Goal: Task Accomplishment & Management: Manage account settings

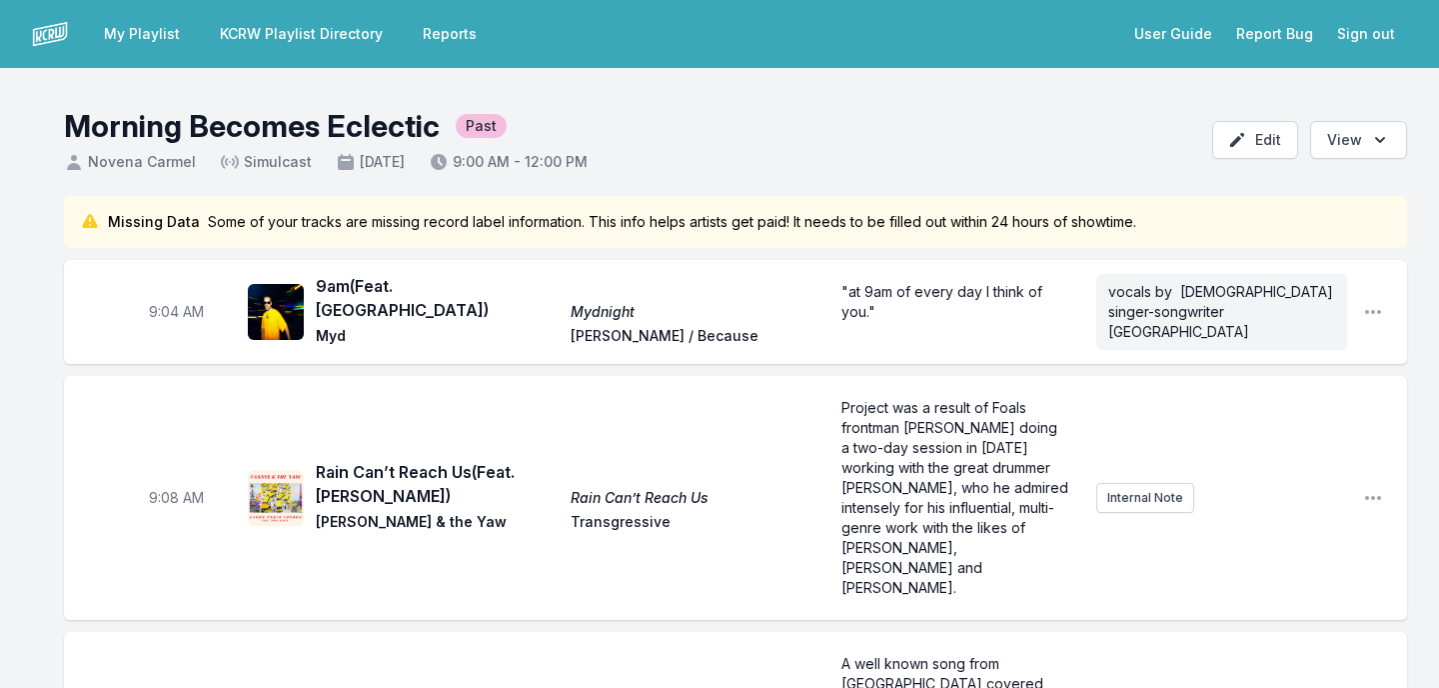
click at [258, 43] on link "KCRW Playlist Directory" at bounding box center [301, 34] width 187 height 36
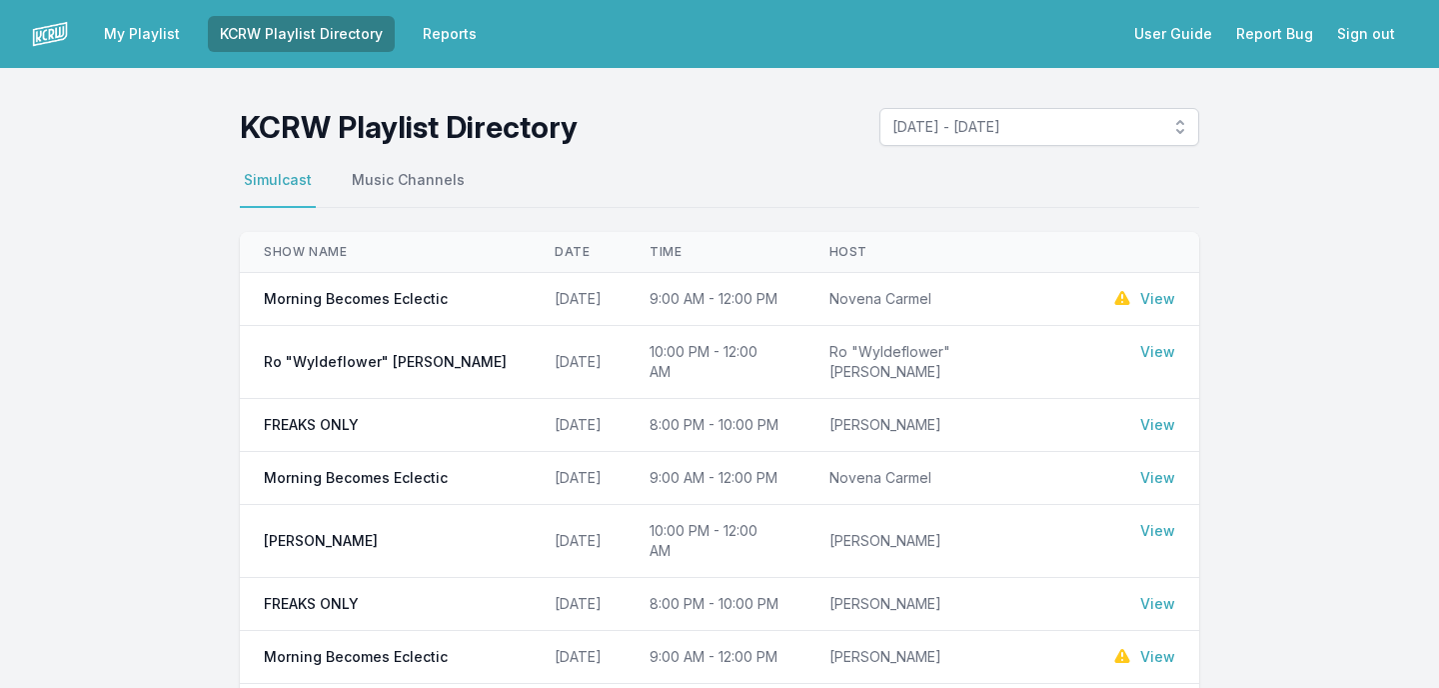
click at [132, 38] on link "My Playlist" at bounding box center [142, 34] width 100 height 36
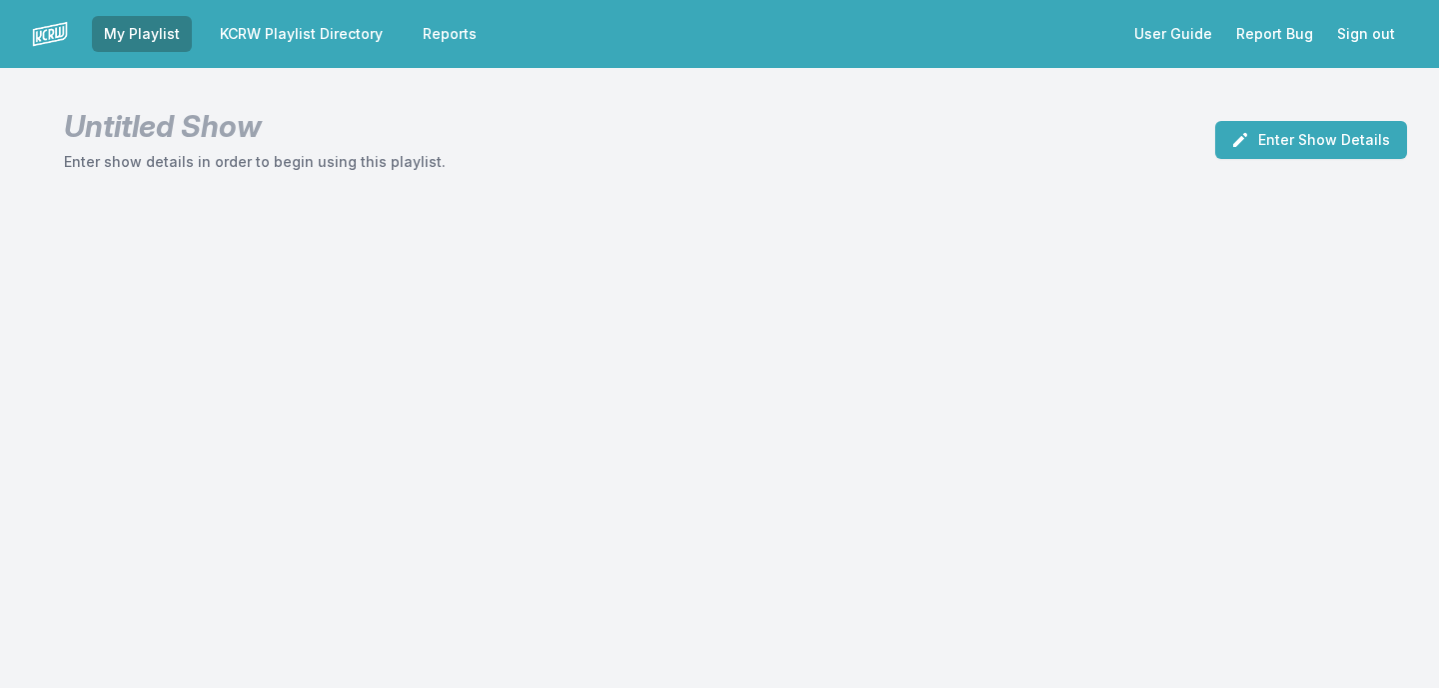
click at [251, 33] on link "KCRW Playlist Directory" at bounding box center [301, 34] width 187 height 36
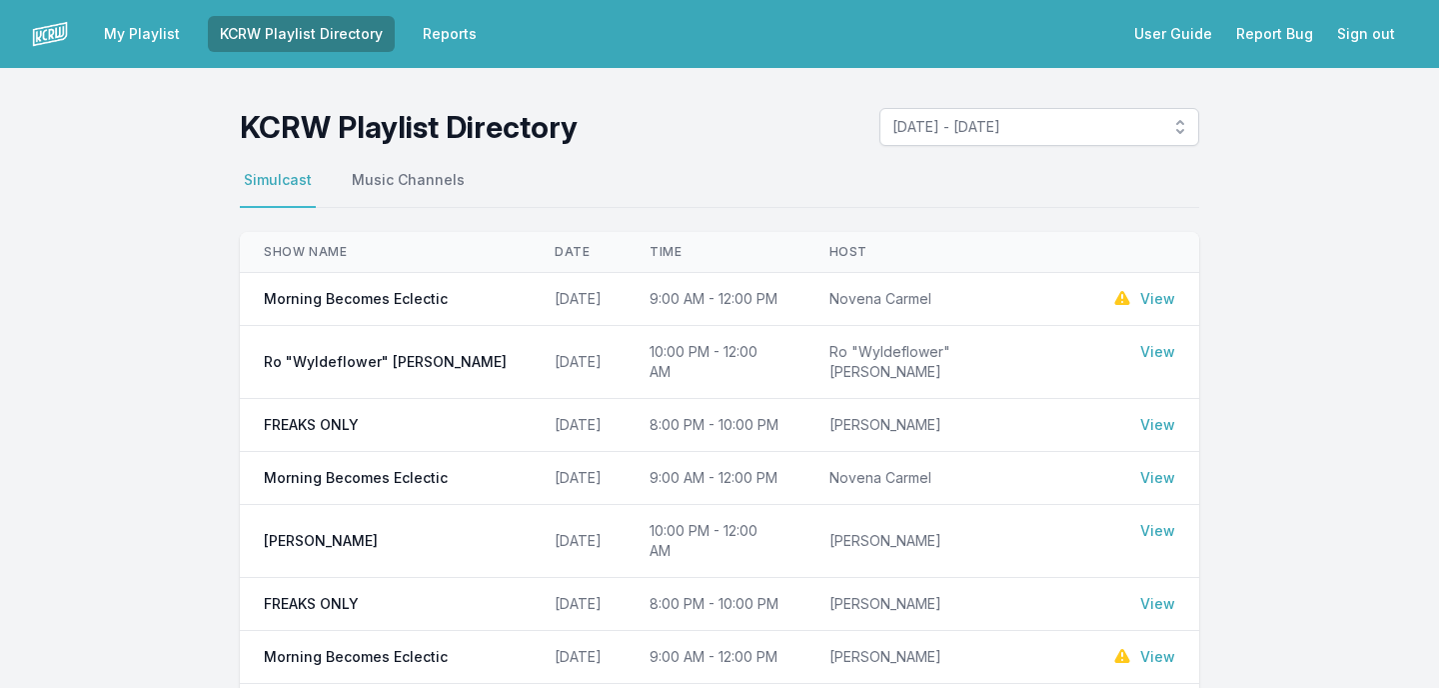
click at [1154, 301] on link "View" at bounding box center [1157, 299] width 35 height 20
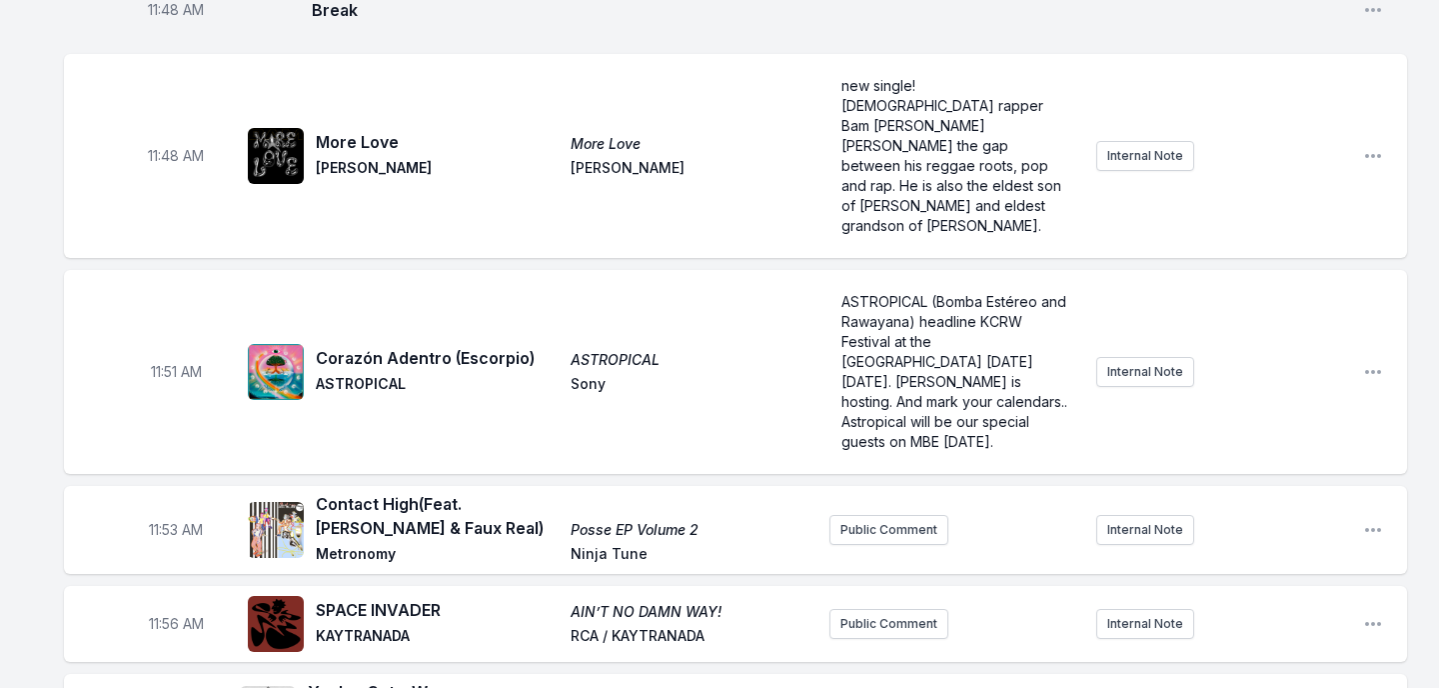
scroll to position [6211, 0]
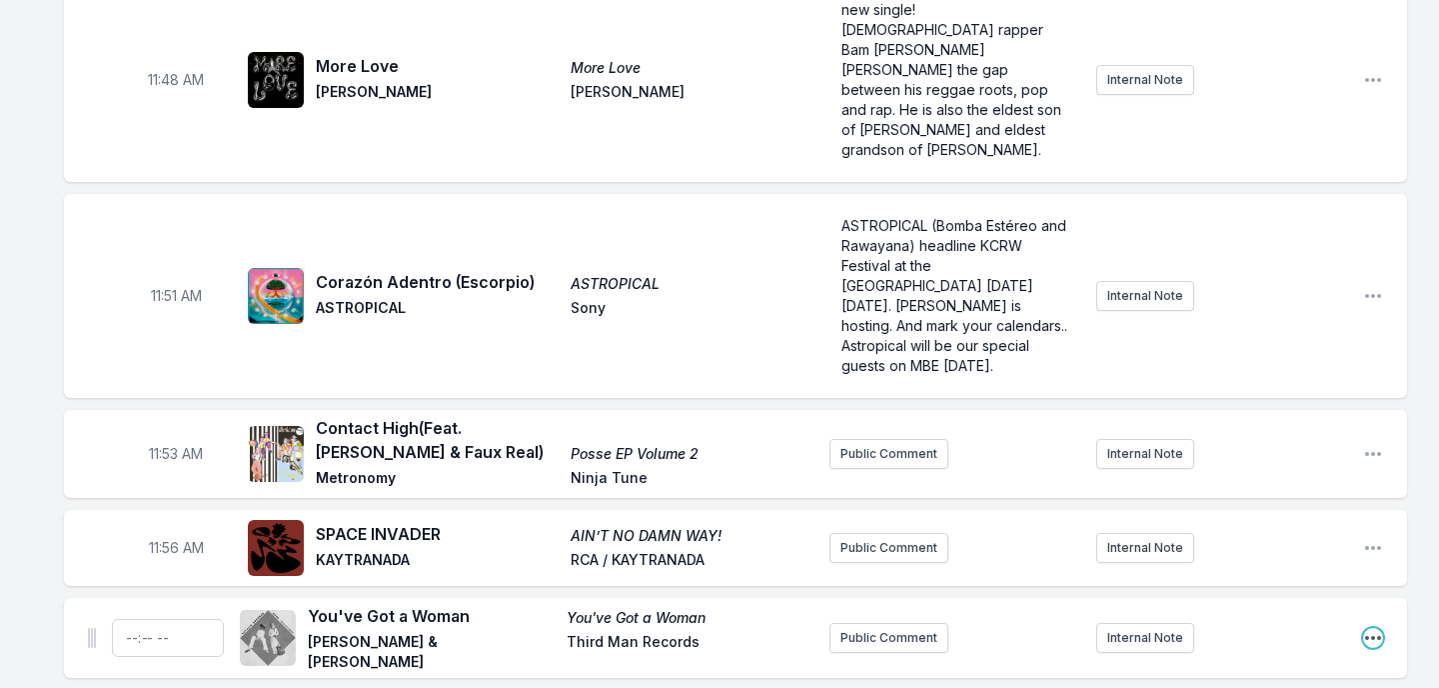
click at [1372, 636] on icon "Open playlist item options" at bounding box center [1373, 638] width 16 height 4
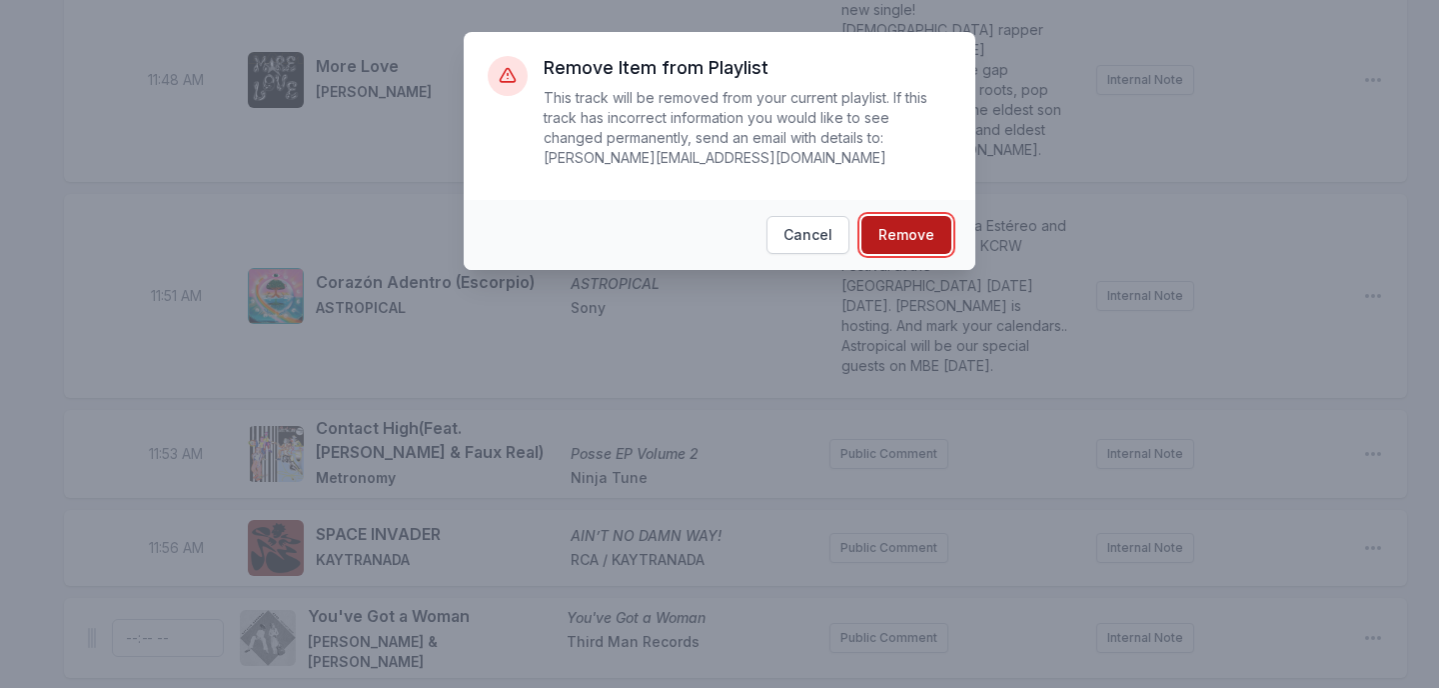
click at [928, 234] on button "Remove" at bounding box center [907, 235] width 90 height 38
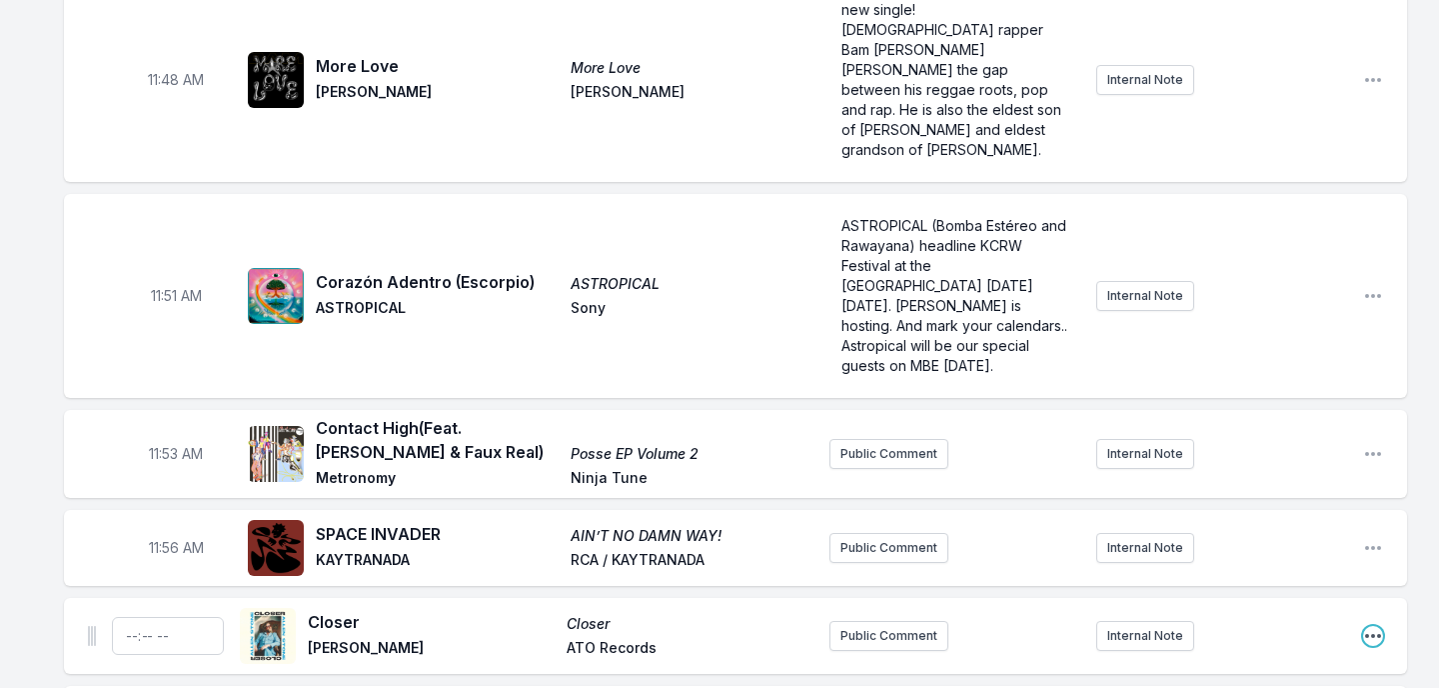
click at [1375, 626] on icon "Open playlist item options" at bounding box center [1373, 636] width 20 height 20
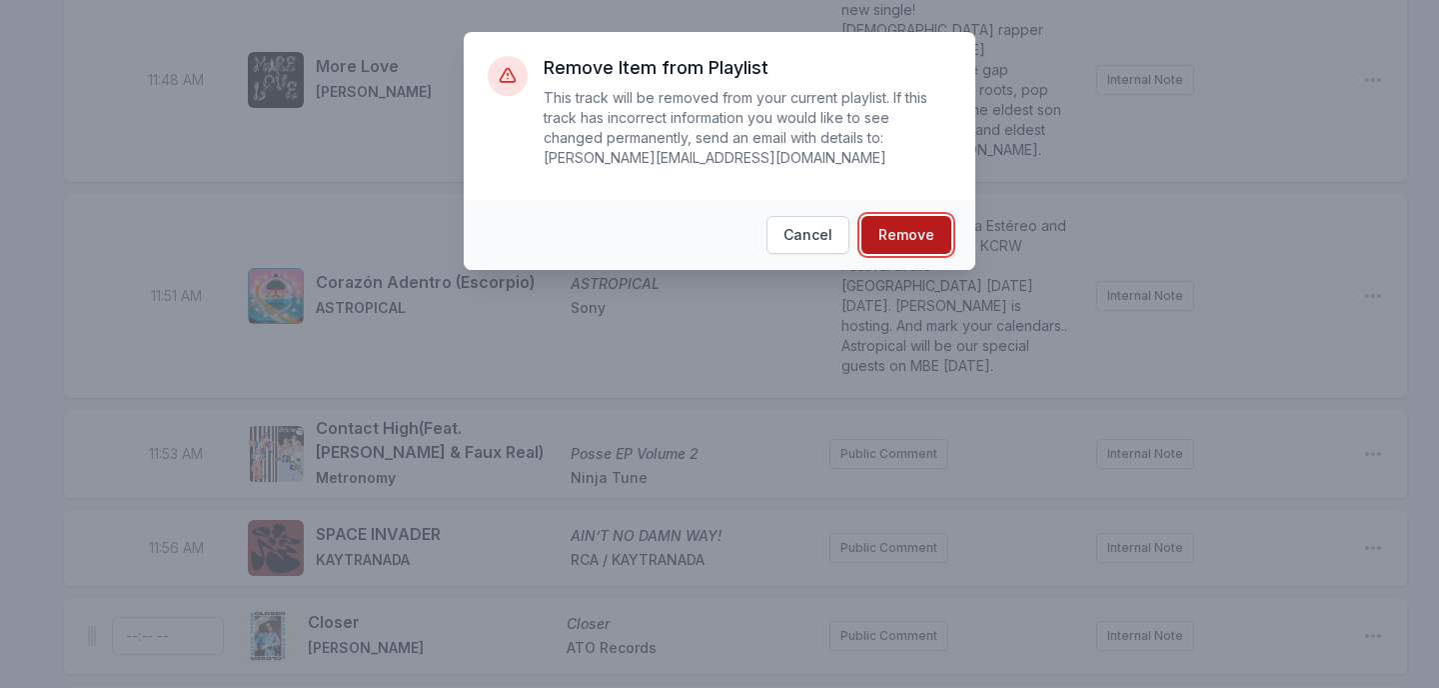
click at [913, 250] on button "Remove" at bounding box center [907, 235] width 90 height 38
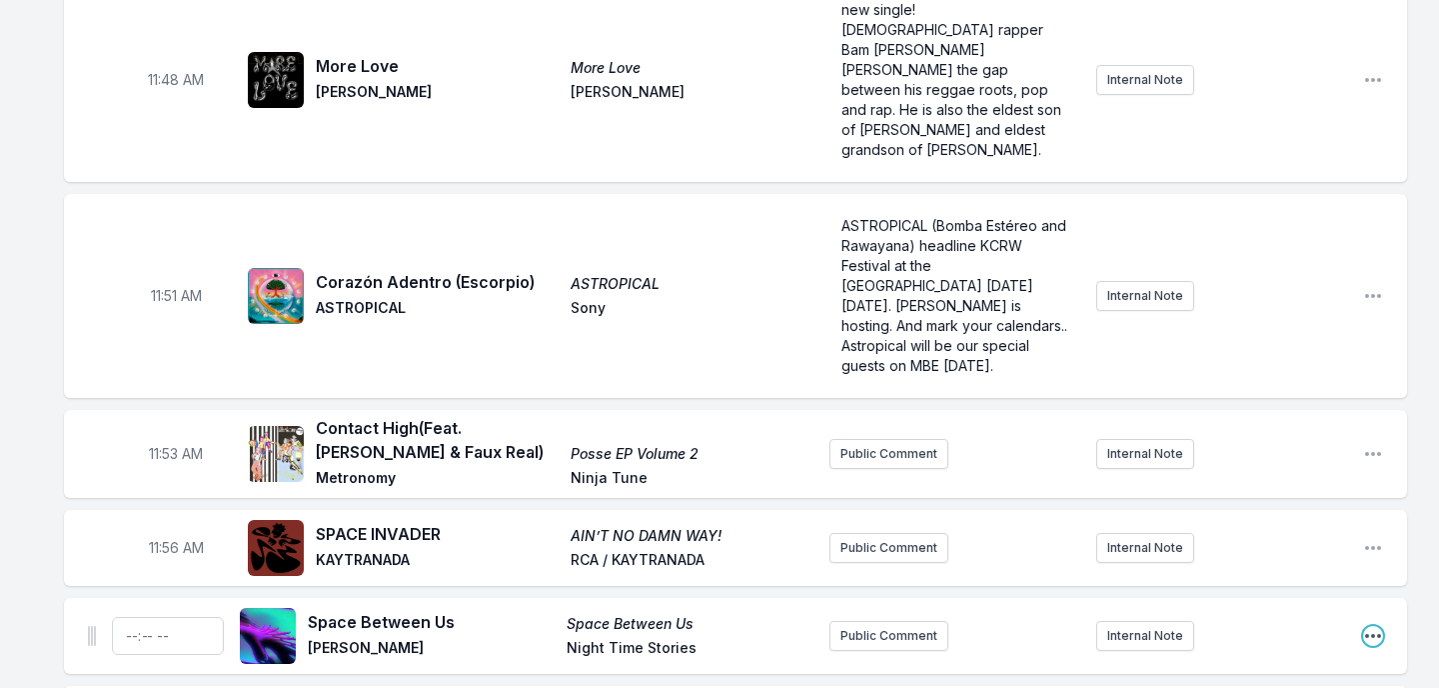
click at [1373, 626] on icon "Open playlist item options" at bounding box center [1373, 636] width 20 height 20
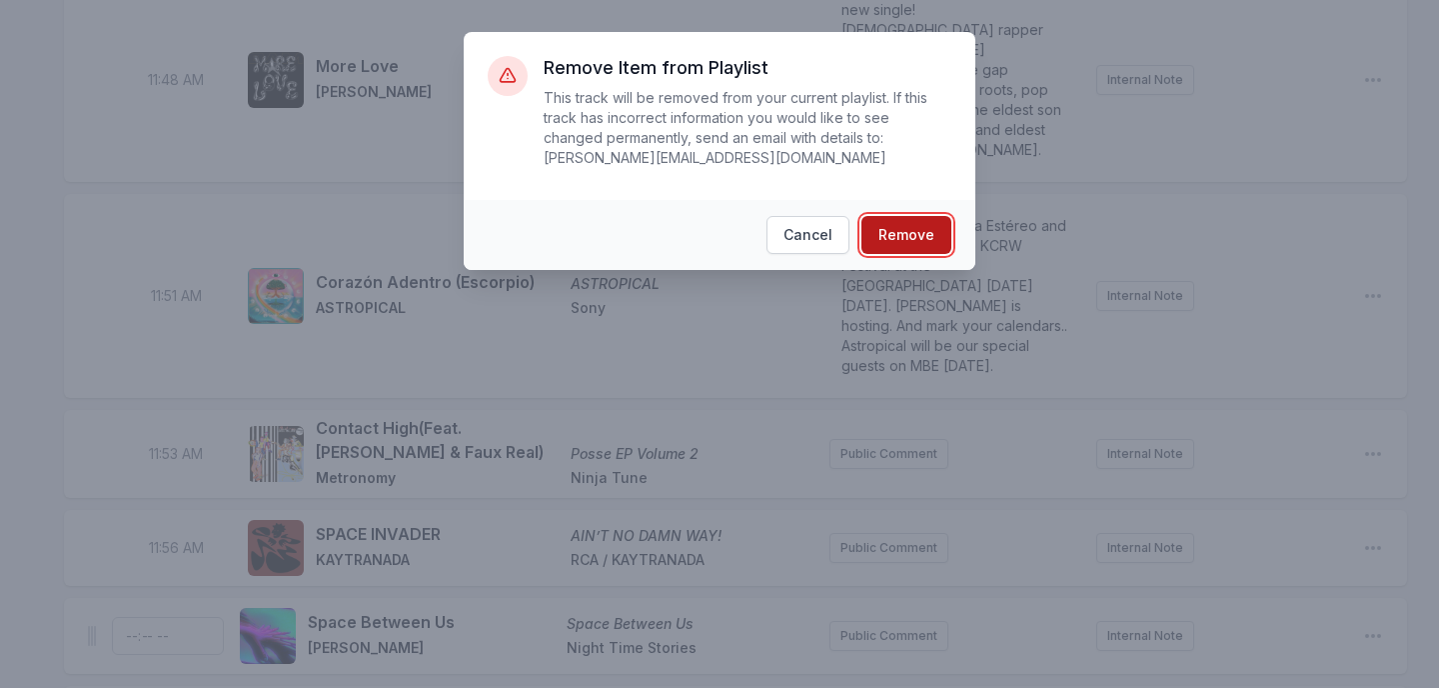
click at [908, 241] on button "Remove" at bounding box center [907, 235] width 90 height 38
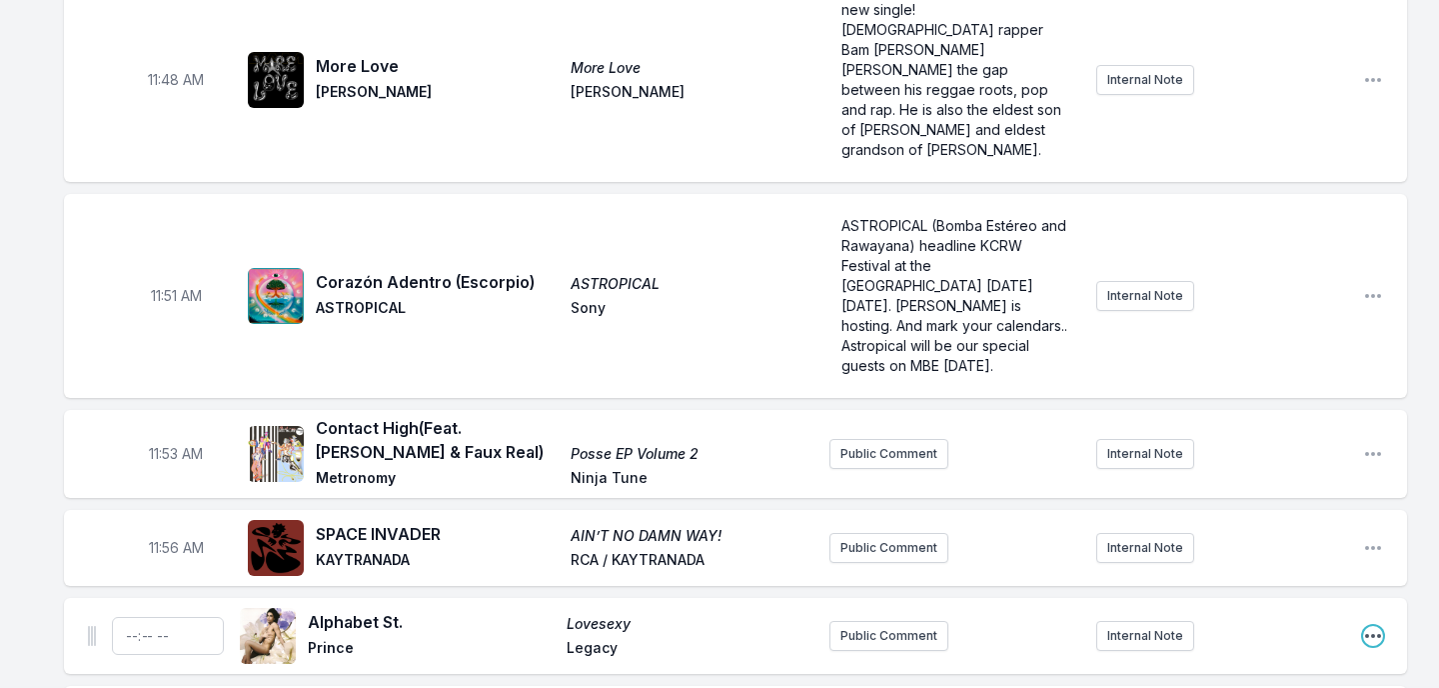
click at [1377, 626] on icon "Open playlist item options" at bounding box center [1373, 636] width 20 height 20
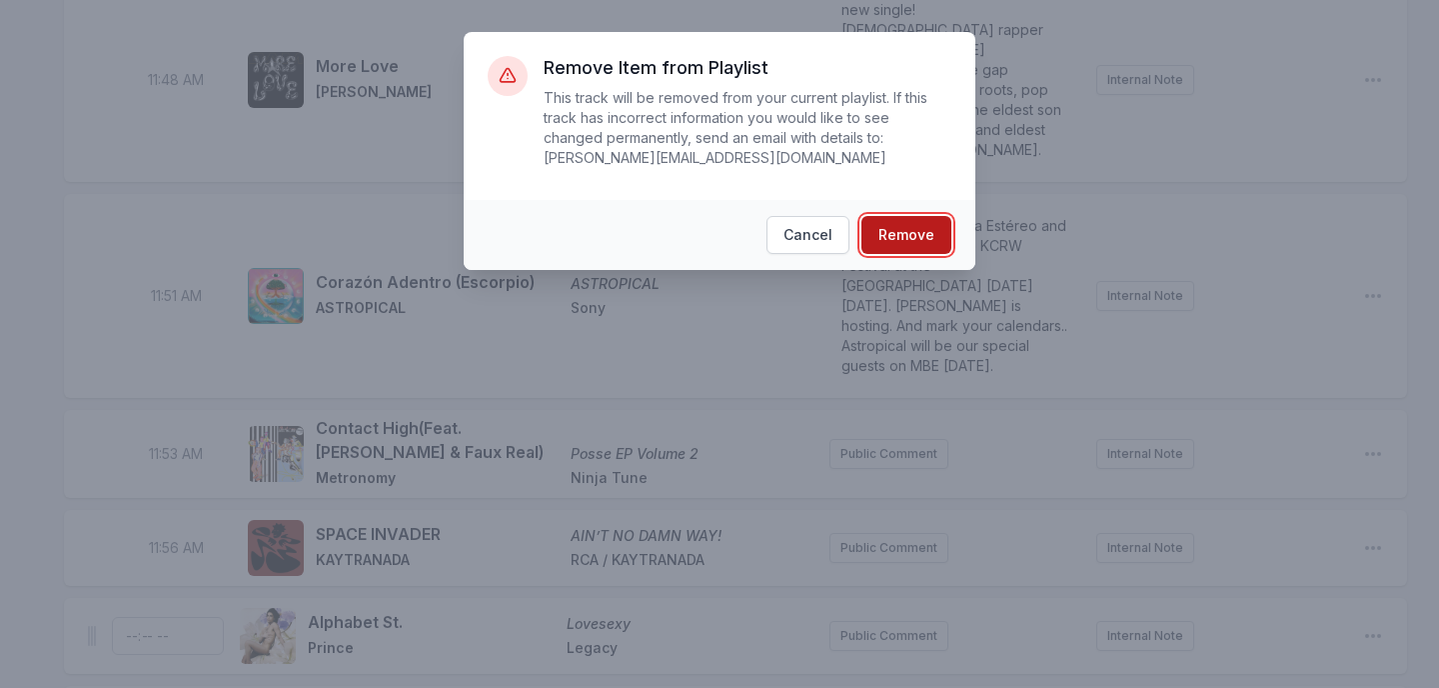
click at [891, 245] on button "Remove" at bounding box center [907, 235] width 90 height 38
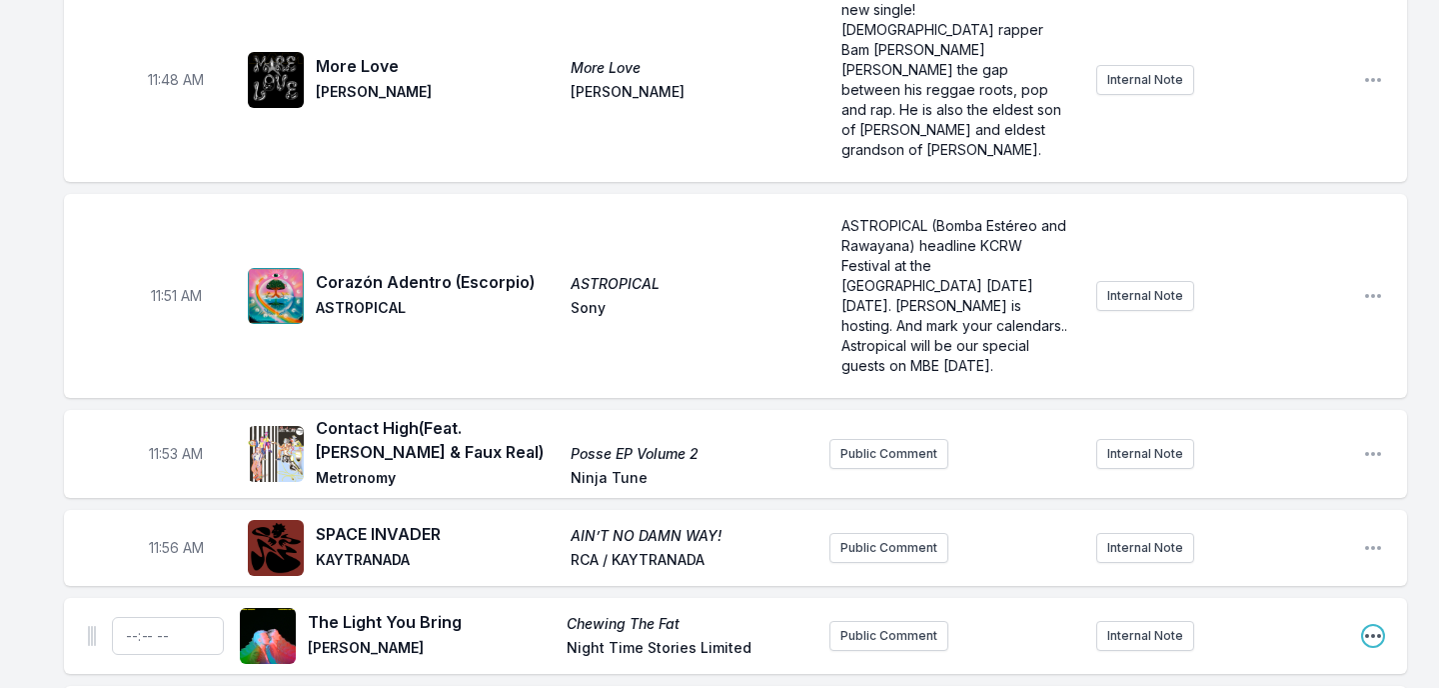
click at [1377, 626] on icon "Open playlist item options" at bounding box center [1373, 636] width 20 height 20
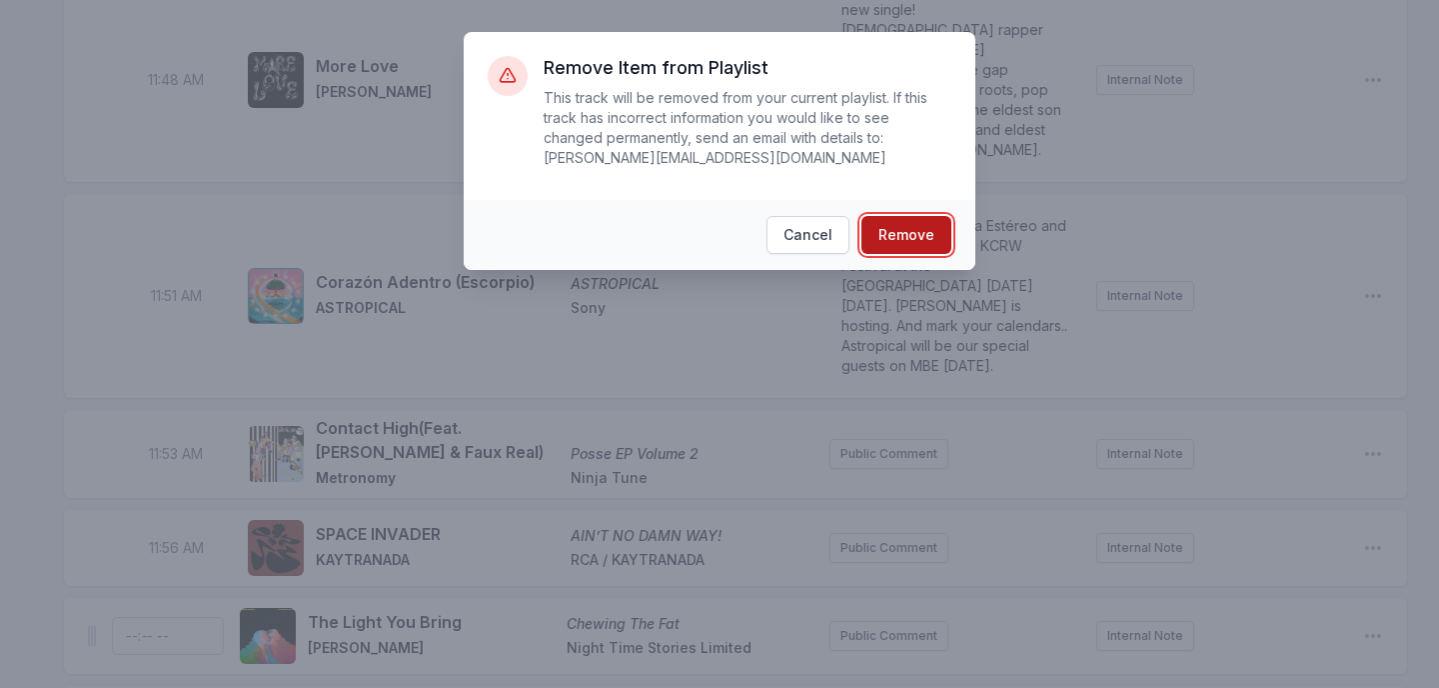
click at [893, 241] on button "Remove" at bounding box center [907, 235] width 90 height 38
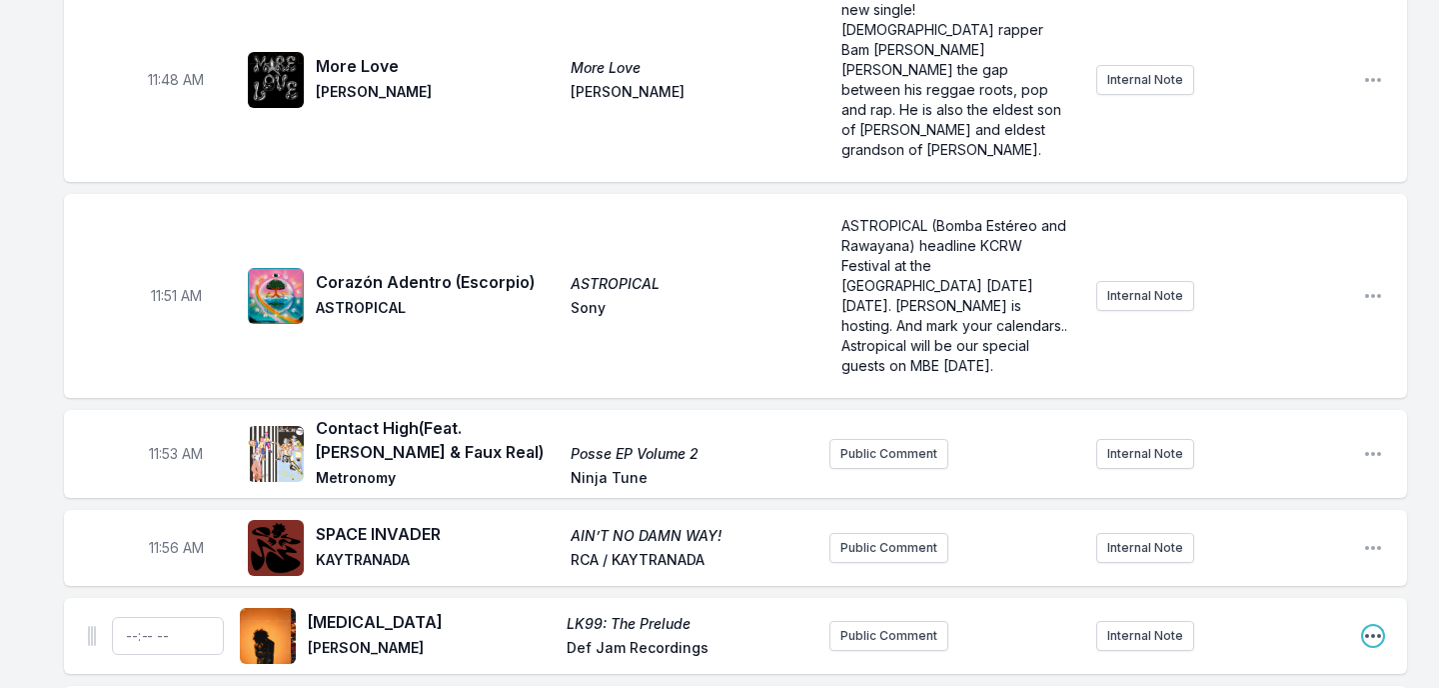
click at [1375, 626] on icon "Open playlist item options" at bounding box center [1373, 636] width 20 height 20
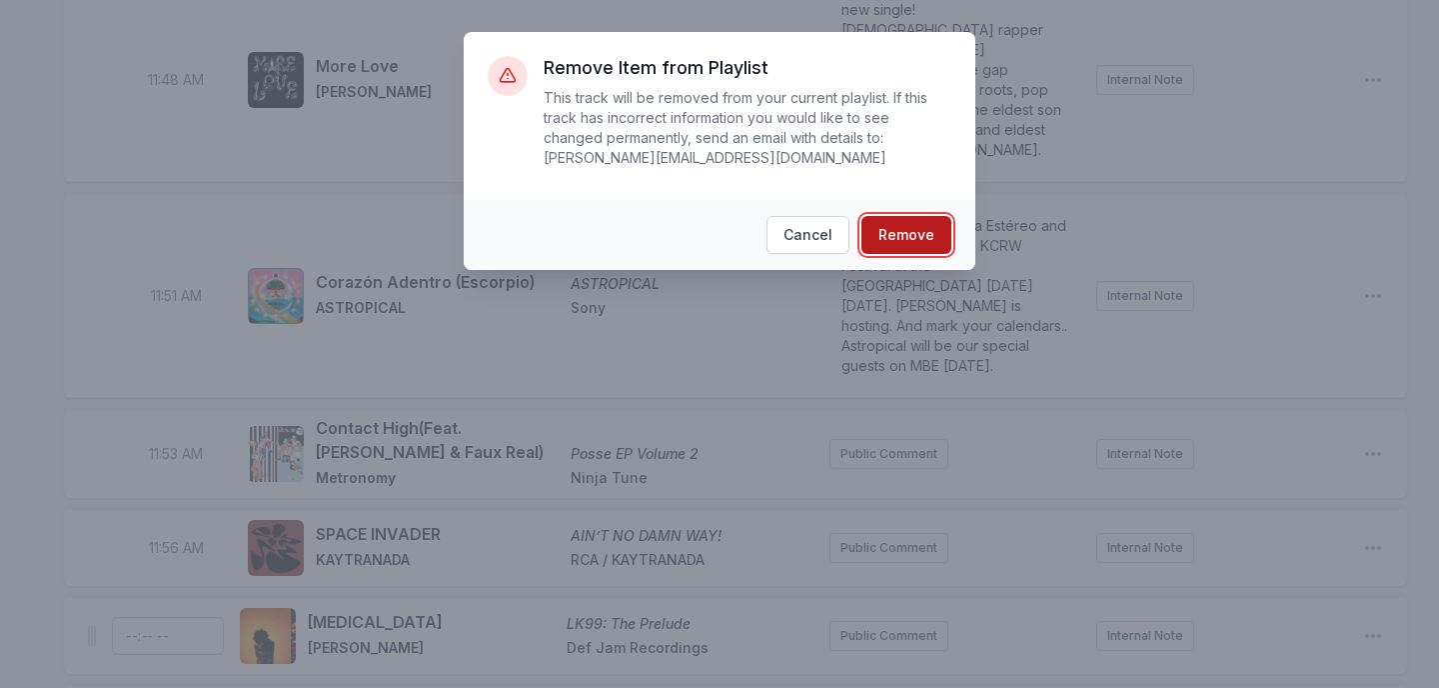
click at [903, 231] on button "Remove" at bounding box center [907, 235] width 90 height 38
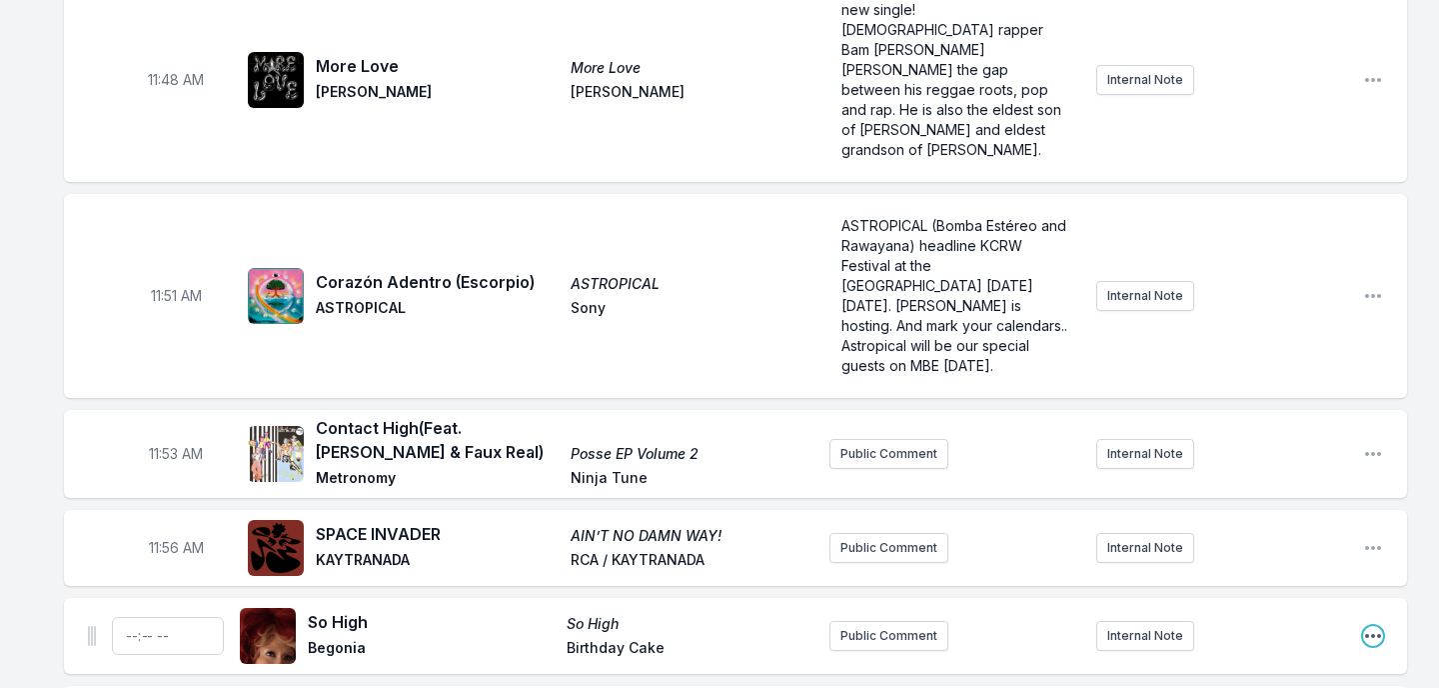
click at [1370, 626] on icon "Open playlist item options" at bounding box center [1373, 636] width 20 height 20
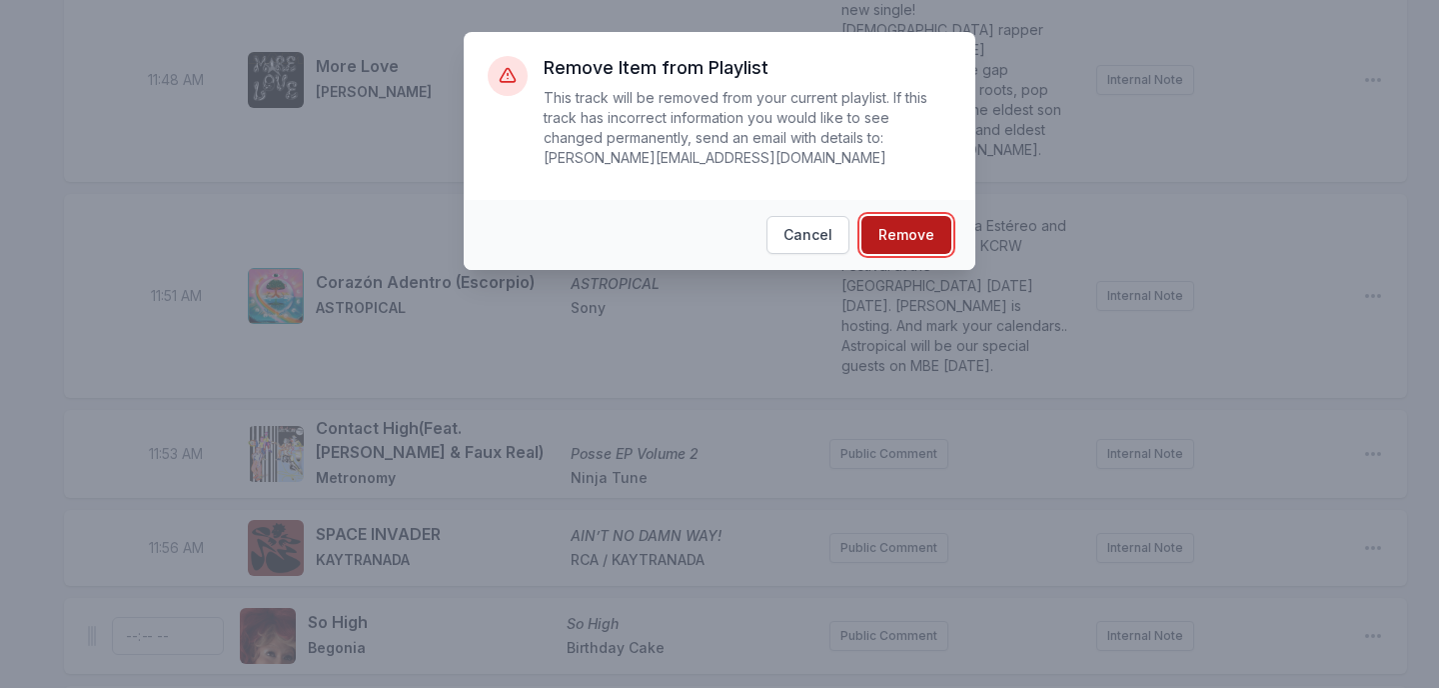
click at [884, 237] on button "Remove" at bounding box center [907, 235] width 90 height 38
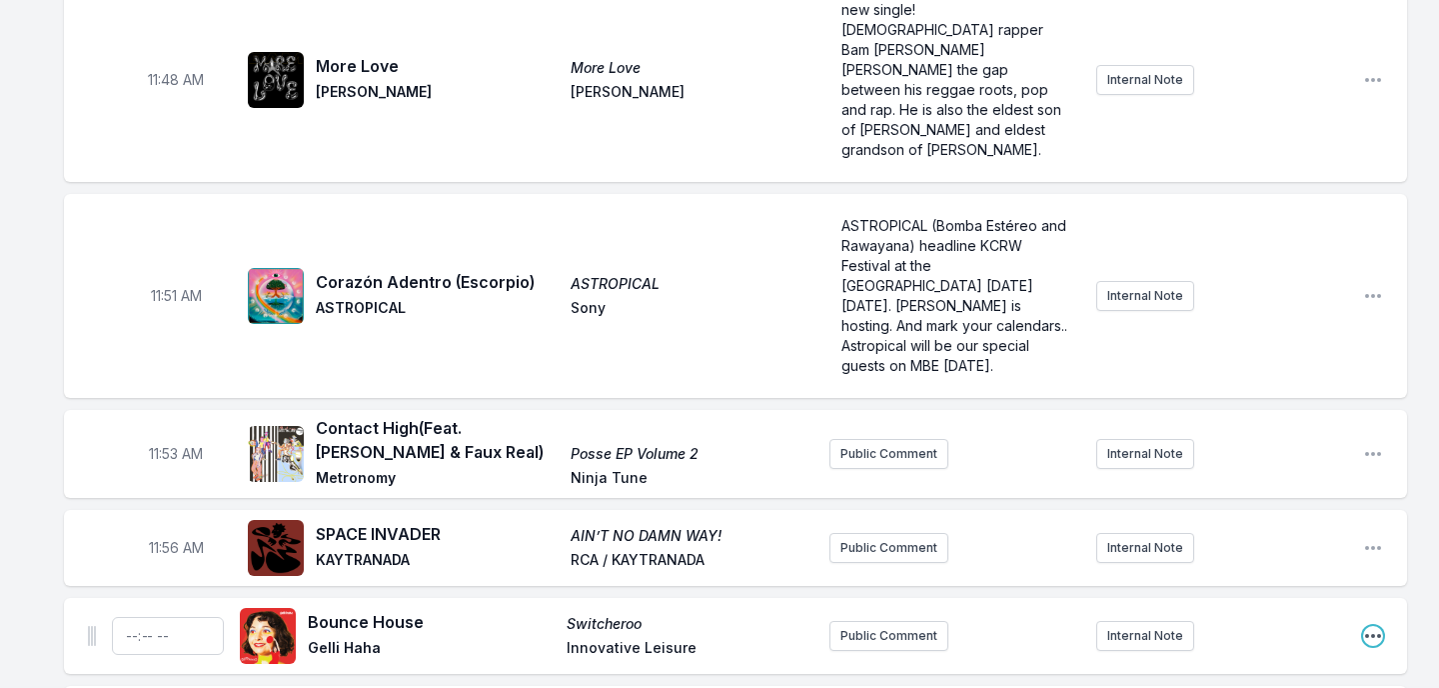
click at [1368, 626] on icon "Open playlist item options" at bounding box center [1373, 636] width 20 height 20
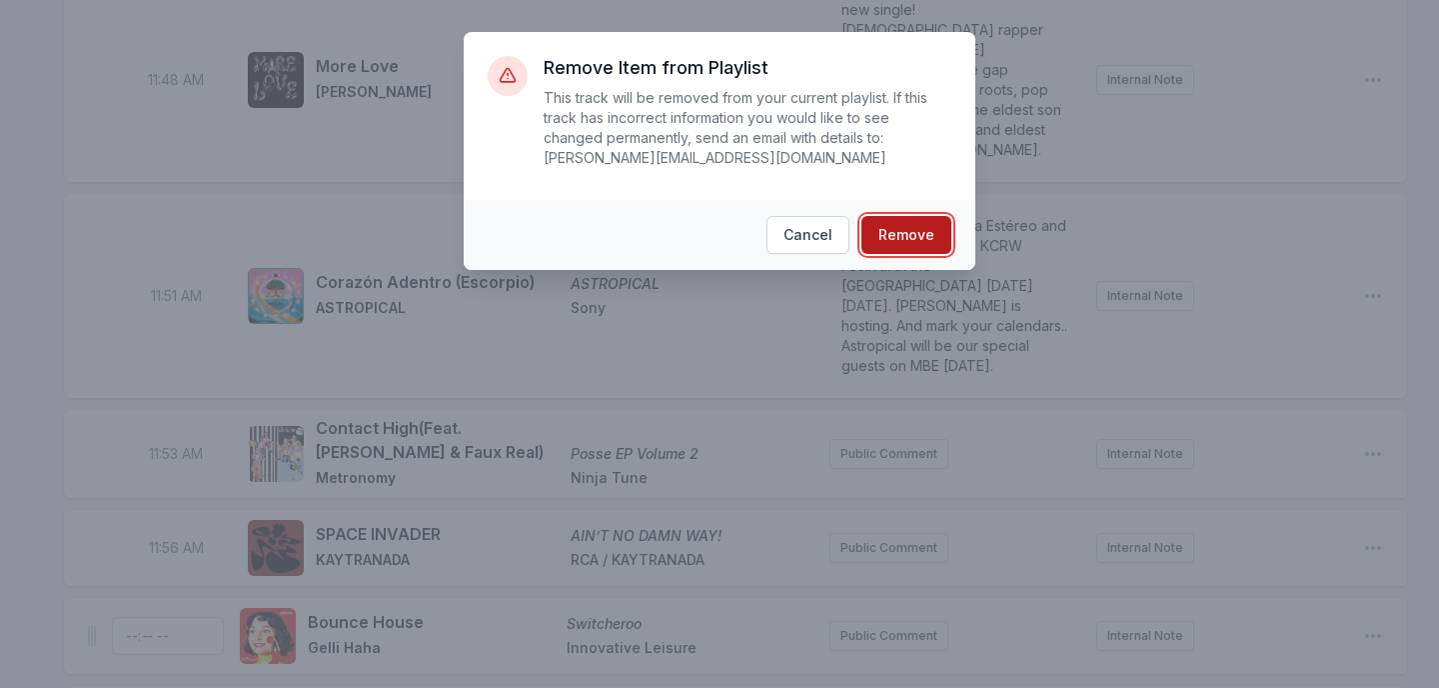
click at [919, 241] on button "Remove" at bounding box center [907, 235] width 90 height 38
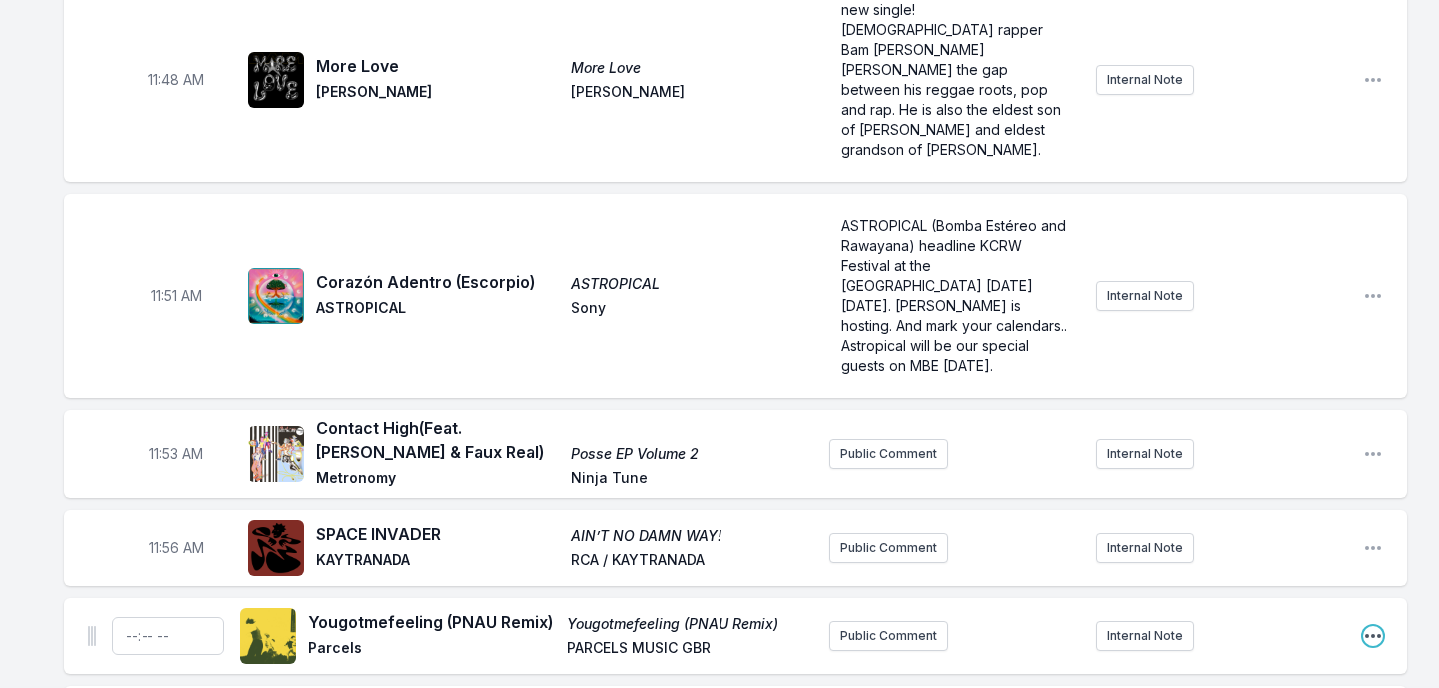
click at [1373, 634] on icon "Open playlist item options" at bounding box center [1373, 636] width 16 height 4
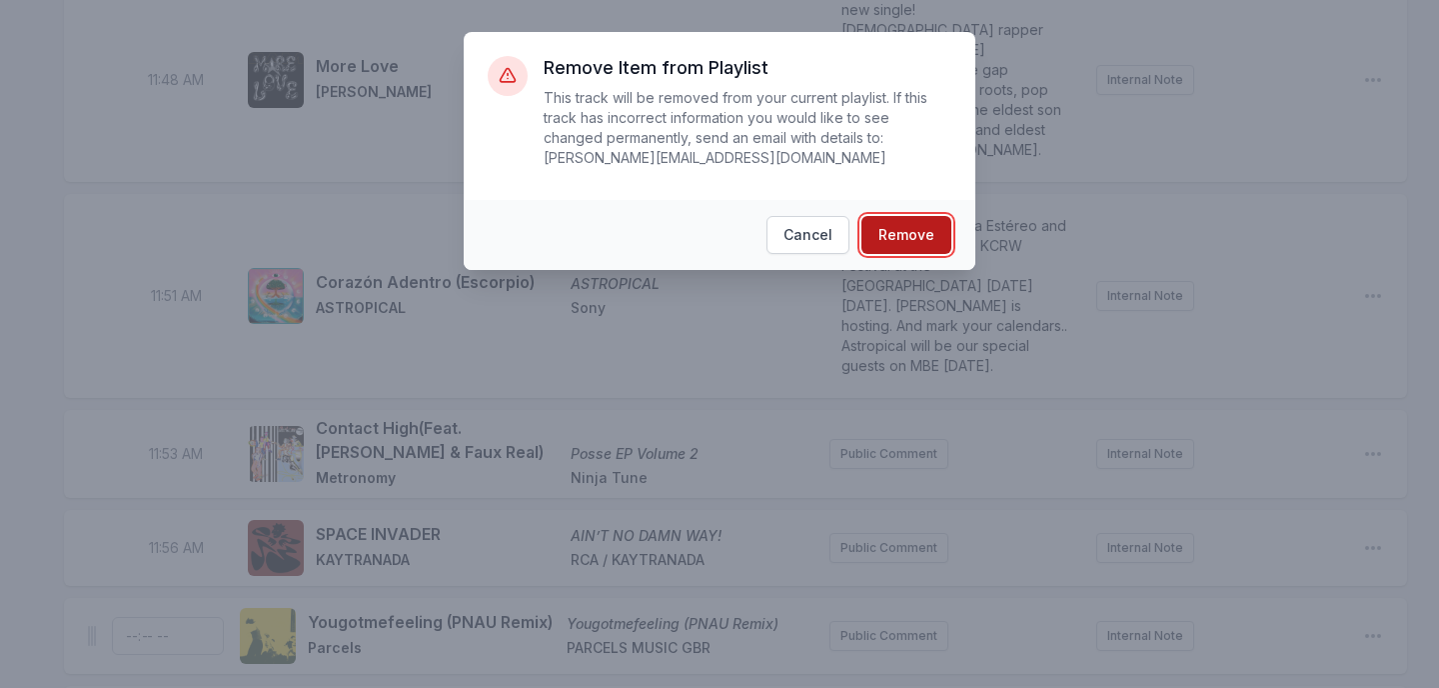
click at [911, 235] on button "Remove" at bounding box center [907, 235] width 90 height 38
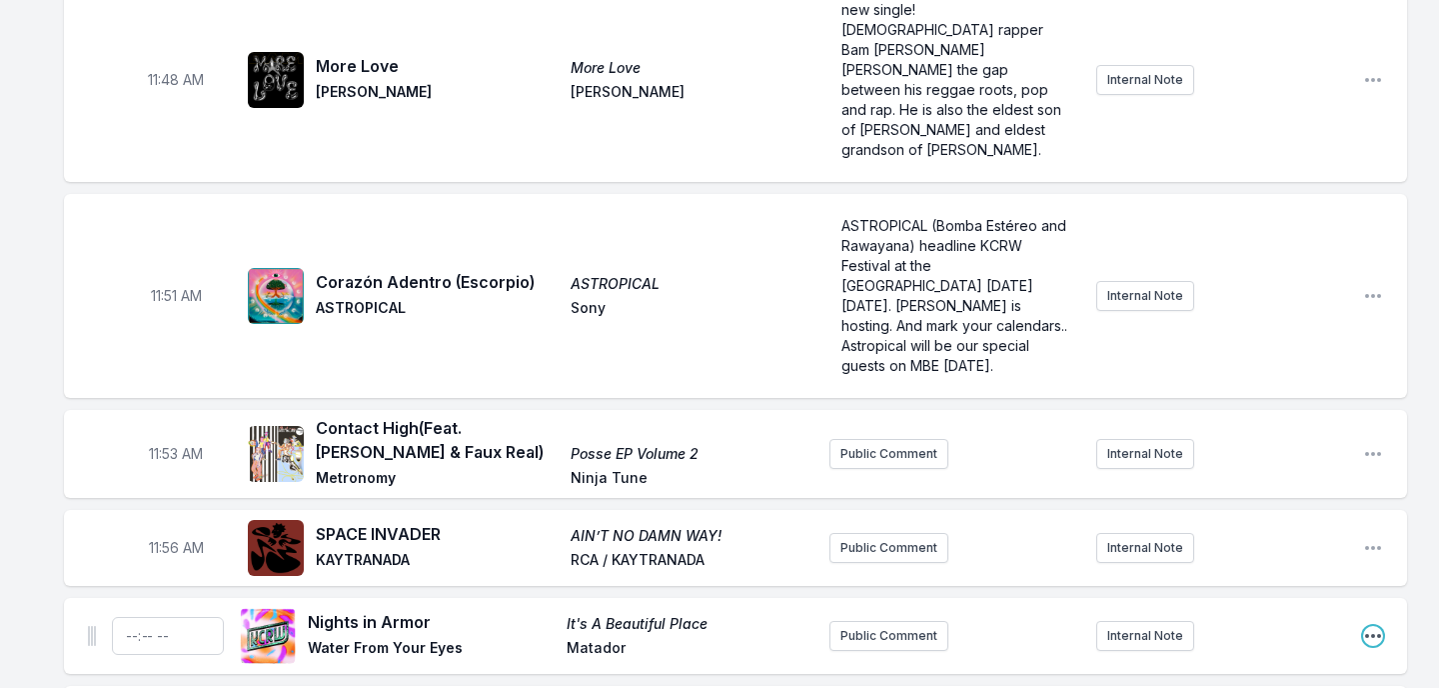
click at [1374, 626] on icon "Open playlist item options" at bounding box center [1373, 636] width 20 height 20
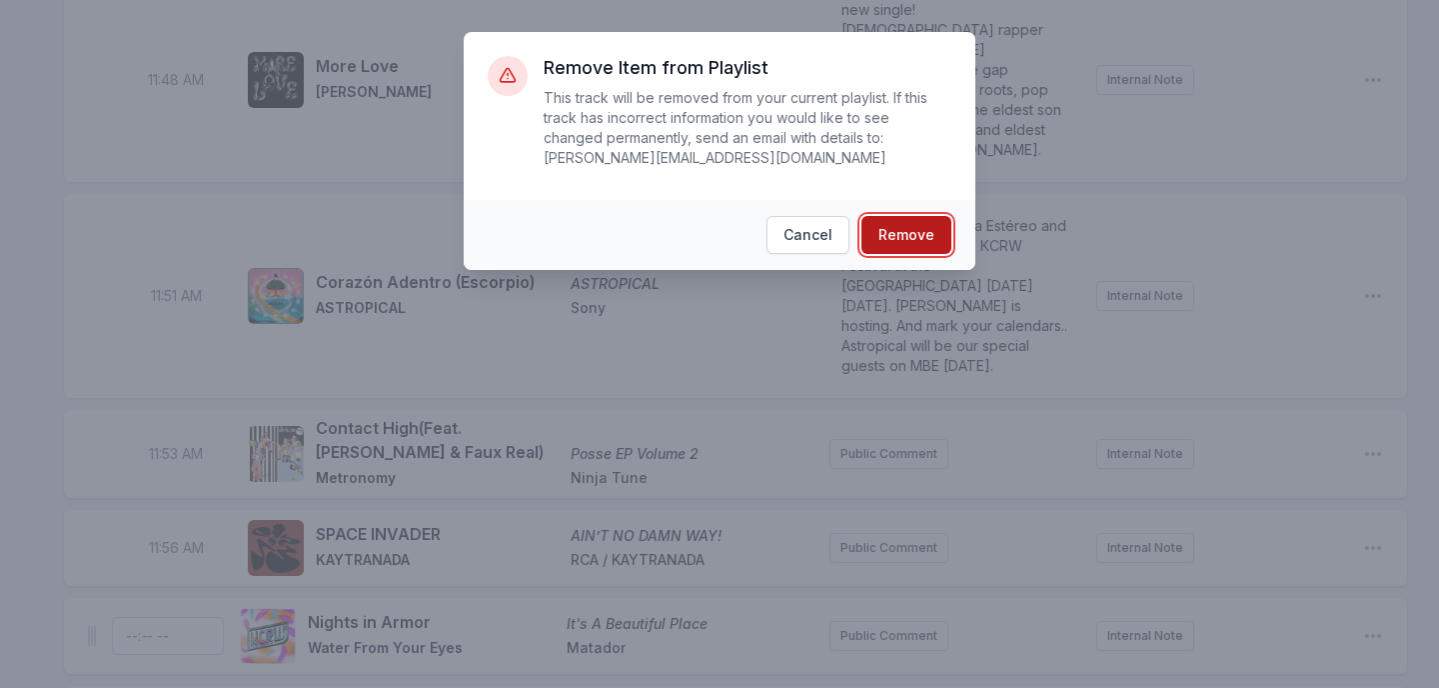
click at [914, 241] on button "Remove" at bounding box center [907, 235] width 90 height 38
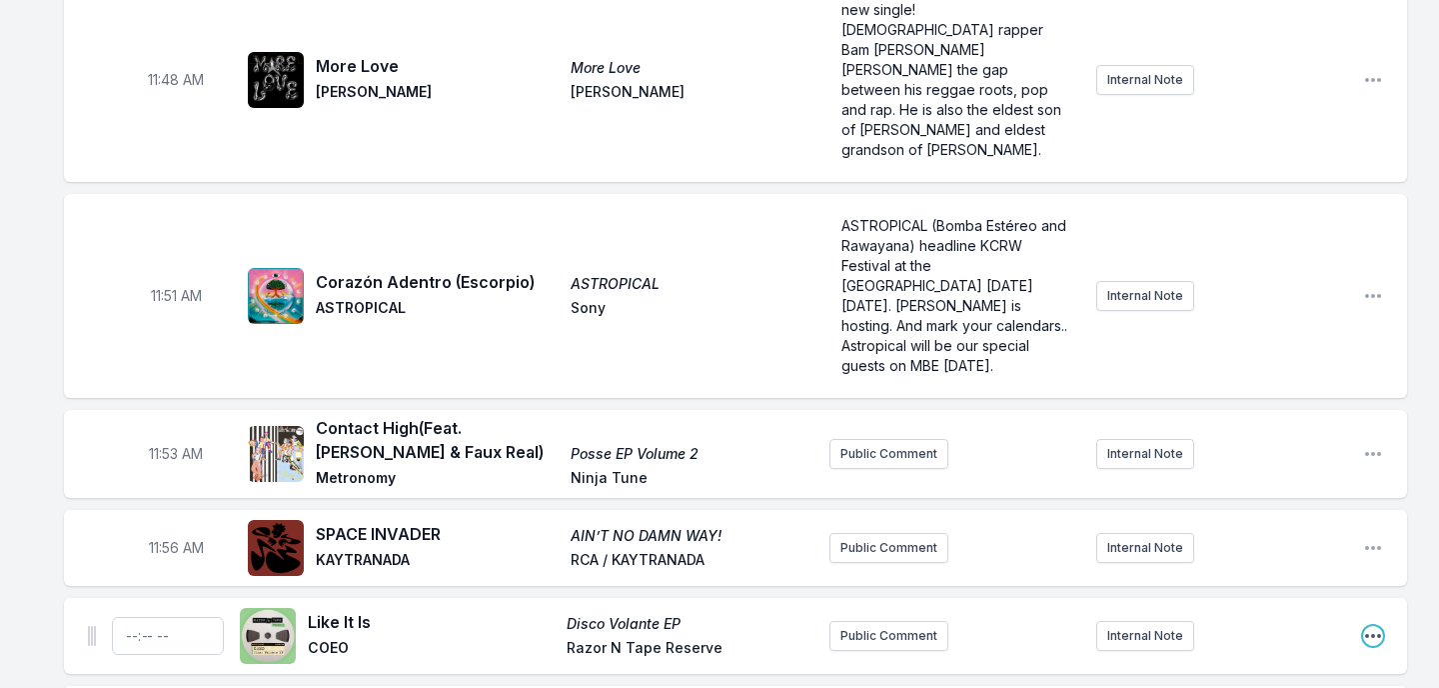
click at [1371, 626] on icon "Open playlist item options" at bounding box center [1373, 636] width 20 height 20
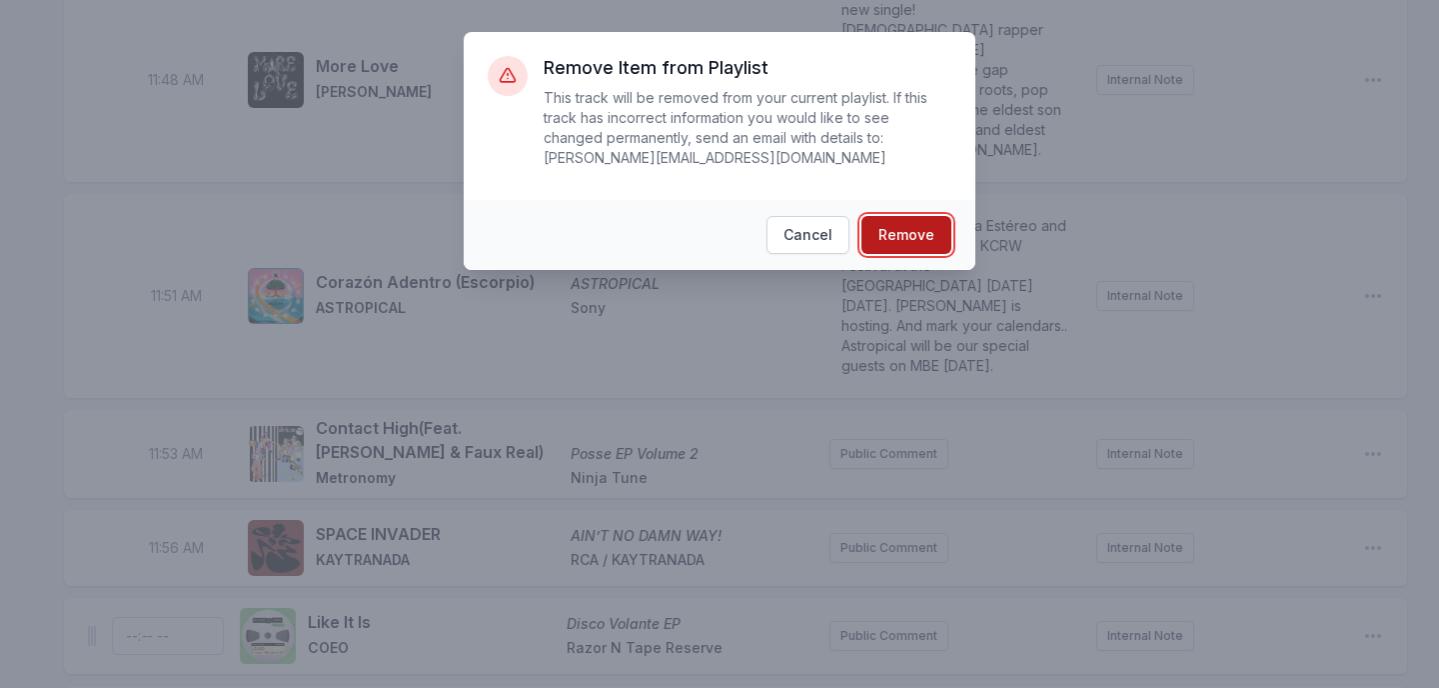
click at [887, 245] on button "Remove" at bounding box center [907, 235] width 90 height 38
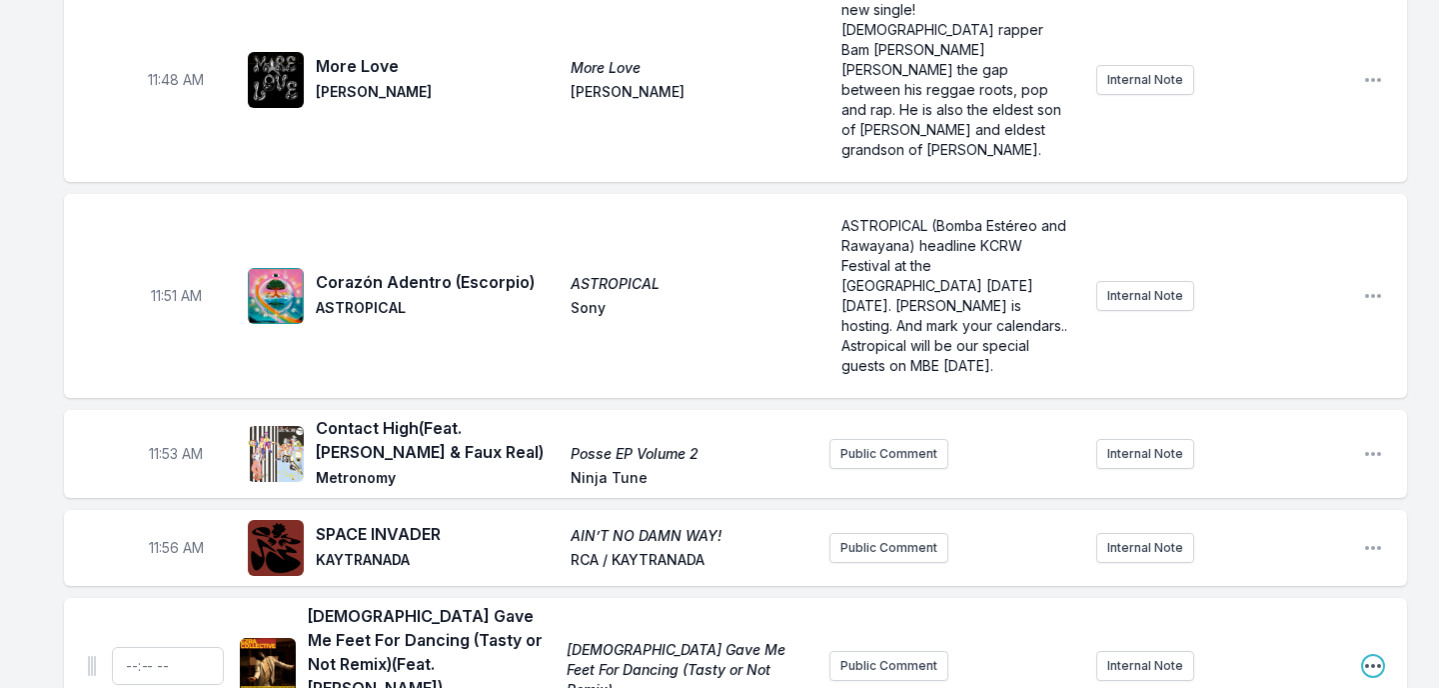
click at [1375, 656] on icon "Open playlist item options" at bounding box center [1373, 666] width 20 height 20
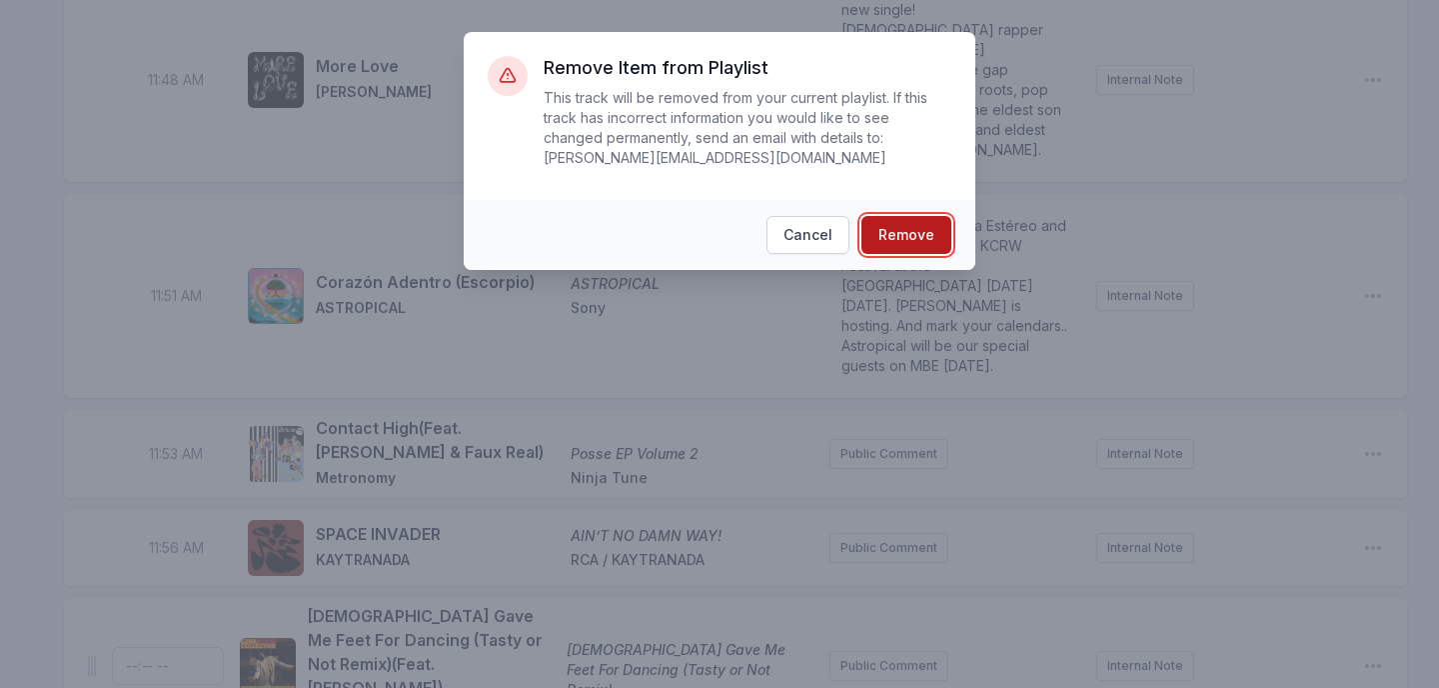
click at [909, 234] on button "Remove" at bounding box center [907, 235] width 90 height 38
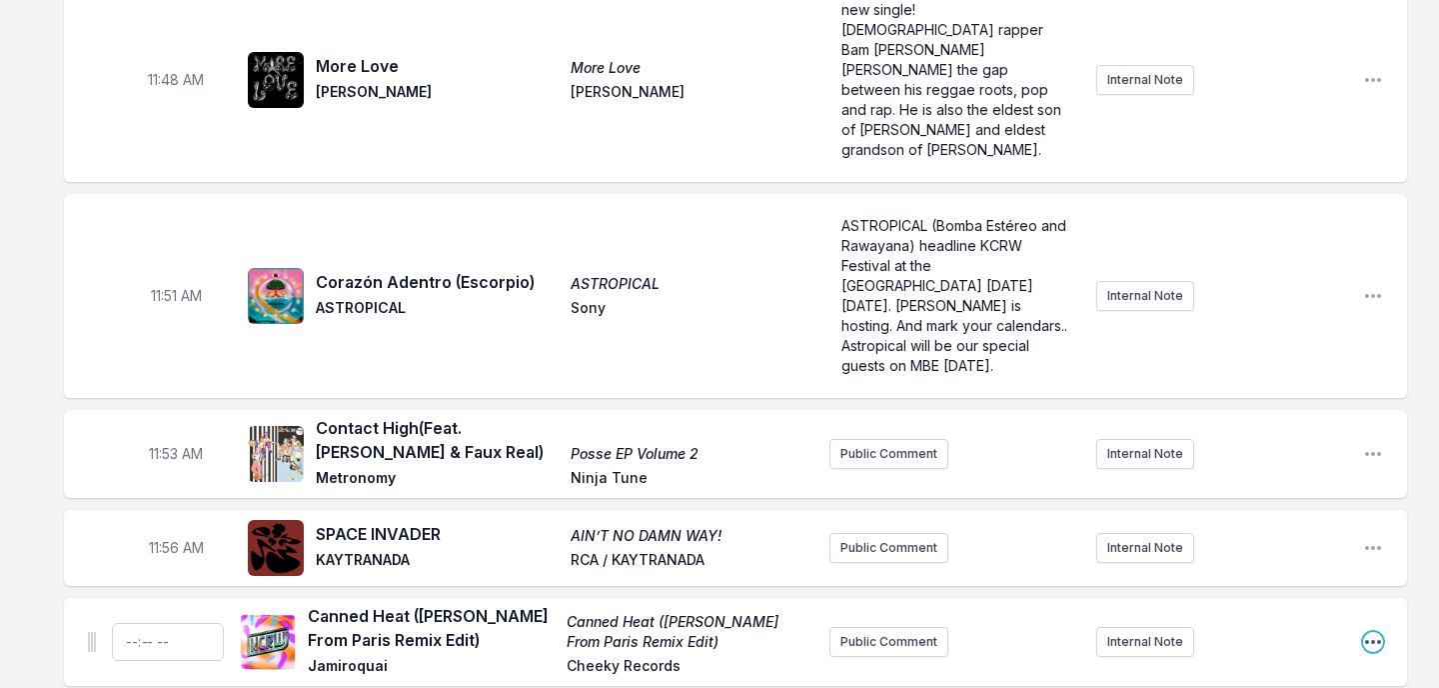
click at [1364, 632] on icon "Open playlist item options" at bounding box center [1373, 642] width 20 height 20
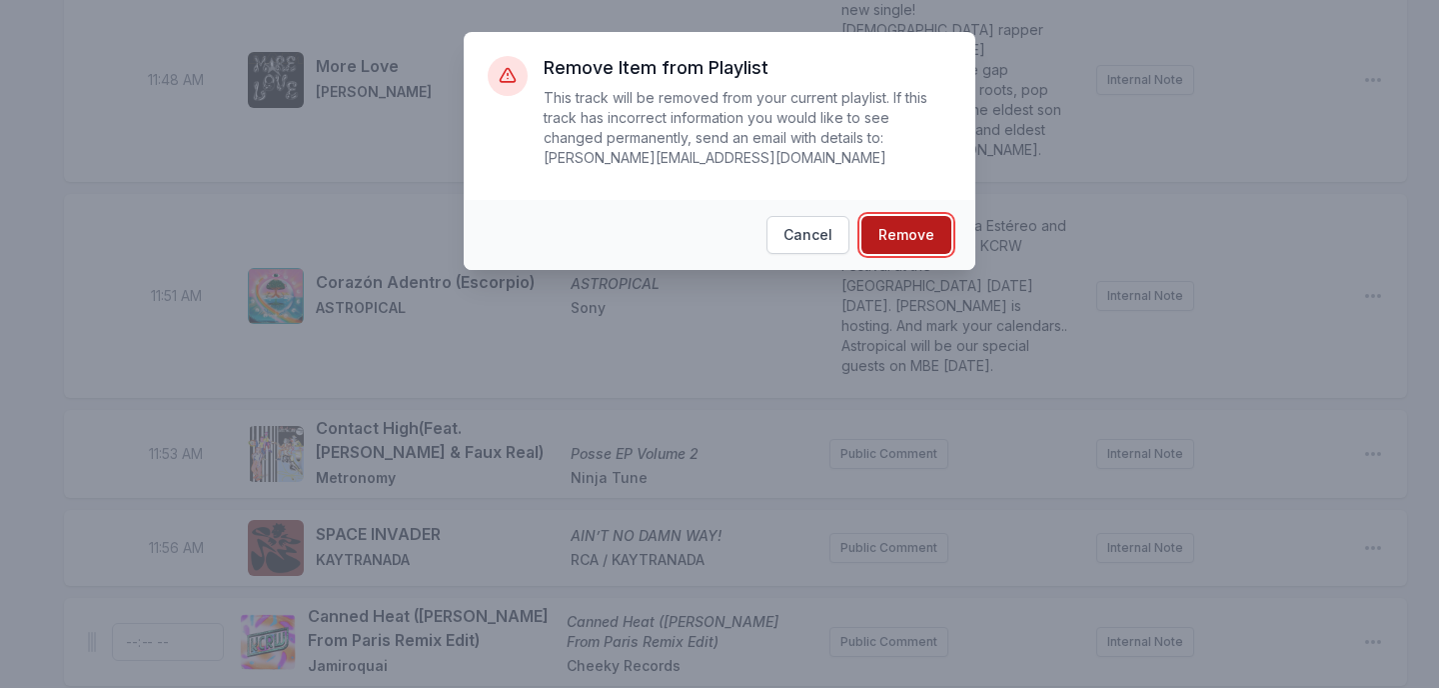
click at [934, 246] on button "Remove" at bounding box center [907, 235] width 90 height 38
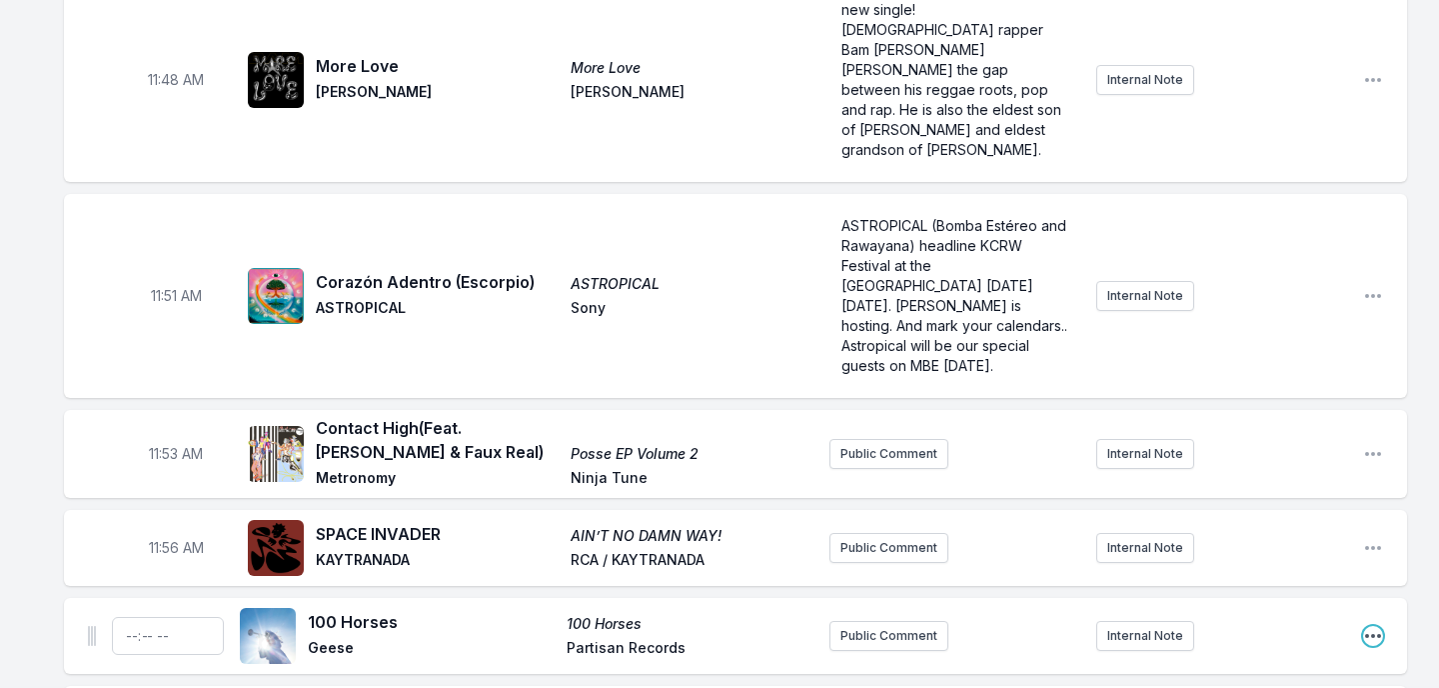
click at [1363, 626] on icon "Open playlist item options" at bounding box center [1373, 636] width 20 height 20
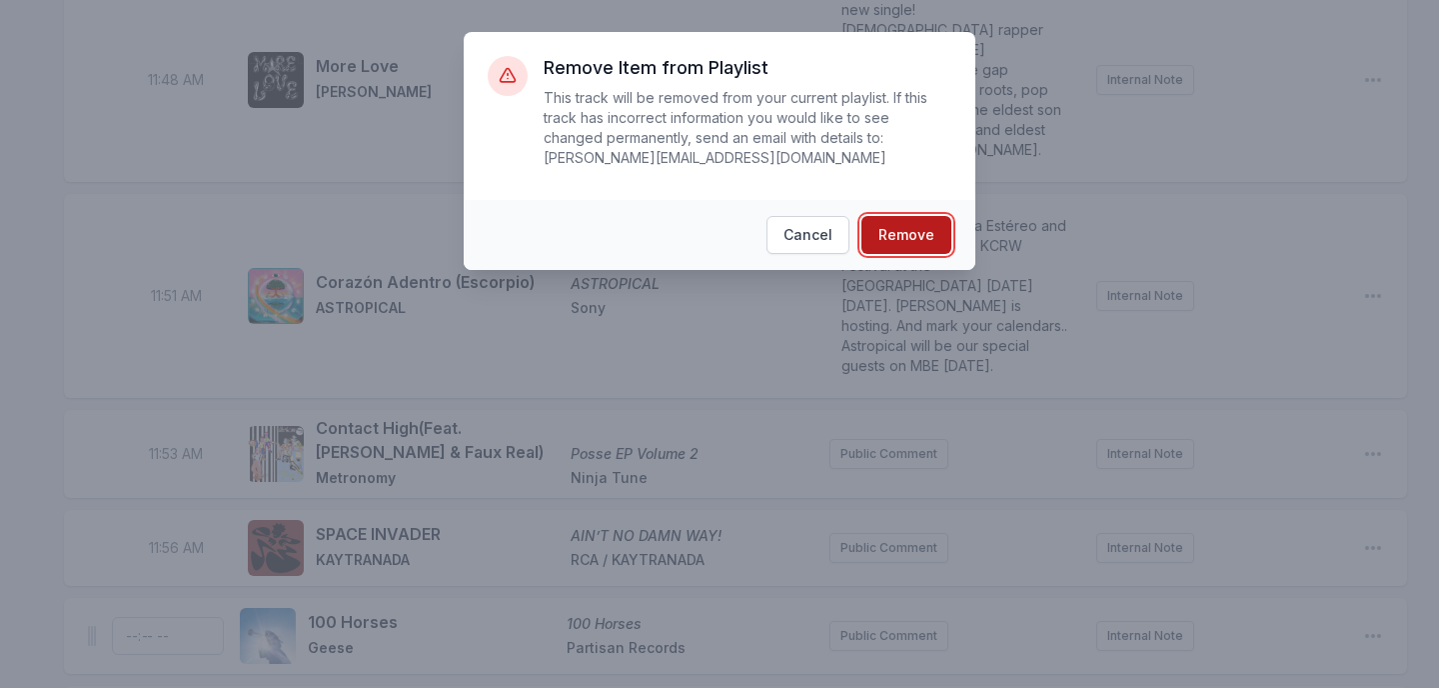
click at [924, 227] on button "Remove" at bounding box center [907, 235] width 90 height 38
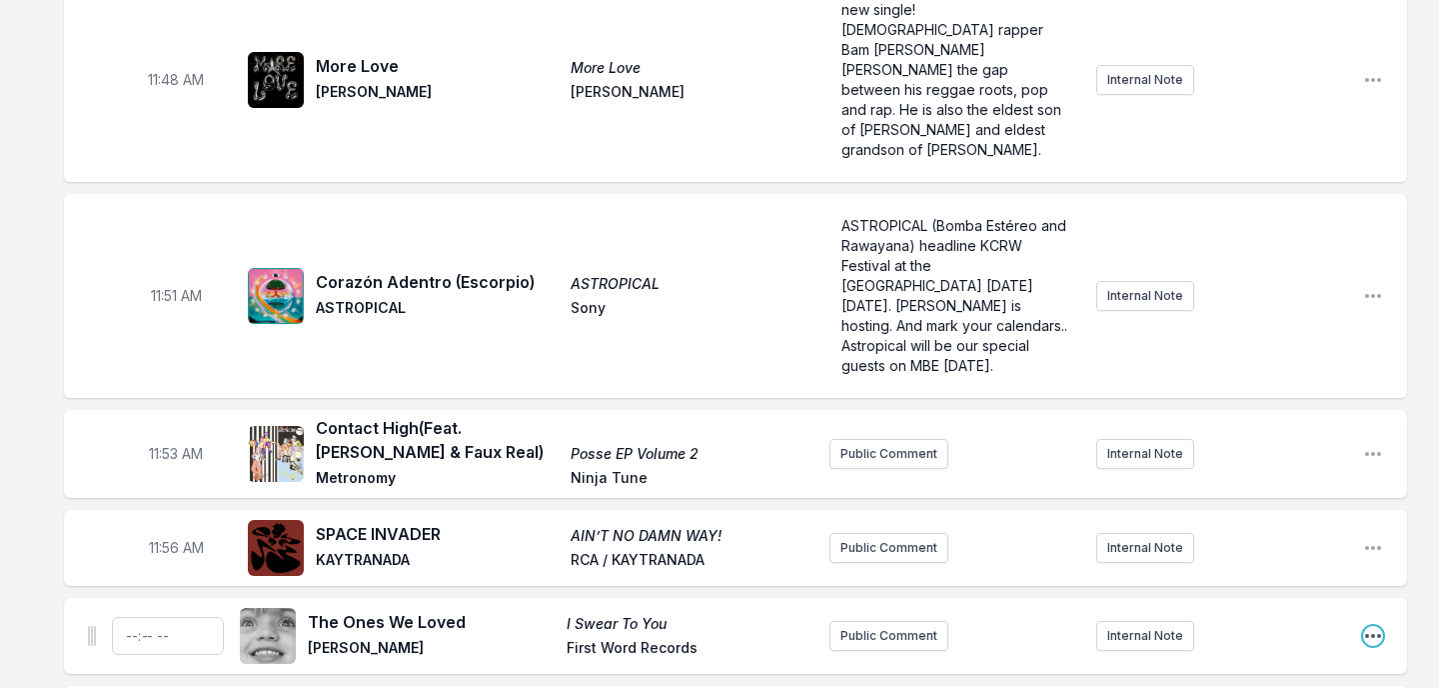
click at [1370, 626] on icon "Open playlist item options" at bounding box center [1373, 636] width 20 height 20
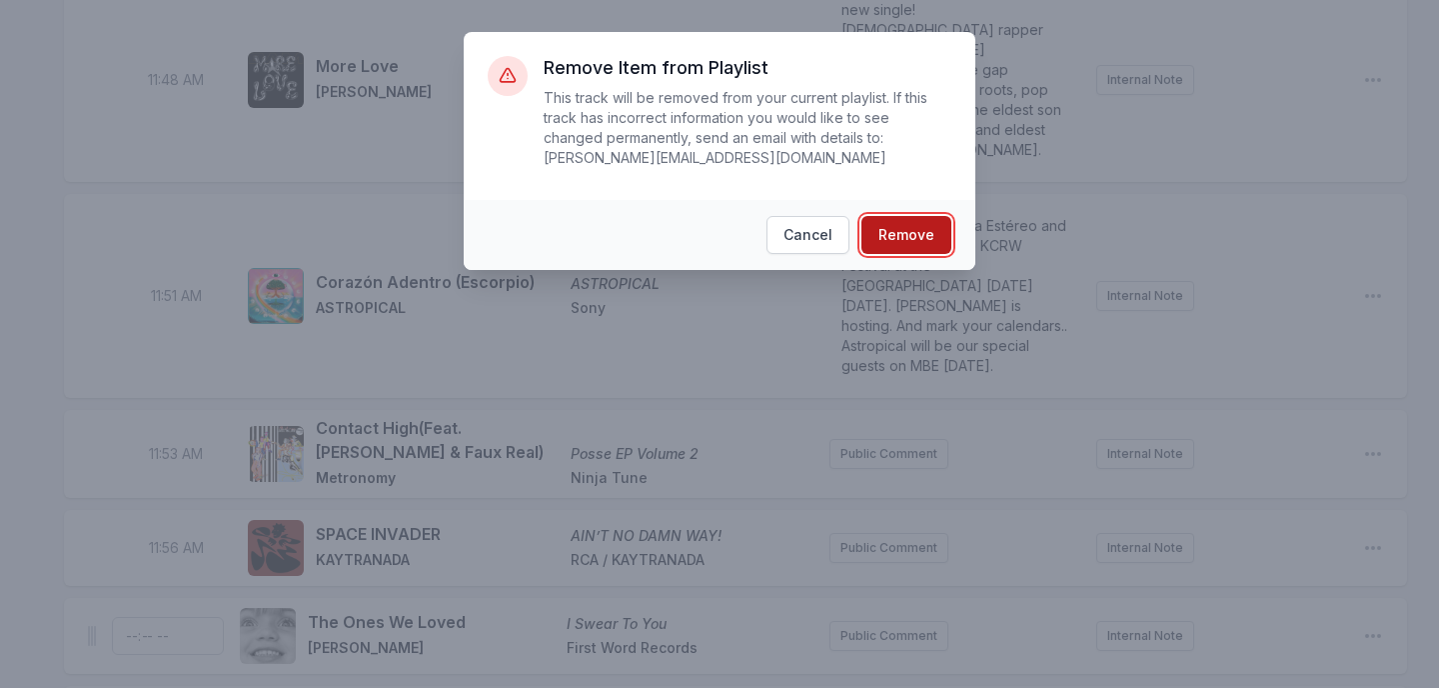
click at [918, 234] on button "Remove" at bounding box center [907, 235] width 90 height 38
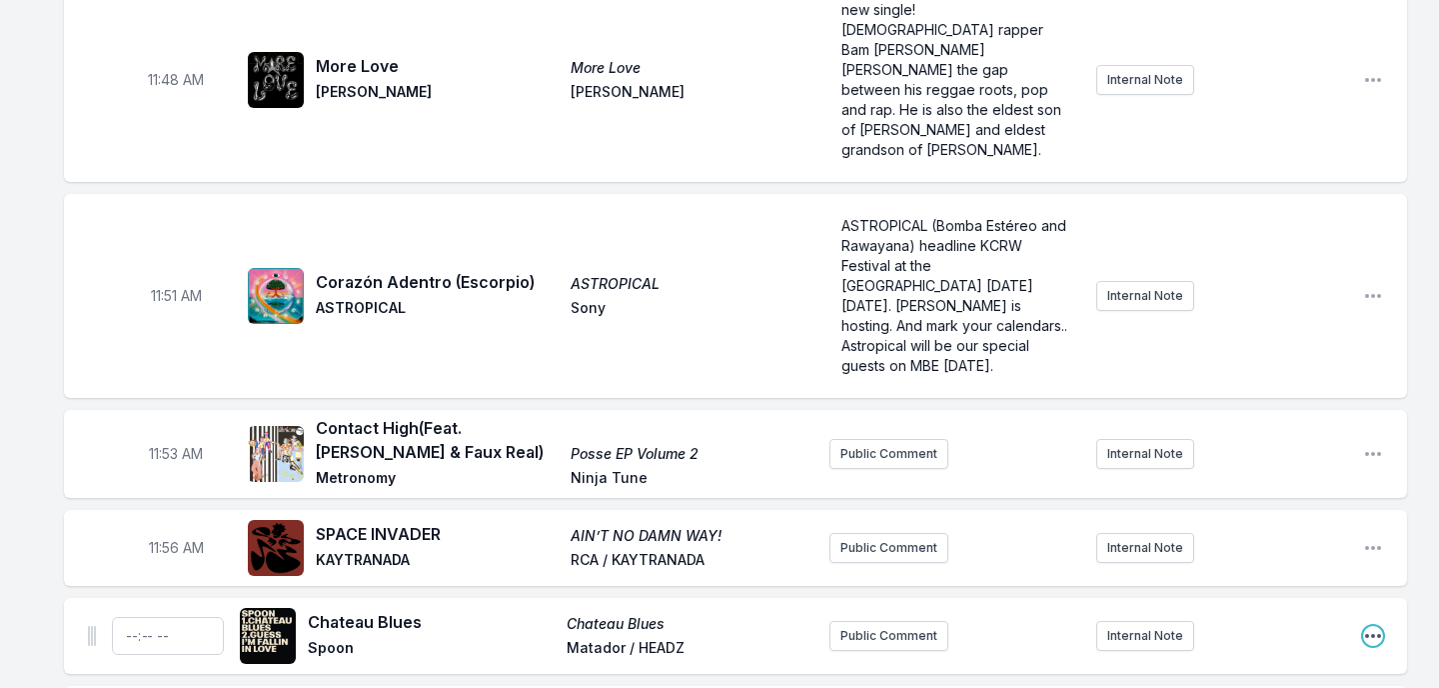
click at [1377, 626] on icon "Open playlist item options" at bounding box center [1373, 636] width 20 height 20
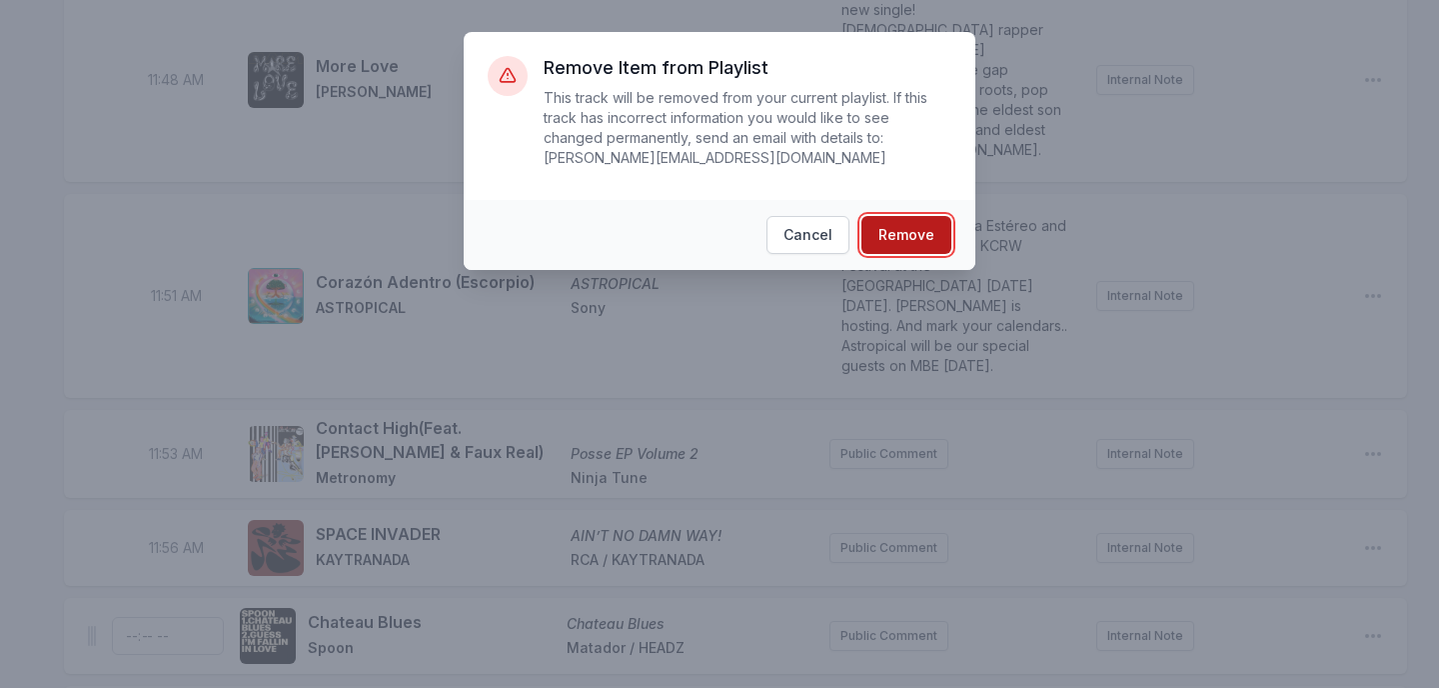
click at [930, 236] on button "Remove" at bounding box center [907, 235] width 90 height 38
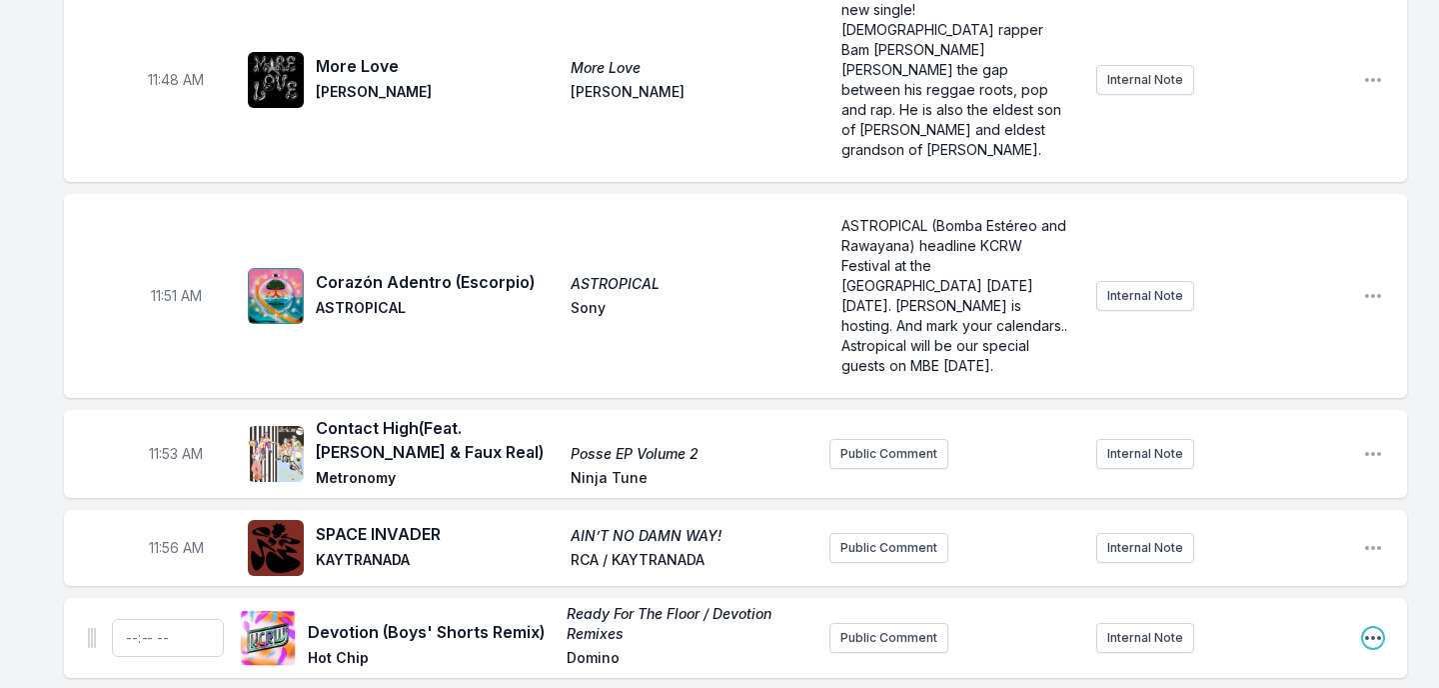
click at [1378, 628] on icon "Open playlist item options" at bounding box center [1373, 638] width 20 height 20
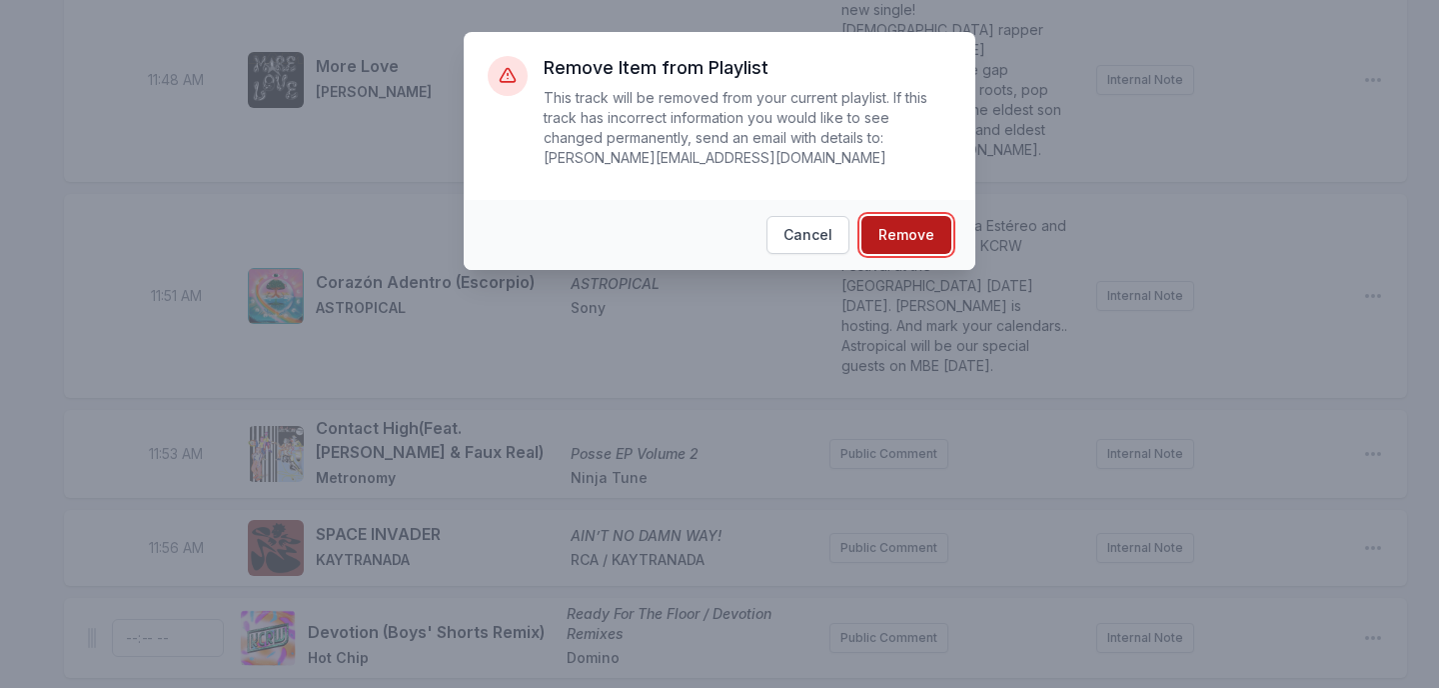
click at [918, 240] on button "Remove" at bounding box center [907, 235] width 90 height 38
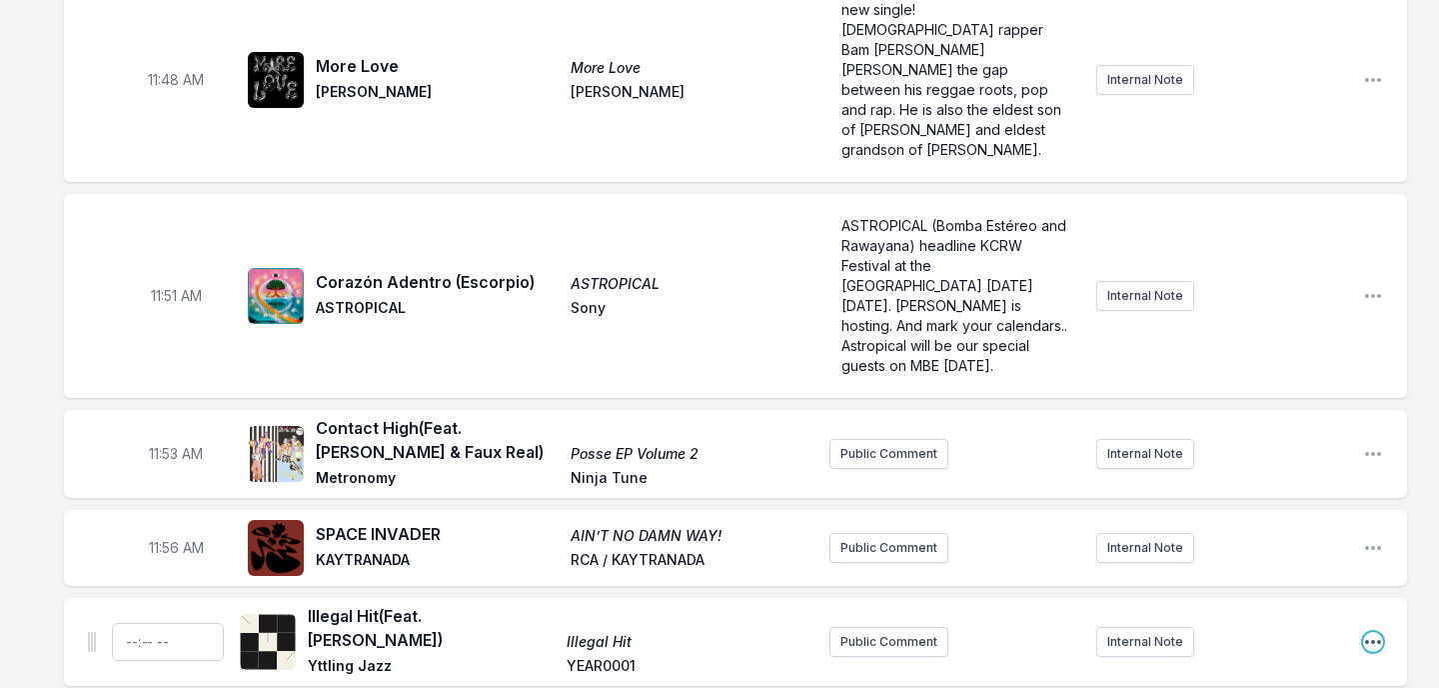
click at [1375, 632] on icon "Open playlist item options" at bounding box center [1373, 642] width 20 height 20
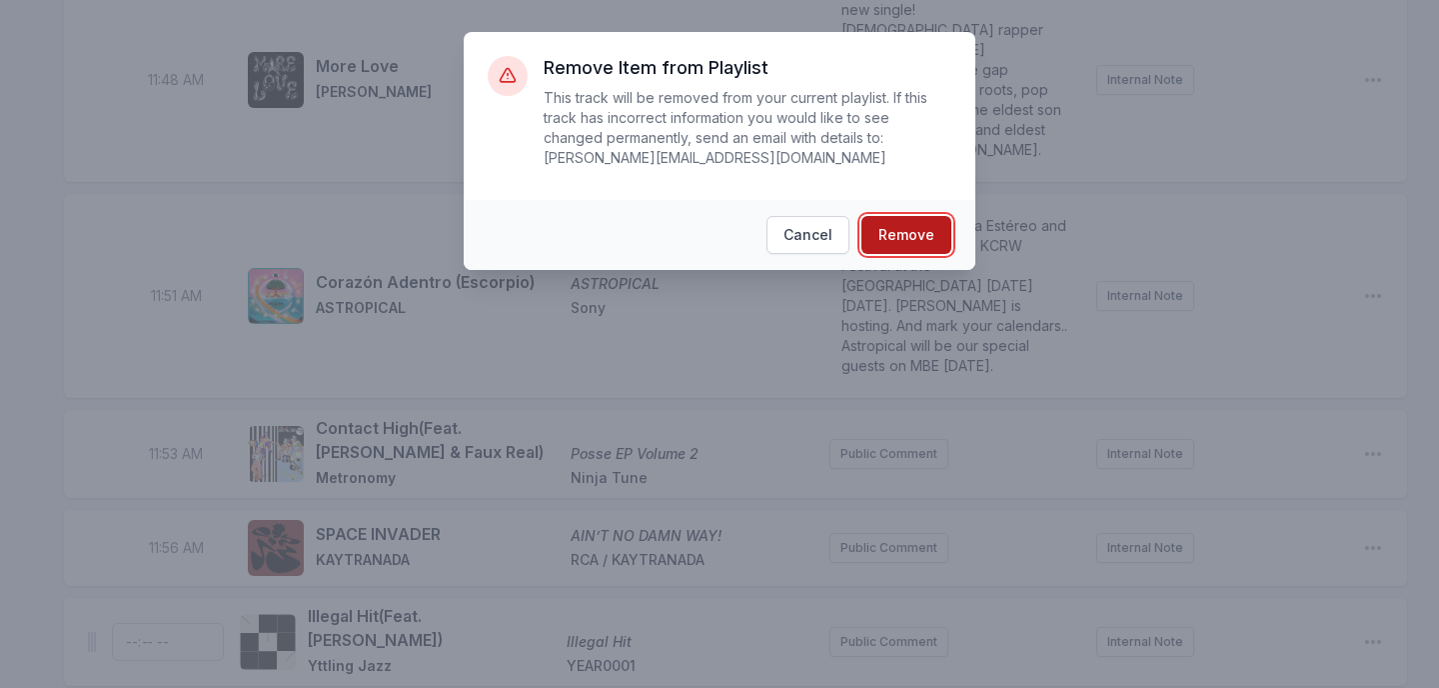
click at [917, 243] on button "Remove" at bounding box center [907, 235] width 90 height 38
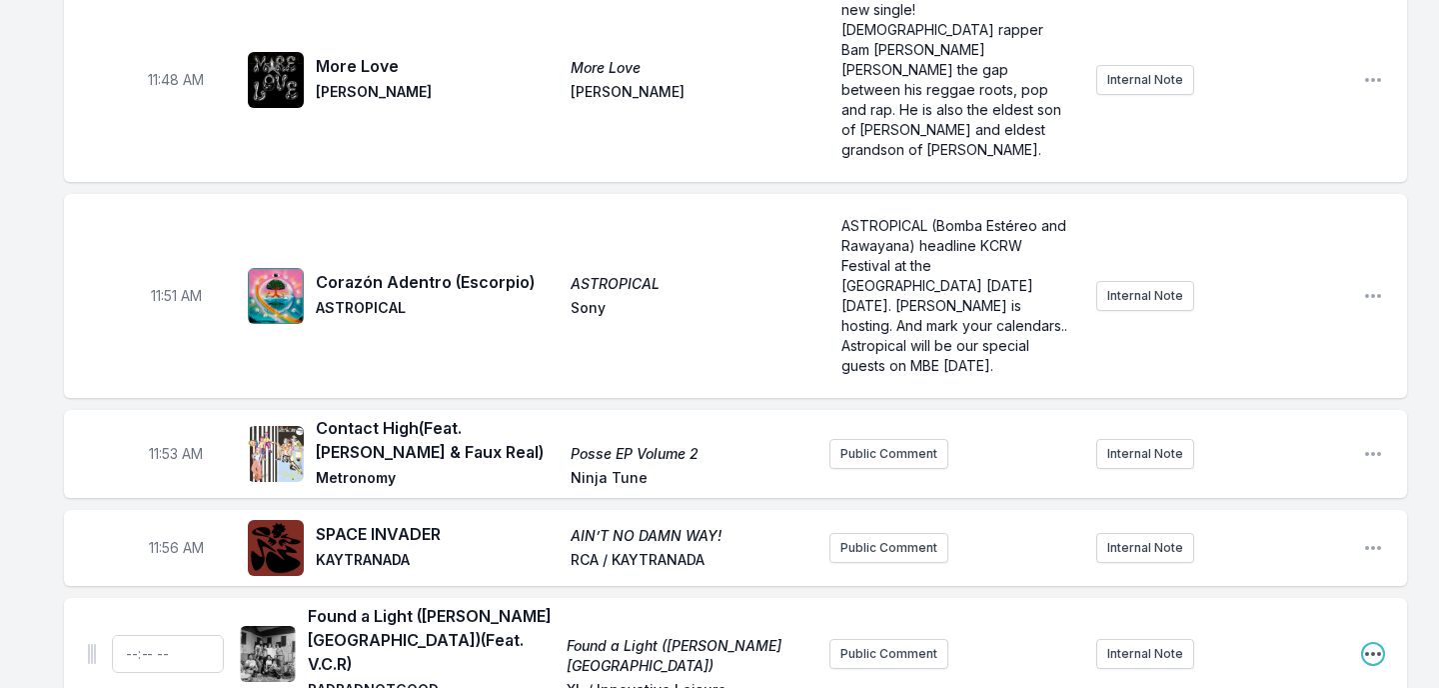
click at [1376, 644] on icon "Open playlist item options" at bounding box center [1373, 654] width 20 height 20
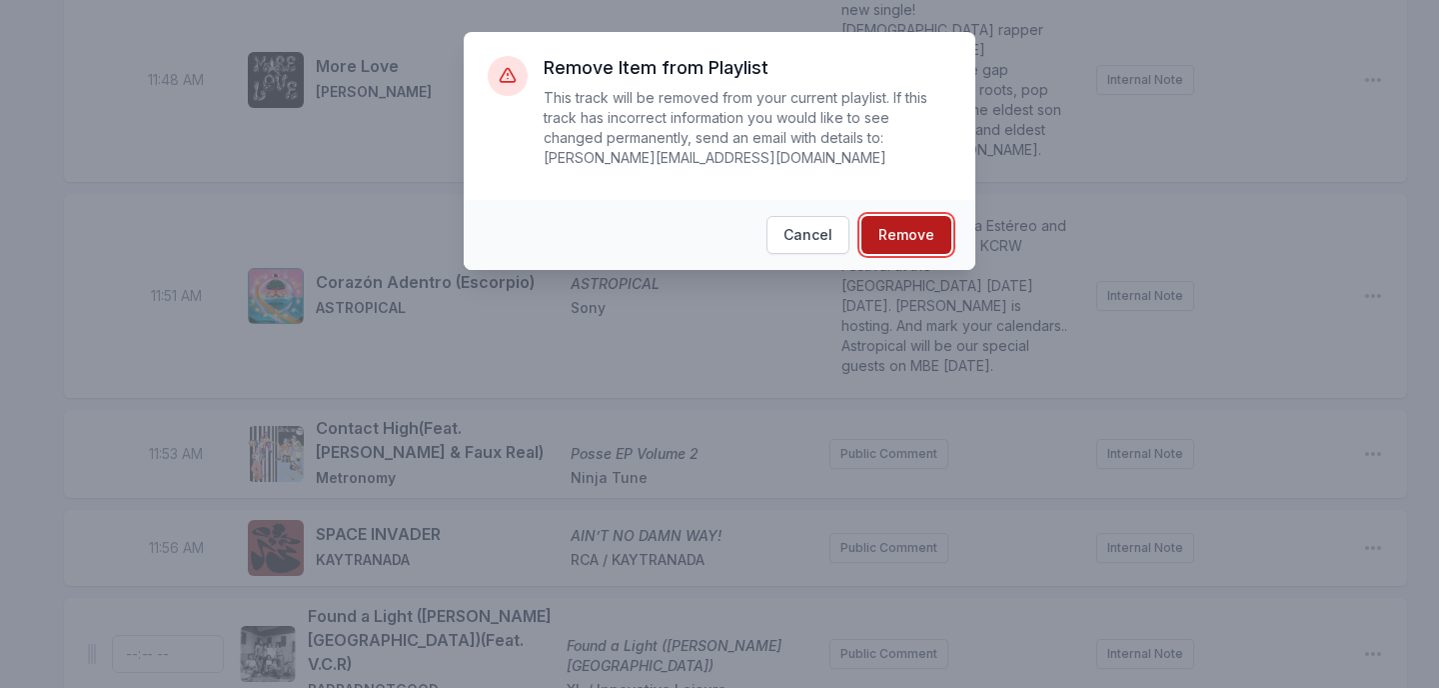
click at [925, 225] on button "Remove" at bounding box center [907, 235] width 90 height 38
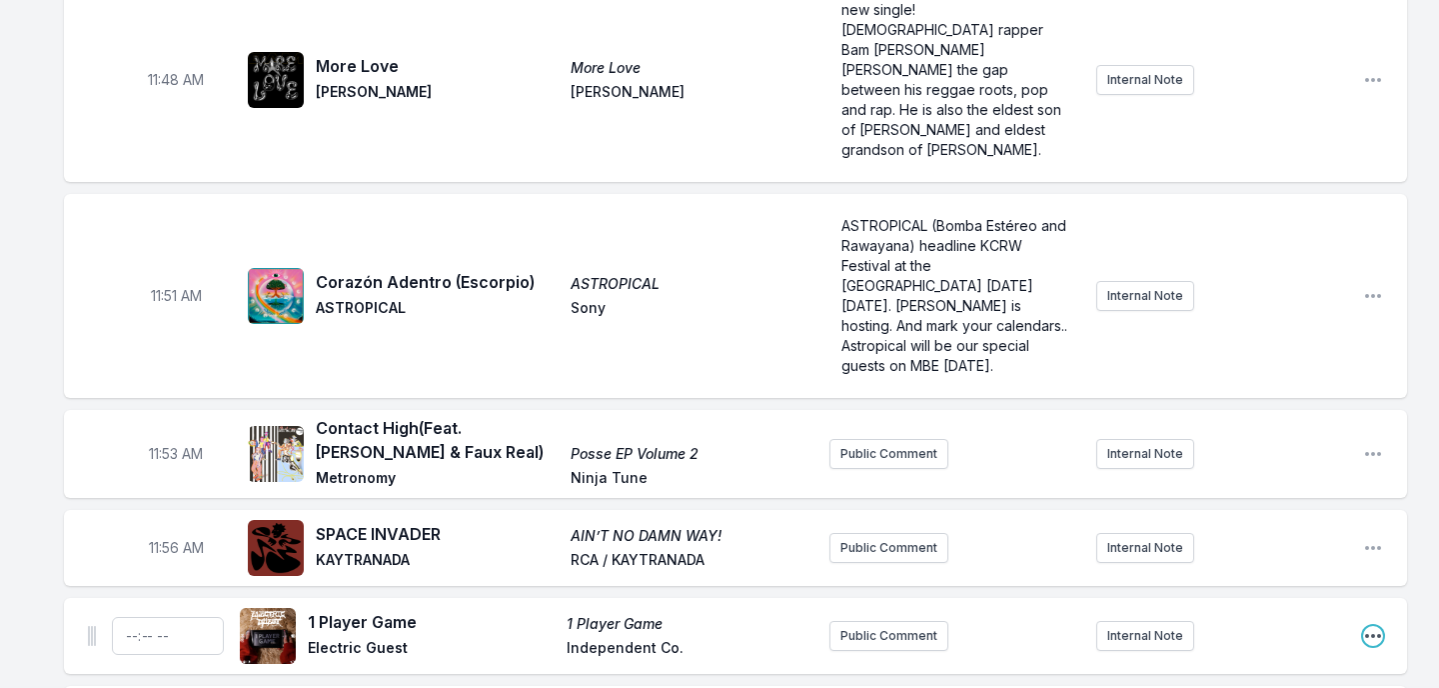
click at [1370, 626] on icon "Open playlist item options" at bounding box center [1373, 636] width 20 height 20
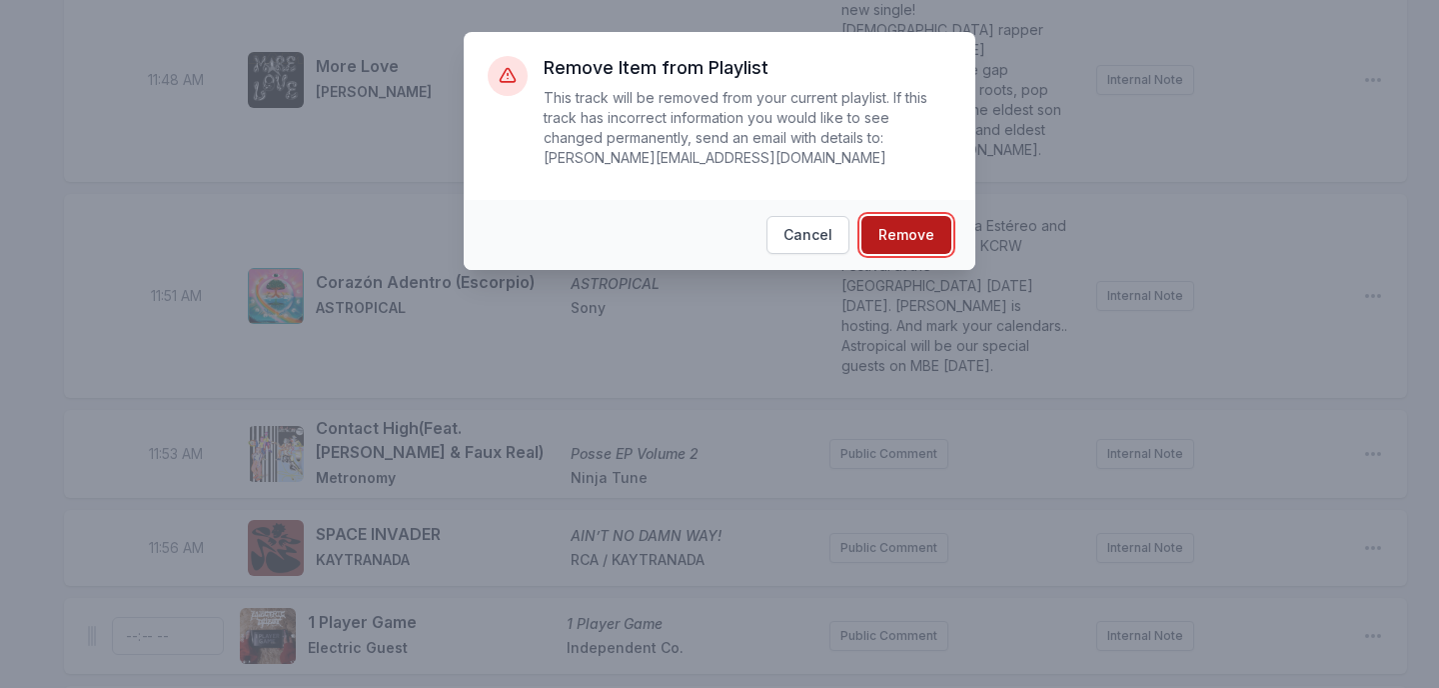
click at [907, 238] on button "Remove" at bounding box center [907, 235] width 90 height 38
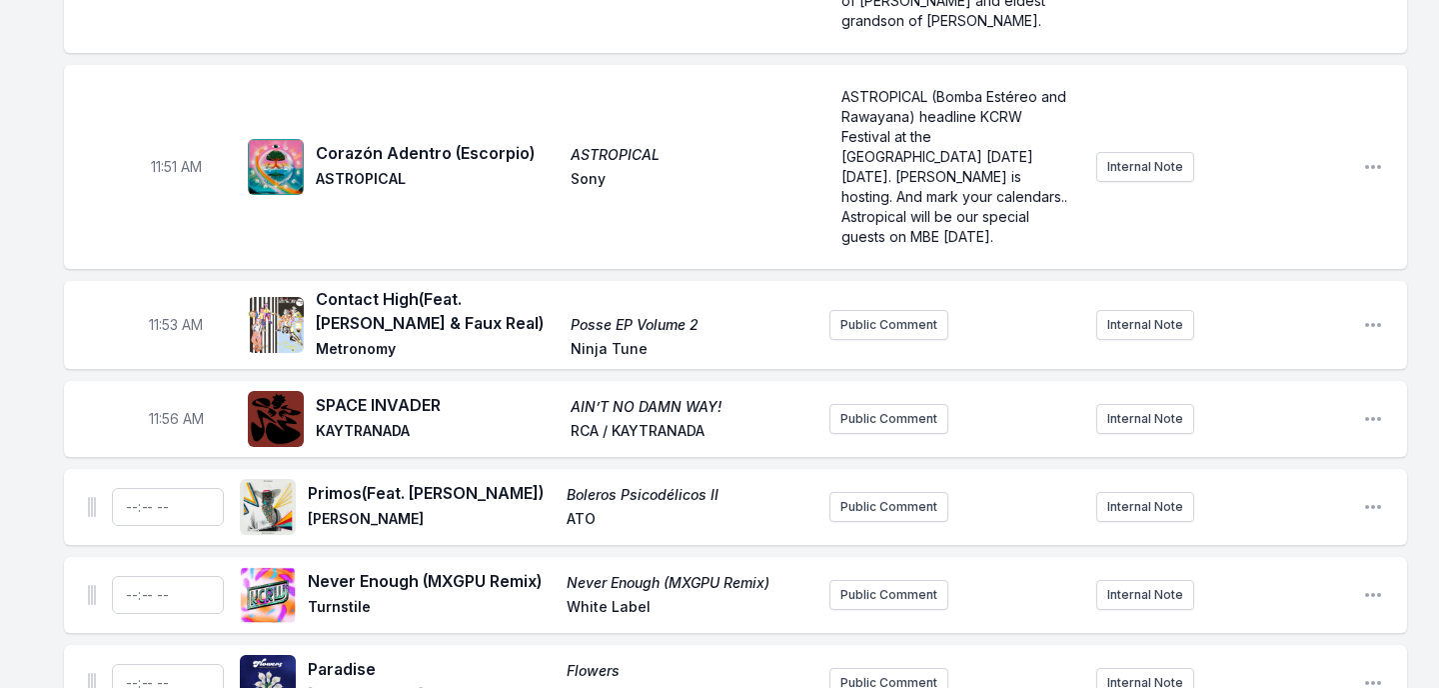
scroll to position [6342, 0]
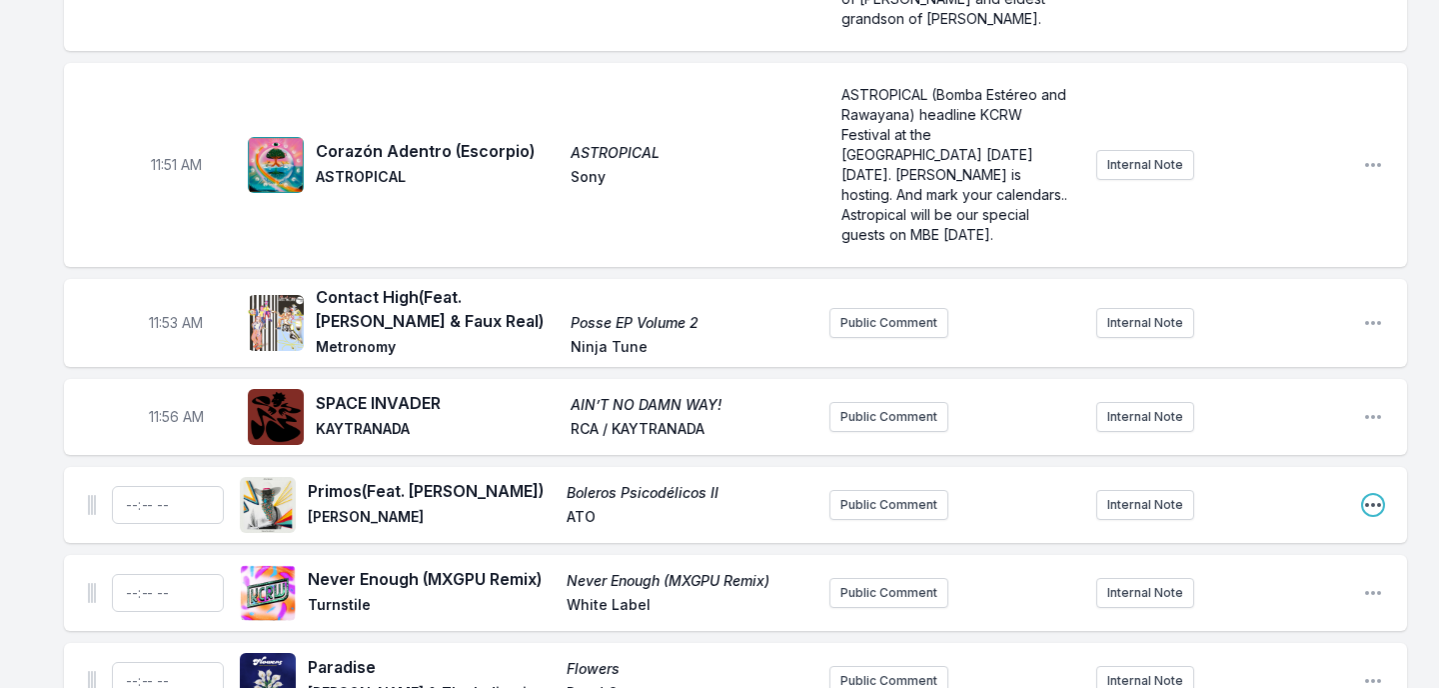
click at [1368, 495] on icon "Open playlist item options" at bounding box center [1373, 505] width 20 height 20
click at [1271, 599] on button "Delete Entry" at bounding box center [1271, 617] width 224 height 36
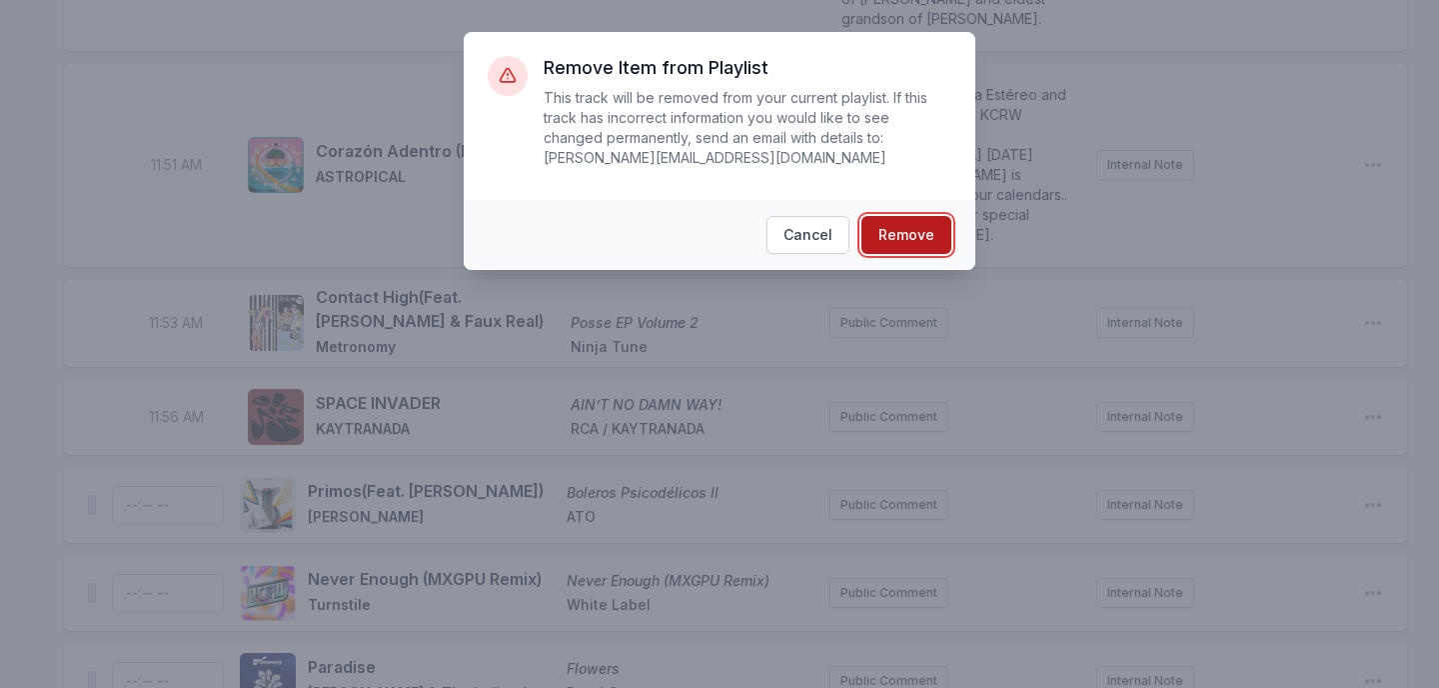
click at [927, 232] on button "Remove" at bounding box center [907, 235] width 90 height 38
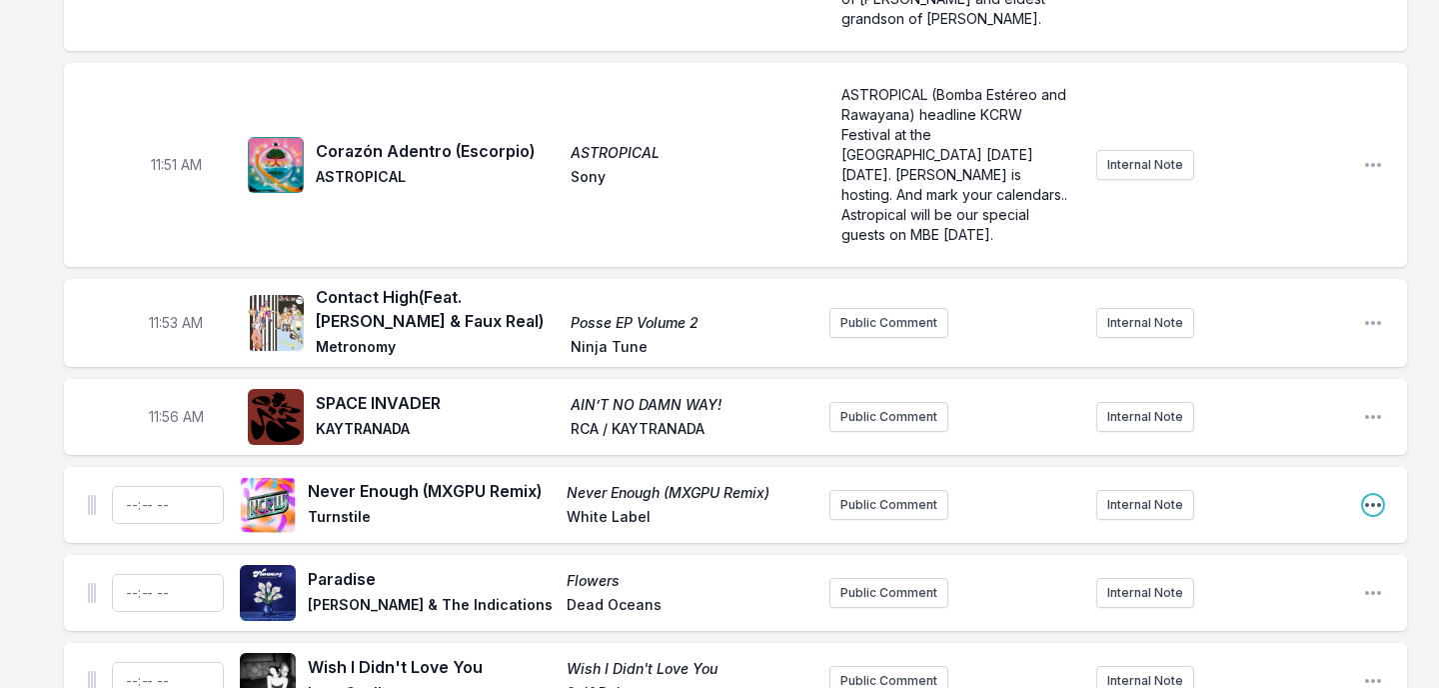
click at [1374, 495] on icon "Open playlist item options" at bounding box center [1373, 505] width 20 height 20
click at [1268, 599] on button "Delete Entry" at bounding box center [1271, 617] width 224 height 36
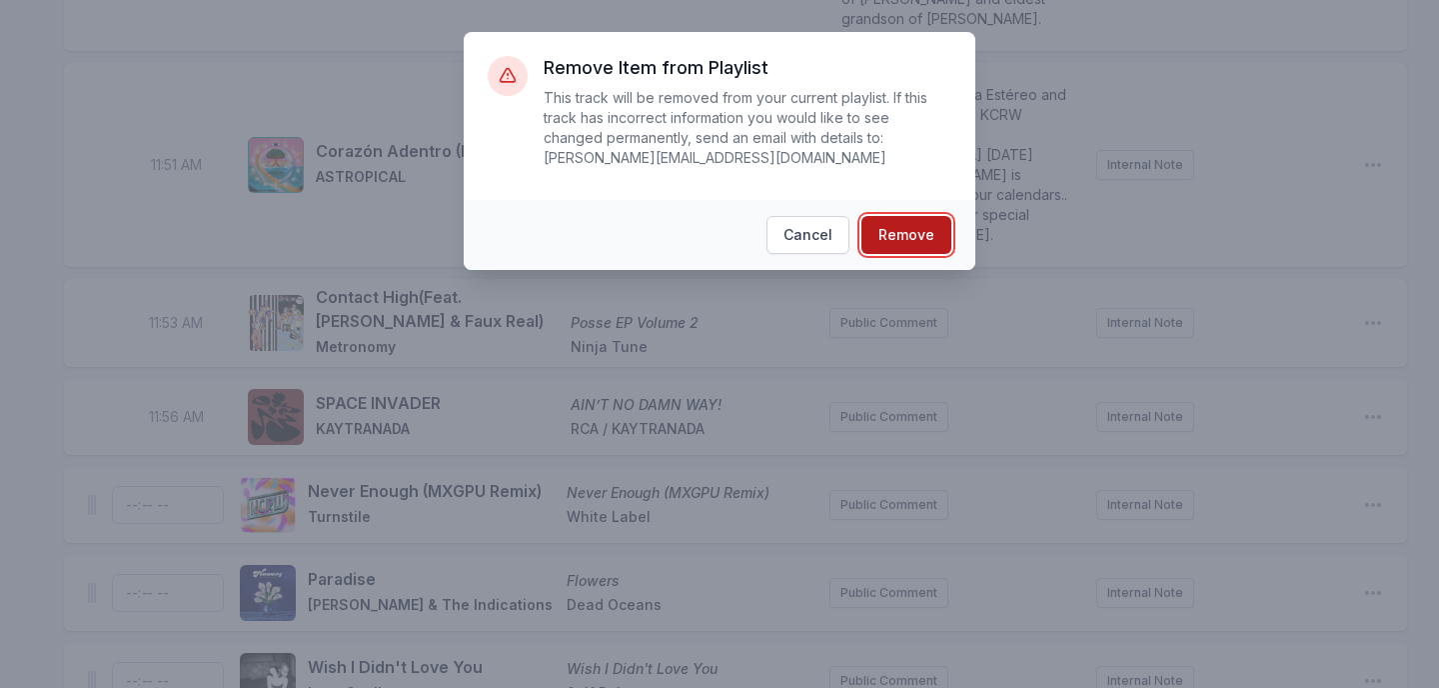
click at [931, 241] on button "Remove" at bounding box center [907, 235] width 90 height 38
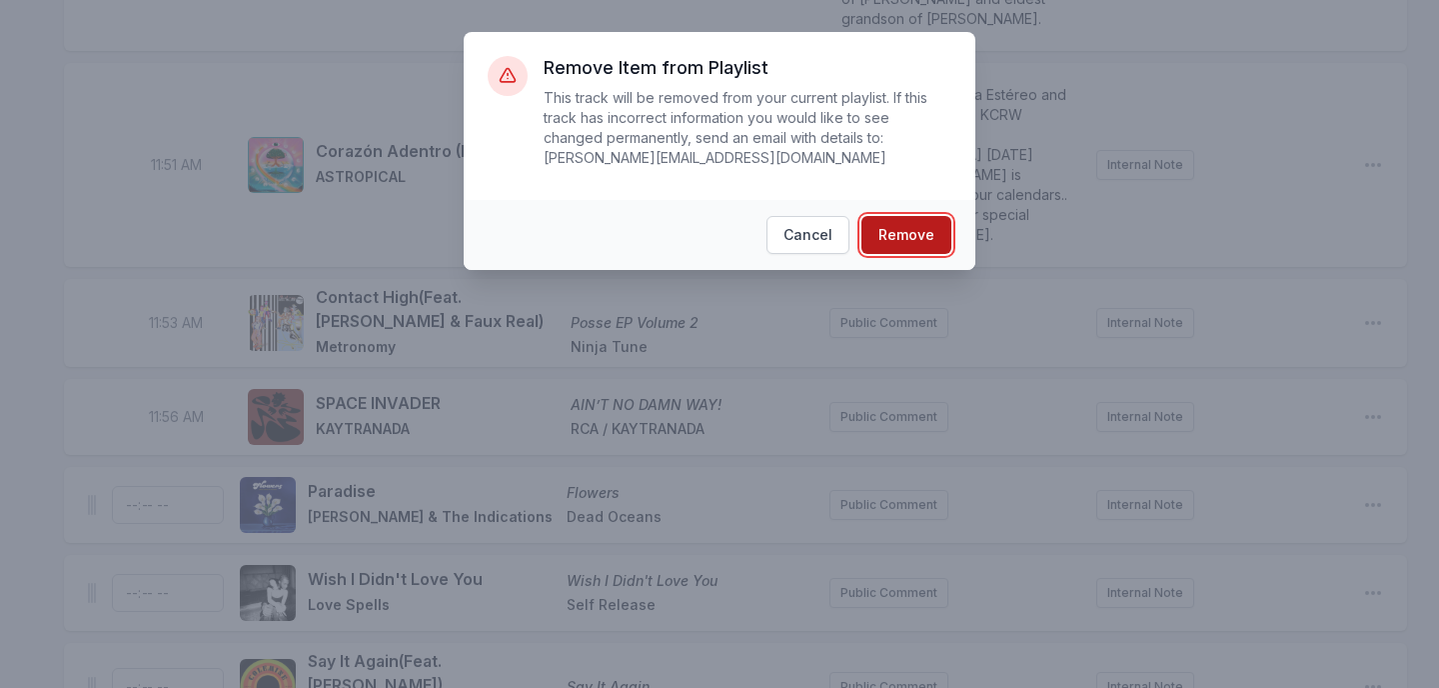
click at [924, 238] on button "Remove" at bounding box center [907, 235] width 90 height 38
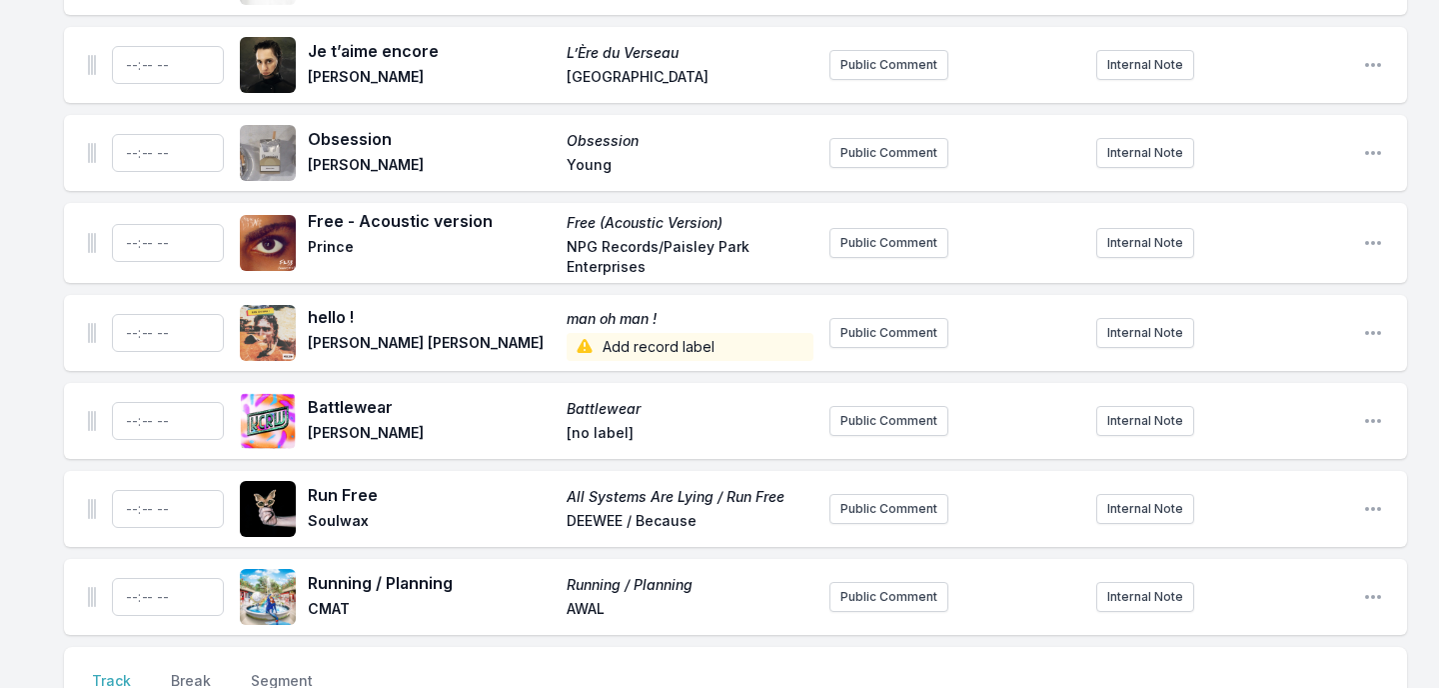
scroll to position [7721, 0]
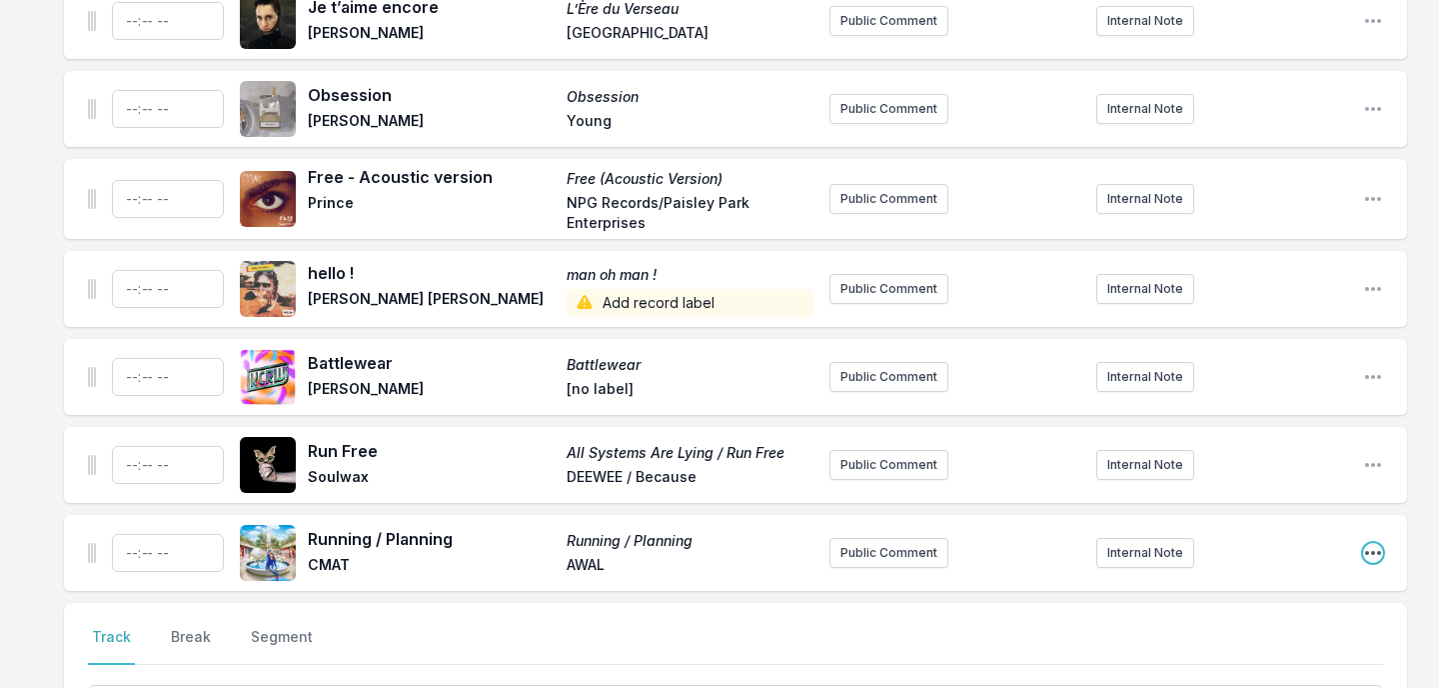
click at [1372, 543] on icon "Open playlist item options" at bounding box center [1373, 553] width 20 height 20
click at [1229, 647] on button "Delete Entry" at bounding box center [1271, 665] width 224 height 36
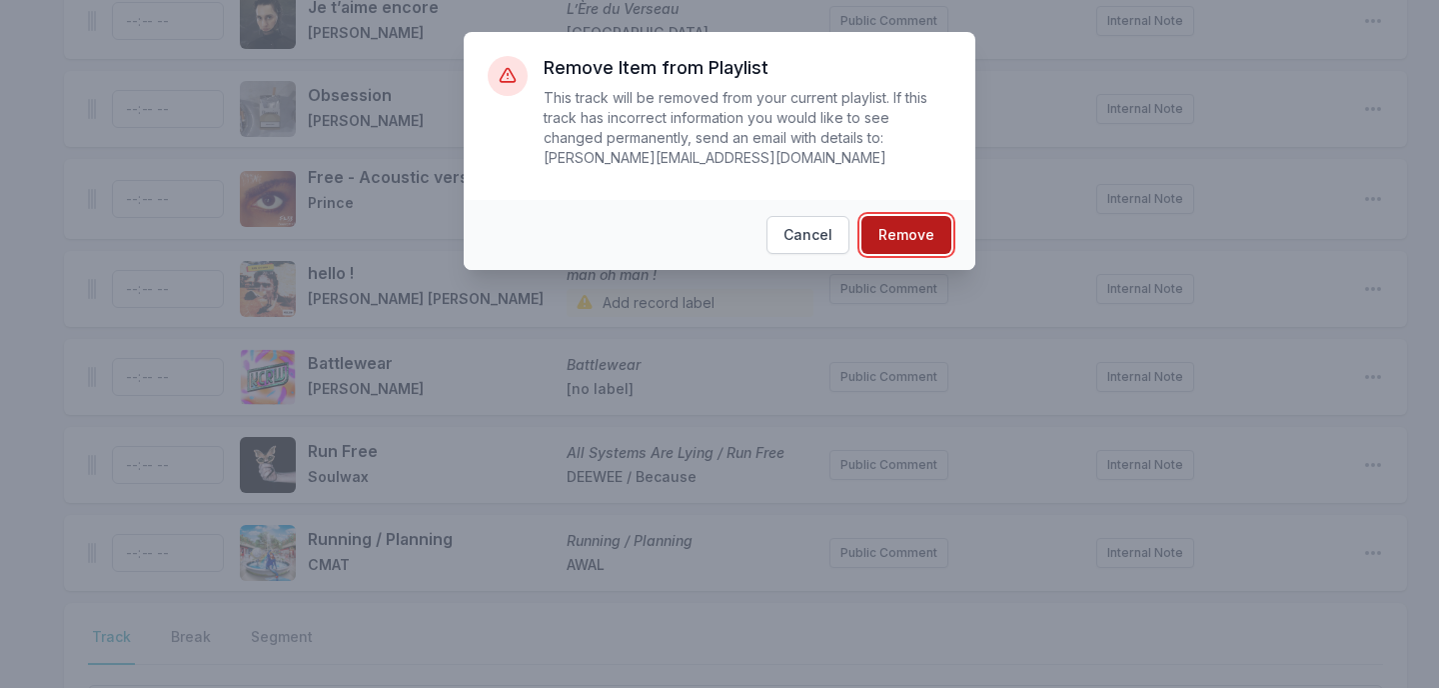
click at [924, 230] on button "Remove" at bounding box center [907, 235] width 90 height 38
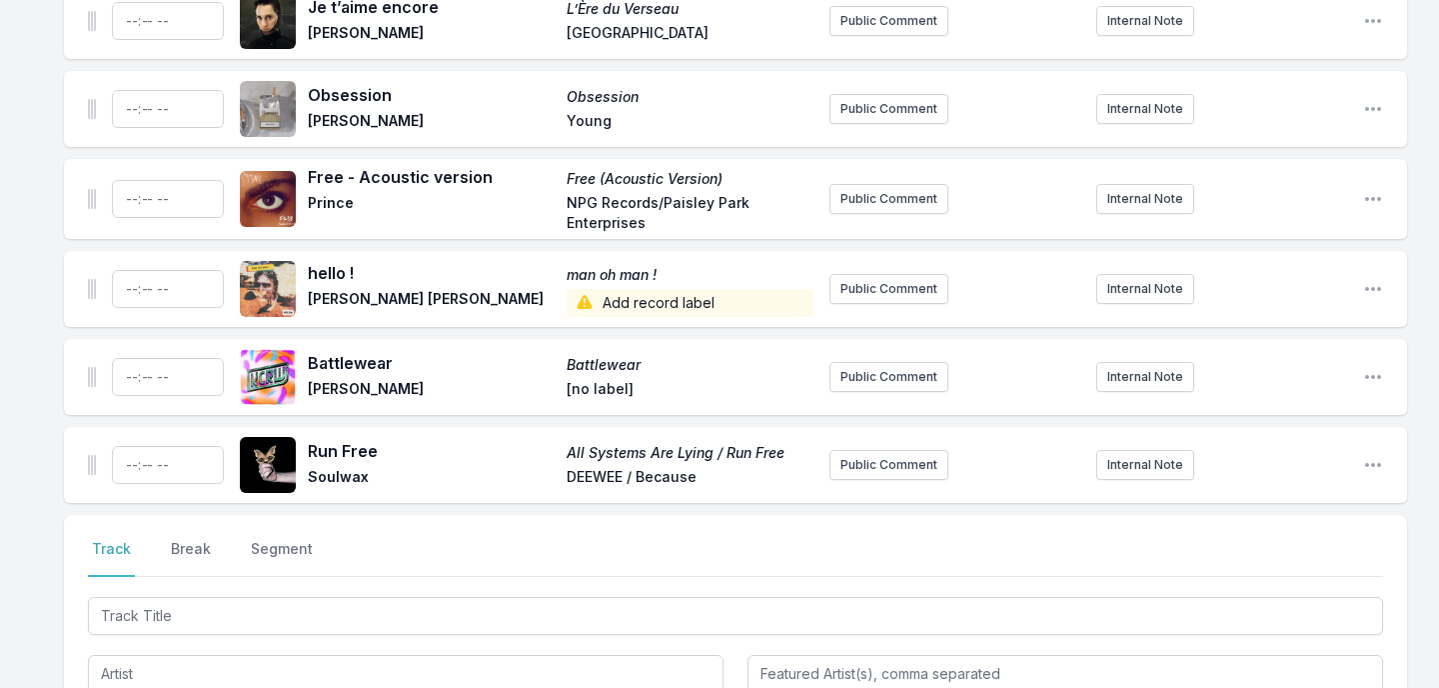
scroll to position [7633, 0]
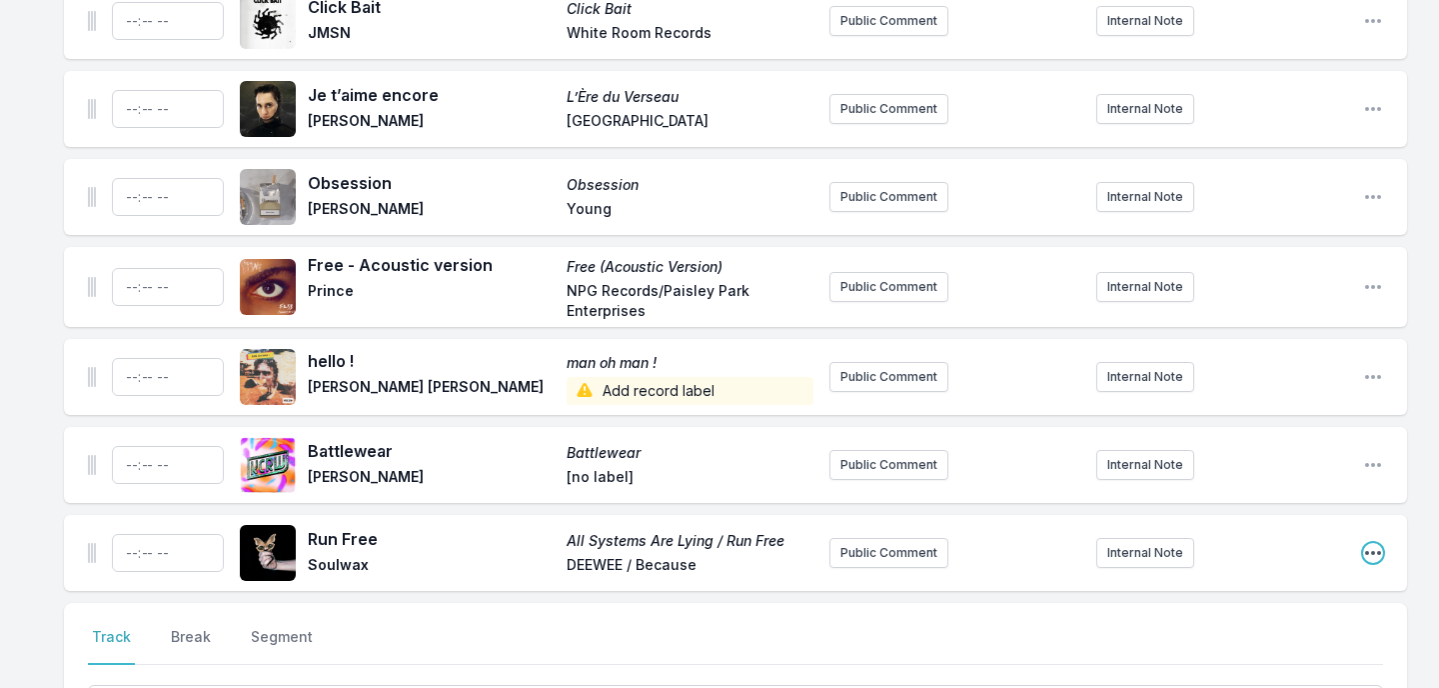
click at [1377, 543] on icon "Open playlist item options" at bounding box center [1373, 553] width 20 height 20
click at [1268, 647] on button "Delete Entry" at bounding box center [1271, 665] width 224 height 36
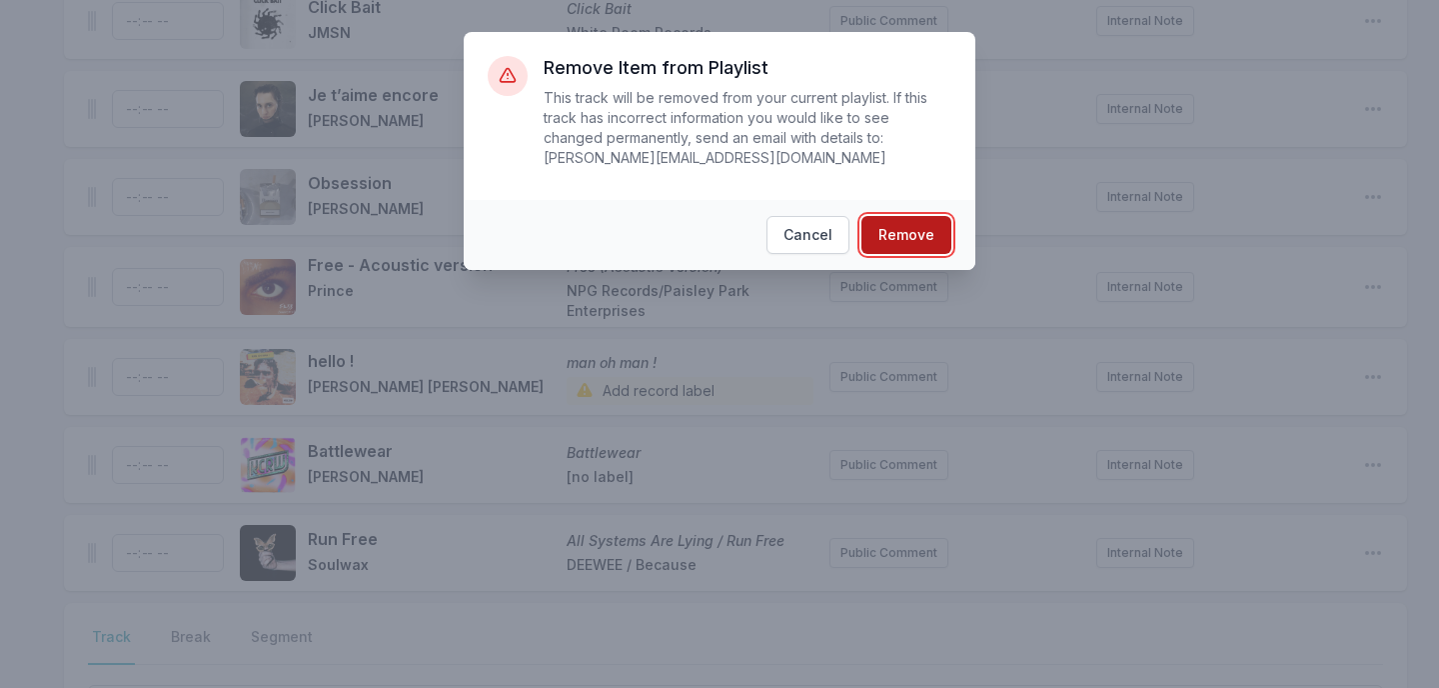
click at [925, 238] on button "Remove" at bounding box center [907, 235] width 90 height 38
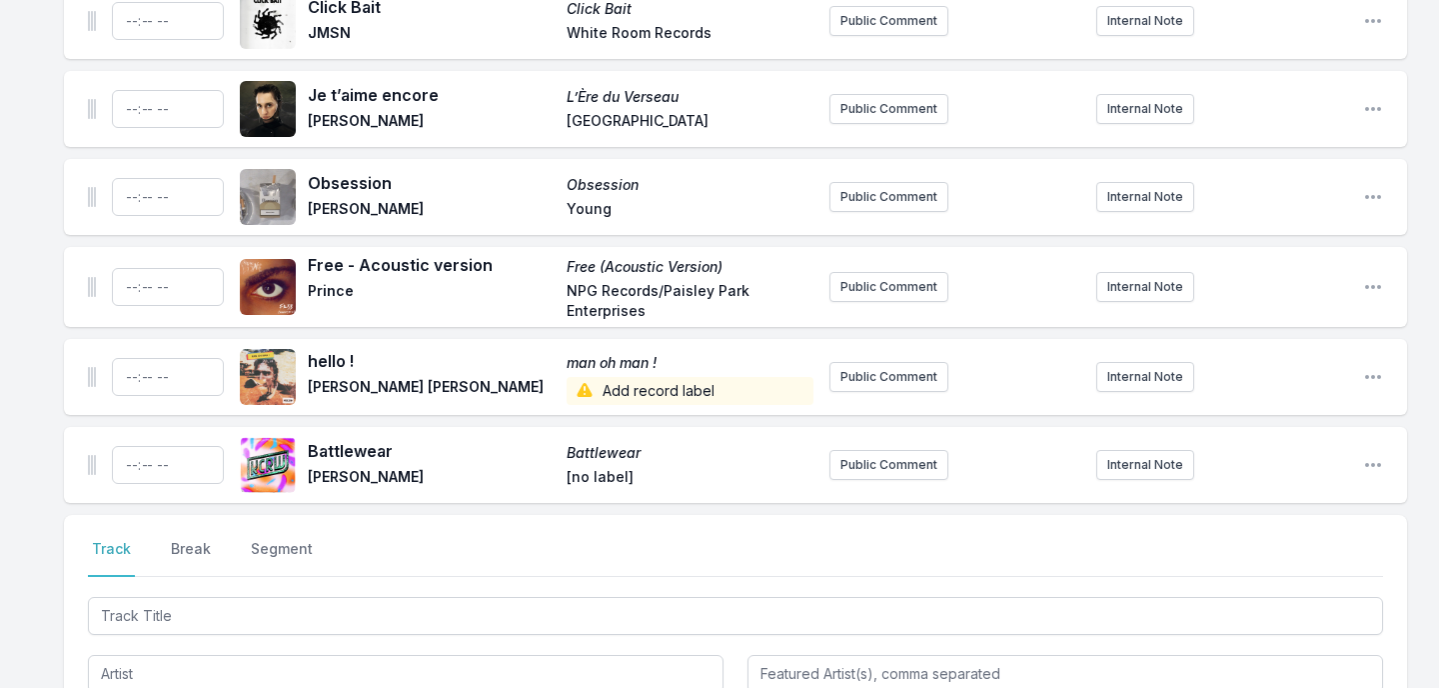
scroll to position [7545, 0]
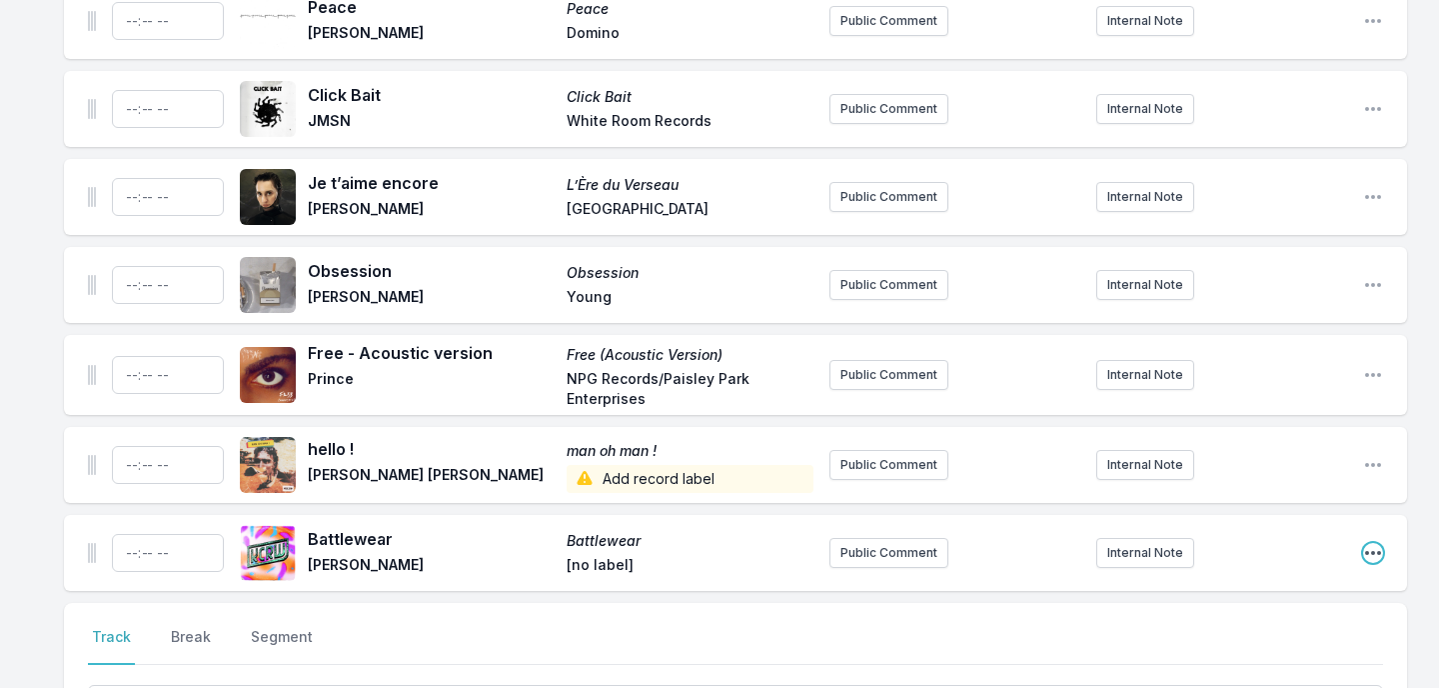
click at [1373, 551] on icon "Open playlist item options" at bounding box center [1373, 553] width 16 height 4
click at [1273, 647] on button "Delete Entry" at bounding box center [1271, 665] width 224 height 36
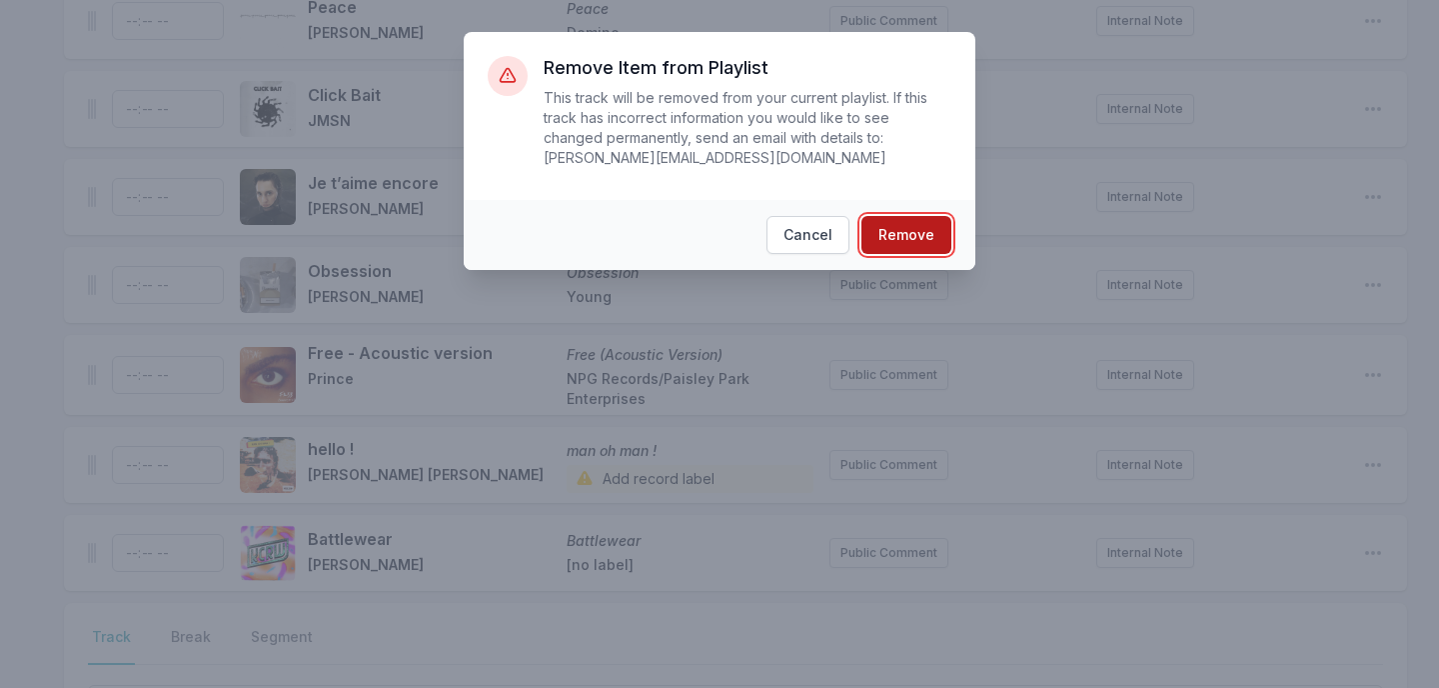
click at [931, 240] on button "Remove" at bounding box center [907, 235] width 90 height 38
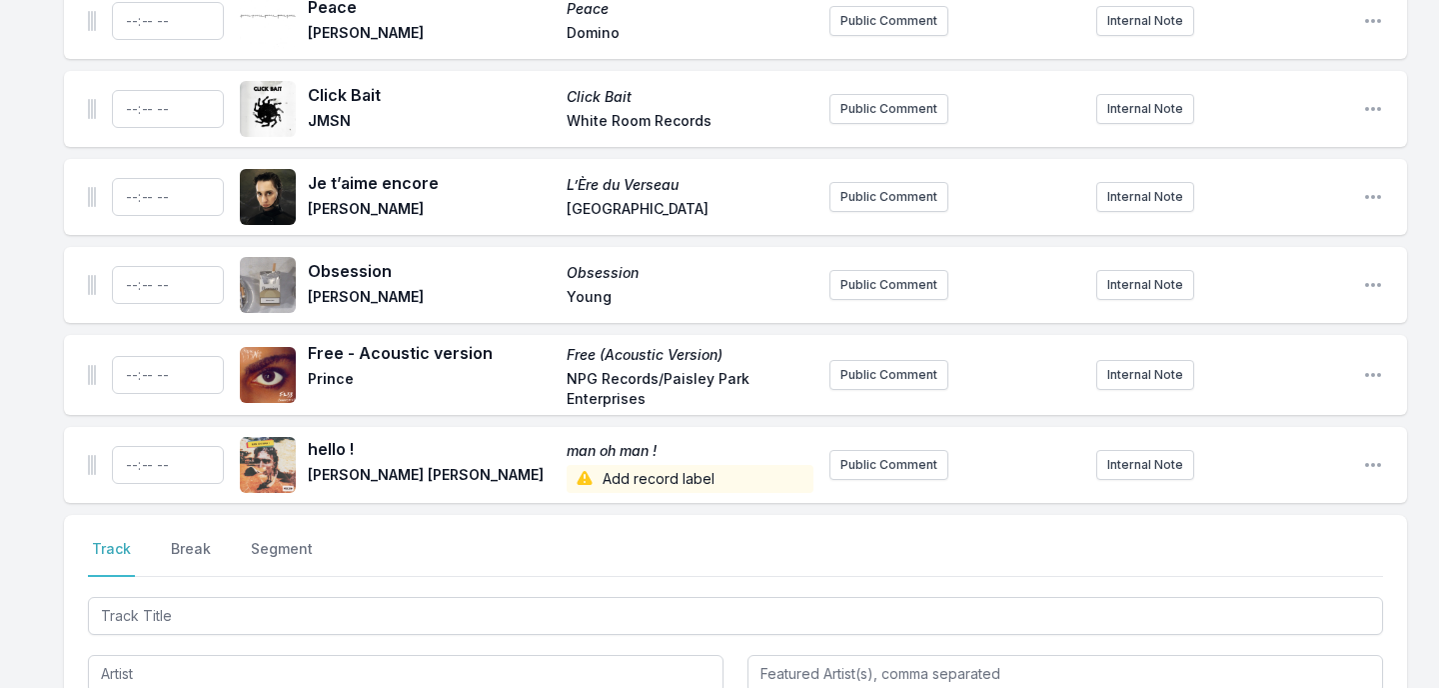
scroll to position [7458, 0]
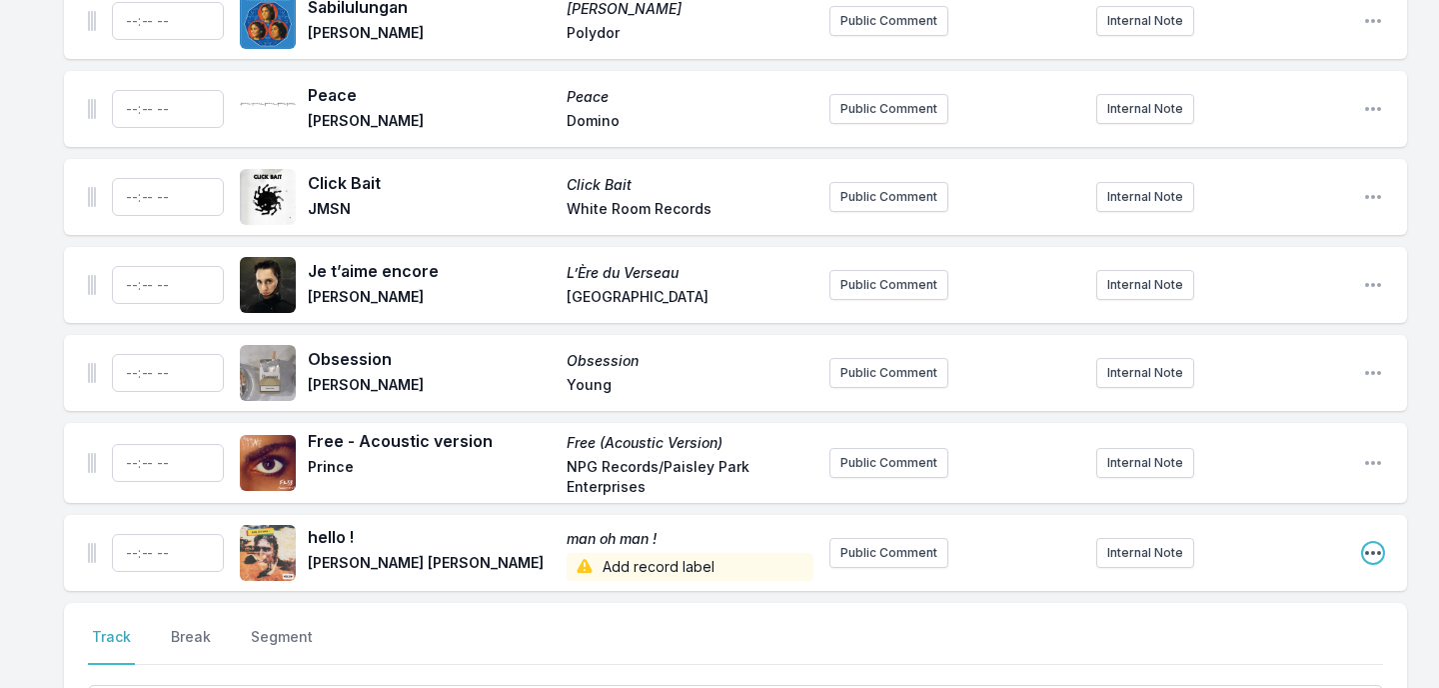
click at [1376, 543] on icon "Open playlist item options" at bounding box center [1373, 553] width 20 height 20
click at [1245, 647] on button "Delete Entry" at bounding box center [1271, 665] width 224 height 36
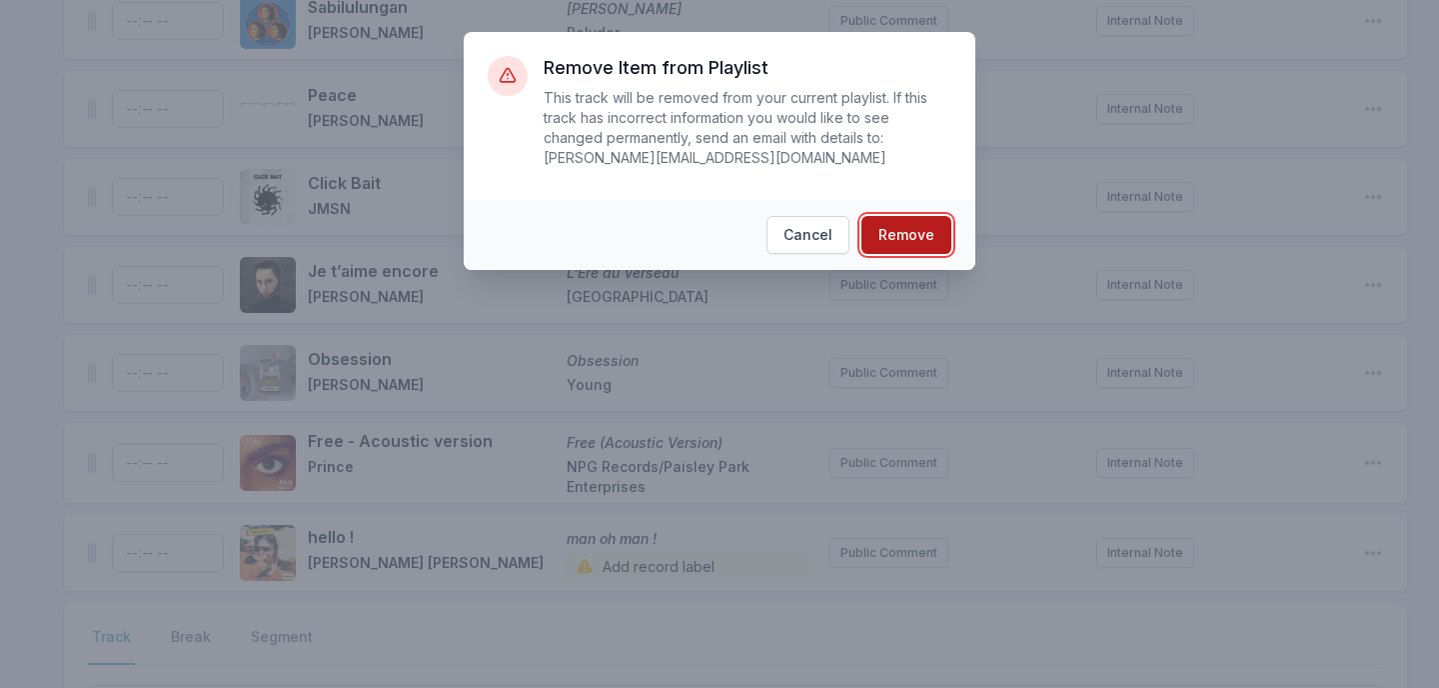
click at [929, 242] on button "Remove" at bounding box center [907, 235] width 90 height 38
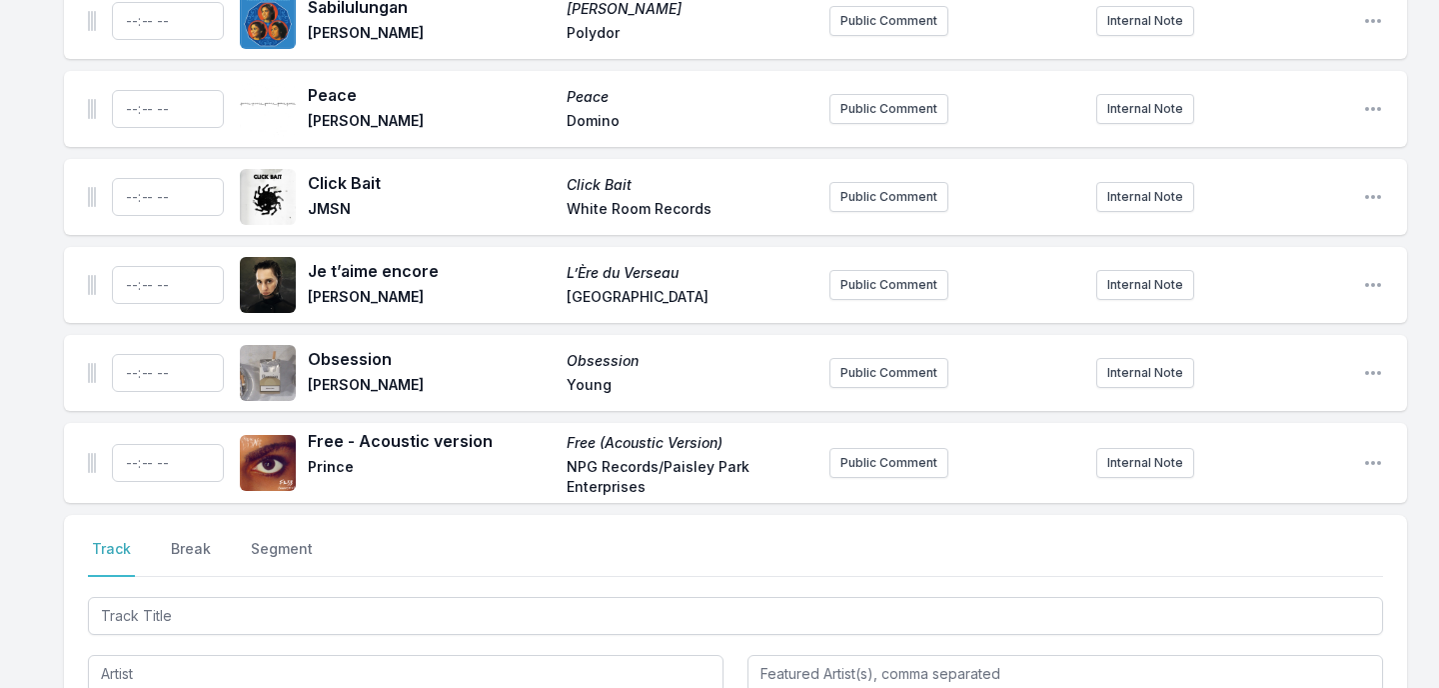
scroll to position [7370, 0]
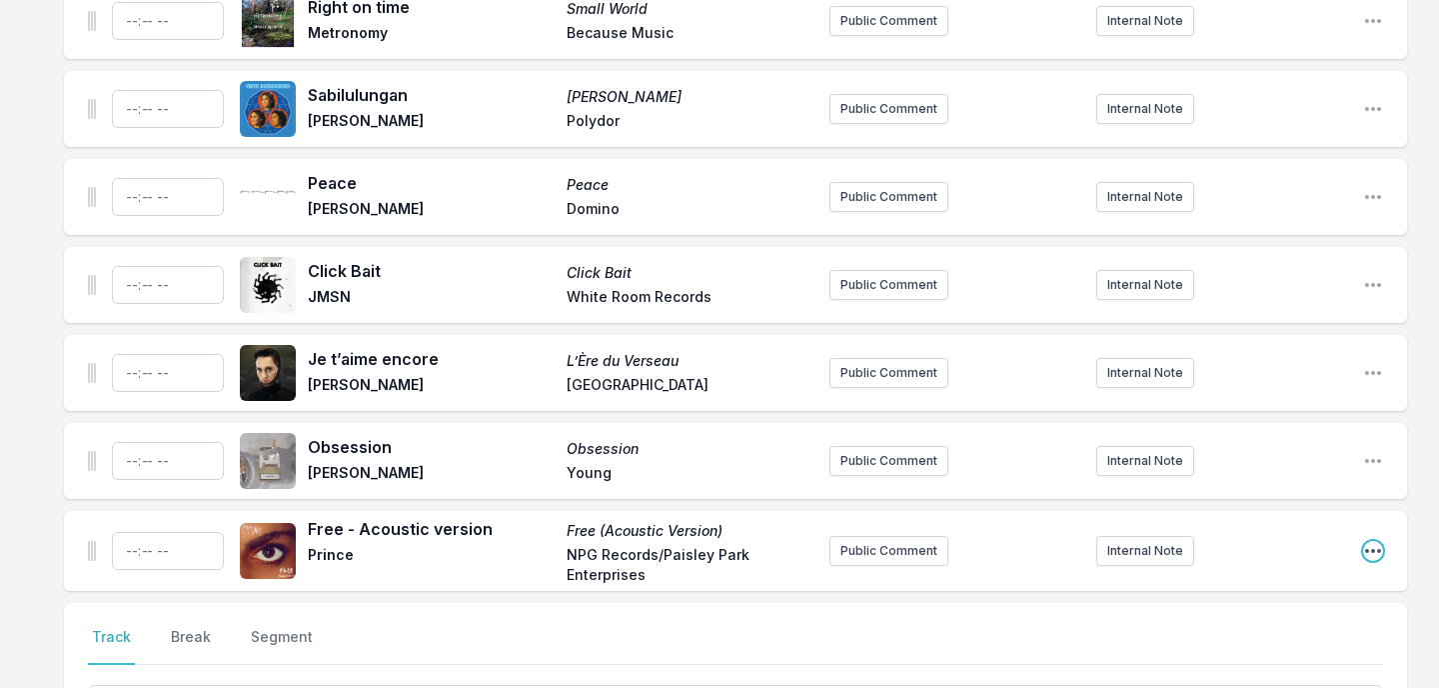
click at [1367, 549] on icon "Open playlist item options" at bounding box center [1373, 551] width 16 height 4
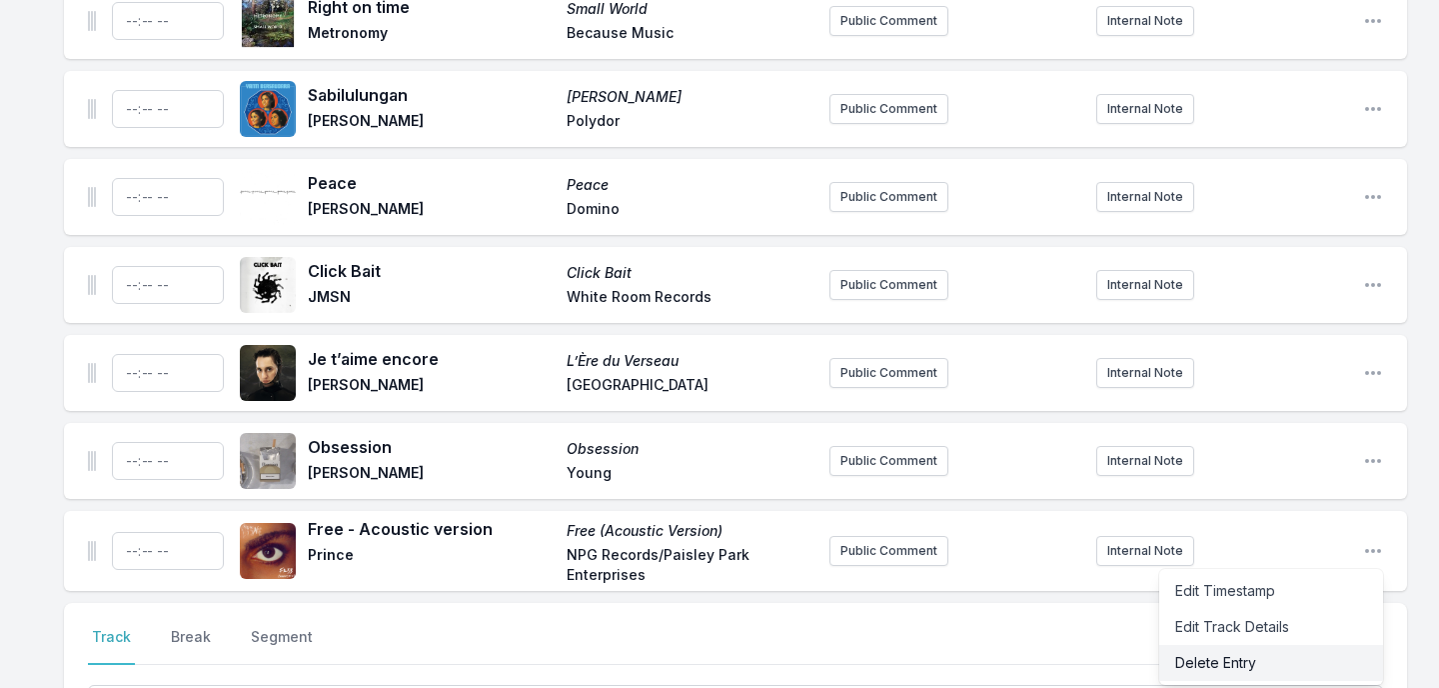
click at [1242, 645] on button "Delete Entry" at bounding box center [1271, 663] width 224 height 36
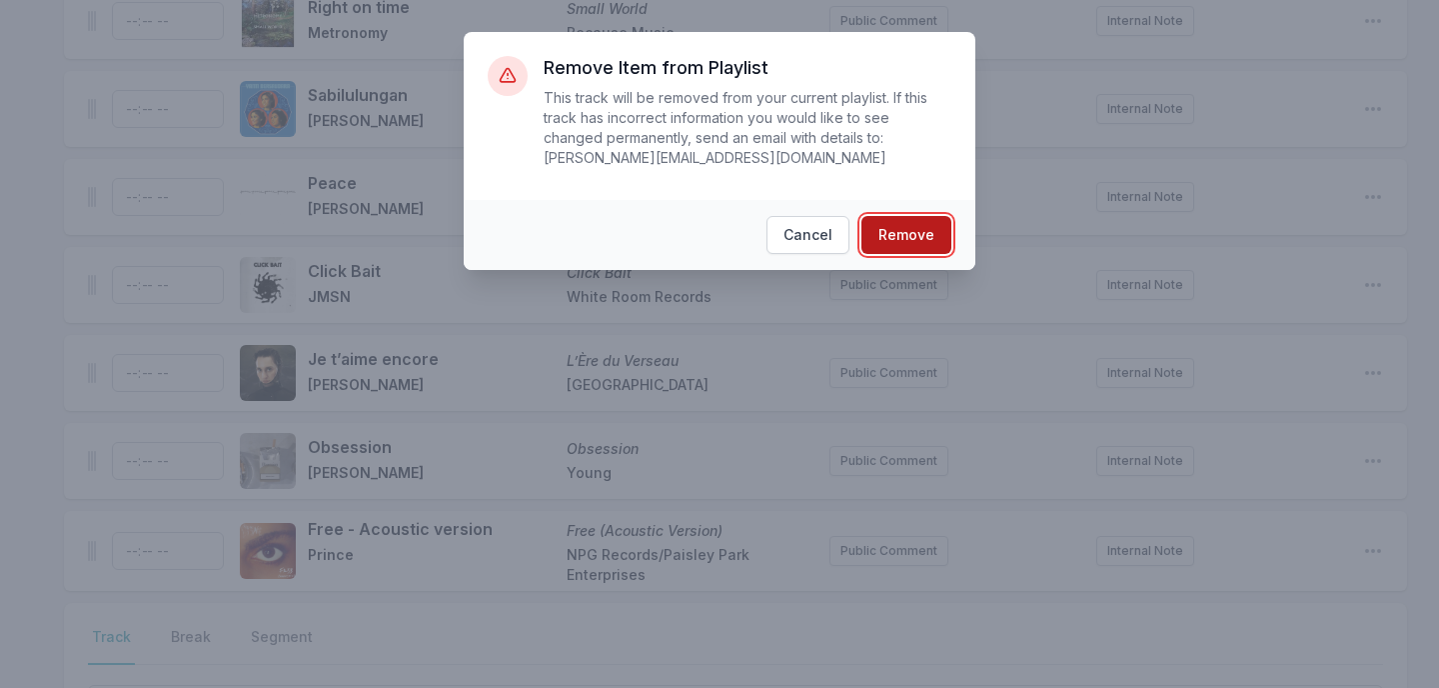
click at [898, 233] on button "Remove" at bounding box center [907, 235] width 90 height 38
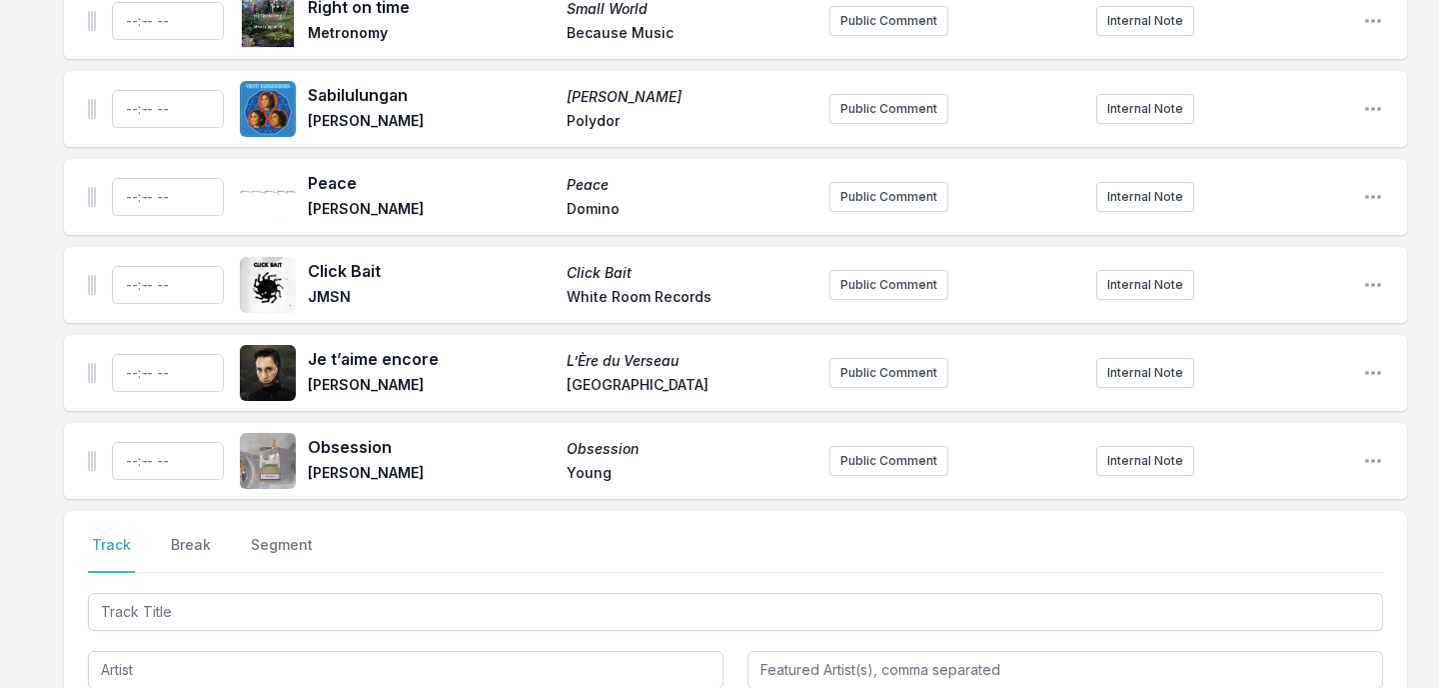
scroll to position [7278, 0]
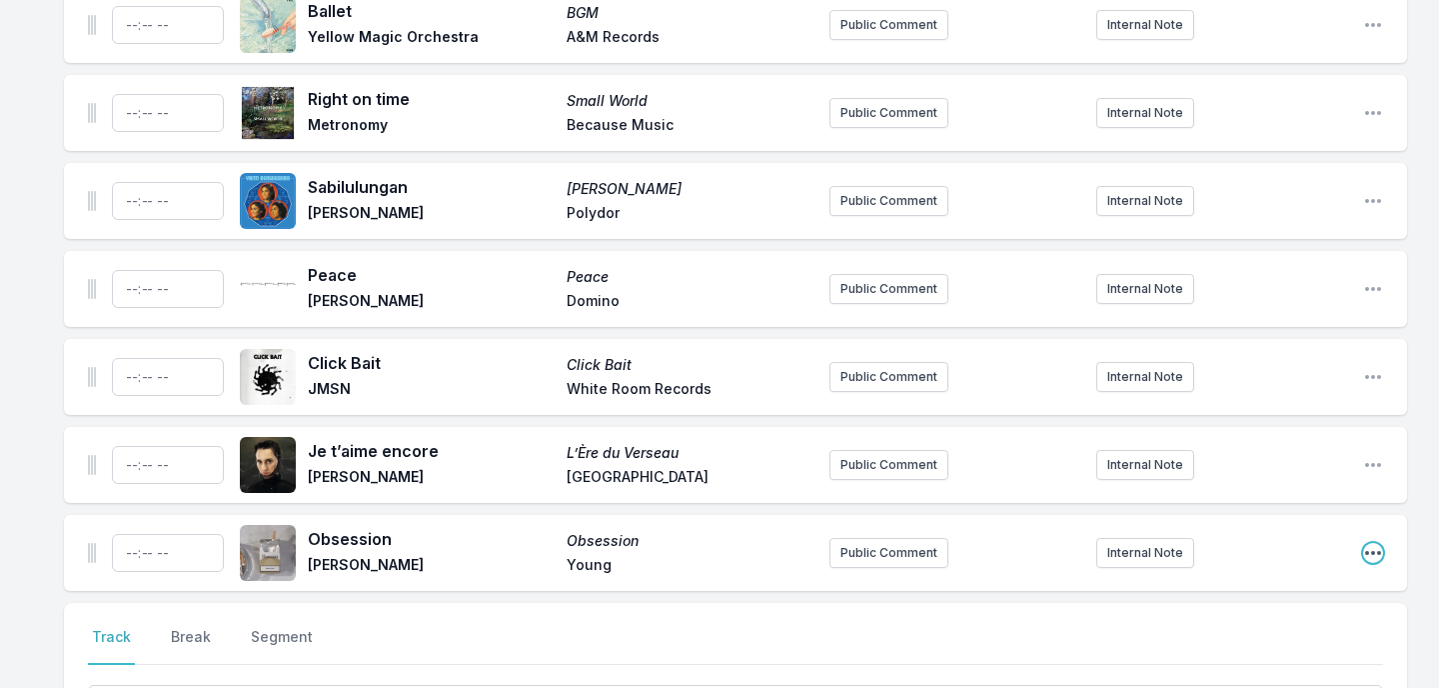
click at [1374, 543] on icon "Open playlist item options" at bounding box center [1373, 553] width 20 height 20
click at [1245, 647] on button "Delete Entry" at bounding box center [1271, 665] width 224 height 36
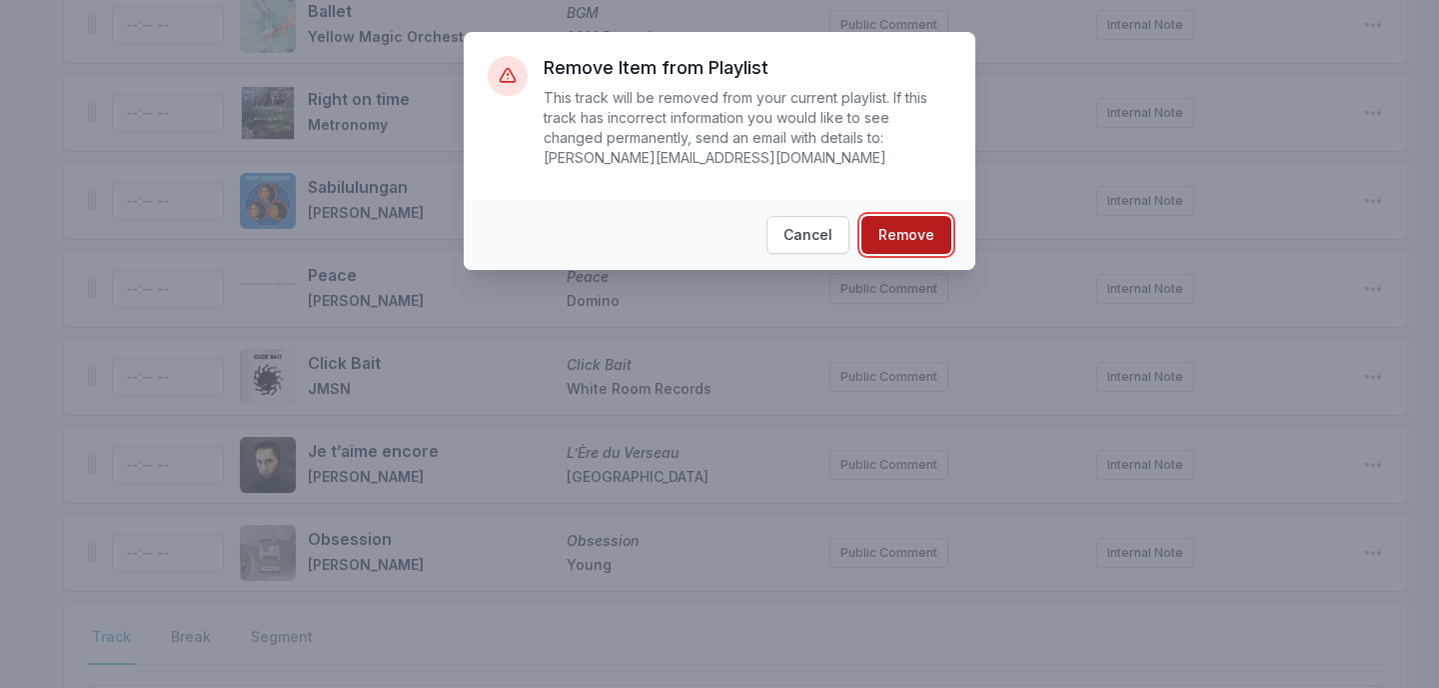
click at [903, 226] on button "Remove" at bounding box center [907, 235] width 90 height 38
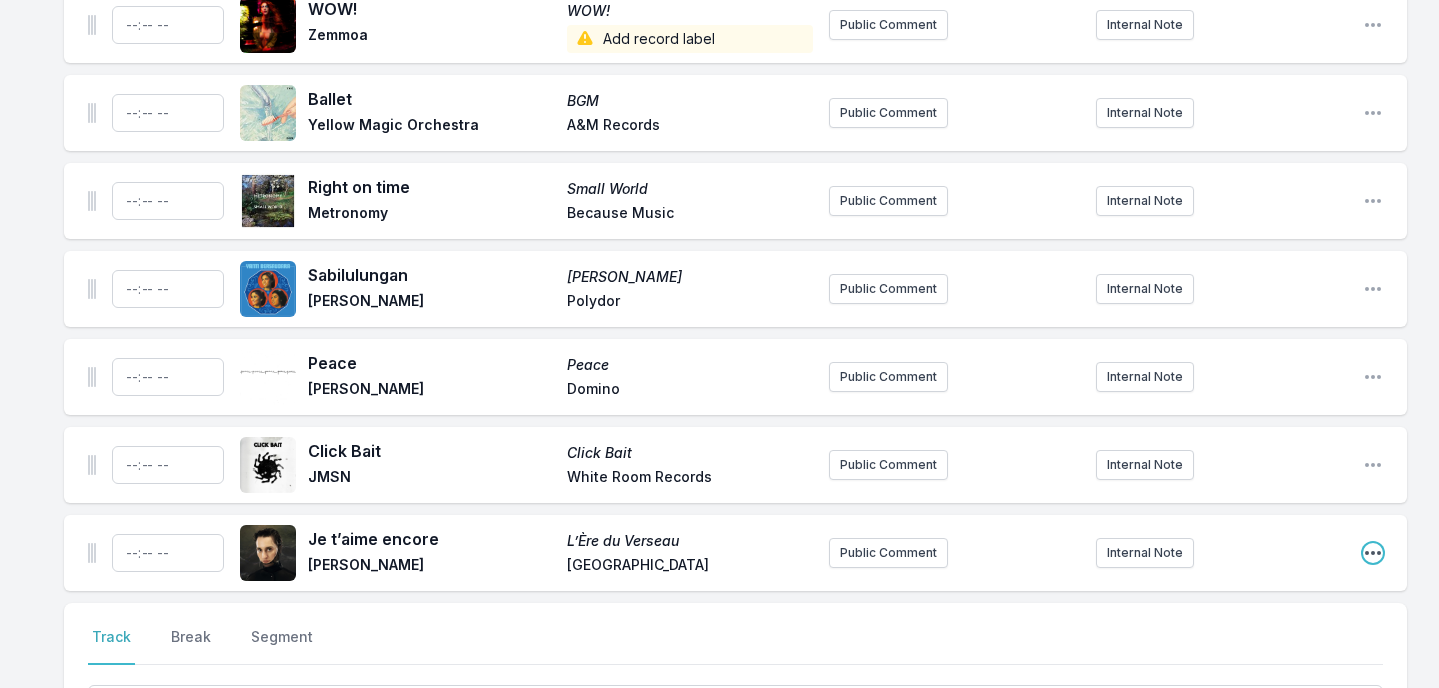
click at [1376, 543] on icon "Open playlist item options" at bounding box center [1373, 553] width 20 height 20
click at [1287, 647] on button "Delete Entry" at bounding box center [1271, 665] width 224 height 36
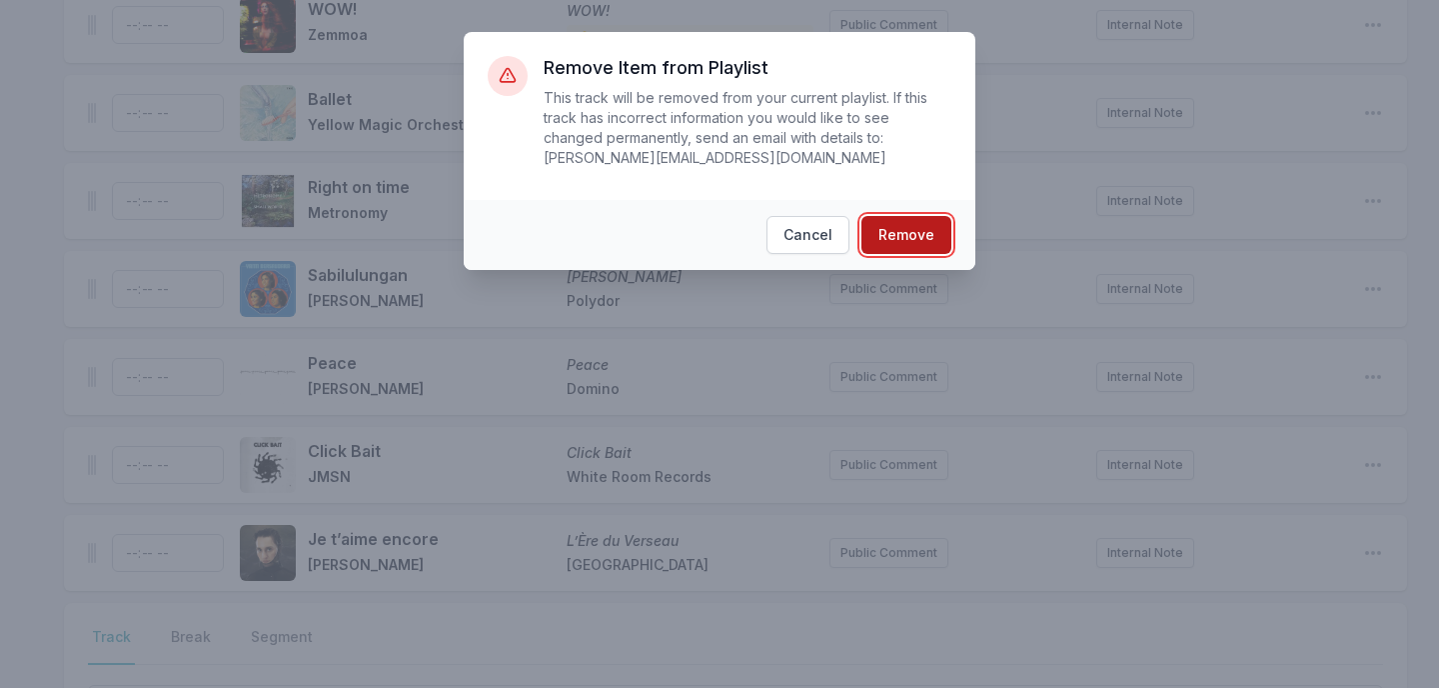
click at [918, 253] on button "Remove" at bounding box center [907, 235] width 90 height 38
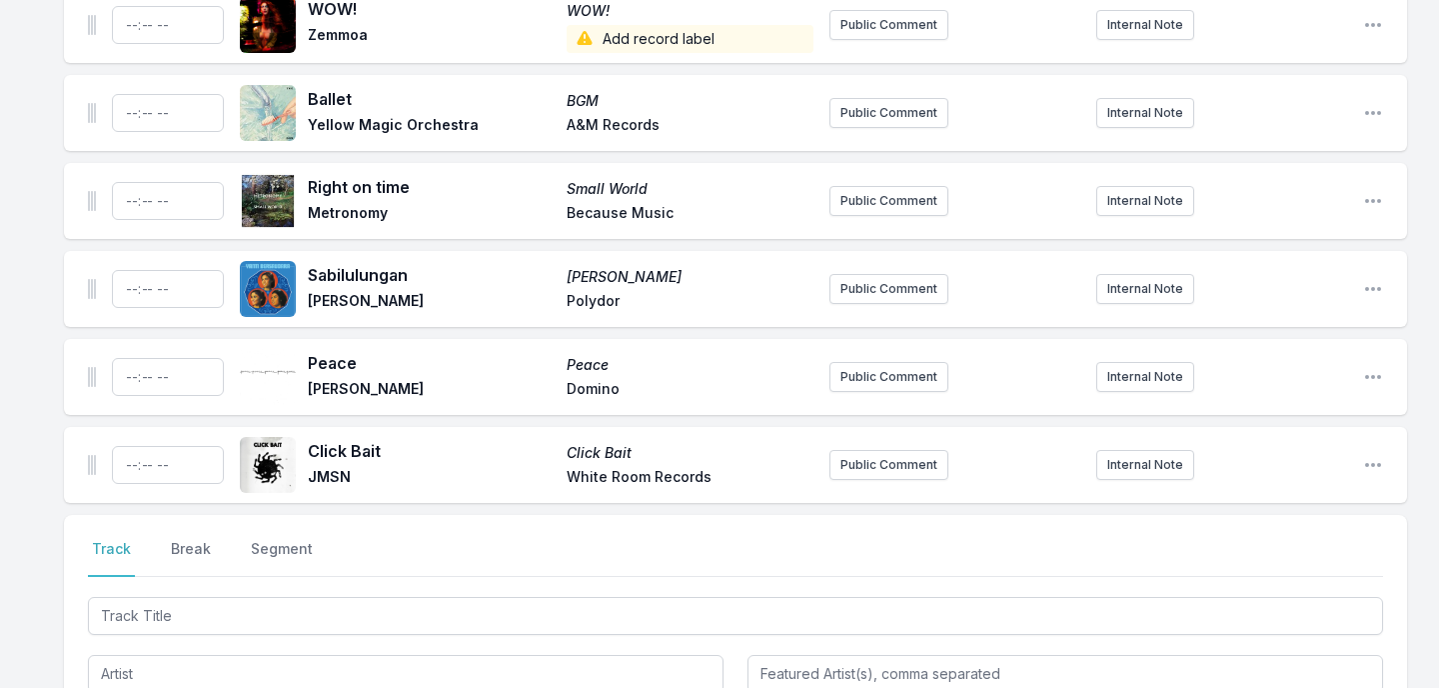
scroll to position [7102, 0]
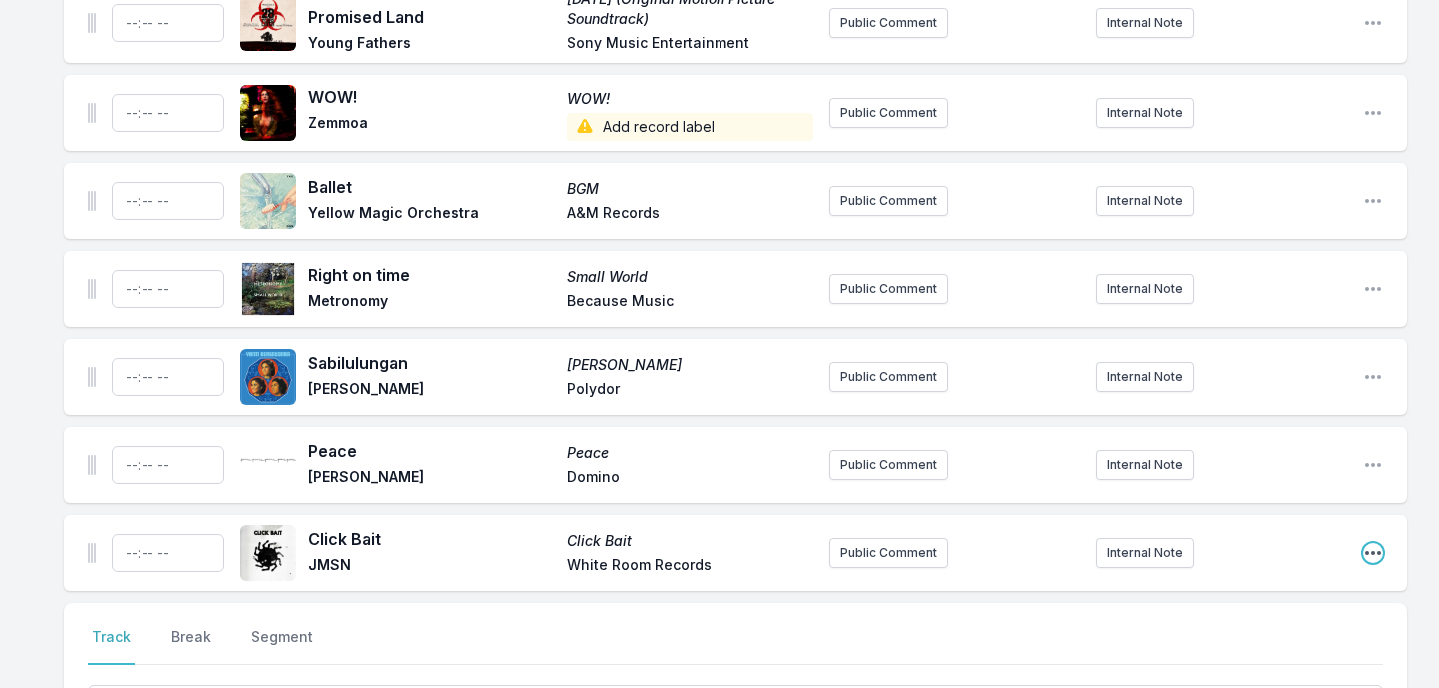
click at [1369, 543] on icon "Open playlist item options" at bounding box center [1373, 553] width 20 height 20
click at [1277, 647] on button "Delete Entry" at bounding box center [1271, 665] width 224 height 36
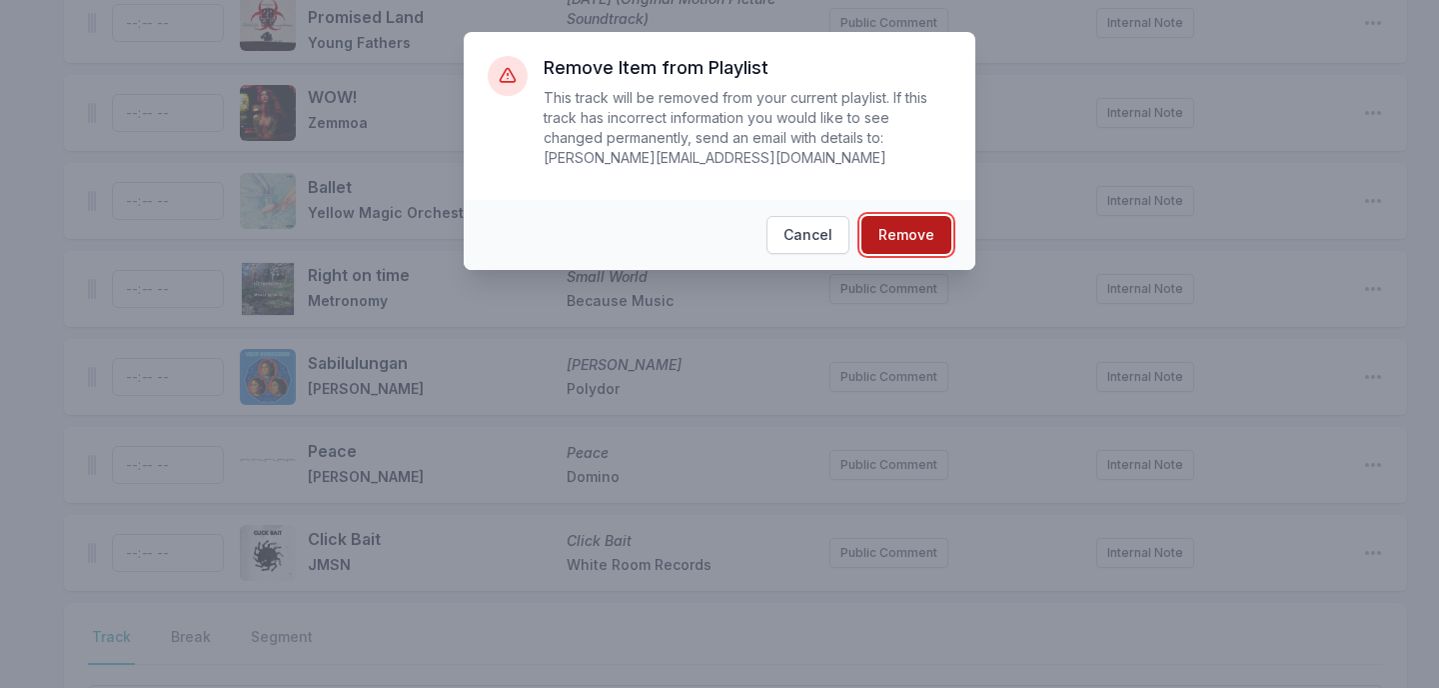
click at [920, 244] on button "Remove" at bounding box center [907, 235] width 90 height 38
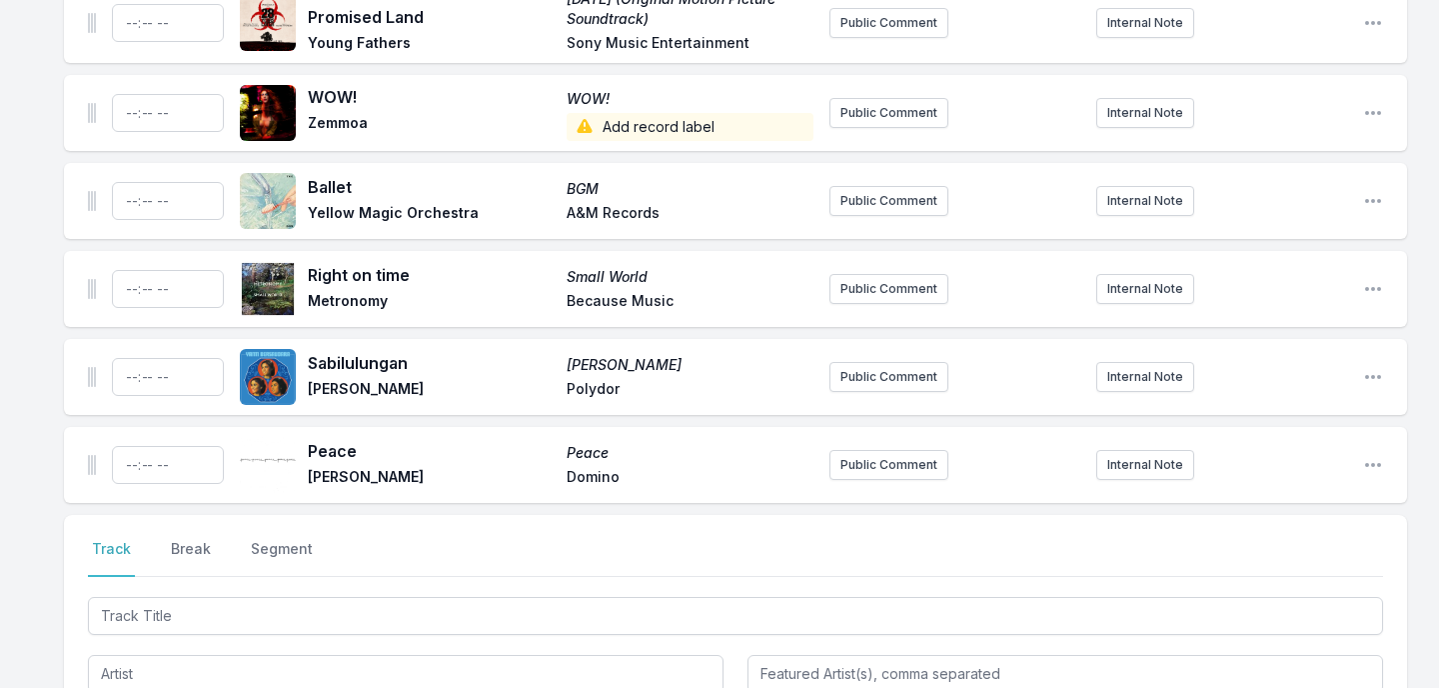
scroll to position [7014, 0]
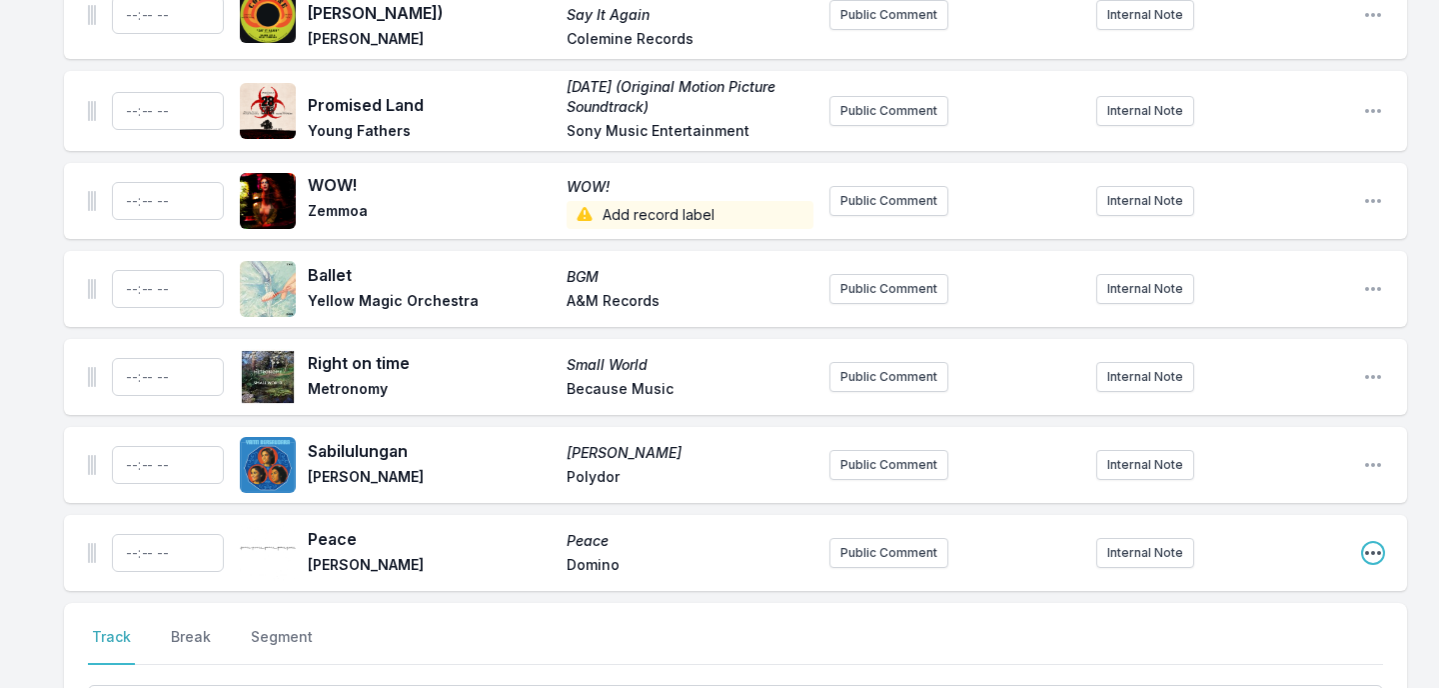
click at [1373, 551] on icon "Open playlist item options" at bounding box center [1373, 553] width 16 height 4
click at [1260, 647] on button "Delete Entry" at bounding box center [1271, 665] width 224 height 36
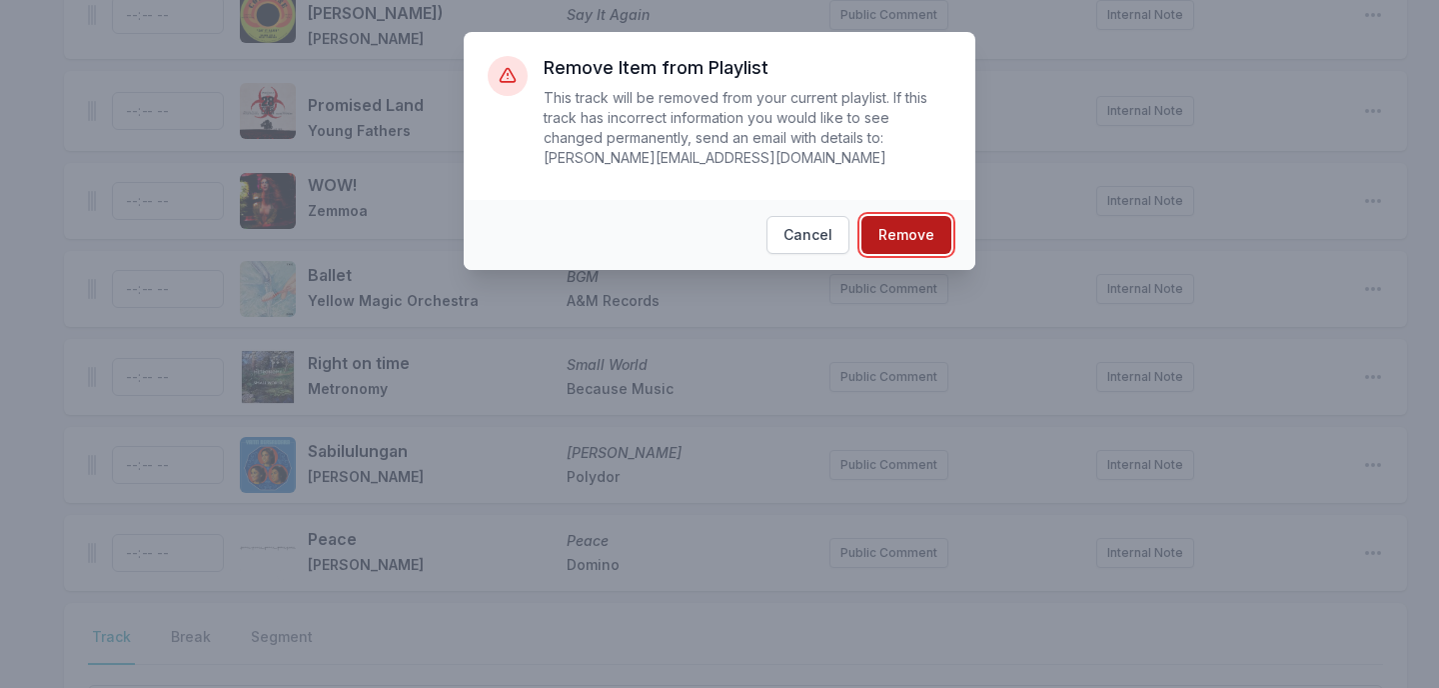
click at [911, 240] on button "Remove" at bounding box center [907, 235] width 90 height 38
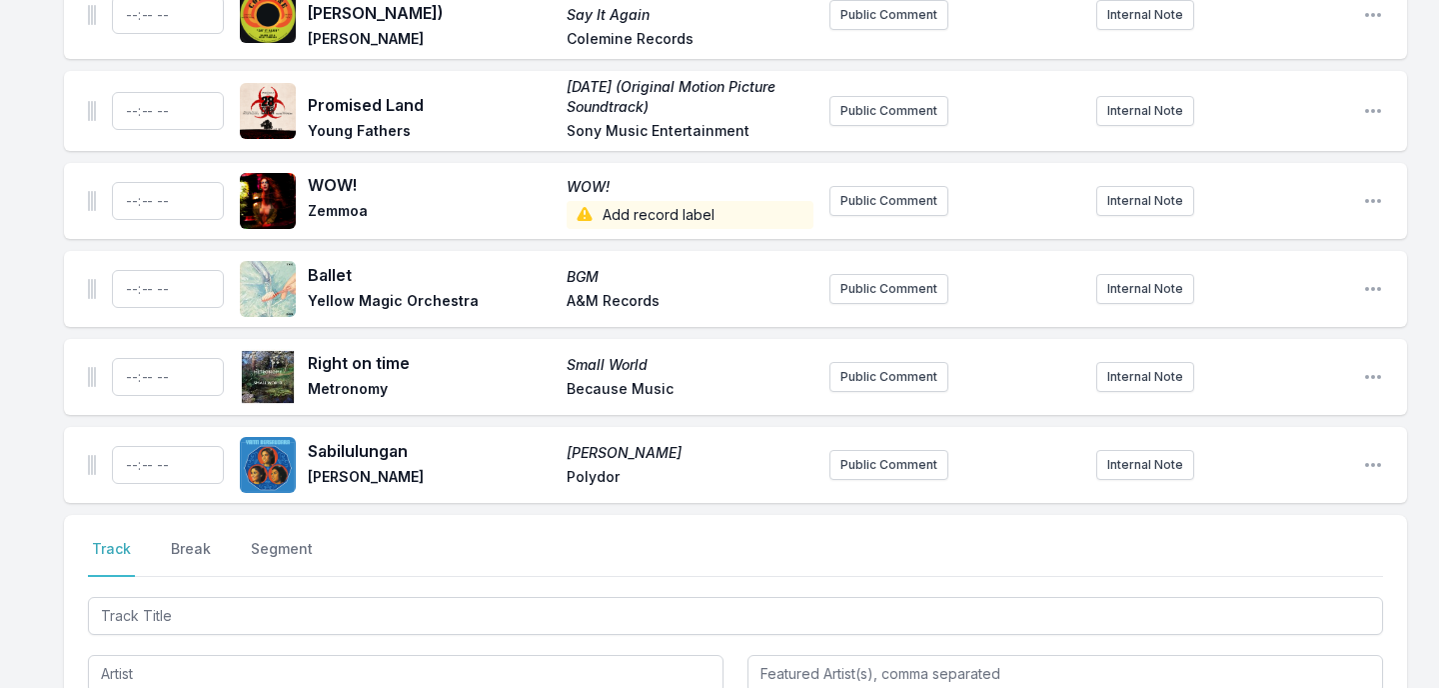
scroll to position [6926, 0]
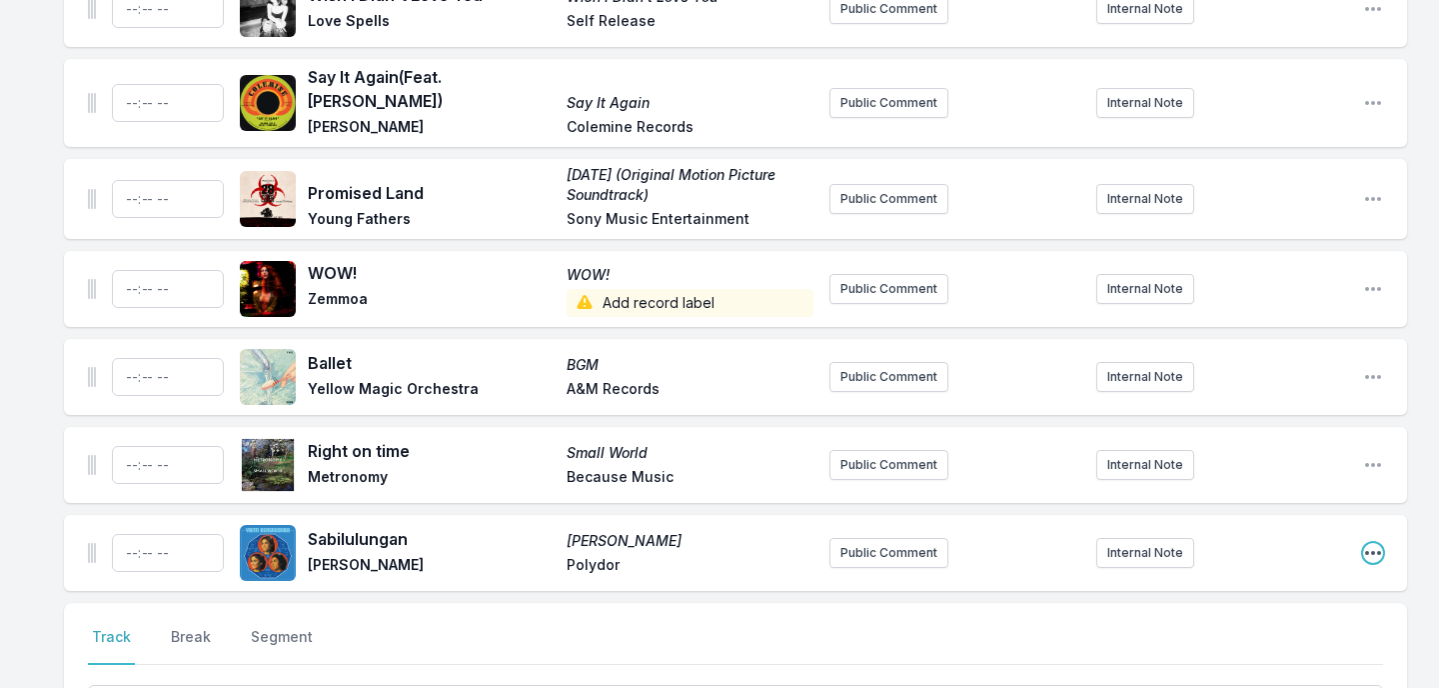
click at [1369, 543] on icon "Open playlist item options" at bounding box center [1373, 553] width 20 height 20
click at [1228, 647] on button "Delete Entry" at bounding box center [1271, 665] width 224 height 36
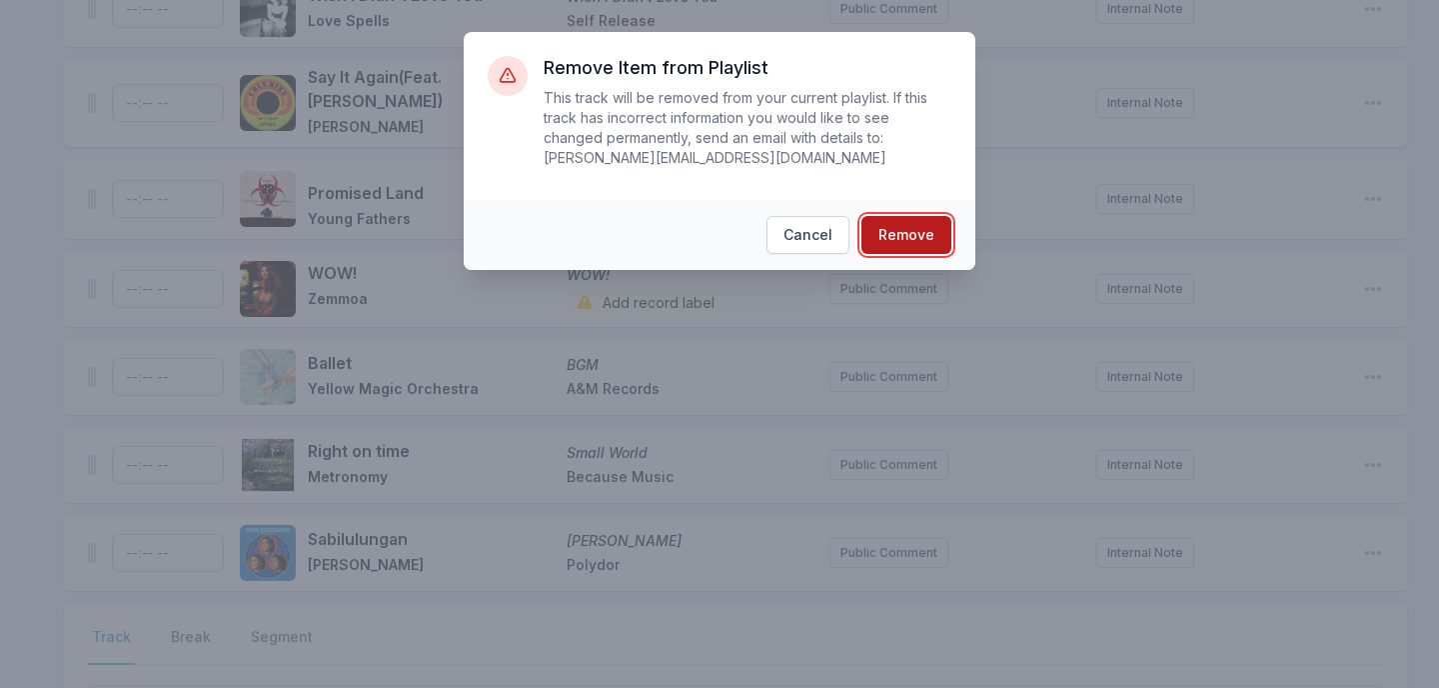
click at [916, 240] on button "Remove" at bounding box center [907, 235] width 90 height 38
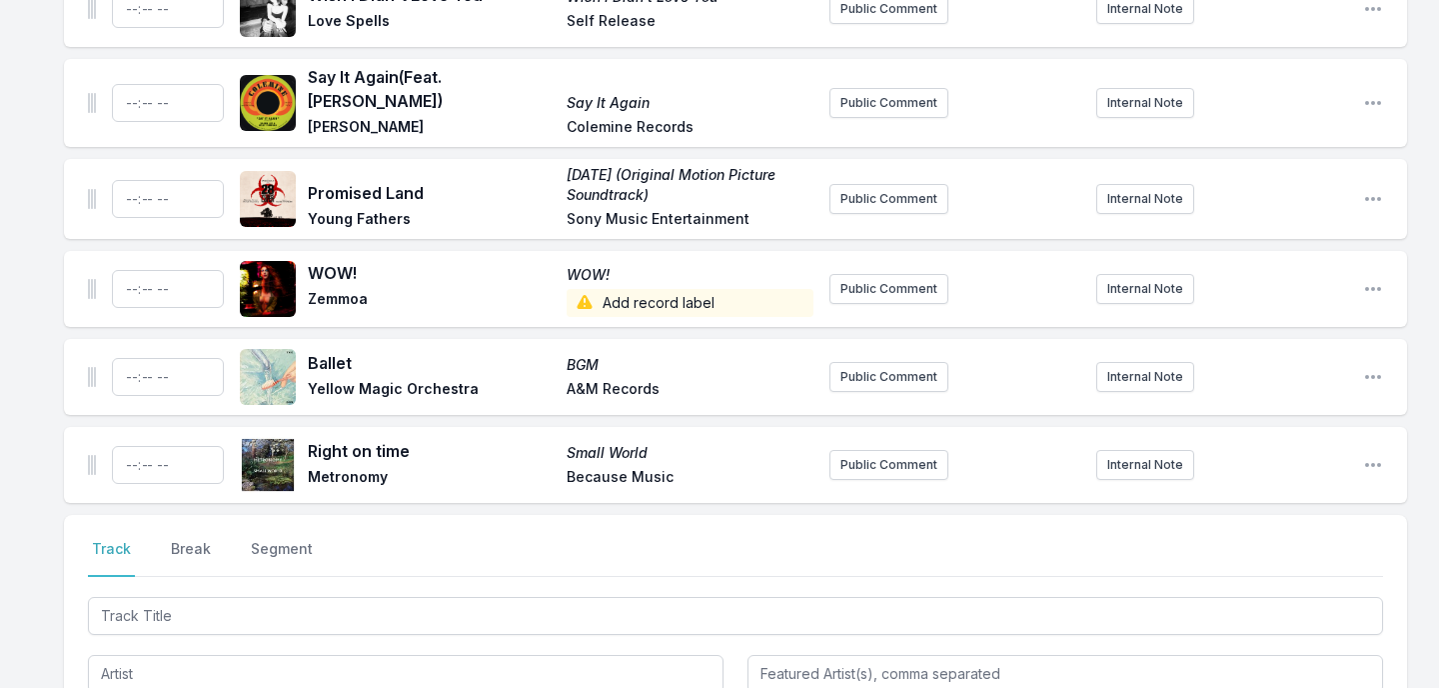
scroll to position [6838, 0]
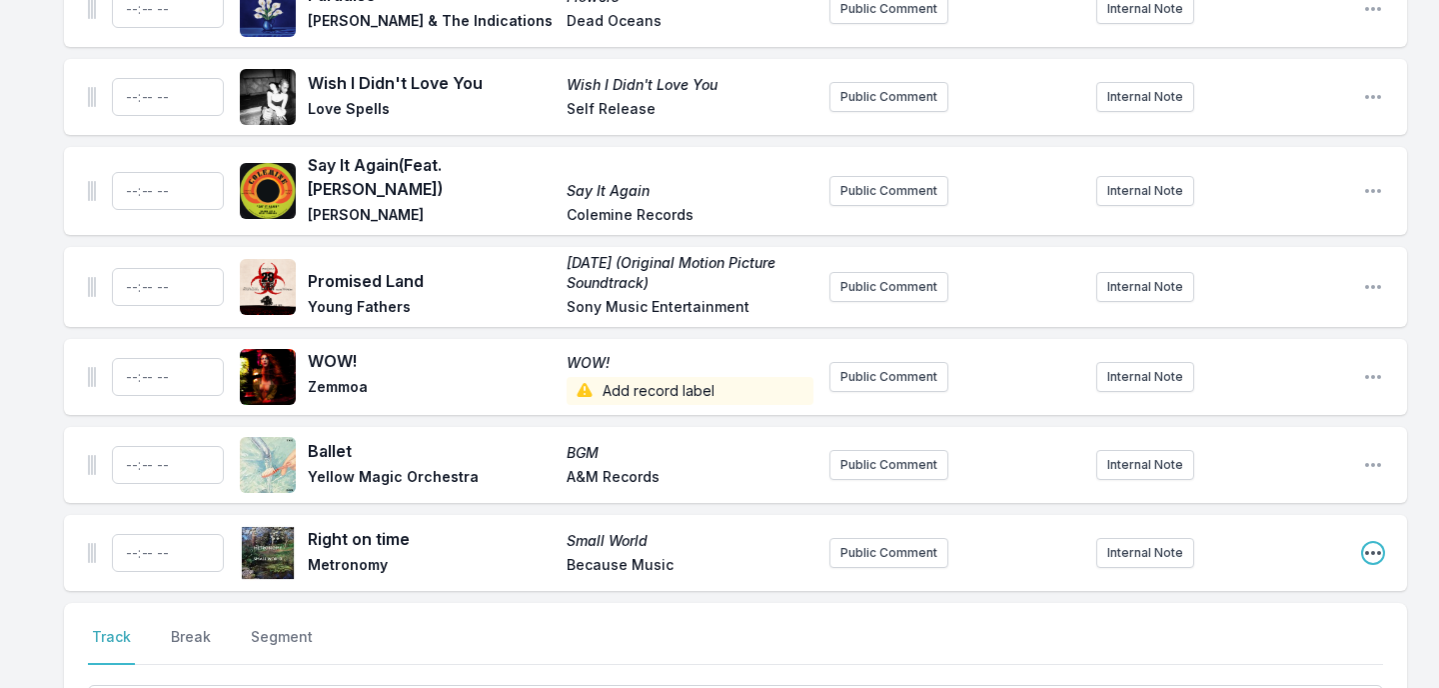
click at [1370, 543] on icon "Open playlist item options" at bounding box center [1373, 553] width 20 height 20
click at [1263, 647] on button "Delete Entry" at bounding box center [1271, 665] width 224 height 36
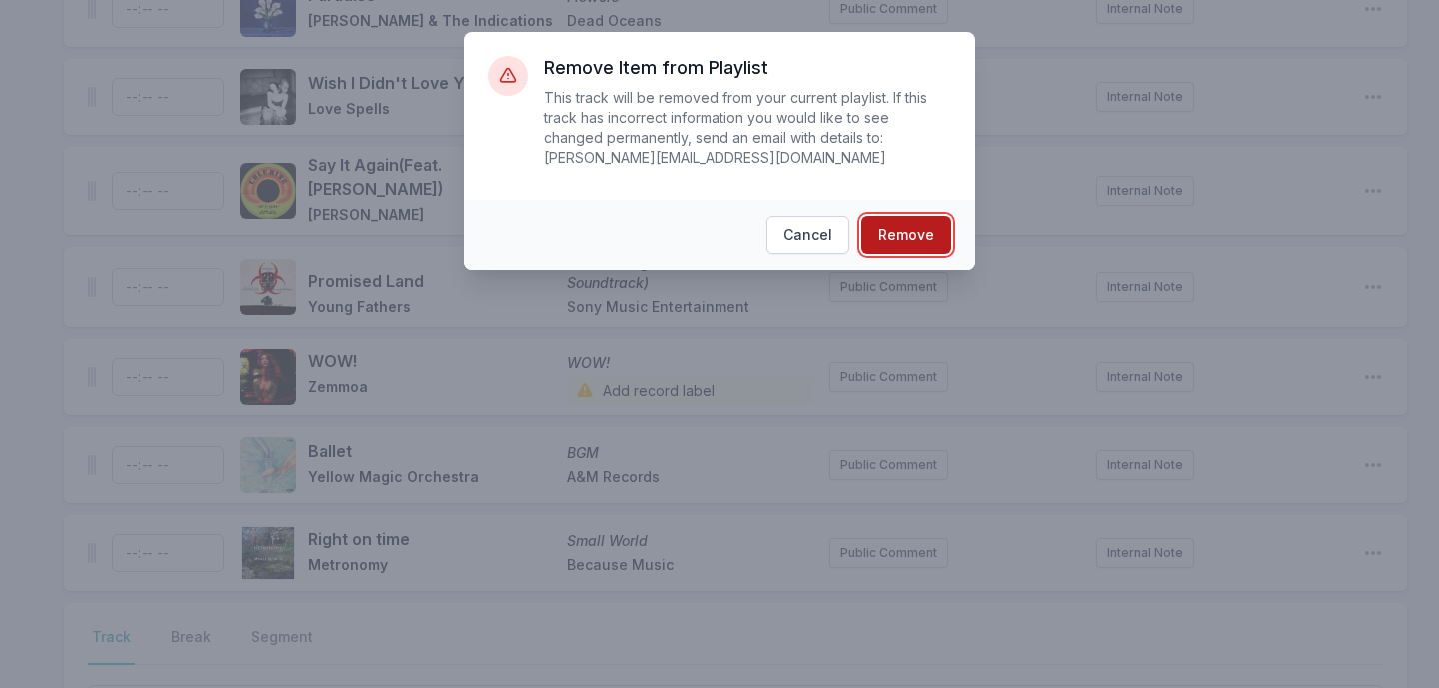
click at [922, 238] on button "Remove" at bounding box center [907, 235] width 90 height 38
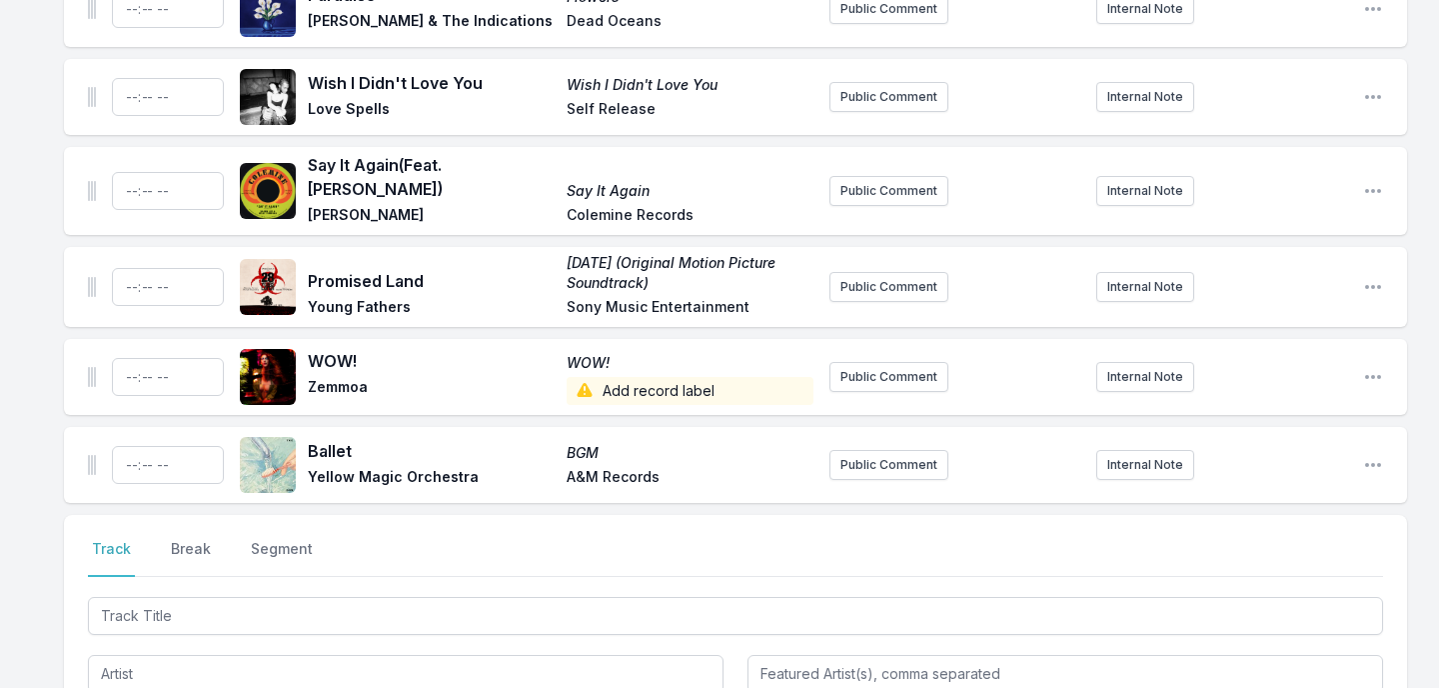
scroll to position [6750, 0]
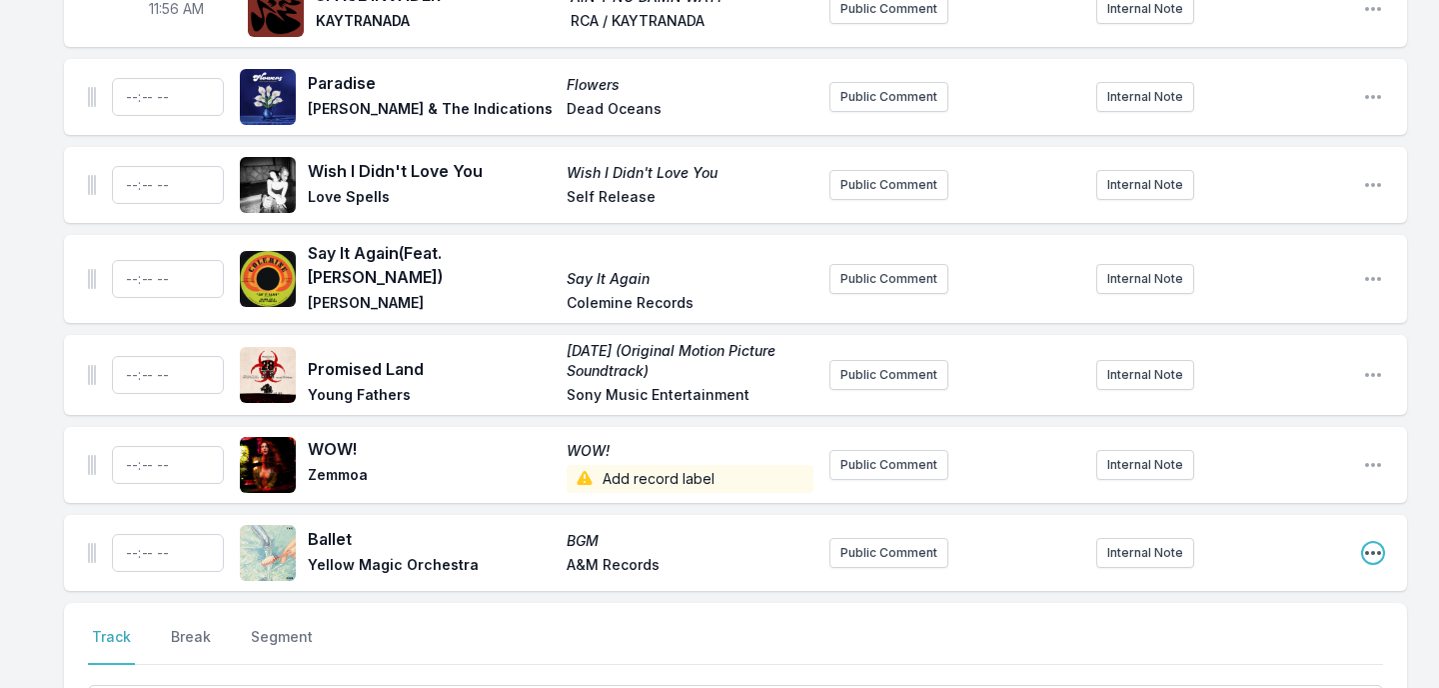
click at [1374, 543] on icon "Open playlist item options" at bounding box center [1373, 553] width 20 height 20
click at [1223, 647] on button "Delete Entry" at bounding box center [1271, 665] width 224 height 36
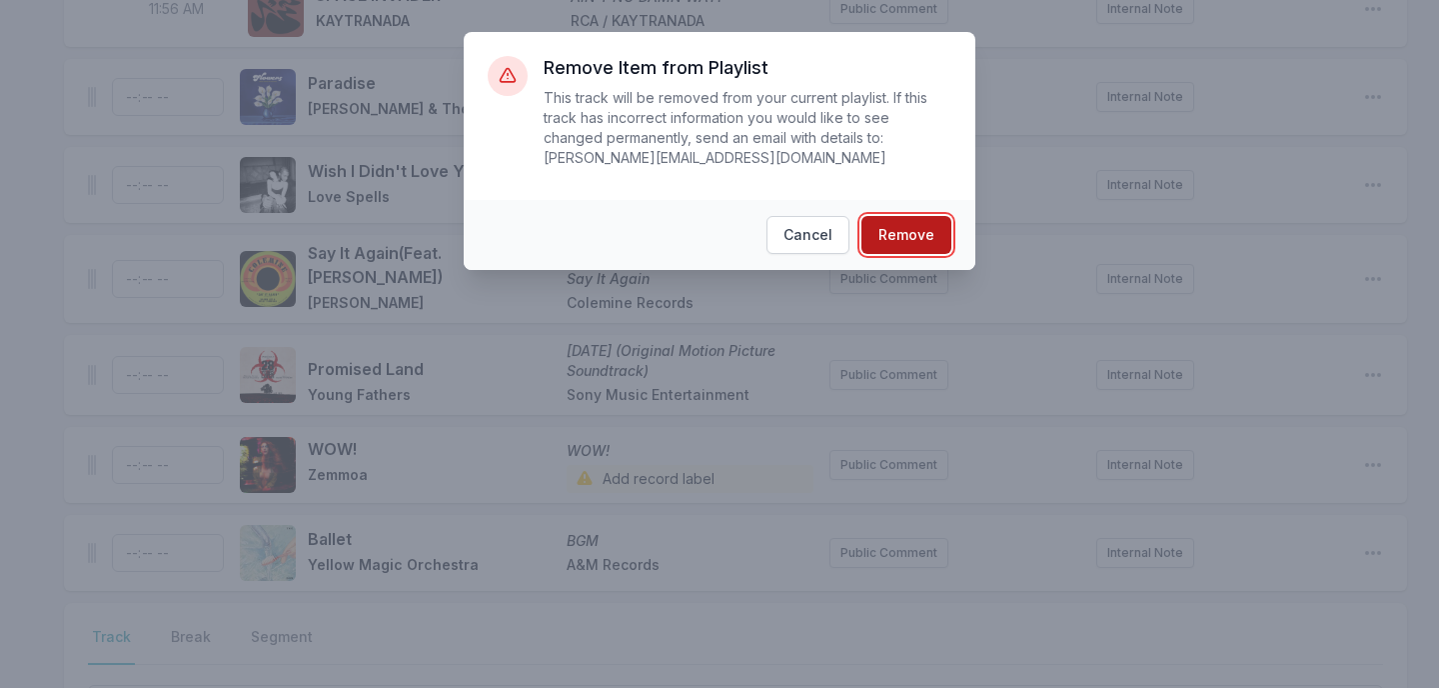
click at [916, 217] on button "Remove" at bounding box center [907, 235] width 90 height 38
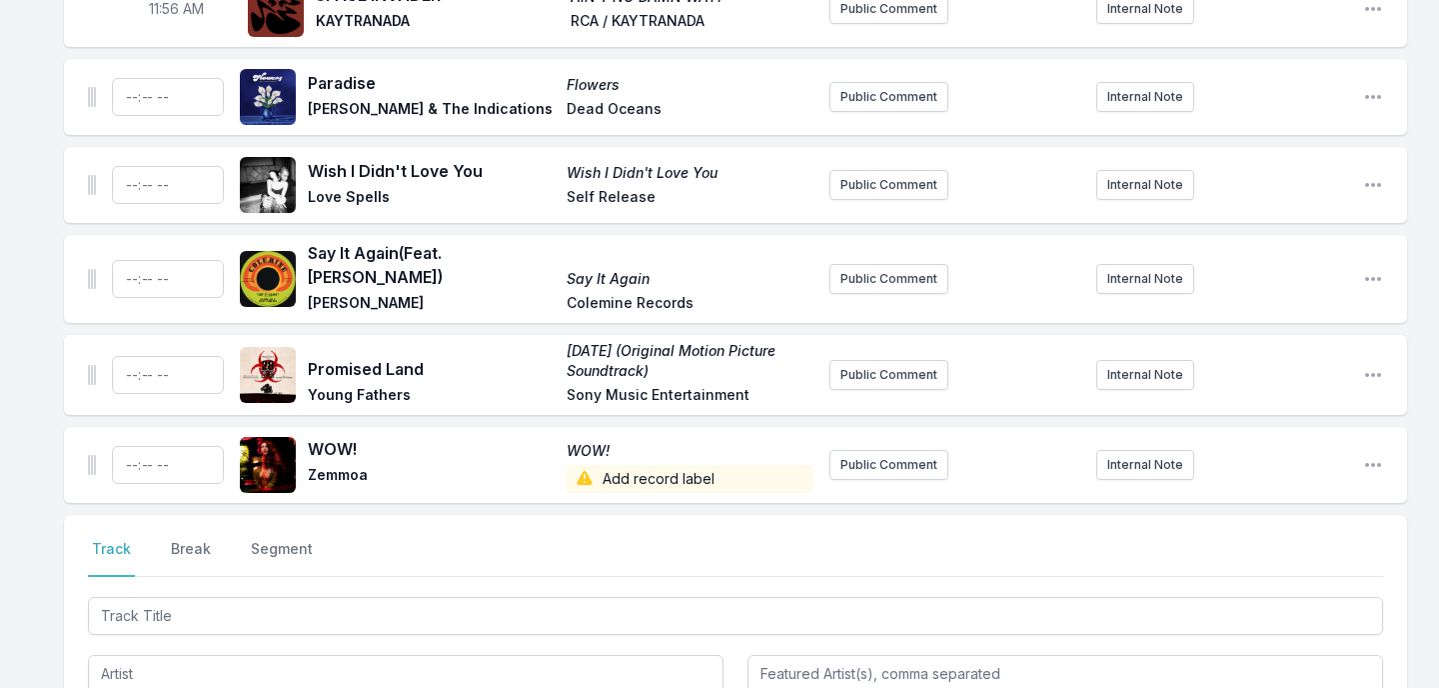
scroll to position [6662, 0]
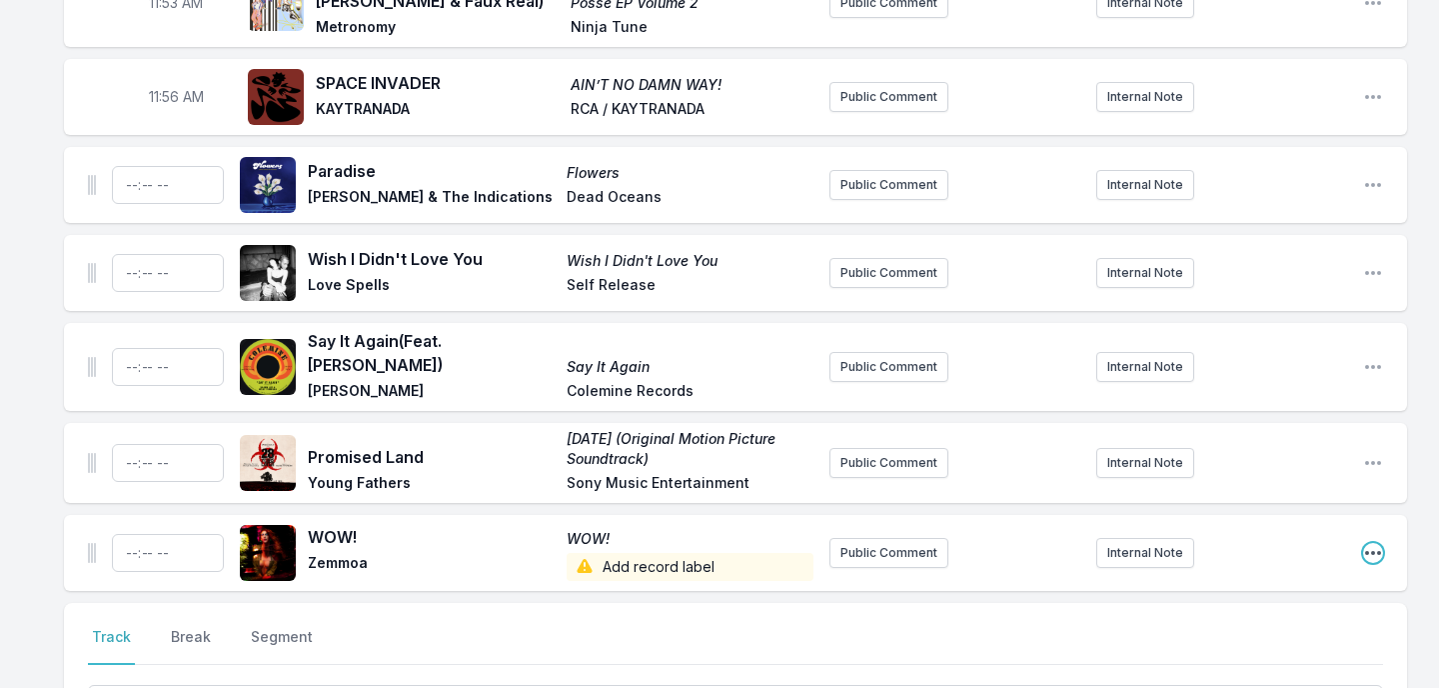
click at [1372, 551] on icon "Open playlist item options" at bounding box center [1373, 553] width 16 height 4
click at [1228, 647] on button "Delete Entry" at bounding box center [1271, 665] width 224 height 36
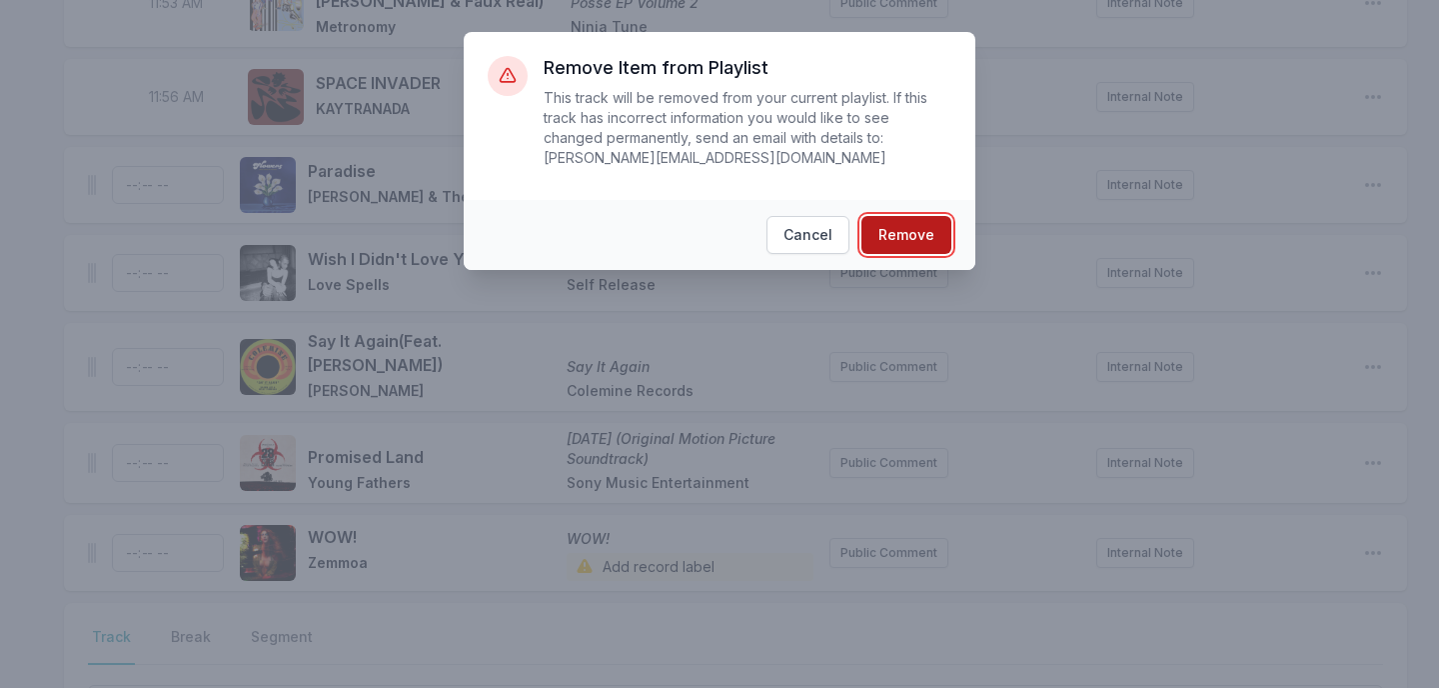
click at [922, 228] on button "Remove" at bounding box center [907, 235] width 90 height 38
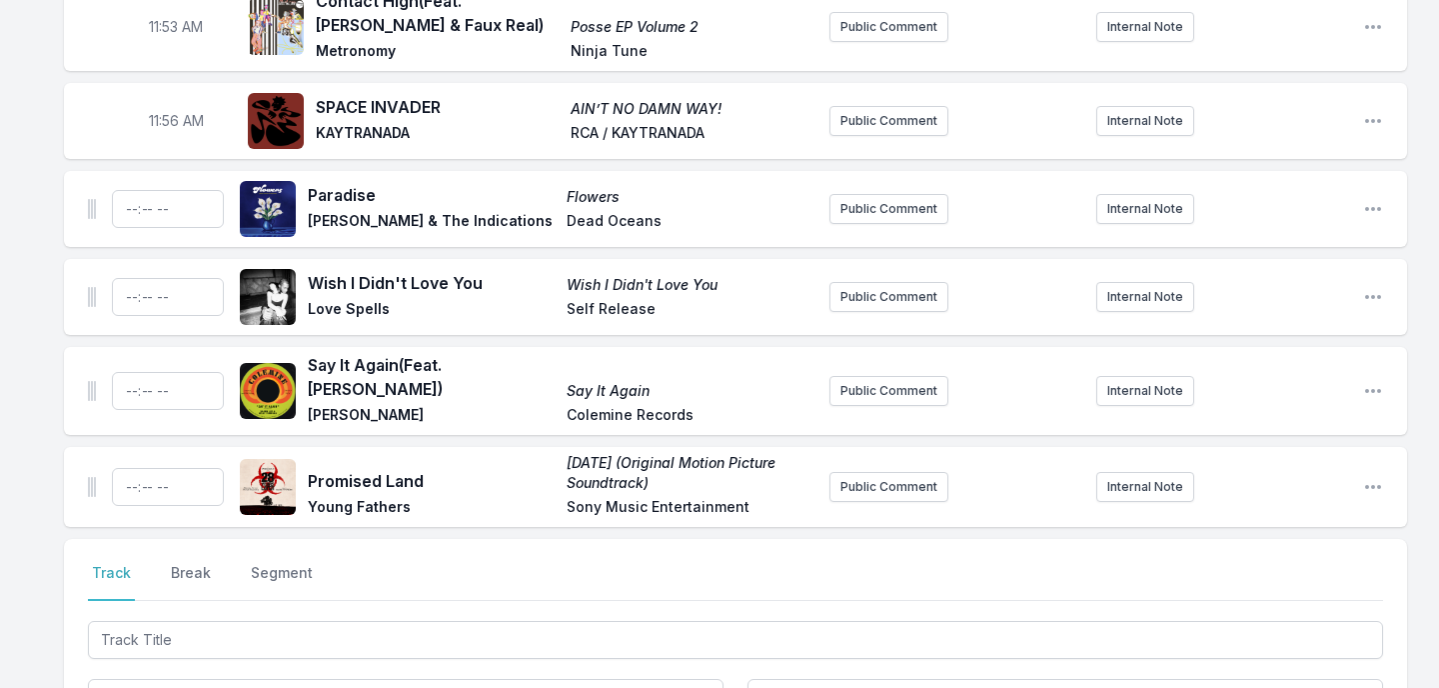
scroll to position [6510, 0]
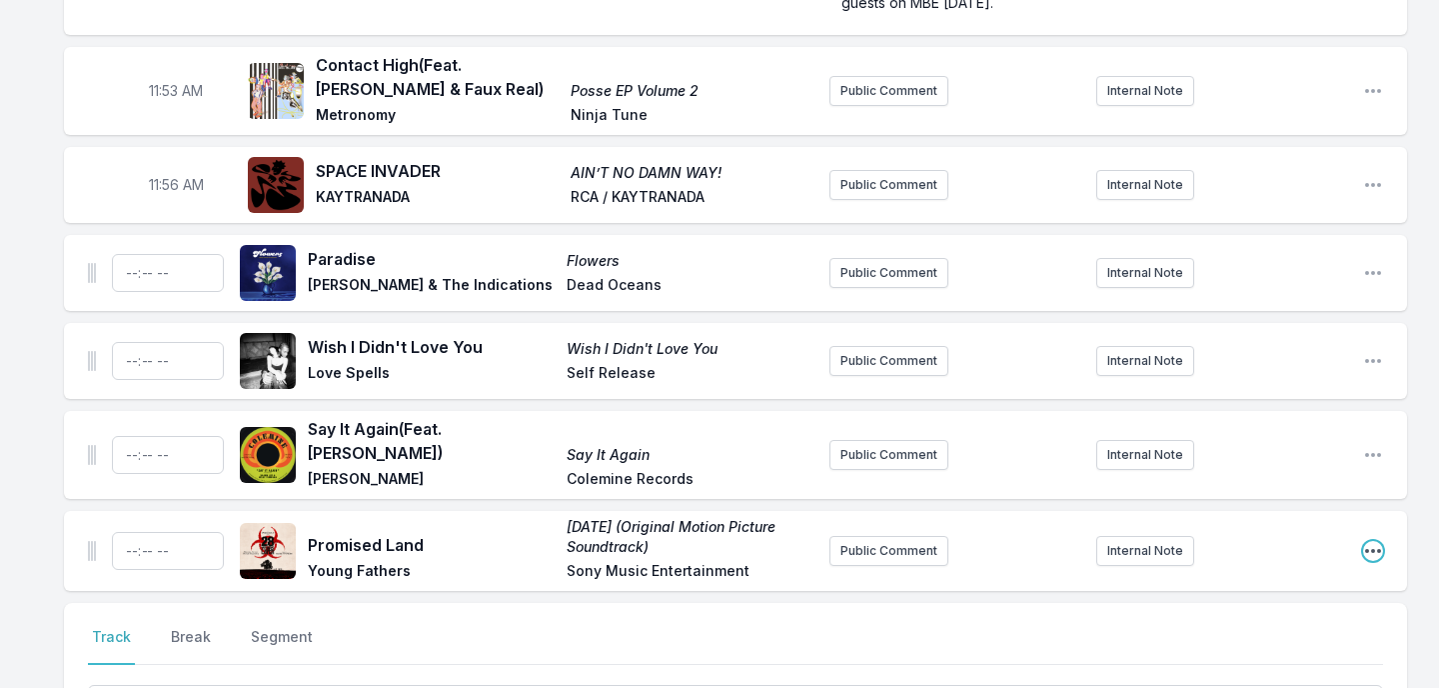
click at [1377, 549] on icon "Open playlist item options" at bounding box center [1373, 551] width 16 height 4
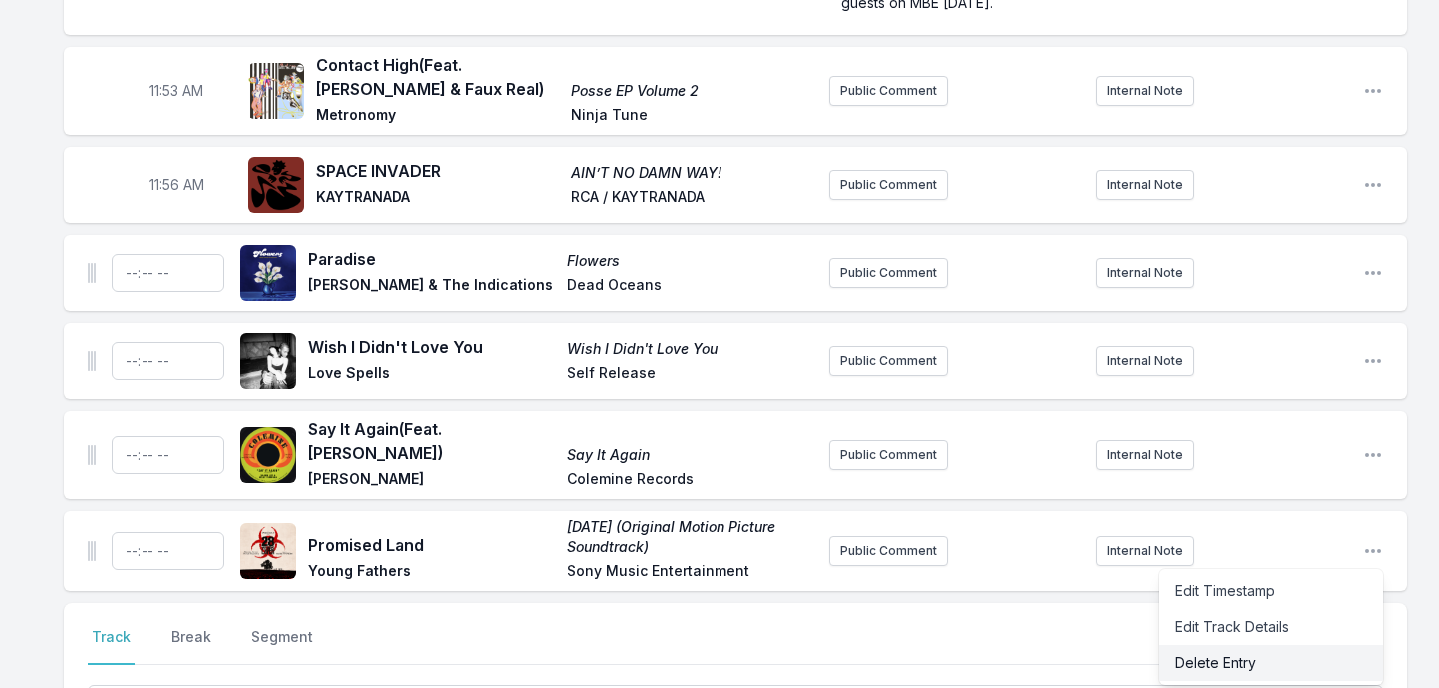
click at [1210, 645] on button "Delete Entry" at bounding box center [1271, 663] width 224 height 36
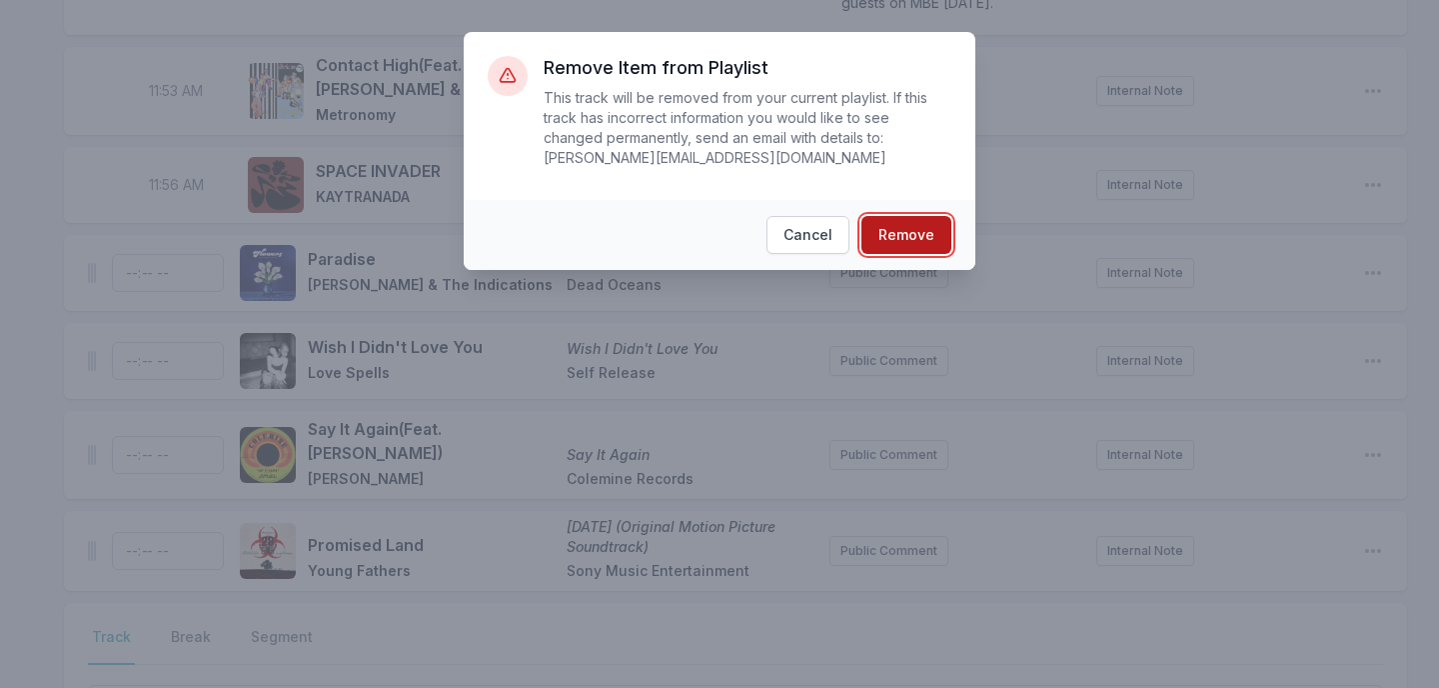
click at [901, 228] on button "Remove" at bounding box center [907, 235] width 90 height 38
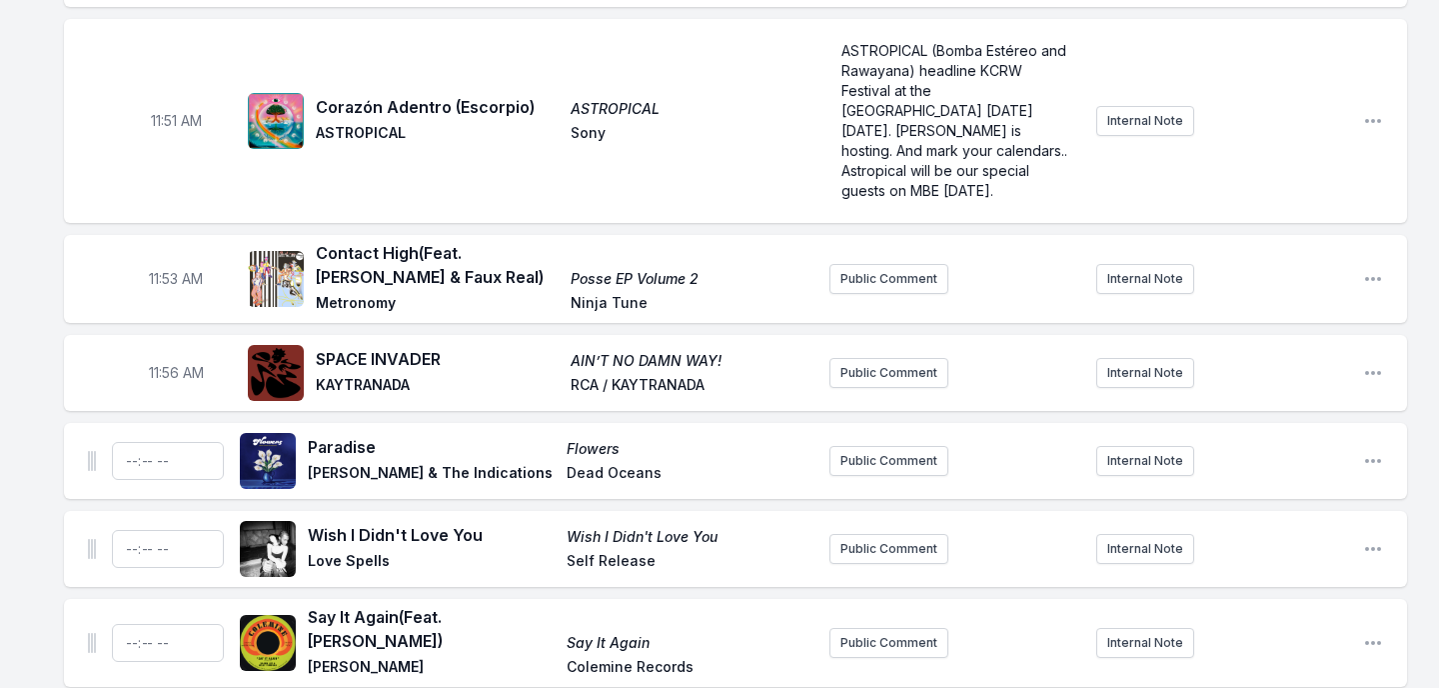
scroll to position [6166, 0]
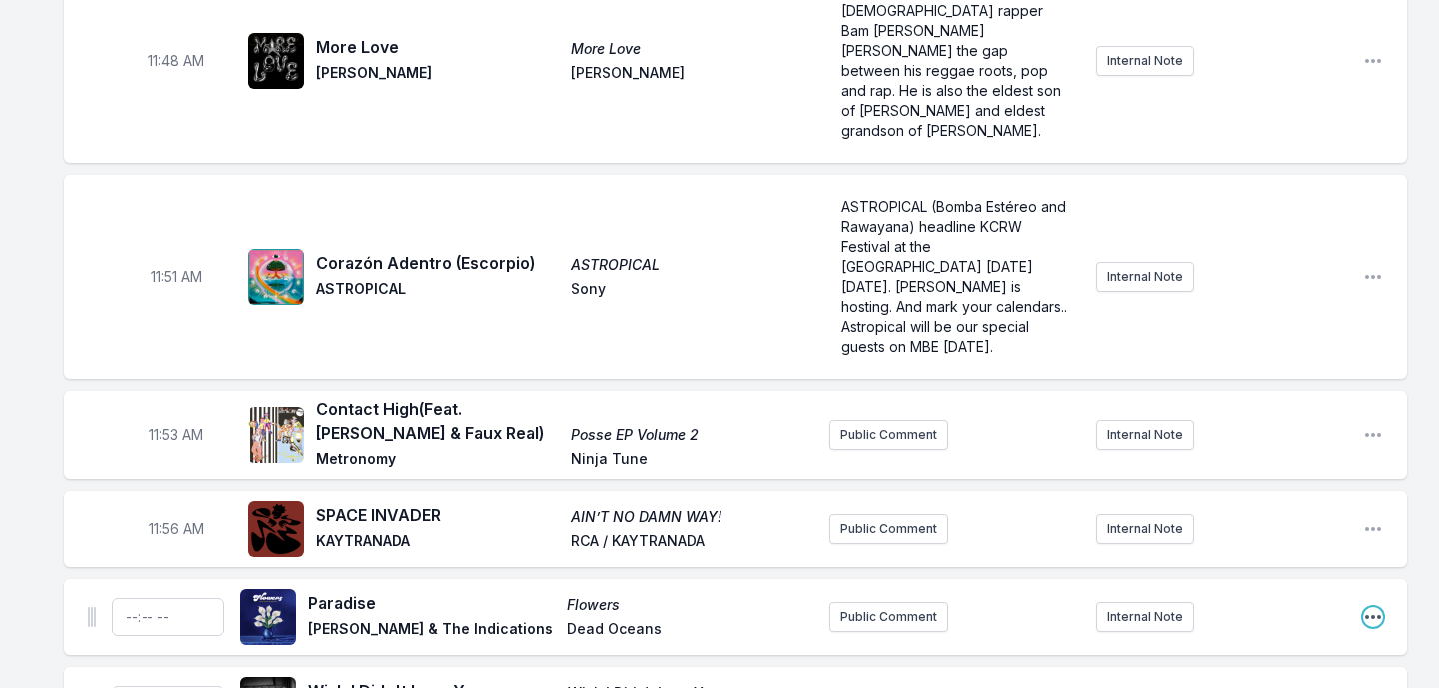
click at [1371, 607] on icon "Open playlist item options" at bounding box center [1373, 617] width 20 height 20
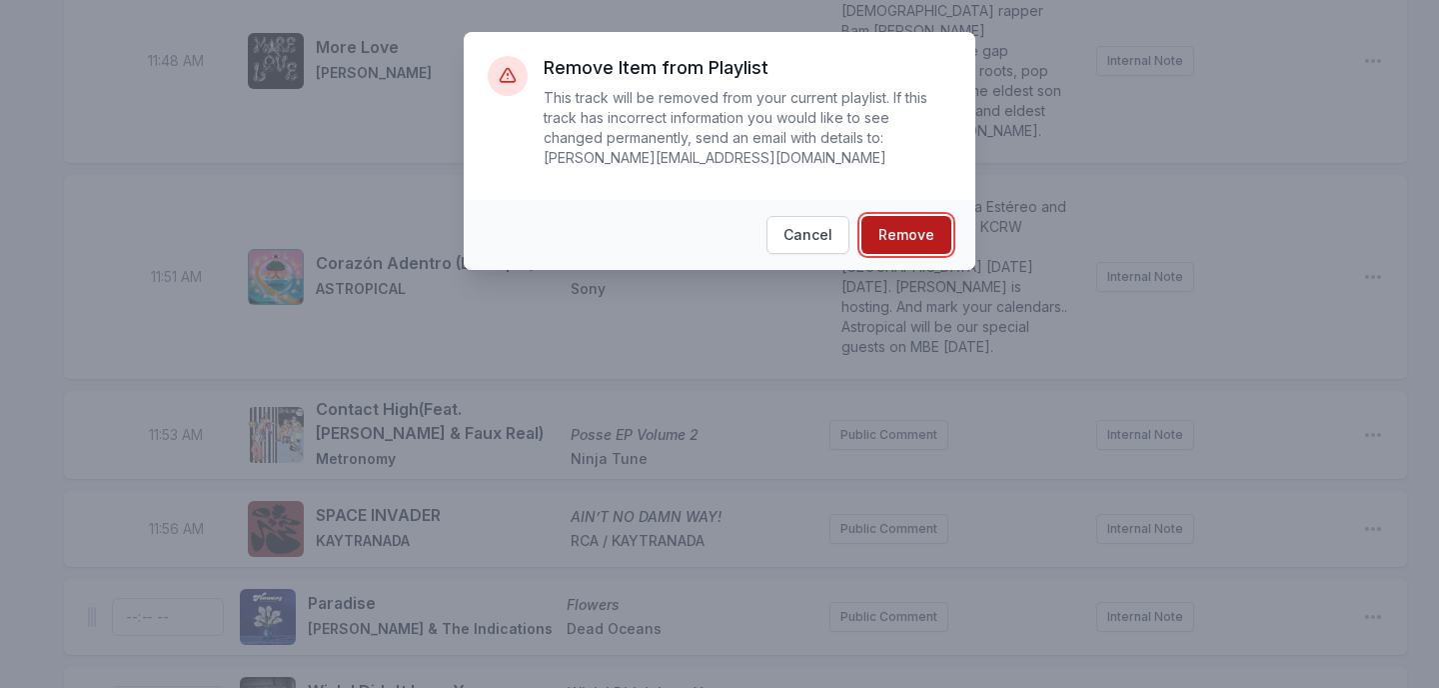
click at [936, 238] on button "Remove" at bounding box center [907, 235] width 90 height 38
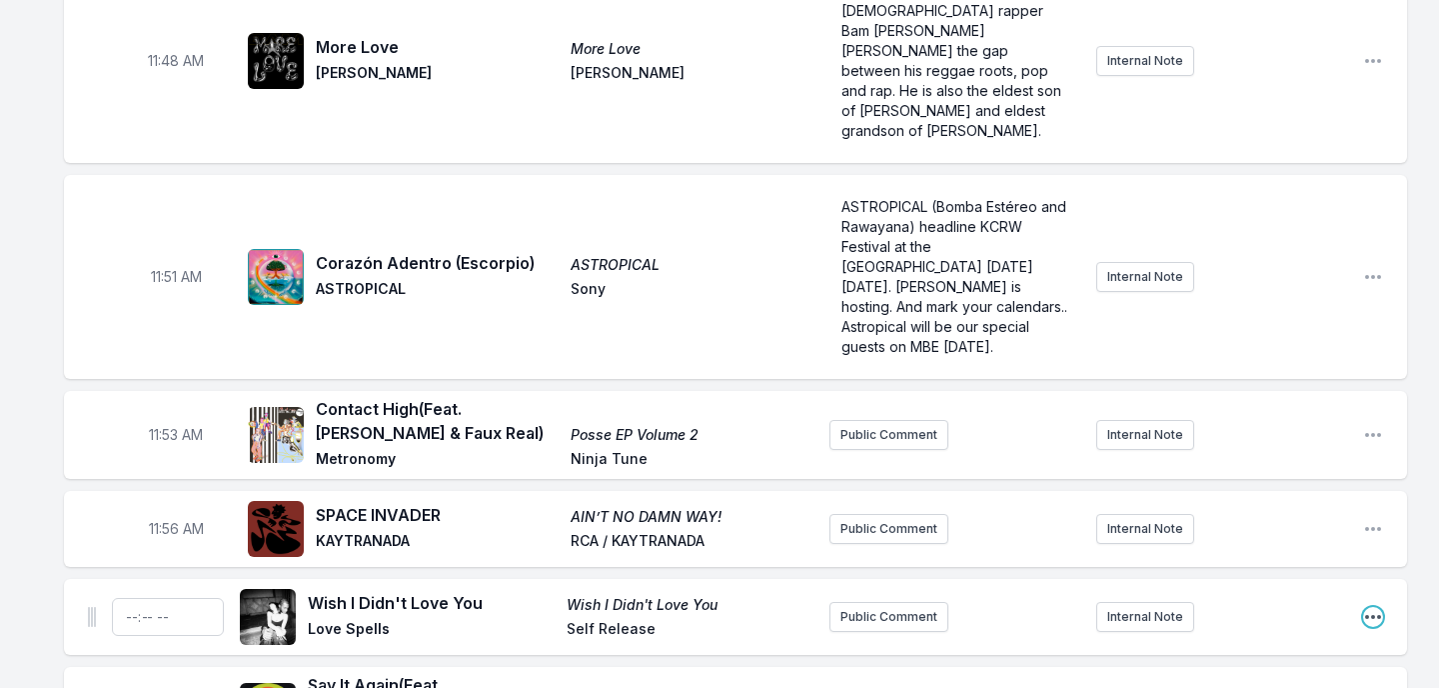
click at [1364, 607] on icon "Open playlist item options" at bounding box center [1373, 617] width 20 height 20
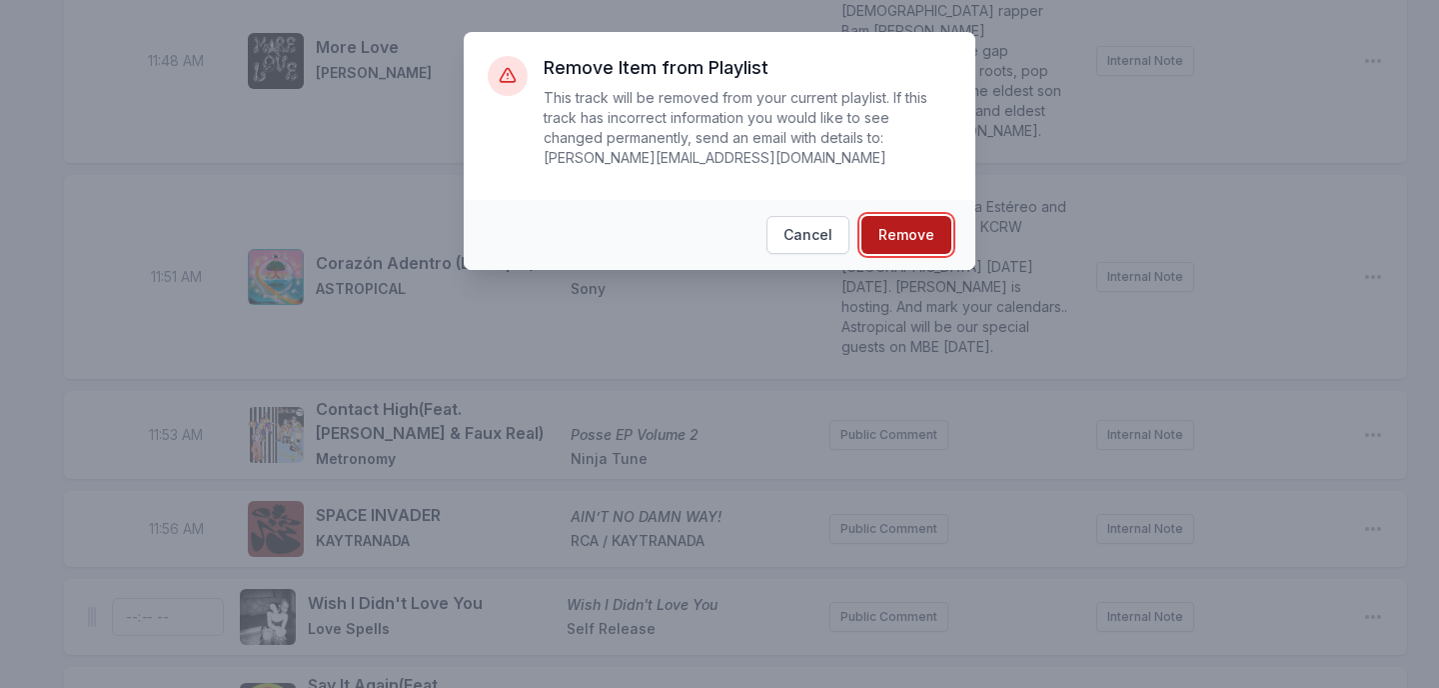
click at [876, 237] on button "Remove" at bounding box center [907, 235] width 90 height 38
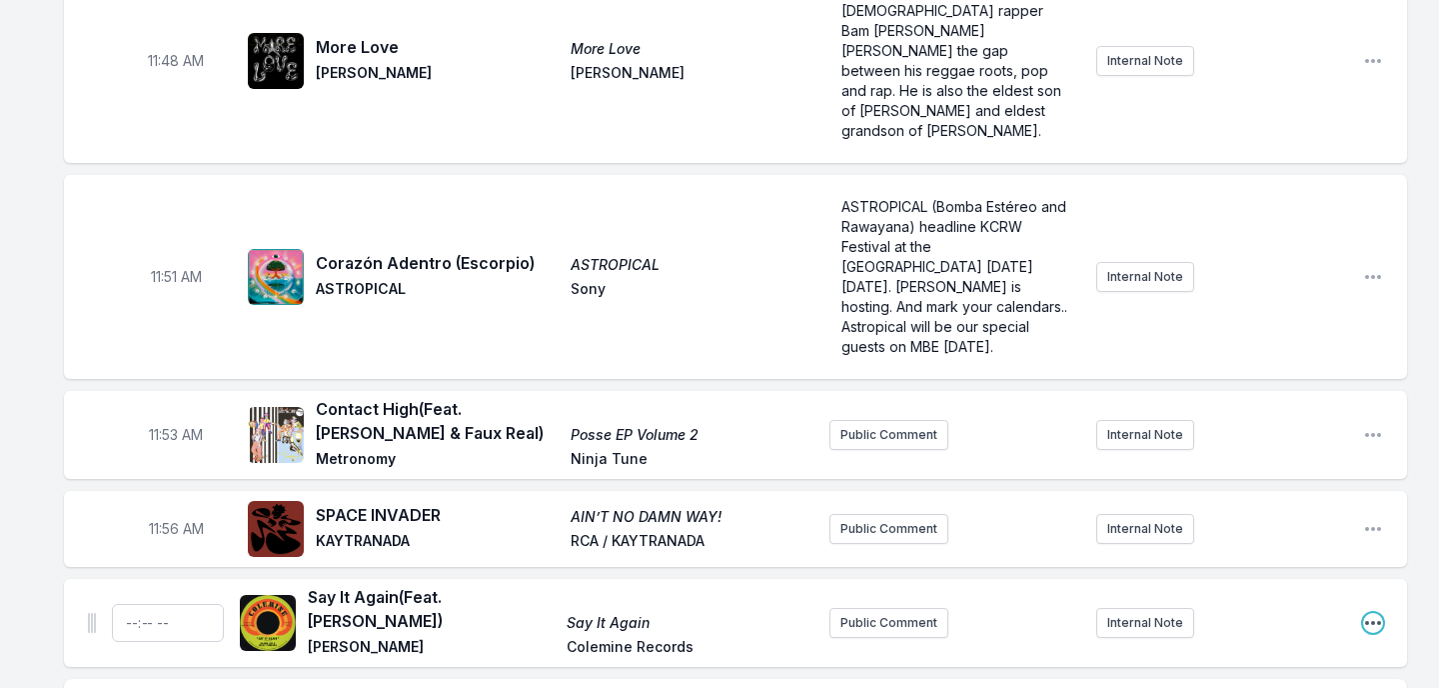
click at [1373, 613] on icon "Open playlist item options" at bounding box center [1373, 623] width 20 height 20
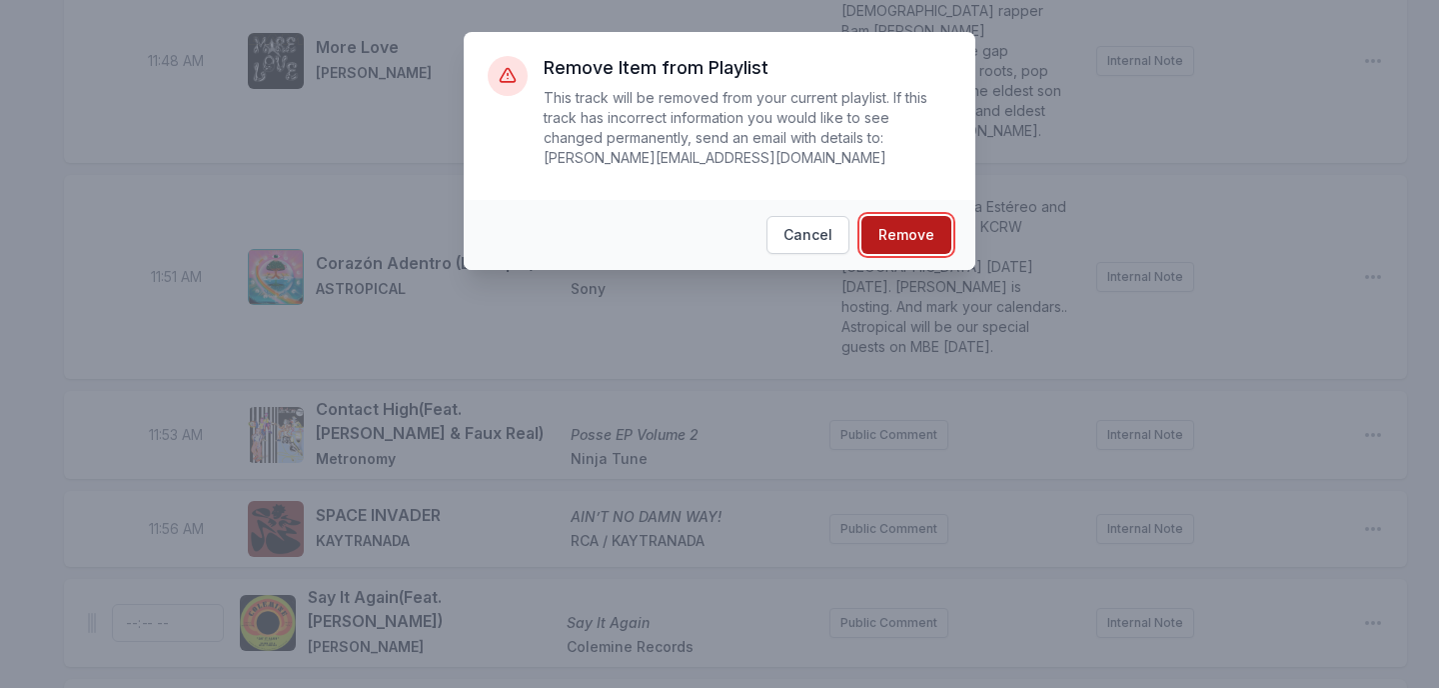
click at [911, 235] on button "Remove" at bounding box center [907, 235] width 90 height 38
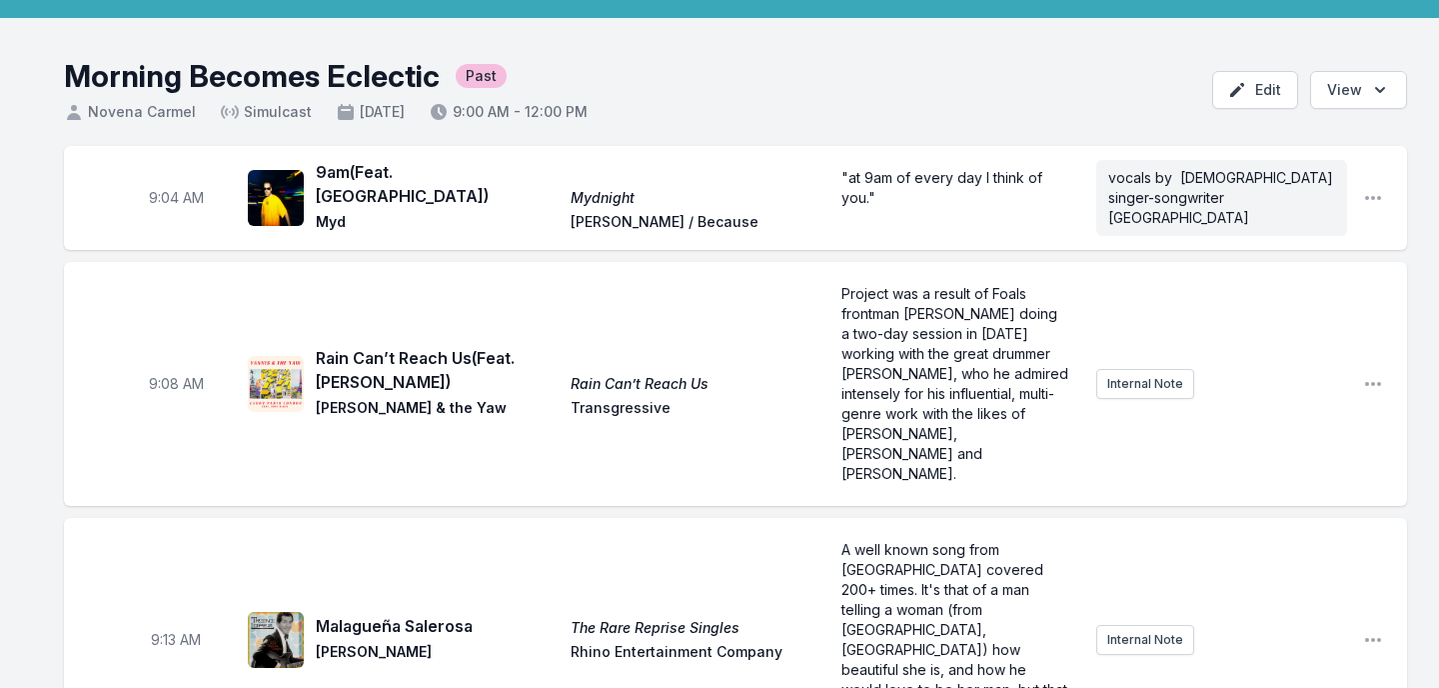
scroll to position [0, 0]
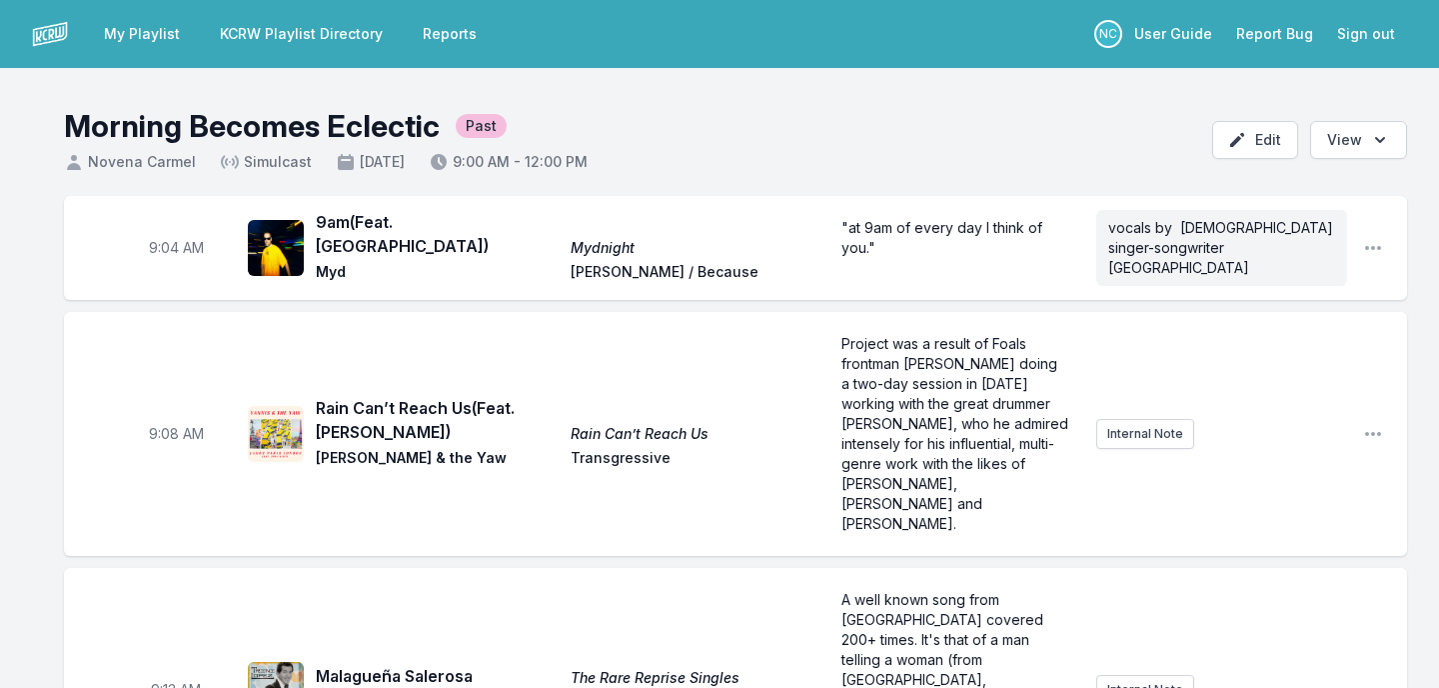
click at [158, 31] on link "My Playlist" at bounding box center [142, 34] width 100 height 36
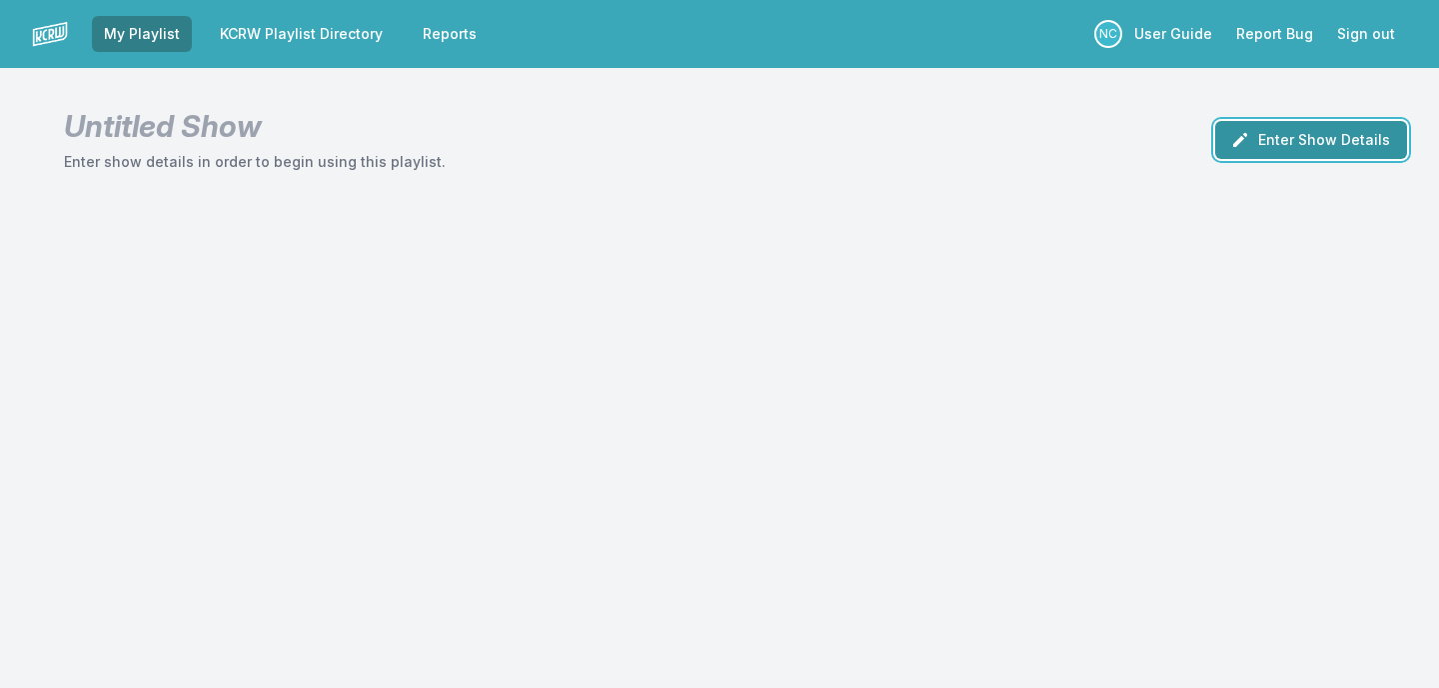
click at [1358, 139] on button "Enter Show Details" at bounding box center [1311, 140] width 192 height 38
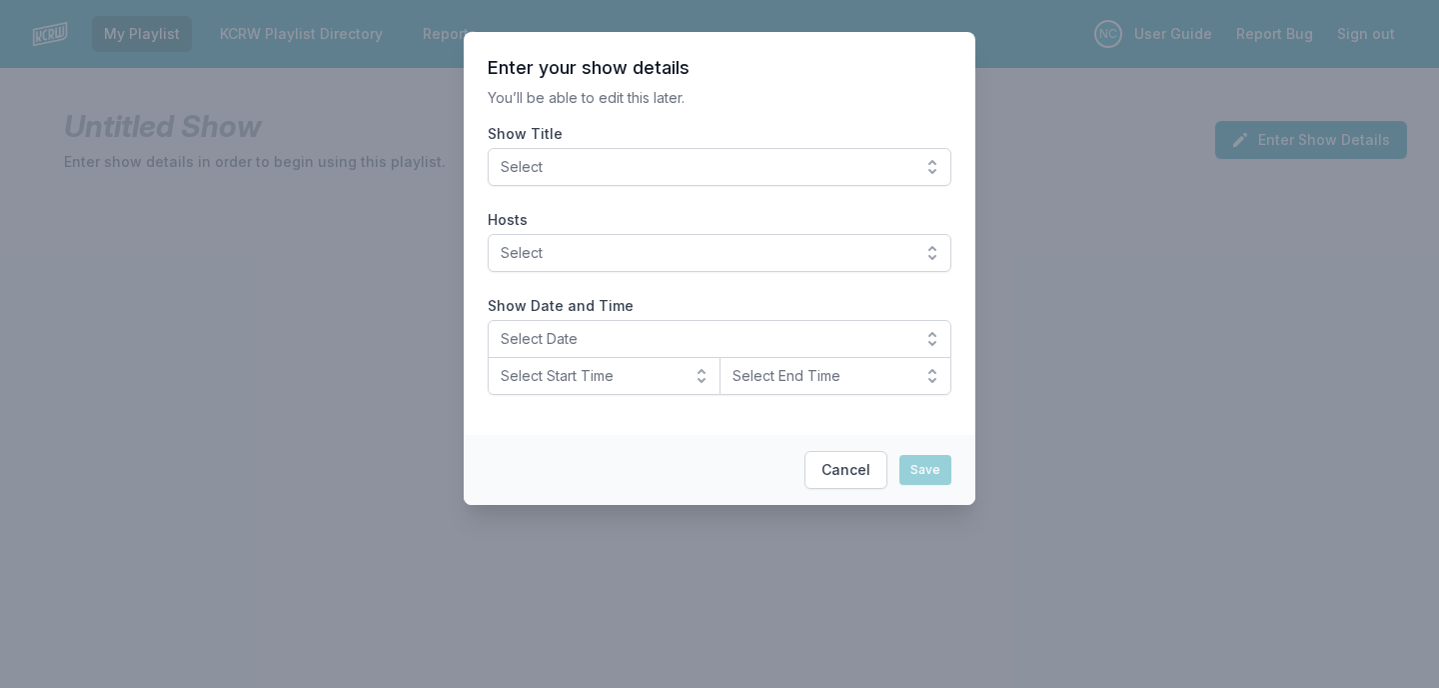
click at [679, 170] on span "Select" at bounding box center [706, 167] width 410 height 20
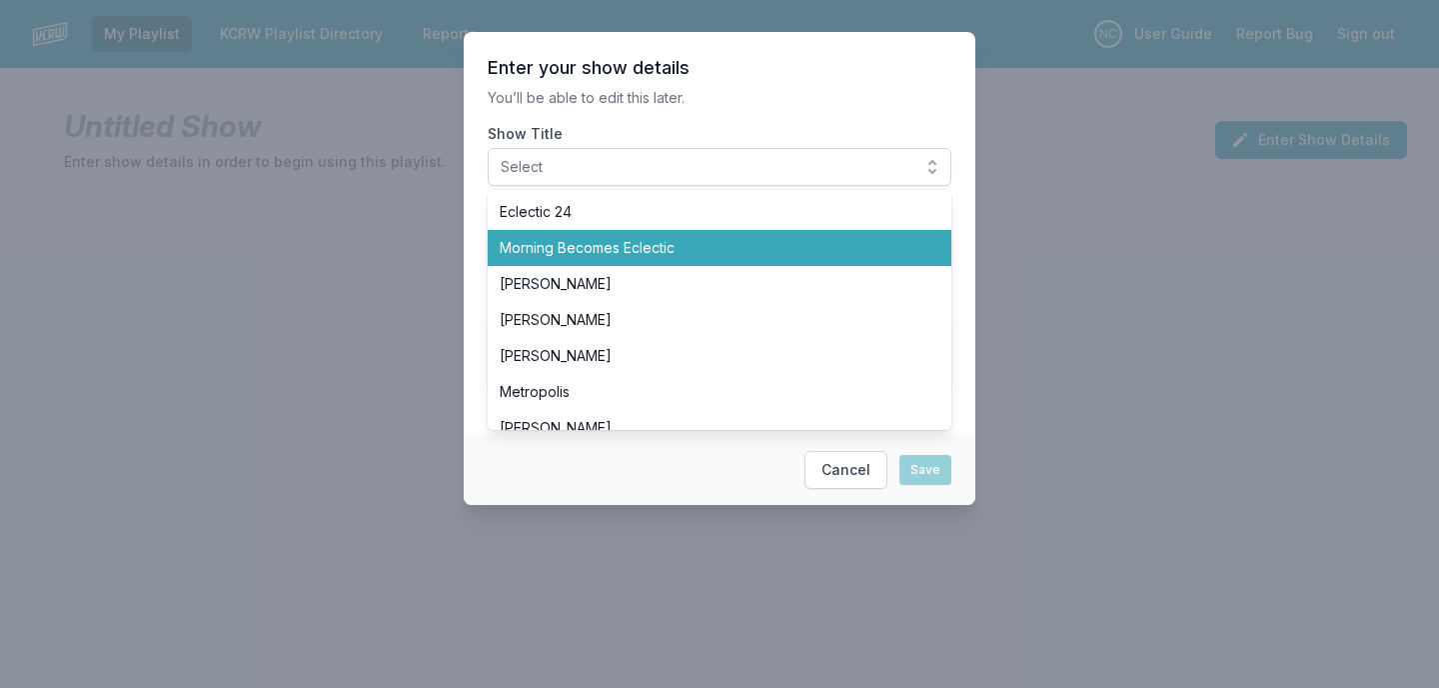
click at [674, 234] on li "Morning Becomes Eclectic" at bounding box center [720, 248] width 464 height 36
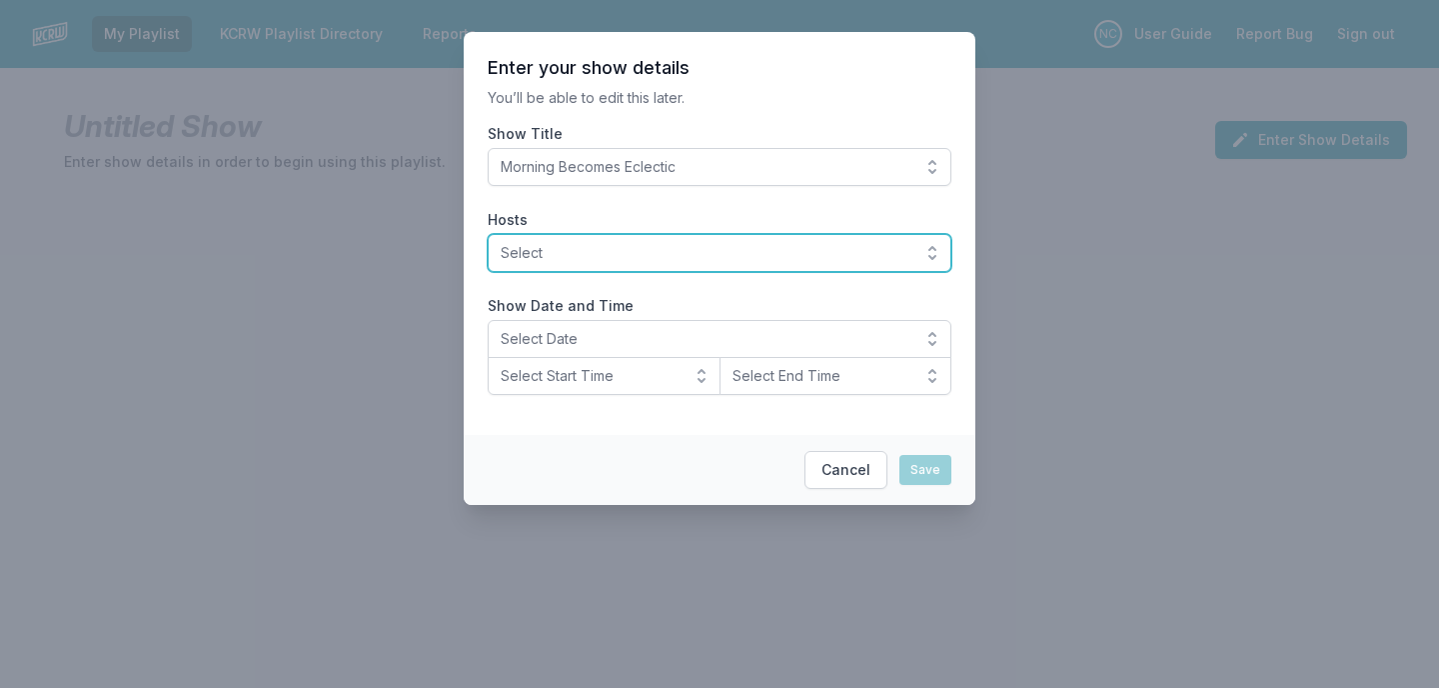
click at [616, 253] on span "Select" at bounding box center [706, 253] width 410 height 20
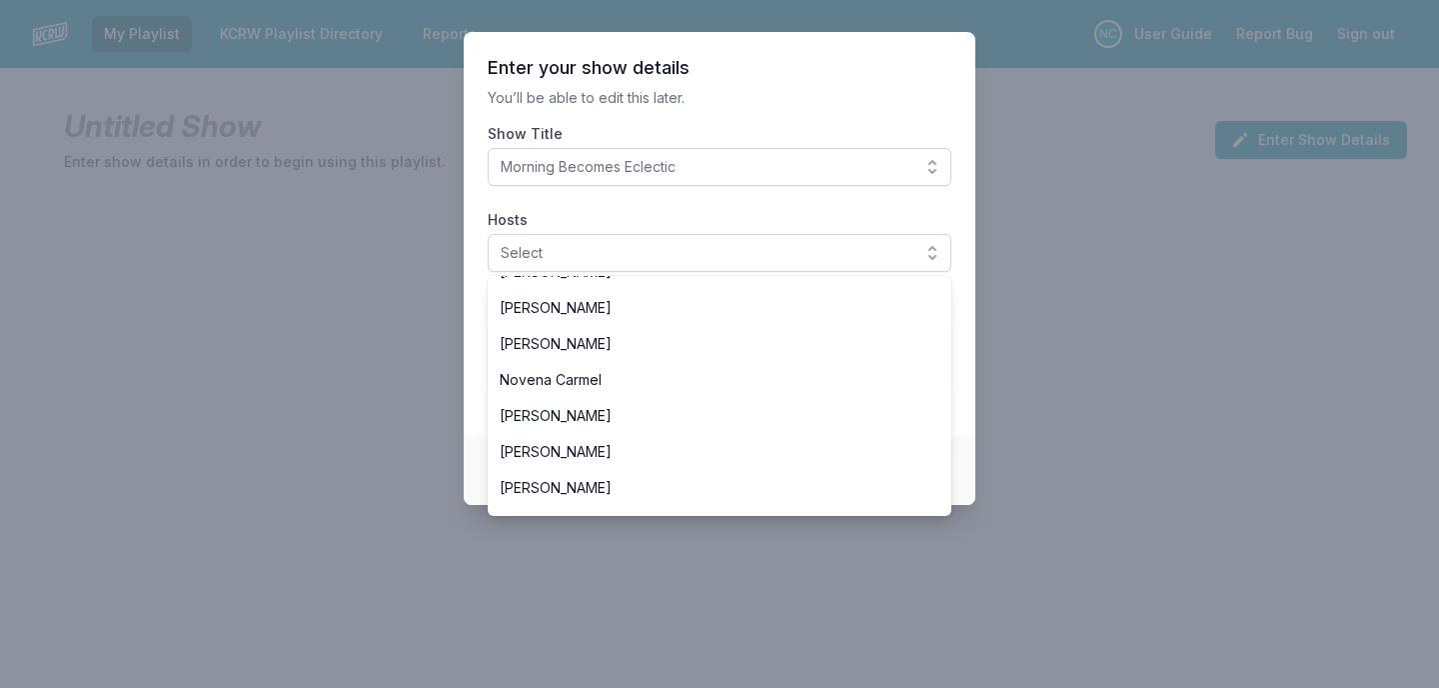
scroll to position [439, 0]
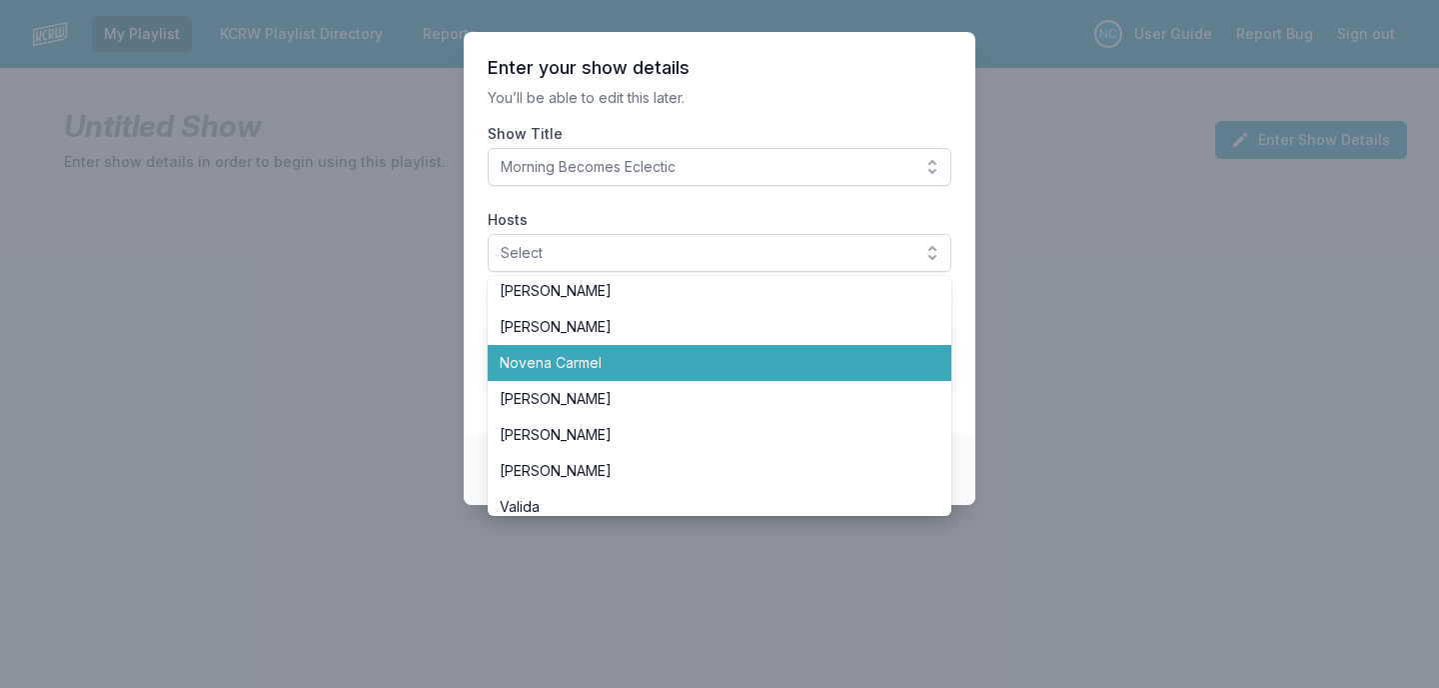
click at [610, 364] on span "Novena Carmel" at bounding box center [708, 363] width 416 height 20
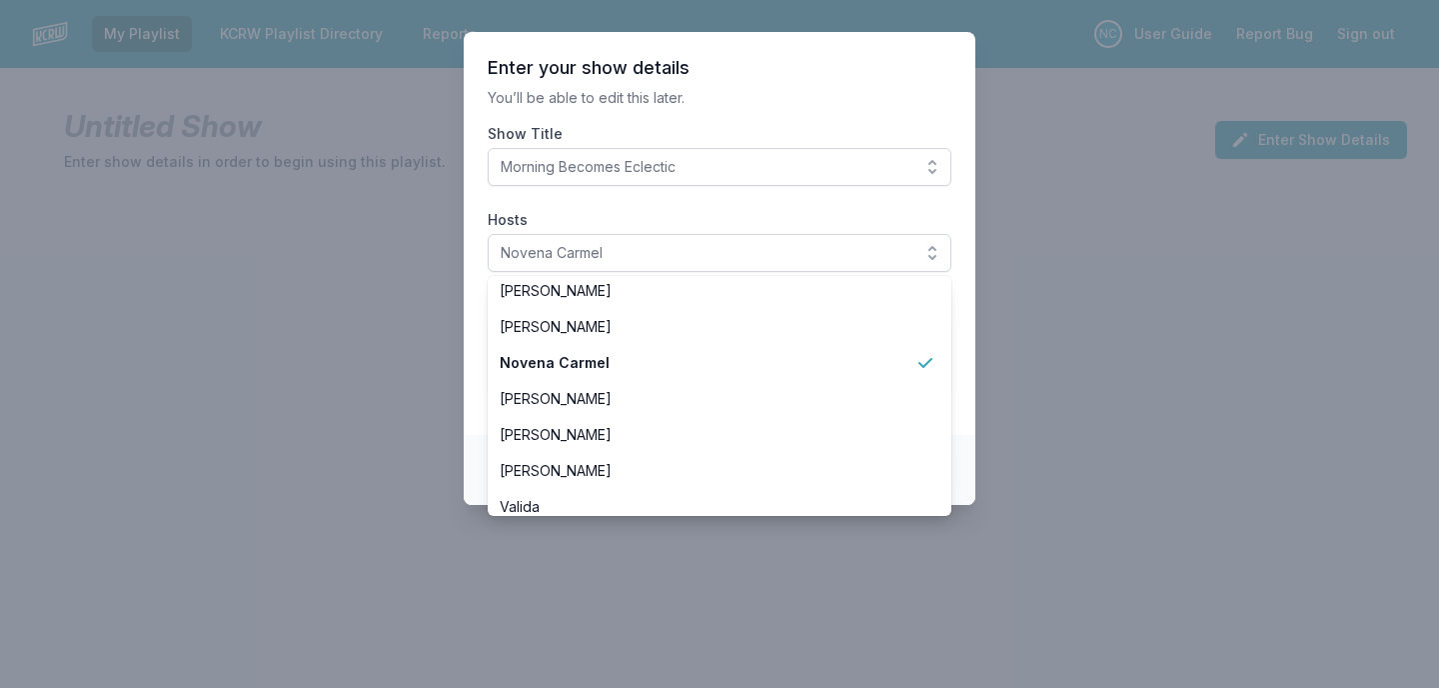
click at [747, 122] on section "Enter your show details You’ll be able to edit this later. Show Title Morning B…" at bounding box center [720, 233] width 512 height 403
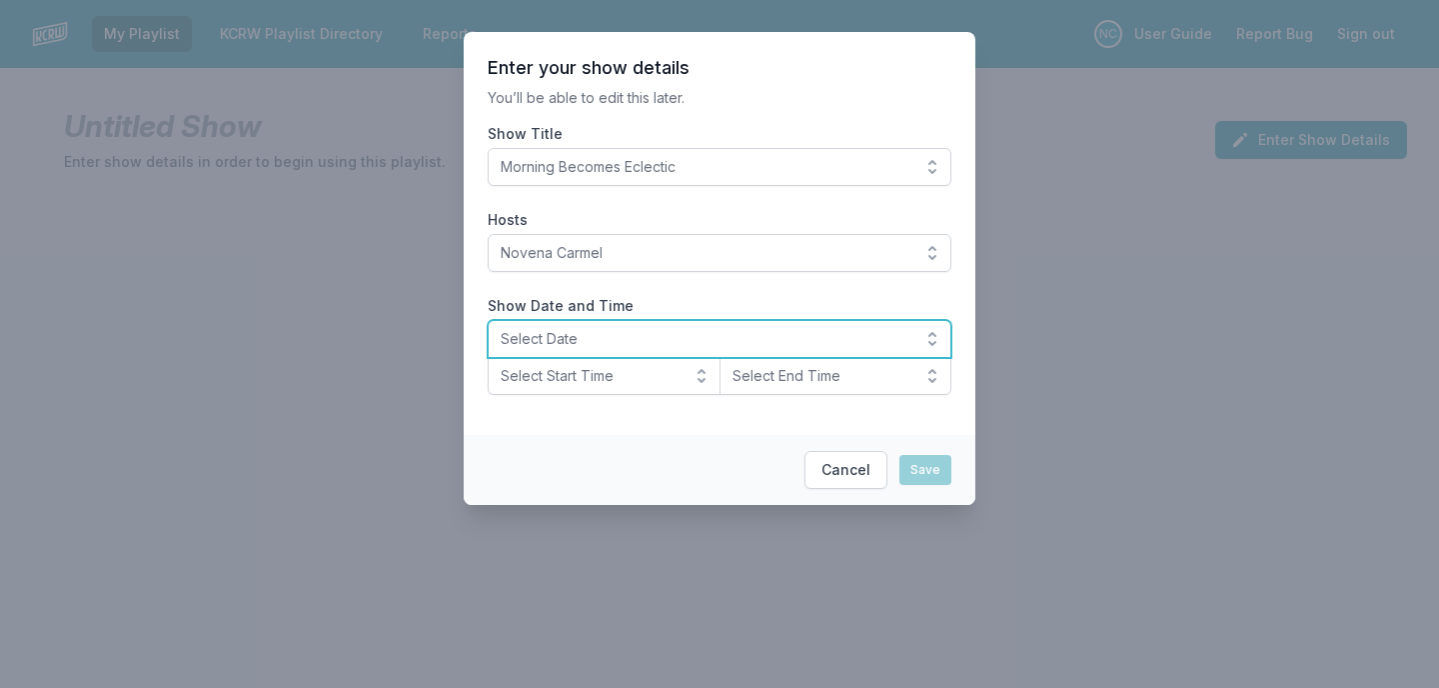
click at [550, 329] on span "Select Date" at bounding box center [706, 339] width 410 height 20
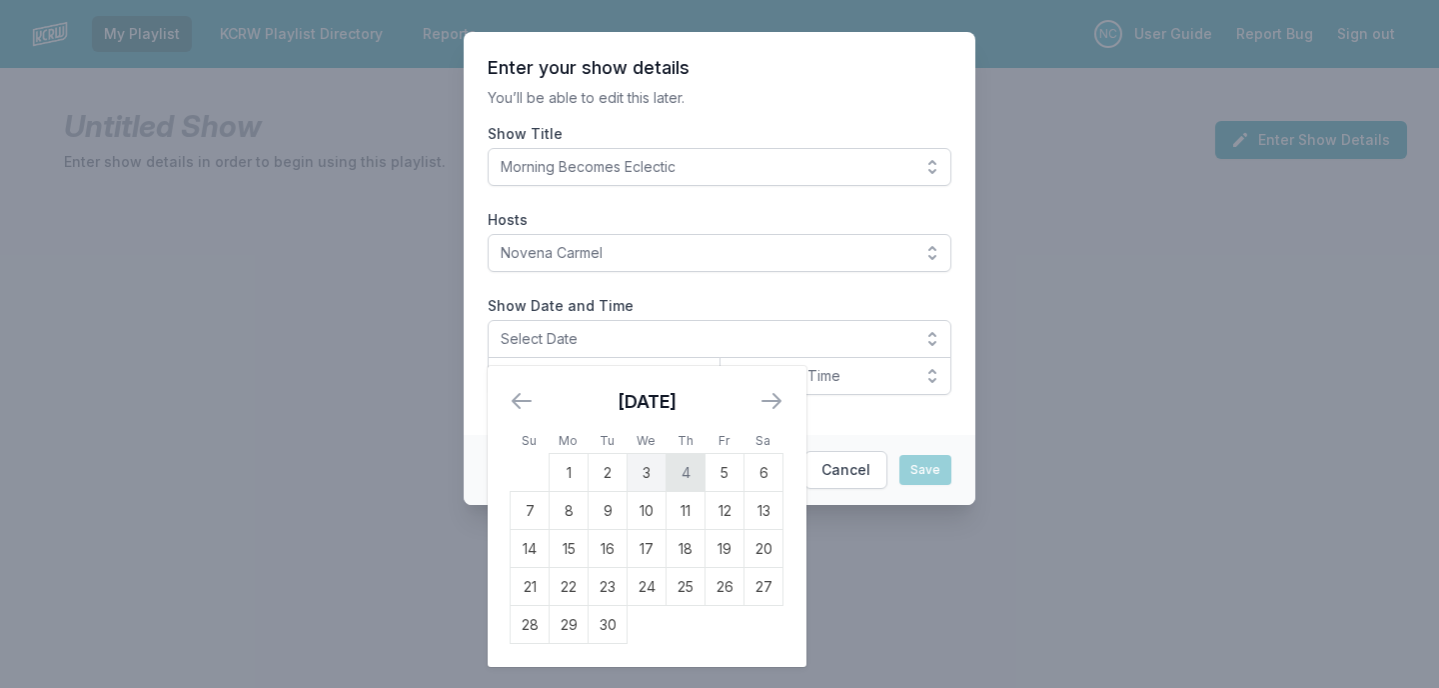
click at [681, 467] on td "4" at bounding box center [686, 473] width 39 height 38
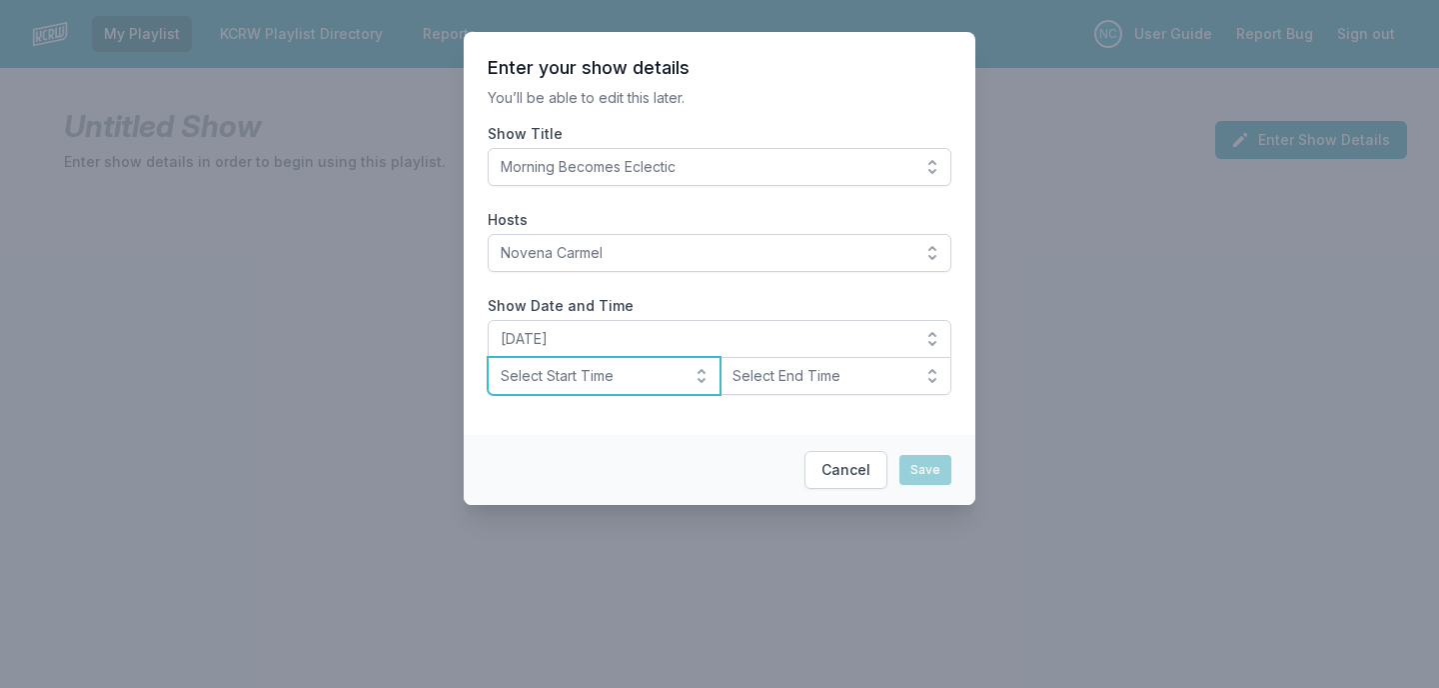
click at [651, 384] on span "Select Start Time" at bounding box center [590, 376] width 179 height 20
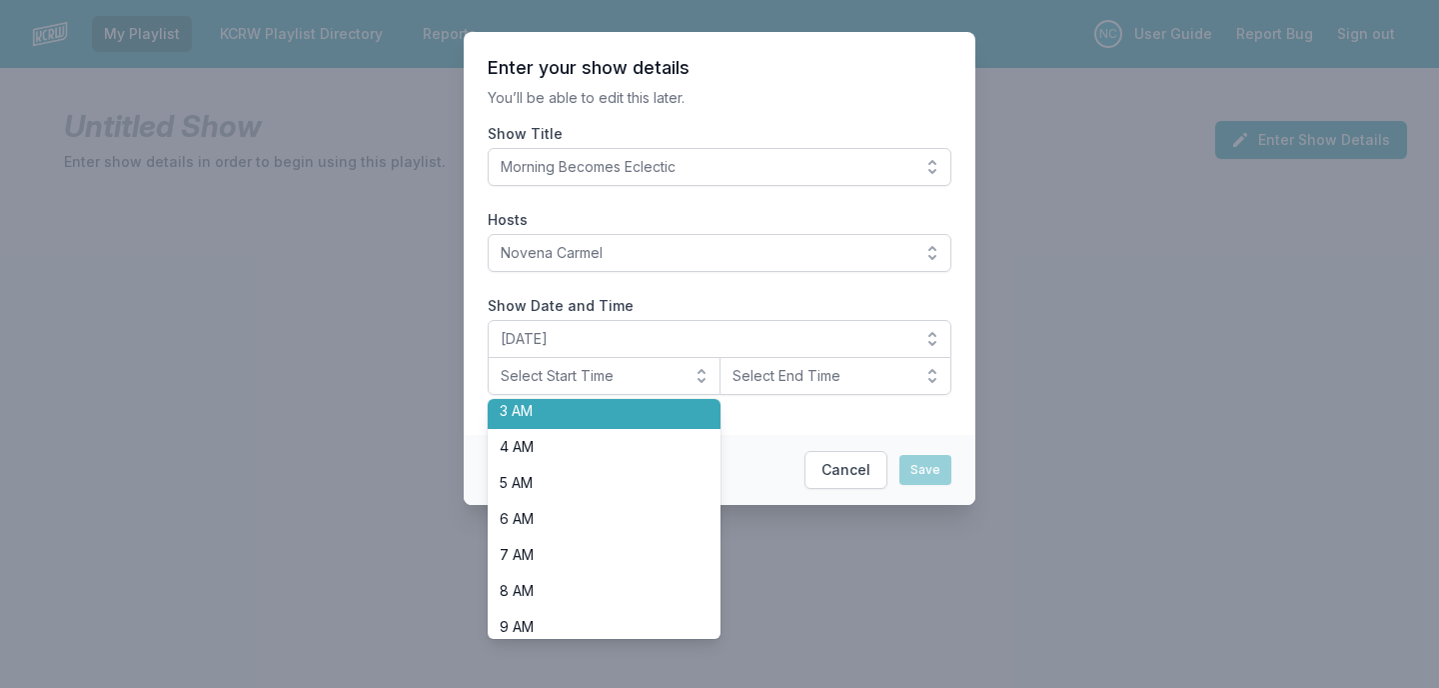
scroll to position [219, 0]
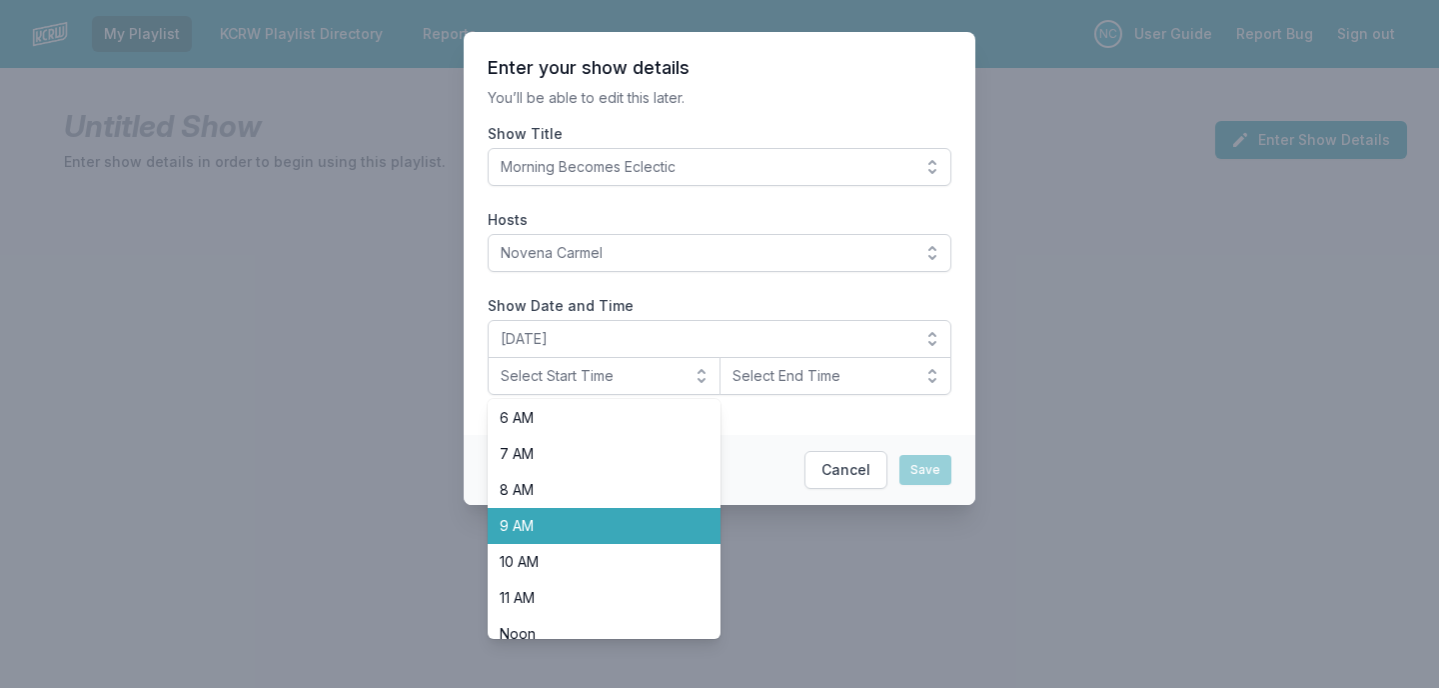
click at [587, 524] on span "9 AM" at bounding box center [592, 526] width 185 height 20
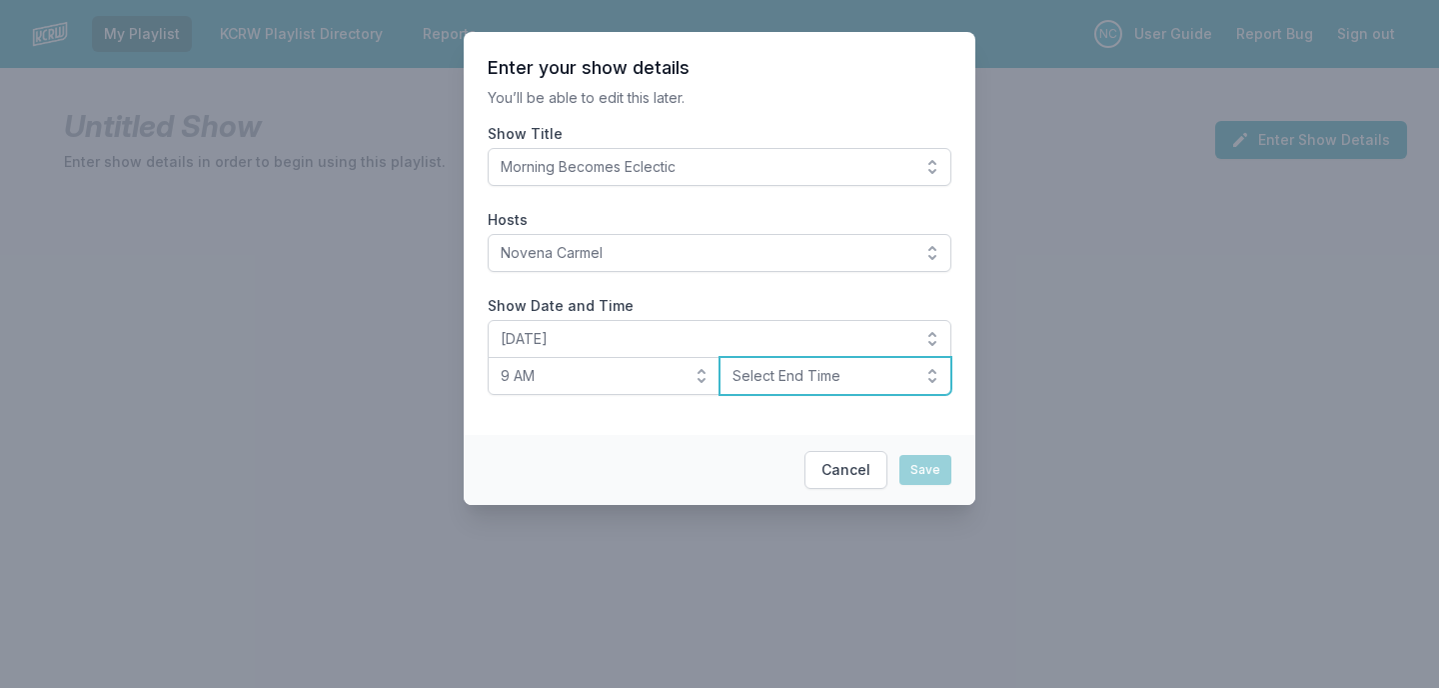
click at [804, 368] on span "Select End Time" at bounding box center [822, 376] width 179 height 20
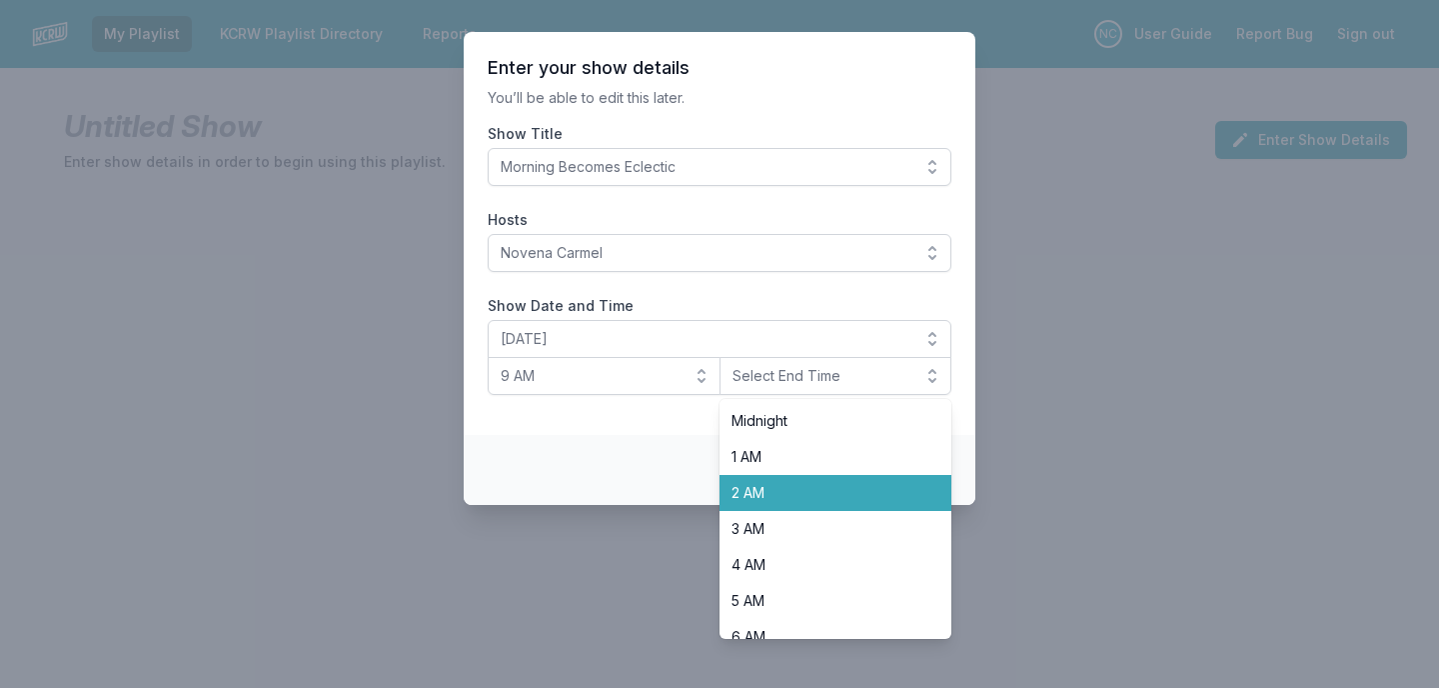
scroll to position [274, 0]
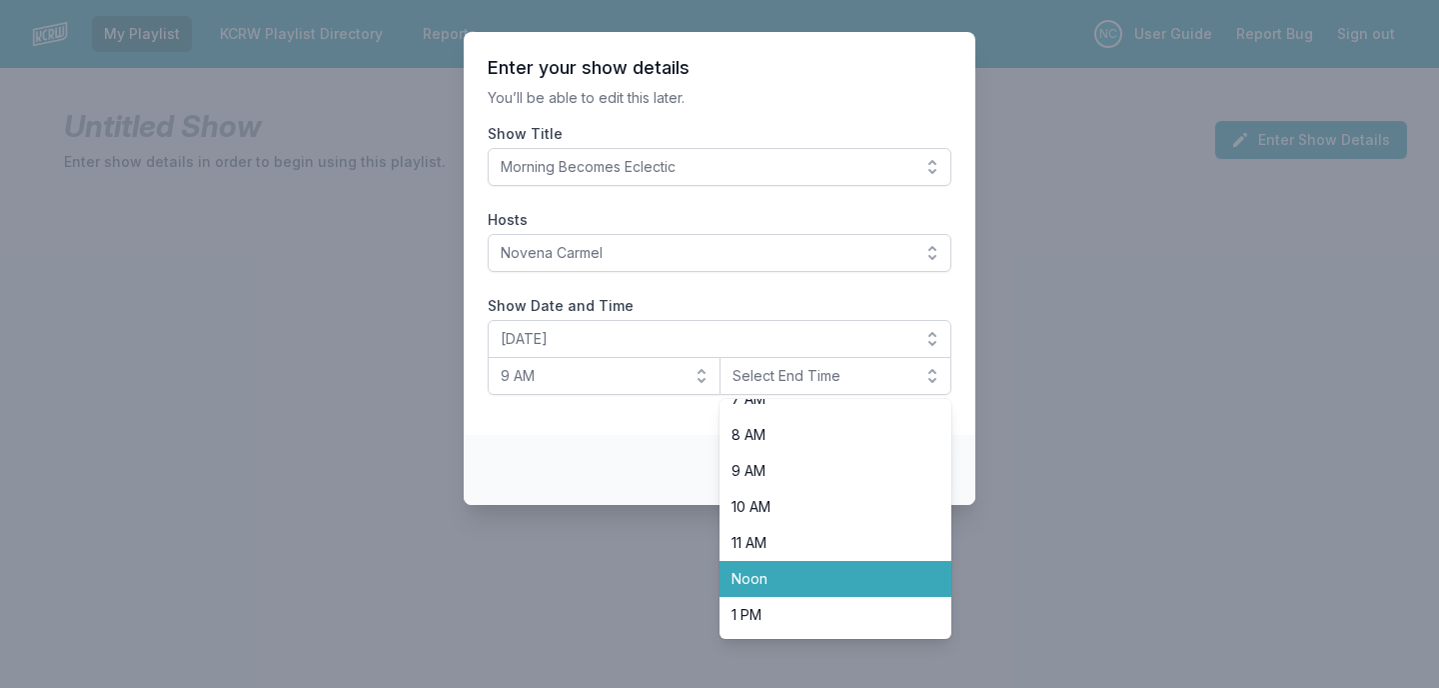
click at [770, 567] on li "Noon" at bounding box center [836, 579] width 233 height 36
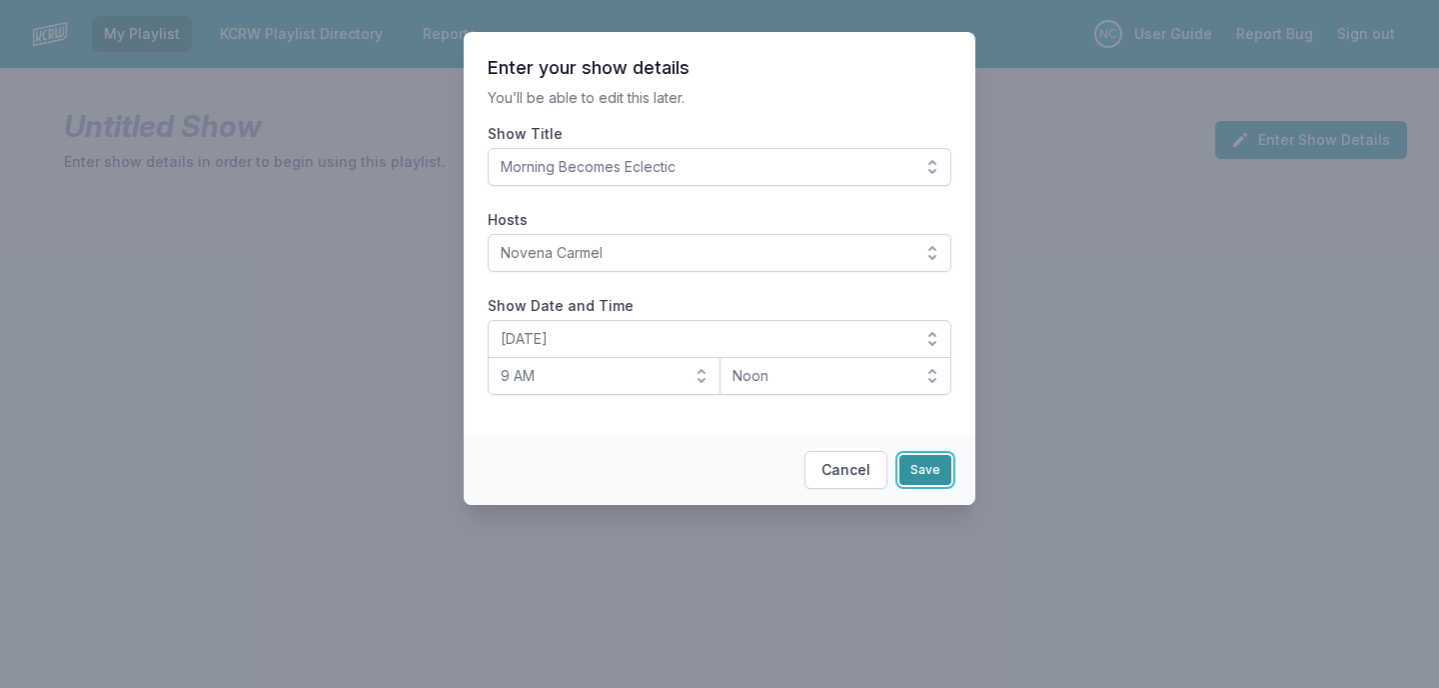
click at [937, 482] on button "Save" at bounding box center [926, 470] width 52 height 30
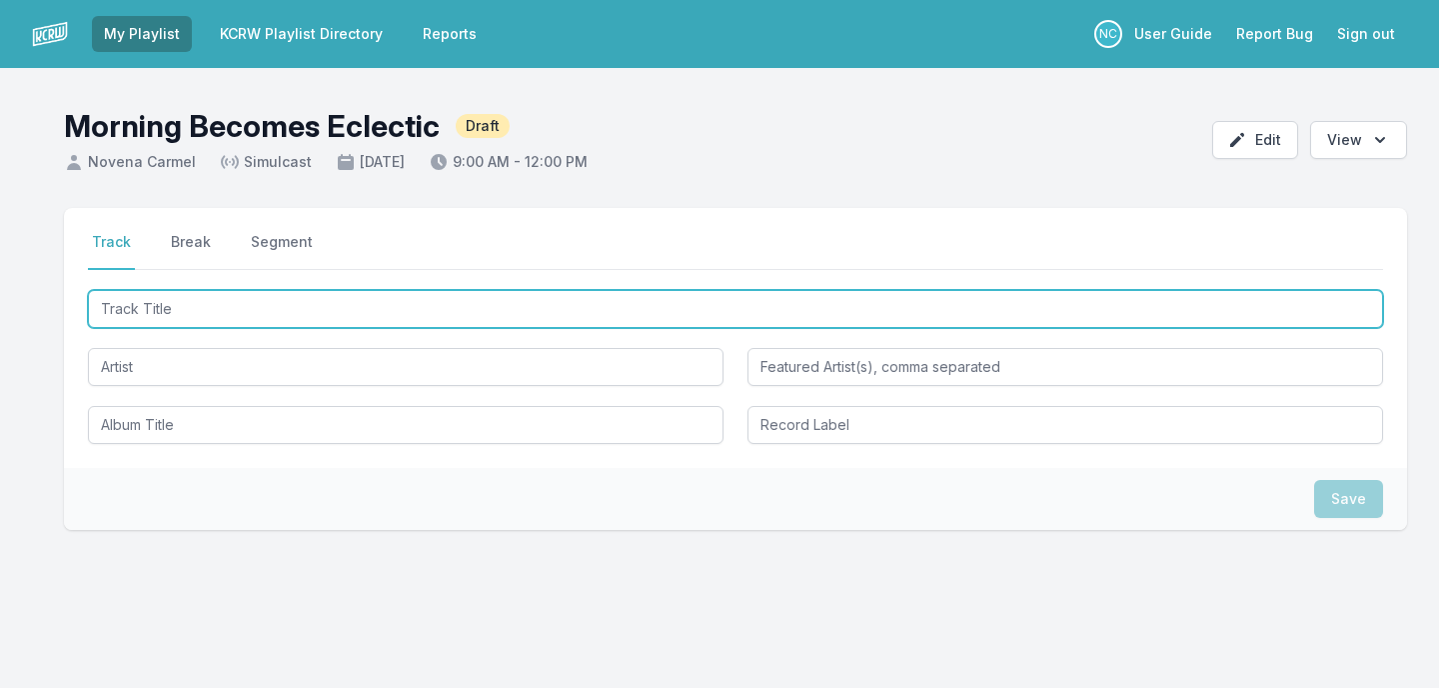
click at [568, 312] on input "Track Title" at bounding box center [735, 309] width 1295 height 38
type input "Disco Life"
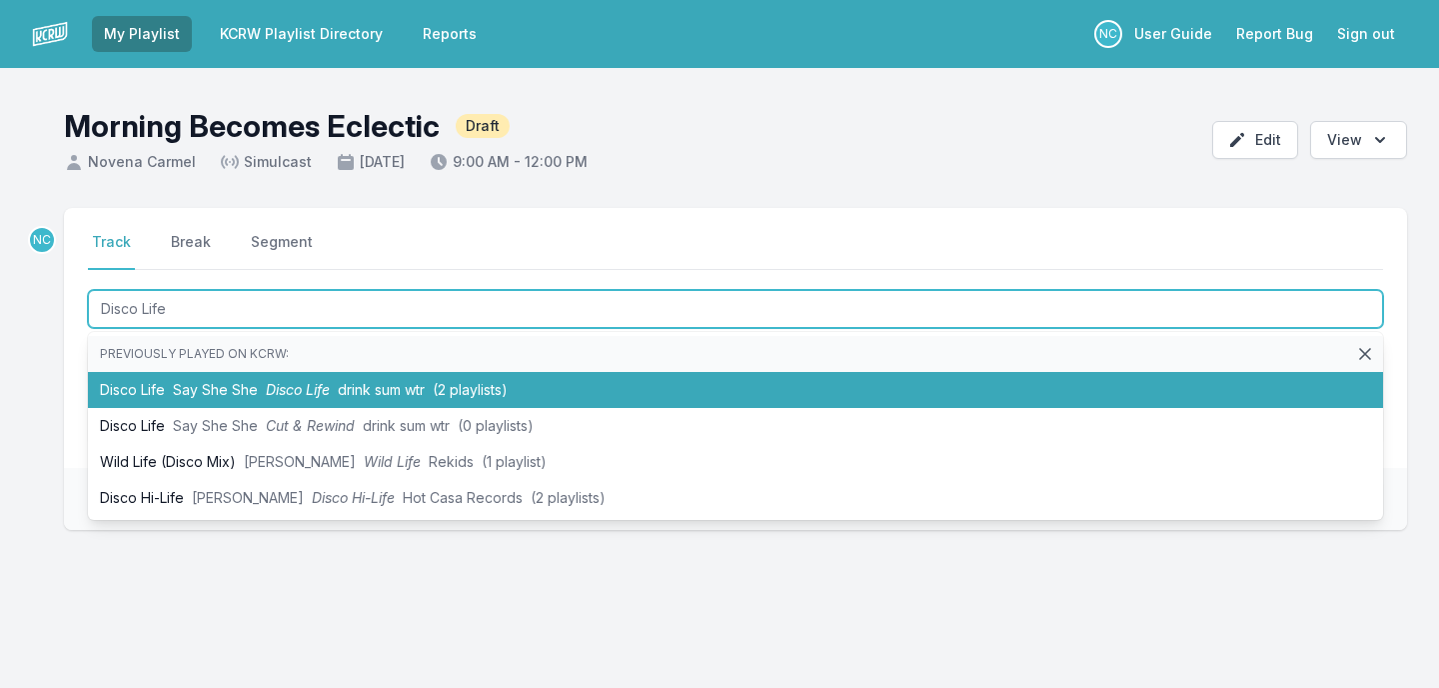
click at [441, 390] on span "(2 playlists)" at bounding box center [470, 389] width 75 height 17
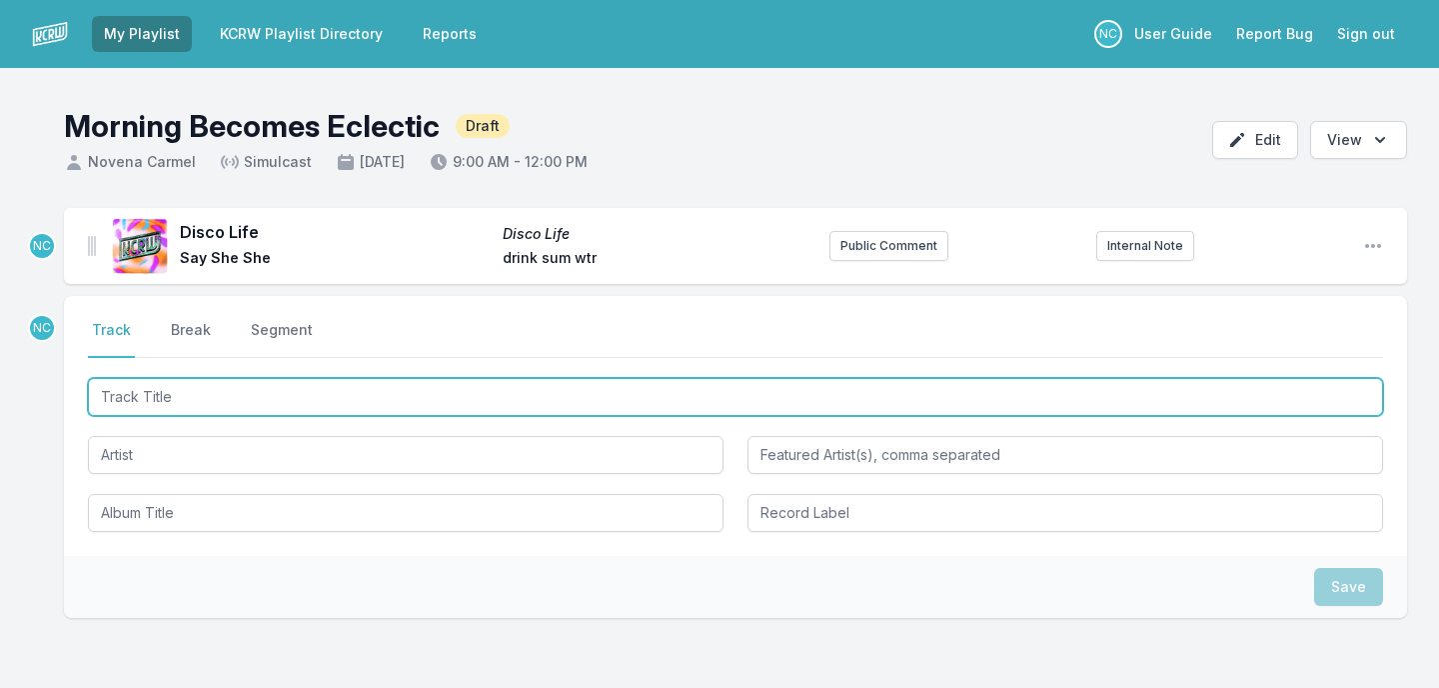
click at [332, 395] on input "Track Title" at bounding box center [735, 397] width 1295 height 38
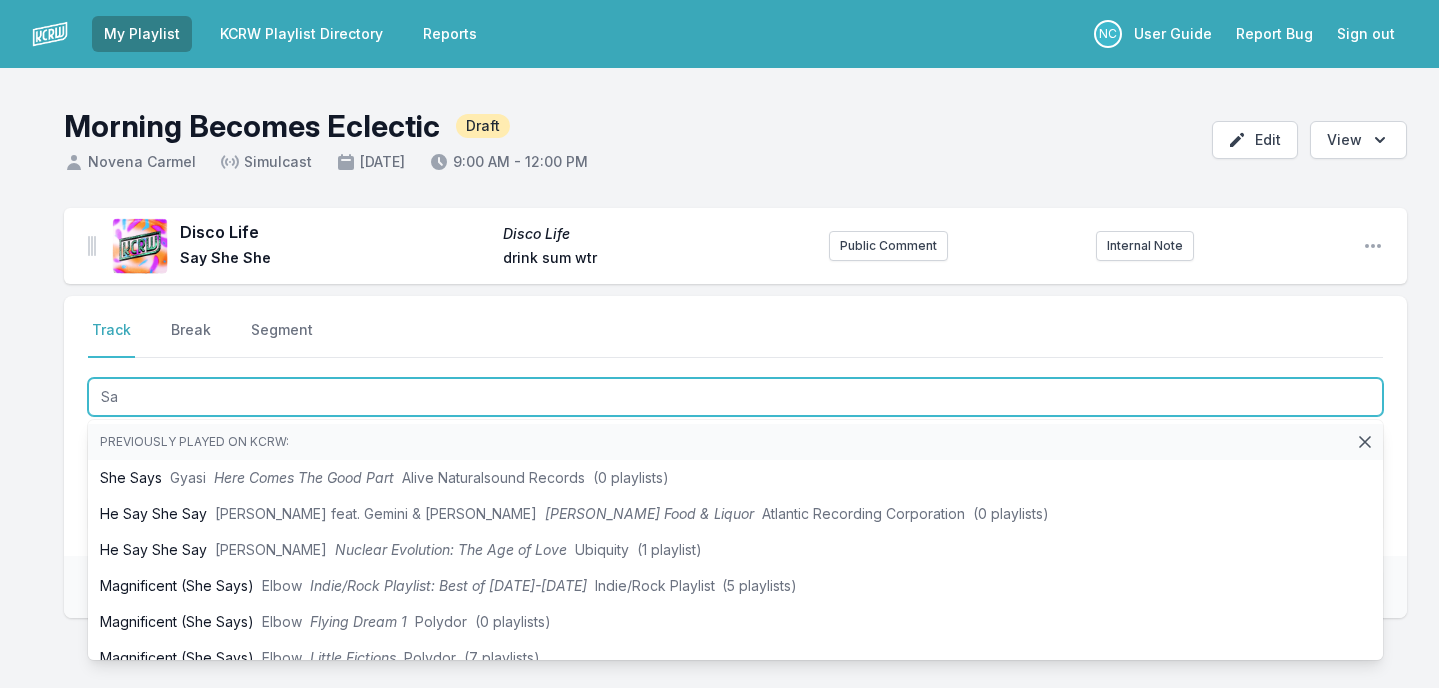
type input "S"
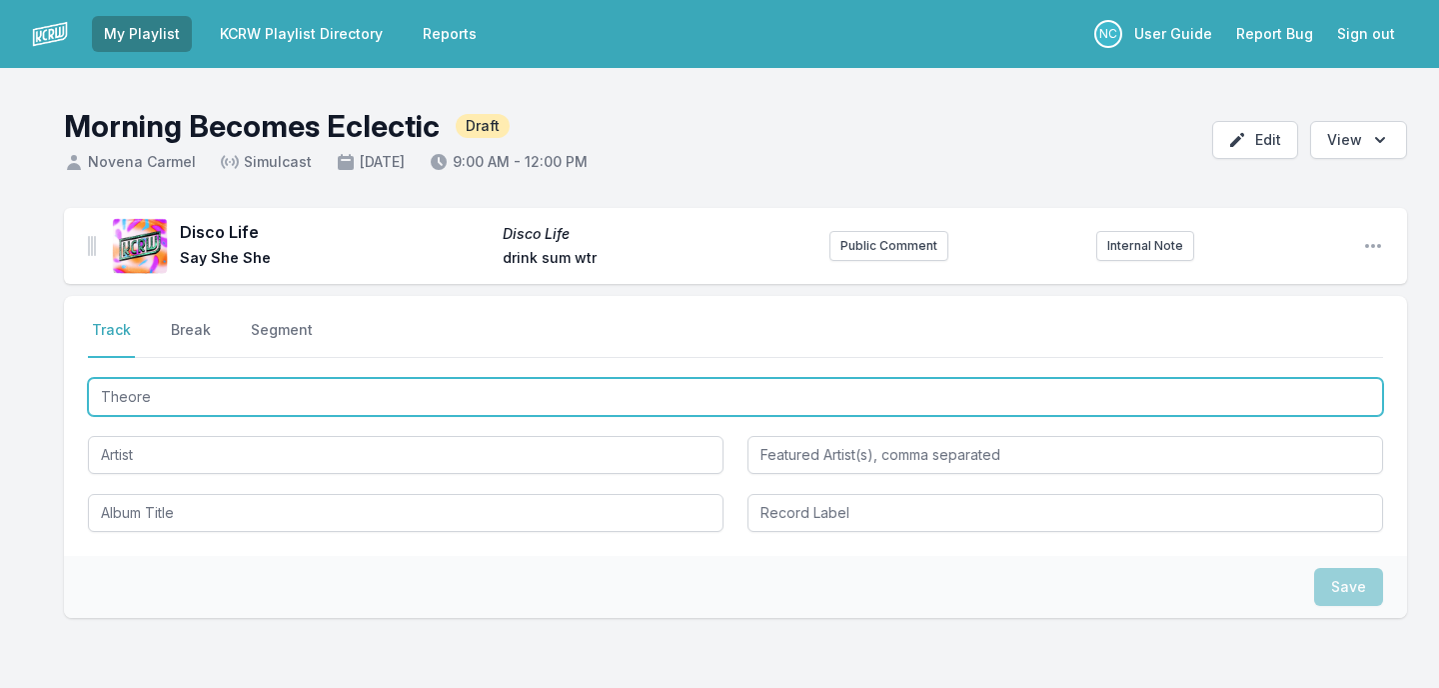
type input "Theorem"
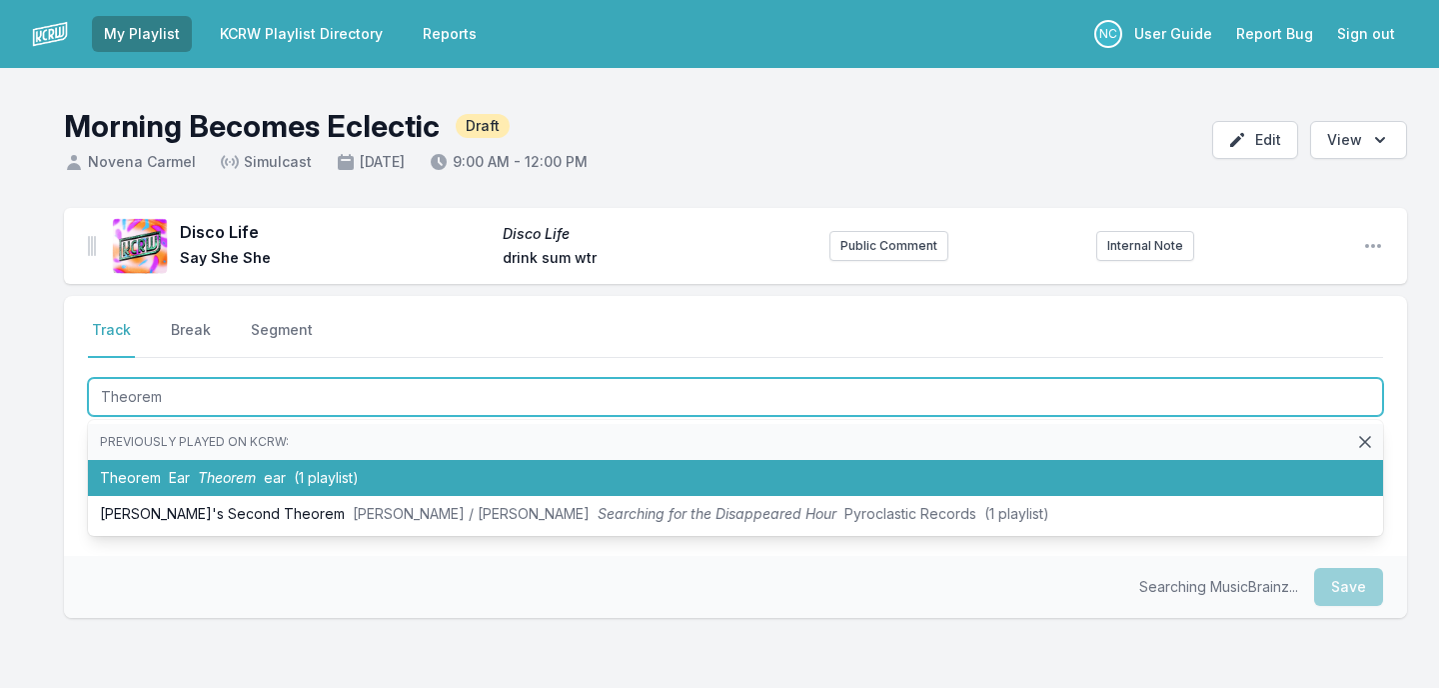
click at [259, 479] on li "Theorem Ear Theorem ear (1 playlist)" at bounding box center [735, 478] width 1295 height 36
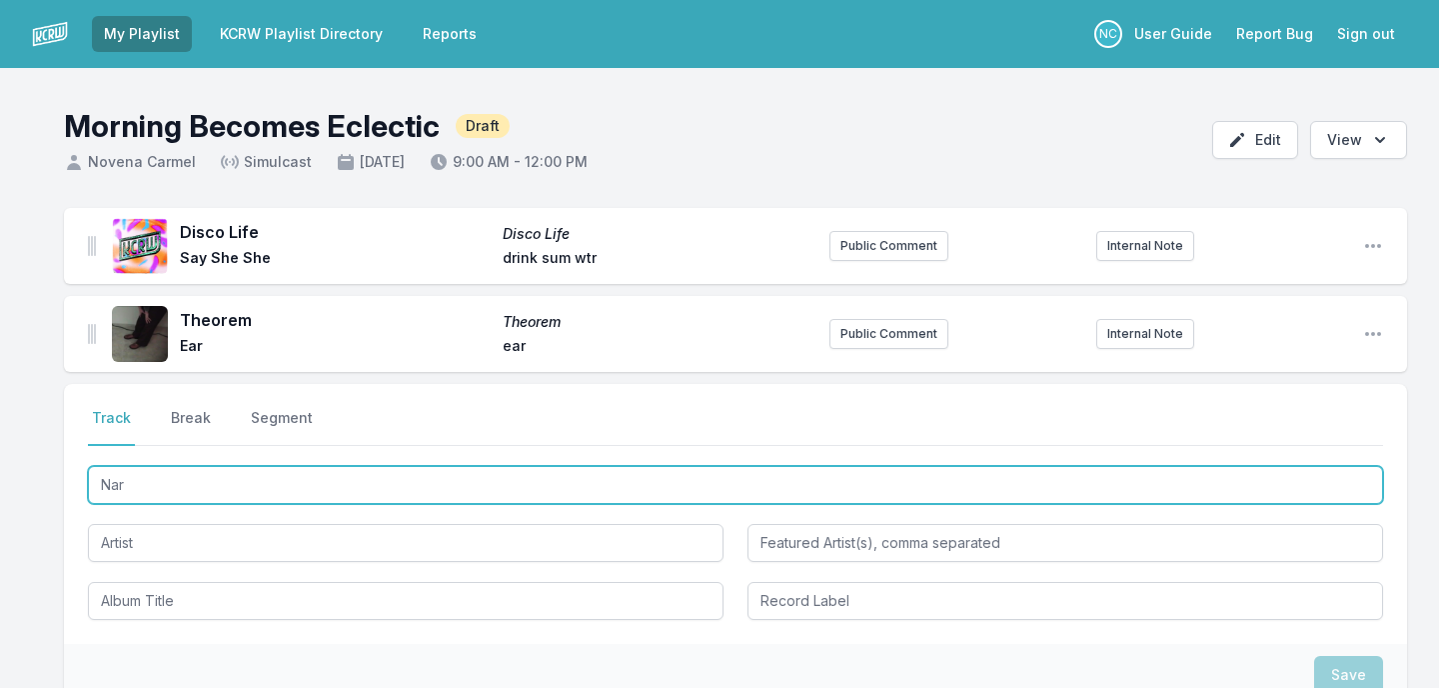
type input "Nara"
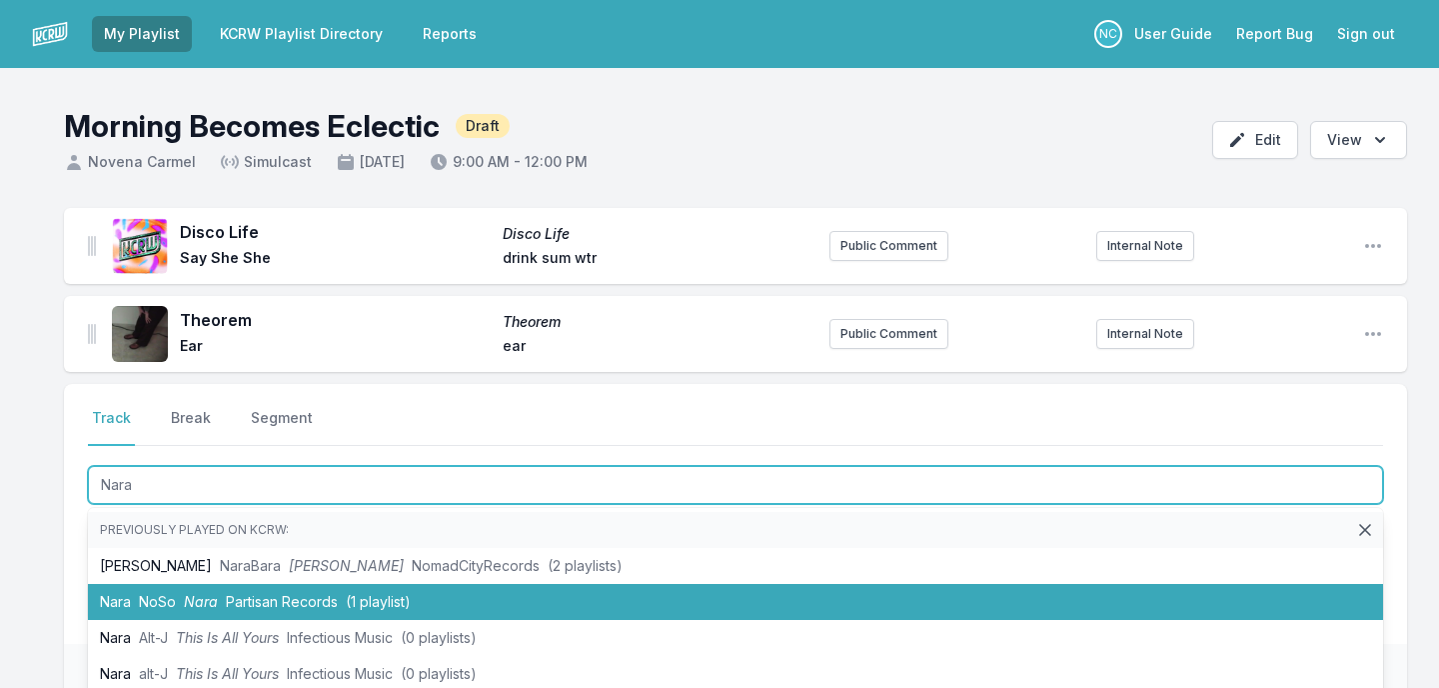
click at [179, 596] on li "[PERSON_NAME] Partisan Records (1 playlist)" at bounding box center [735, 602] width 1295 height 36
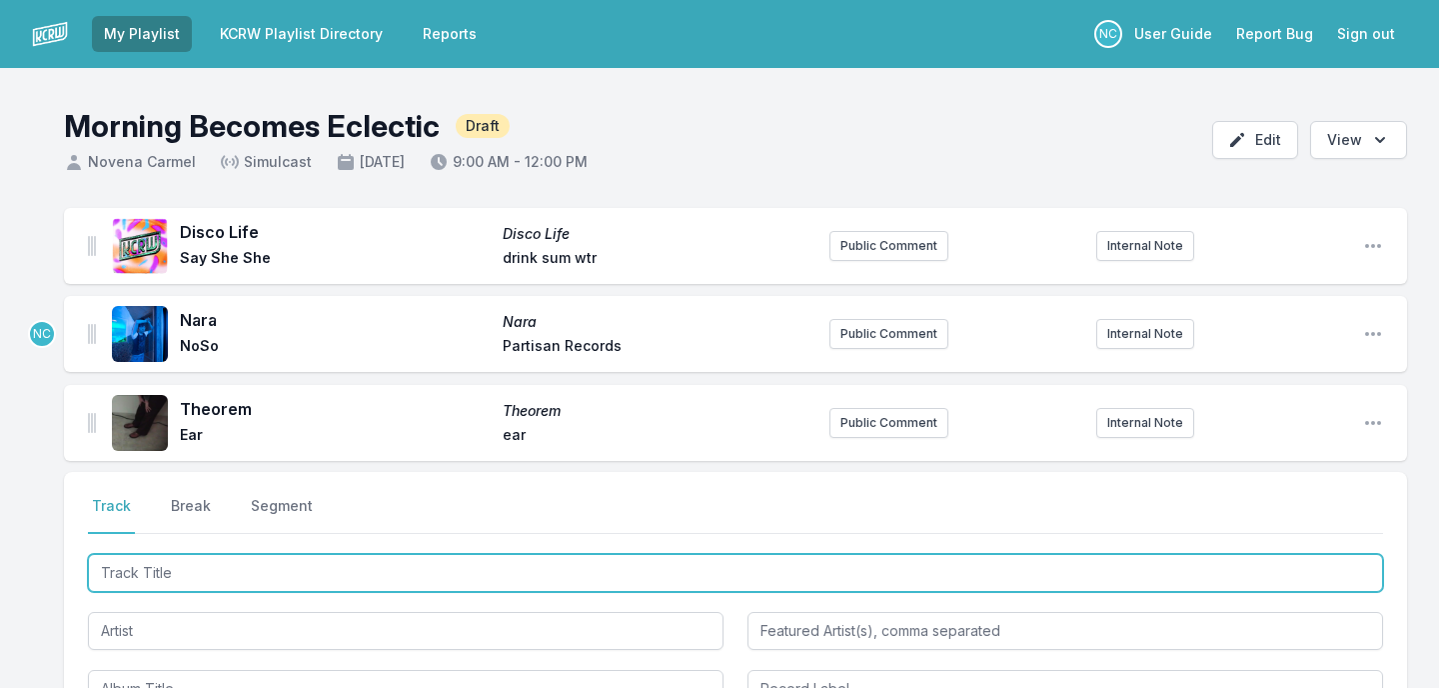
drag, startPoint x: 91, startPoint y: 335, endPoint x: 91, endPoint y: 432, distance: 97.0
click at [91, 432] on ul "Disco Life Disco Life Say She She drink sum wtr Public Comment Internal Note Op…" at bounding box center [735, 334] width 1343 height 252
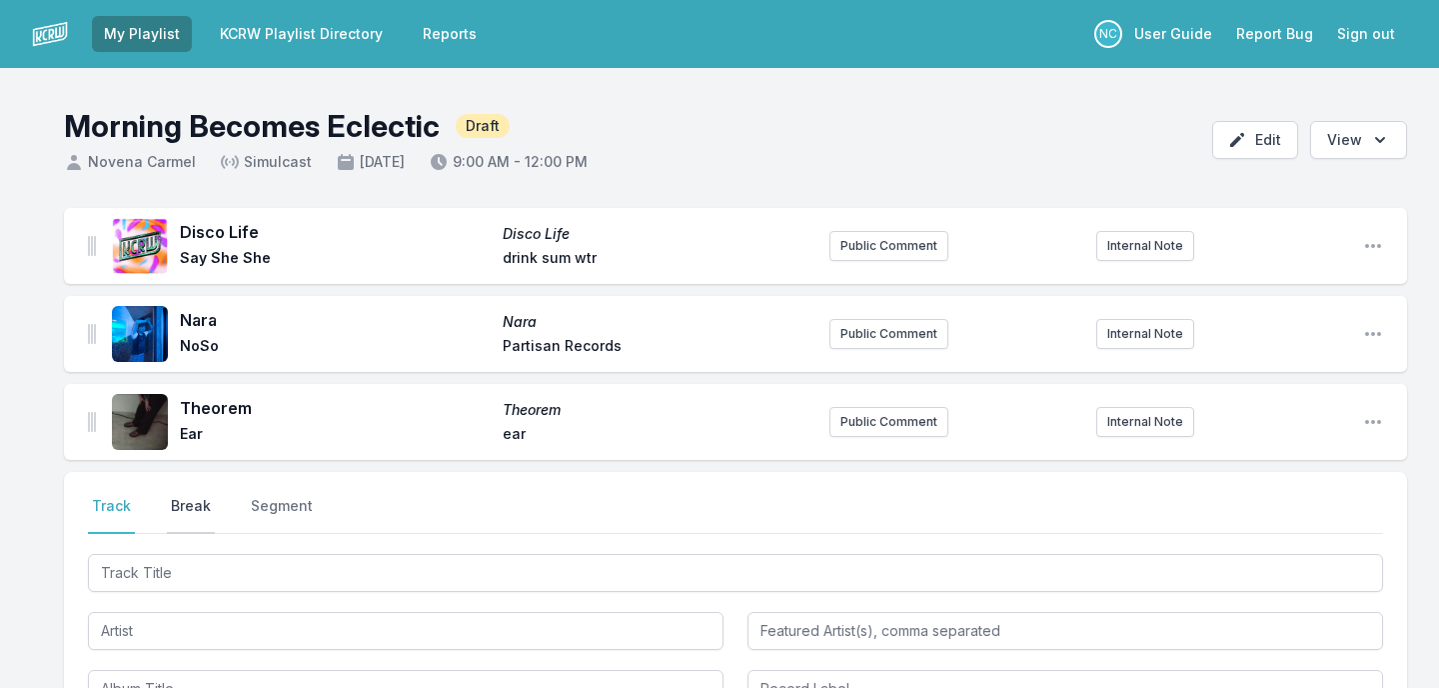
click at [192, 496] on button "Break" at bounding box center [191, 515] width 48 height 38
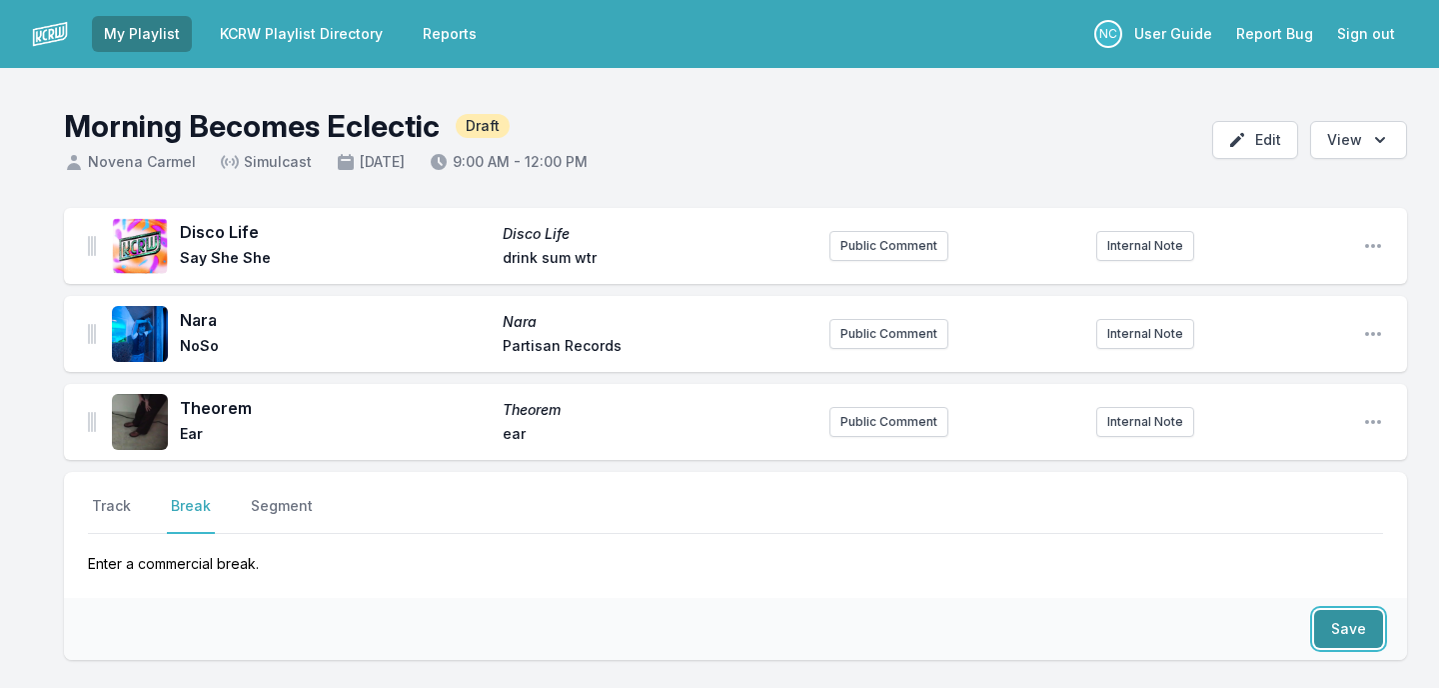
click at [1340, 629] on button "Save" at bounding box center [1348, 629] width 69 height 38
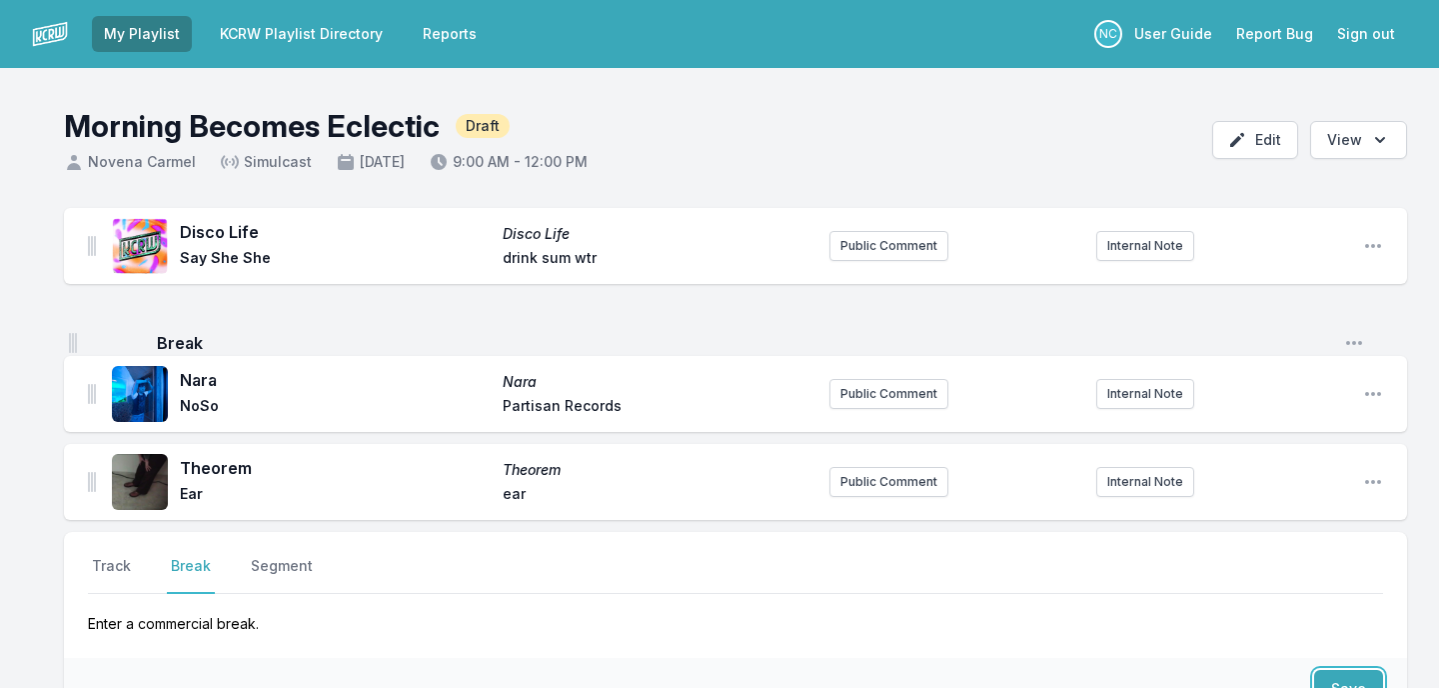
drag, startPoint x: 91, startPoint y: 490, endPoint x: 68, endPoint y: 327, distance: 164.5
click at [68, 327] on ul "Disco Life Disco Life Say She She drink sum wtr Public Comment Internal Note Op…" at bounding box center [735, 364] width 1343 height 312
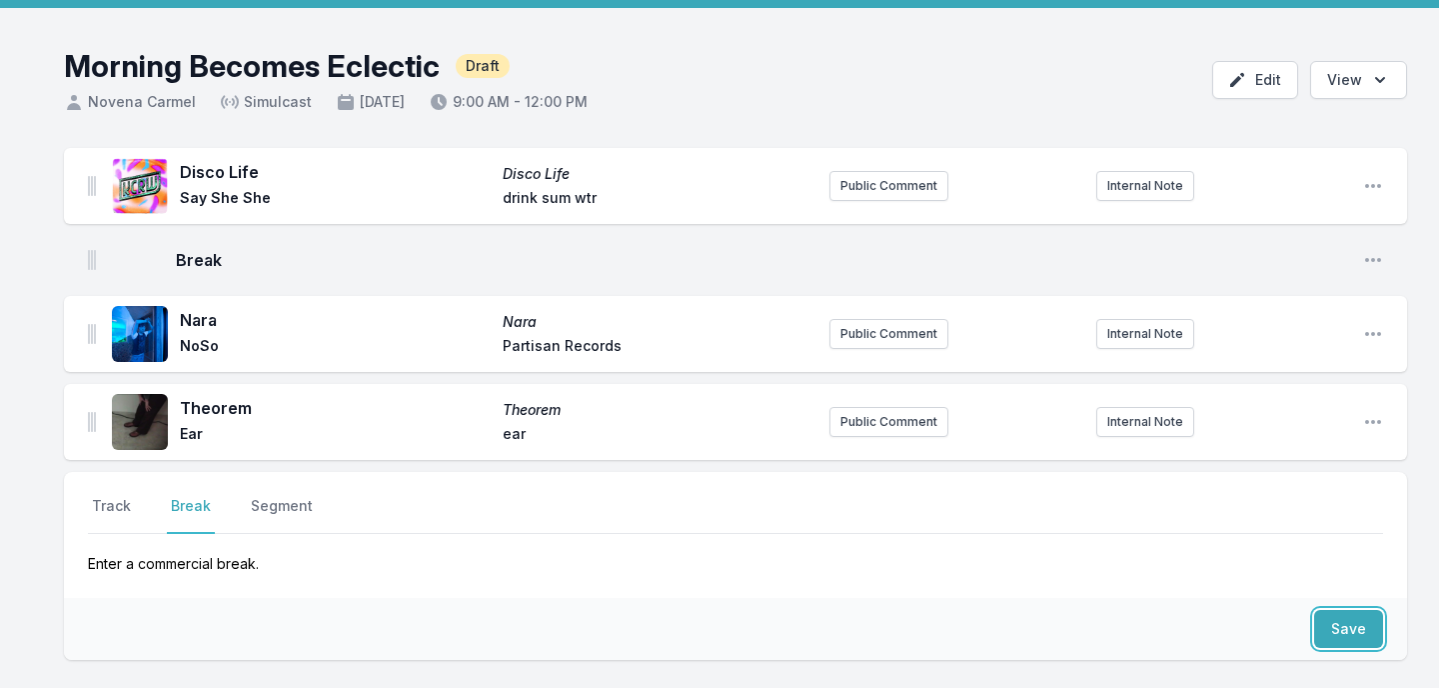
scroll to position [149, 0]
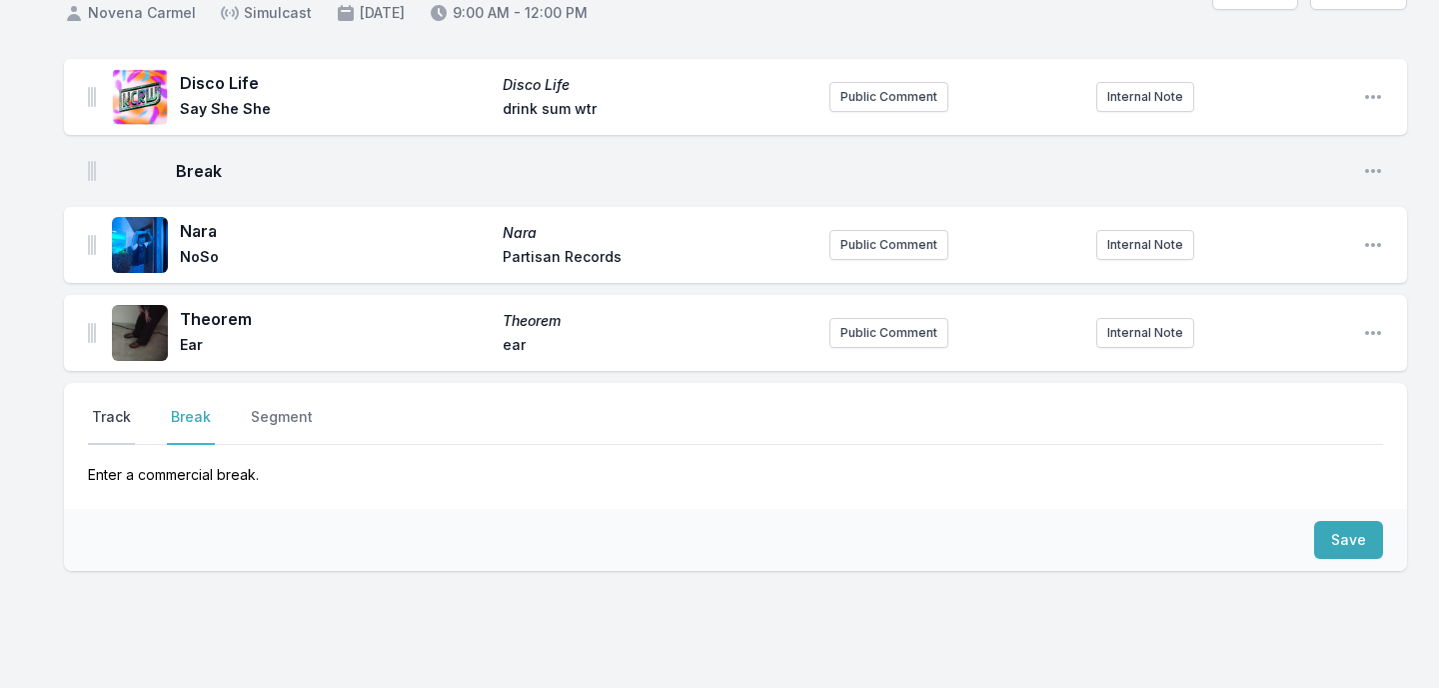
click at [100, 412] on button "Track" at bounding box center [111, 426] width 47 height 38
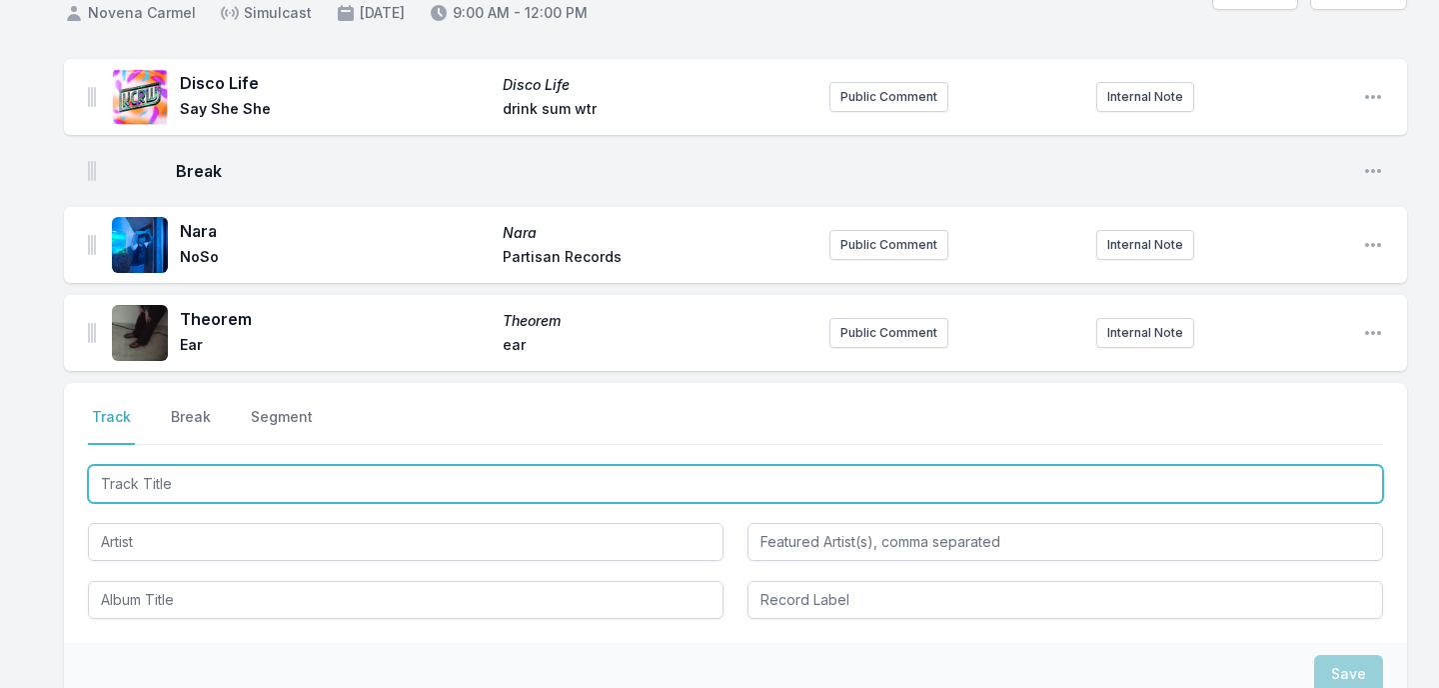
click at [247, 482] on input "Track Title" at bounding box center [735, 484] width 1295 height 38
type input "Run Free"
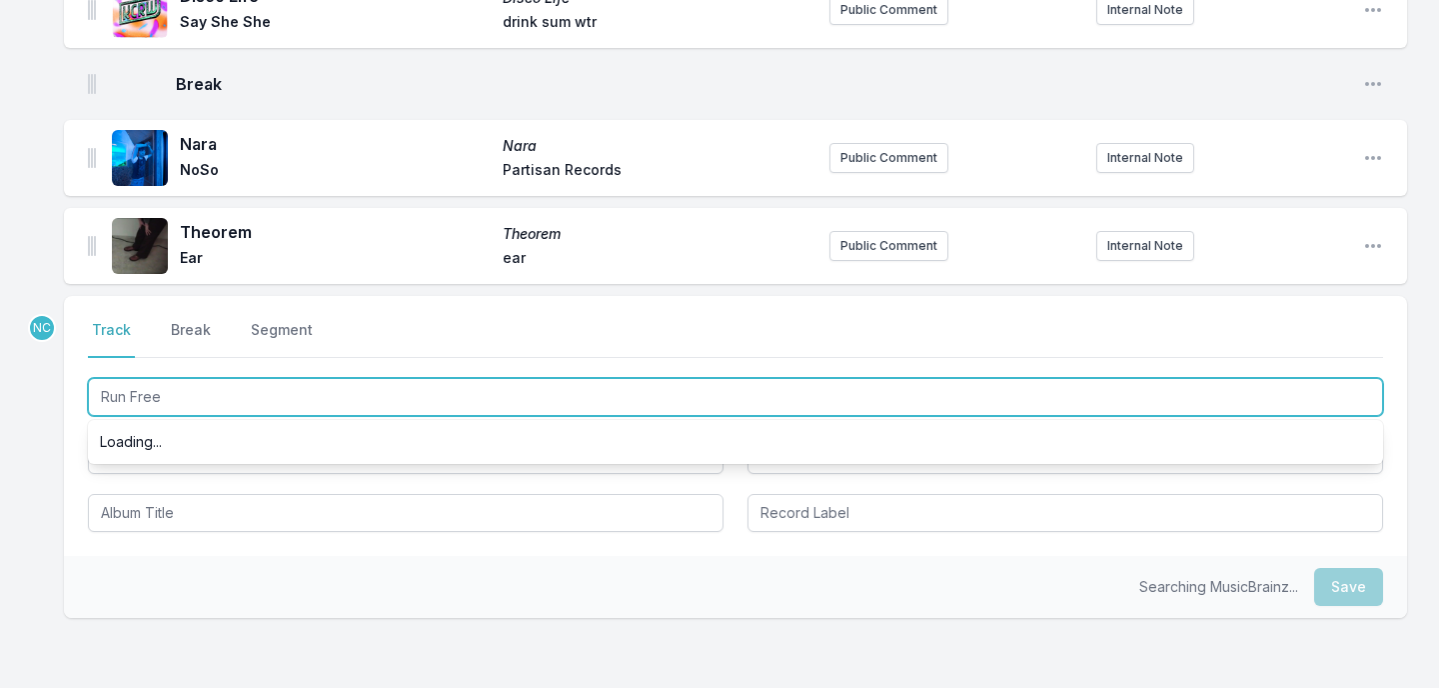
scroll to position [238, 0]
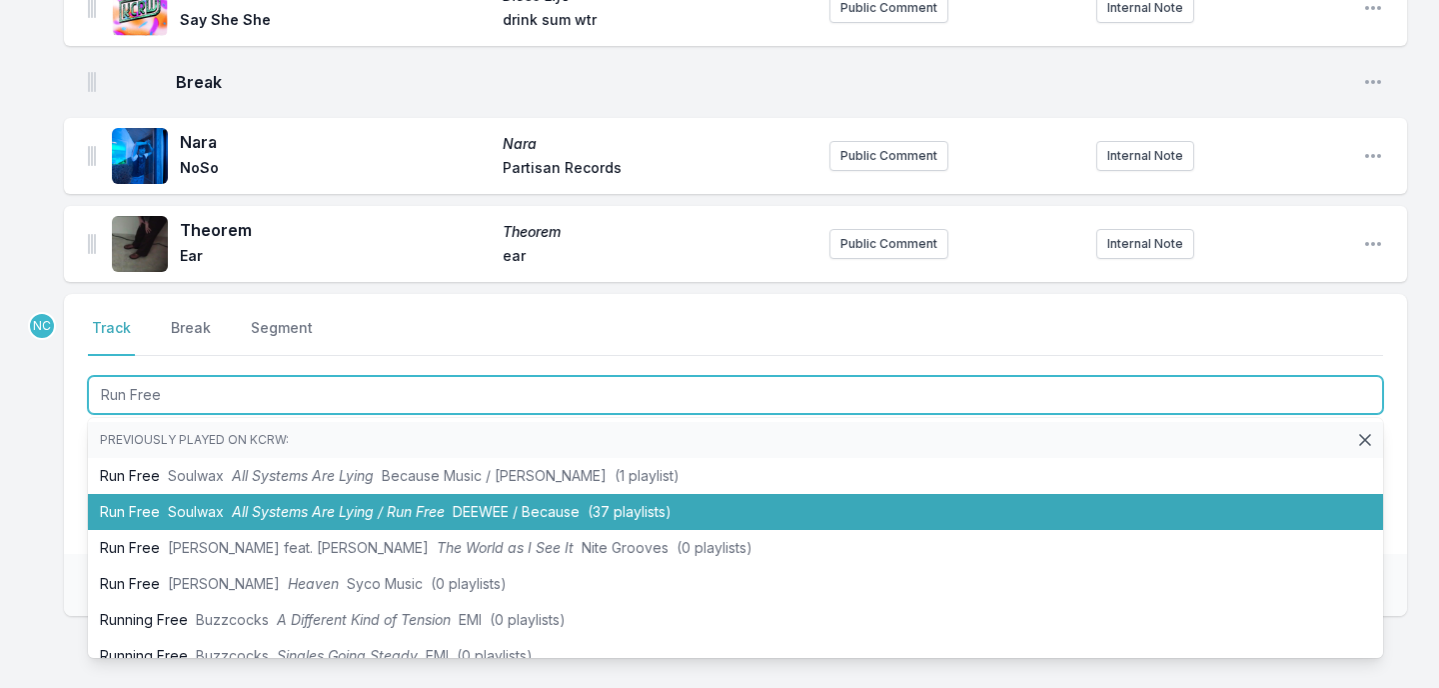
click at [274, 497] on li "Run Free Soulwax All Systems Are Lying / Run Free DEEWEE / Because (37 playlist…" at bounding box center [735, 512] width 1295 height 36
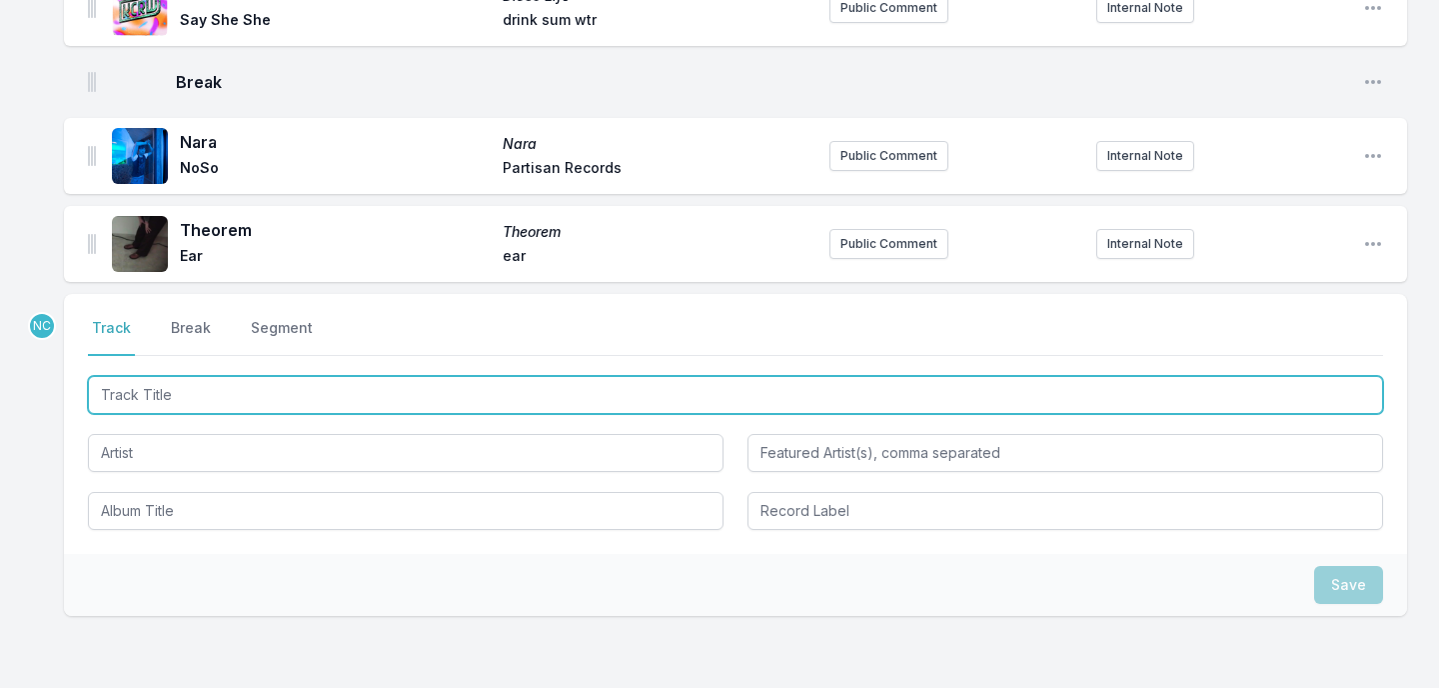
scroll to position [326, 0]
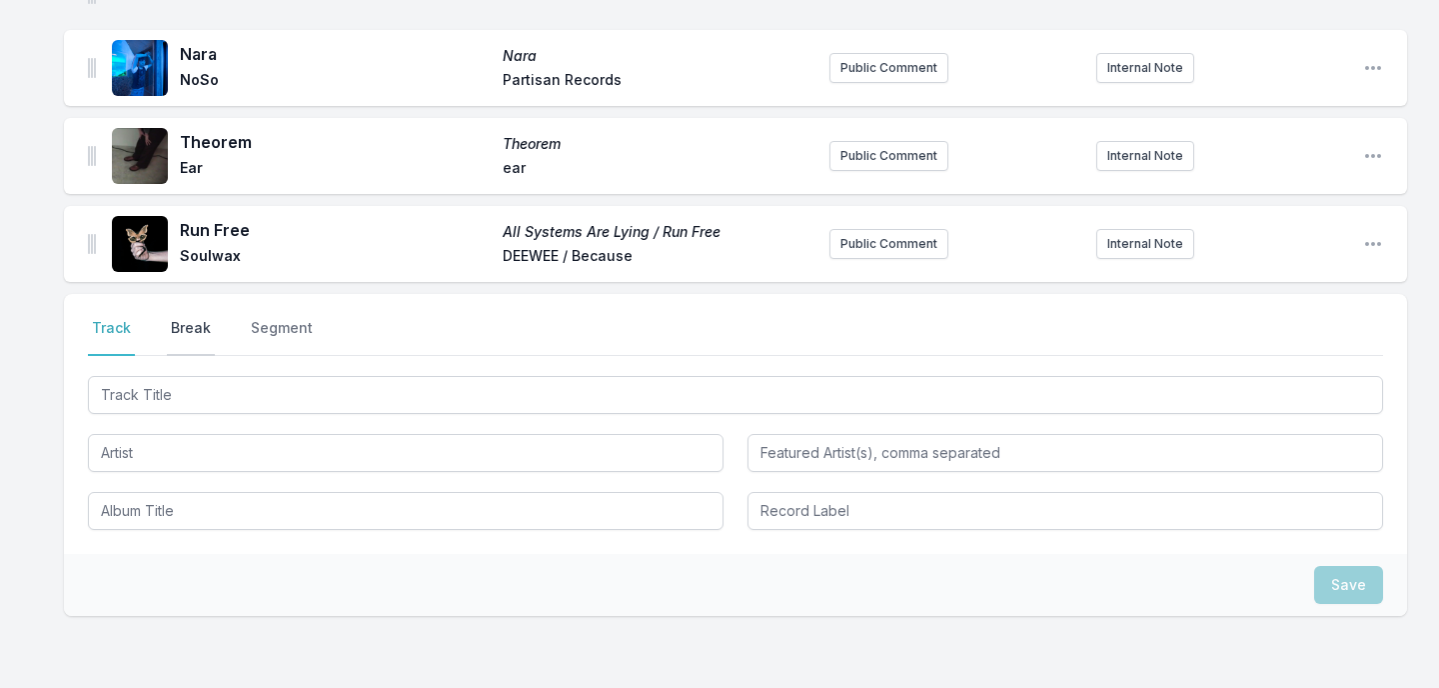
click at [185, 329] on button "Break" at bounding box center [191, 337] width 48 height 38
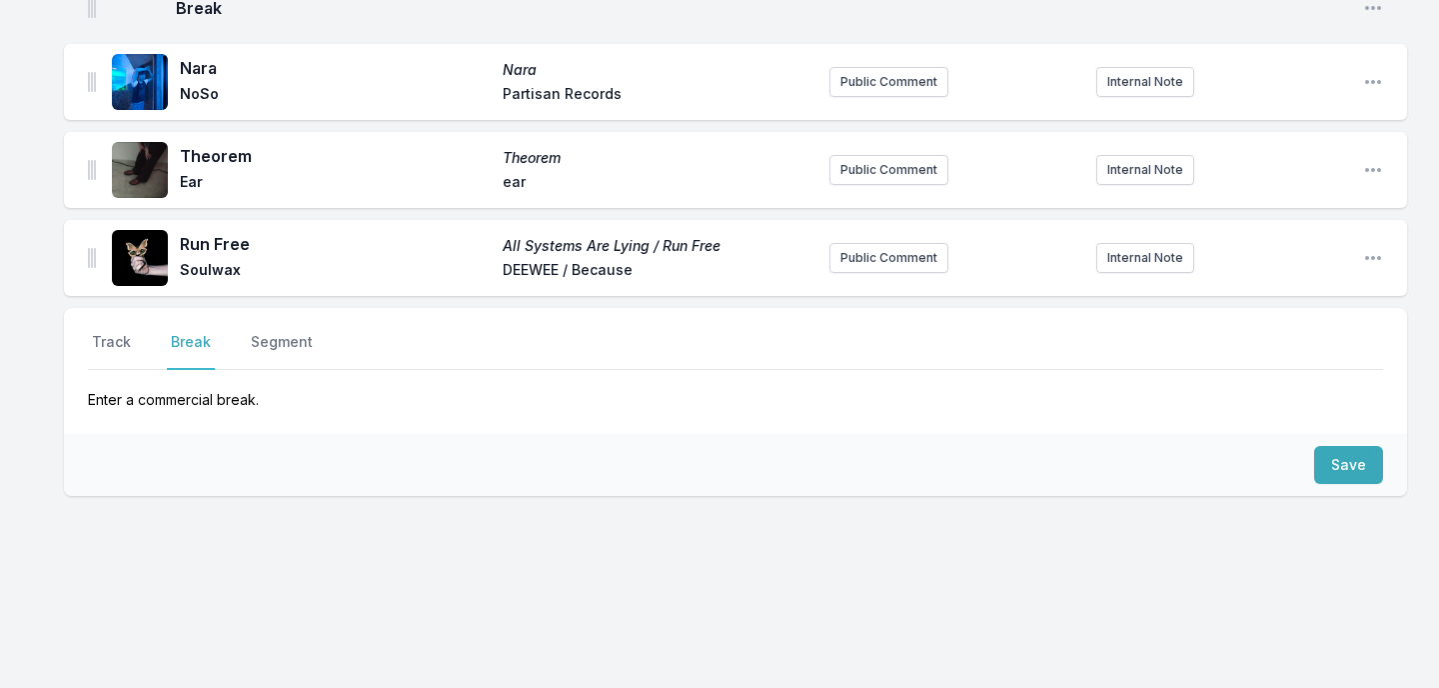
scroll to position [312, 0]
click at [1356, 465] on button "Save" at bounding box center [1348, 465] width 69 height 38
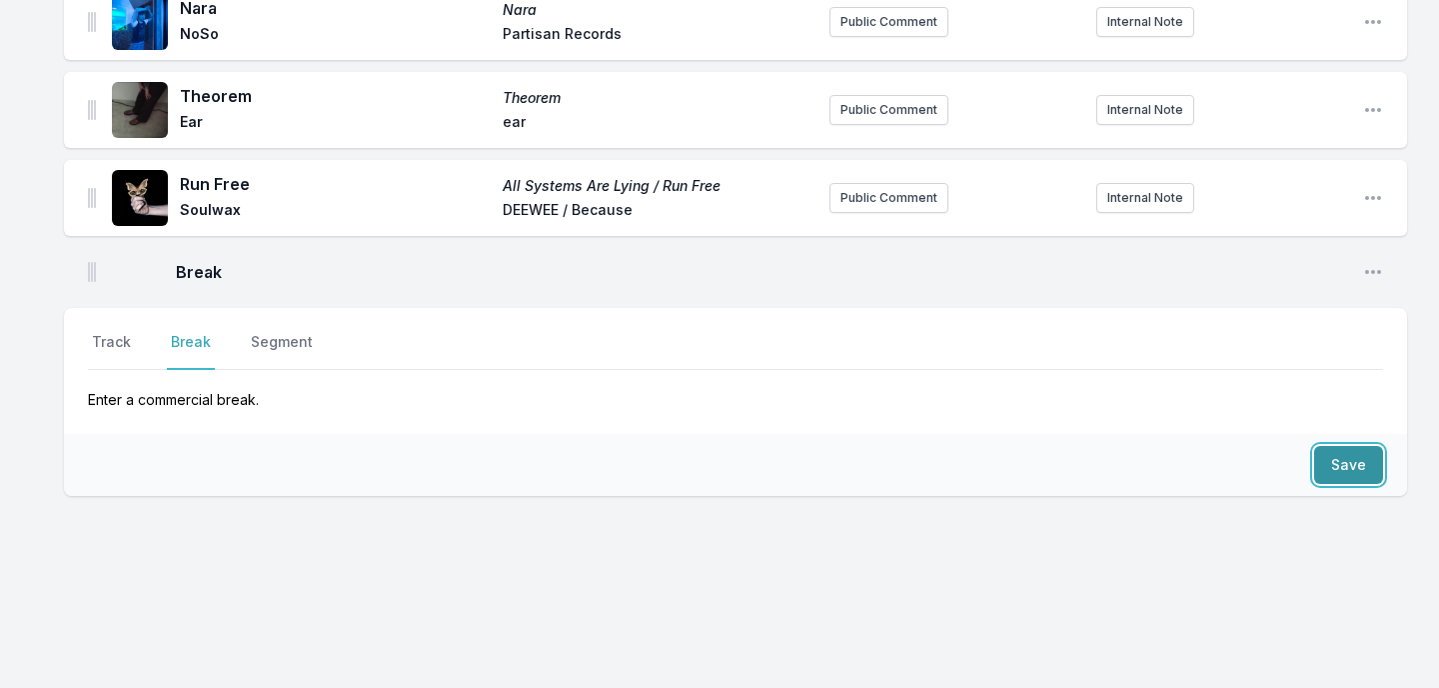
click at [1357, 466] on button "Save" at bounding box center [1348, 465] width 69 height 38
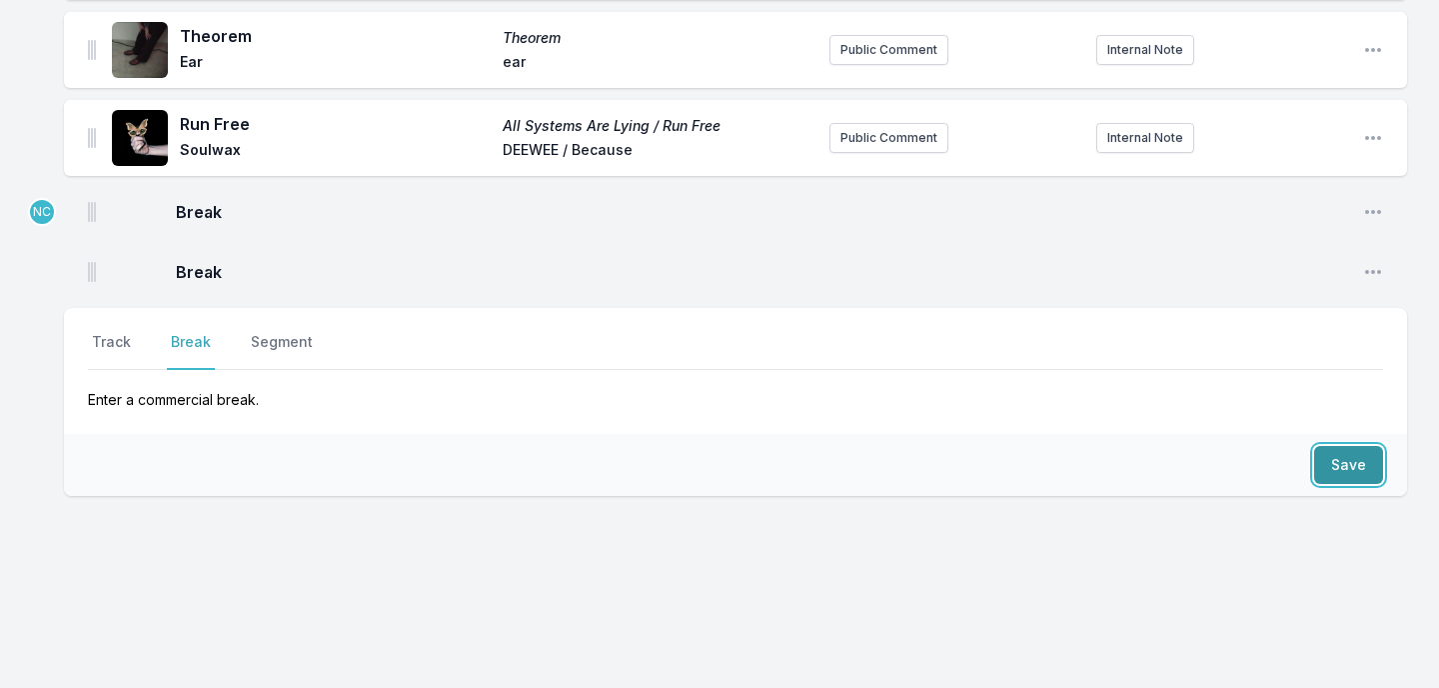
click at [1357, 466] on button "Save" at bounding box center [1348, 465] width 69 height 38
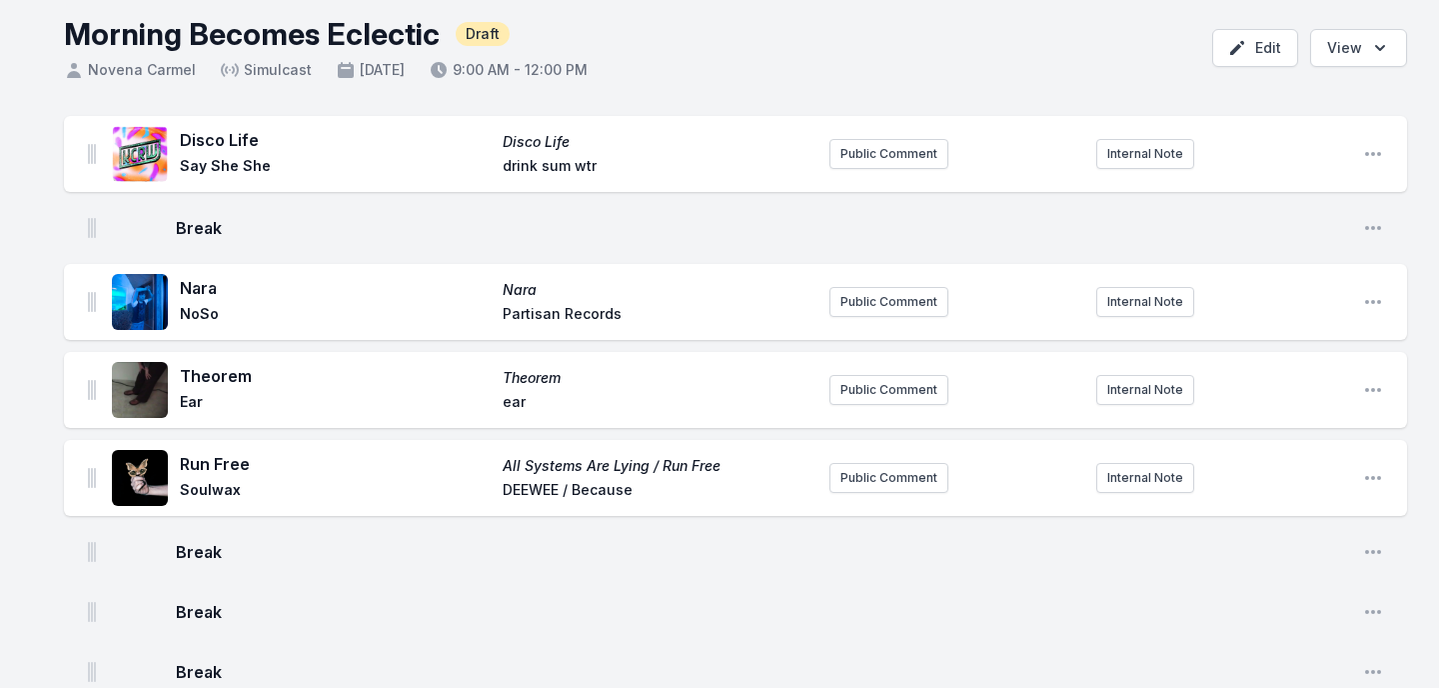
scroll to position [97, 0]
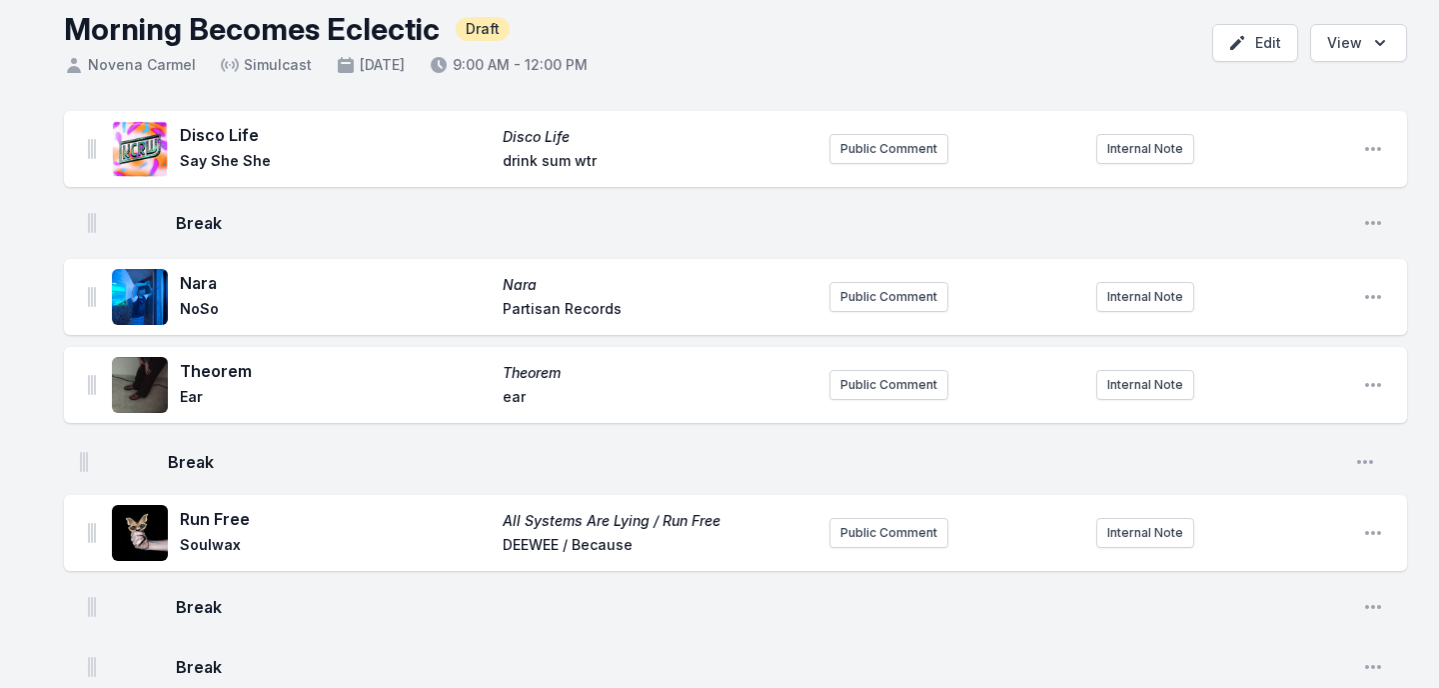
drag, startPoint x: 89, startPoint y: 550, endPoint x: 80, endPoint y: 451, distance: 99.4
click at [80, 451] on ul "Disco Life Disco Life Say She She drink sum wtr Public Comment Internal Note Op…" at bounding box center [735, 401] width 1343 height 580
click at [1144, 141] on button "Internal Note" at bounding box center [1145, 149] width 98 height 30
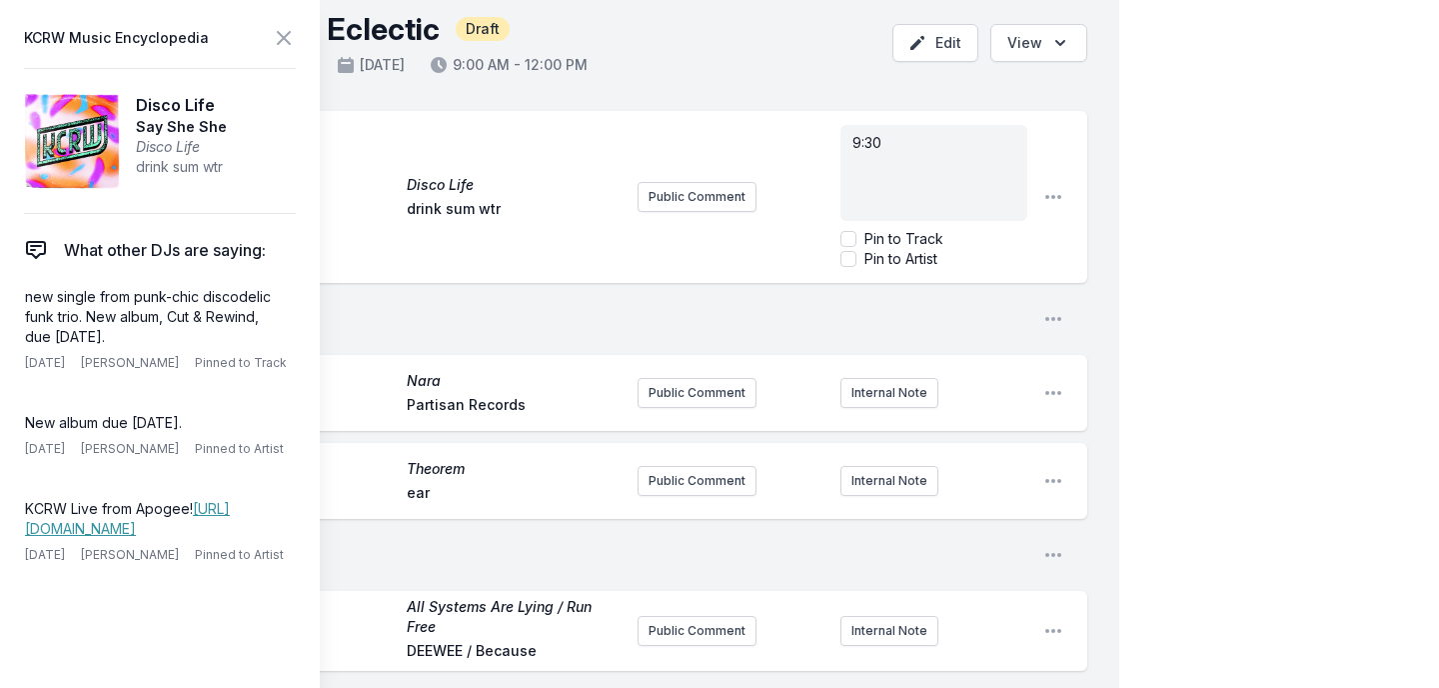
click at [1221, 339] on div "My Playlist KCRW Playlist Directory Reports NC User Guide Report Bug Sign out M…" at bounding box center [719, 542] width 1439 height 1279
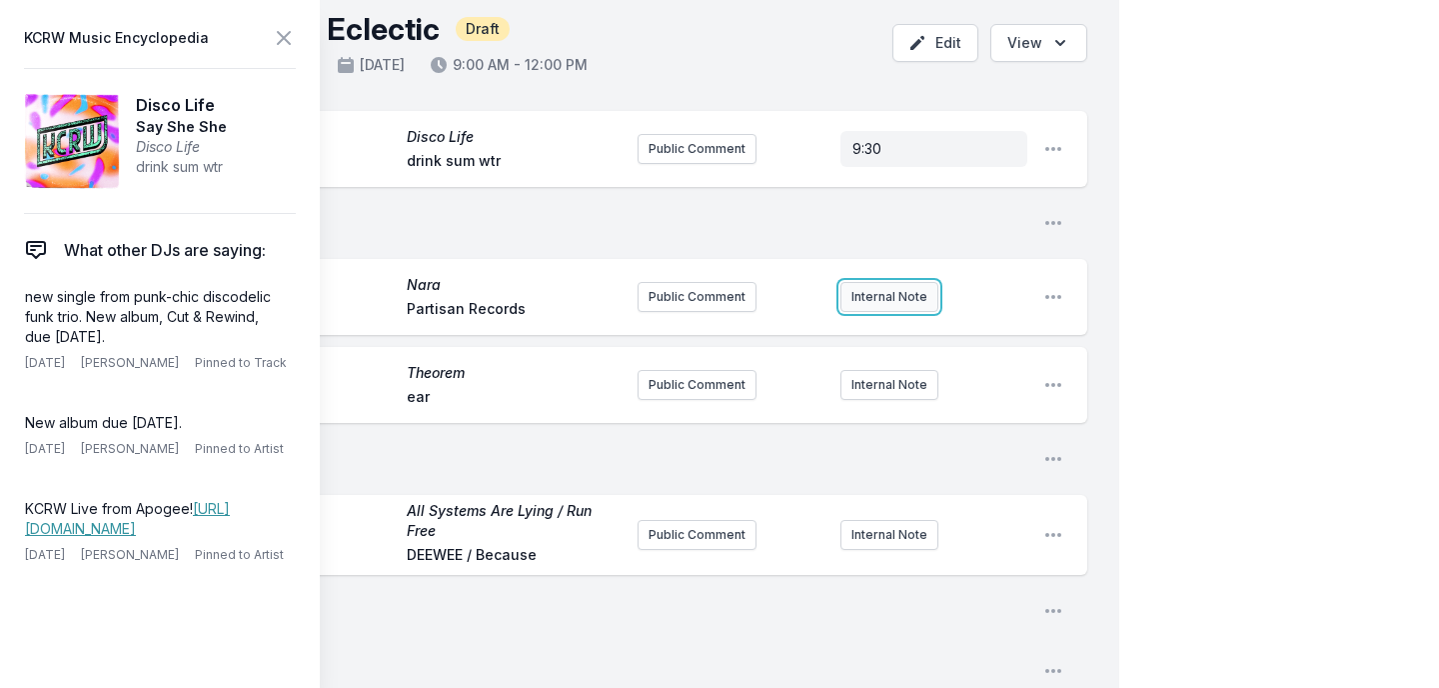
click at [914, 292] on button "Internal Note" at bounding box center [890, 297] width 98 height 30
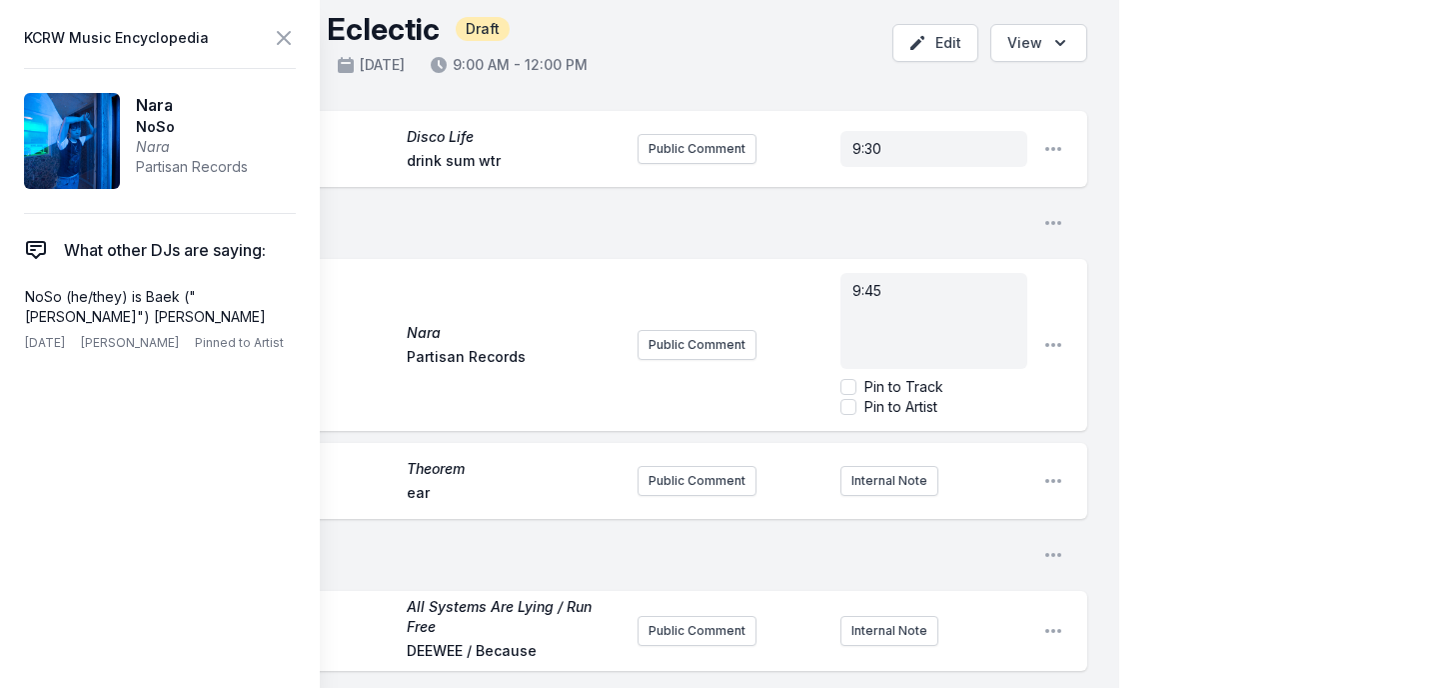
click at [1198, 332] on div "My Playlist KCRW Playlist Directory Reports NC User Guide Report Bug Sign out M…" at bounding box center [719, 542] width 1439 height 1279
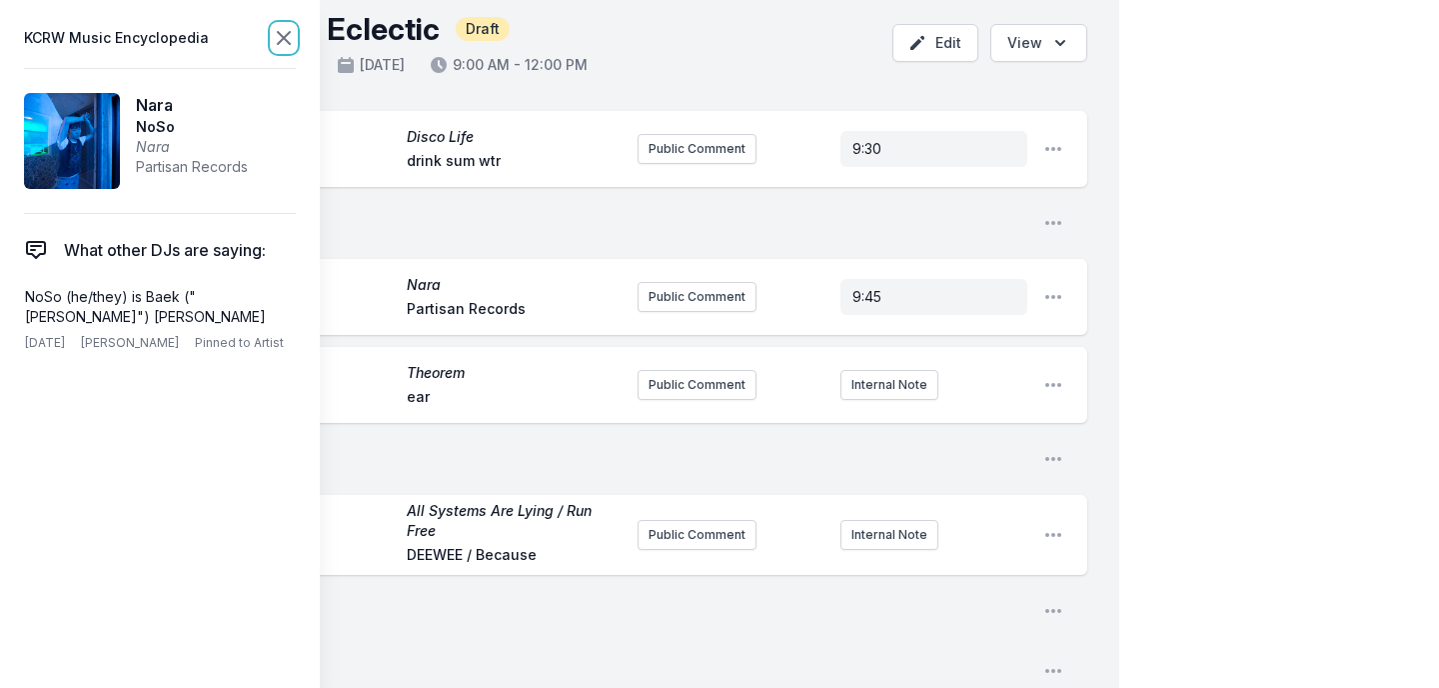
click at [282, 40] on icon at bounding box center [284, 38] width 12 height 12
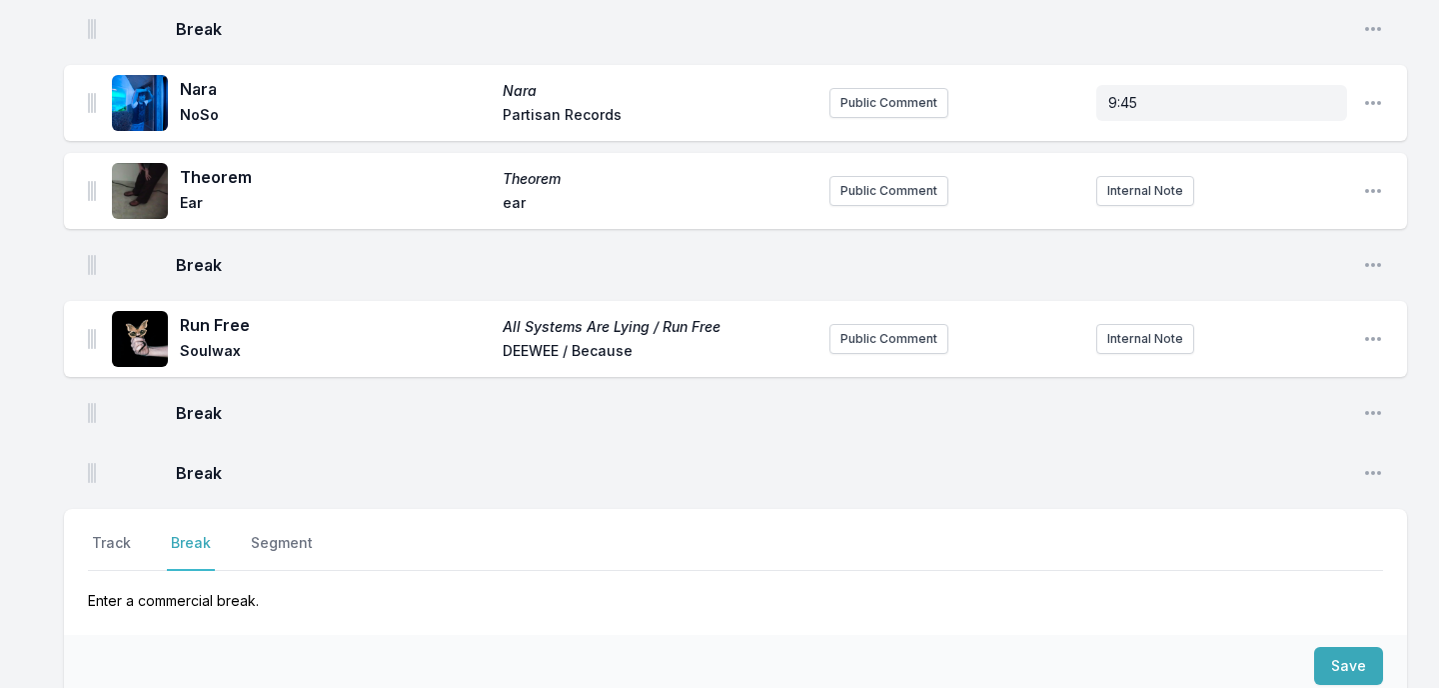
scroll to position [492, 0]
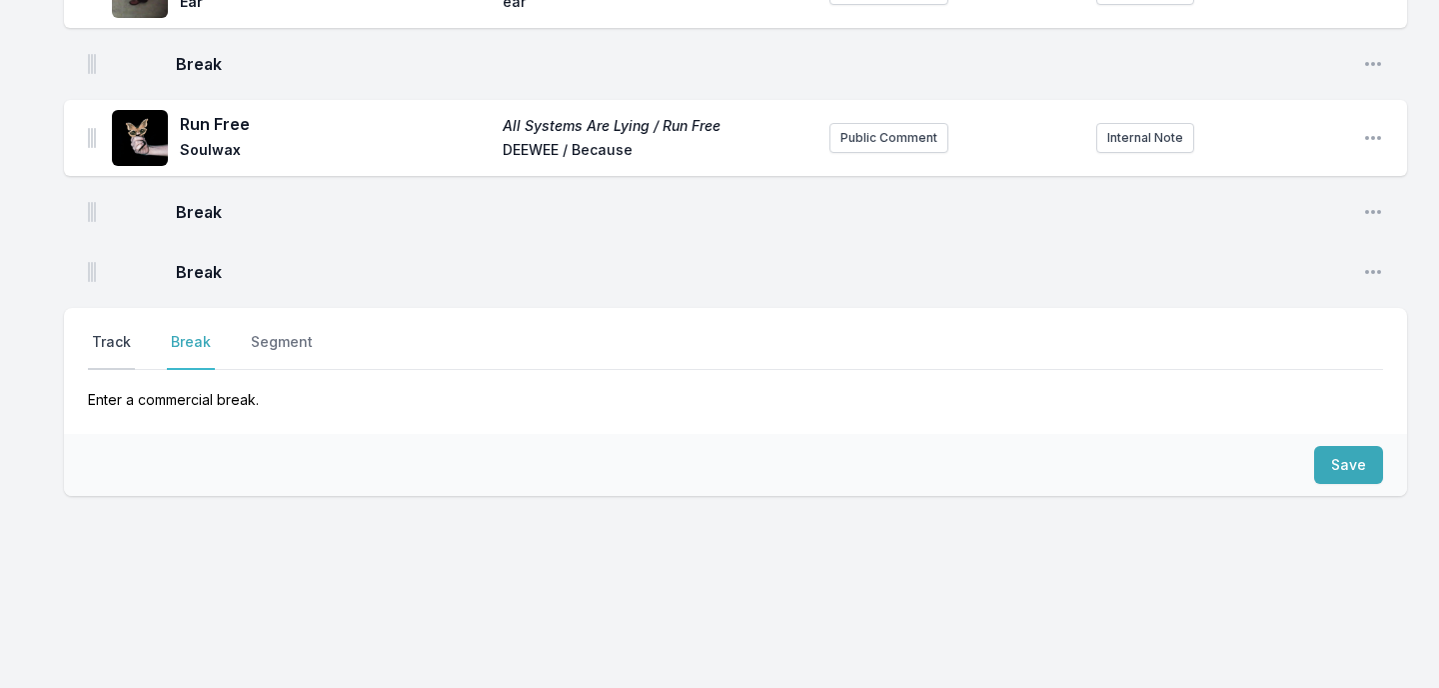
click at [123, 348] on button "Track" at bounding box center [111, 351] width 47 height 38
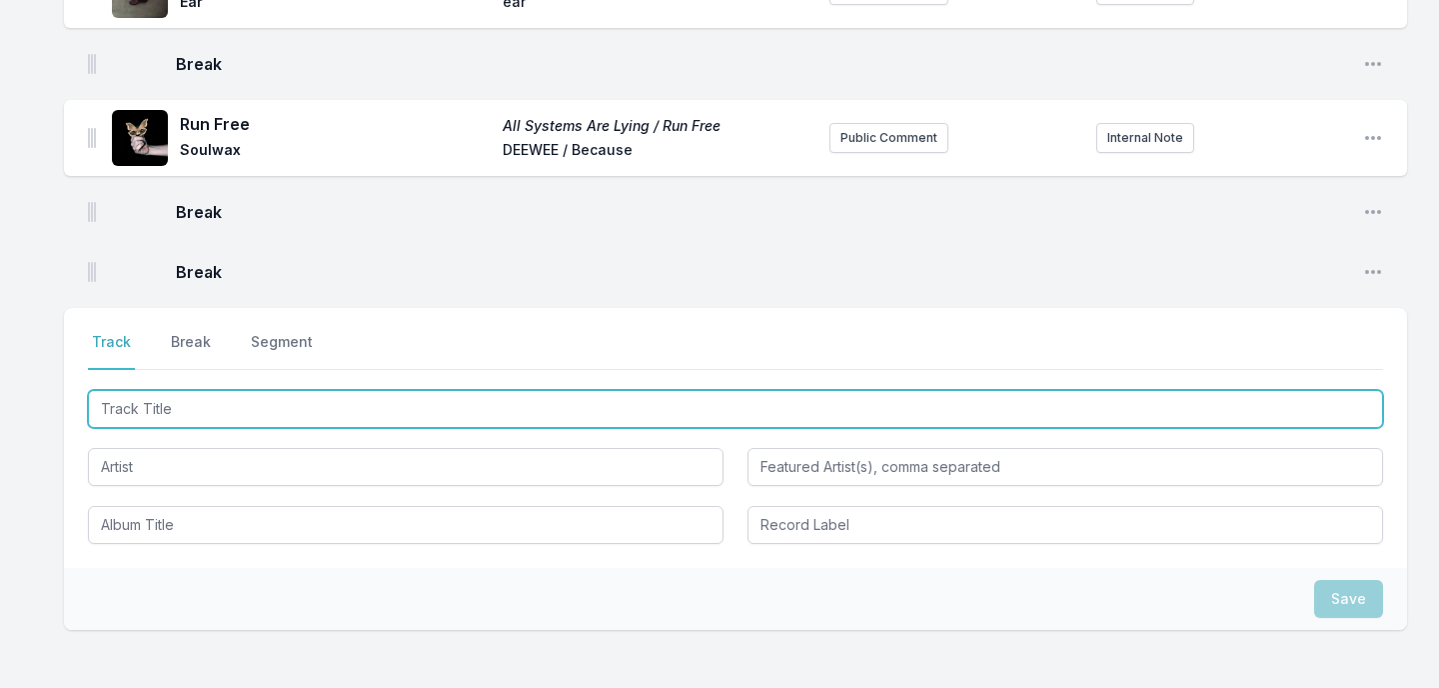
click at [153, 415] on input "Track Title" at bounding box center [735, 409] width 1295 height 38
type input "Awkward Backward"
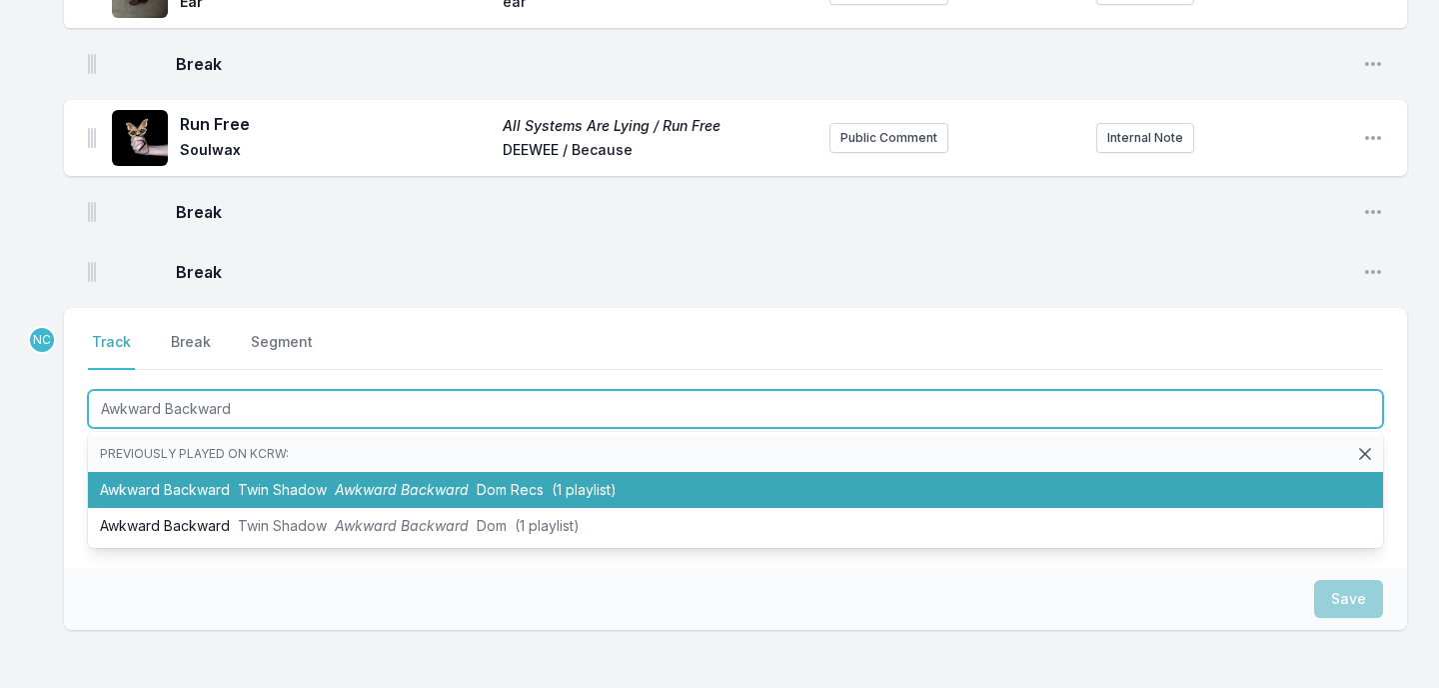
click at [165, 488] on li "Awkward Backward Twin Shadow Awkward Backward Dom Recs (1 playlist)" at bounding box center [735, 490] width 1295 height 36
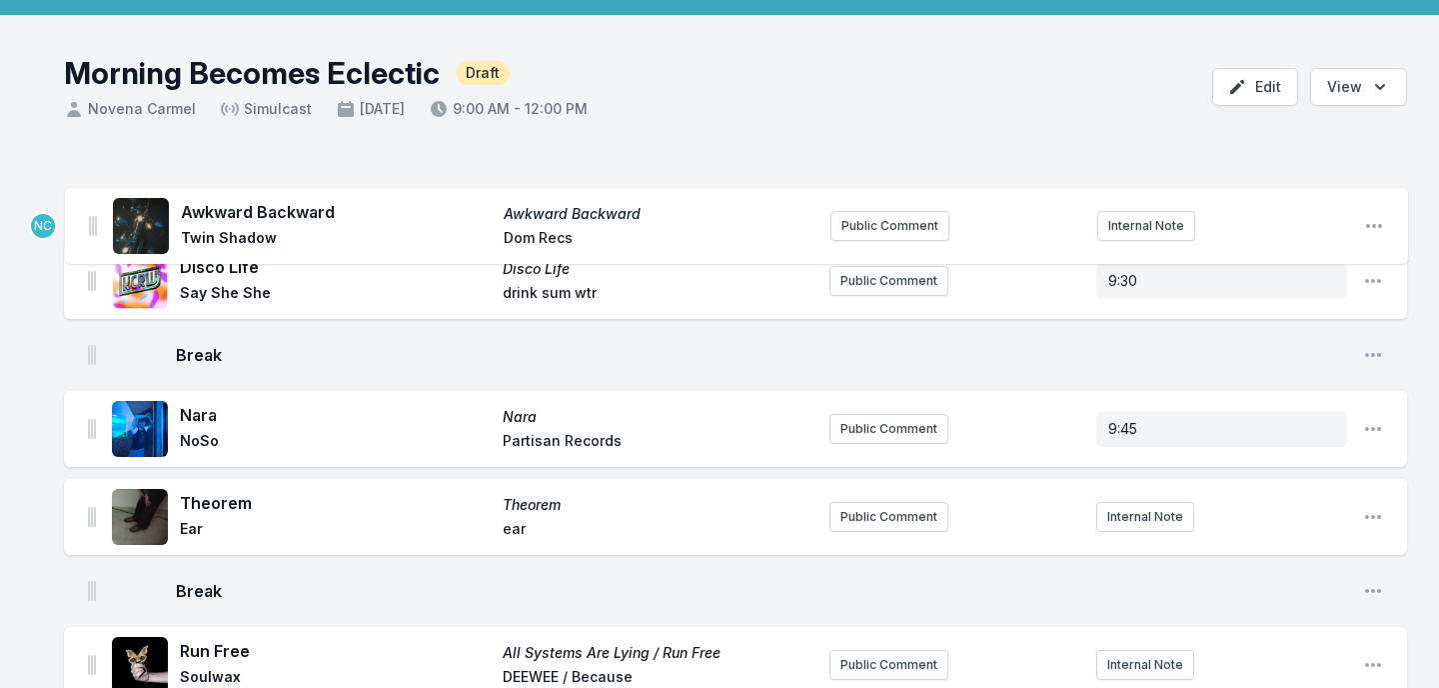
scroll to position [1, 0]
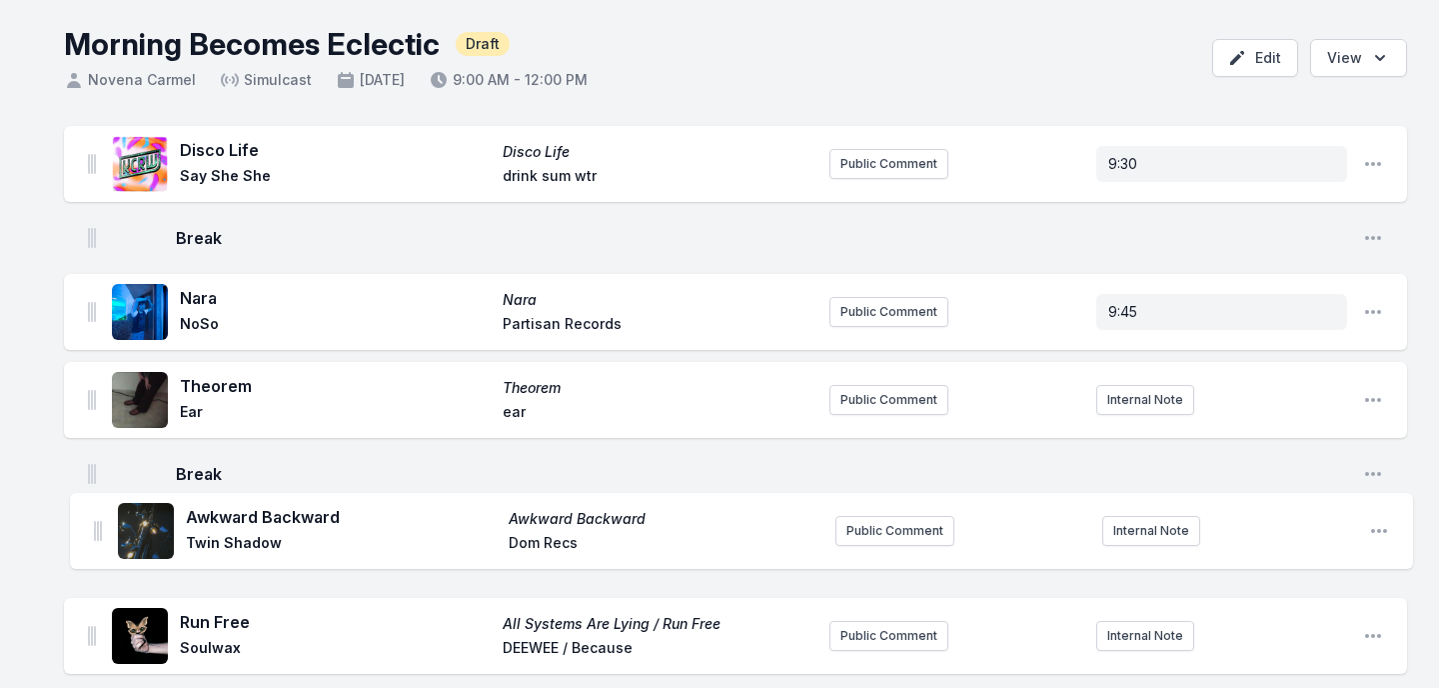
drag, startPoint x: 90, startPoint y: 255, endPoint x: 92, endPoint y: 501, distance: 245.9
click at [92, 501] on ul "Disco Life Disco Life Say She She drink sum wtr Public Comment 9:30 Open playli…" at bounding box center [735, 460] width 1343 height 668
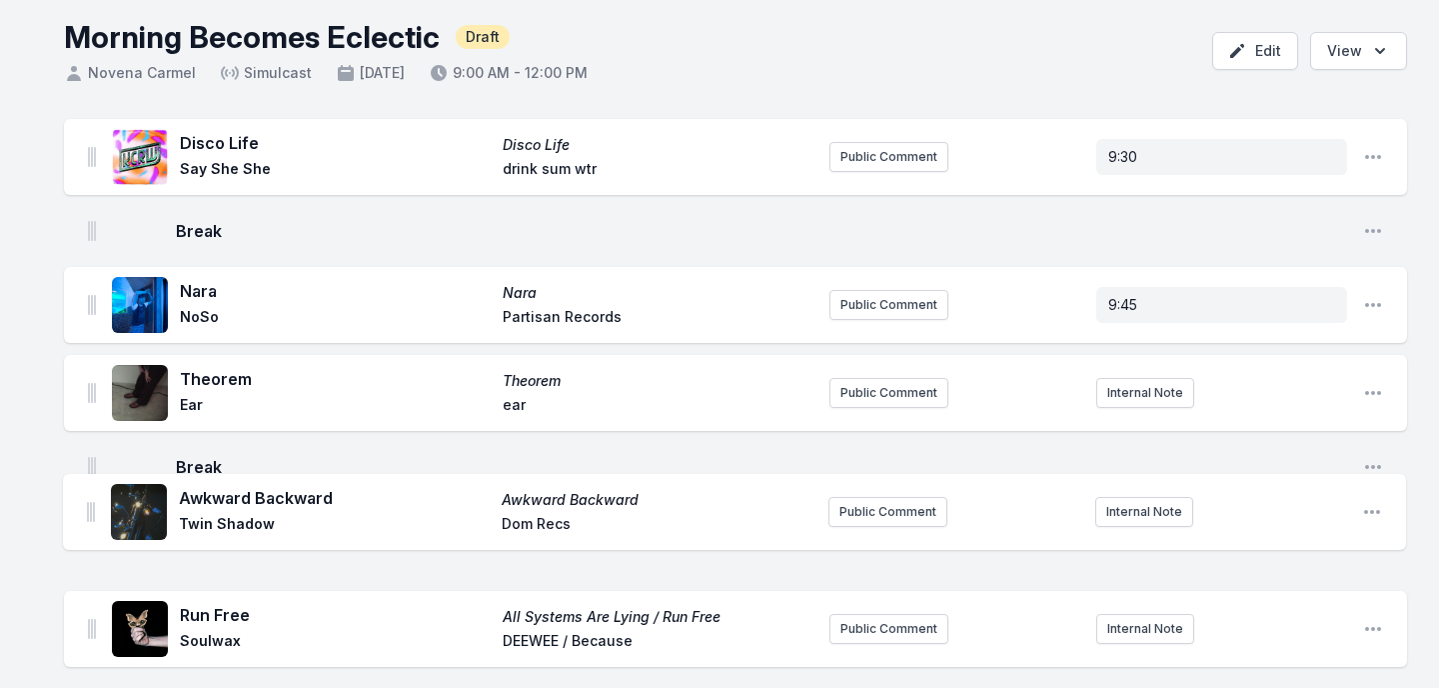
scroll to position [93, 0]
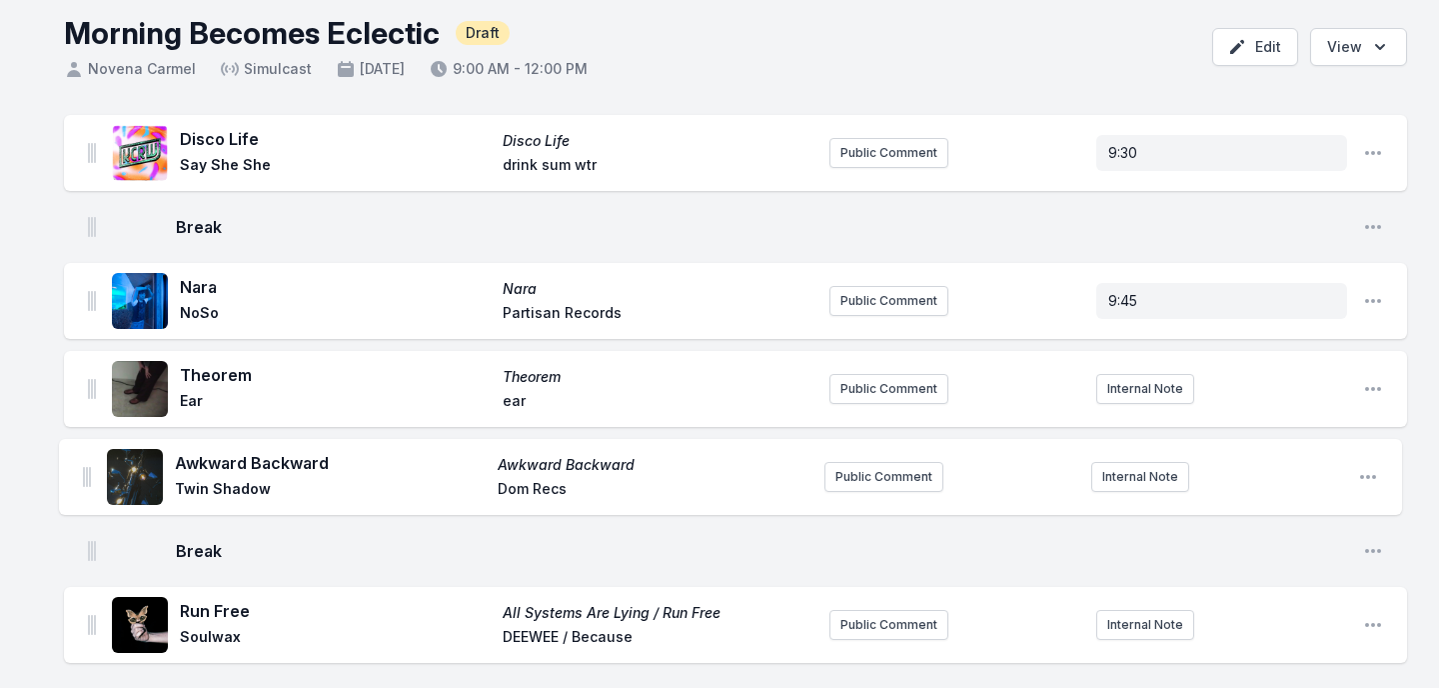
drag, startPoint x: 90, startPoint y: 537, endPoint x: 85, endPoint y: 468, distance: 69.1
click at [85, 468] on ul "Disco Life Disco Life Say She She drink sum wtr Public Comment 9:30 Open playli…" at bounding box center [735, 449] width 1343 height 668
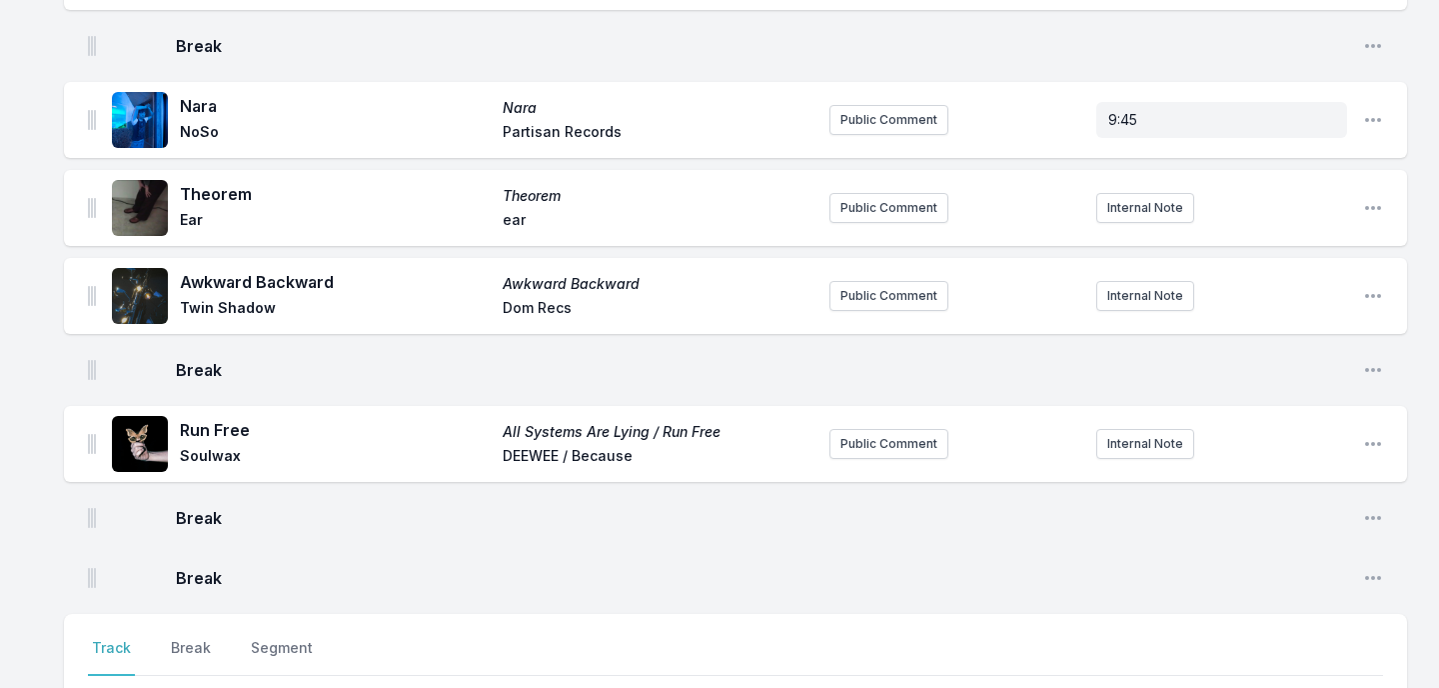
scroll to position [339, 0]
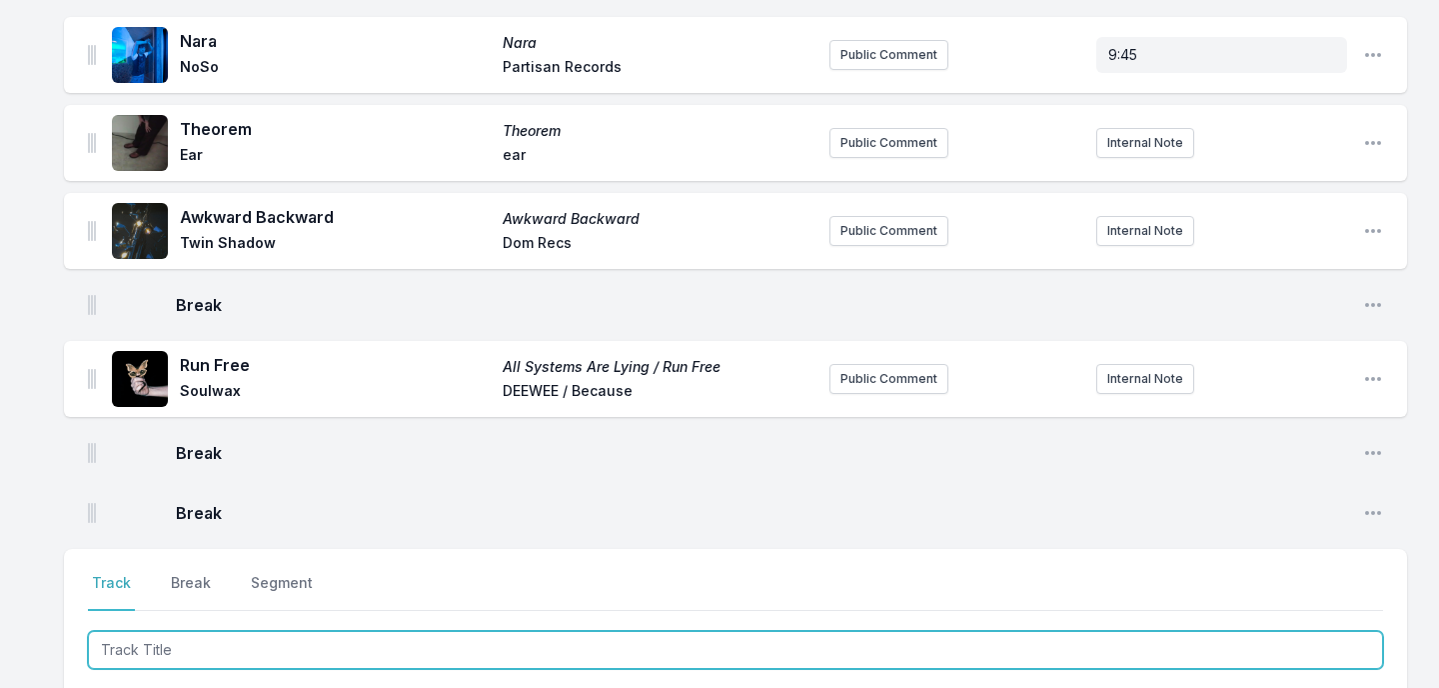
click at [125, 647] on input "Track Title" at bounding box center [735, 650] width 1295 height 38
type input "Obsession"
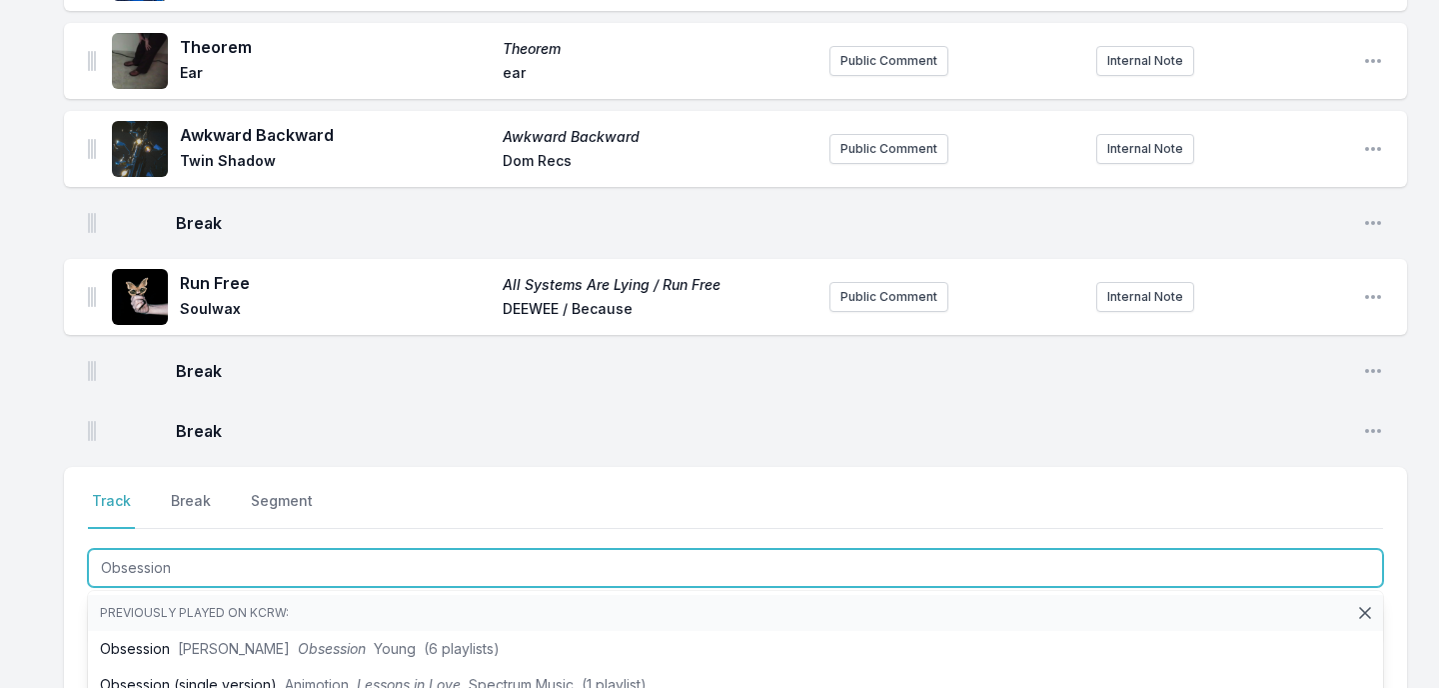
scroll to position [434, 0]
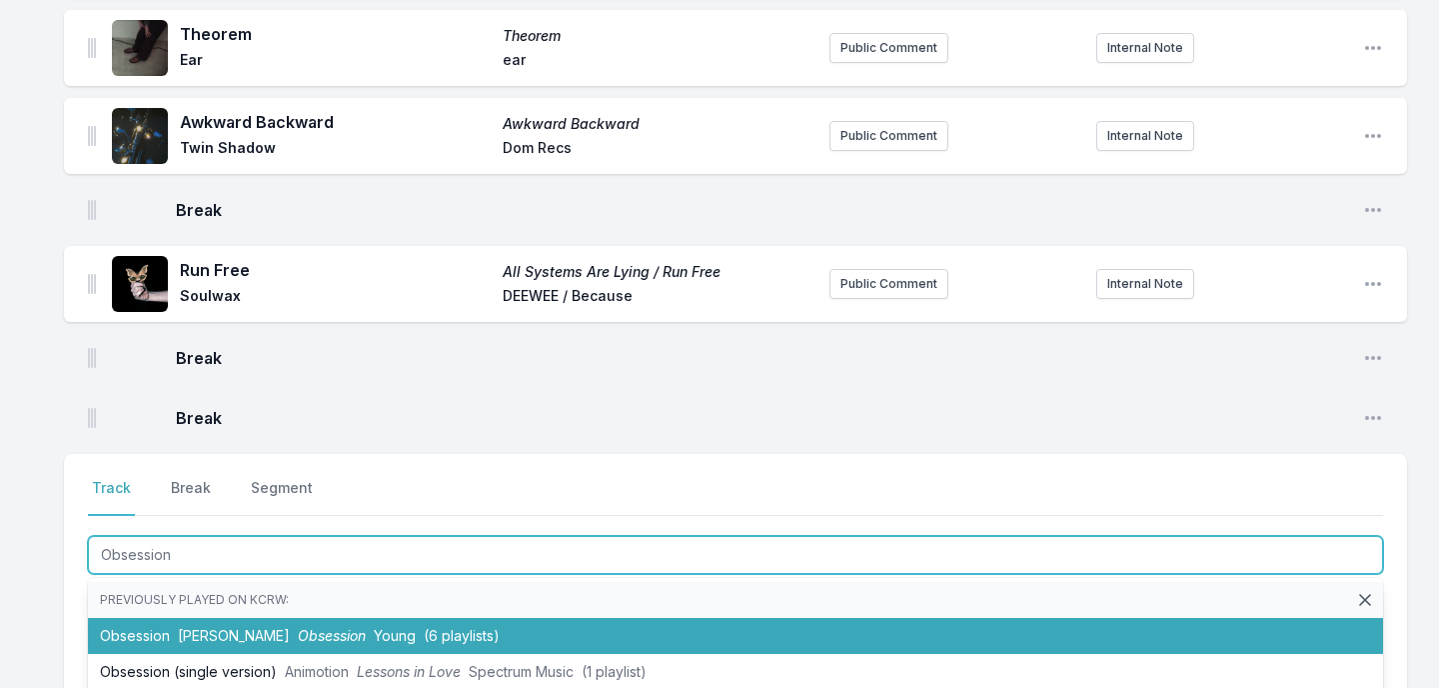
click at [163, 619] on li "Obsession [PERSON_NAME] Obsession Young (6 playlists)" at bounding box center [735, 636] width 1295 height 36
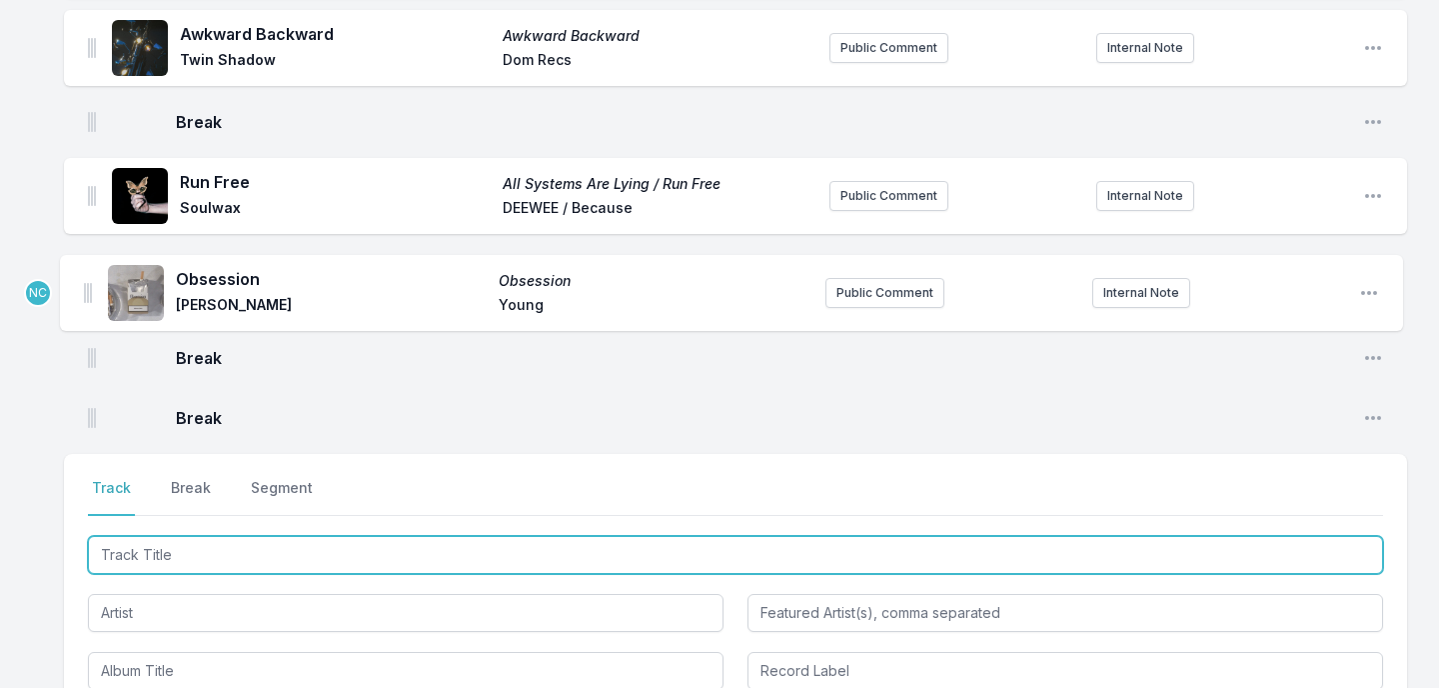
drag, startPoint x: 93, startPoint y: 398, endPoint x: 89, endPoint y: 271, distance: 127.0
click at [89, 271] on ul "Disco Life Disco Life Say She She drink sum wtr Public Comment 9:30 Open playli…" at bounding box center [735, 64] width 1343 height 756
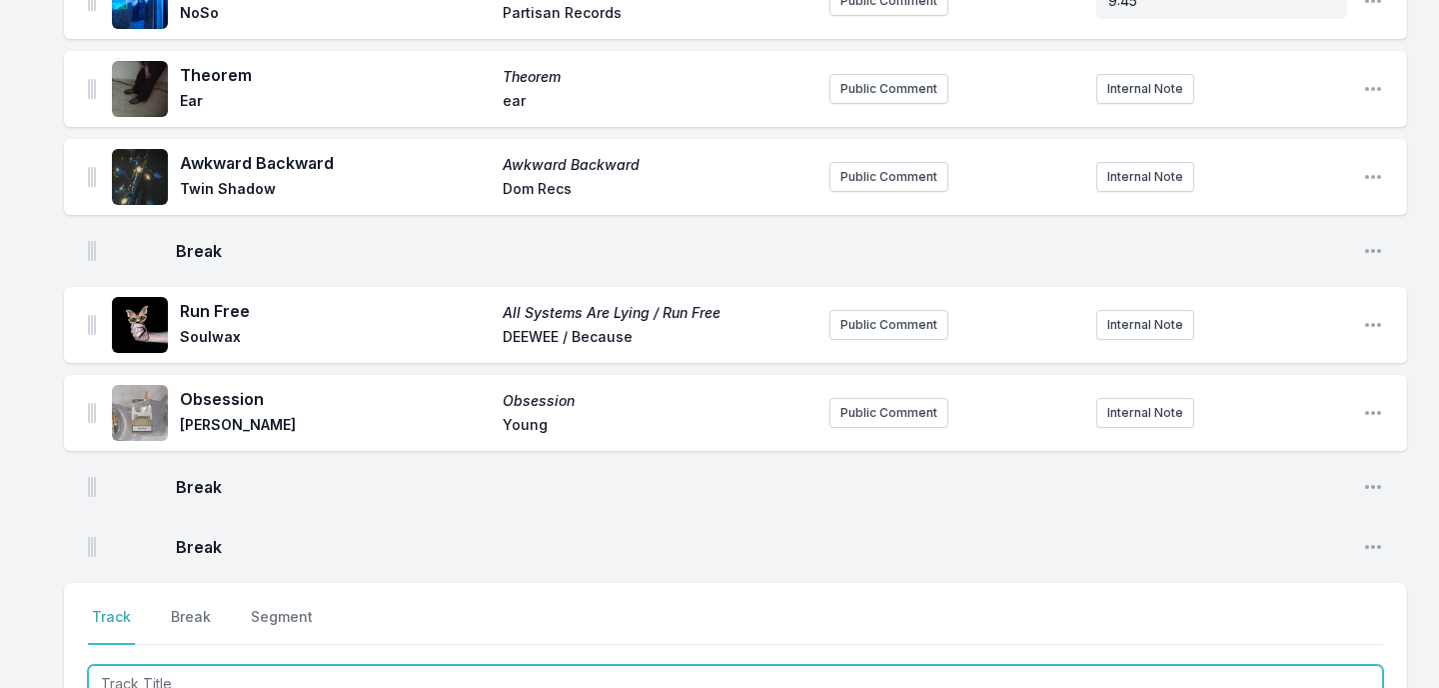
scroll to position [669, 0]
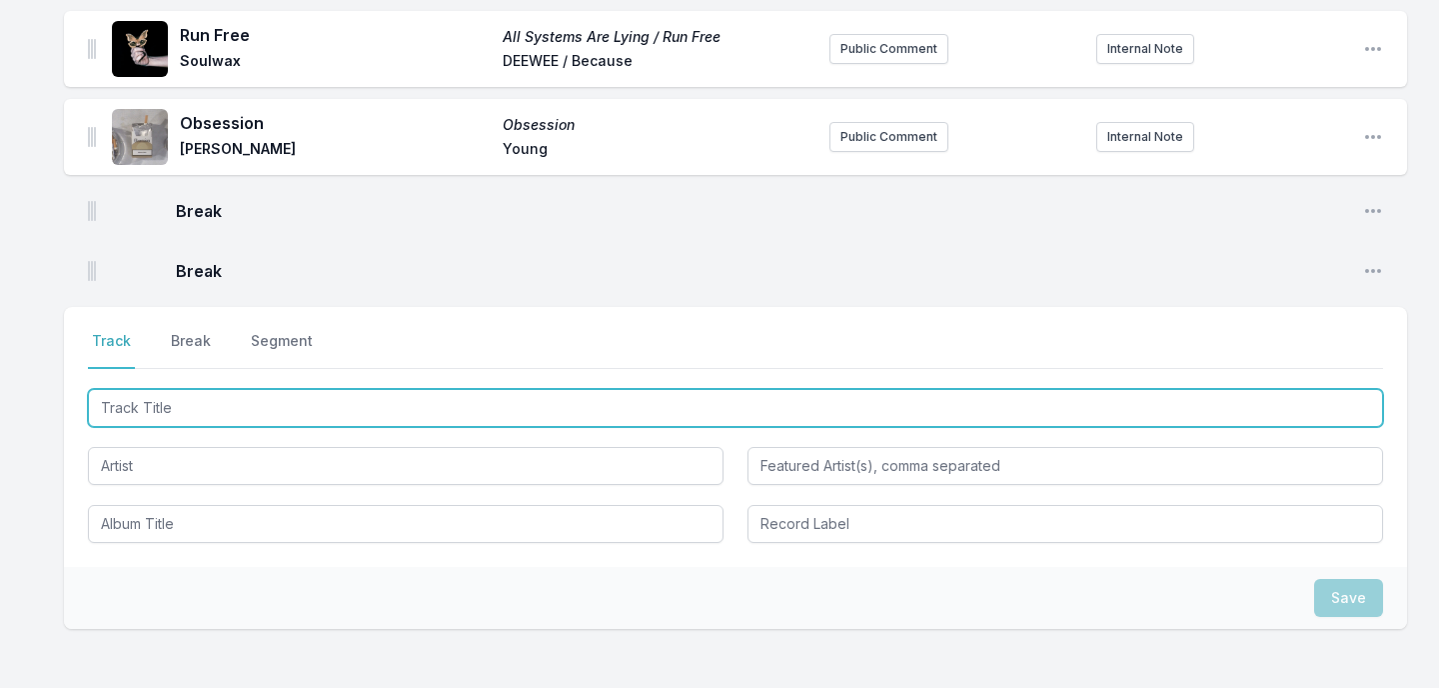
click at [139, 407] on input "Track Title" at bounding box center [735, 408] width 1295 height 38
type input "Running / Planning"
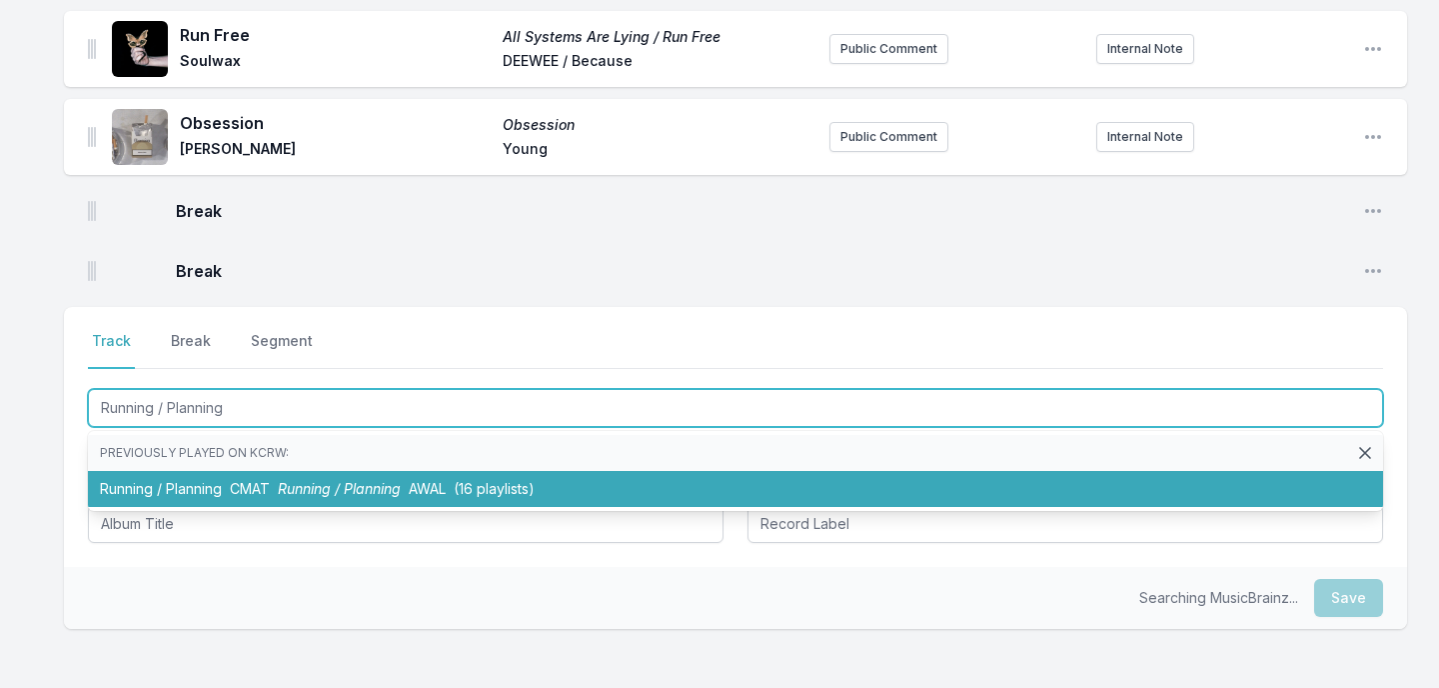
click at [135, 478] on li "Running / Planning CMAT Running / Planning AWAL (16 playlists)" at bounding box center [735, 489] width 1295 height 36
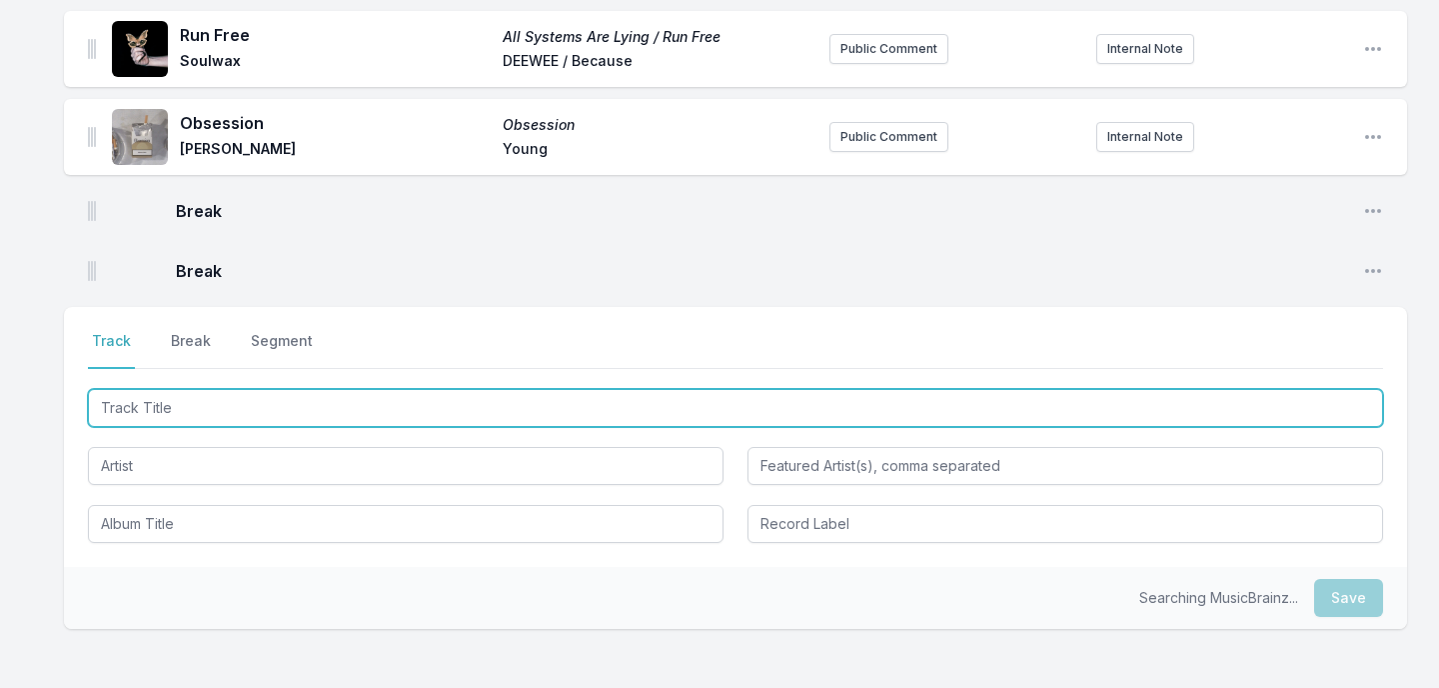
scroll to position [757, 0]
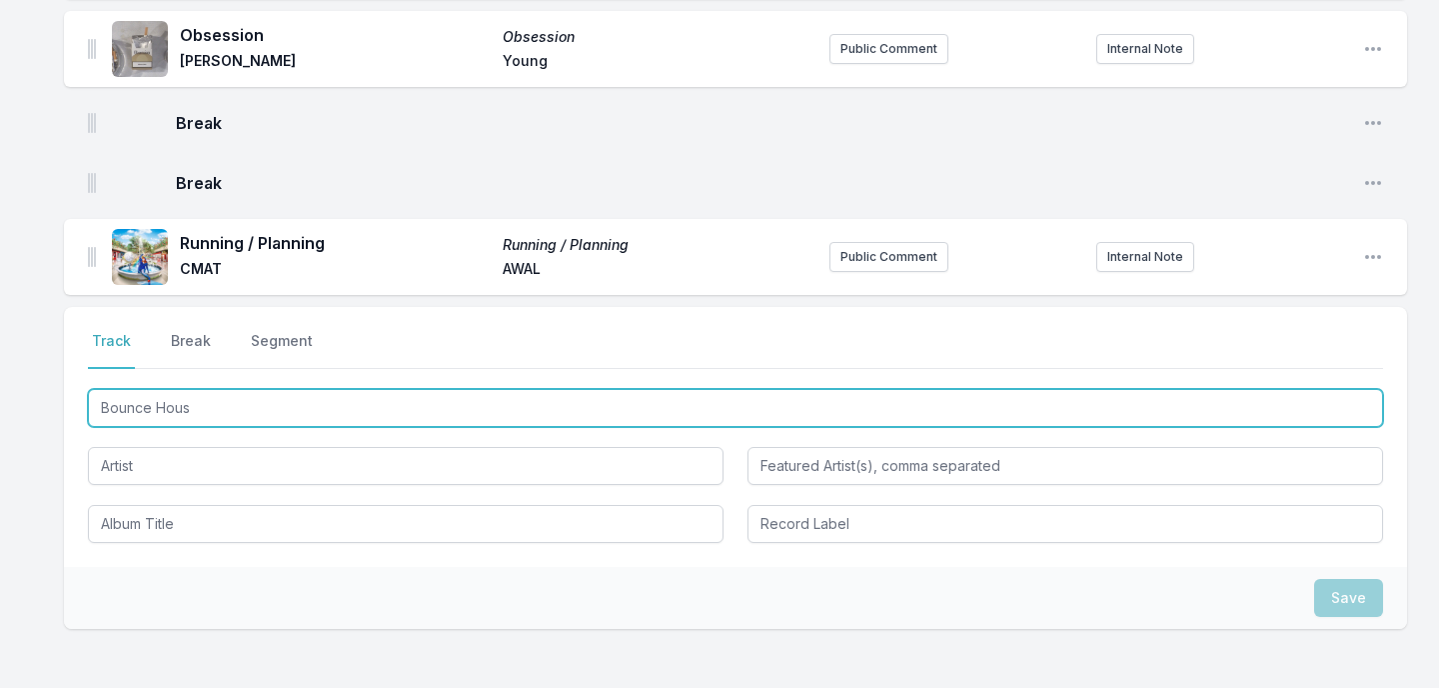
type input "Bounce House"
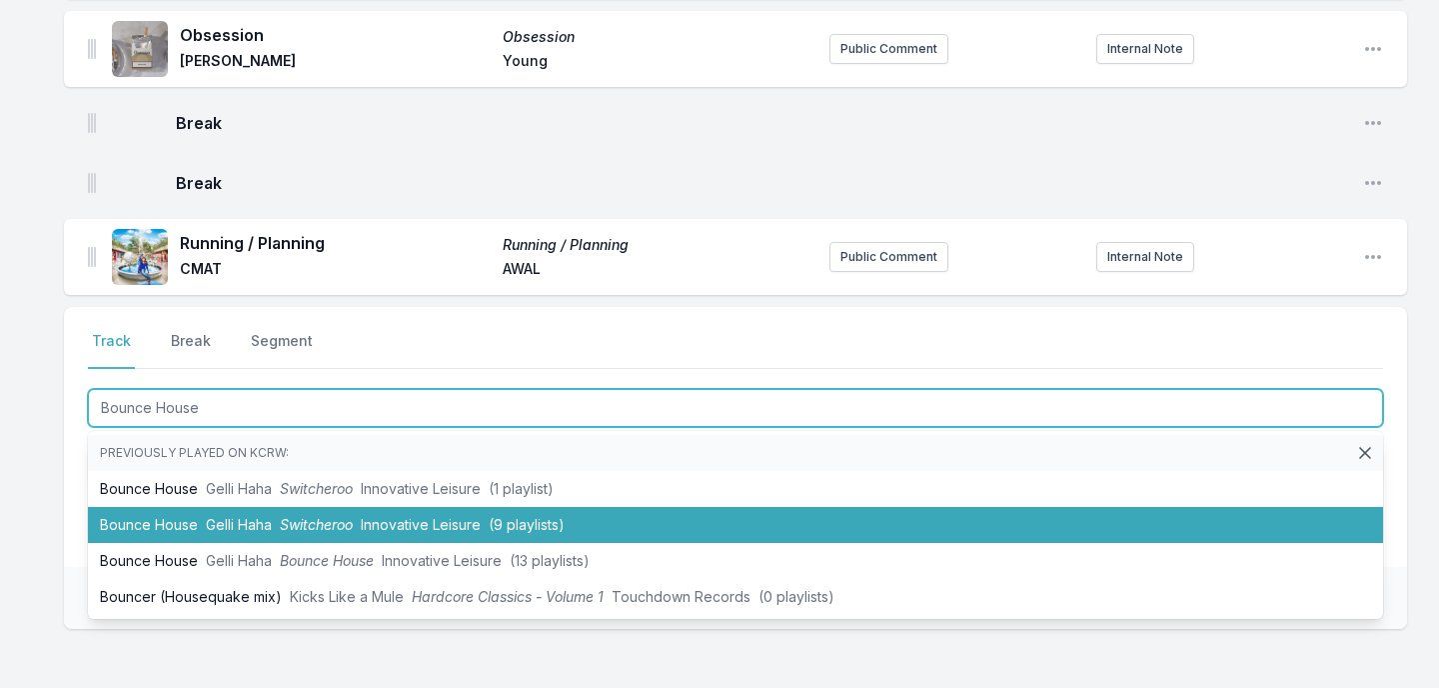
click at [166, 522] on li "Bounce House Gelli Haha Switcheroo Innovative Leisure (9 playlists)" at bounding box center [735, 525] width 1295 height 36
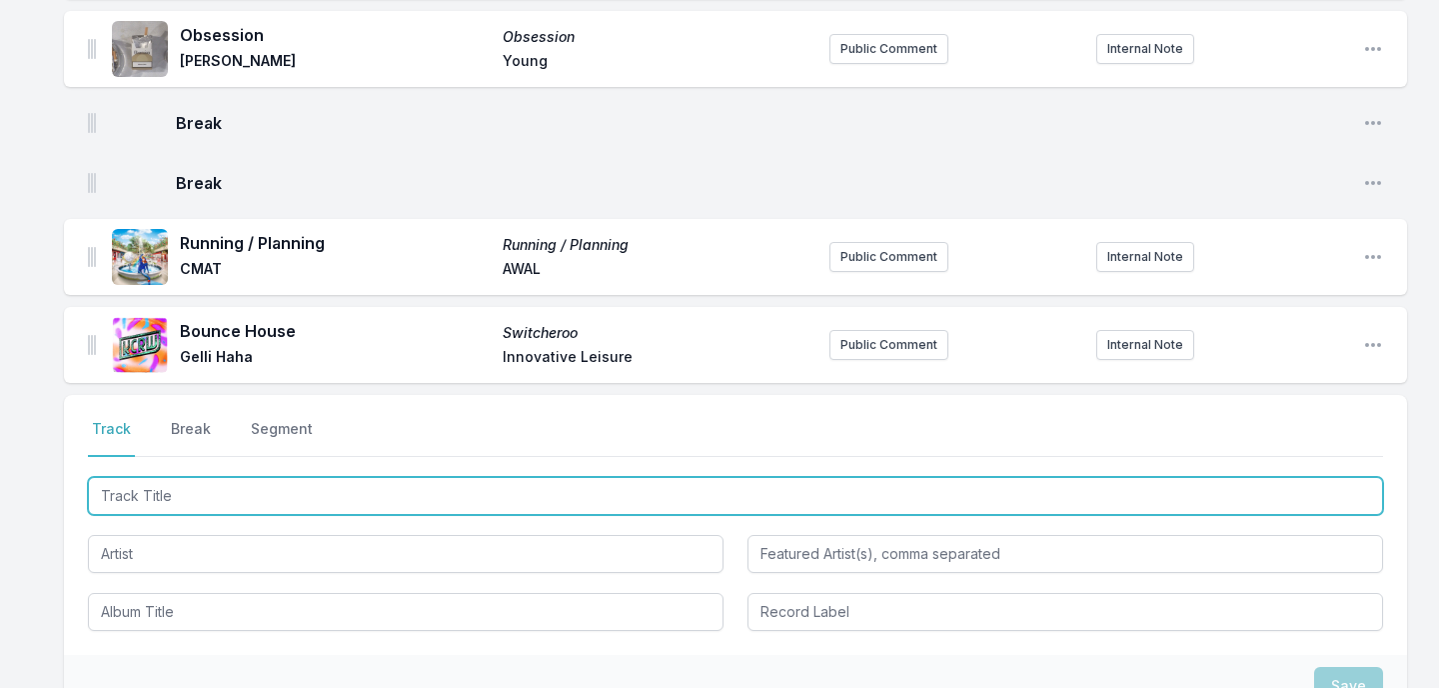
scroll to position [845, 0]
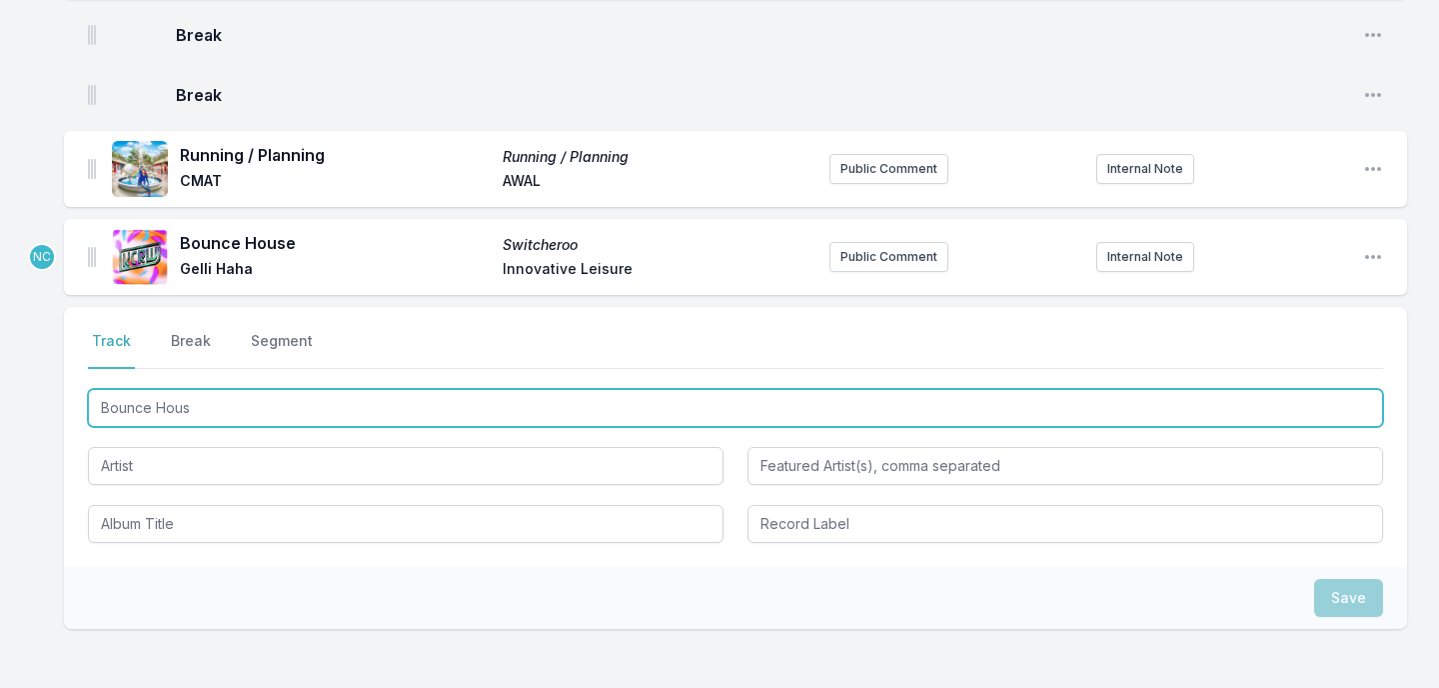
type input "Bounce Hous"
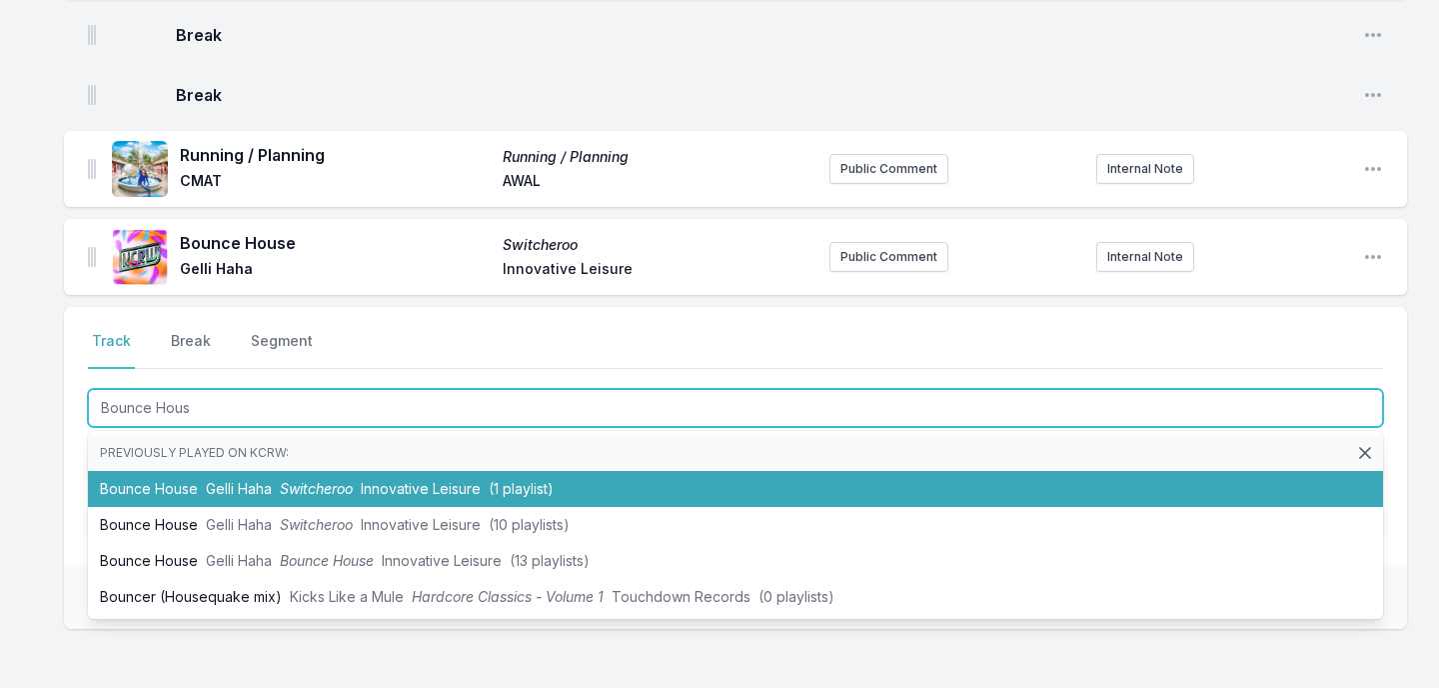
click at [172, 489] on li "Bounce House Gelli Haha Switcheroo Innovative Leisure (1 playlist)" at bounding box center [735, 489] width 1295 height 36
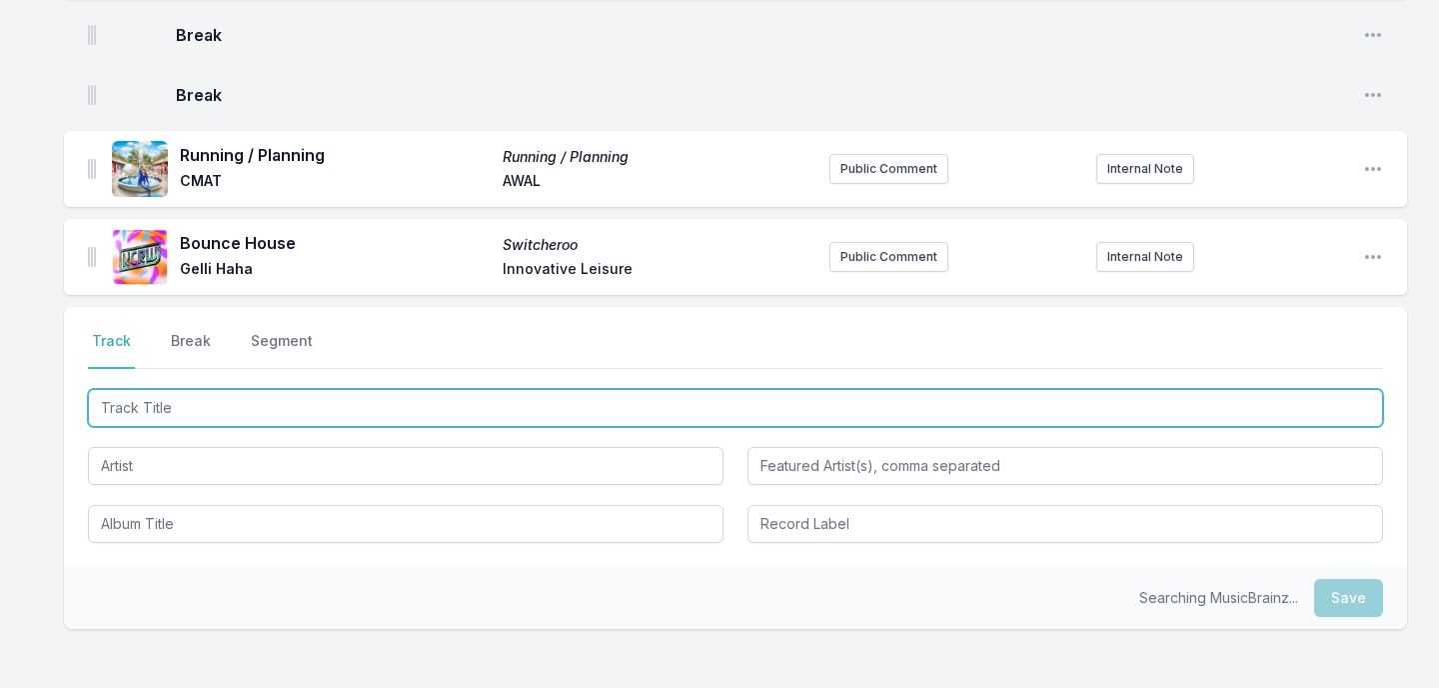
scroll to position [933, 0]
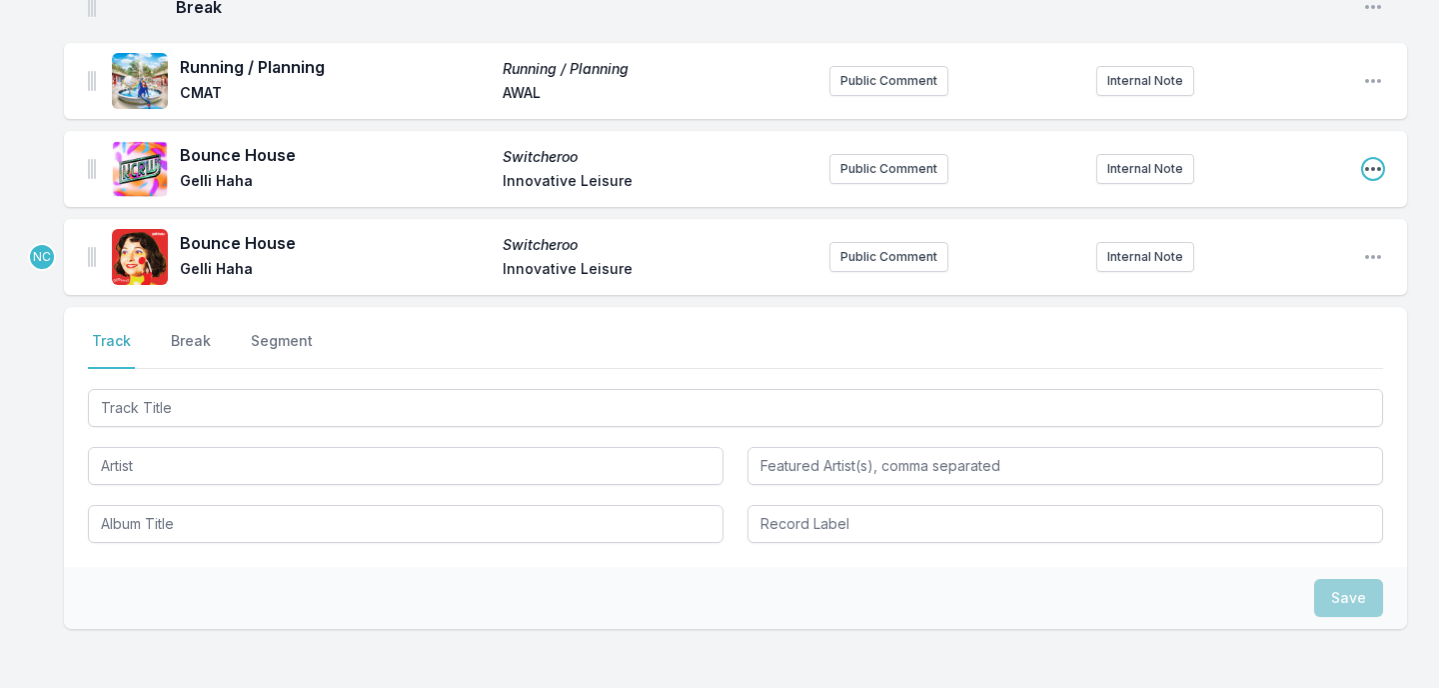
click at [1381, 170] on icon "Open playlist item options" at bounding box center [1373, 169] width 20 height 20
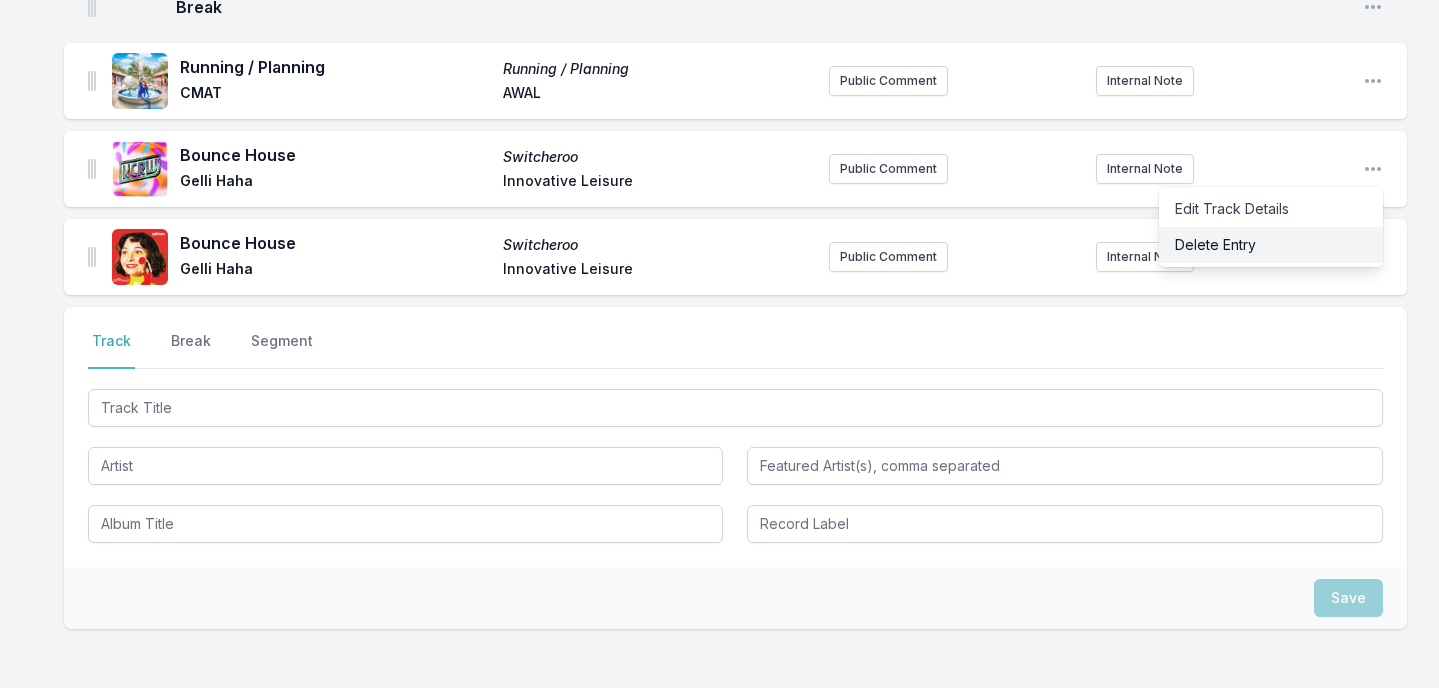
click at [1321, 243] on button "Delete Entry" at bounding box center [1271, 245] width 224 height 36
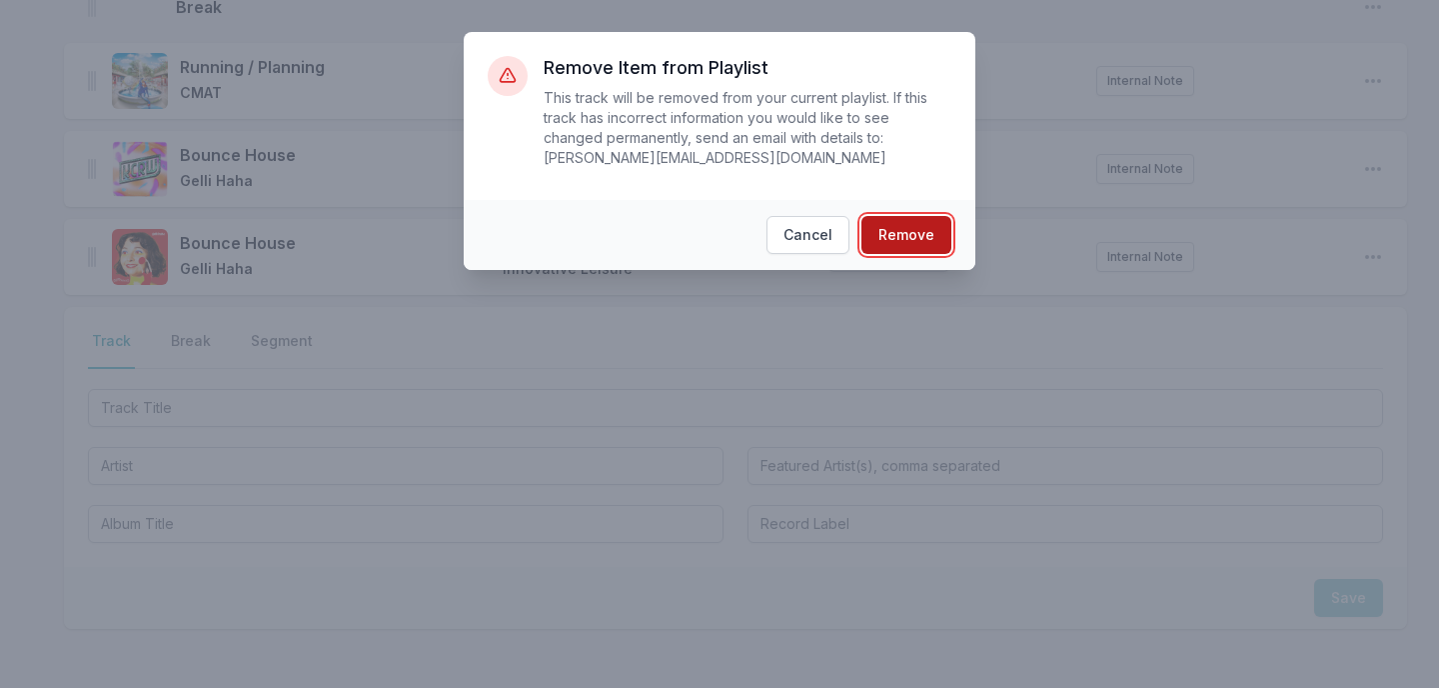
click at [916, 224] on button "Remove" at bounding box center [907, 235] width 90 height 38
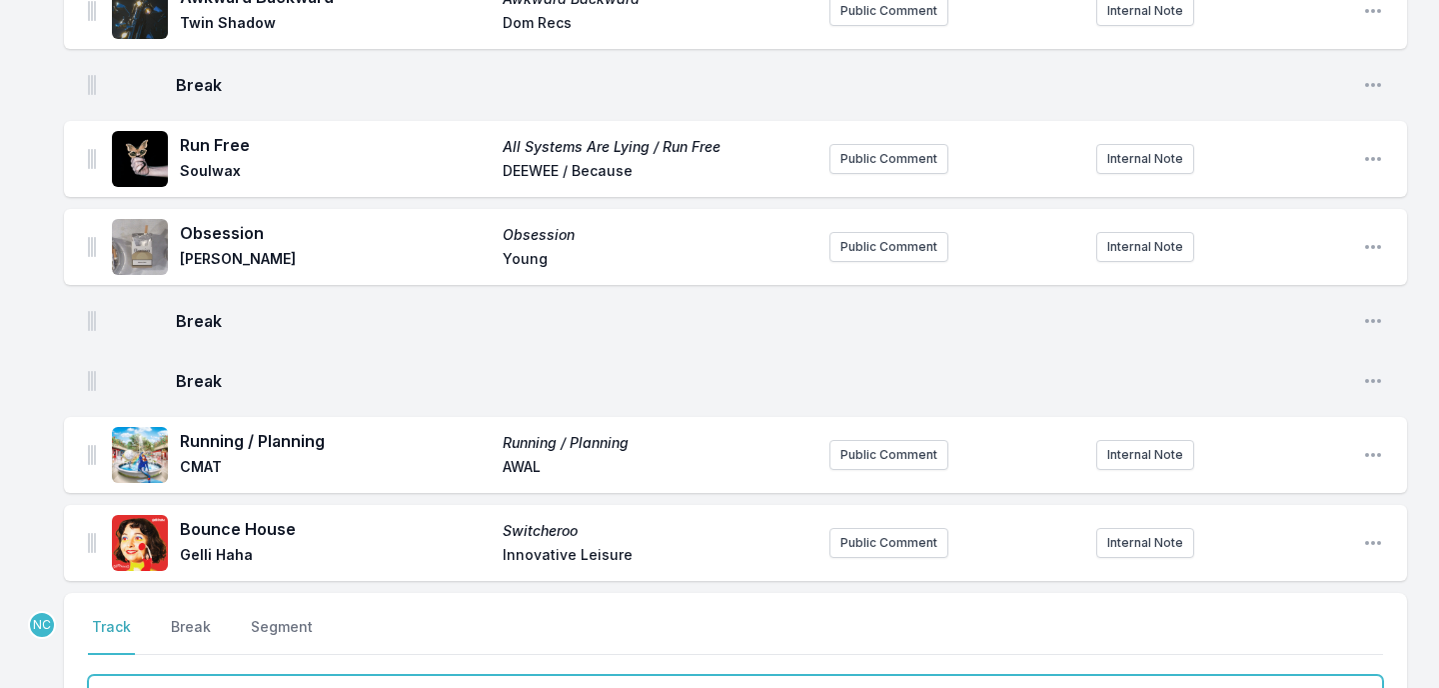
scroll to position [561, 0]
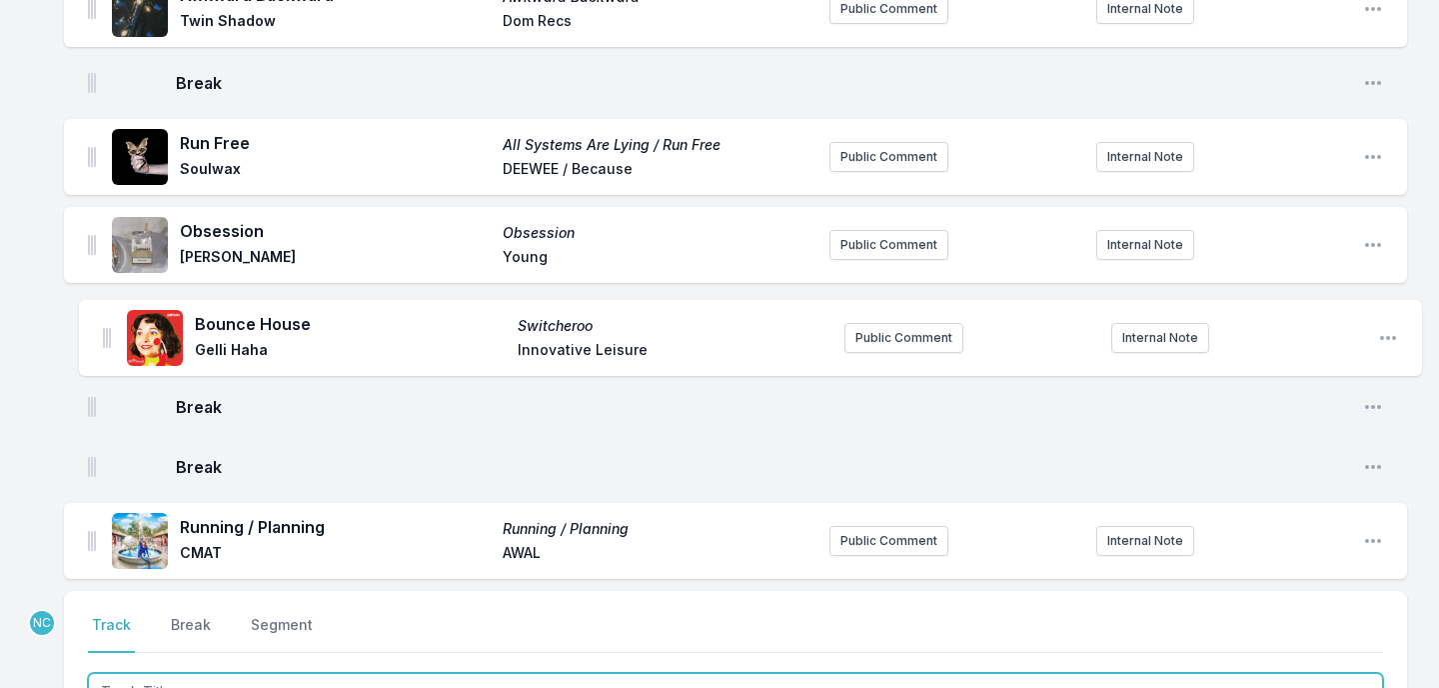
drag, startPoint x: 87, startPoint y: 547, endPoint x: 101, endPoint y: 333, distance: 214.4
click at [101, 333] on ul "Disco Life Disco Life Say She She drink sum wtr Public Comment 9:30 Open playli…" at bounding box center [735, 113] width 1343 height 932
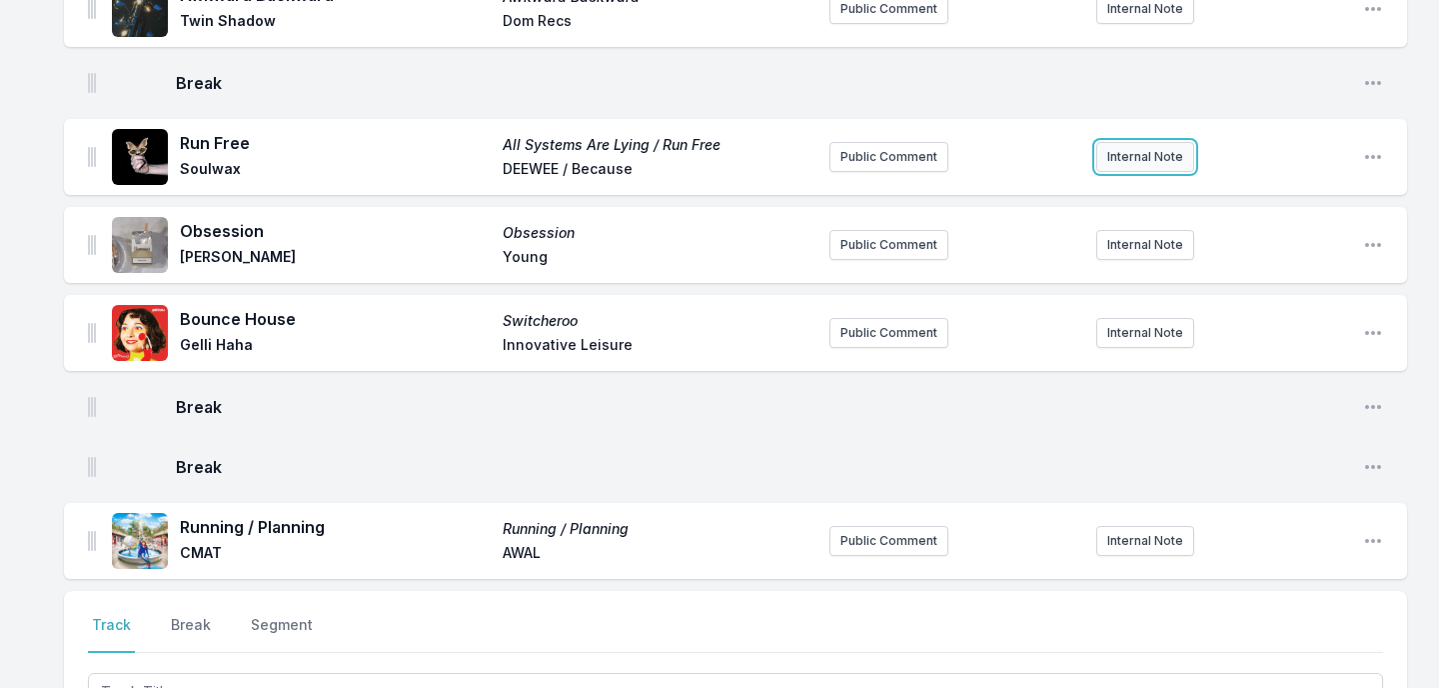
click at [1142, 156] on button "Internal Note" at bounding box center [1145, 157] width 98 height 30
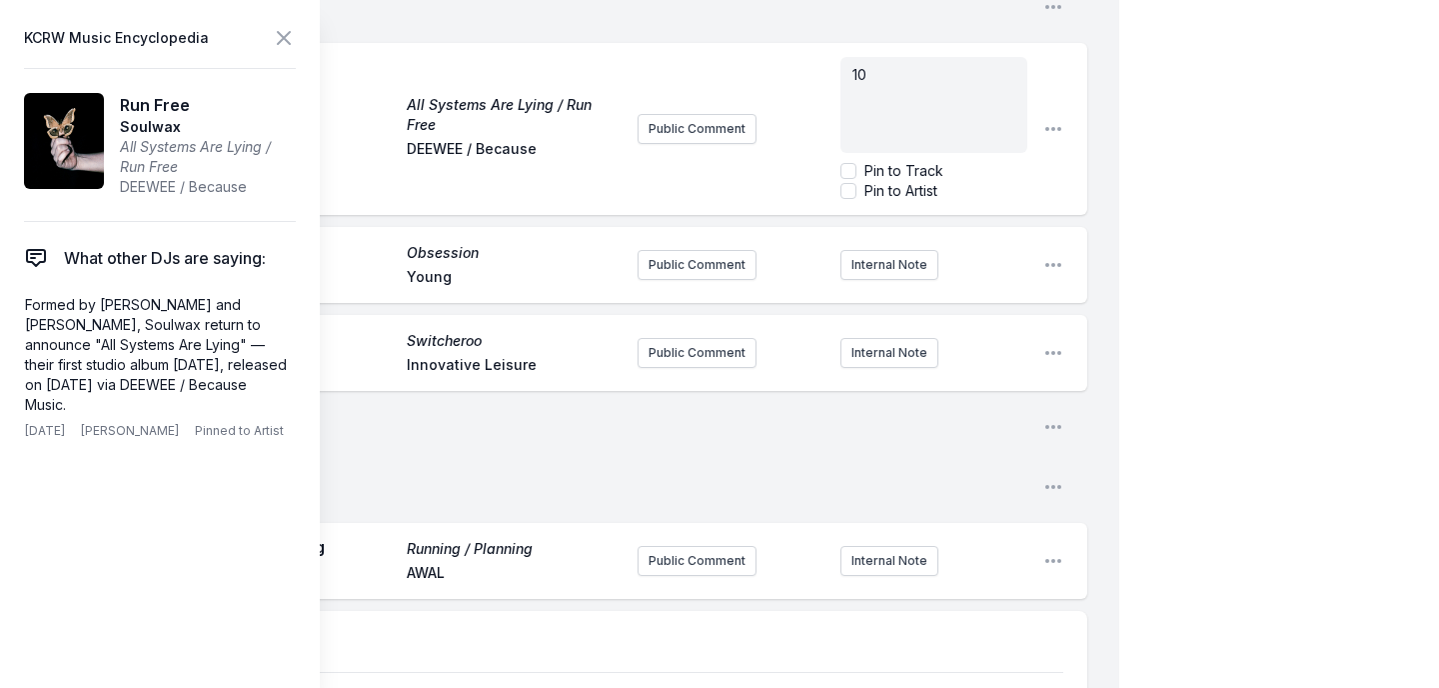
scroll to position [545, 0]
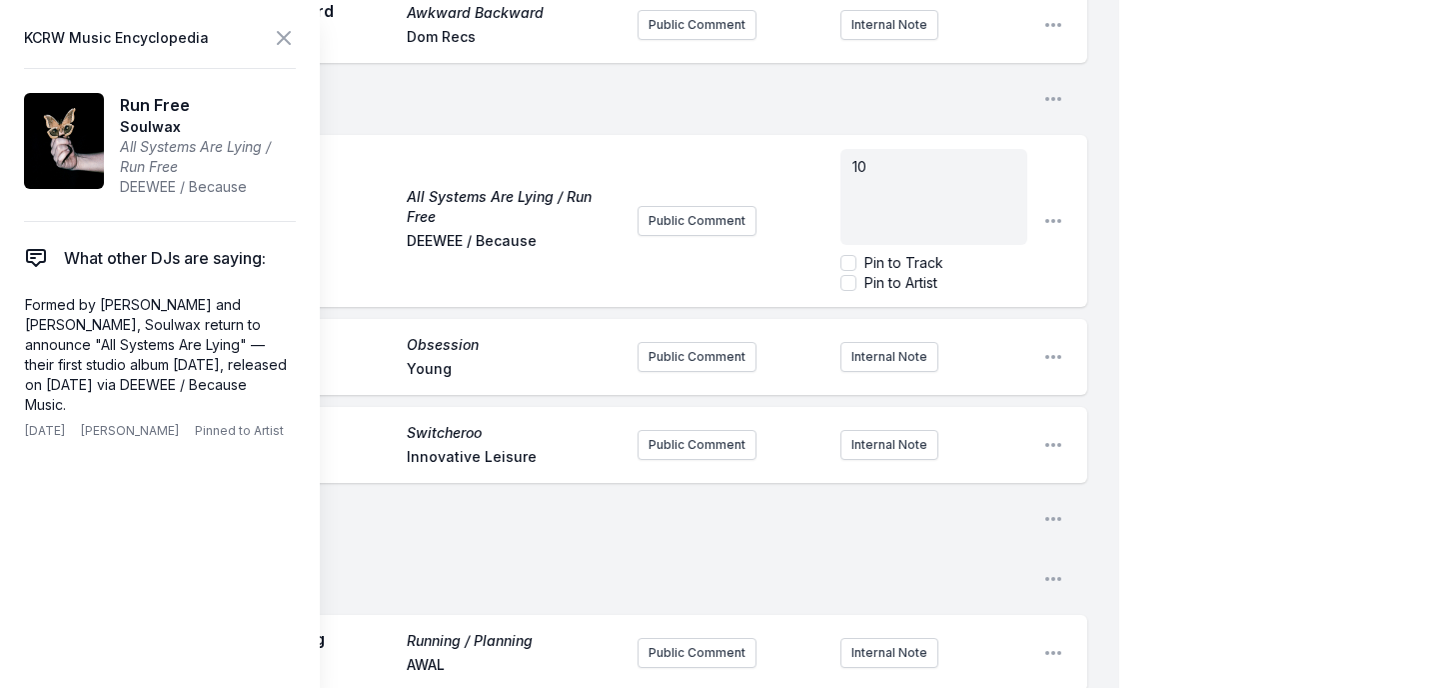
click at [1258, 150] on div "My Playlist KCRW Playlist Directory Reports NC User Guide Report Bug Sign out M…" at bounding box center [719, 335] width 1439 height 1761
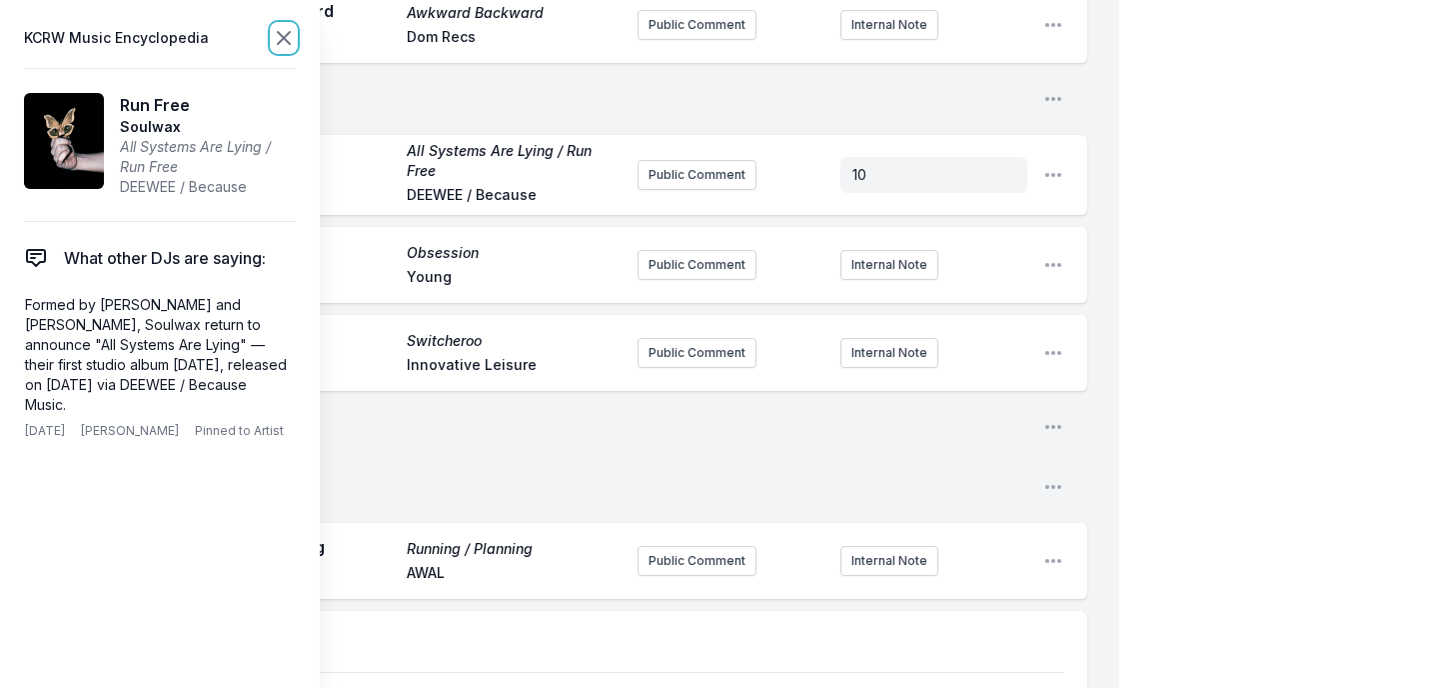
click at [279, 38] on icon at bounding box center [284, 38] width 24 height 24
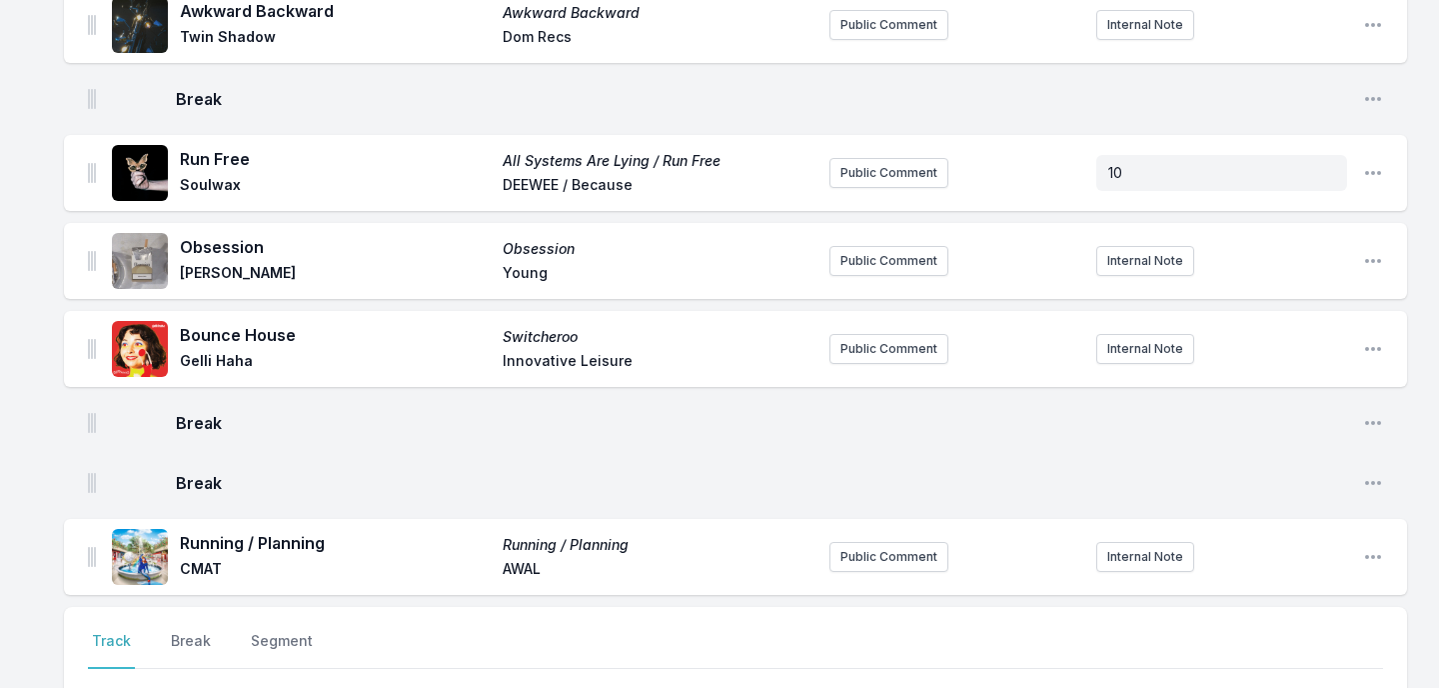
scroll to position [655, 0]
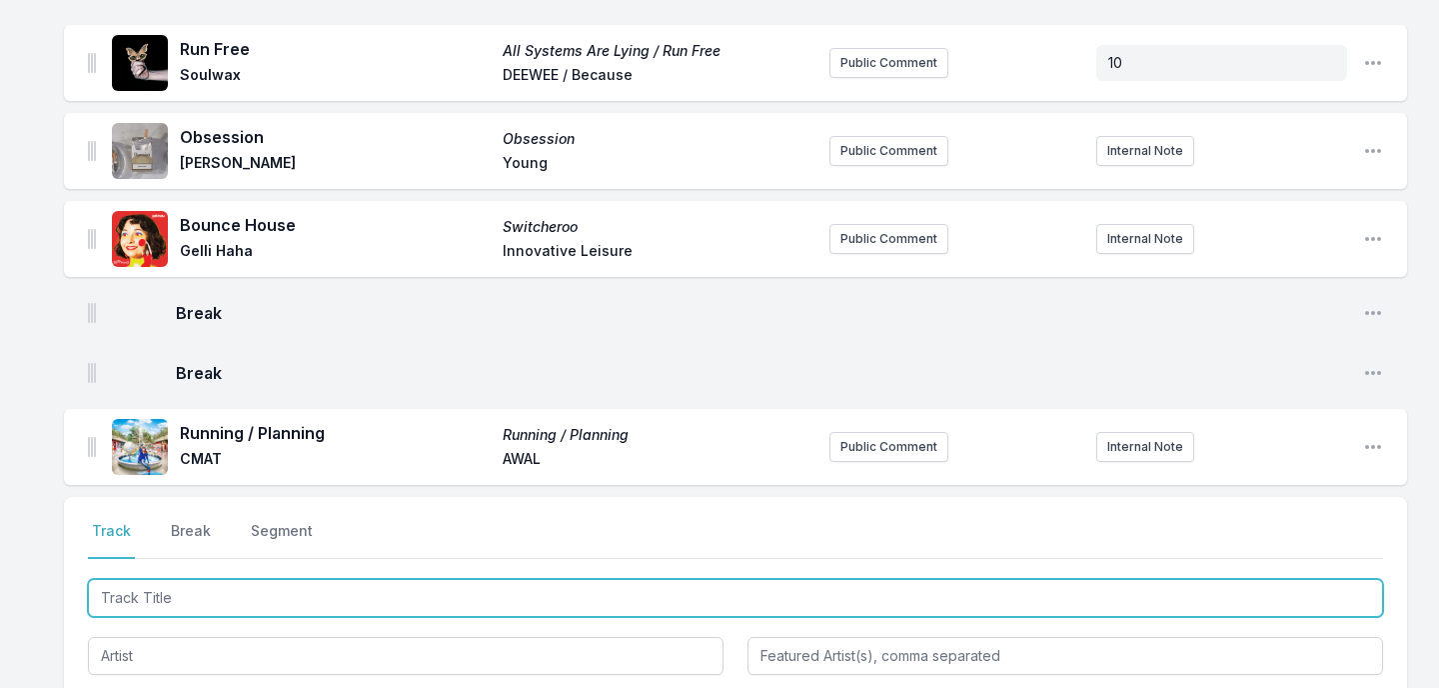
click at [145, 586] on input "Track Title" at bounding box center [735, 598] width 1295 height 38
type input "[DEMOGRAPHIC_DATA] Gave Me Feet For Dancing"
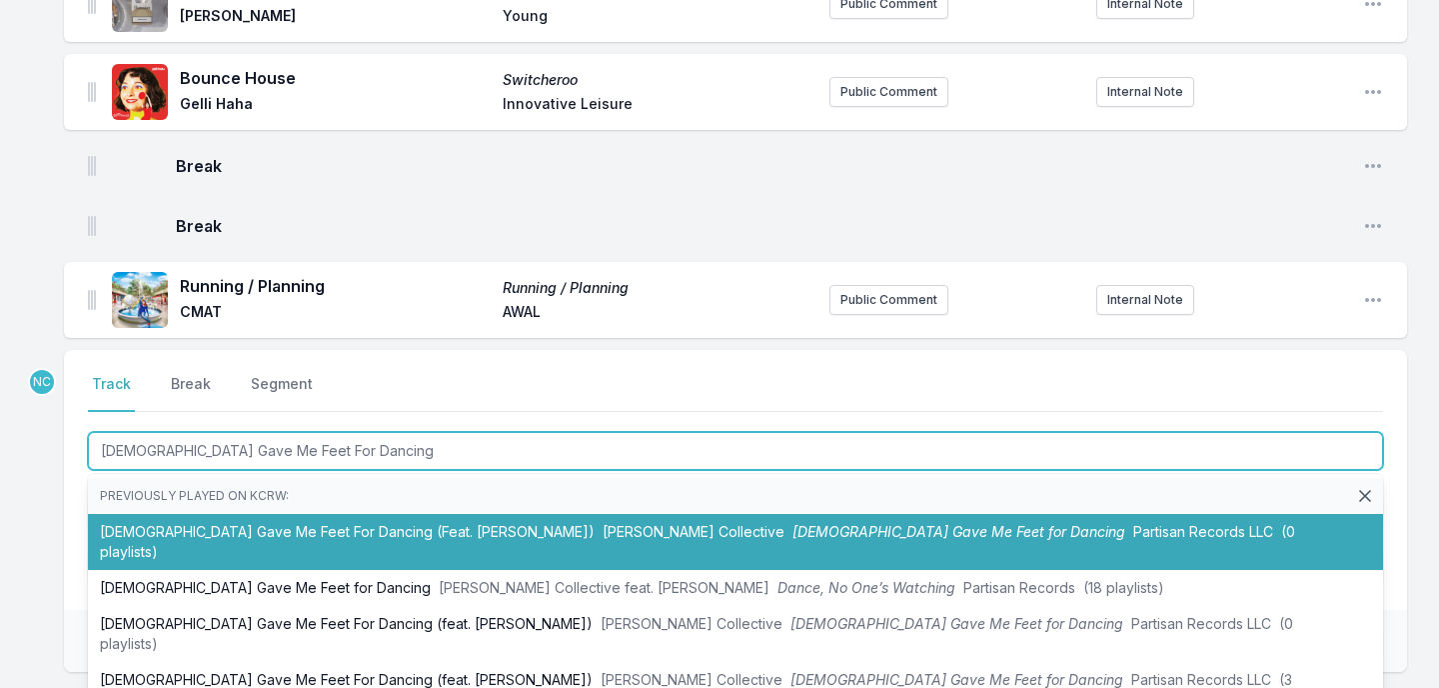
scroll to position [849, 0]
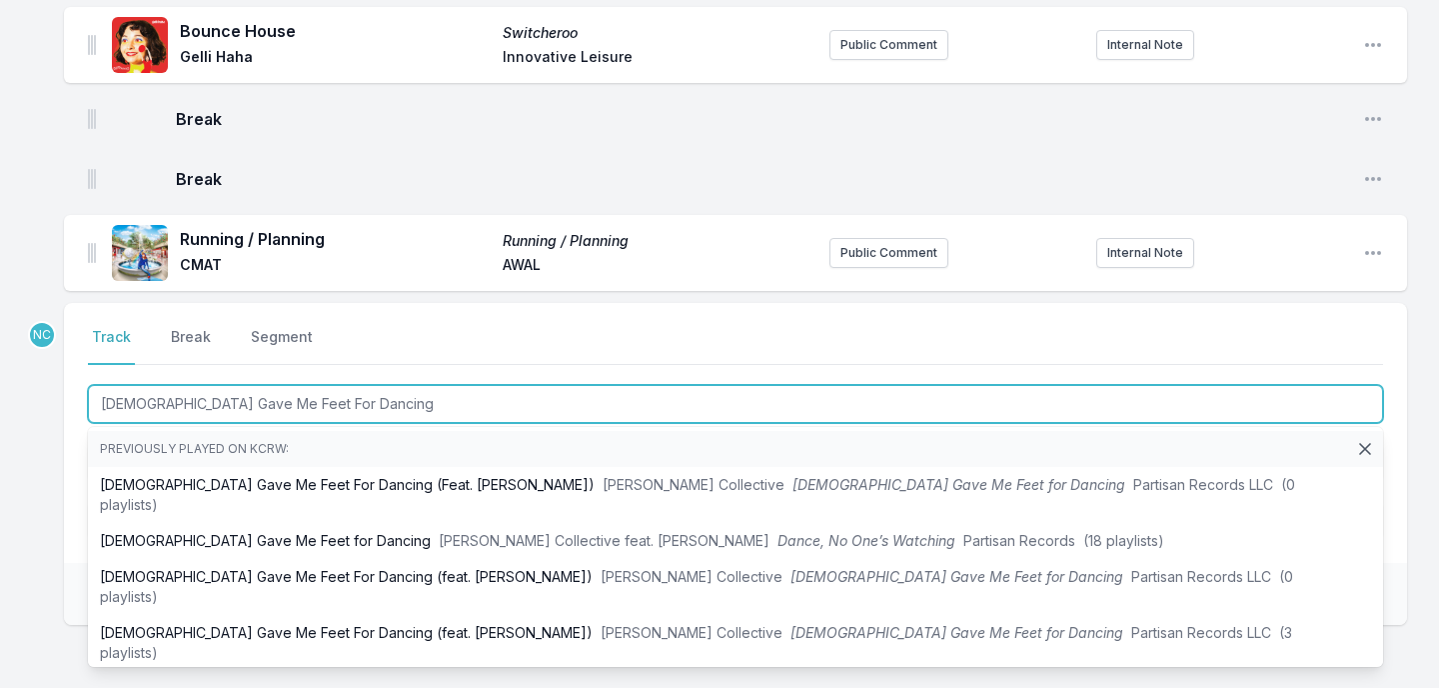
click at [163, 671] on li "[DEMOGRAPHIC_DATA] Gave Me Feet For Dancing (Tasty or Not Remix) (Feat. [PERSON…" at bounding box center [735, 699] width 1295 height 56
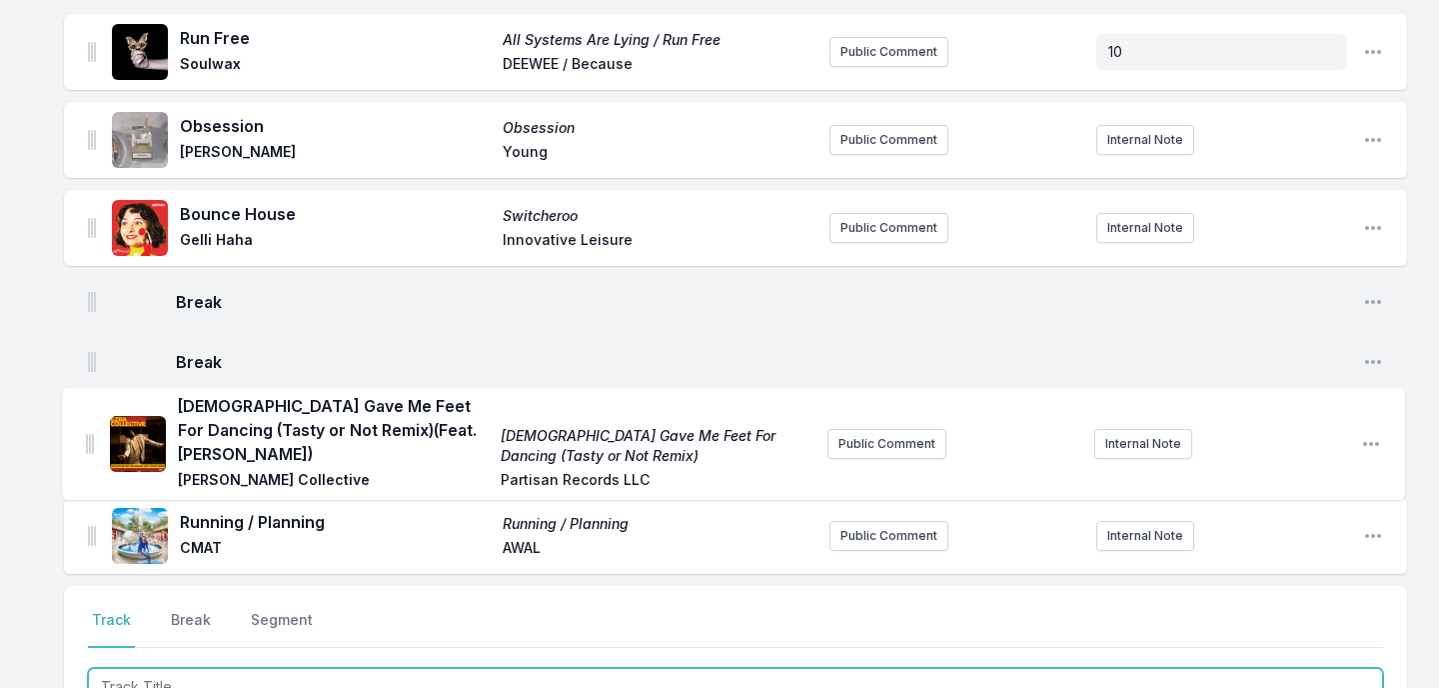
scroll to position [667, 0]
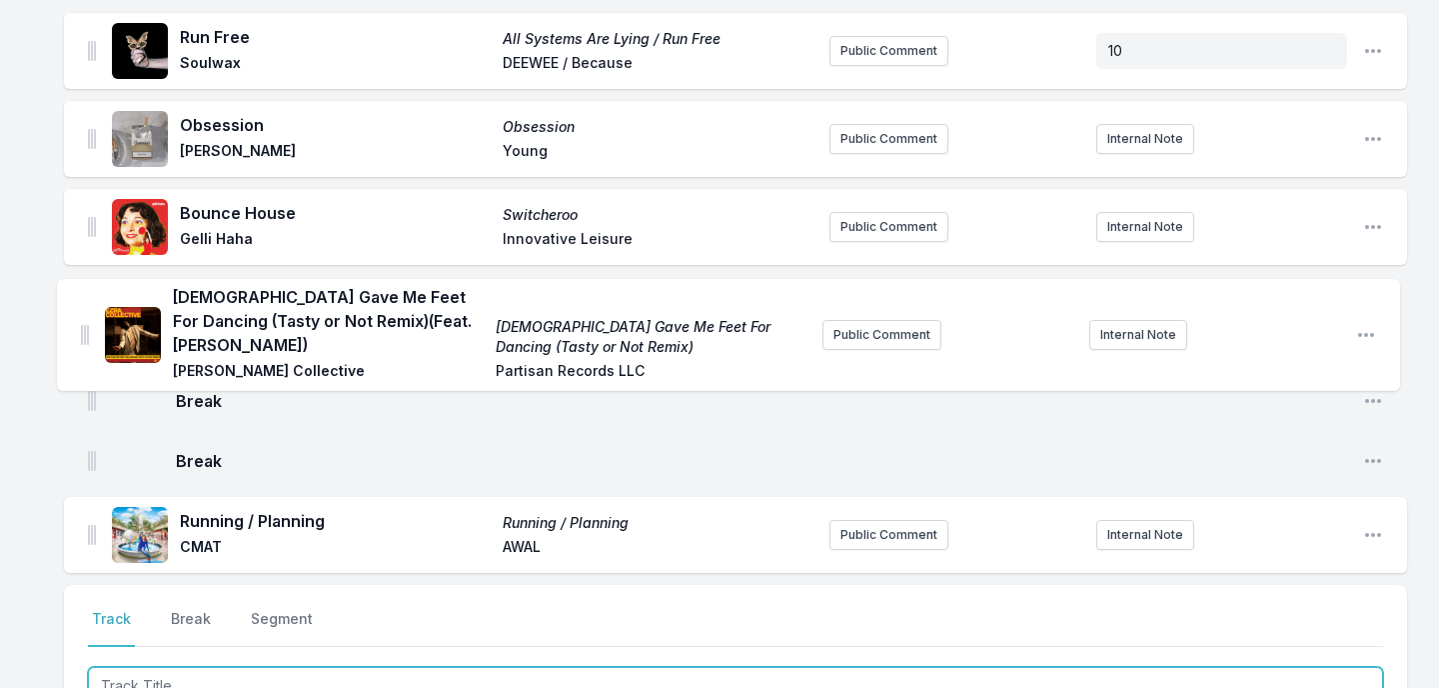
drag, startPoint x: 91, startPoint y: 530, endPoint x: 83, endPoint y: 313, distance: 217.0
click at [83, 313] on ul "Disco Life Disco Life Say She She drink sum wtr Public Comment 9:30 Open playli…" at bounding box center [735, 57] width 1343 height 1032
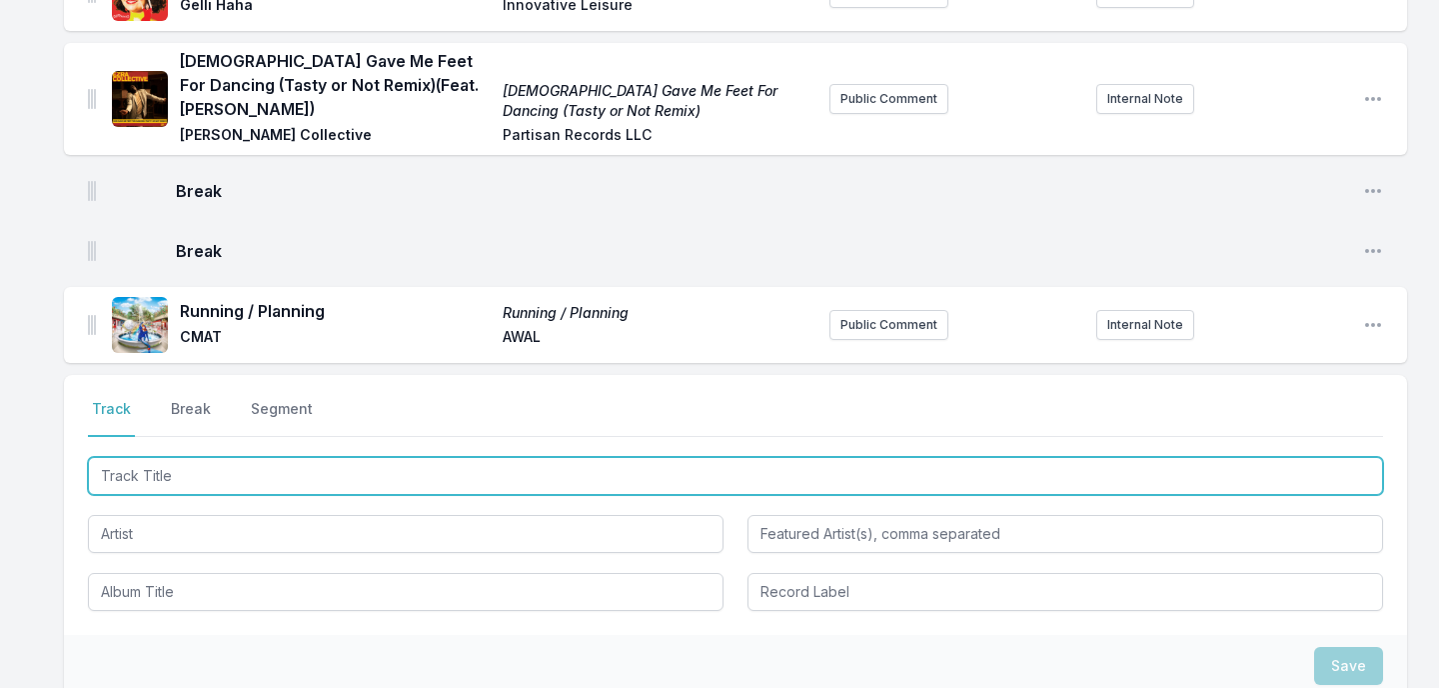
scroll to position [957, 0]
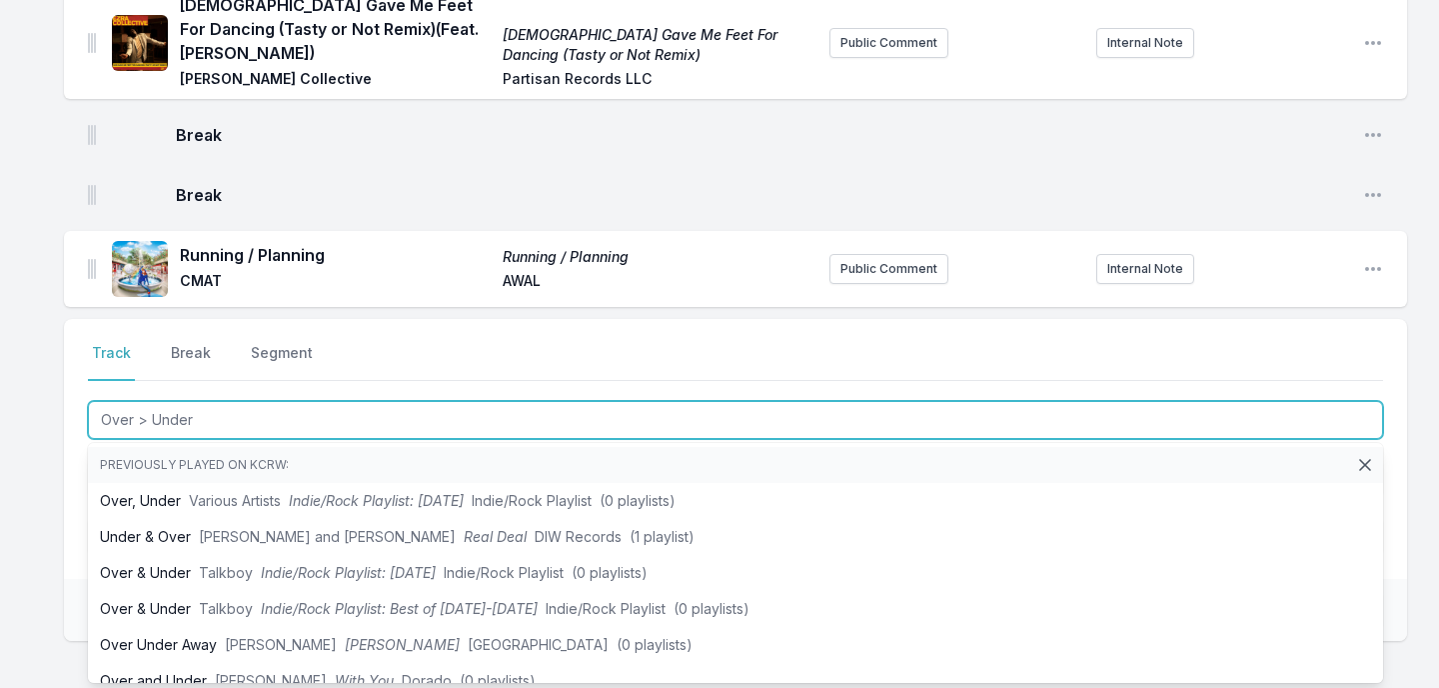
click at [165, 407] on input "Over > Under" at bounding box center [735, 420] width 1295 height 38
click at [165, 406] on input "Over > Under" at bounding box center [735, 420] width 1295 height 38
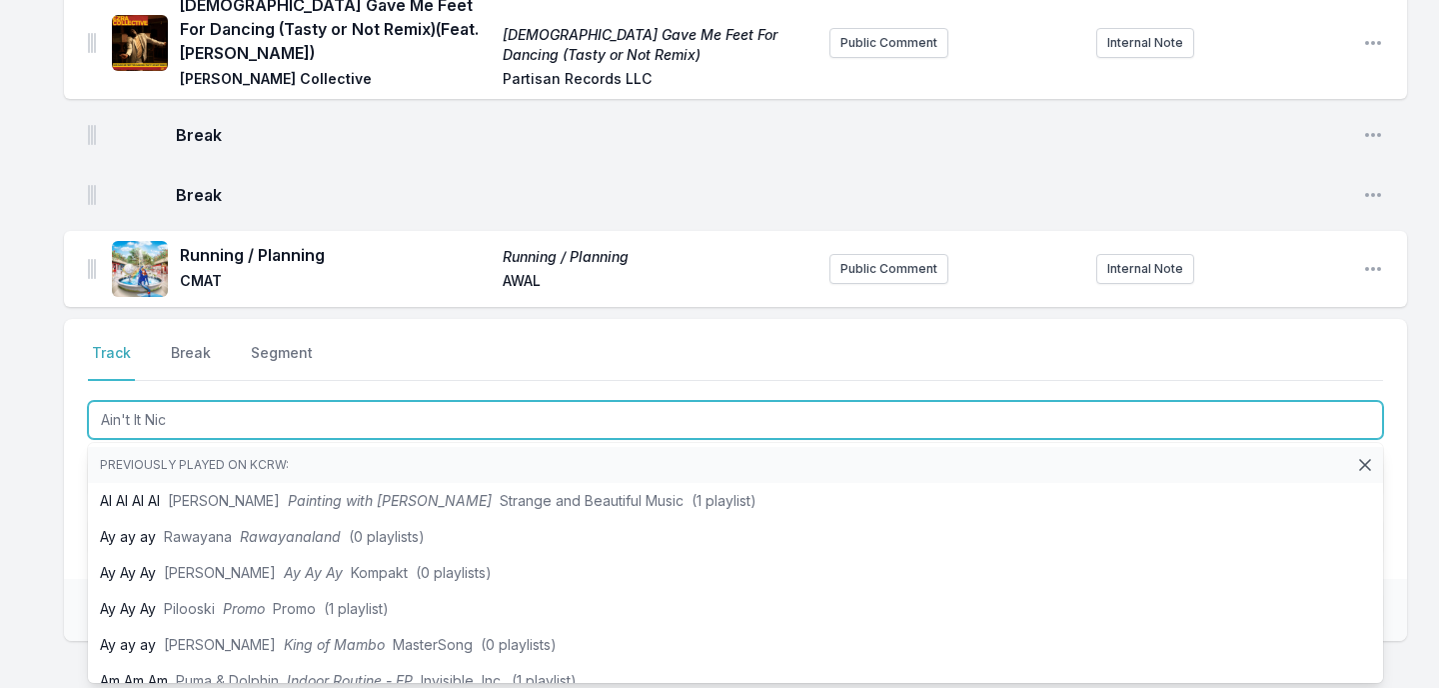
type input "Ain't It Nice"
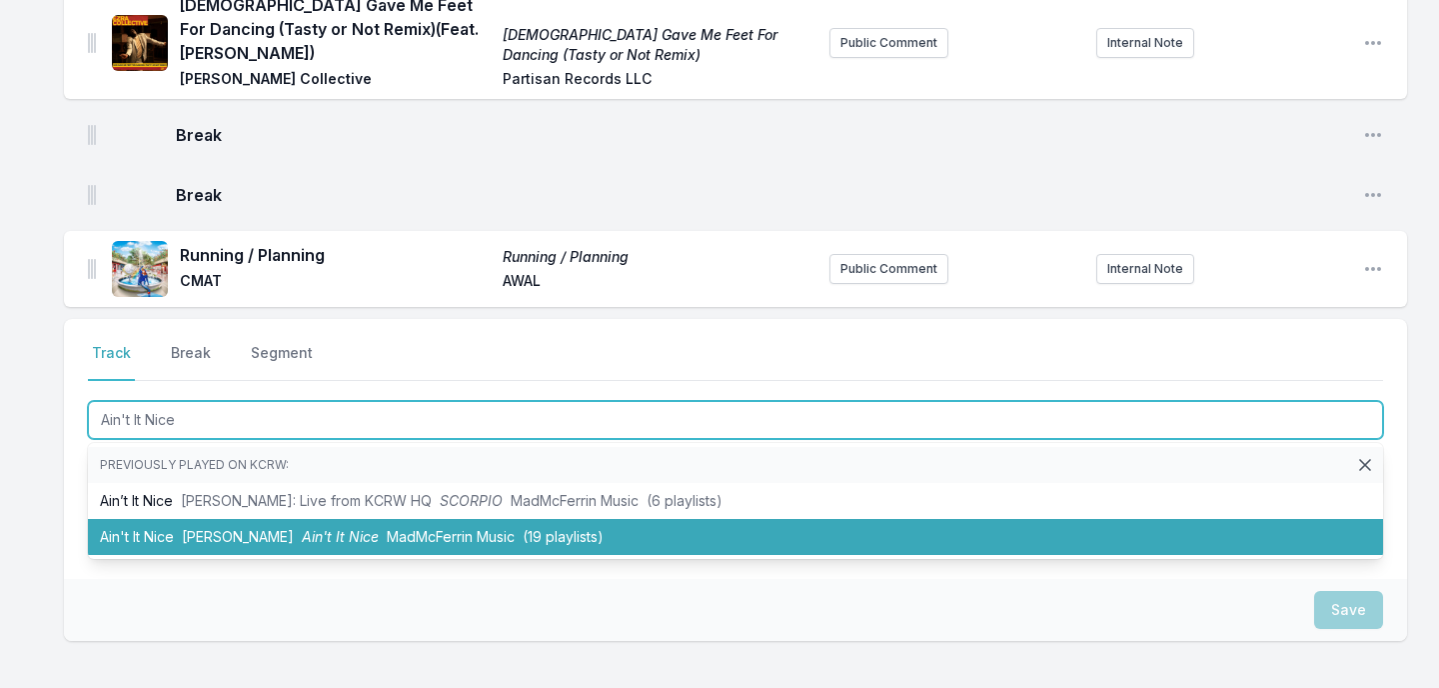
click at [145, 519] on li "Ain't It Nice [PERSON_NAME] Ain't It Nice MadMcFerrin Music (19 playlists)" at bounding box center [735, 537] width 1295 height 36
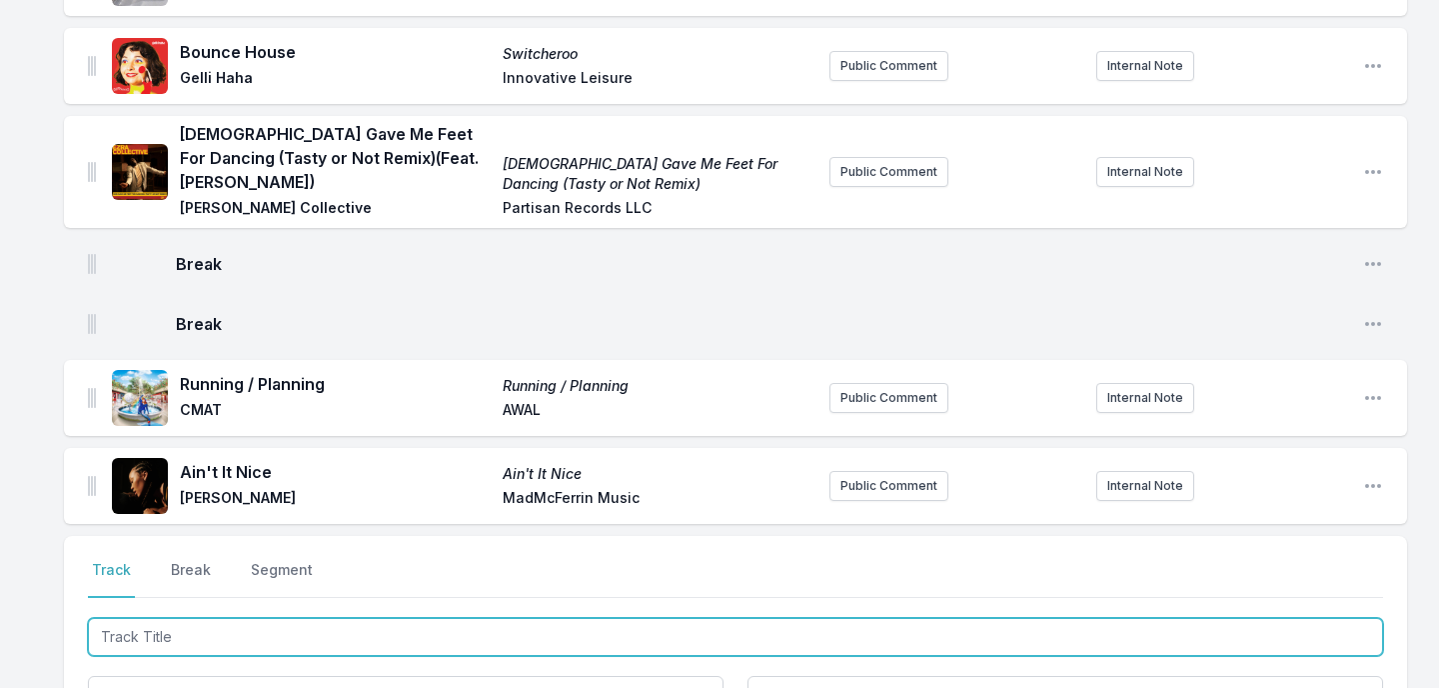
scroll to position [772, 0]
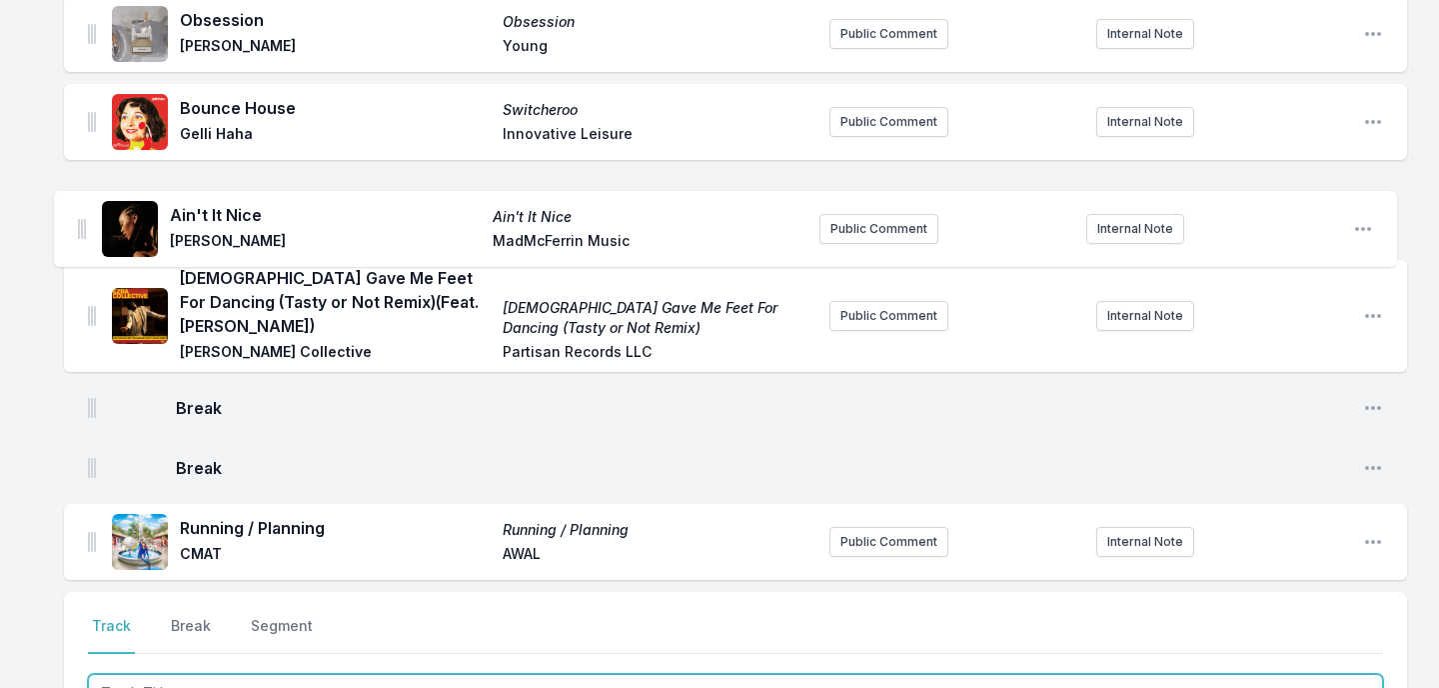
drag, startPoint x: 89, startPoint y: 516, endPoint x: 79, endPoint y: 222, distance: 294.0
click at [79, 222] on ul "Disco Life Disco Life Say She She drink sum wtr Public Comment 9:30 Open playli…" at bounding box center [735, 7] width 1343 height 1143
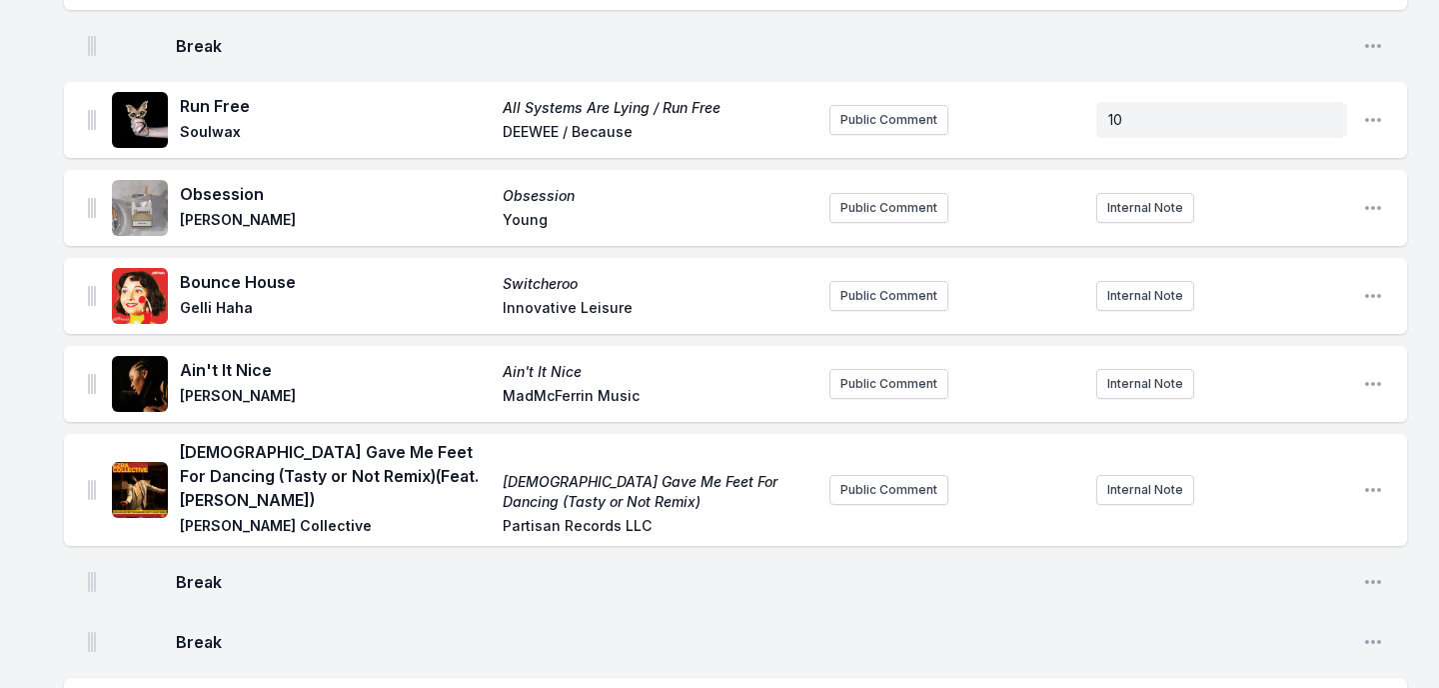
scroll to position [571, 0]
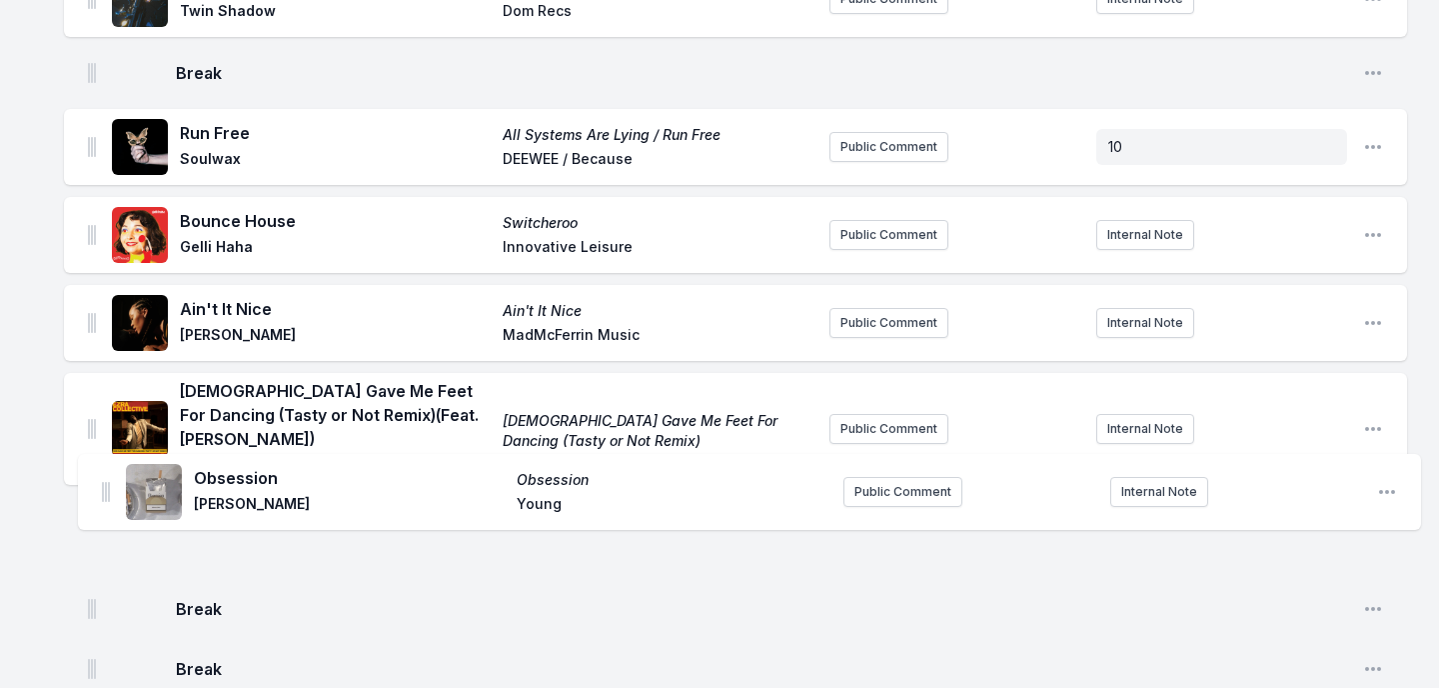
drag, startPoint x: 91, startPoint y: 231, endPoint x: 105, endPoint y: 500, distance: 269.2
click at [105, 500] on ul "Disco Life Disco Life Say She She drink sum wtr Public Comment 9:30 Open playli…" at bounding box center [735, 208] width 1343 height 1143
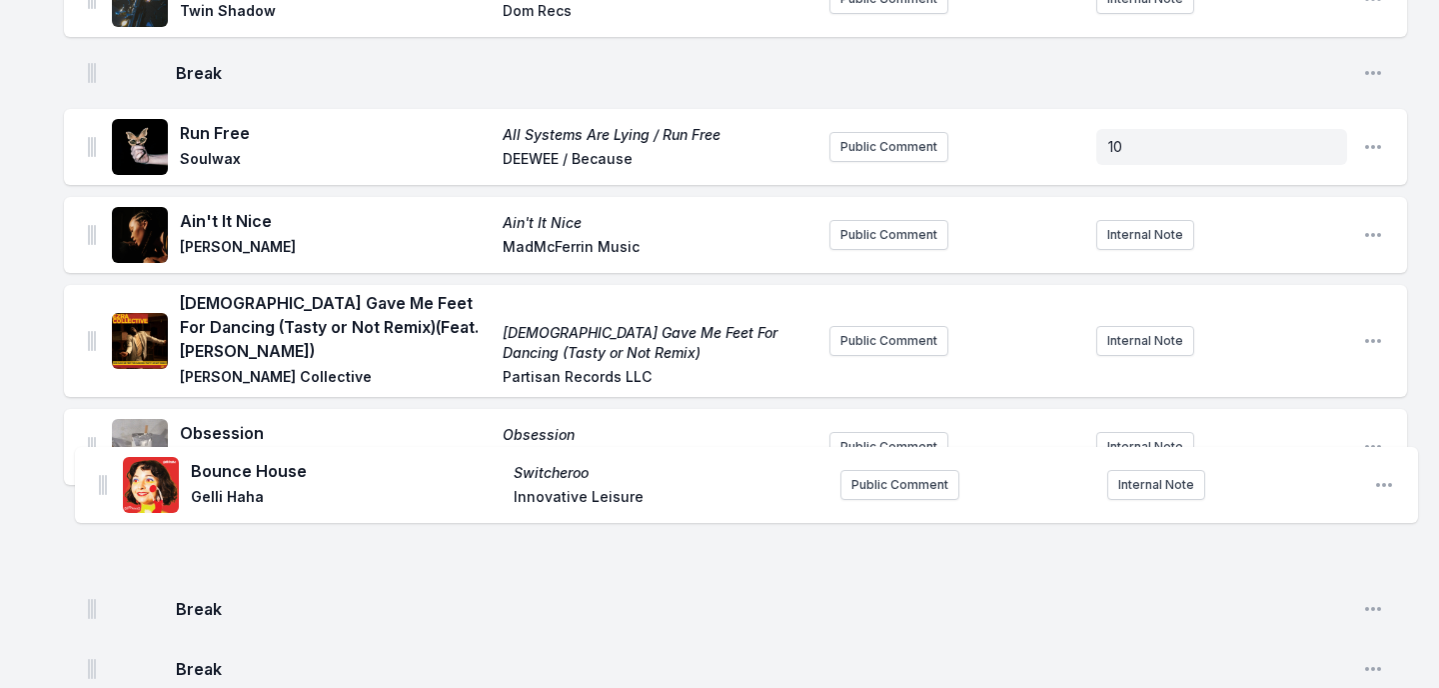
drag, startPoint x: 90, startPoint y: 232, endPoint x: 101, endPoint y: 503, distance: 271.1
click at [101, 503] on ul "Disco Life Disco Life Say She She drink sum wtr Public Comment 9:30 Open playli…" at bounding box center [735, 208] width 1343 height 1143
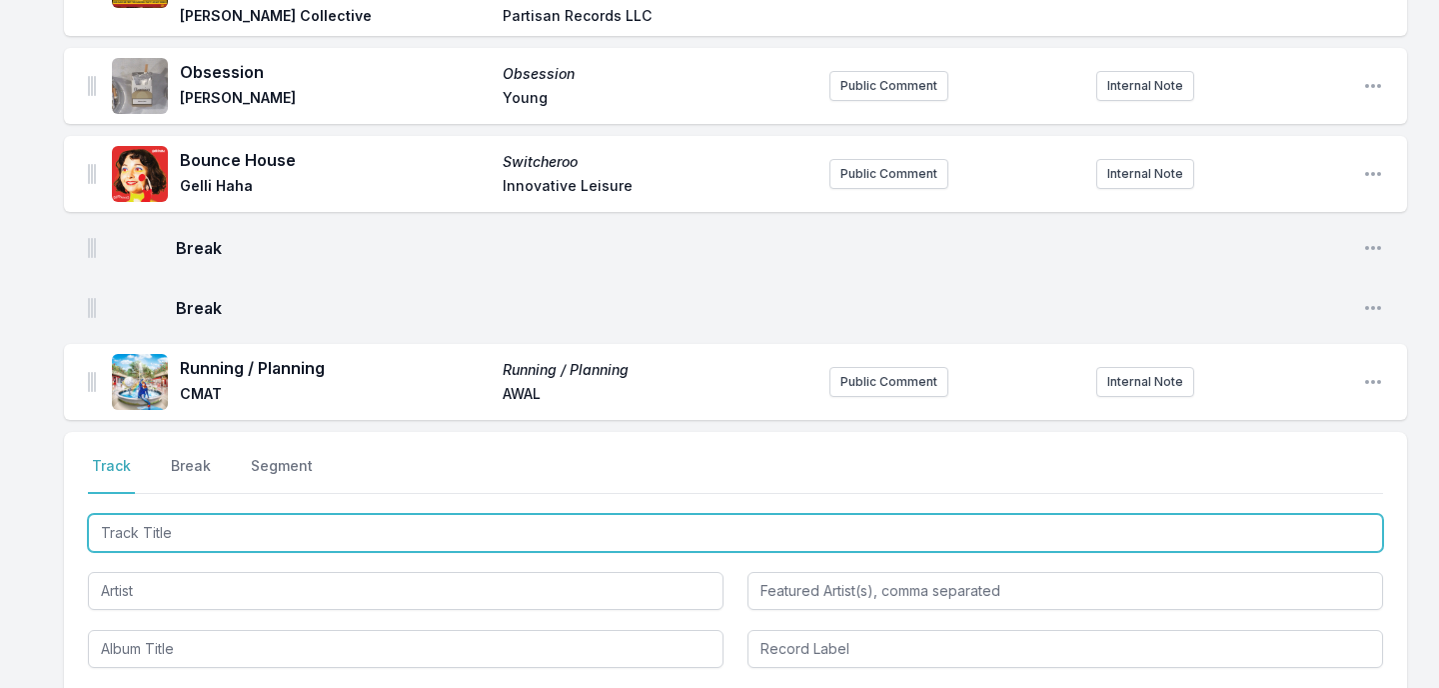
scroll to position [927, 0]
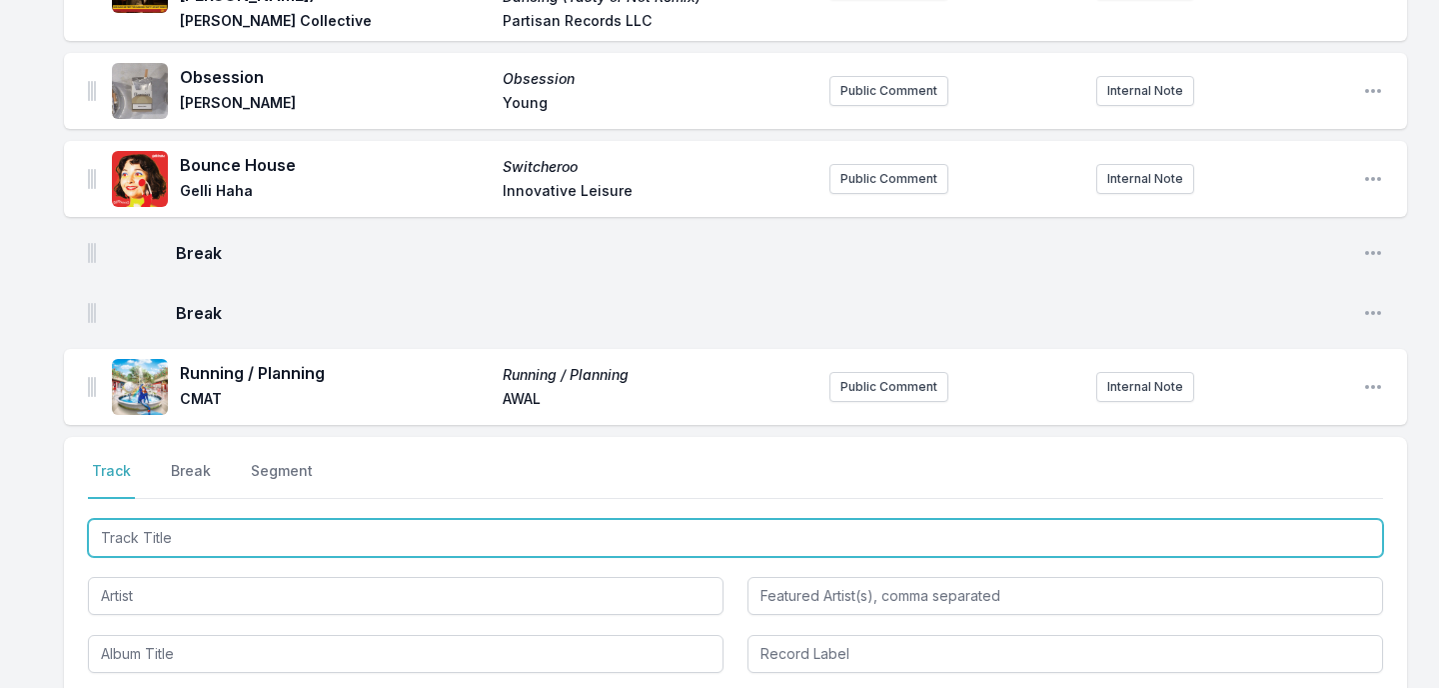
click at [191, 519] on input "Track Title" at bounding box center [735, 538] width 1295 height 38
type input "Illegal Hit"
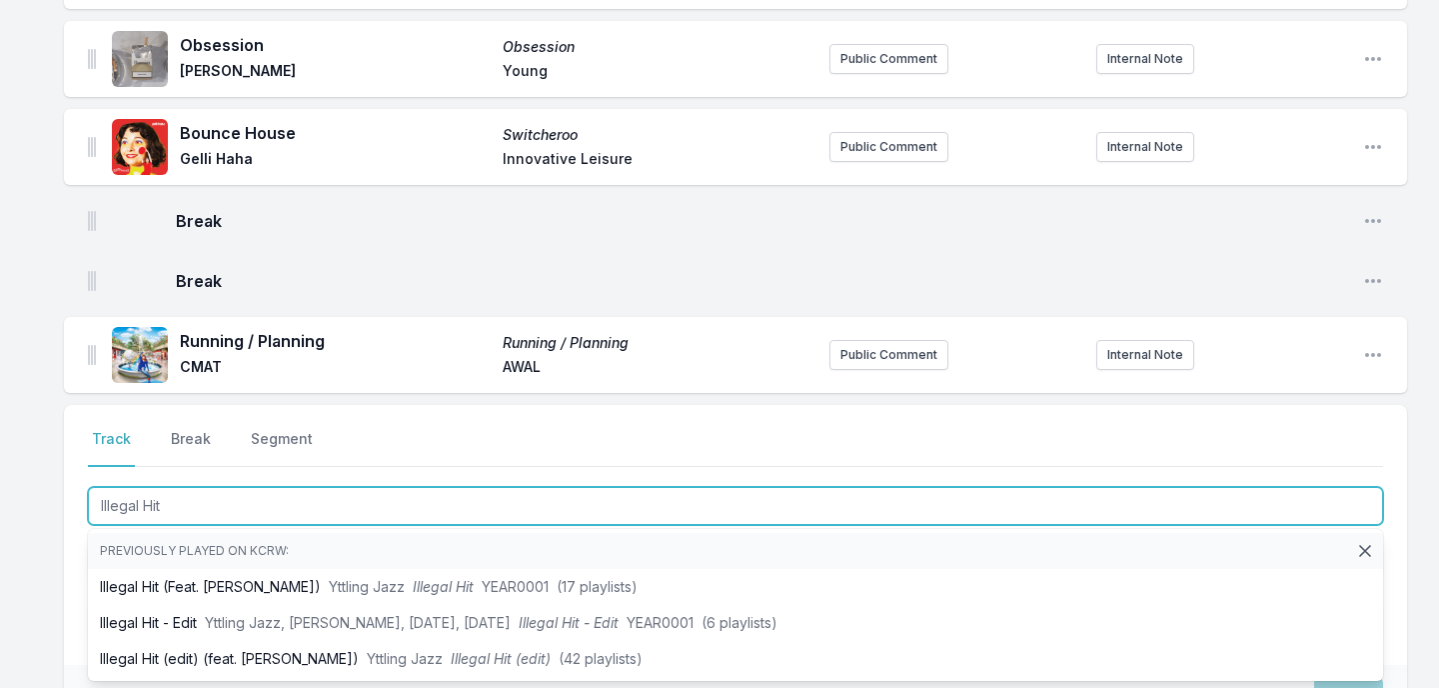
scroll to position [972, 0]
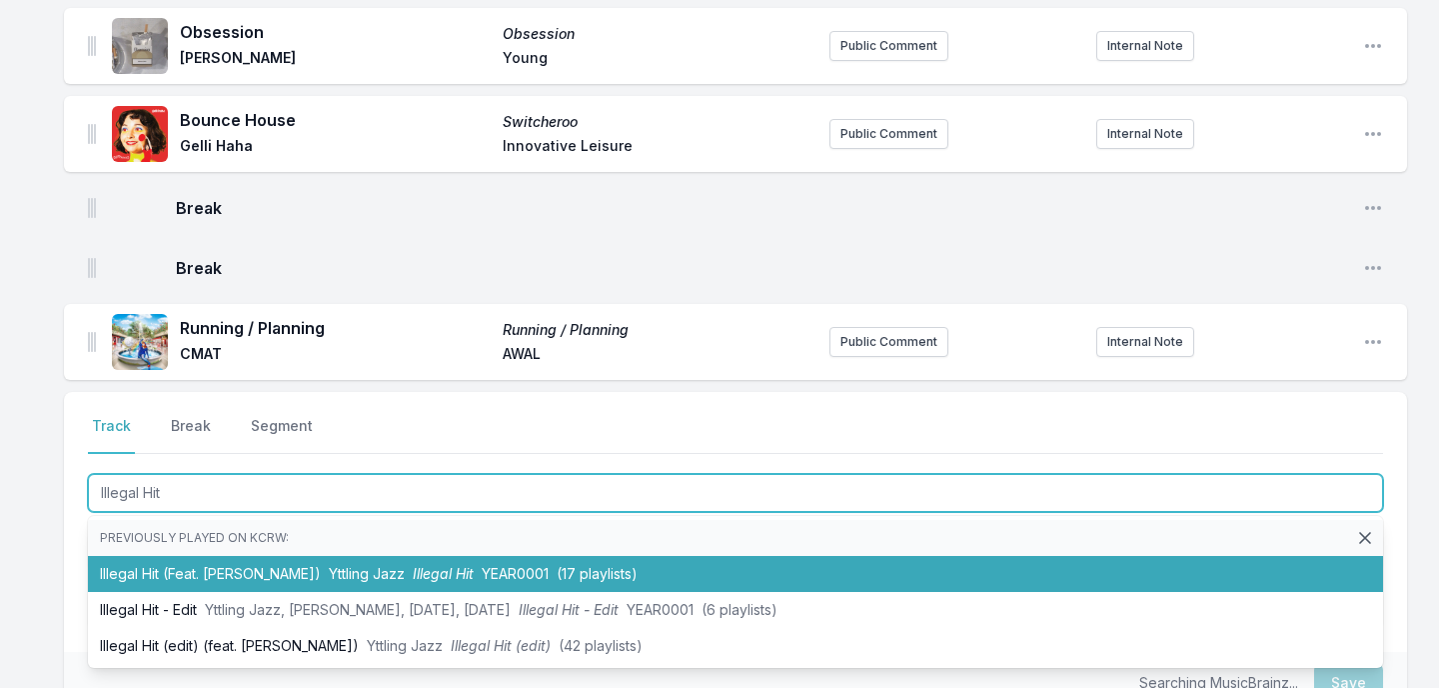
click at [189, 556] on li "Illegal Hit (Feat. [PERSON_NAME]) Yttling Jazz Illegal Hit YEAR0001 (17 playlis…" at bounding box center [735, 574] width 1295 height 36
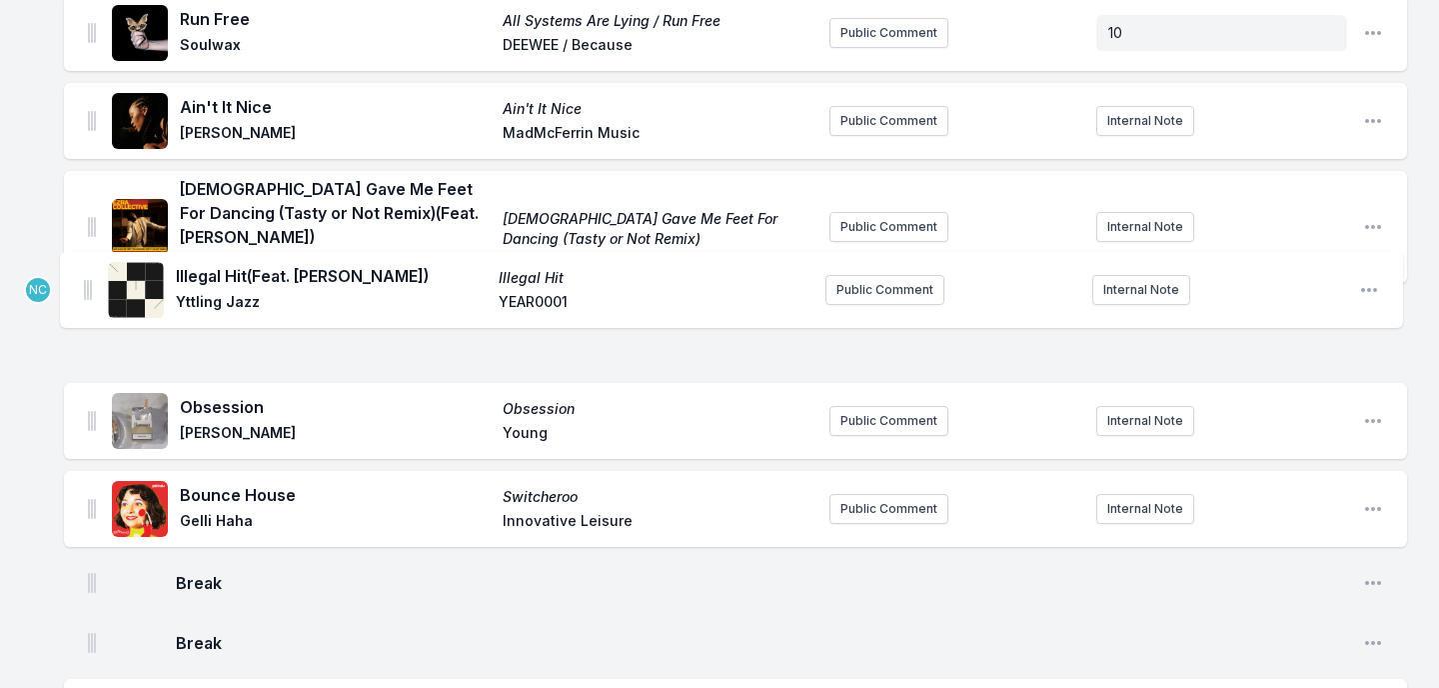
scroll to position [509, 0]
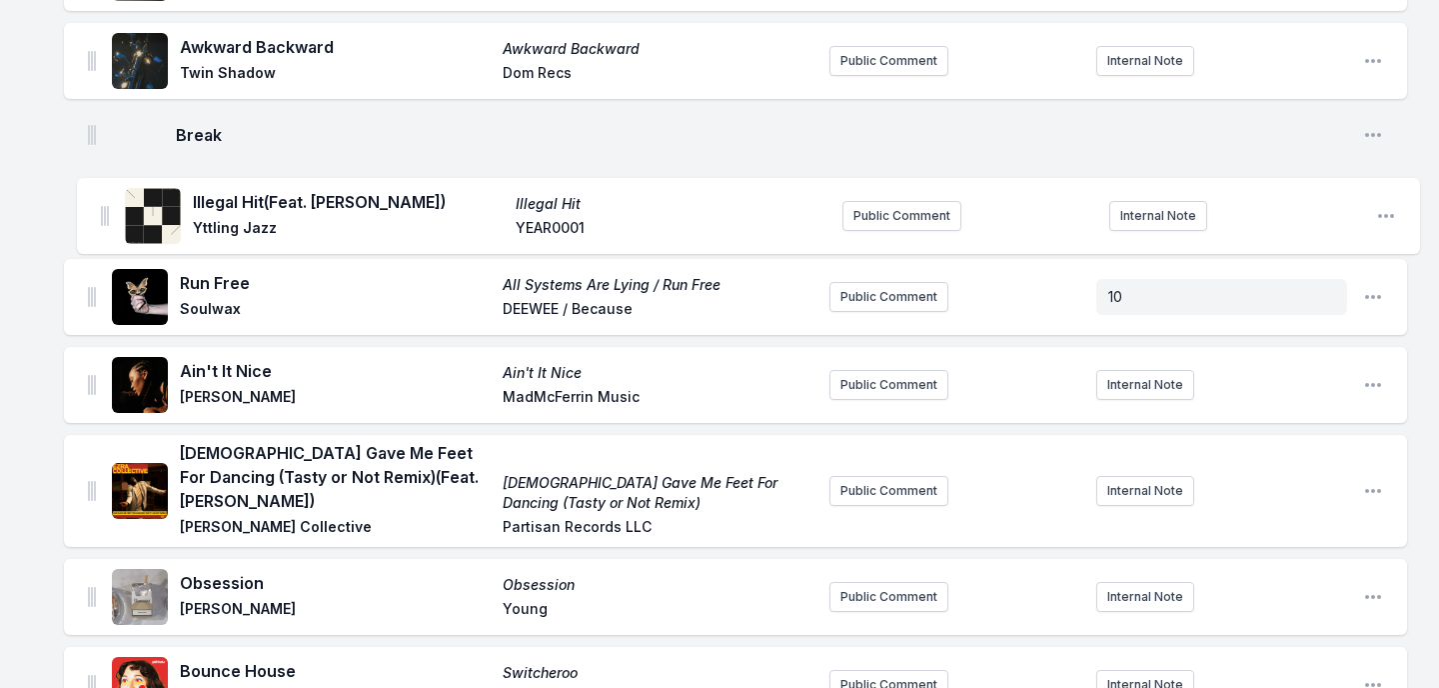
drag, startPoint x: 91, startPoint y: 316, endPoint x: 101, endPoint y: 204, distance: 112.4
click at [101, 204] on ul "Disco Life Disco Life Say She She drink sum wtr Public Comment 9:30 Open playli…" at bounding box center [735, 314] width 1343 height 1231
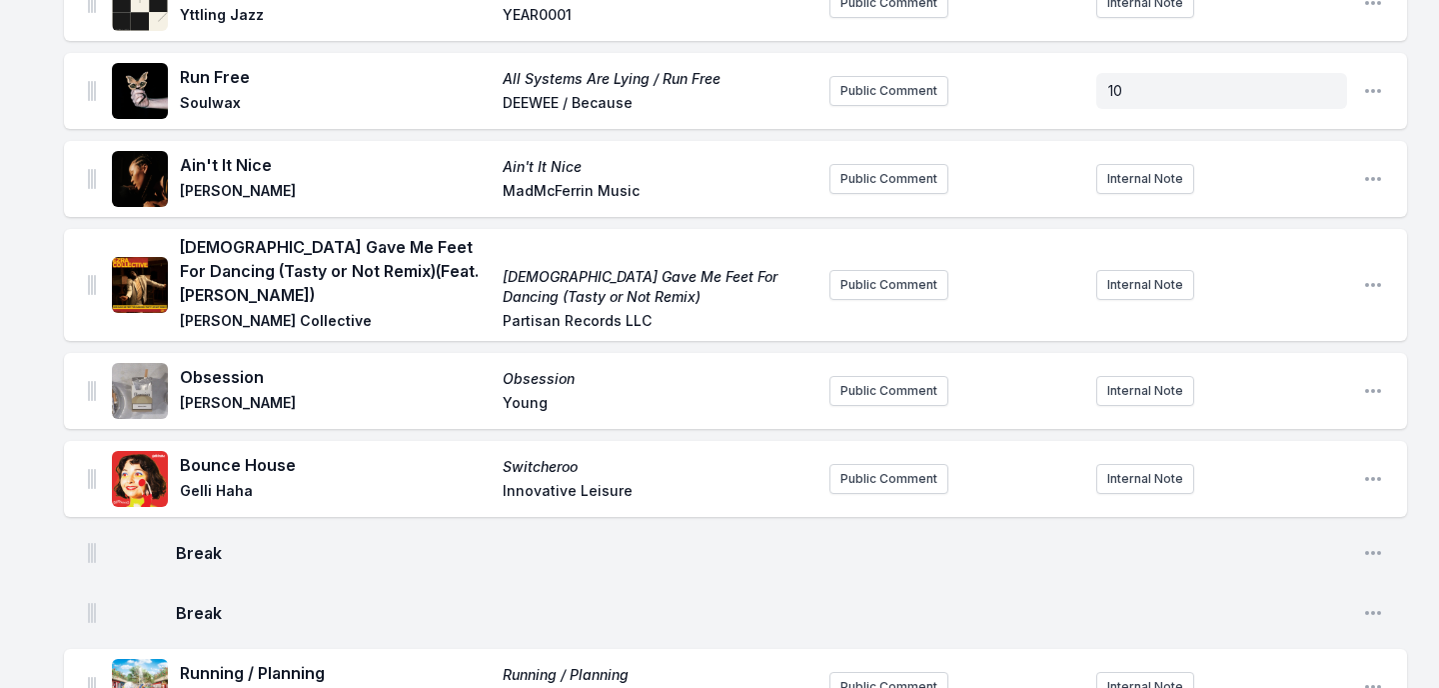
scroll to position [1253, 0]
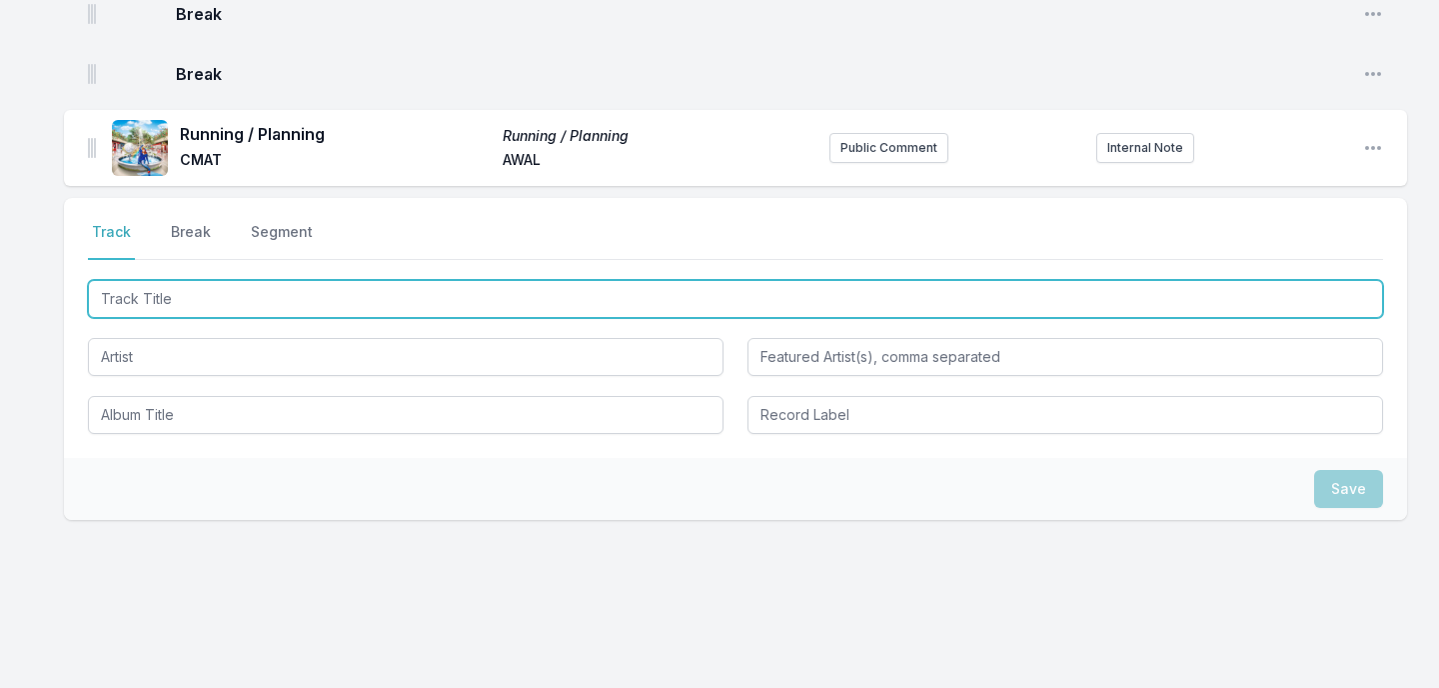
click at [223, 280] on input "Track Title" at bounding box center [735, 299] width 1295 height 38
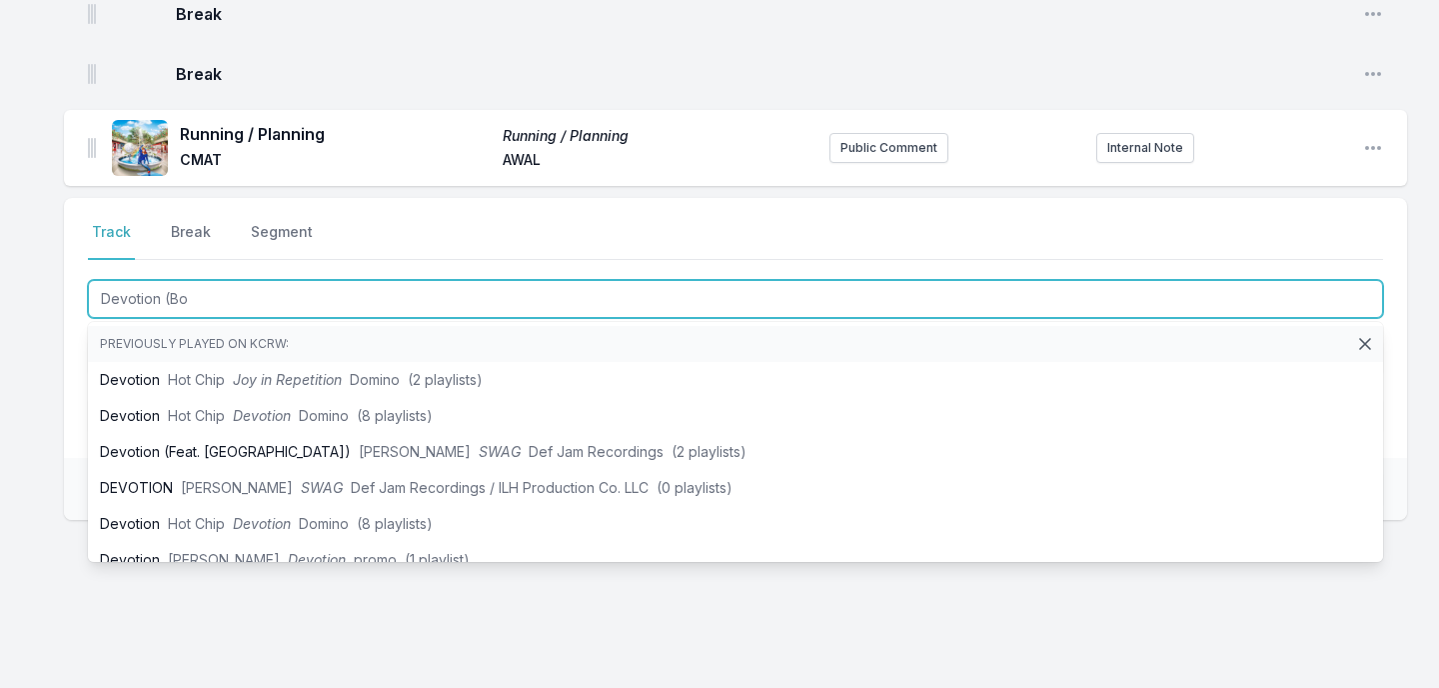
type input "Devotion (Boy"
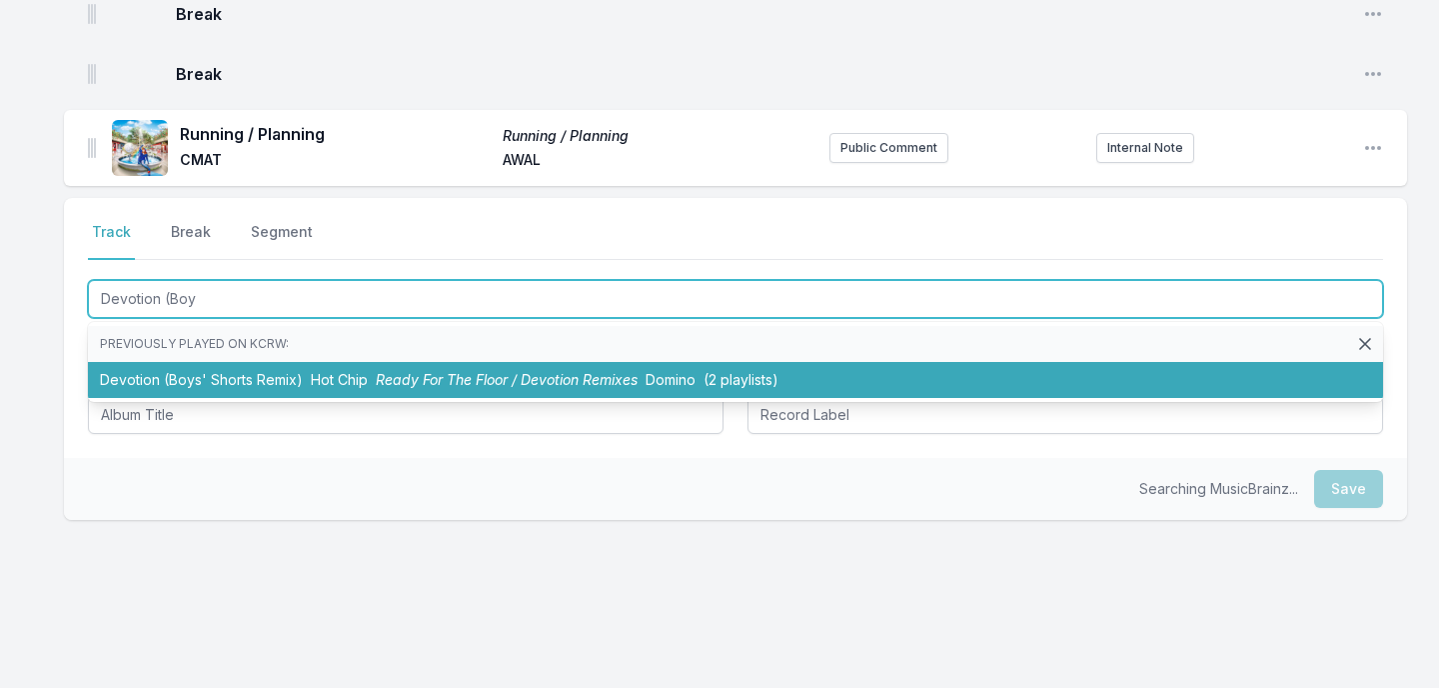
click at [198, 362] on li "Devotion (Boys' Shorts Remix) Hot Chip Ready For The Floor / Devotion Remixes D…" at bounding box center [735, 380] width 1295 height 36
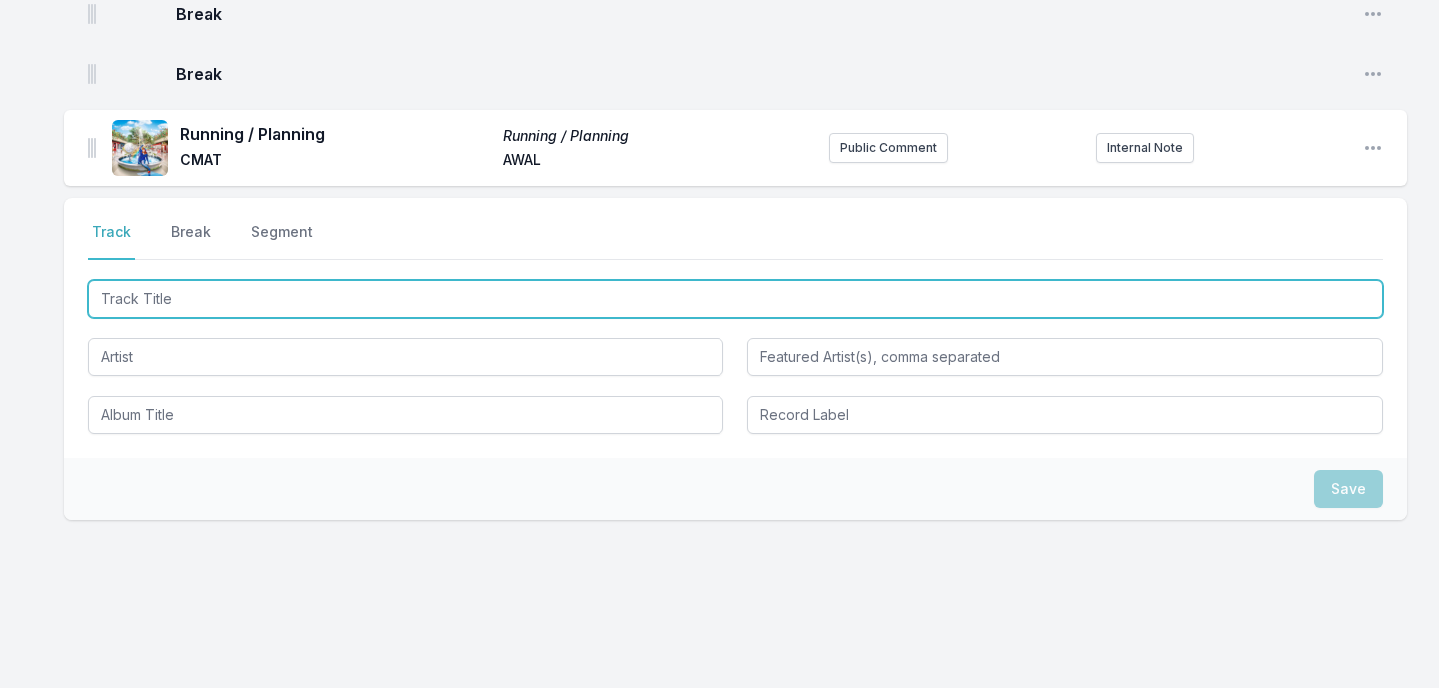
scroll to position [1341, 0]
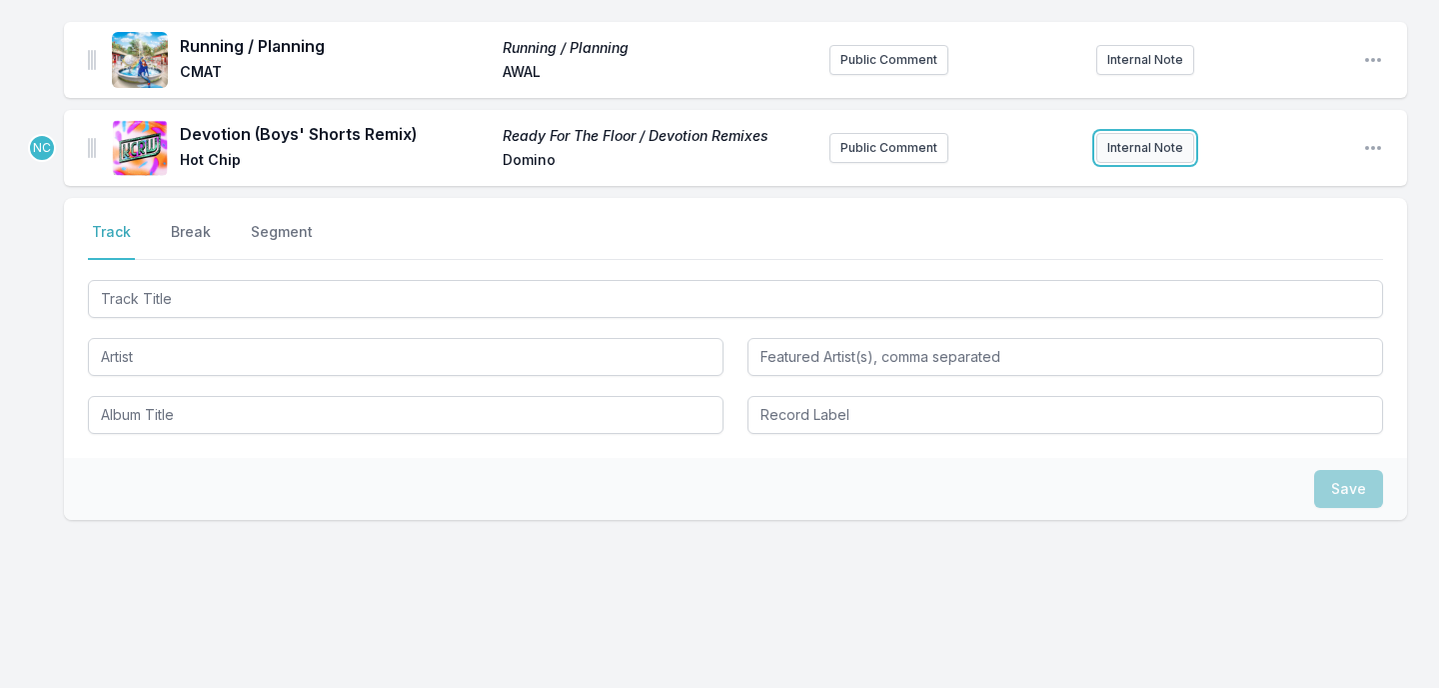
click at [1122, 133] on button "Internal Note" at bounding box center [1145, 148] width 98 height 30
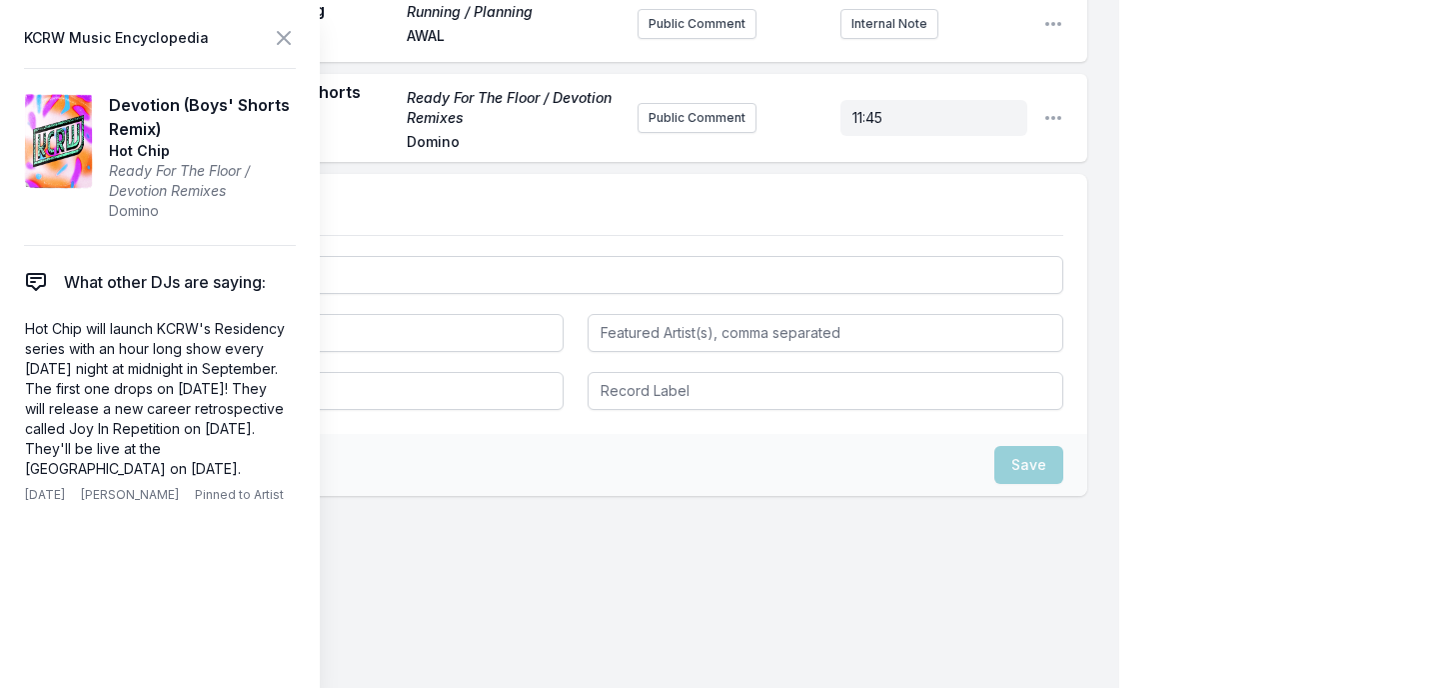
scroll to position [1333, 0]
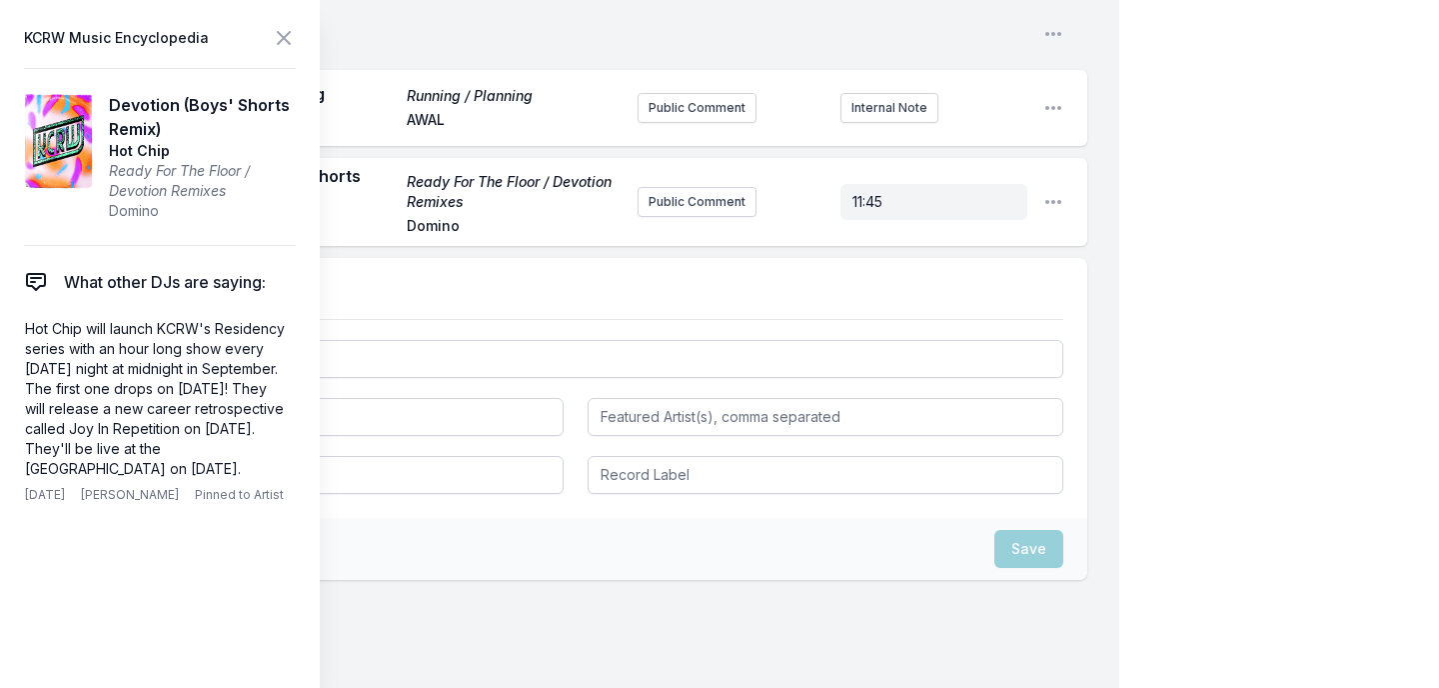
click at [290, 38] on icon at bounding box center [284, 38] width 24 height 24
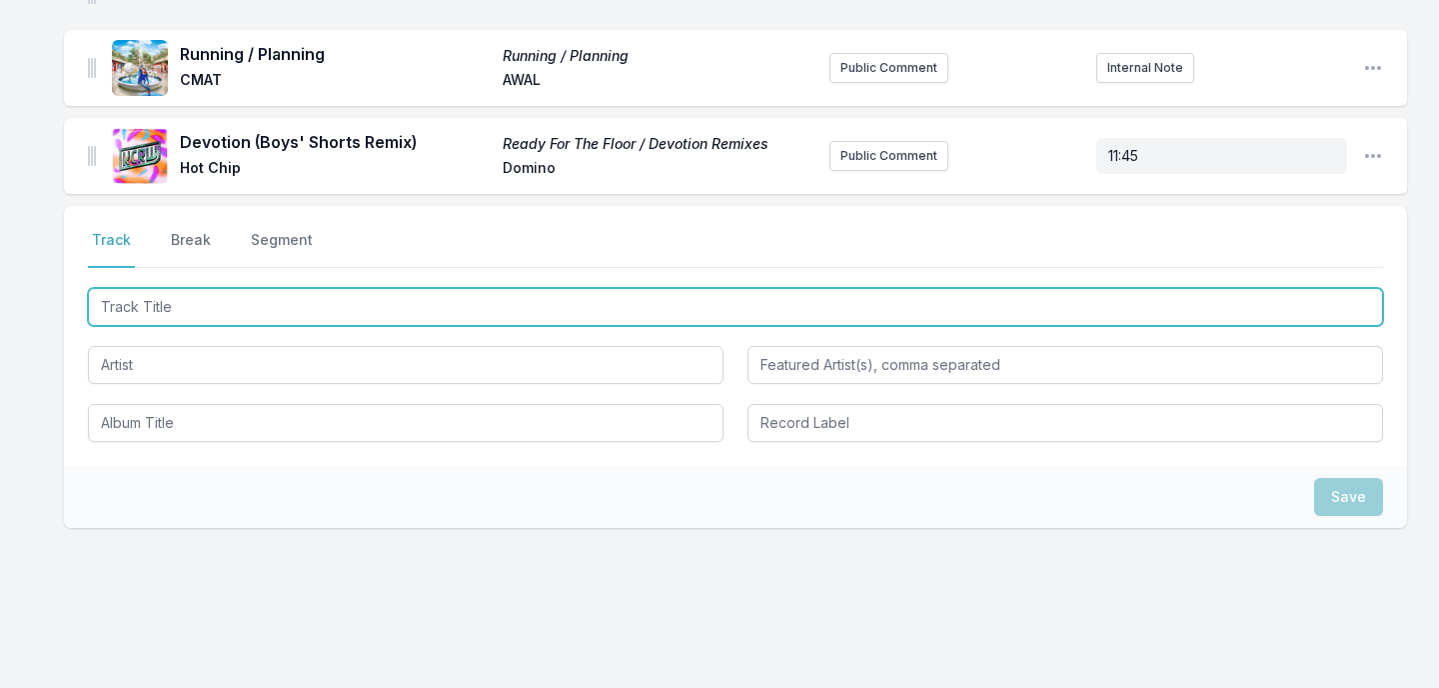
click at [194, 288] on input "Track Title" at bounding box center [735, 307] width 1295 height 38
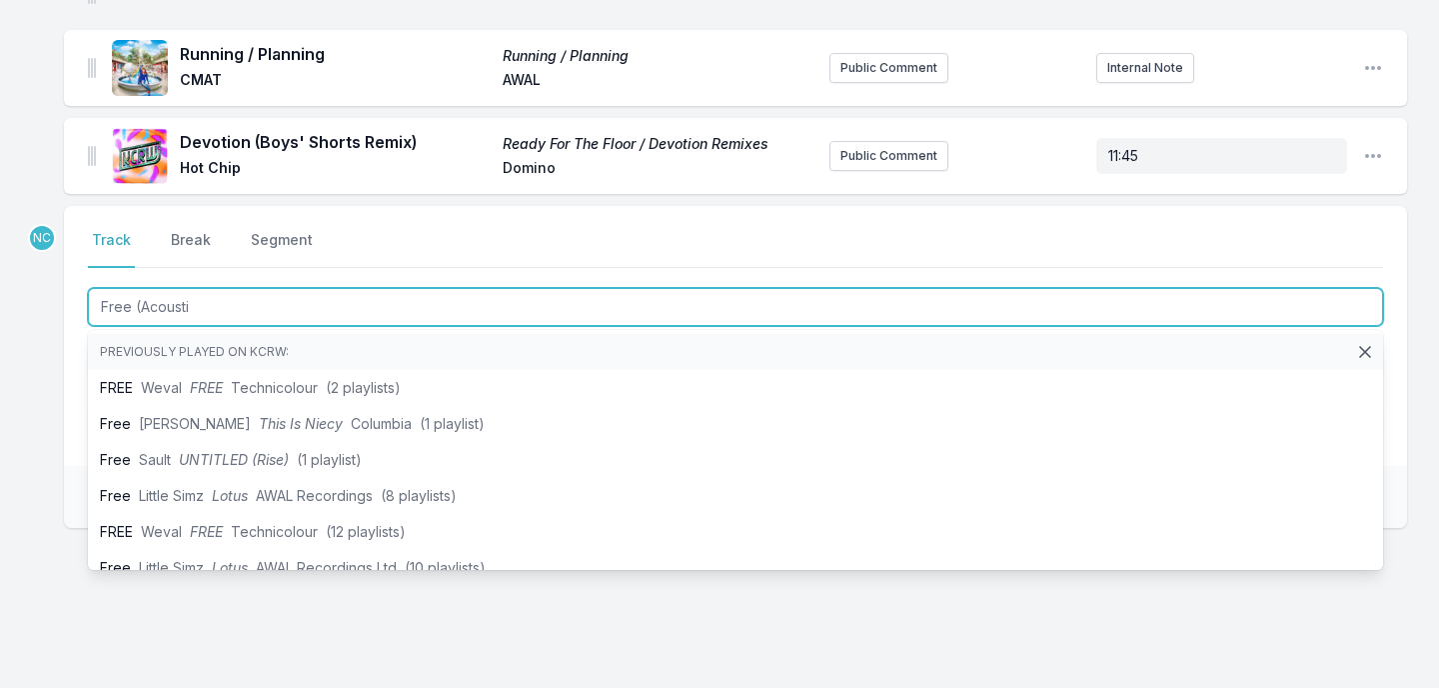
type input "Free (Acoustic"
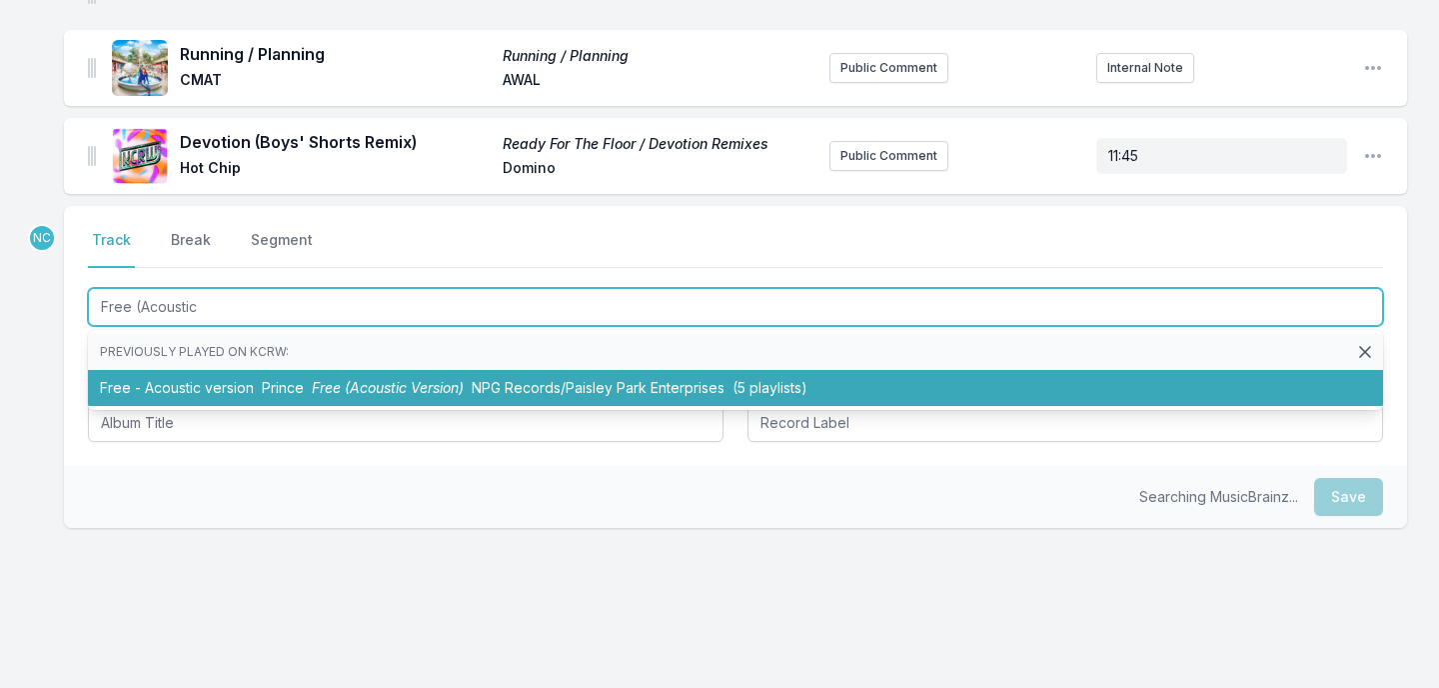
click at [151, 370] on li "Free - Acoustic version Prince Free (Acoustic Version) NPG Records/Paisley Park…" at bounding box center [735, 388] width 1295 height 36
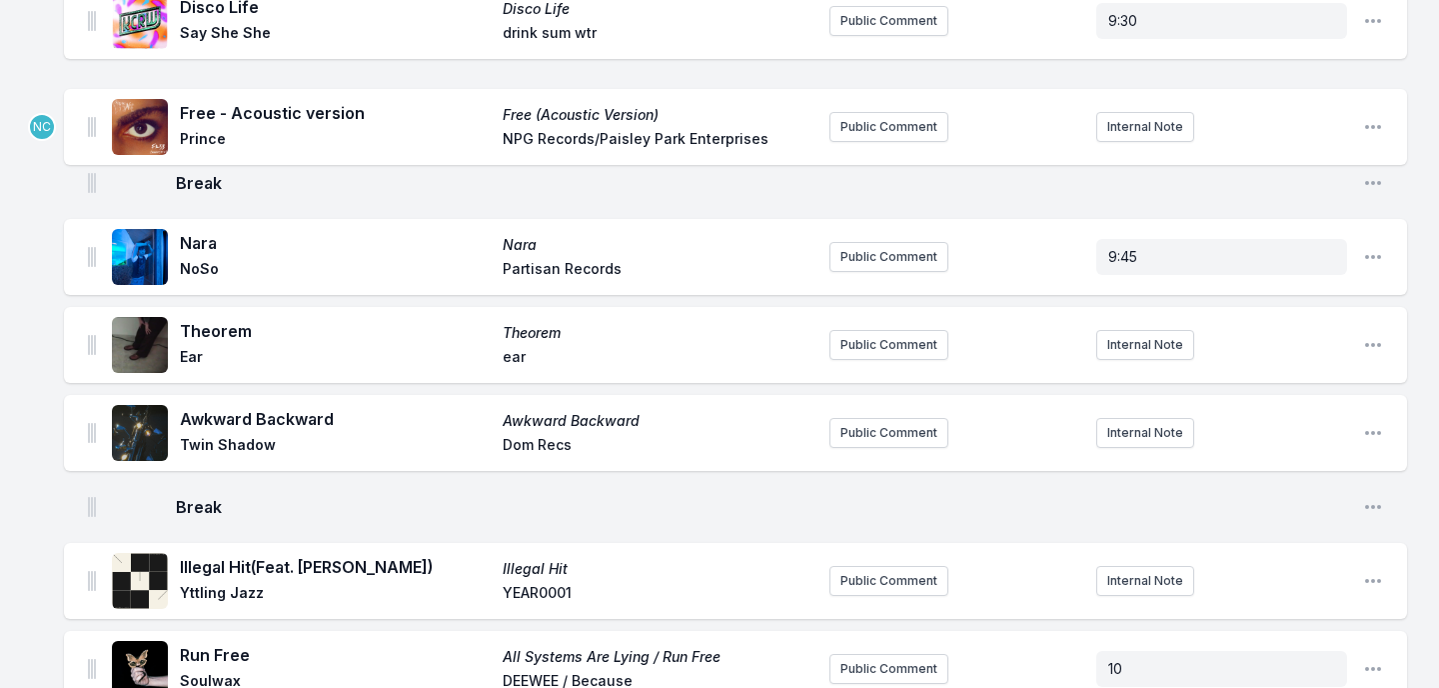
scroll to position [0, 0]
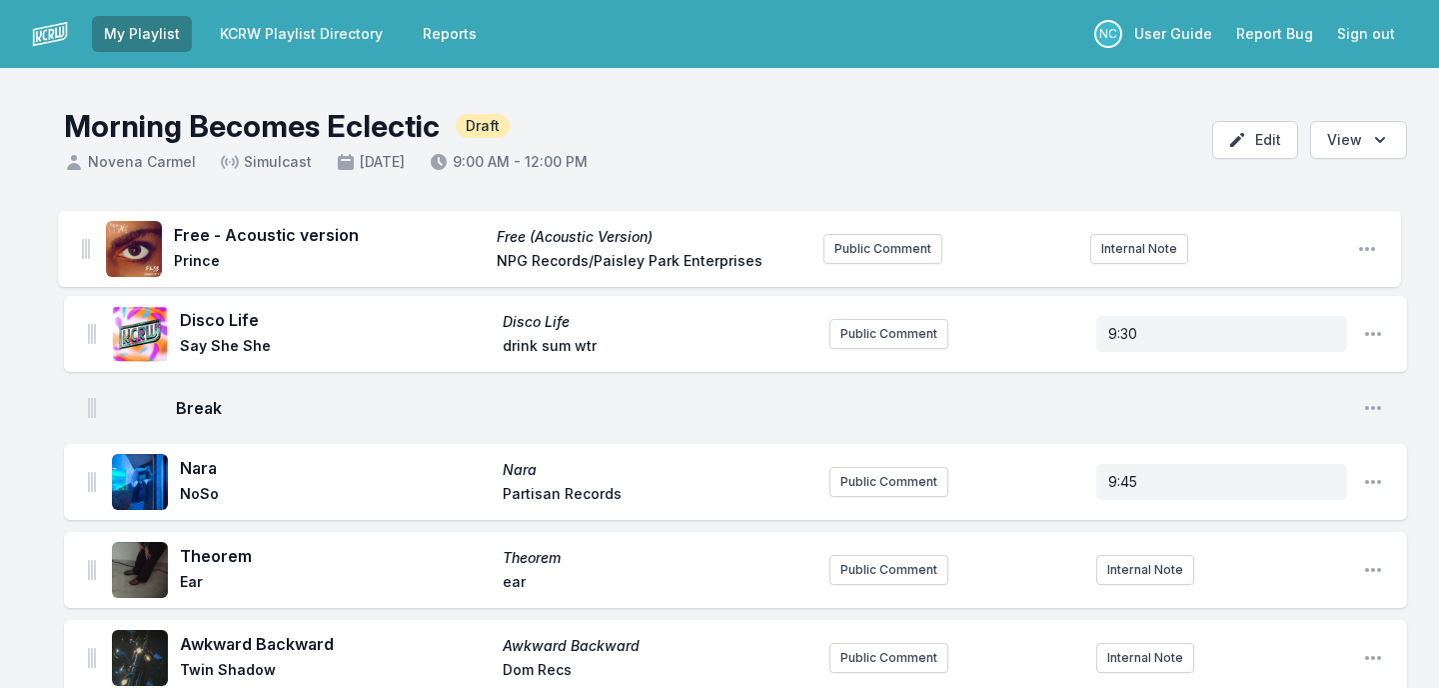
drag, startPoint x: 88, startPoint y: 127, endPoint x: 82, endPoint y: 237, distance: 110.1
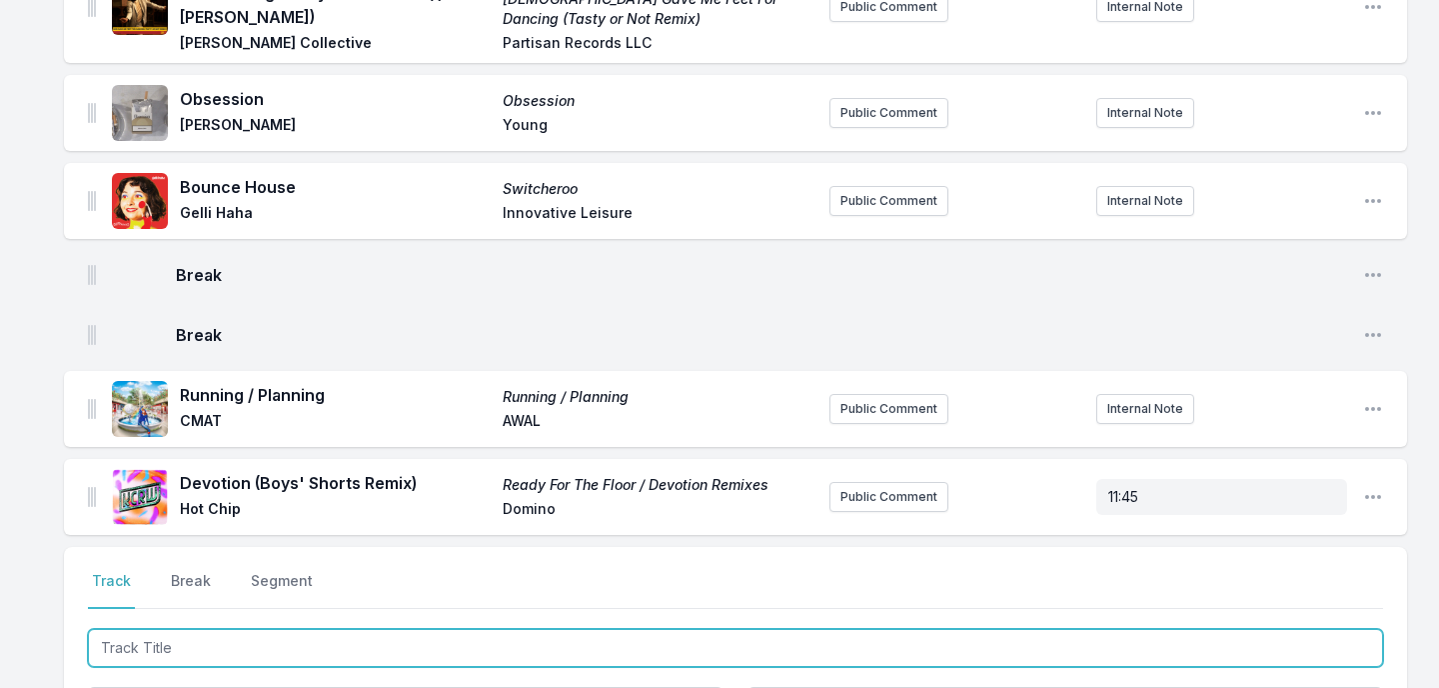
scroll to position [1429, 0]
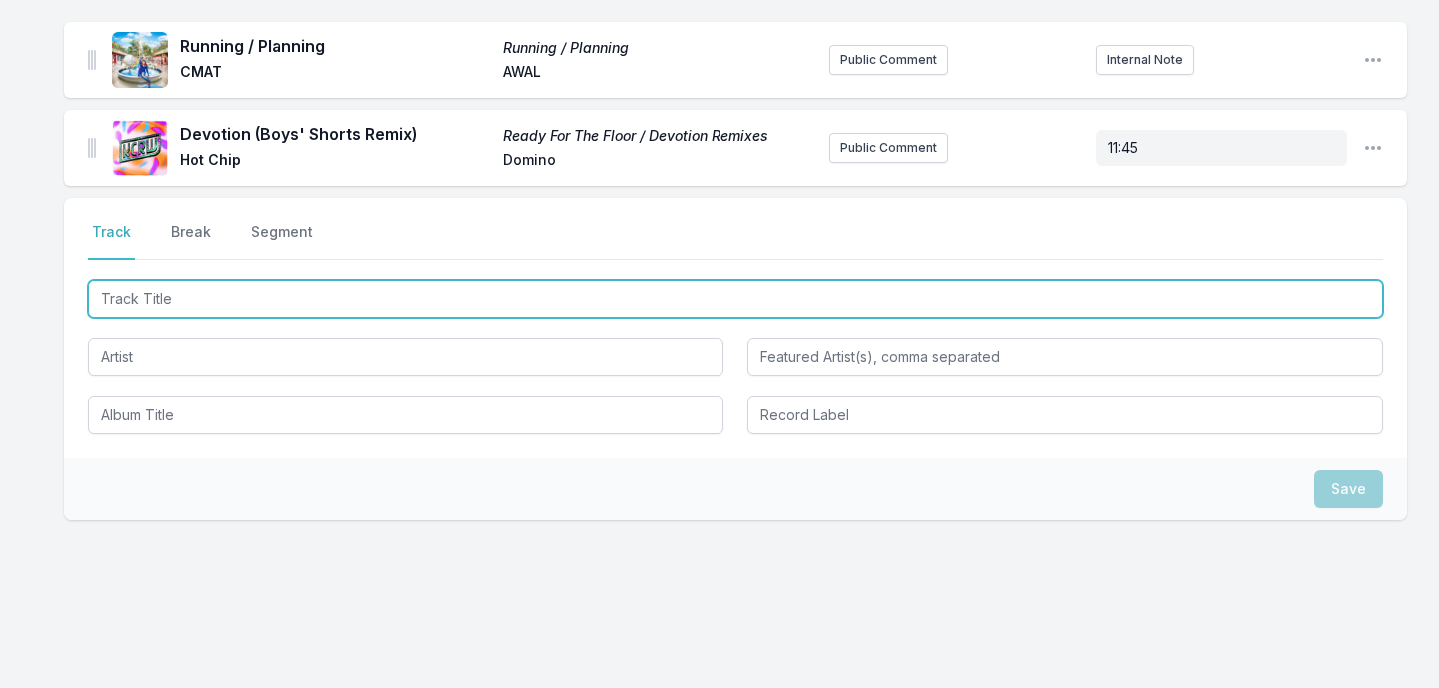
click at [170, 280] on input "Track Title" at bounding box center [735, 299] width 1295 height 38
type input "I Think of You"
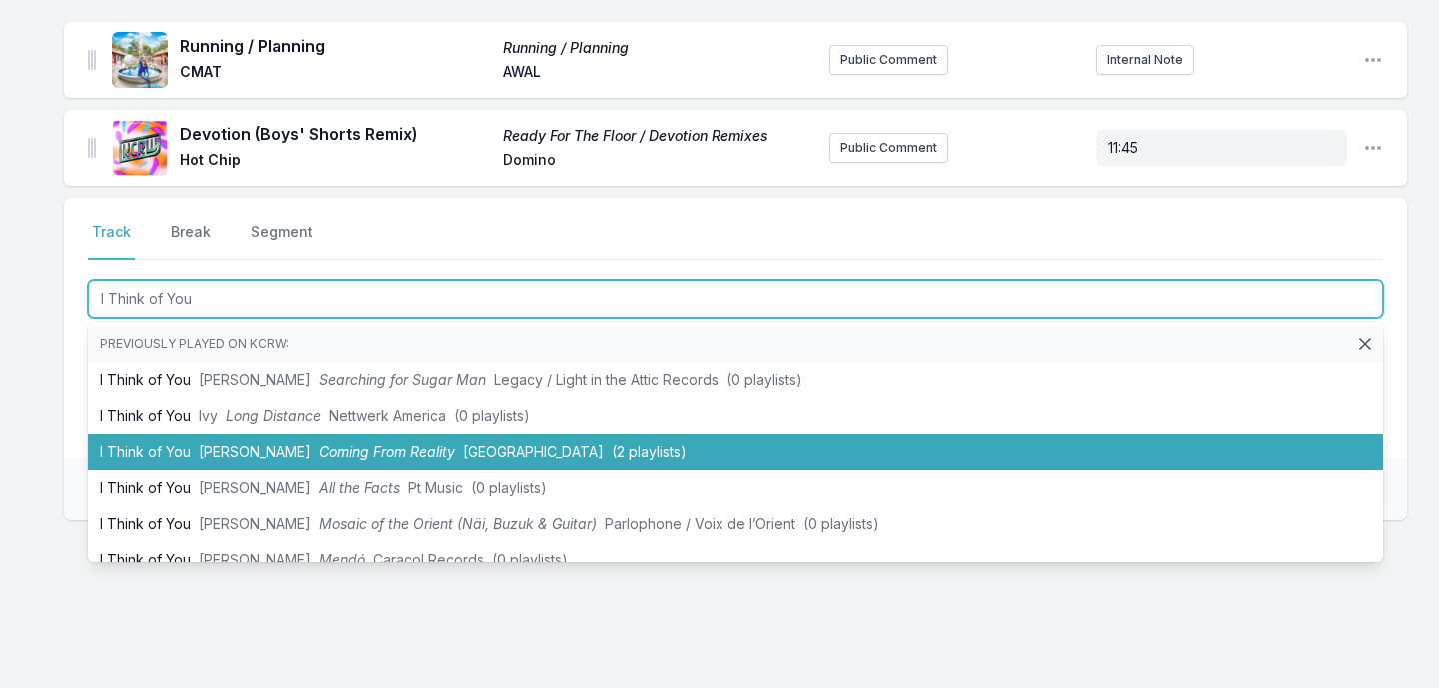
click at [138, 434] on li "I Think of You [PERSON_NAME] Coming From Reality Sussex (2 playlists)" at bounding box center [735, 452] width 1295 height 36
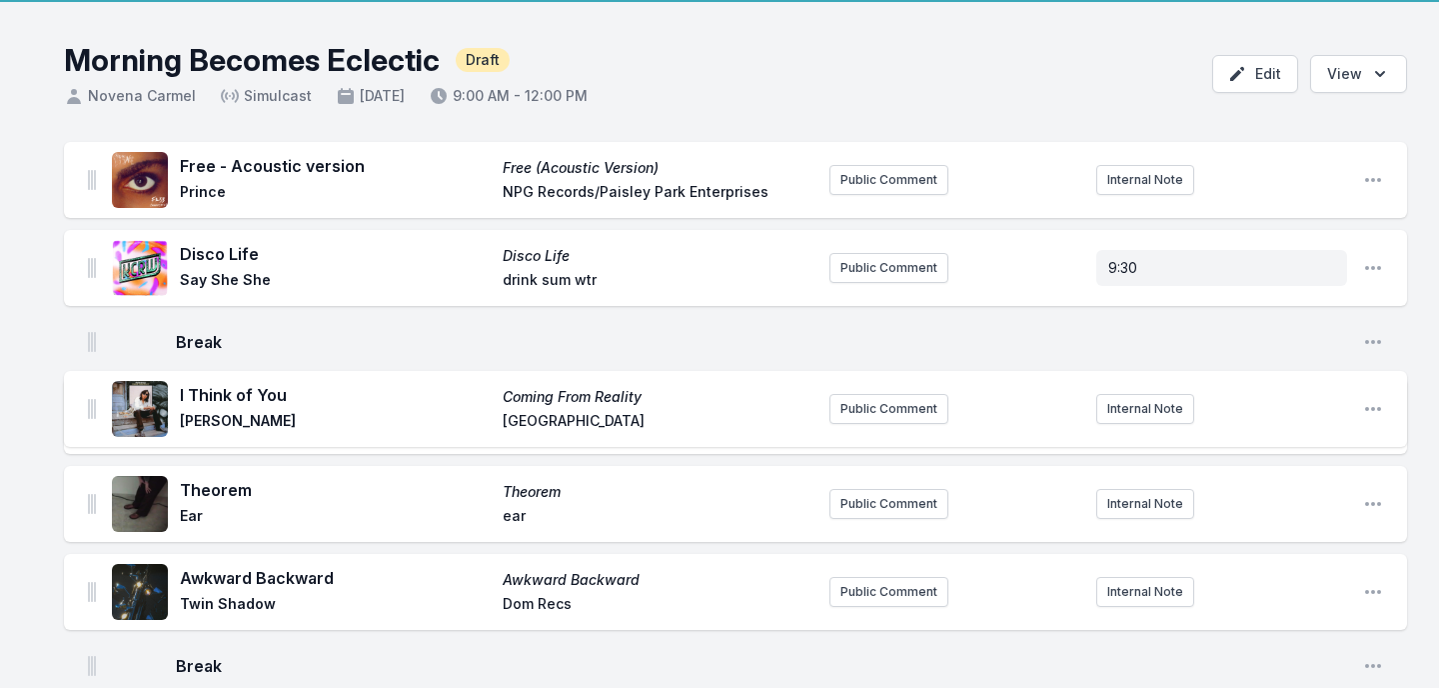
scroll to position [0, 0]
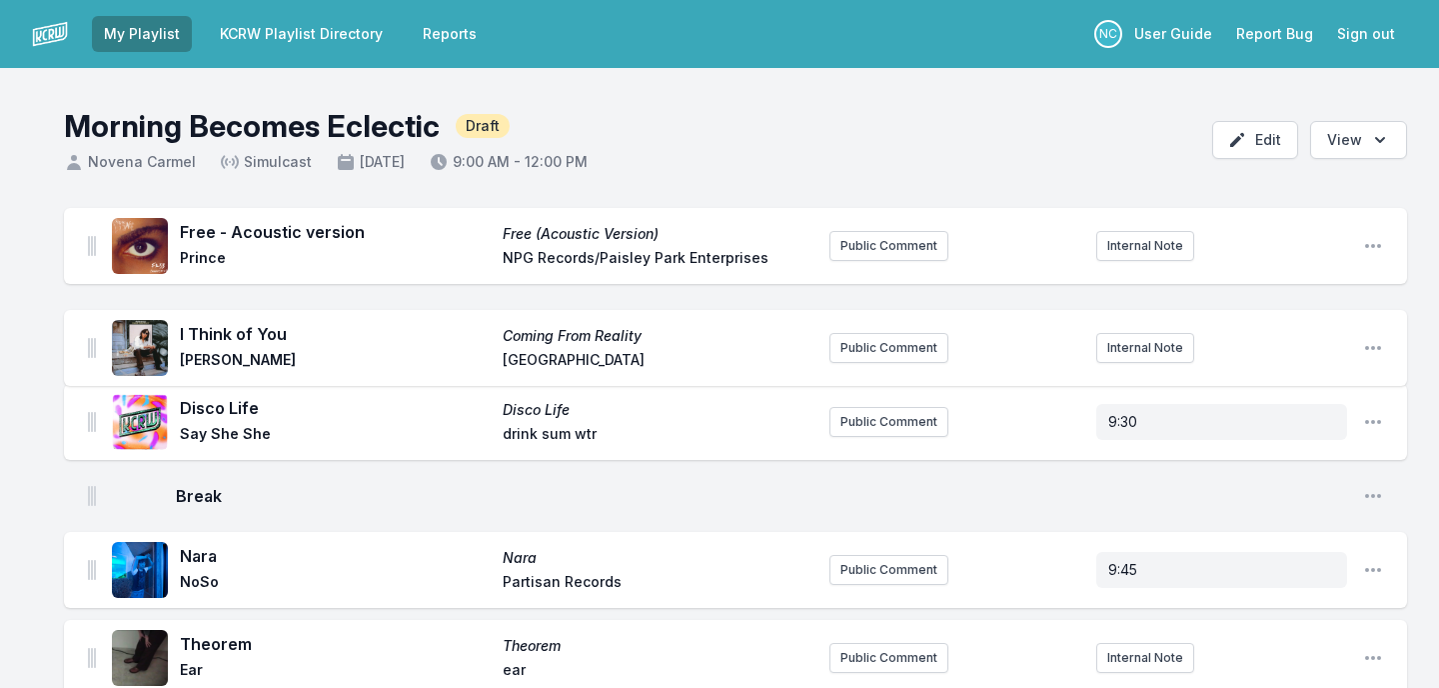
drag, startPoint x: 88, startPoint y: 533, endPoint x: 89, endPoint y: 327, distance: 205.9
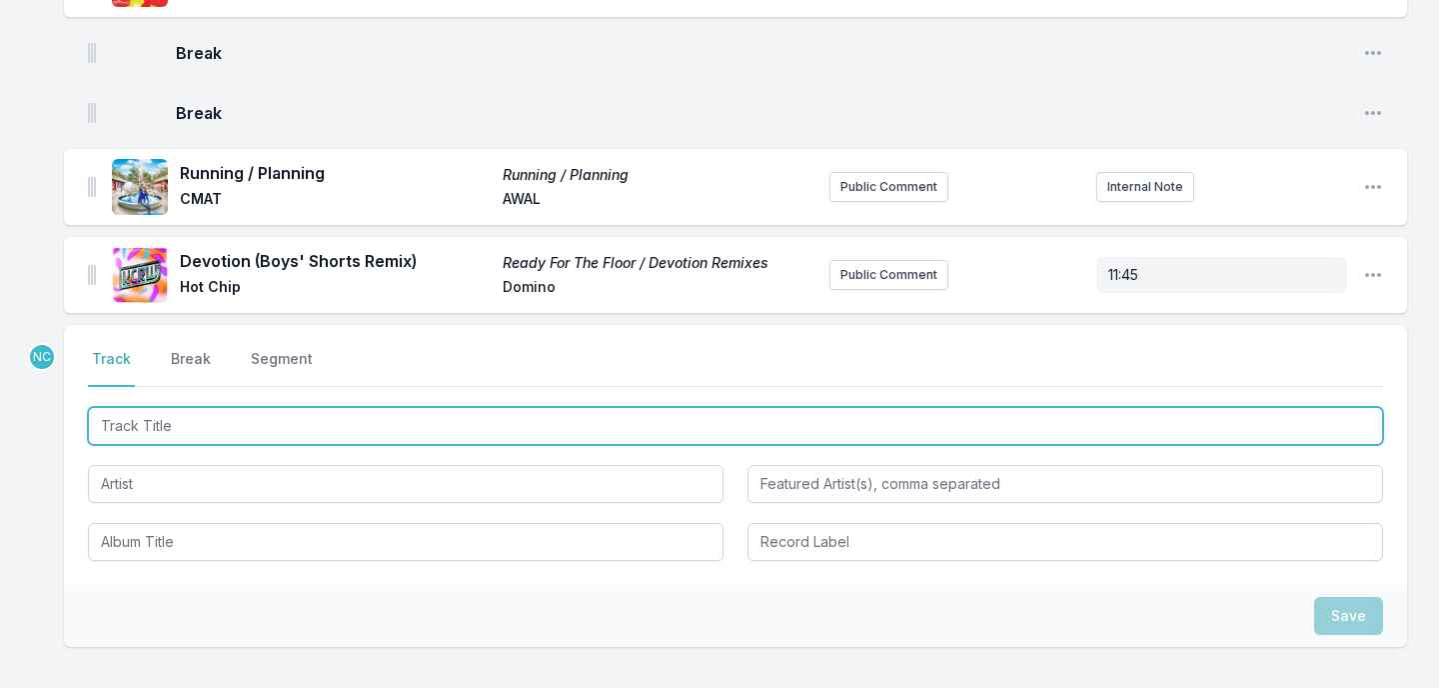
scroll to position [1517, 0]
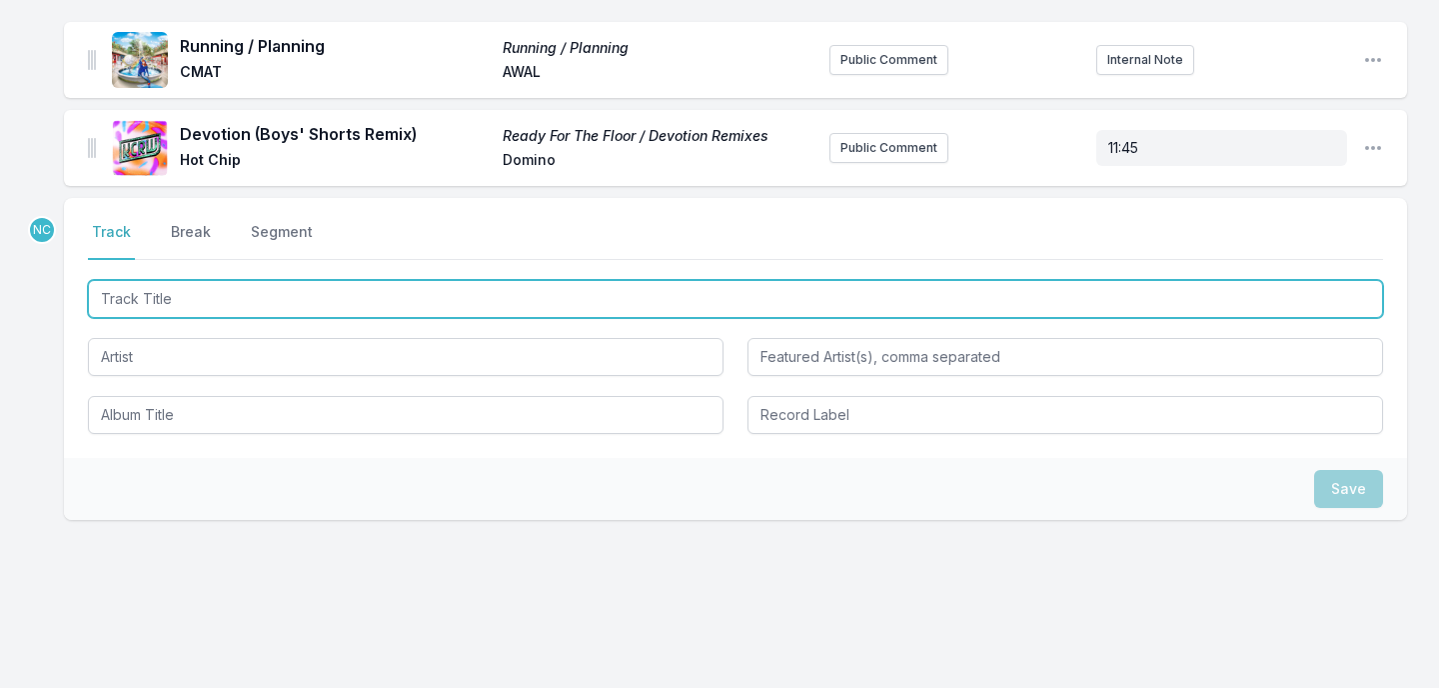
click at [240, 283] on input "Track Title" at bounding box center [735, 299] width 1295 height 38
type input "animal (fish factory session)"
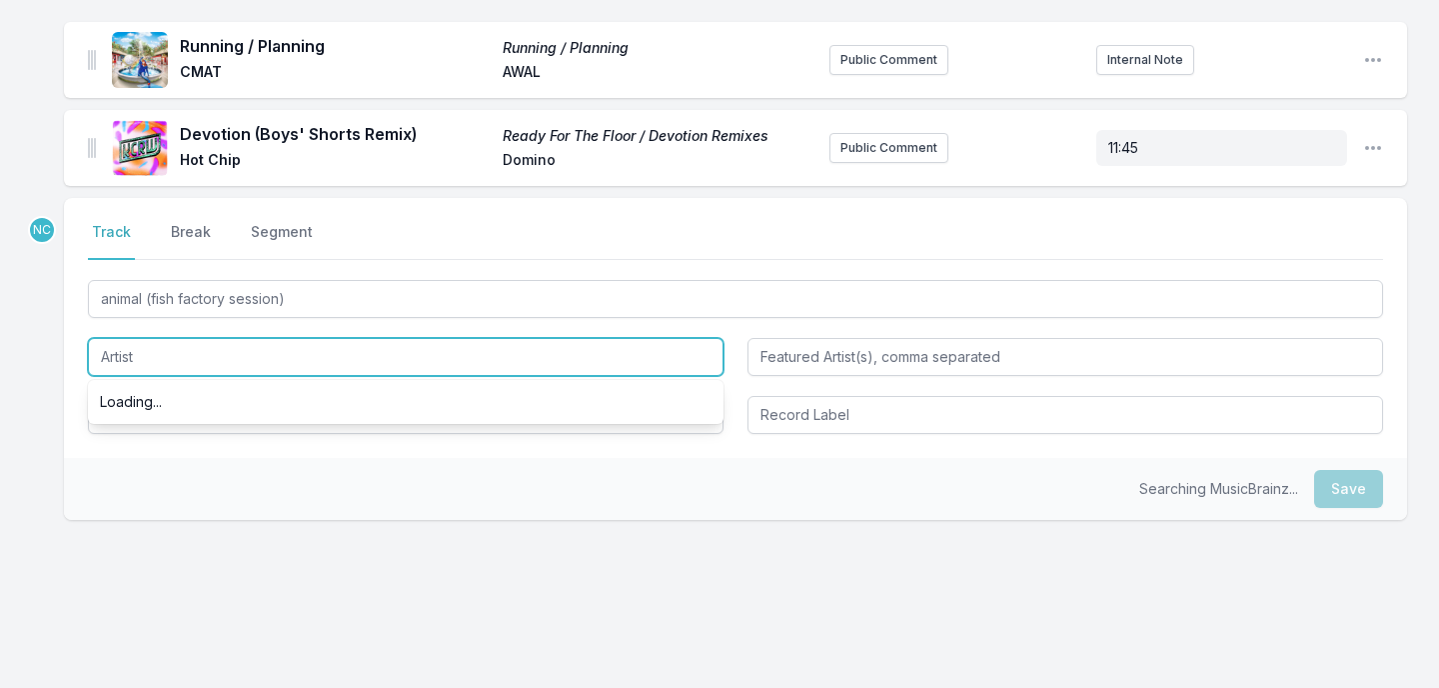
click at [277, 338] on input "Artist" at bounding box center [406, 357] width 636 height 38
type input "[PERSON_NAME] [PERSON_NAME]"
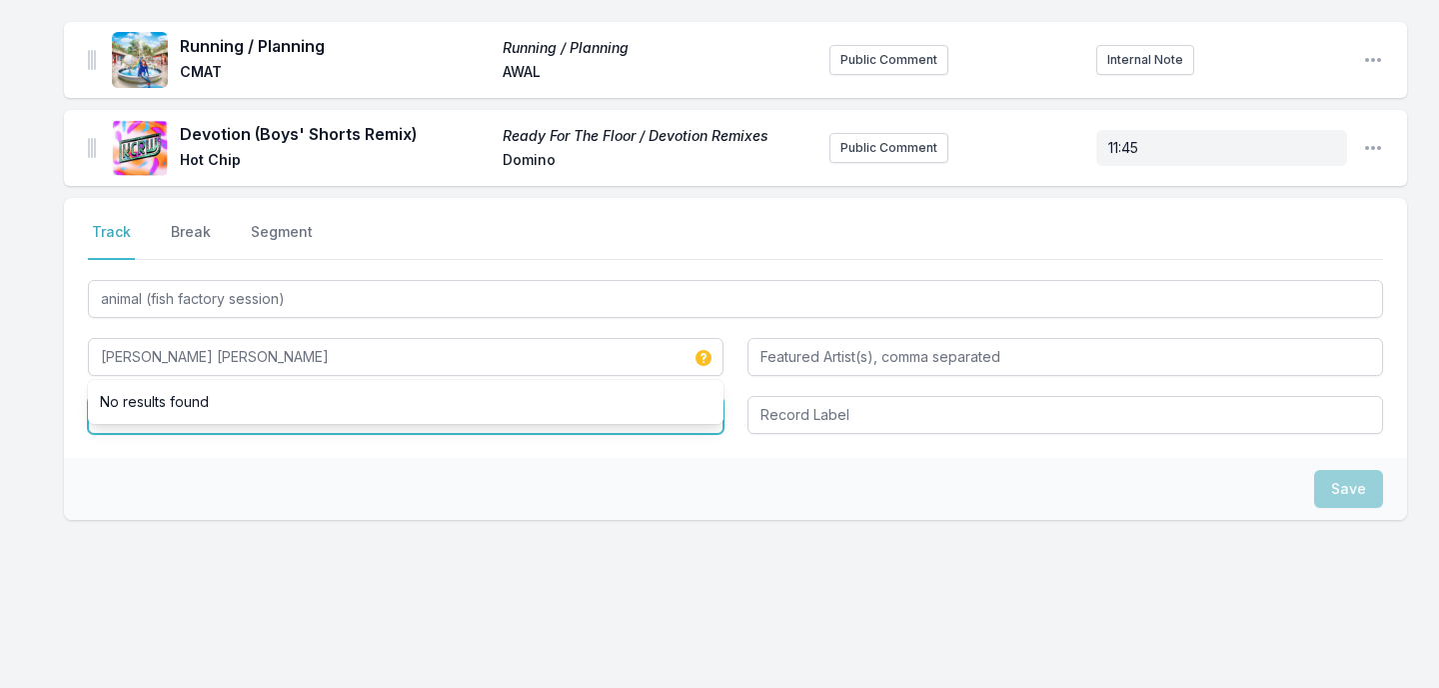
click at [250, 401] on input "Album Title" at bounding box center [406, 415] width 636 height 38
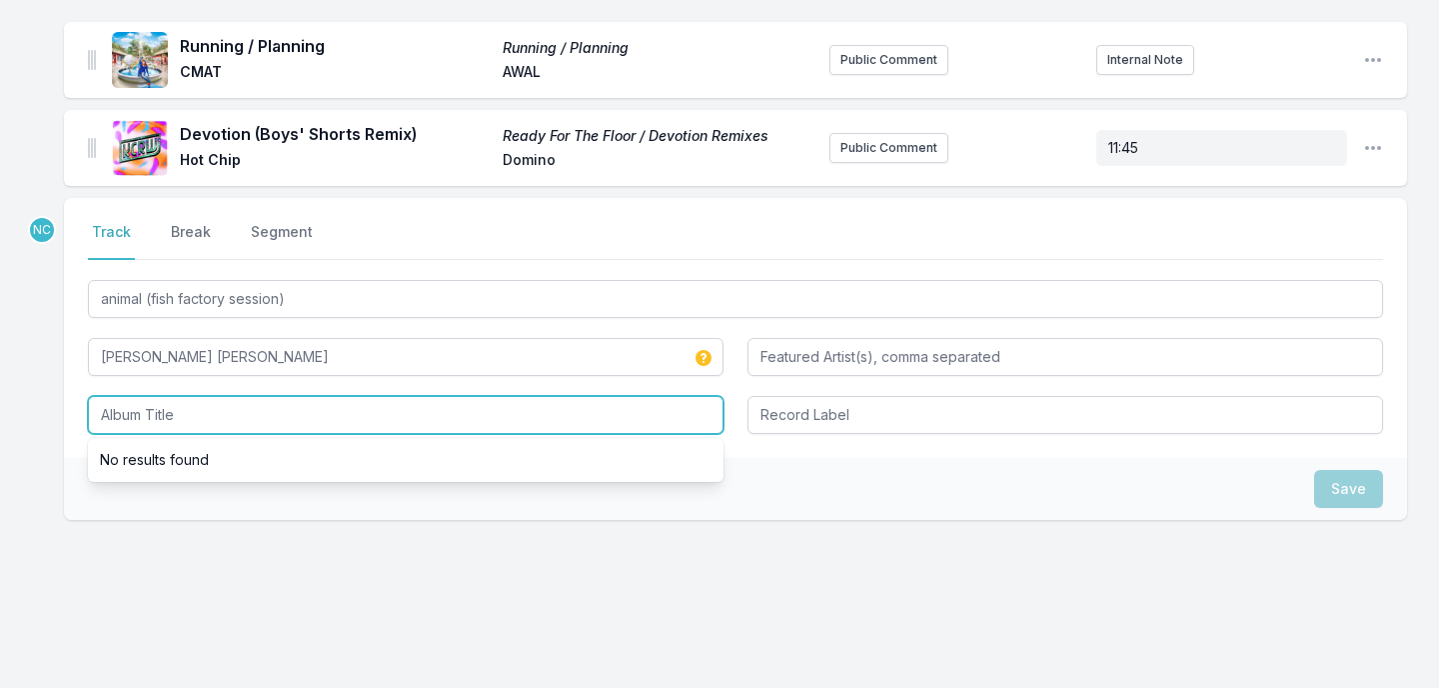
click at [250, 401] on input "Album Title" at bounding box center [406, 415] width 636 height 38
type input "fish factory sessions"
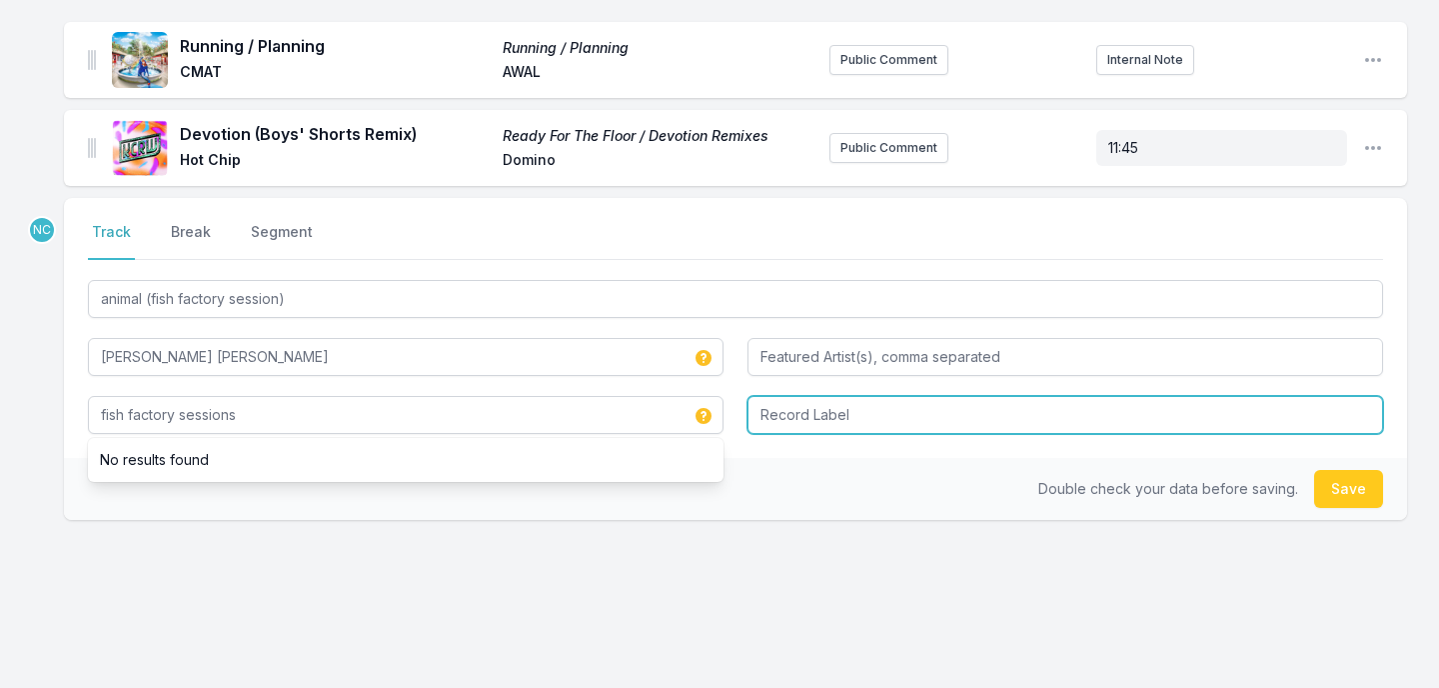
click at [790, 396] on input "Record Label" at bounding box center [1066, 415] width 636 height 38
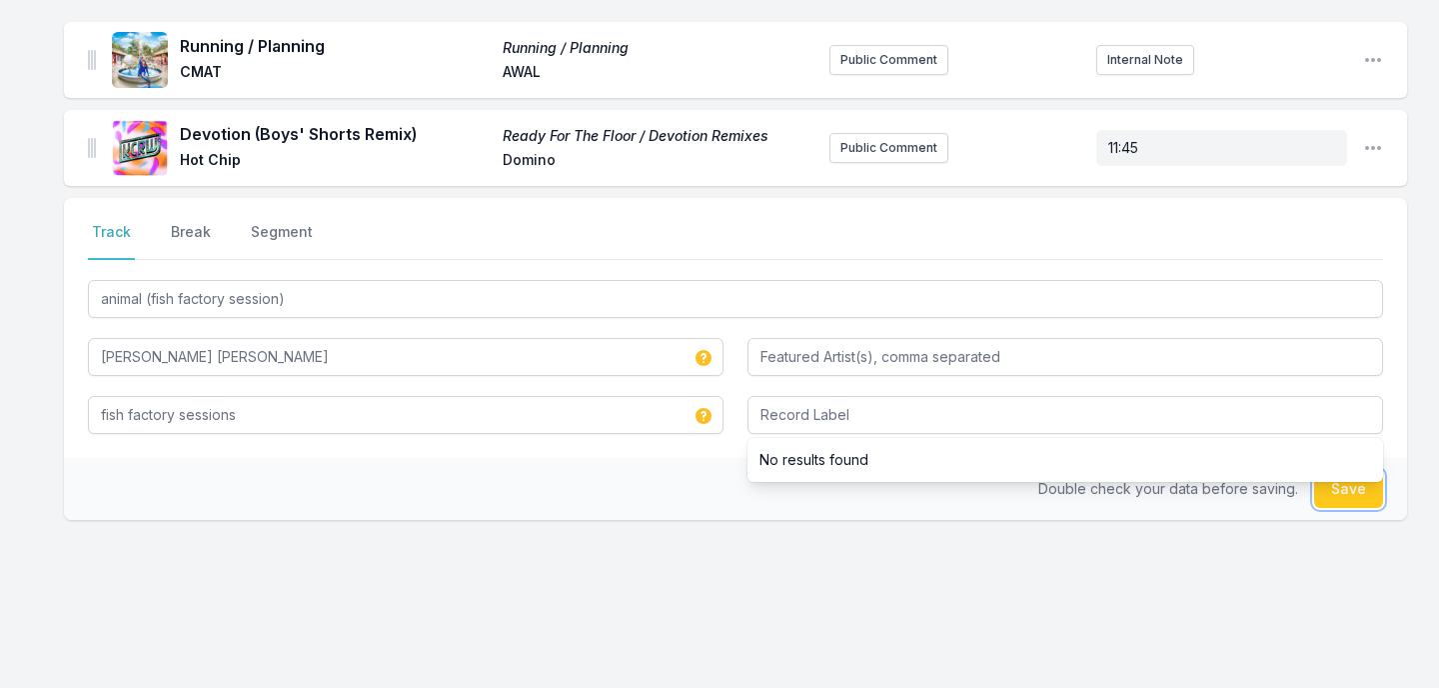
click at [1355, 473] on button "Save" at bounding box center [1348, 489] width 69 height 38
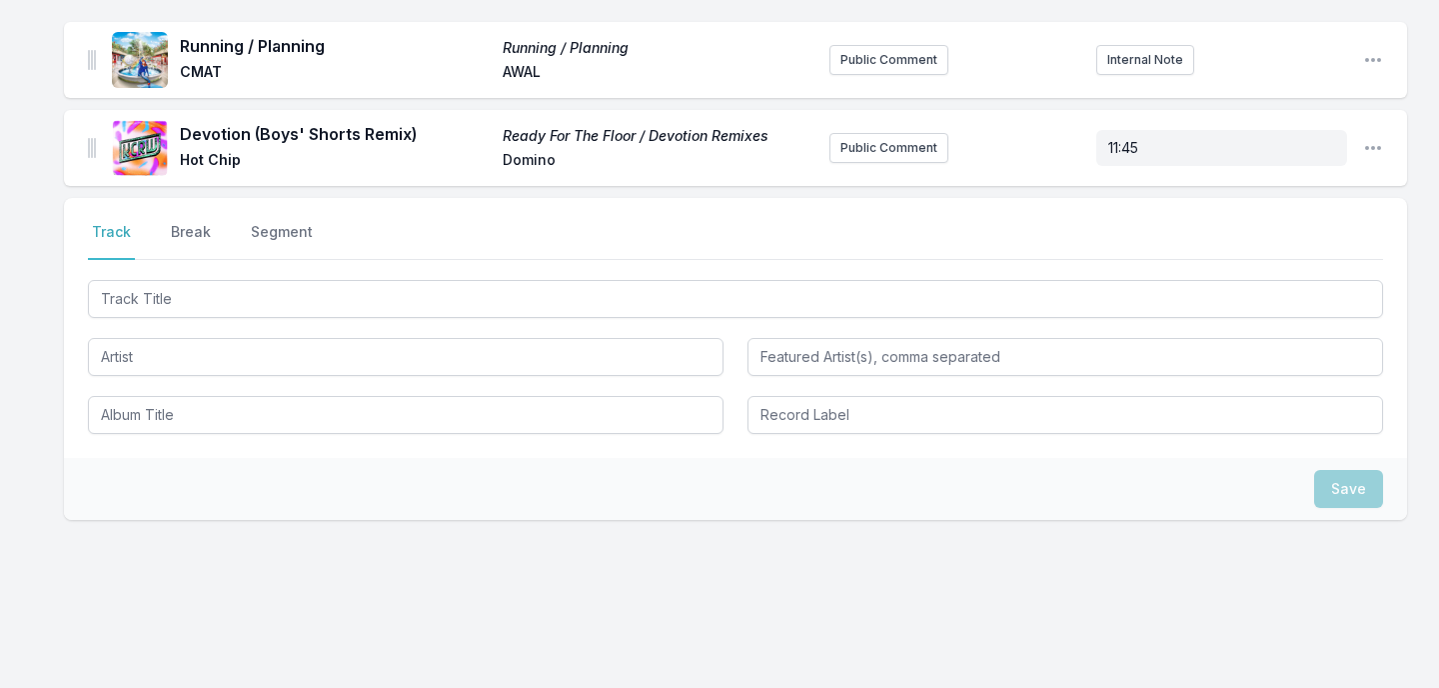
scroll to position [1657, 0]
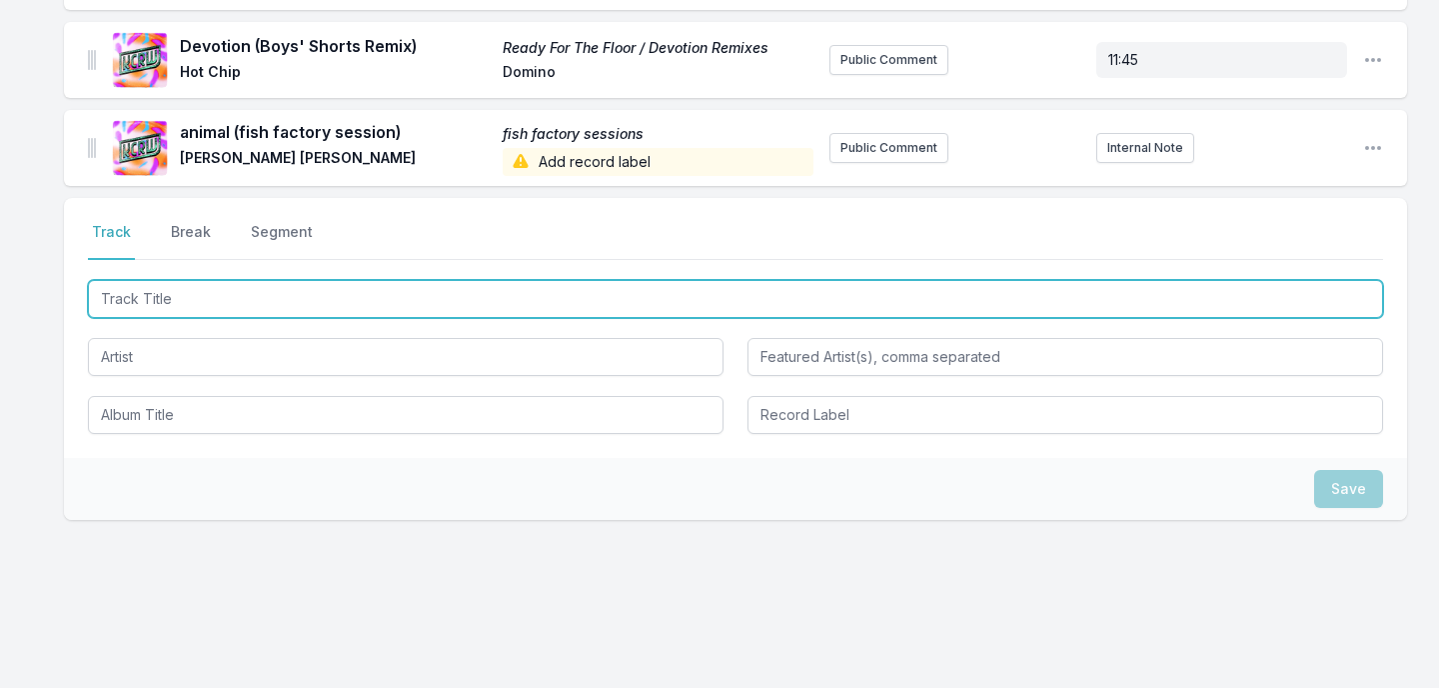
click at [270, 280] on input "Track Title" at bounding box center [735, 299] width 1295 height 38
type input "I Am Music"
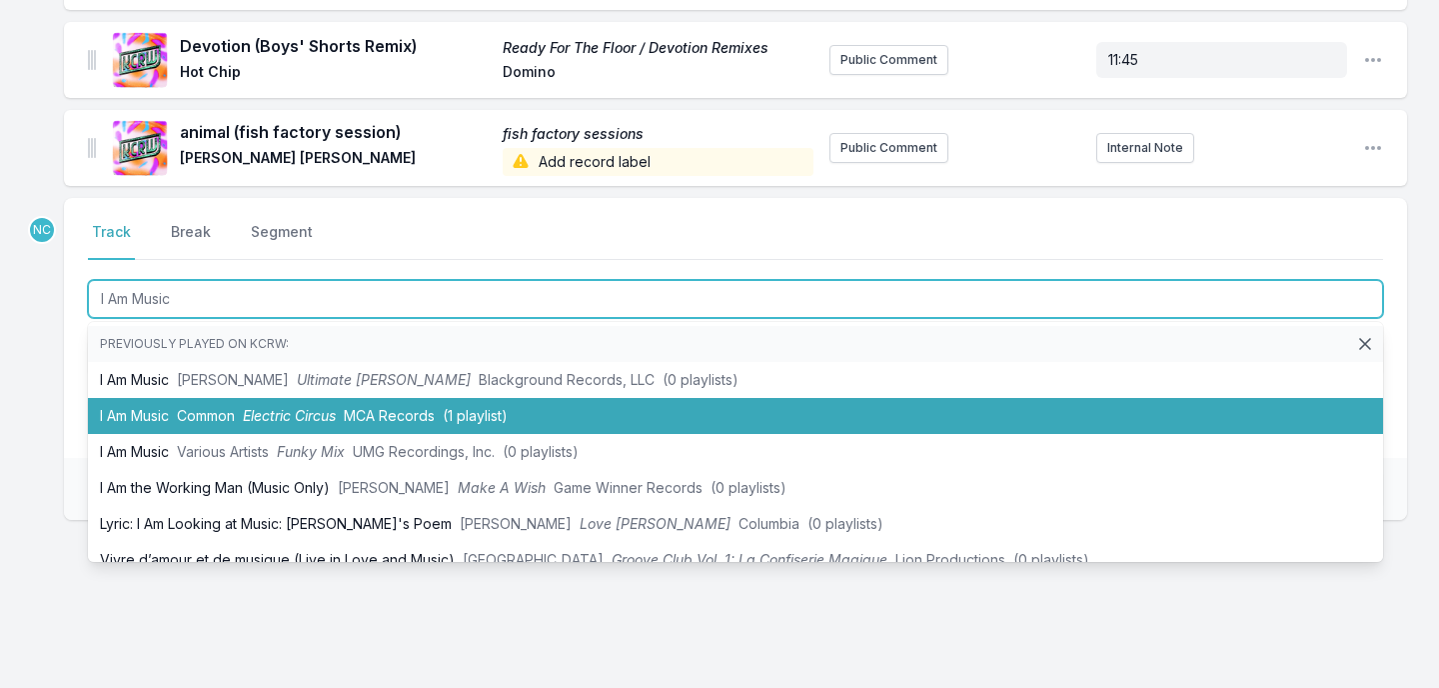
click at [295, 407] on span "Electric Circus" at bounding box center [289, 415] width 93 height 17
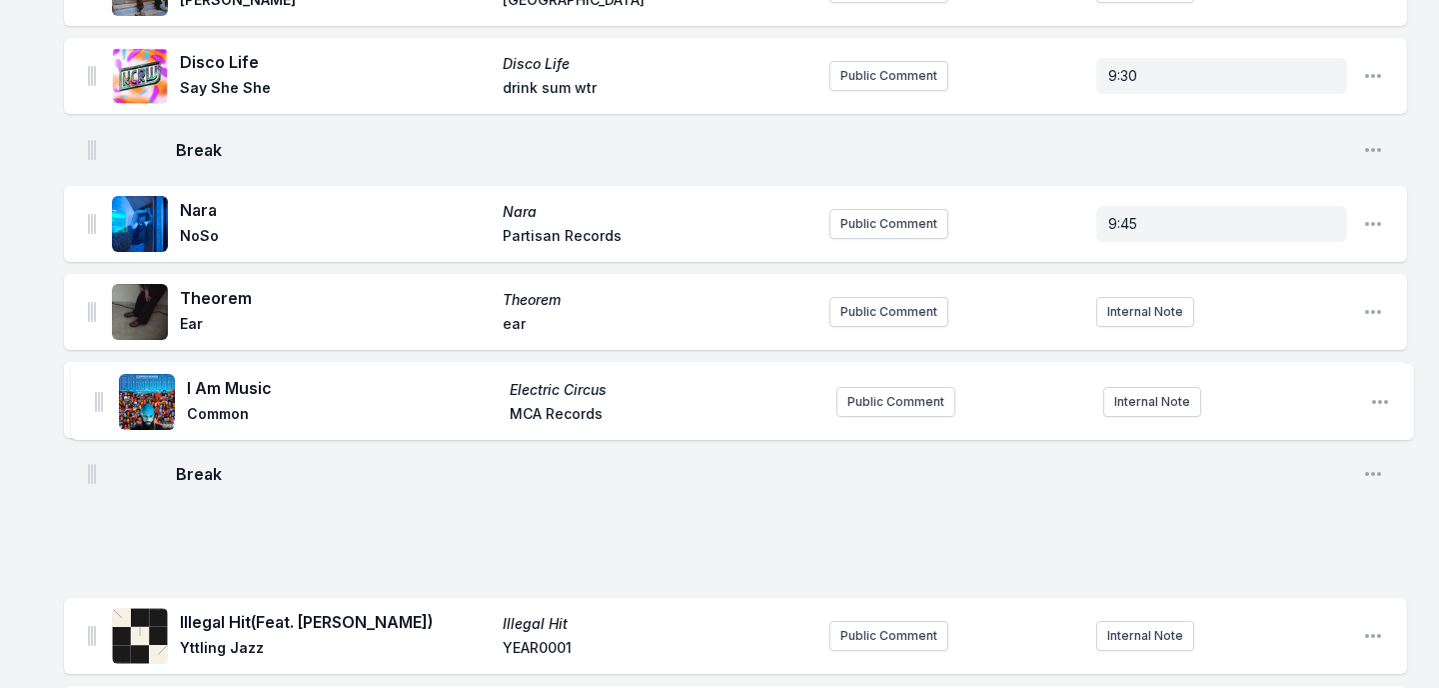
scroll to position [611, 0]
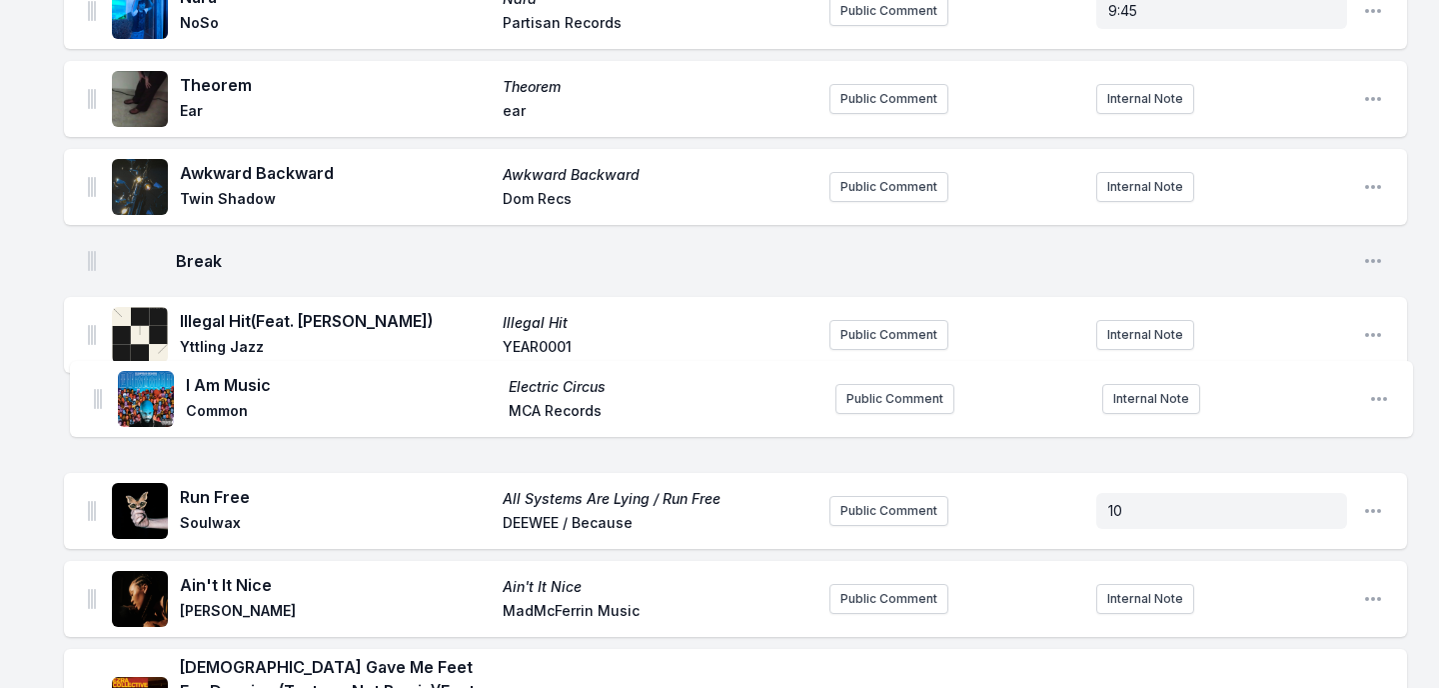
drag, startPoint x: 93, startPoint y: 119, endPoint x: 99, endPoint y: 389, distance: 269.9
click at [99, 389] on ul "Free - Acoustic version Free (Acoustic Version) Prince NPG Records/Paisley Park…" at bounding box center [735, 484] width 1343 height 1671
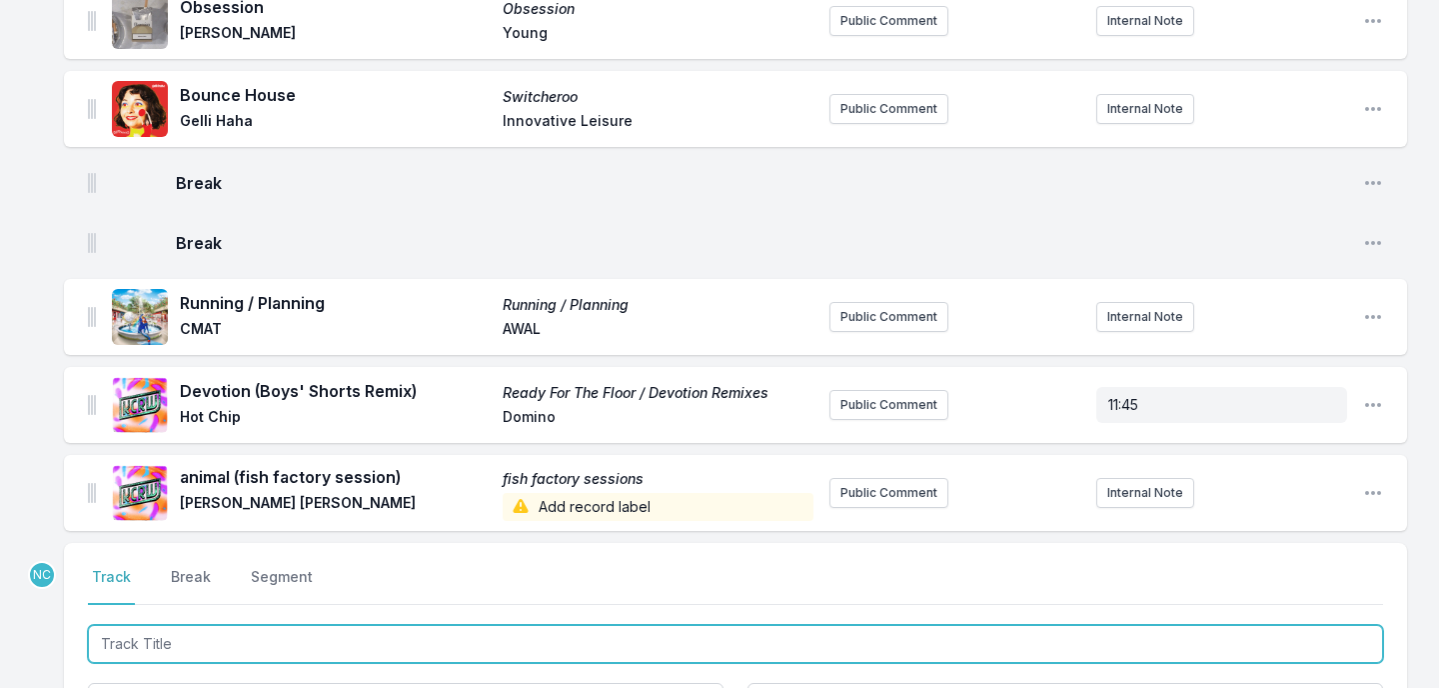
scroll to position [1745, 0]
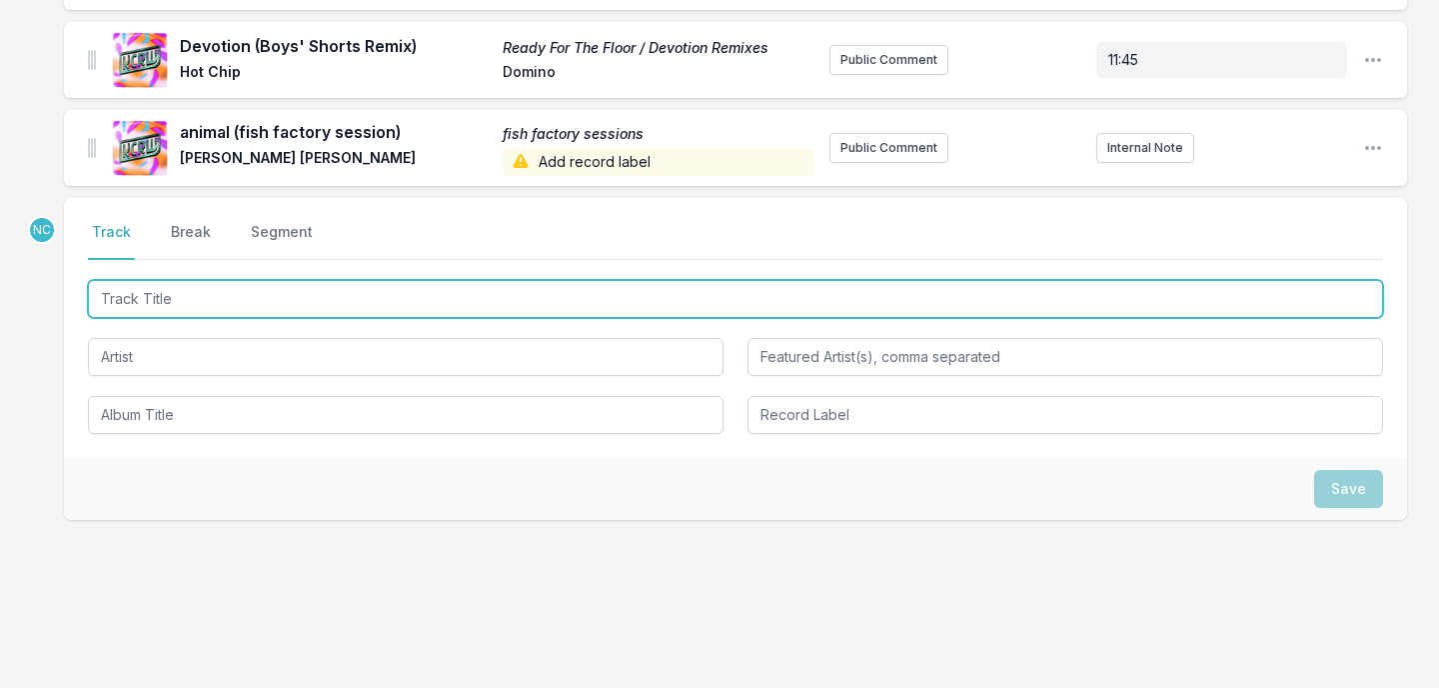
click at [346, 280] on input "Track Title" at bounding box center [735, 299] width 1295 height 38
type input "Ain't I Good For You"
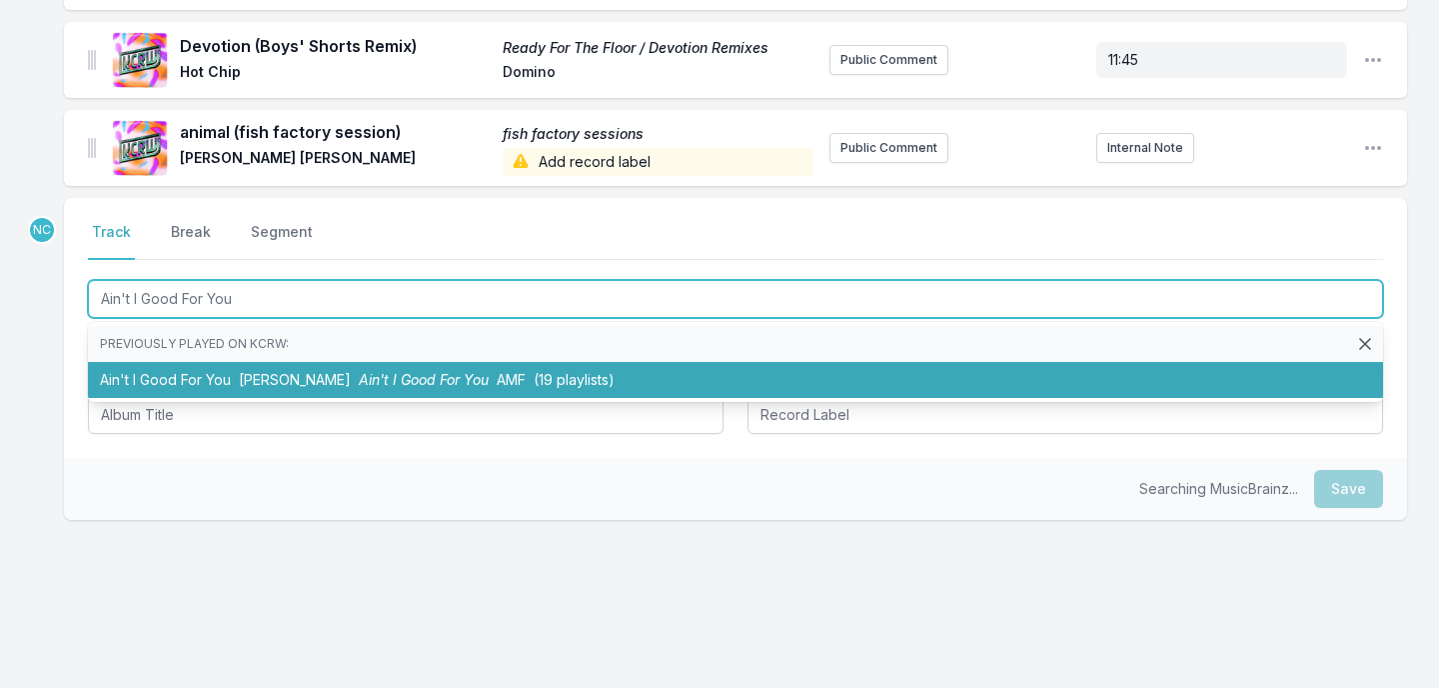
click at [357, 362] on li "Ain't I Good For You [PERSON_NAME] Ain't I Good For You AMF (19 playlists)" at bounding box center [735, 380] width 1295 height 36
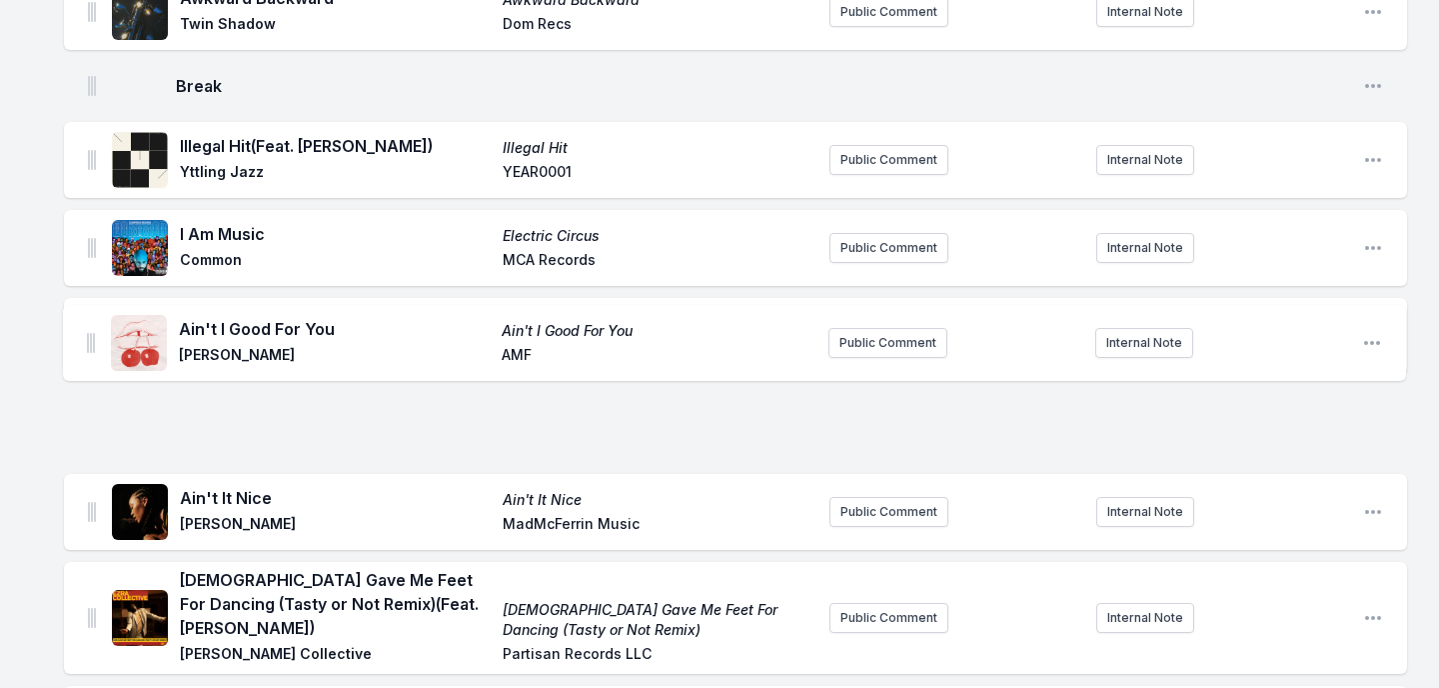
scroll to position [742, 0]
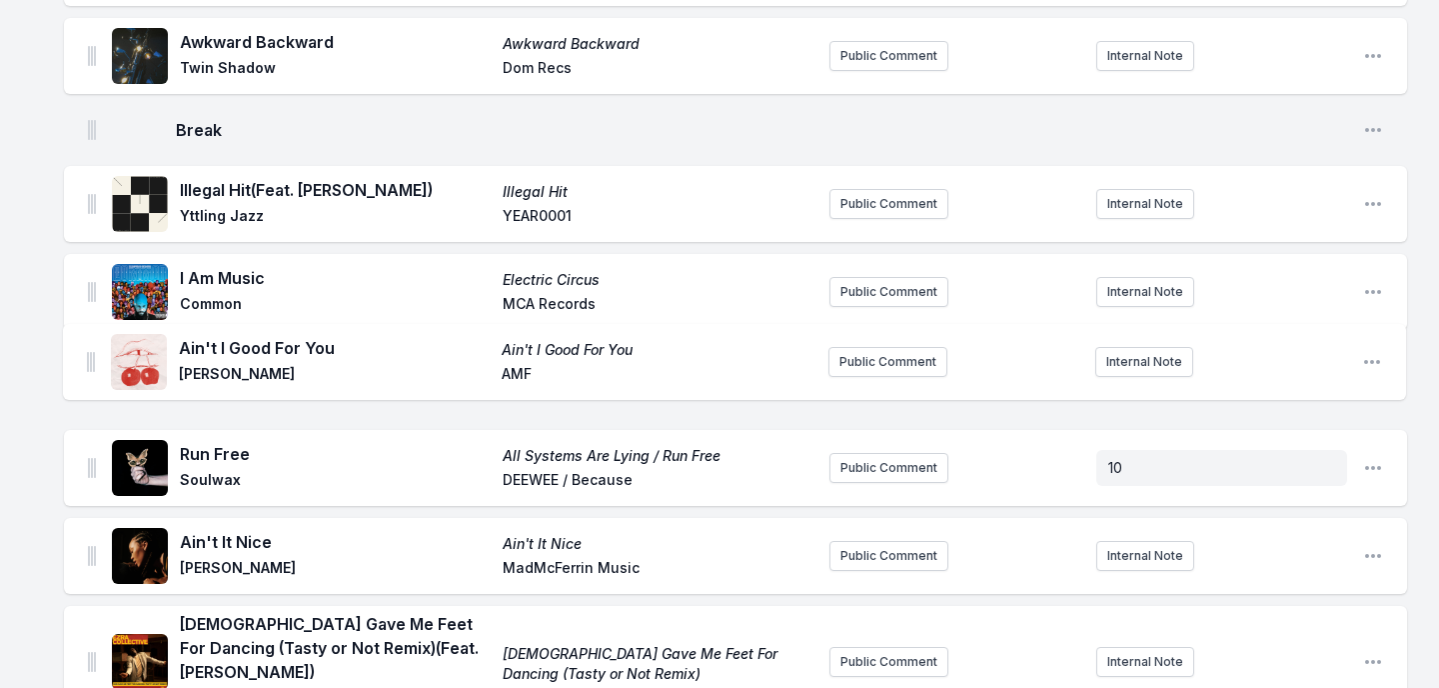
drag, startPoint x: 94, startPoint y: 385, endPoint x: 93, endPoint y: 351, distance: 34.0
click at [93, 351] on ul "Free - Acoustic version Free (Acoustic Version) Prince NPG Records/Paisley Park…" at bounding box center [735, 397] width 1343 height 1759
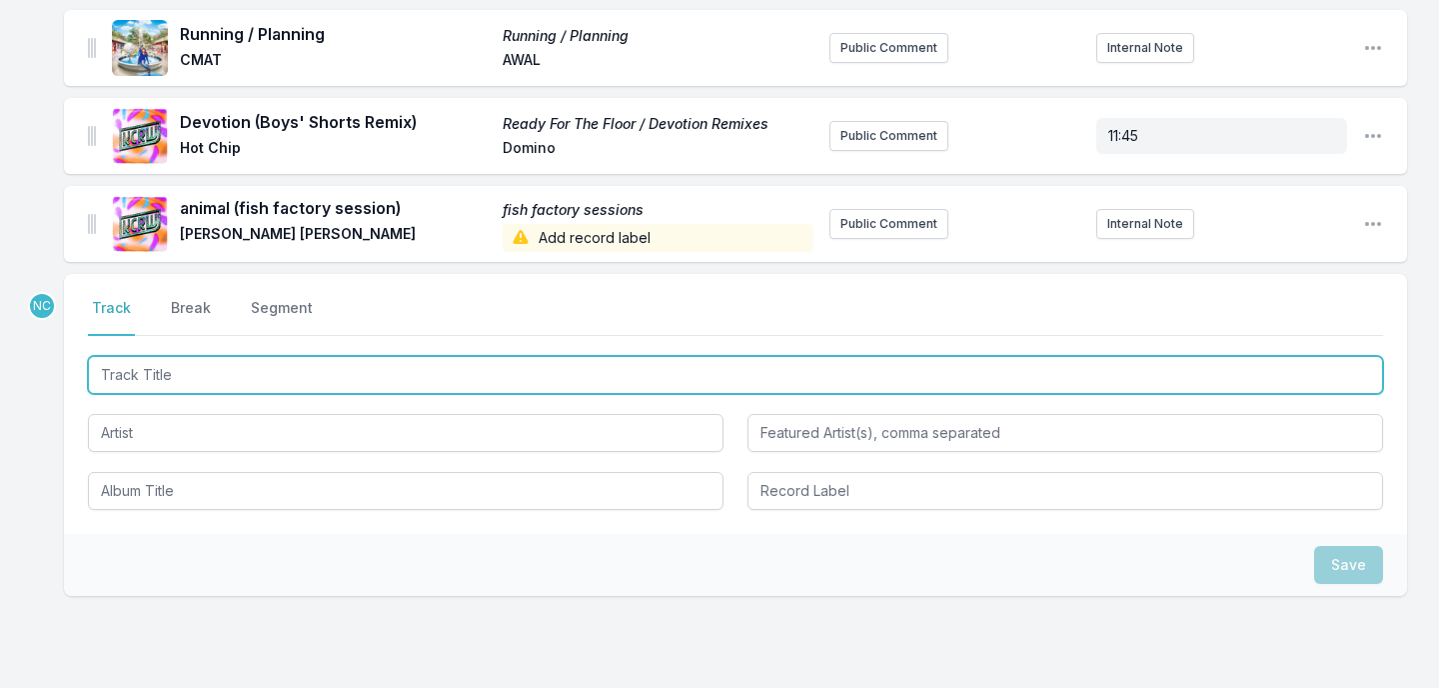
scroll to position [1833, 0]
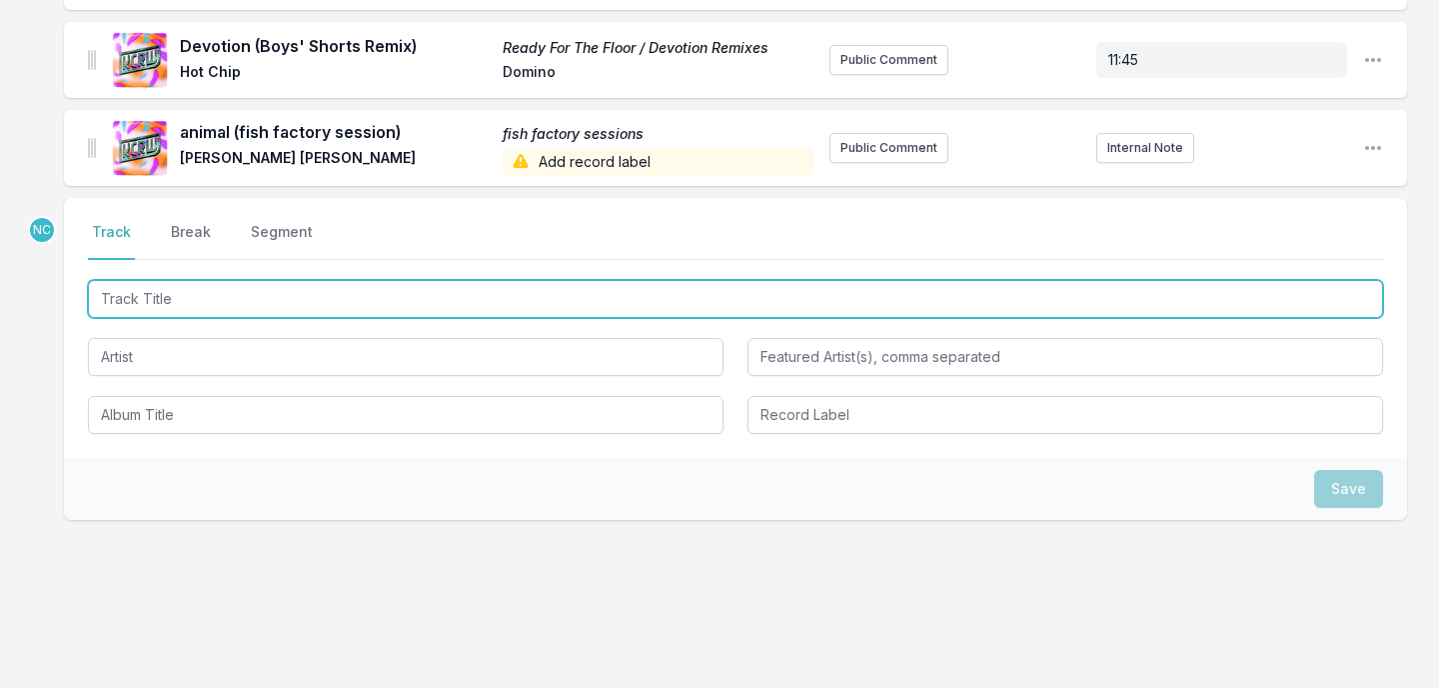
click at [335, 280] on input "Track Title" at bounding box center [735, 299] width 1295 height 38
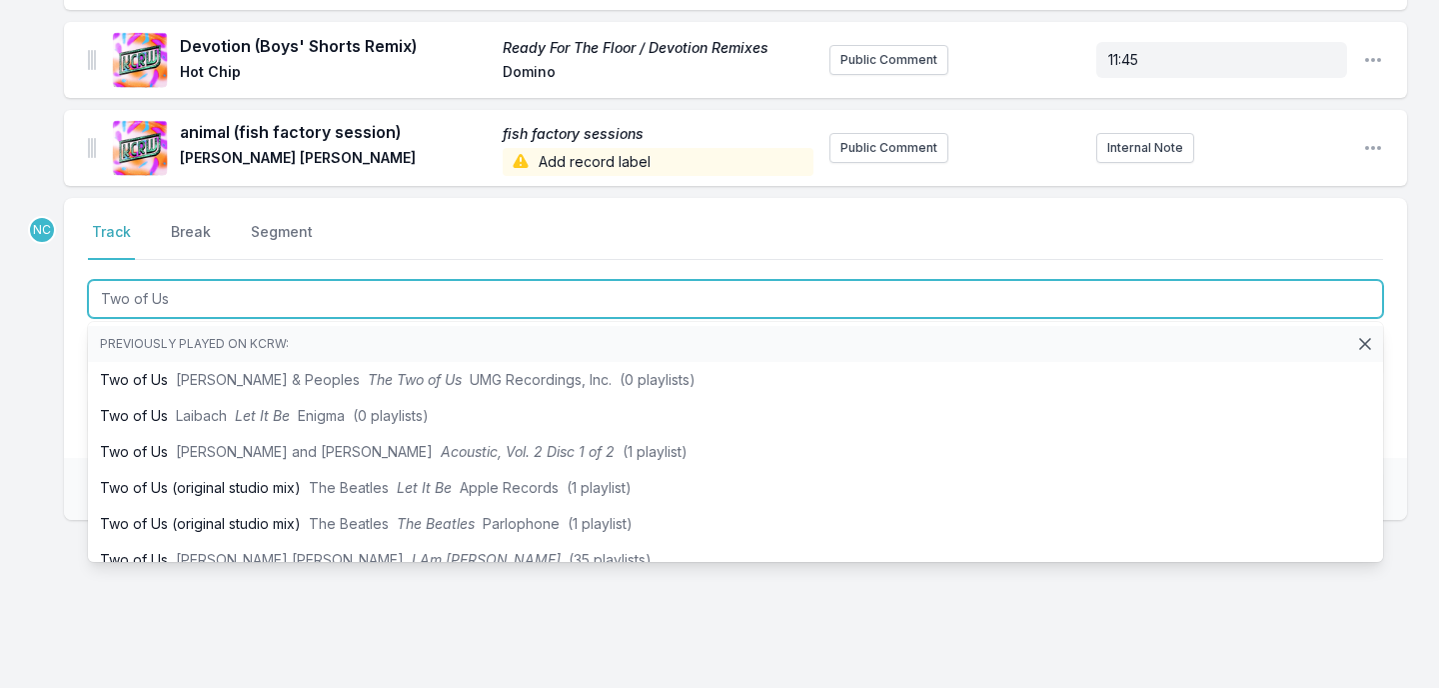
type input "Two of Us"
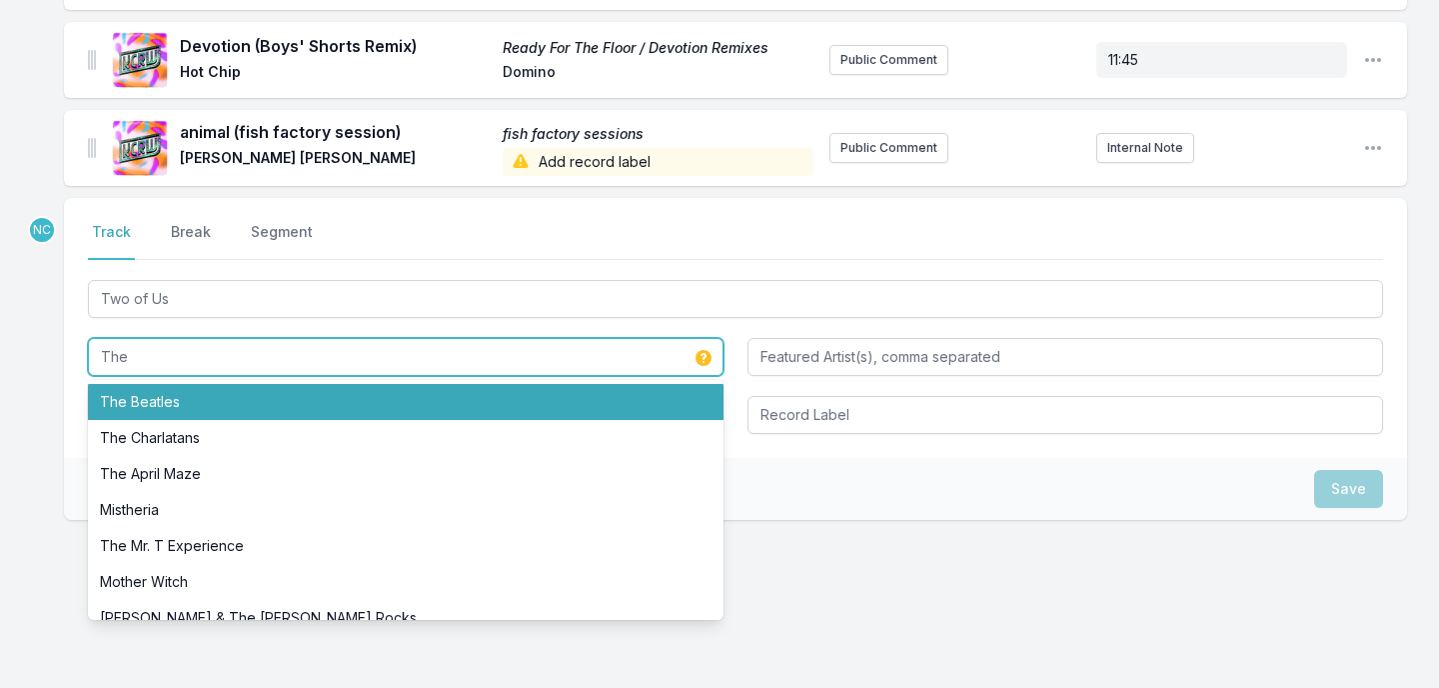
click at [369, 384] on li "The Beatles" at bounding box center [406, 402] width 636 height 36
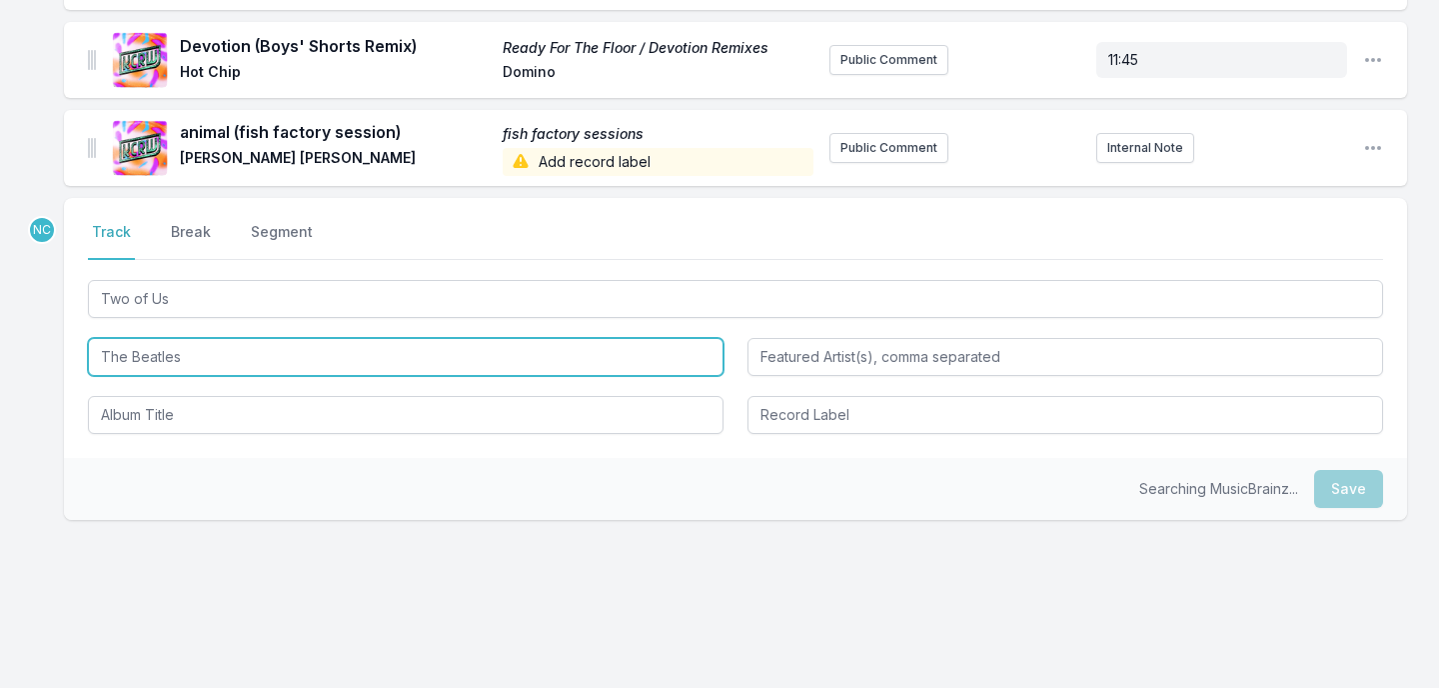
type input "The Beatles"
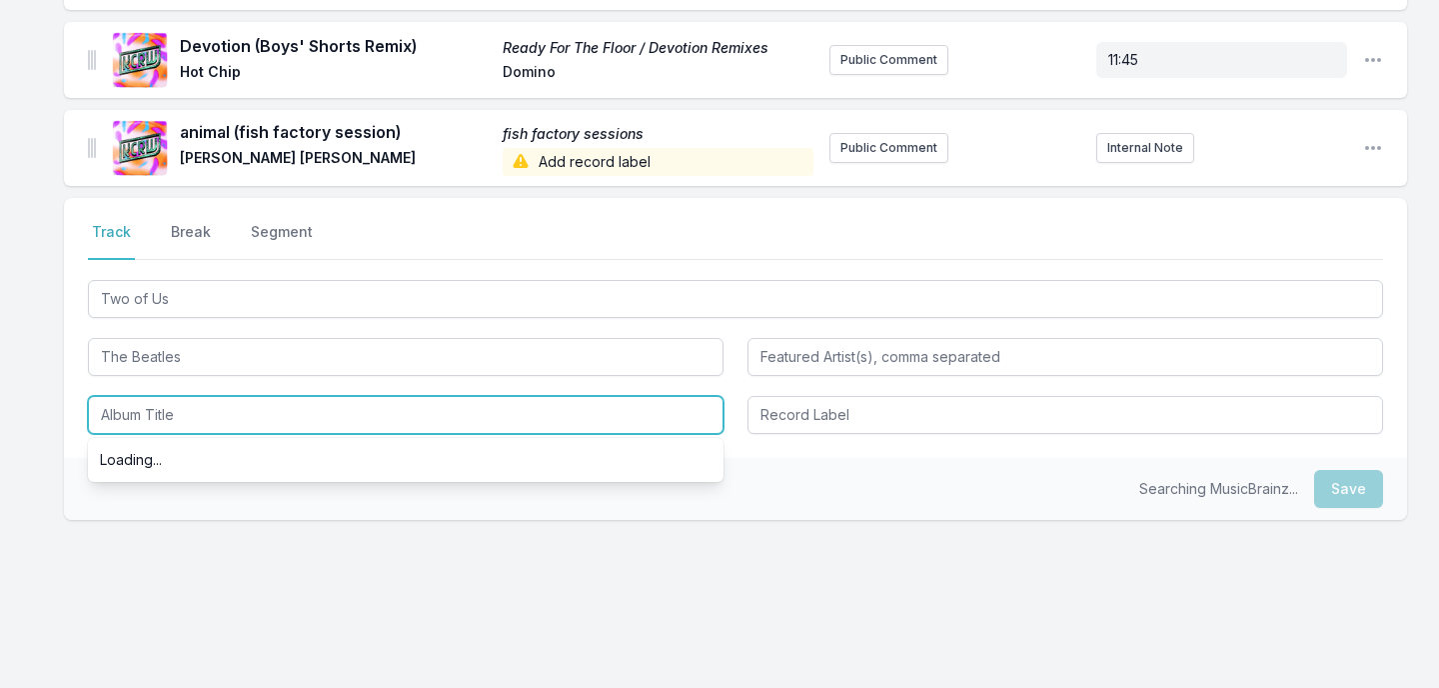
click at [281, 406] on input "Album Title" at bounding box center [406, 415] width 636 height 38
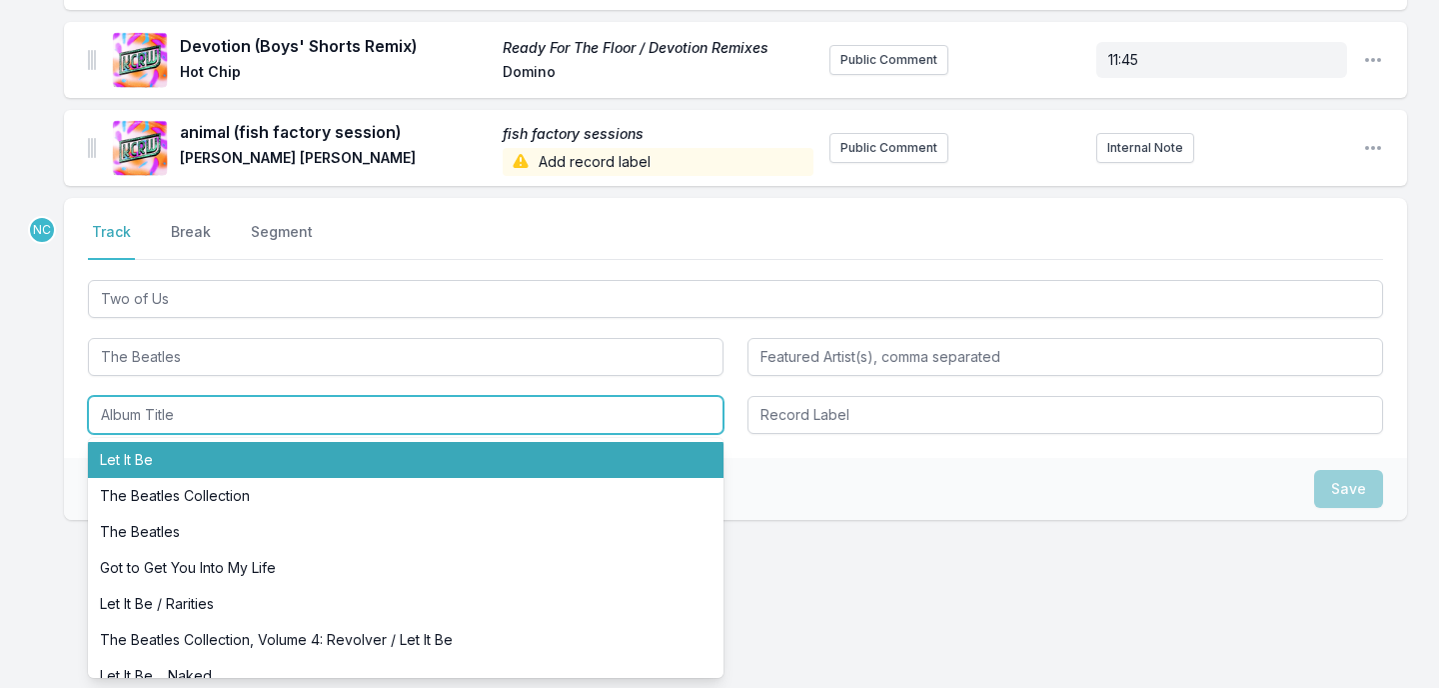
click at [274, 444] on li "Let It Be" at bounding box center [406, 460] width 636 height 36
type input "Let It Be"
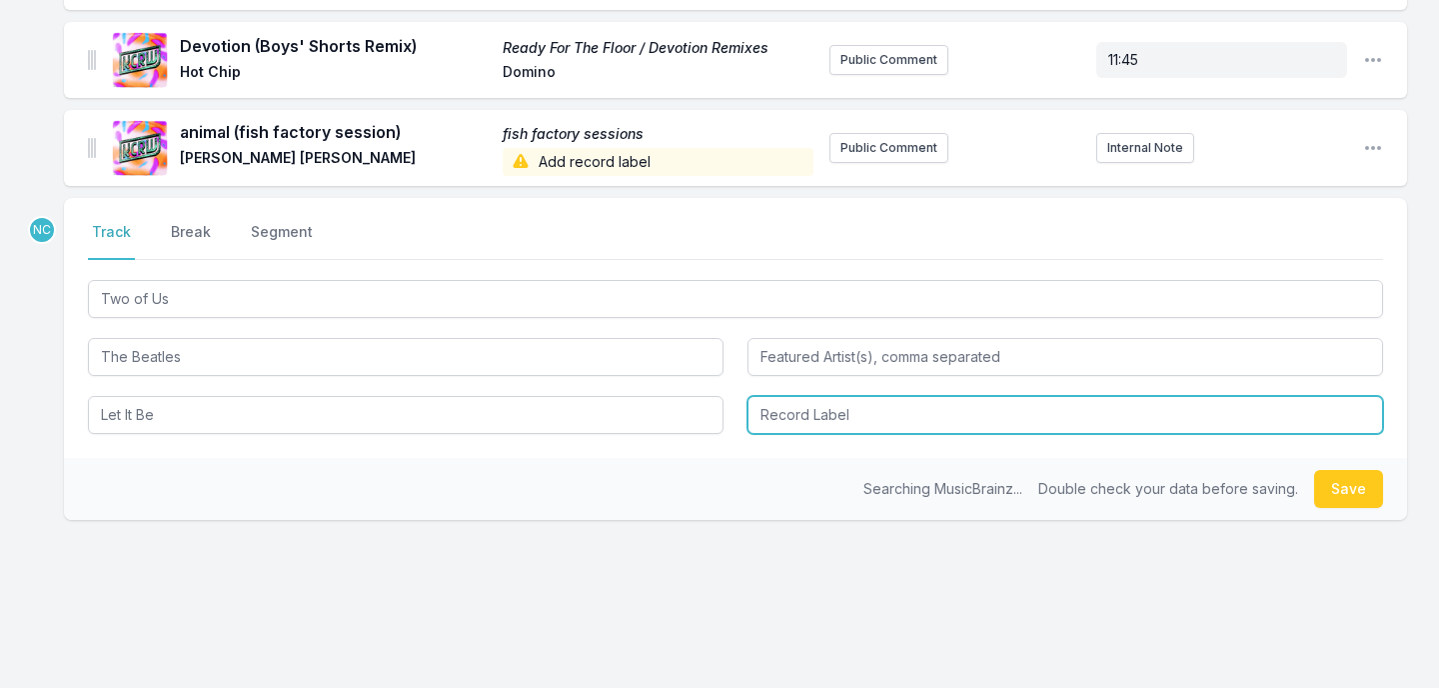
click at [982, 396] on input "Record Label" at bounding box center [1066, 415] width 636 height 38
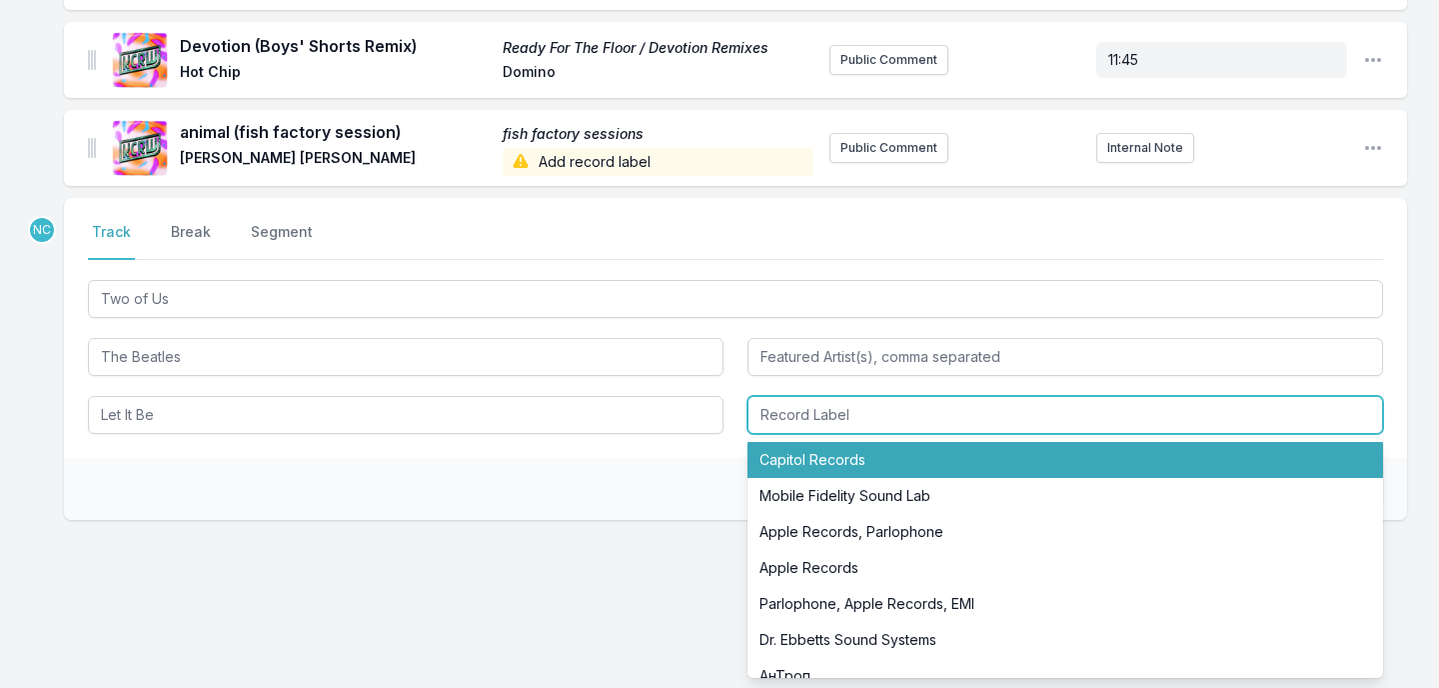
click at [919, 442] on li "Capitol Records" at bounding box center [1066, 460] width 636 height 36
type input "Capitol Records"
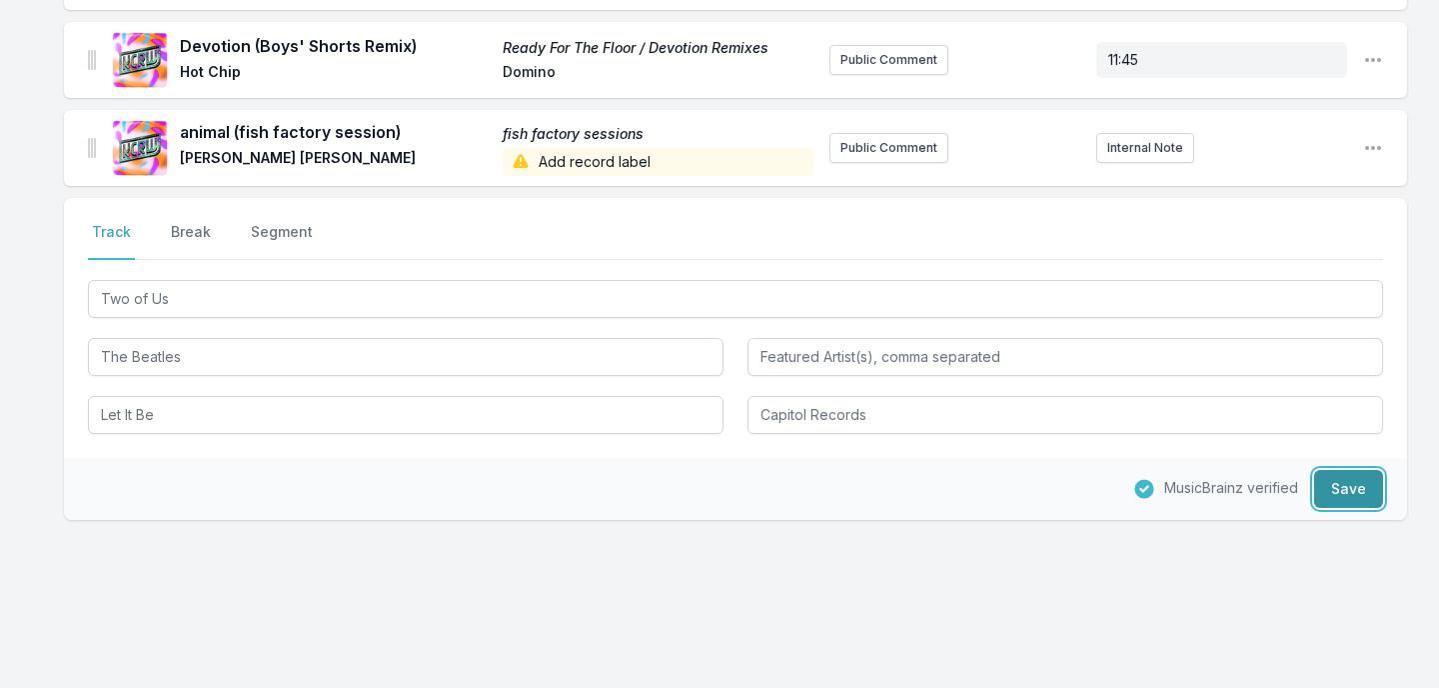
click at [1332, 470] on button "Save" at bounding box center [1348, 489] width 69 height 38
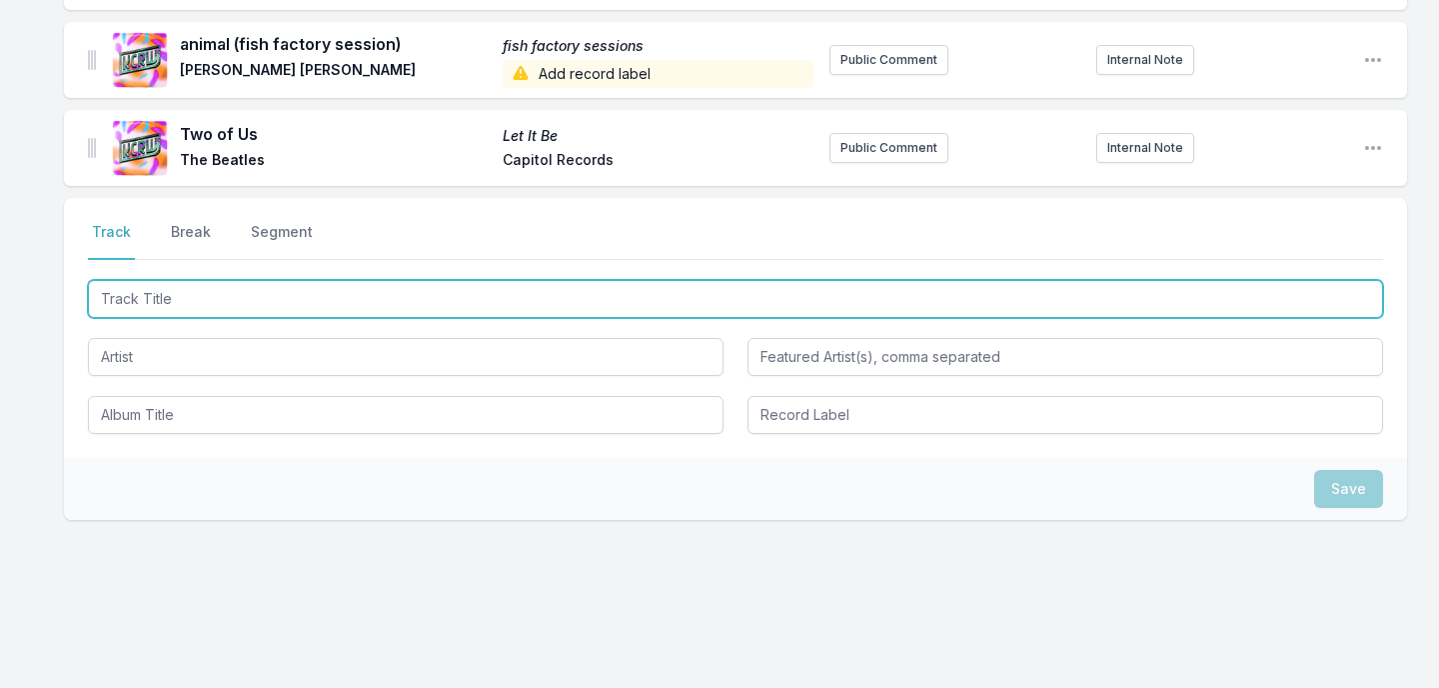
click at [325, 280] on input "Track Title" at bounding box center [735, 299] width 1295 height 38
paste input "Guinée (Turbotito Edit)"
type input "Guinée (Turbotito Edit)"
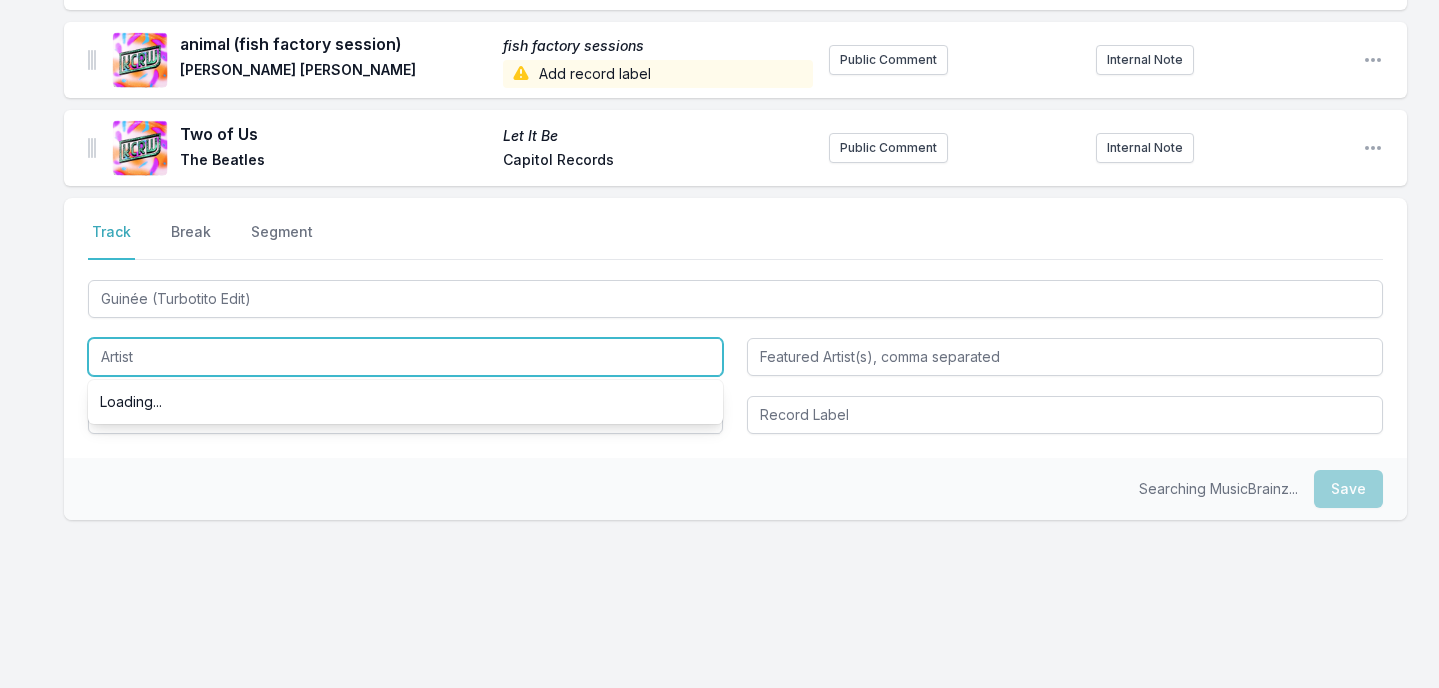
click at [250, 338] on input "Artist" at bounding box center [406, 357] width 636 height 38
type input "[PERSON_NAME]"
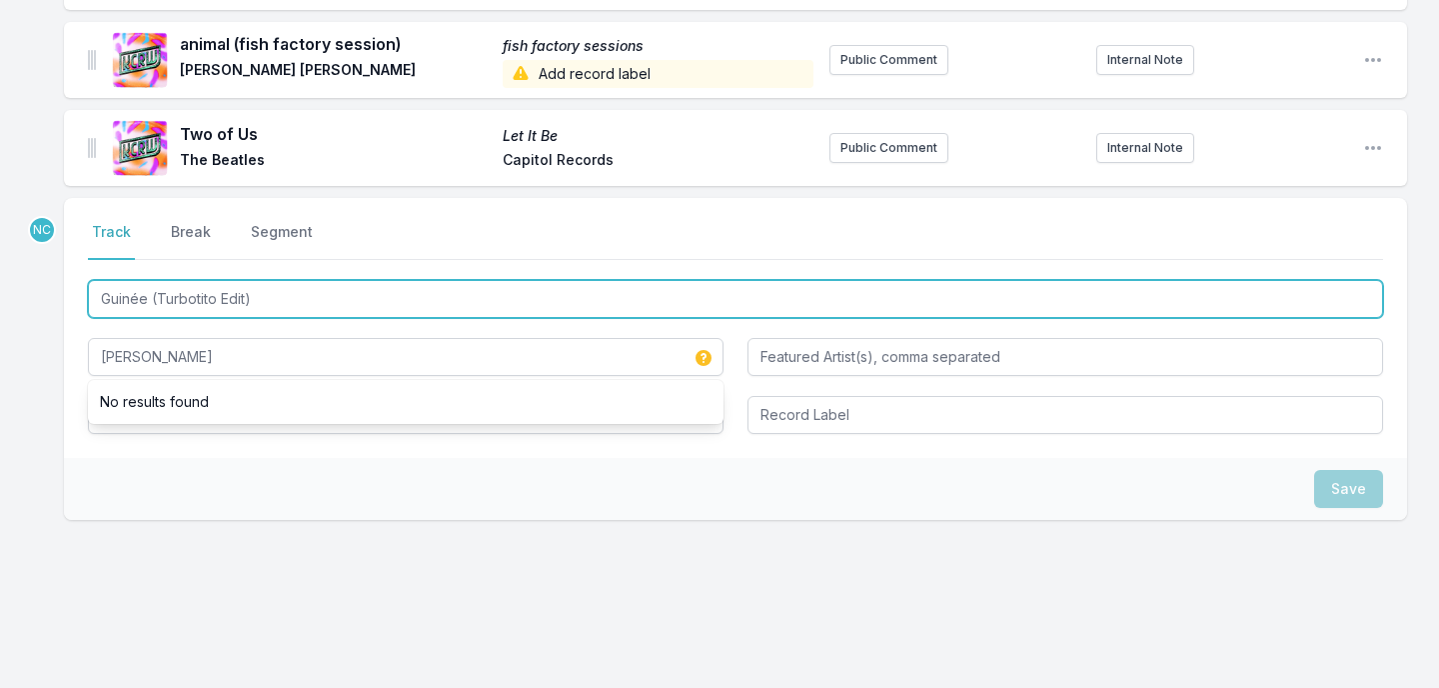
click at [340, 280] on input "Guinée (Turbotito Edit)" at bounding box center [735, 299] width 1295 height 38
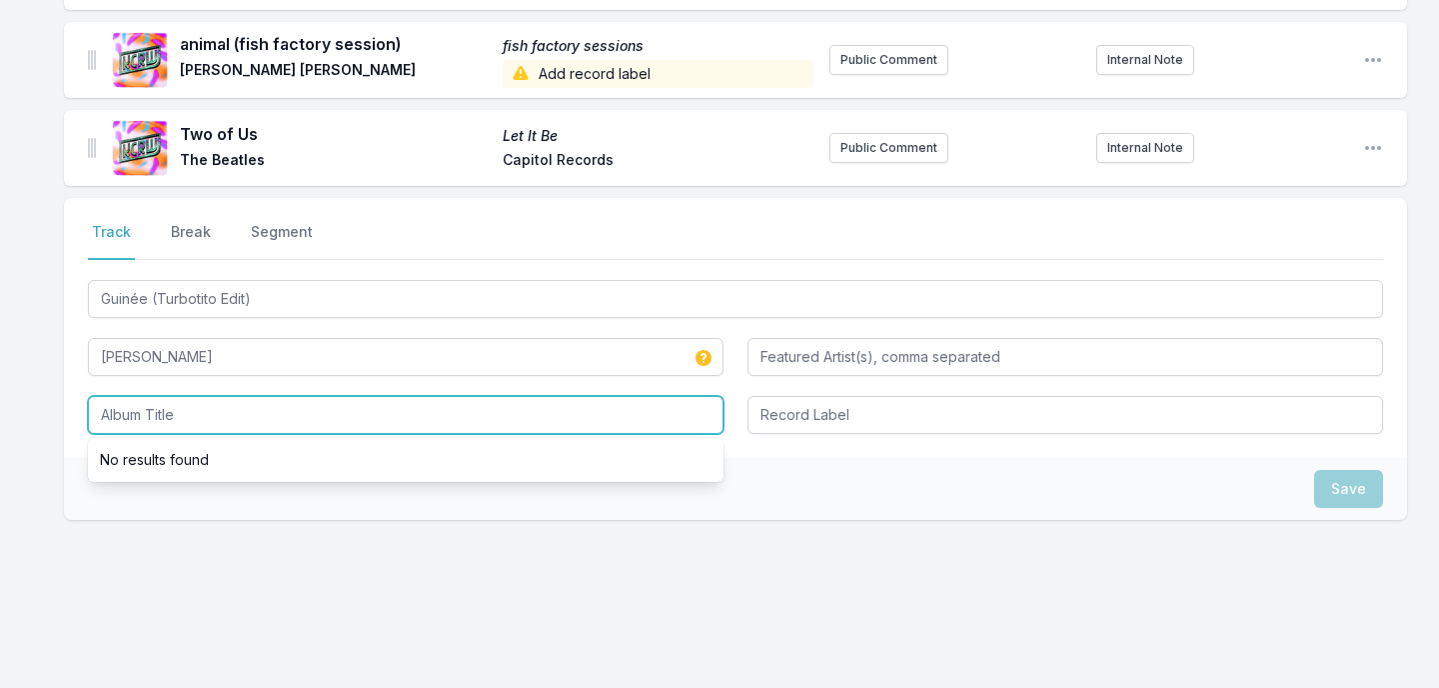
click at [303, 400] on input "Album Title" at bounding box center [406, 415] width 636 height 38
paste input "Guinée (Turbotito Edit)"
type input "Guinée (Turbotito Edit)"
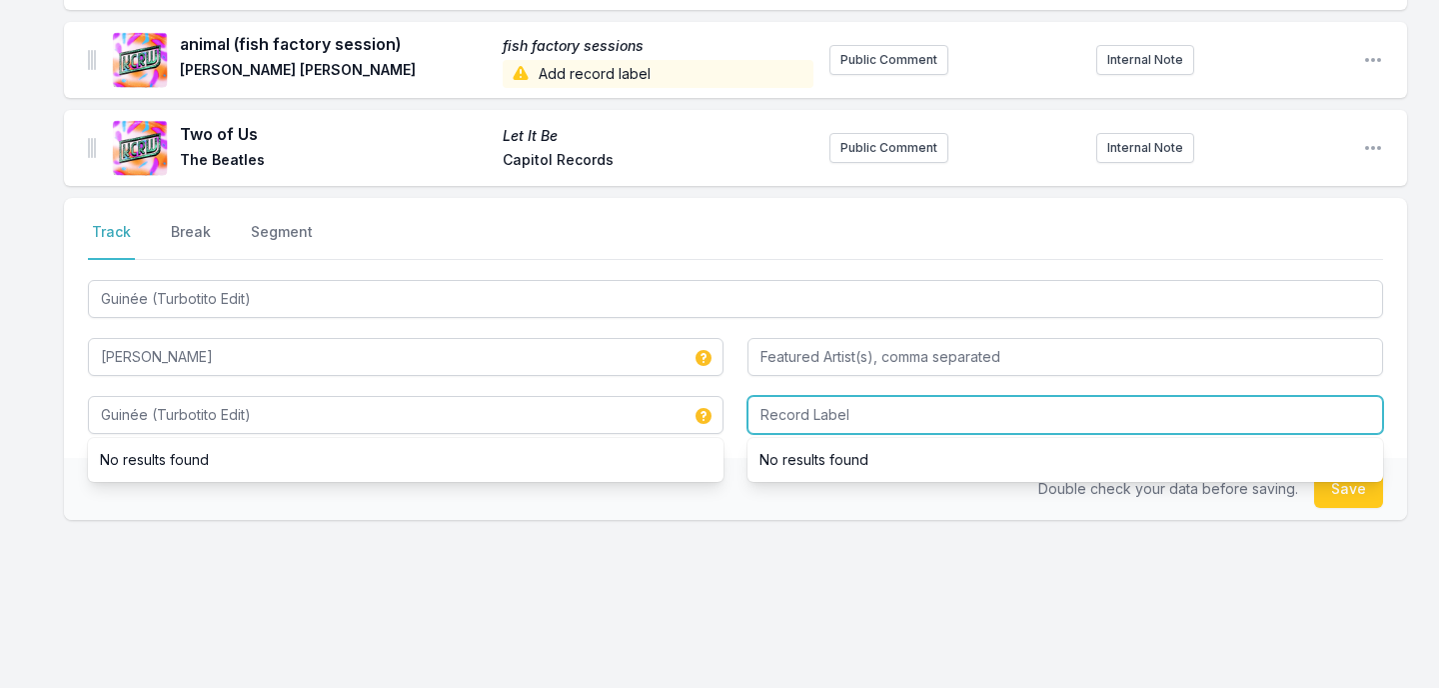
click at [839, 396] on input "Record Label" at bounding box center [1066, 415] width 636 height 38
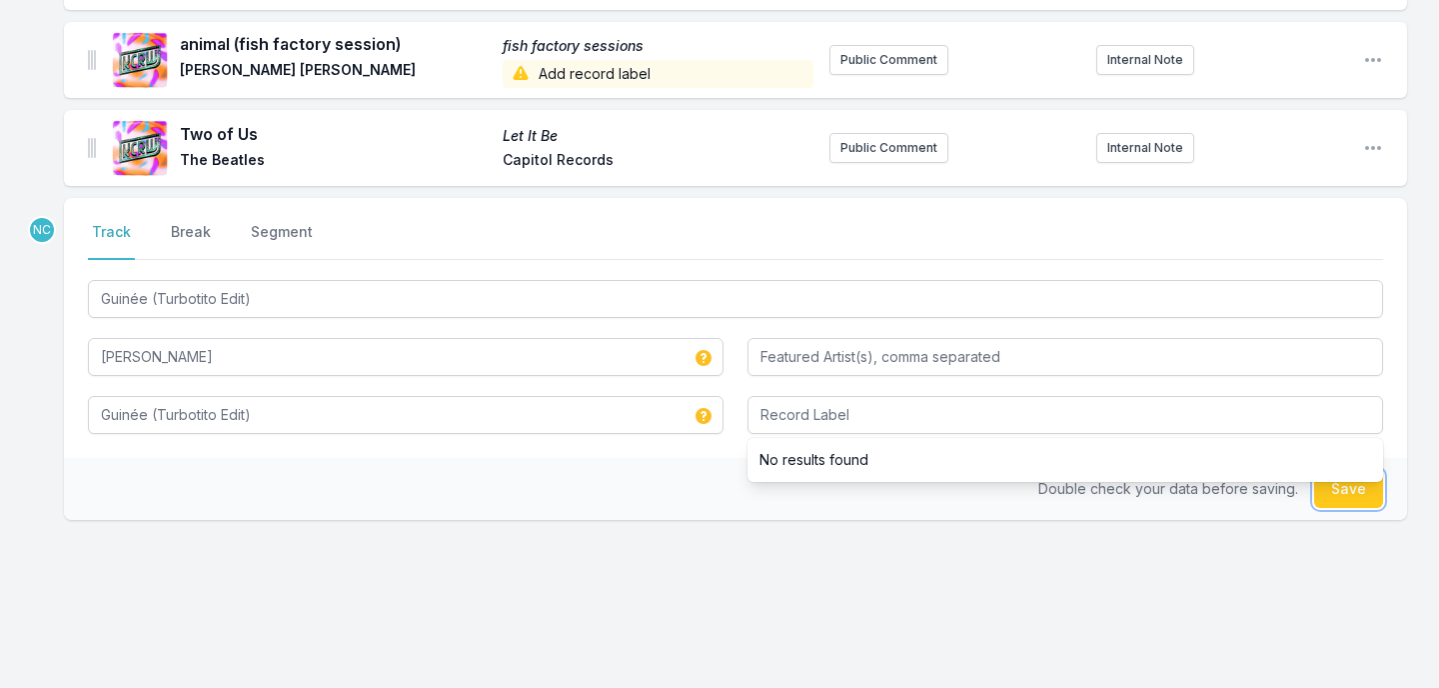
click at [1353, 477] on button "Save" at bounding box center [1348, 489] width 69 height 38
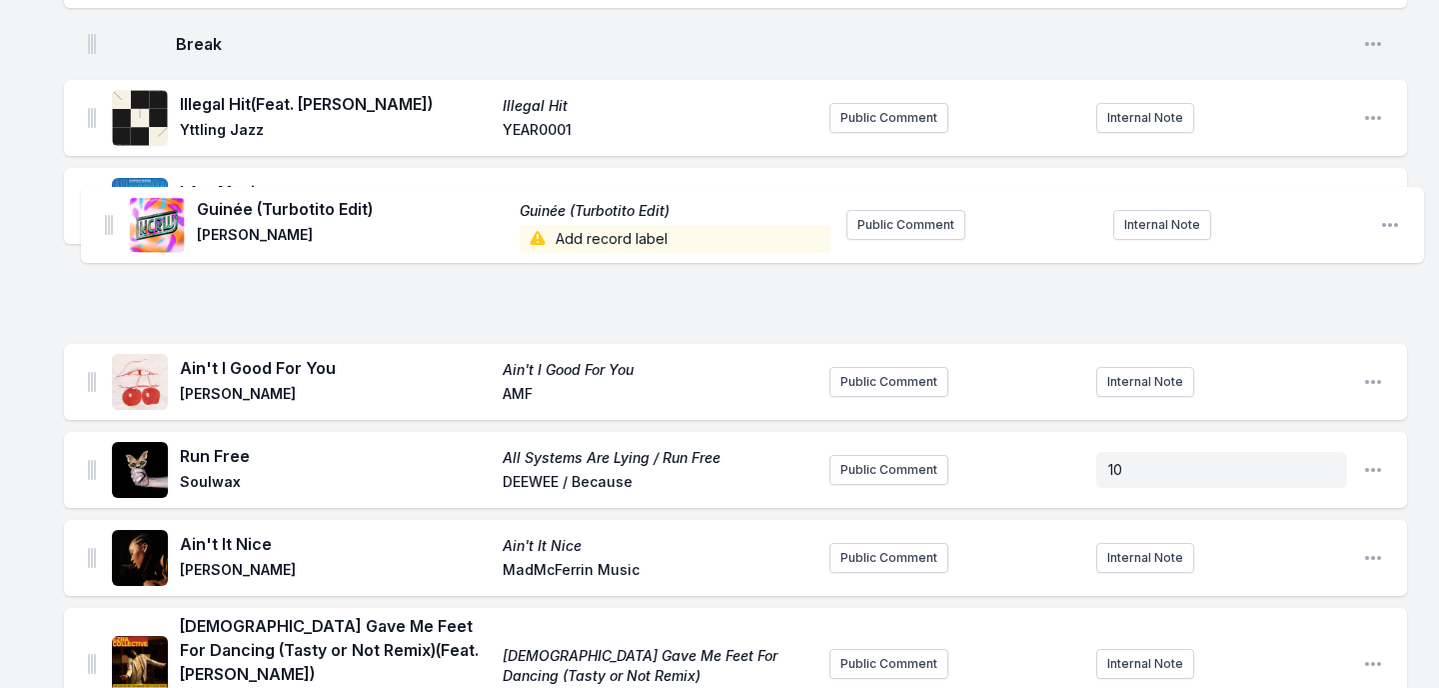
scroll to position [919, 0]
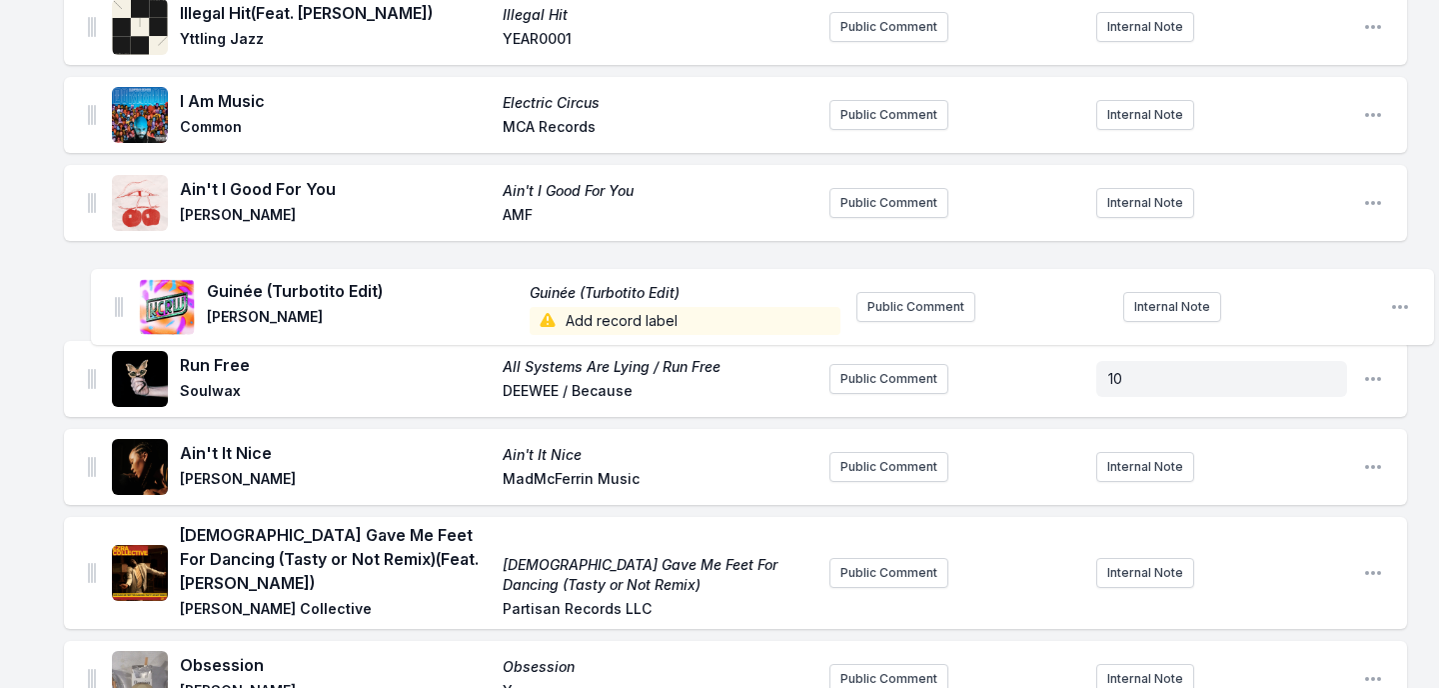
drag, startPoint x: 95, startPoint y: 124, endPoint x: 122, endPoint y: 299, distance: 177.0
click at [122, 299] on ul "Free - Acoustic version Free (Acoustic Version) Prince NPG Records/Paisley Park…" at bounding box center [735, 308] width 1343 height 1935
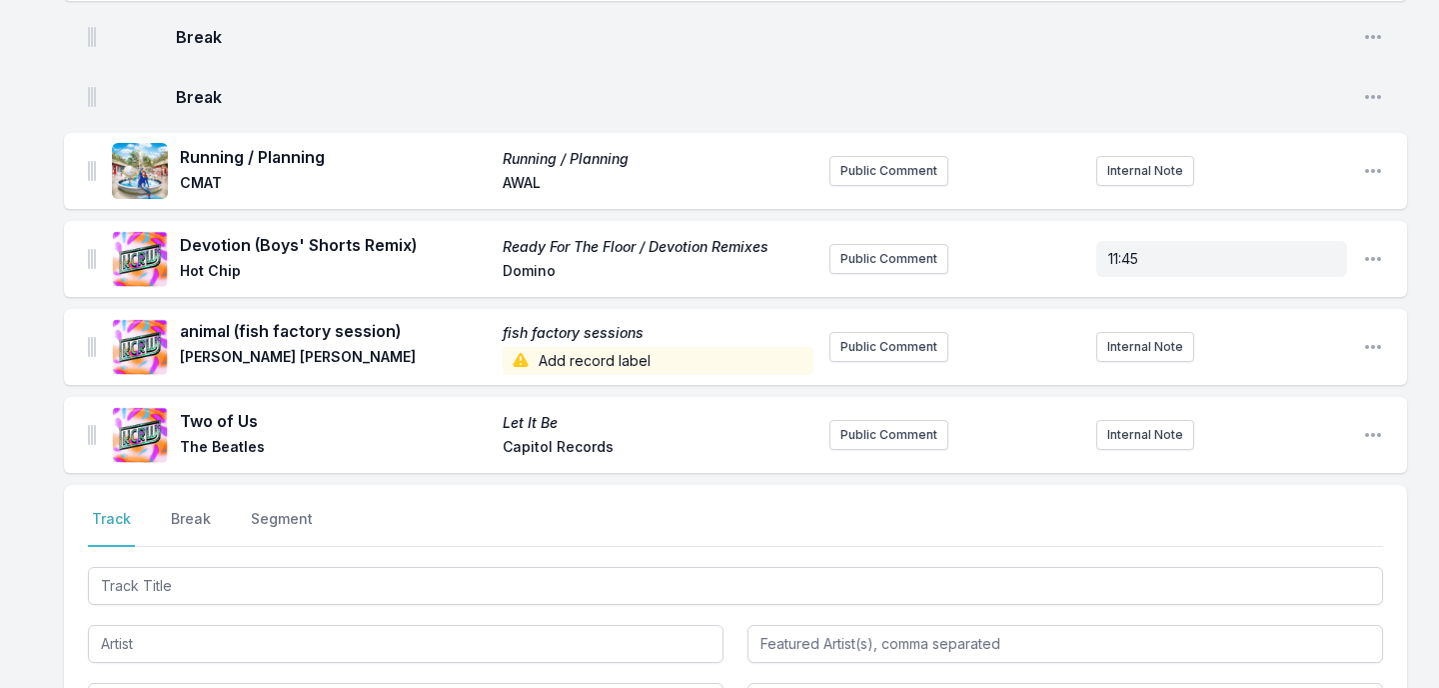
scroll to position [2009, 0]
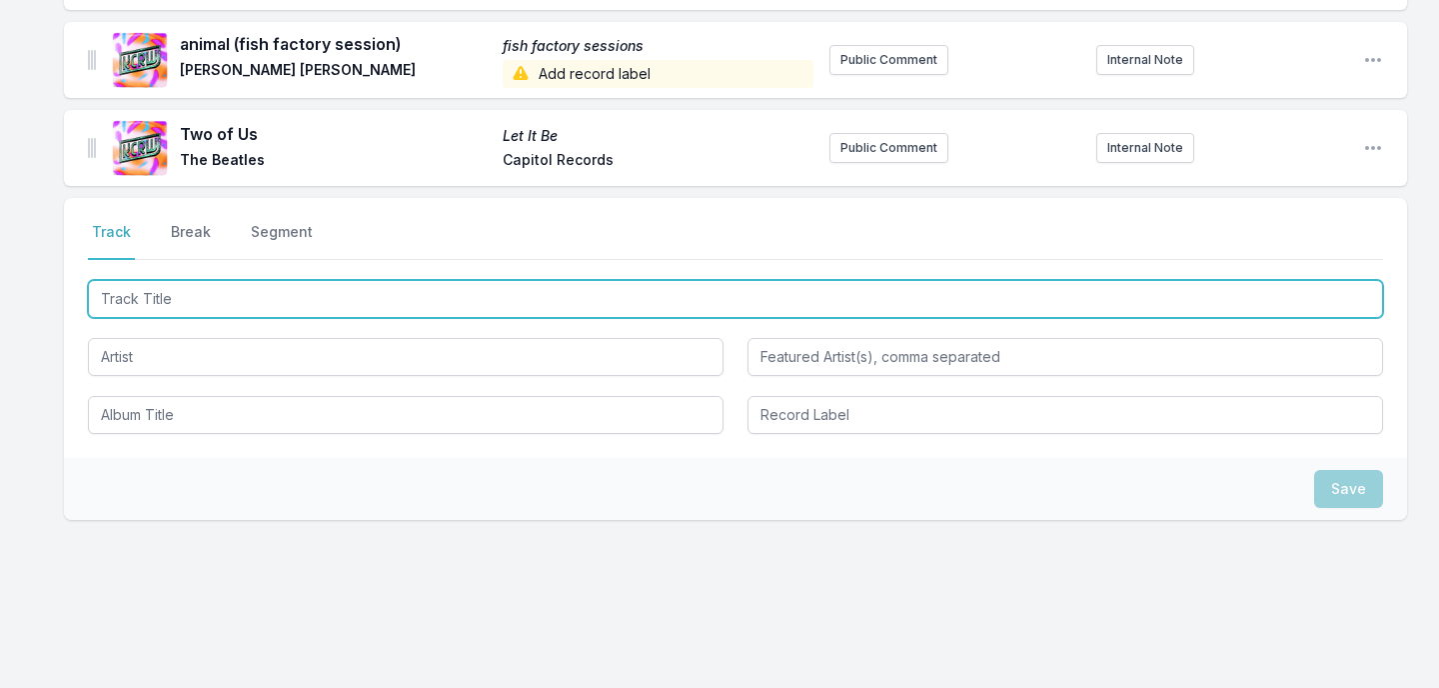
click at [317, 284] on input "Track Title" at bounding box center [735, 299] width 1295 height 38
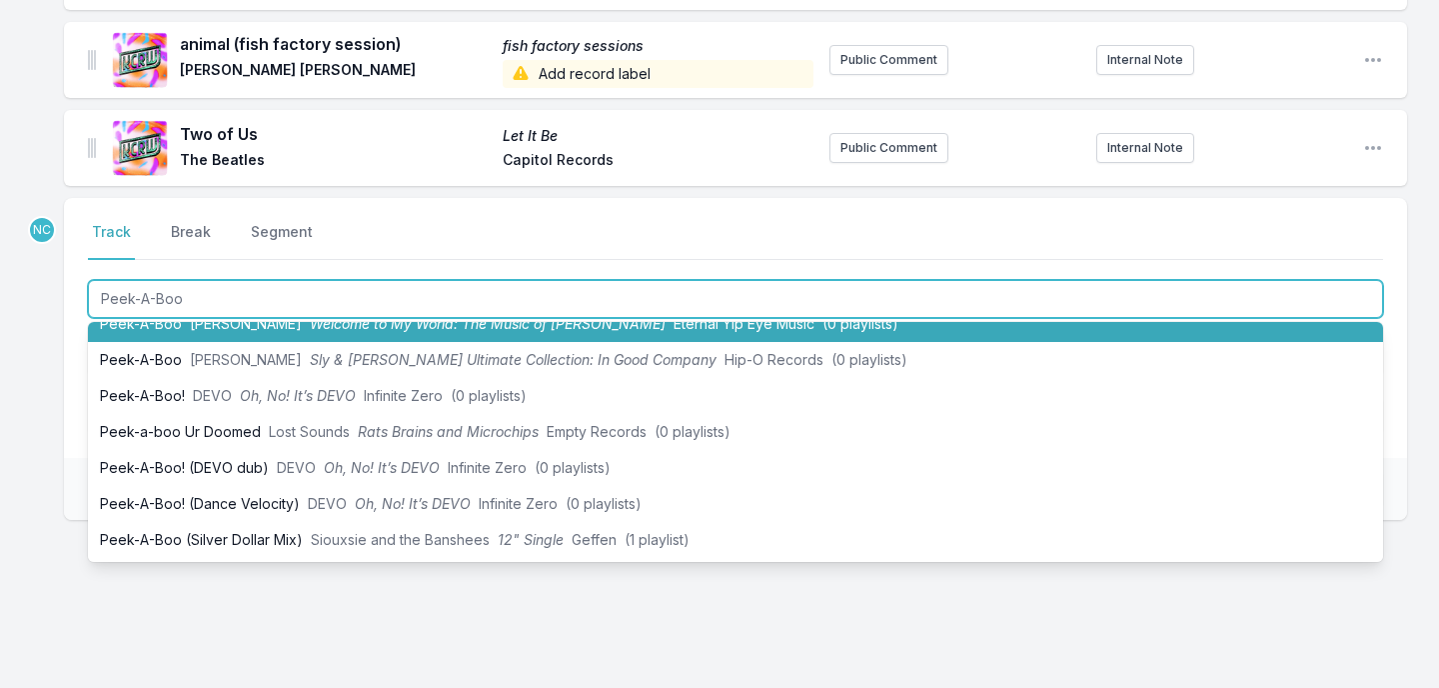
scroll to position [0, 0]
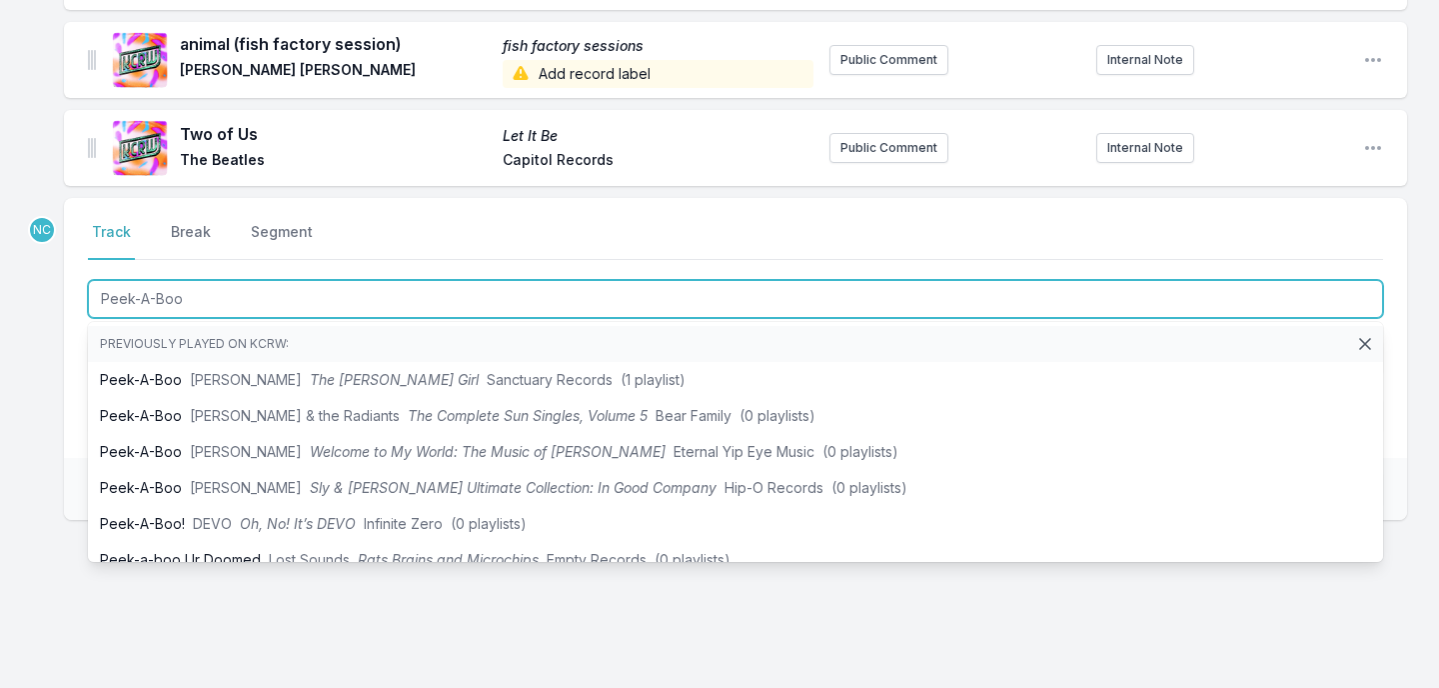
type input "Peek-A-Boo"
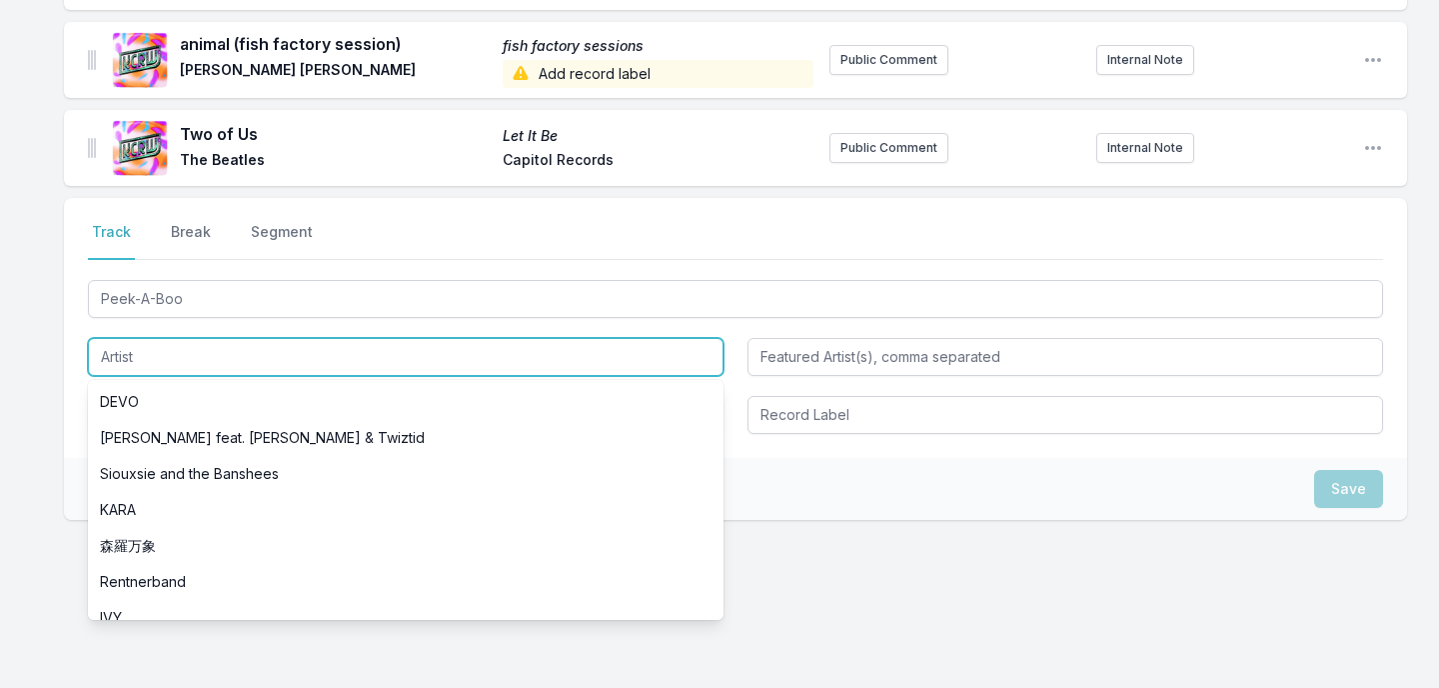
click at [278, 338] on input "Artist" at bounding box center [406, 357] width 636 height 38
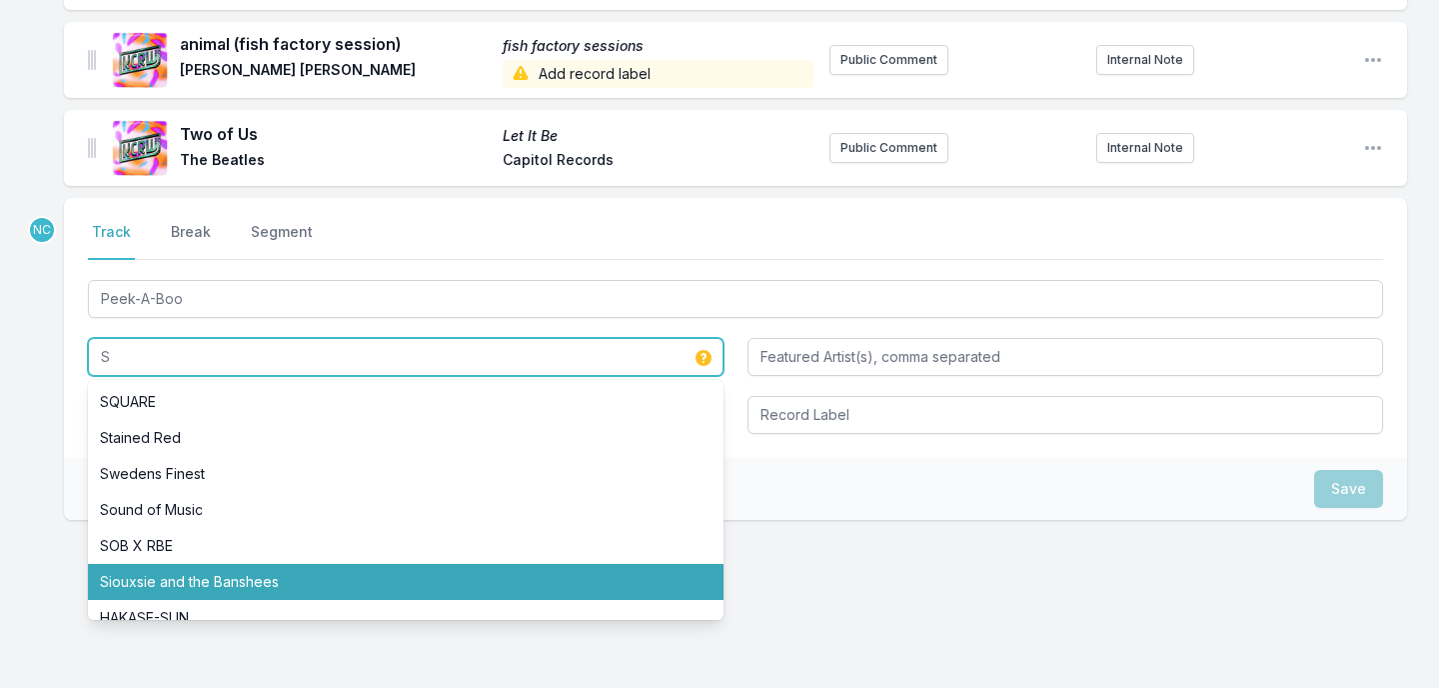
click at [211, 564] on li "Siouxsie and the Banshees" at bounding box center [406, 582] width 636 height 36
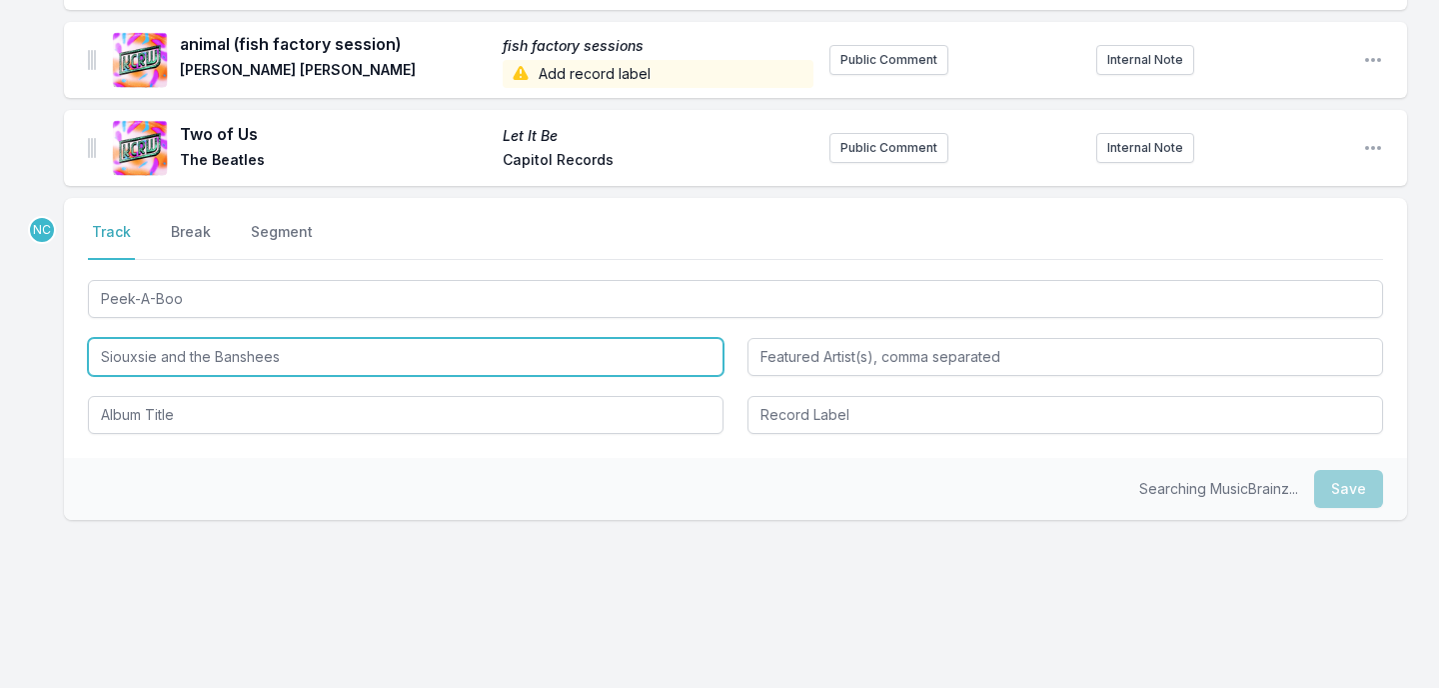
type input "Siouxsie and the Banshees"
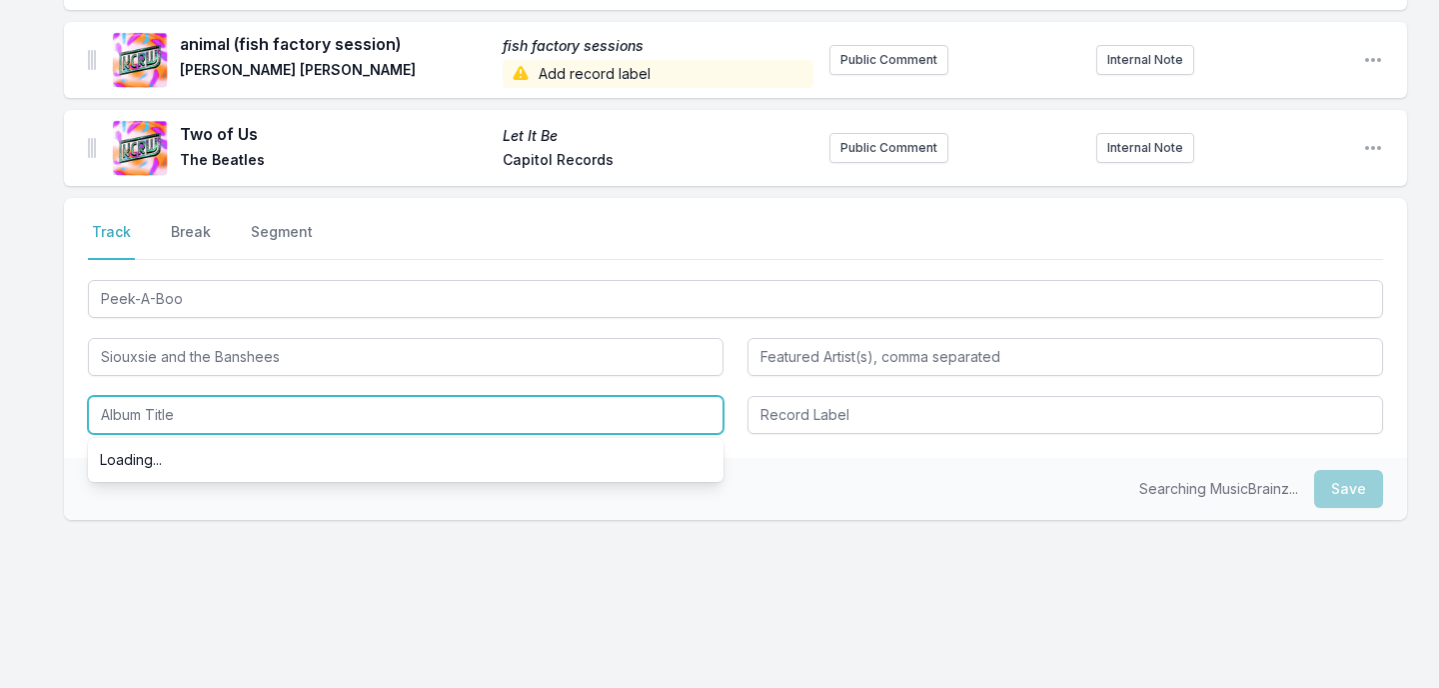
click at [240, 396] on input "Album Title" at bounding box center [406, 415] width 636 height 38
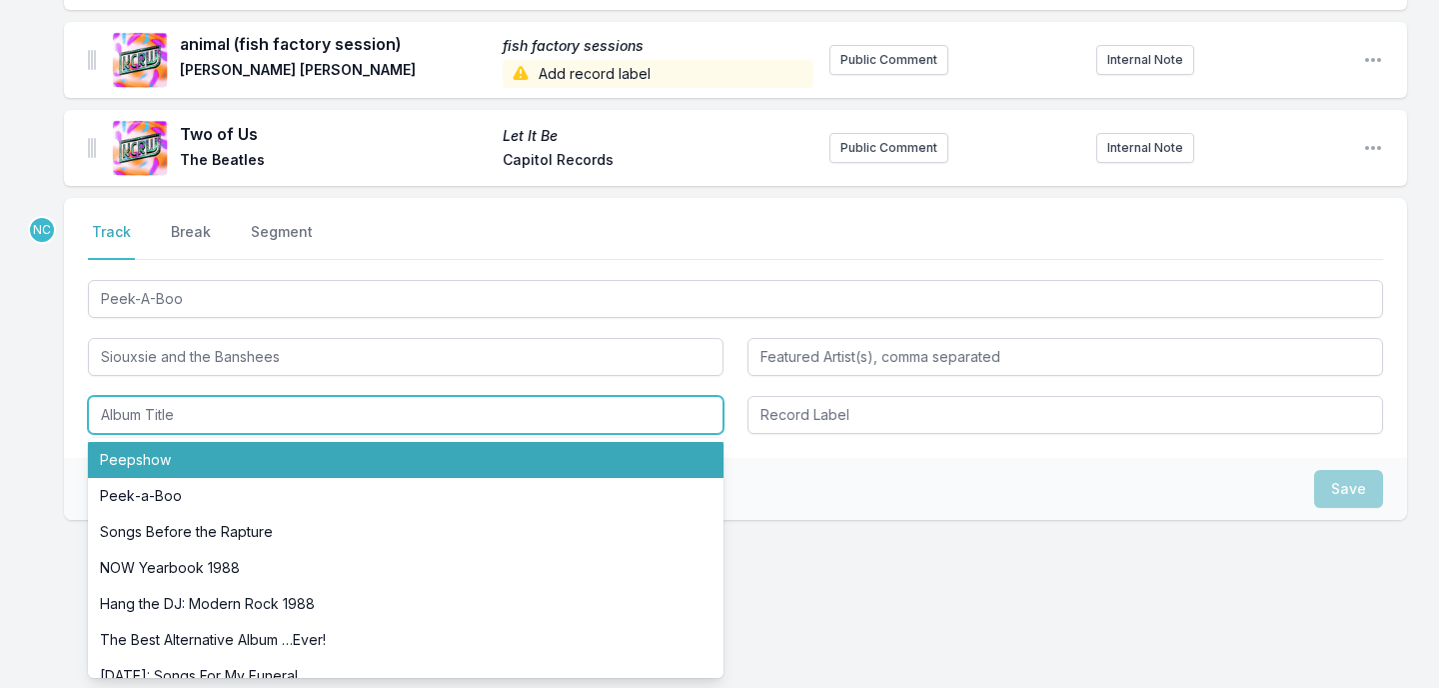
click at [233, 442] on li "Peepshow" at bounding box center [406, 460] width 636 height 36
type input "Peepshow"
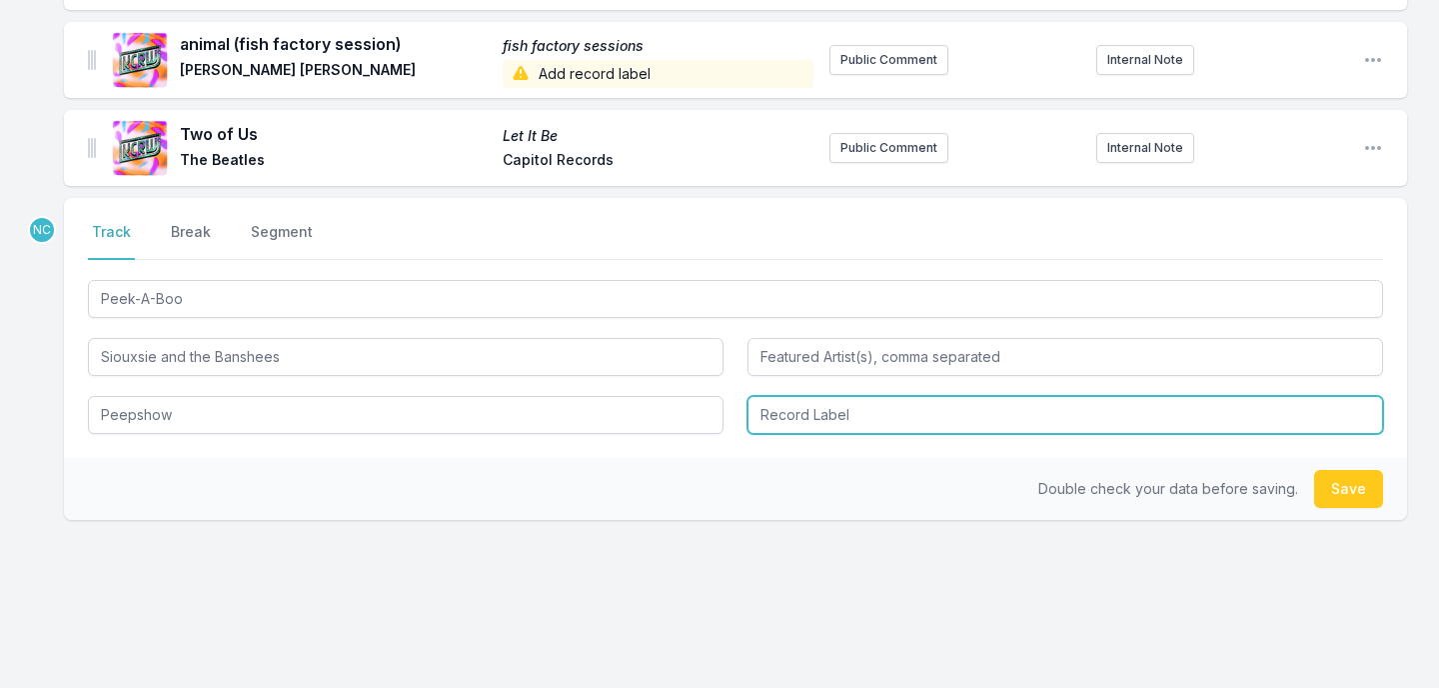
click at [803, 396] on input "Record Label" at bounding box center [1066, 415] width 636 height 38
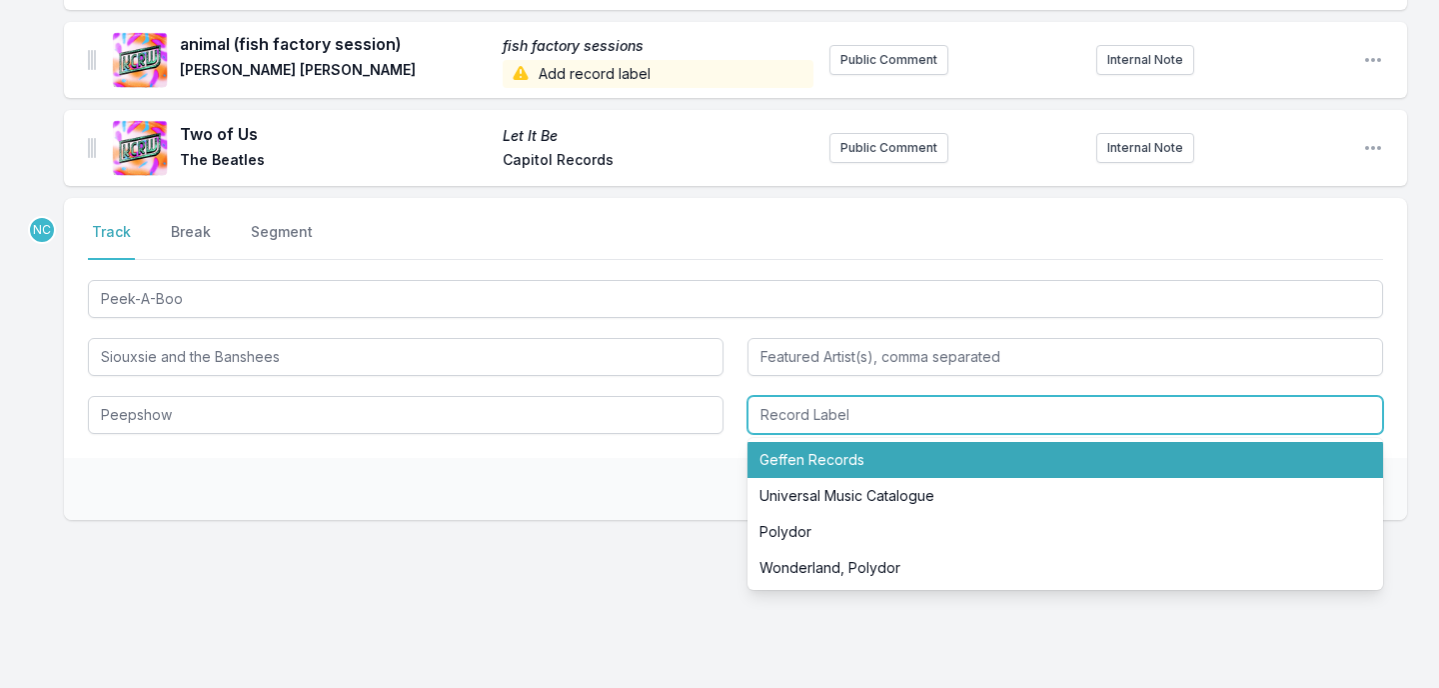
click at [830, 442] on li "Geffen Records" at bounding box center [1066, 460] width 636 height 36
type input "Geffen Records"
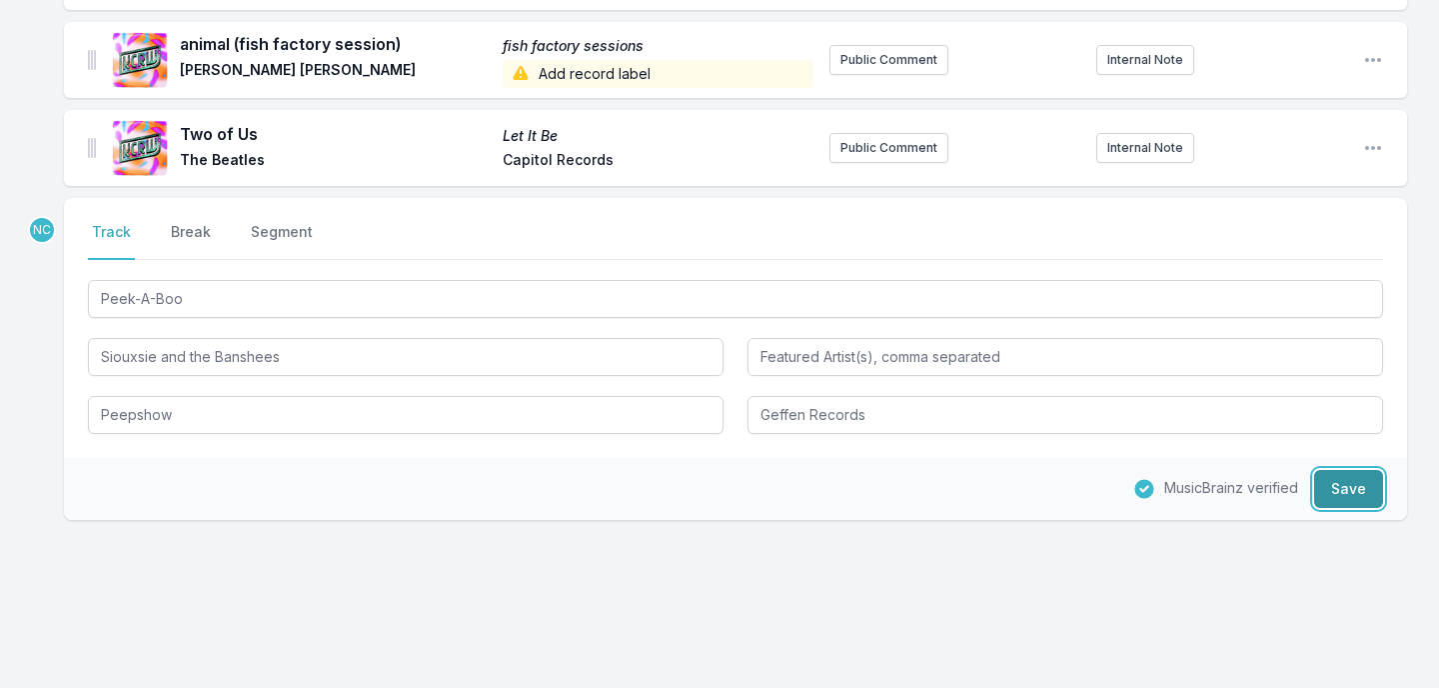
click at [1352, 480] on button "Save" at bounding box center [1348, 489] width 69 height 38
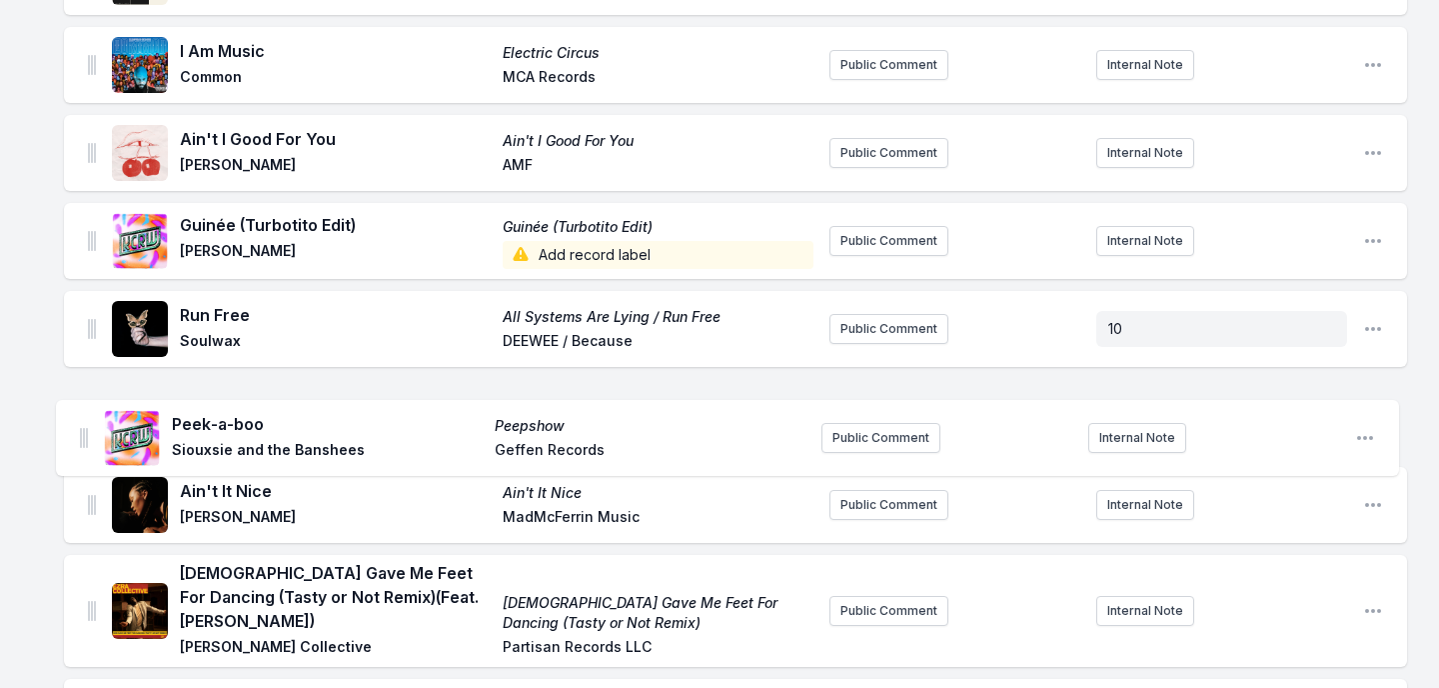
scroll to position [853, 0]
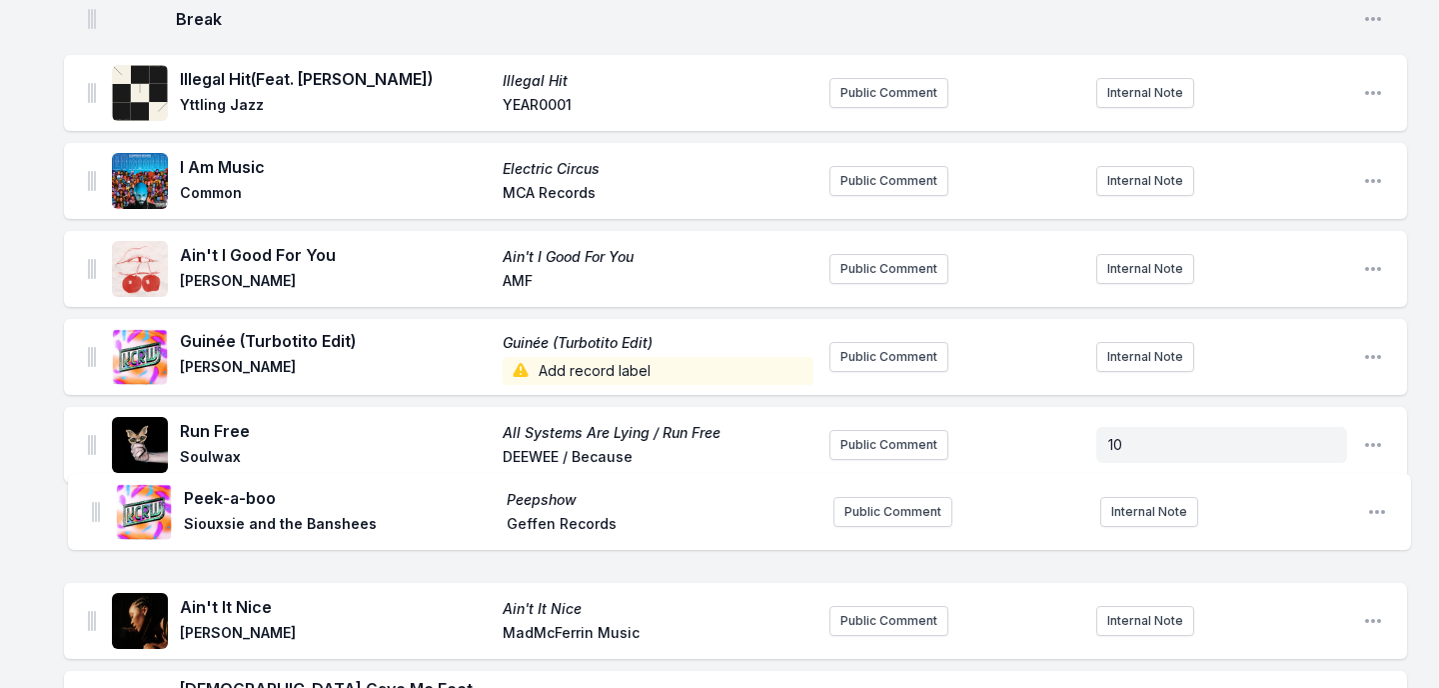
drag, startPoint x: 90, startPoint y: 487, endPoint x: 94, endPoint y: 507, distance: 20.4
click at [94, 507] on ul "Free - Acoustic version Free (Acoustic Version) Prince NPG Records/Paisley Park…" at bounding box center [735, 418] width 1343 height 2023
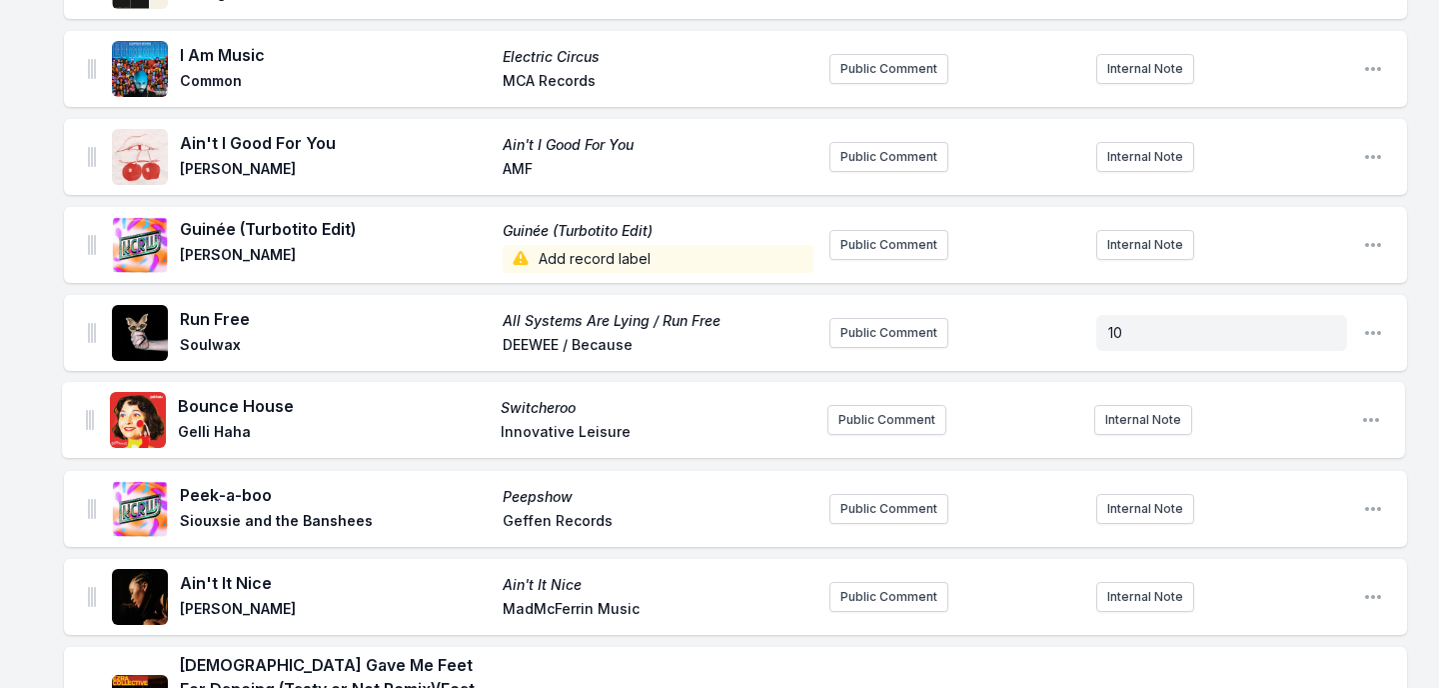
scroll to position [959, 0]
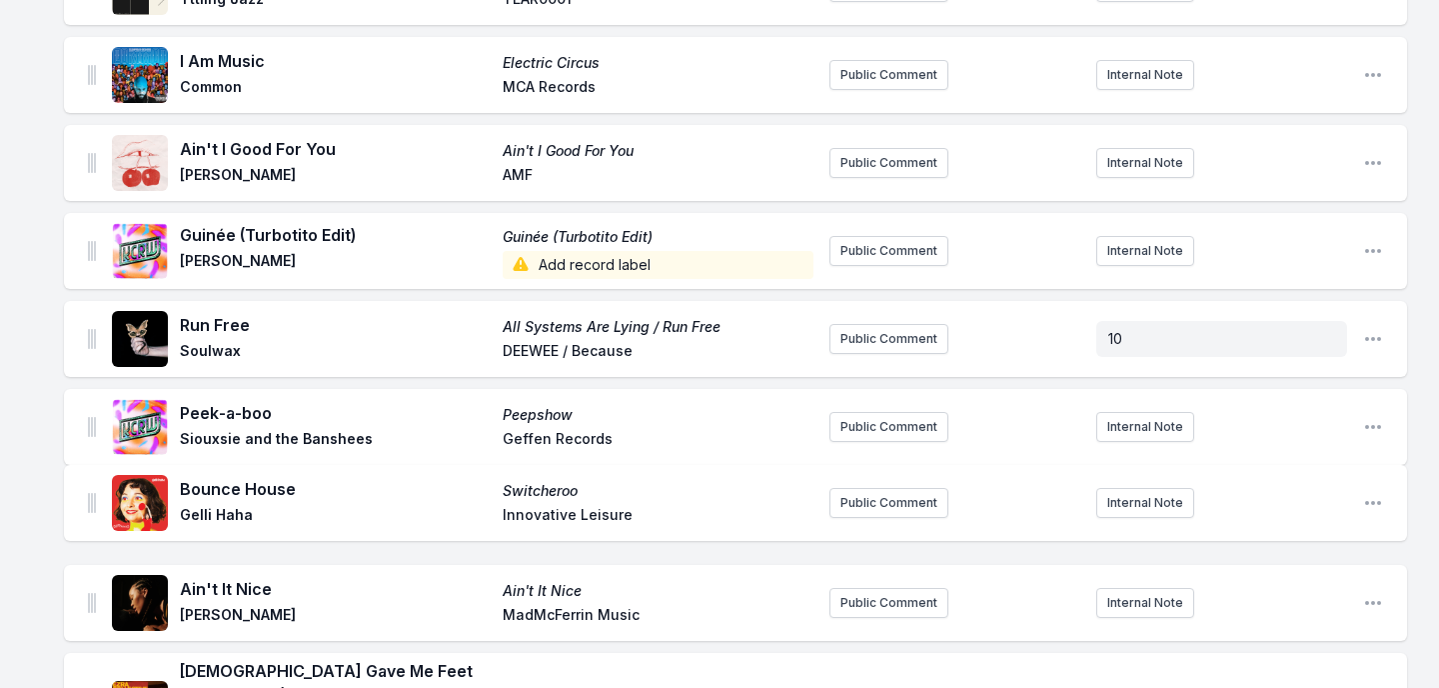
drag, startPoint x: 89, startPoint y: 458, endPoint x: 89, endPoint y: 494, distance: 36.0
click at [89, 494] on ul "Free - Acoustic version Free (Acoustic Version) Prince NPG Records/Paisley Park…" at bounding box center [735, 312] width 1343 height 2023
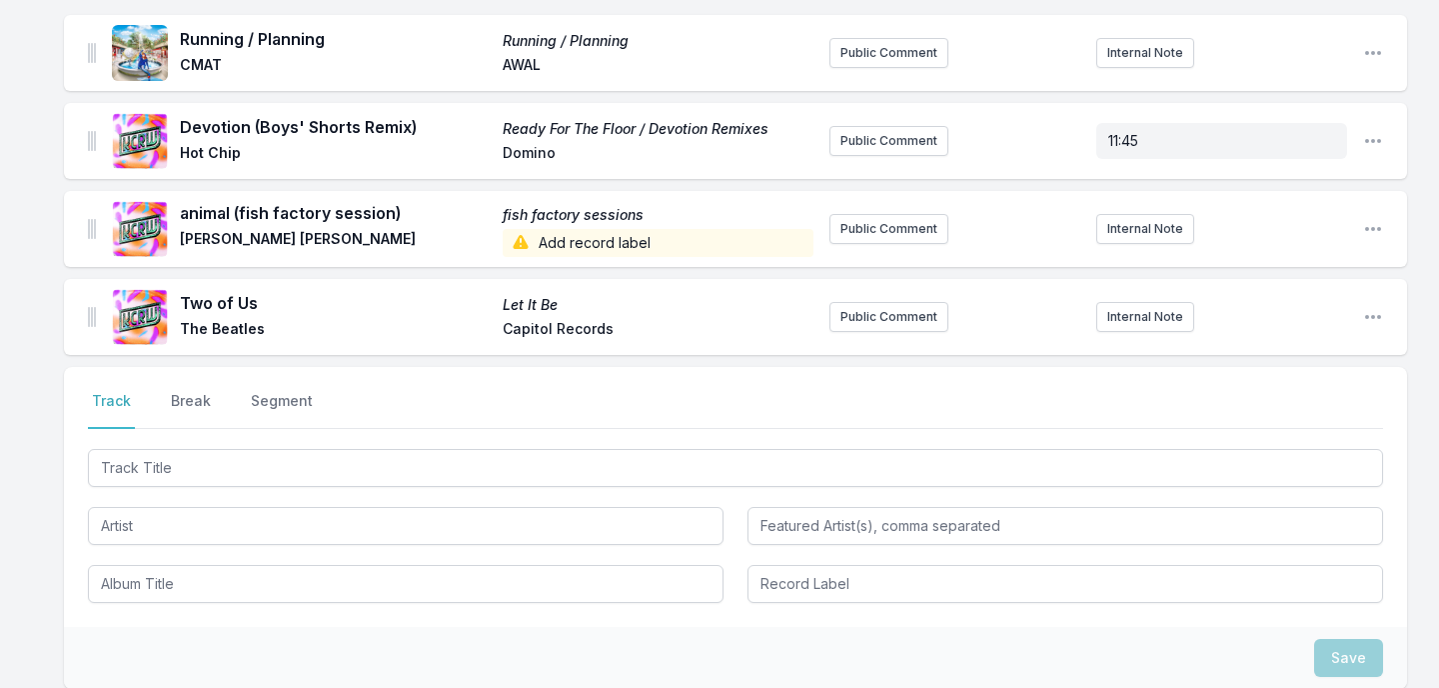
scroll to position [2097, 0]
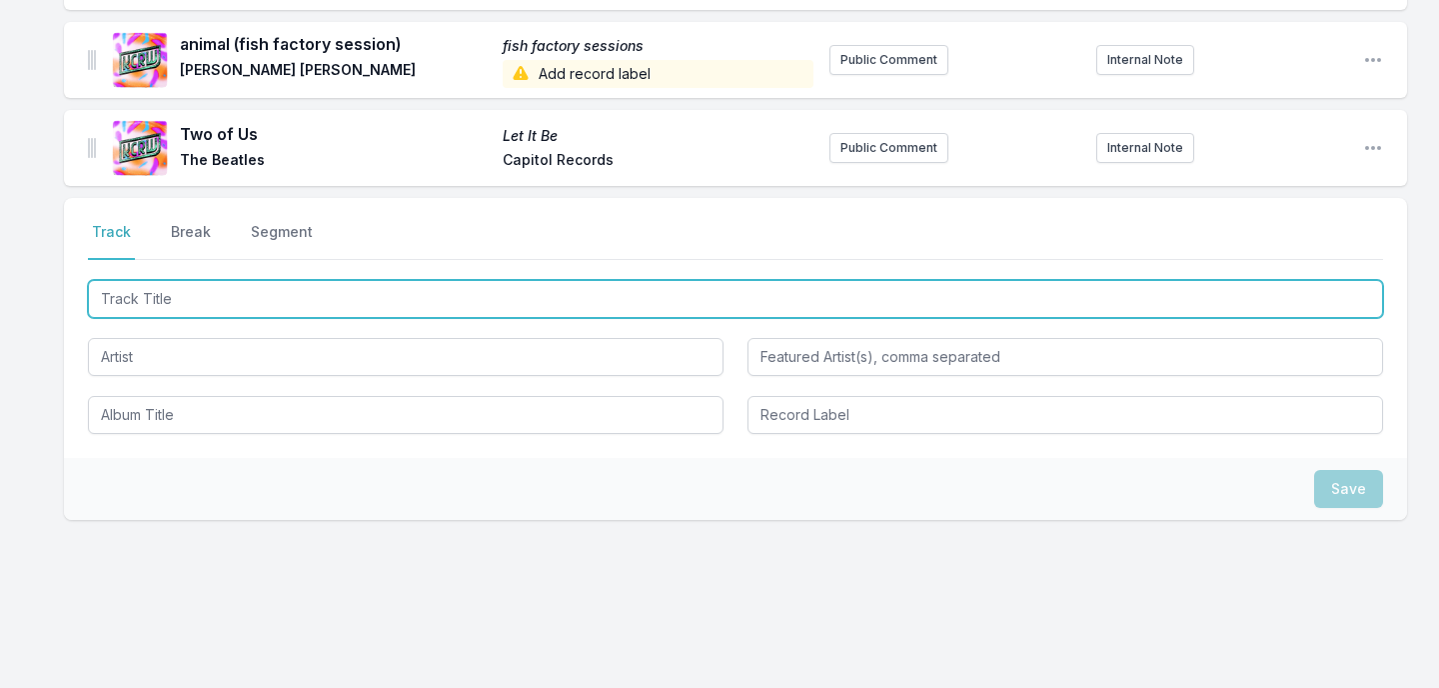
click at [321, 285] on input "Track Title" at bounding box center [735, 299] width 1295 height 38
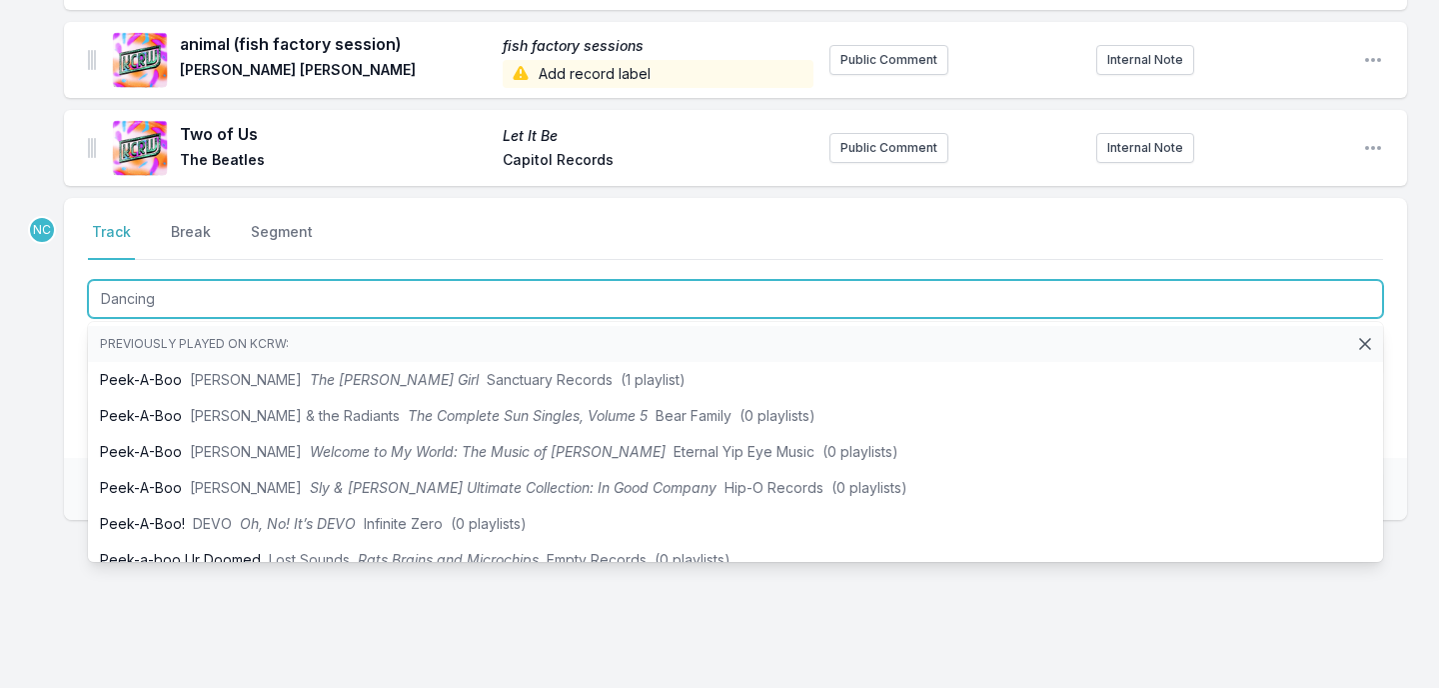
type input "Dancing2"
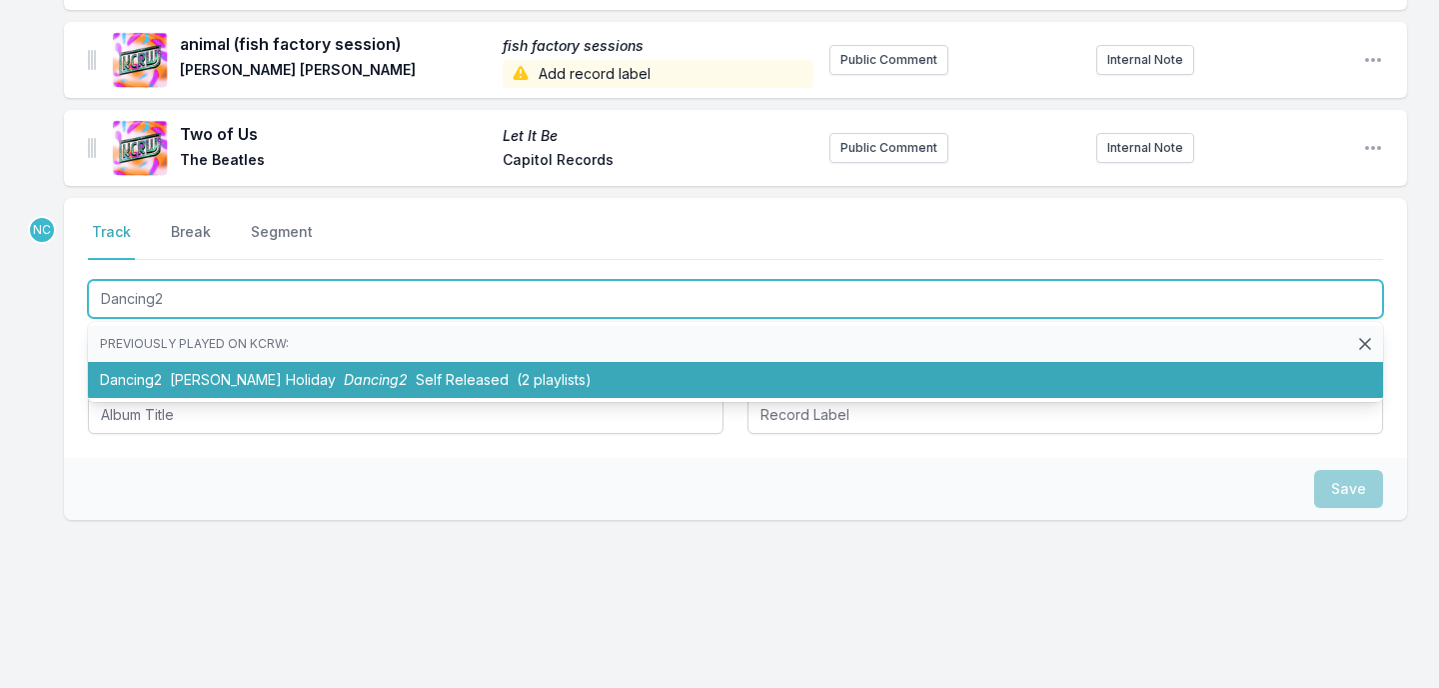
click at [283, 362] on li "Dancing2 [PERSON_NAME] Holiday Dancing2 Self Released (2 playlists)" at bounding box center [735, 380] width 1295 height 36
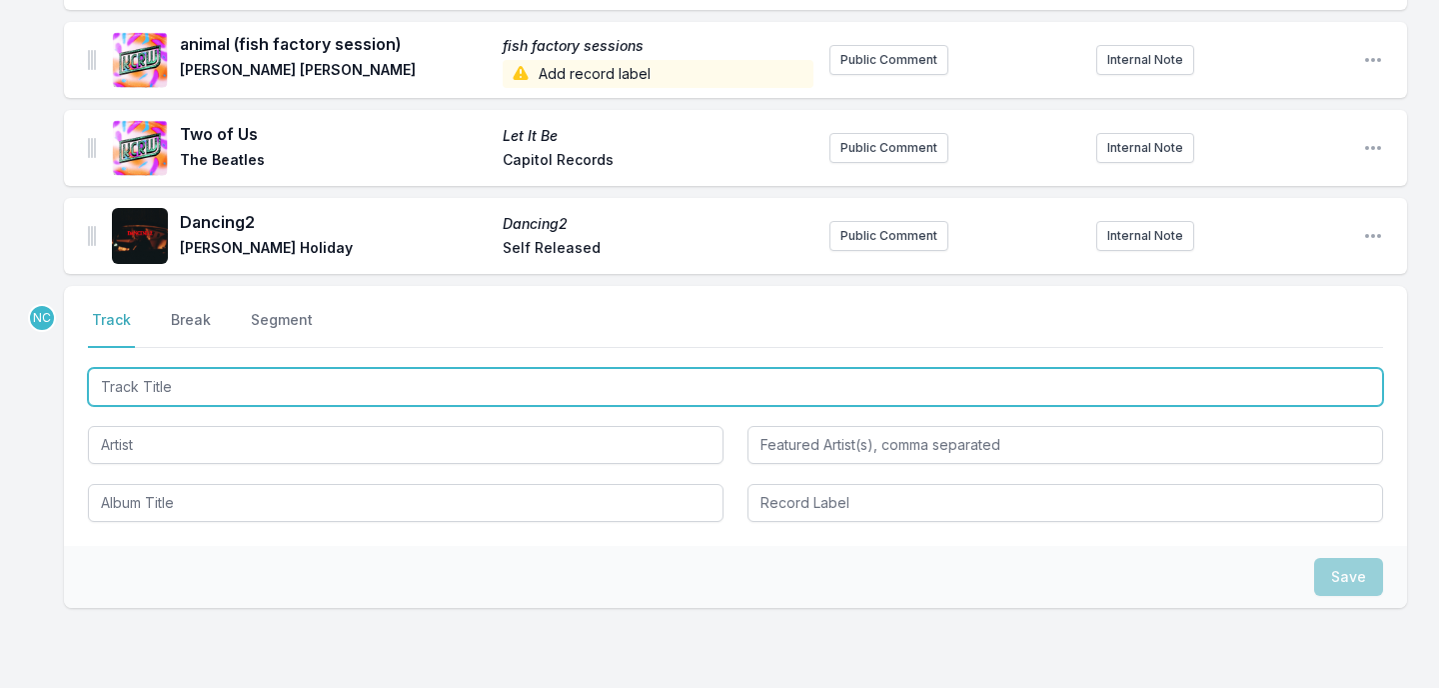
scroll to position [2185, 0]
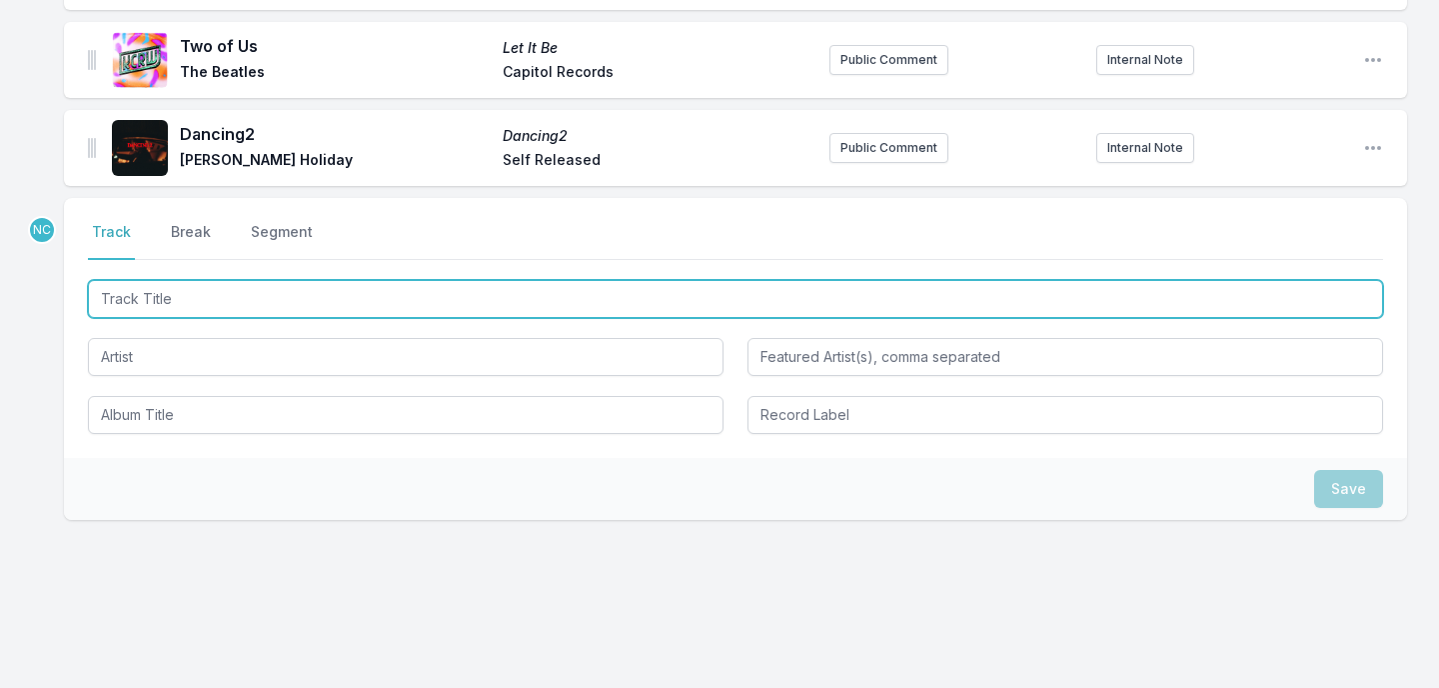
click at [380, 280] on input "Track Title" at bounding box center [735, 299] width 1295 height 38
paste input "Lazy"
type input "Lazy"
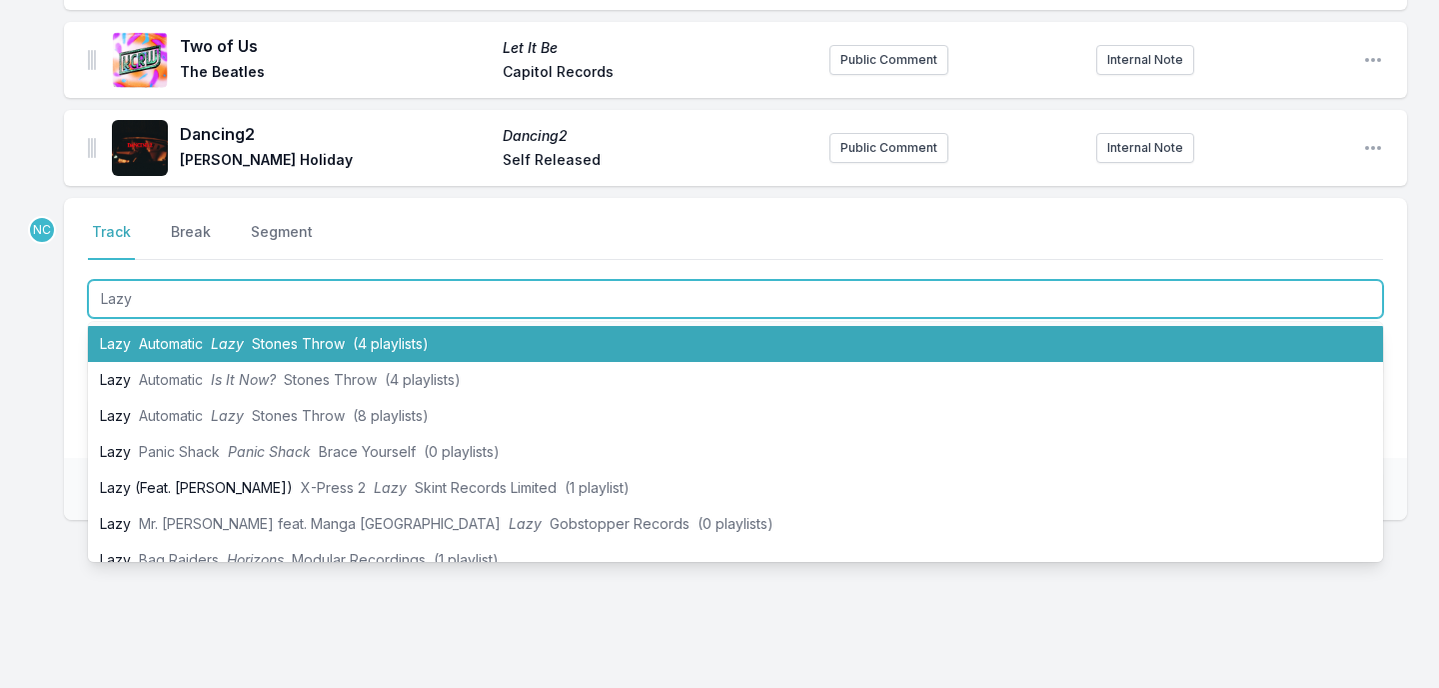
scroll to position [37, 0]
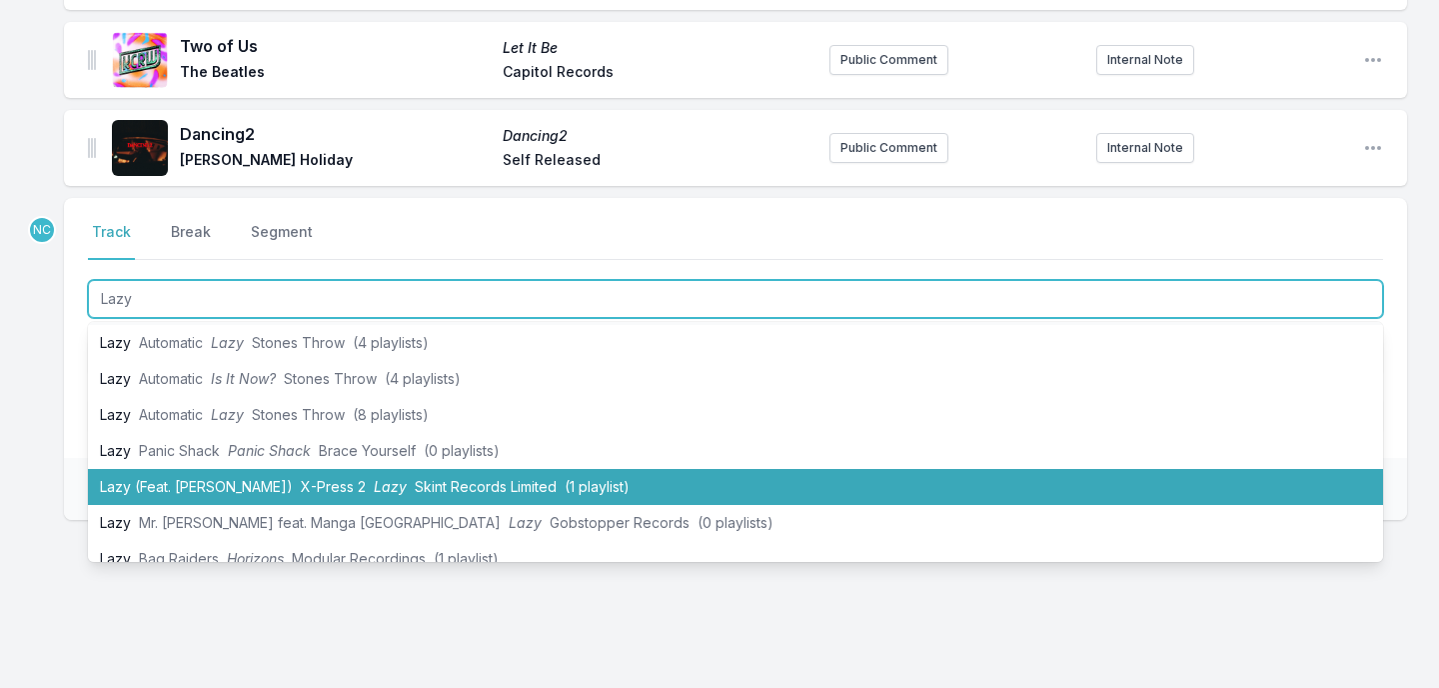
click at [337, 469] on li "Lazy (Feat. [PERSON_NAME]) X-Press 2 Lazy Skint Records Limited (1 playlist)" at bounding box center [735, 487] width 1295 height 36
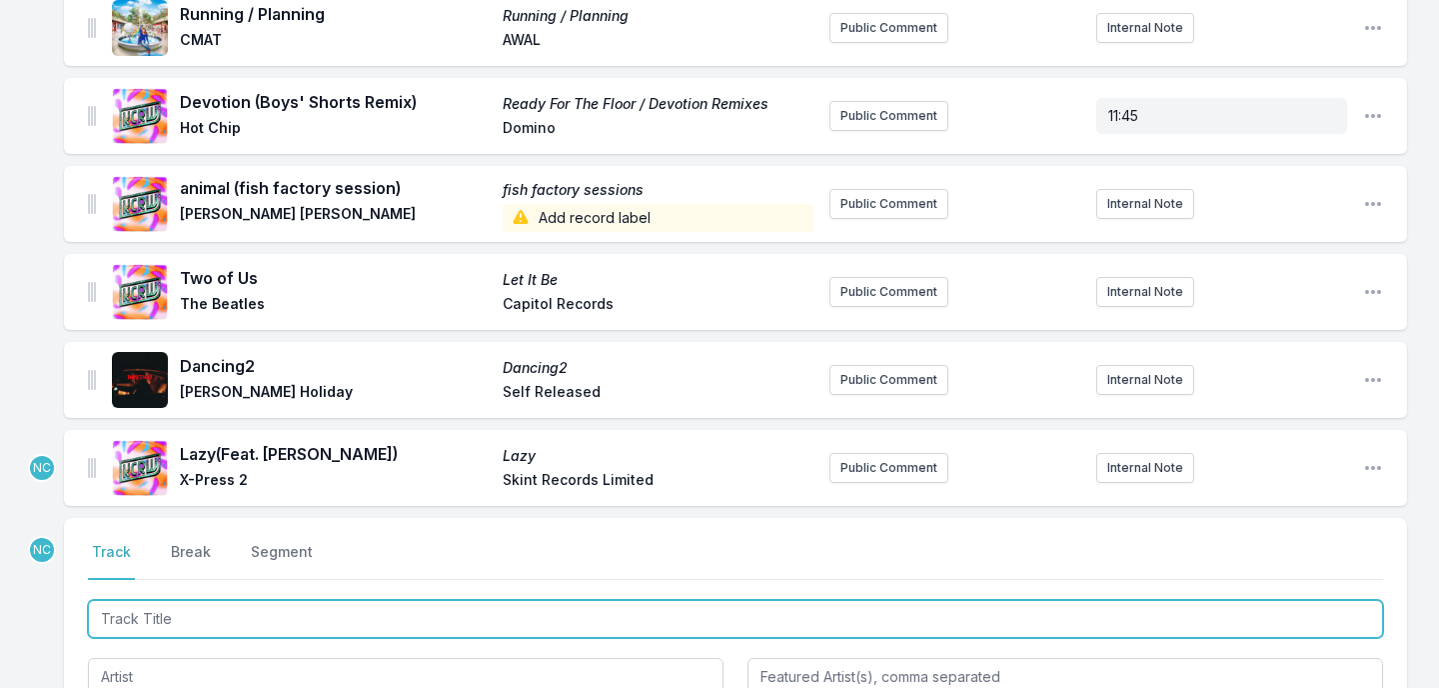
scroll to position [1945, 0]
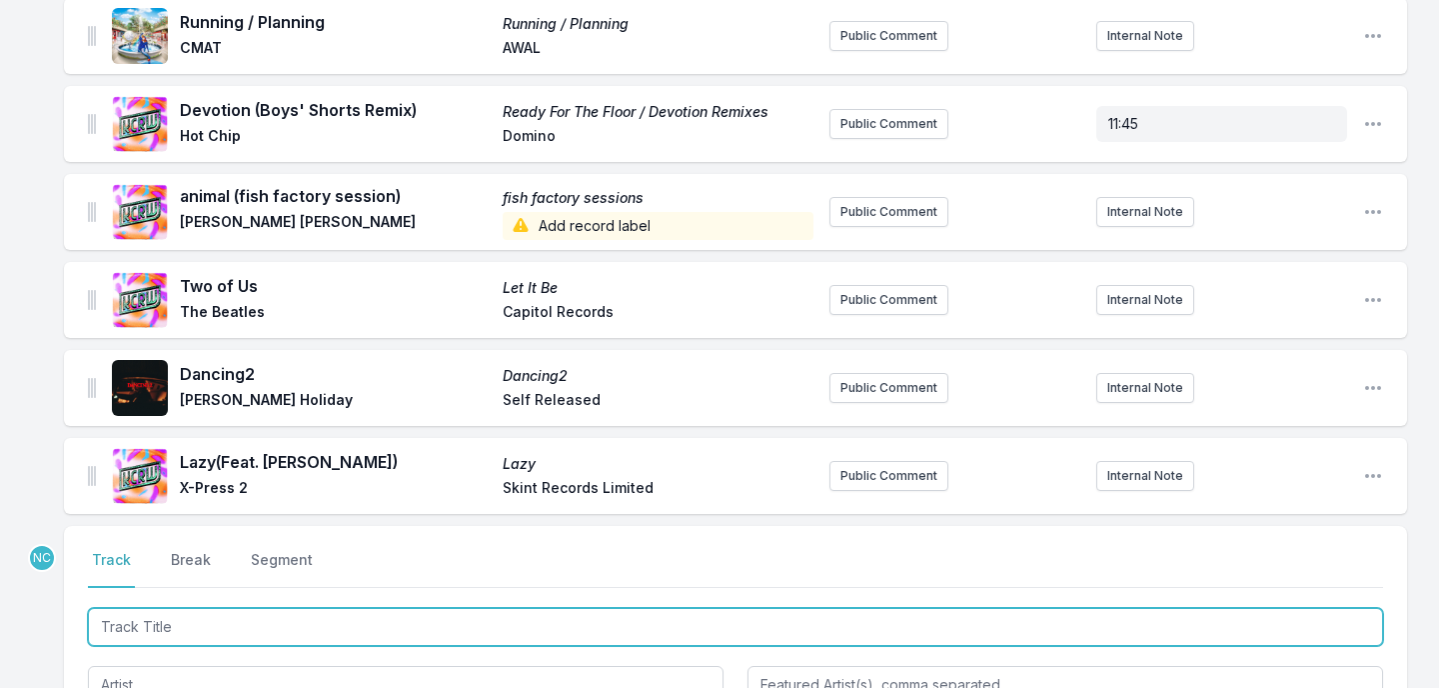
click at [196, 608] on input "Track Title" at bounding box center [735, 627] width 1295 height 38
type input "Pia Dance"
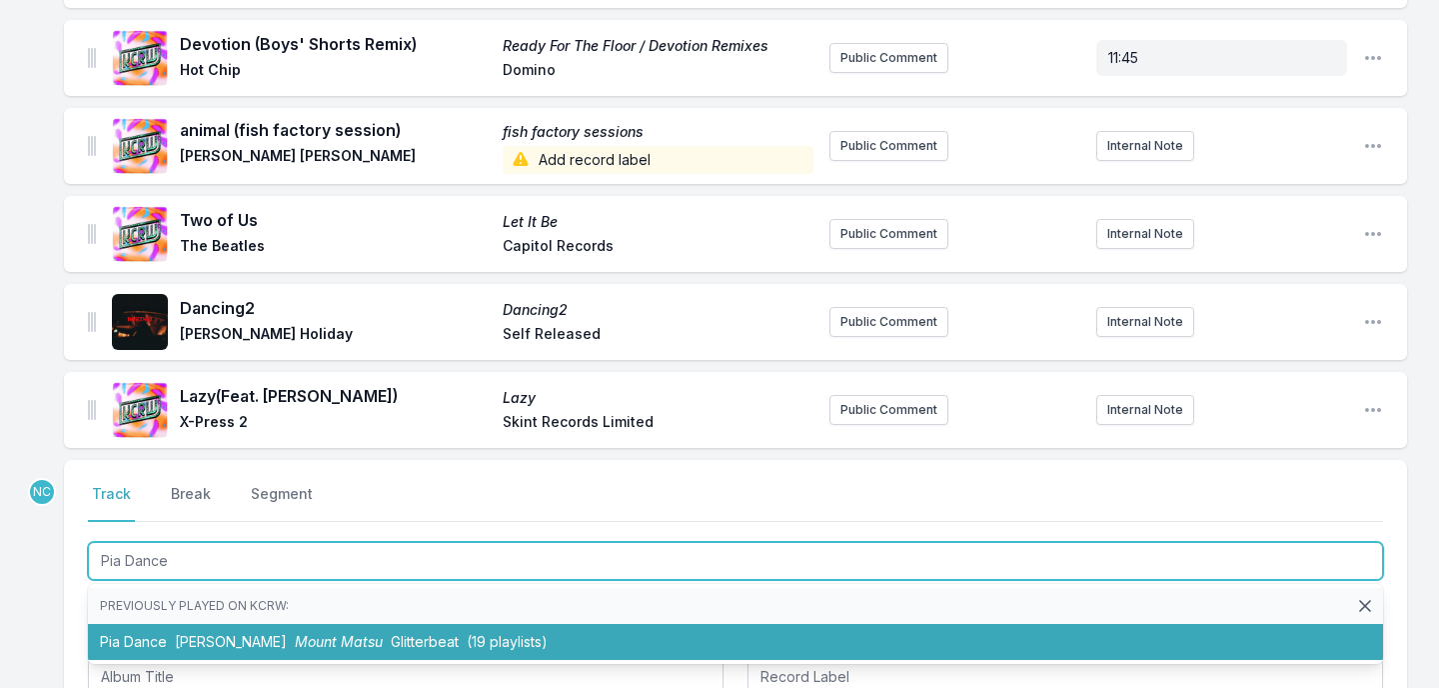
click at [187, 633] on span "[PERSON_NAME]" at bounding box center [231, 641] width 112 height 17
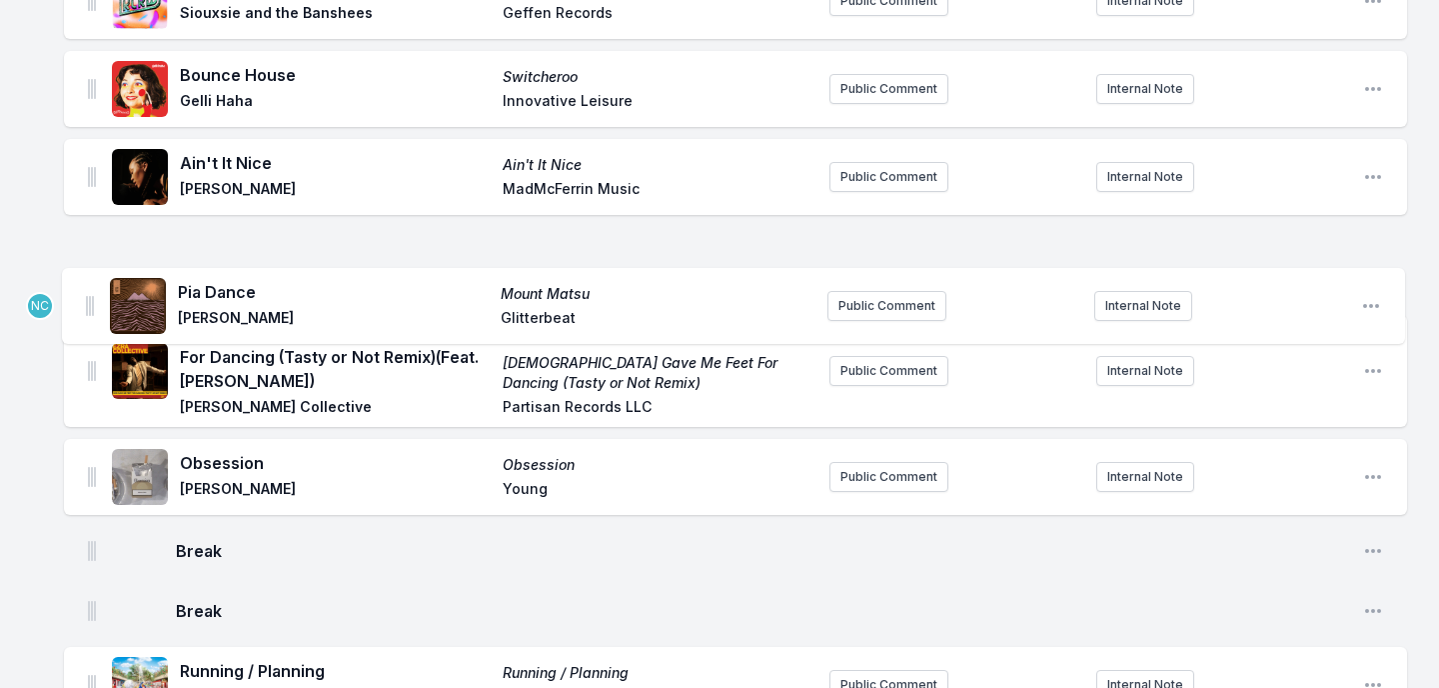
scroll to position [1365, 0]
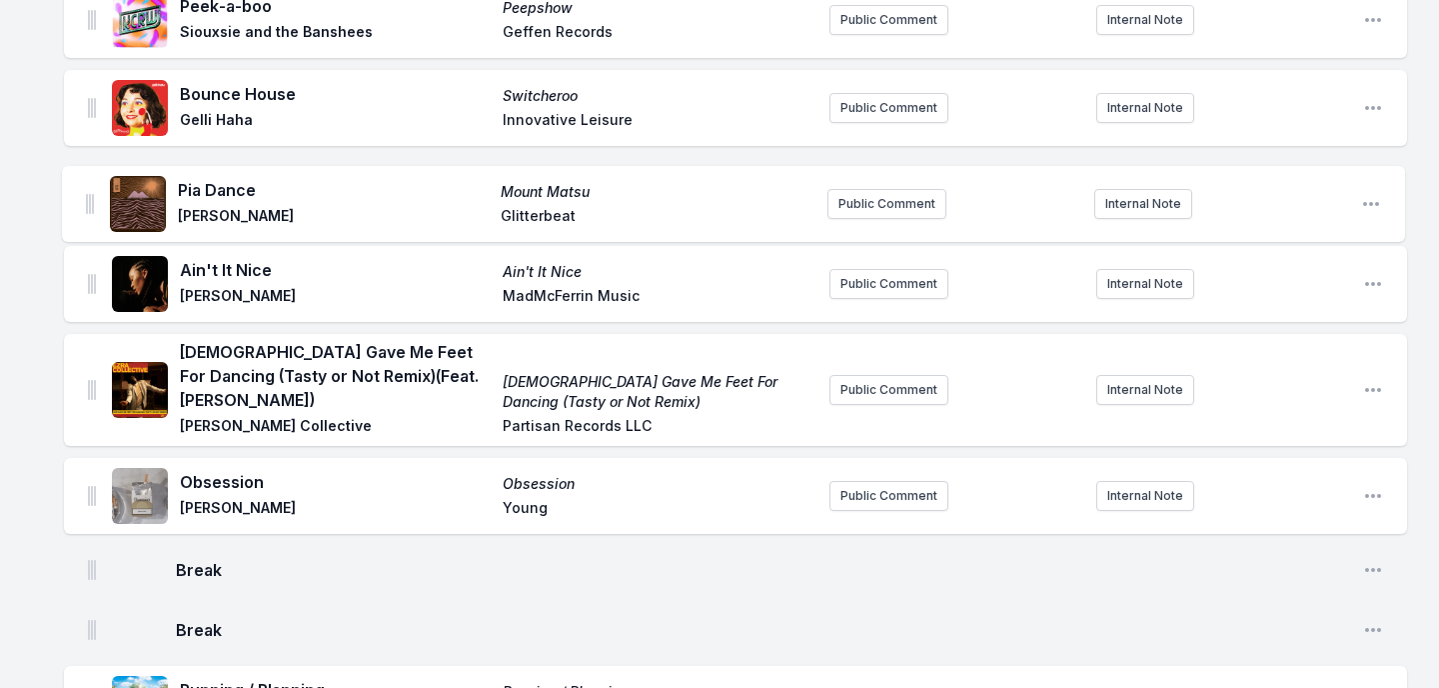
drag, startPoint x: 88, startPoint y: 384, endPoint x: 86, endPoint y: 187, distance: 196.9
click at [86, 187] on ul "Free - Acoustic version Free (Acoustic Version) Prince NPG Records/Paisley Park…" at bounding box center [735, 38] width 1343 height 2287
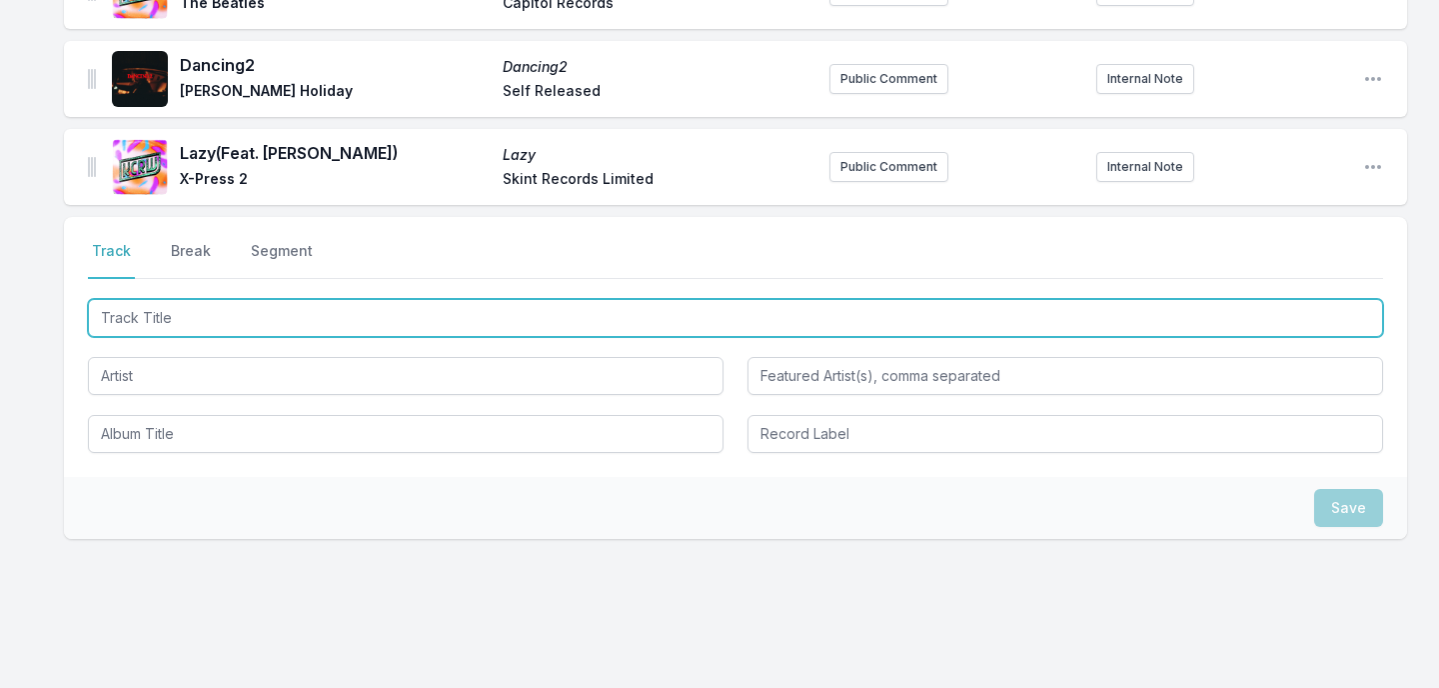
scroll to position [2361, 0]
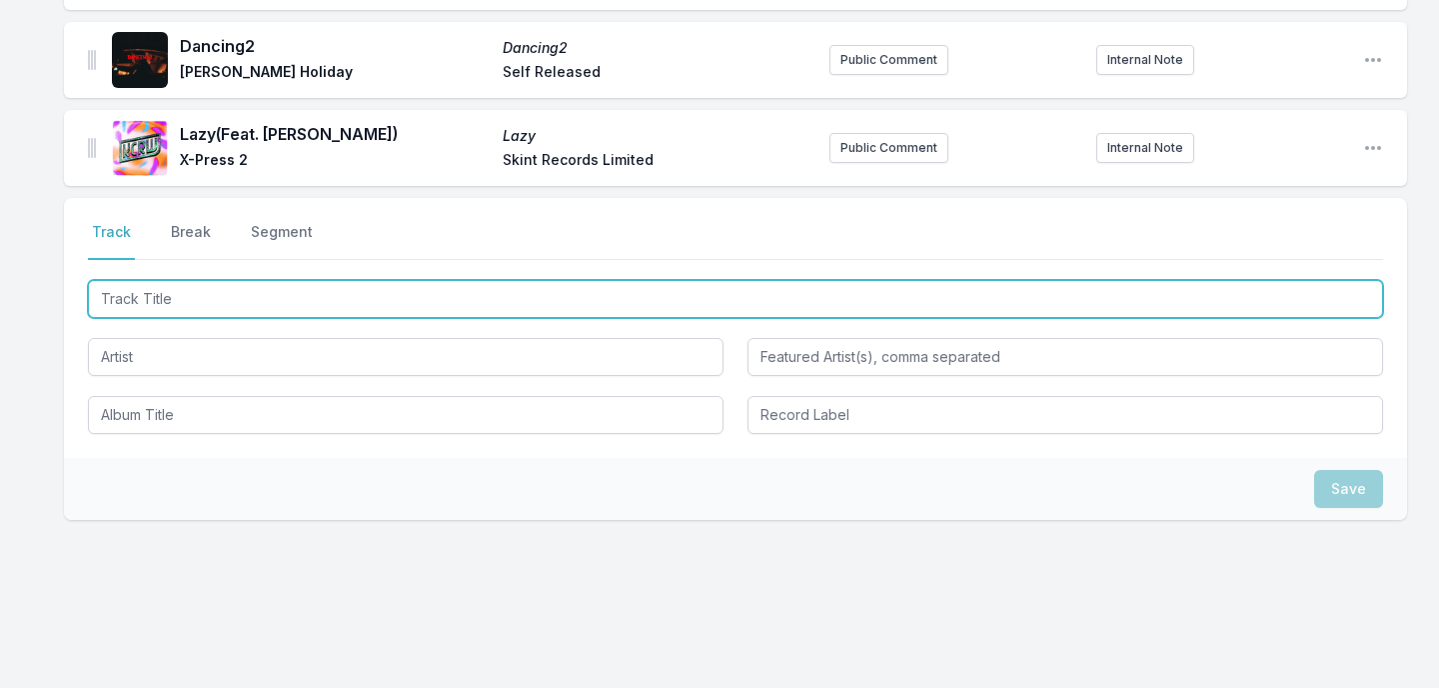
type input "i"
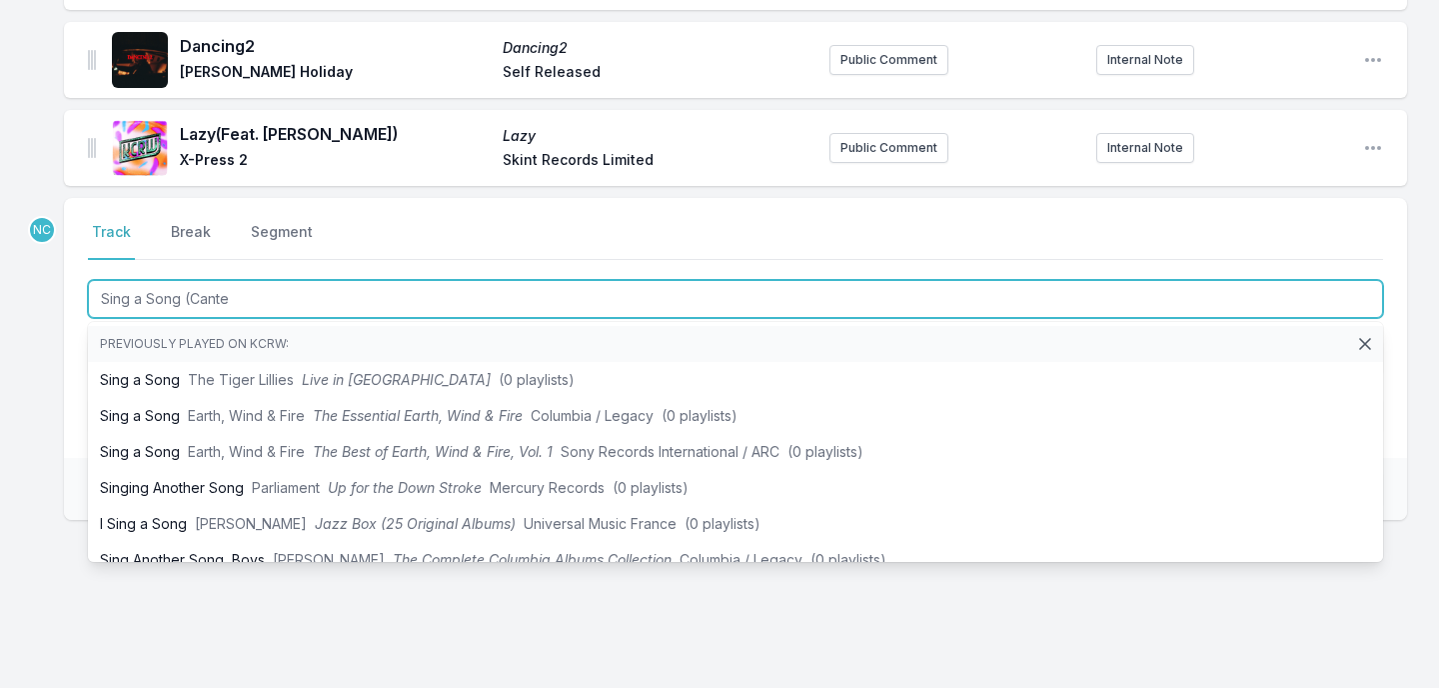
type input "Sing a Song (Canten"
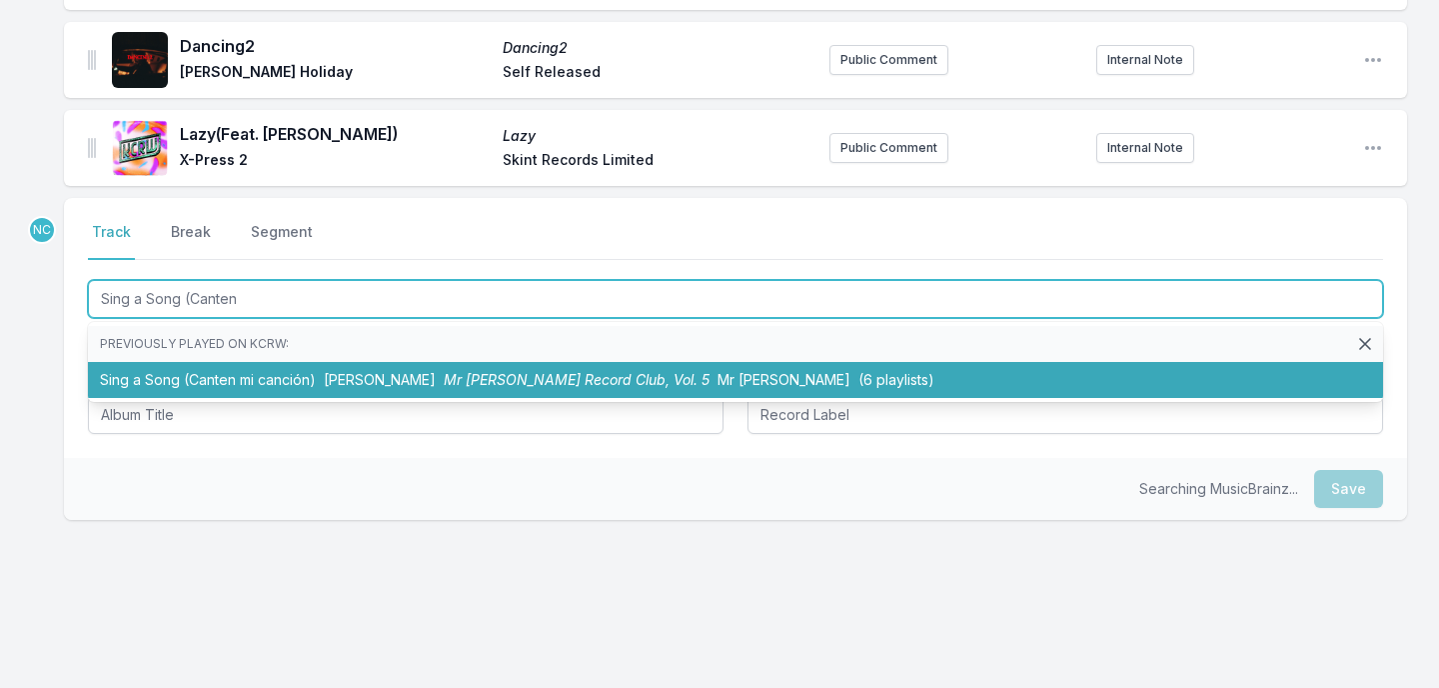
click at [218, 366] on li "Sing a Song (Canten mi canción) [PERSON_NAME] Mr [PERSON_NAME] Record Club, Vol…" at bounding box center [735, 380] width 1295 height 36
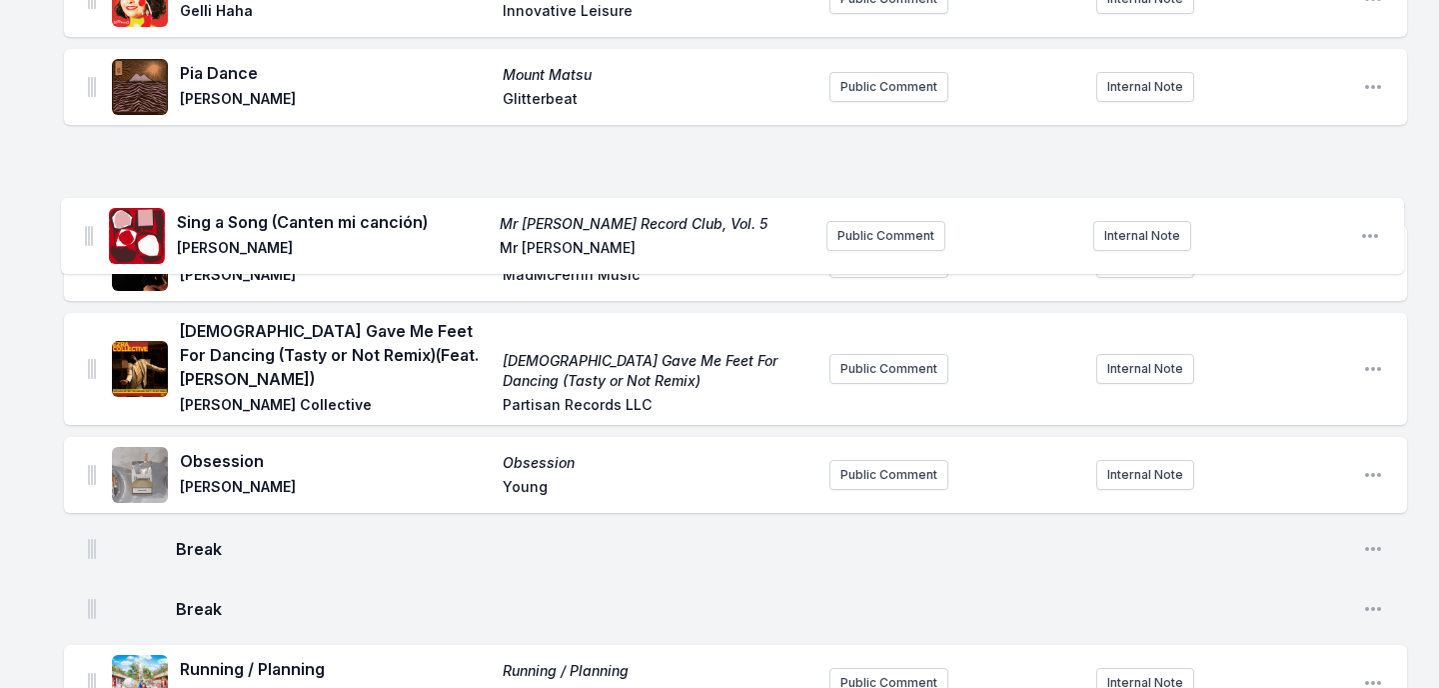
scroll to position [1369, 0]
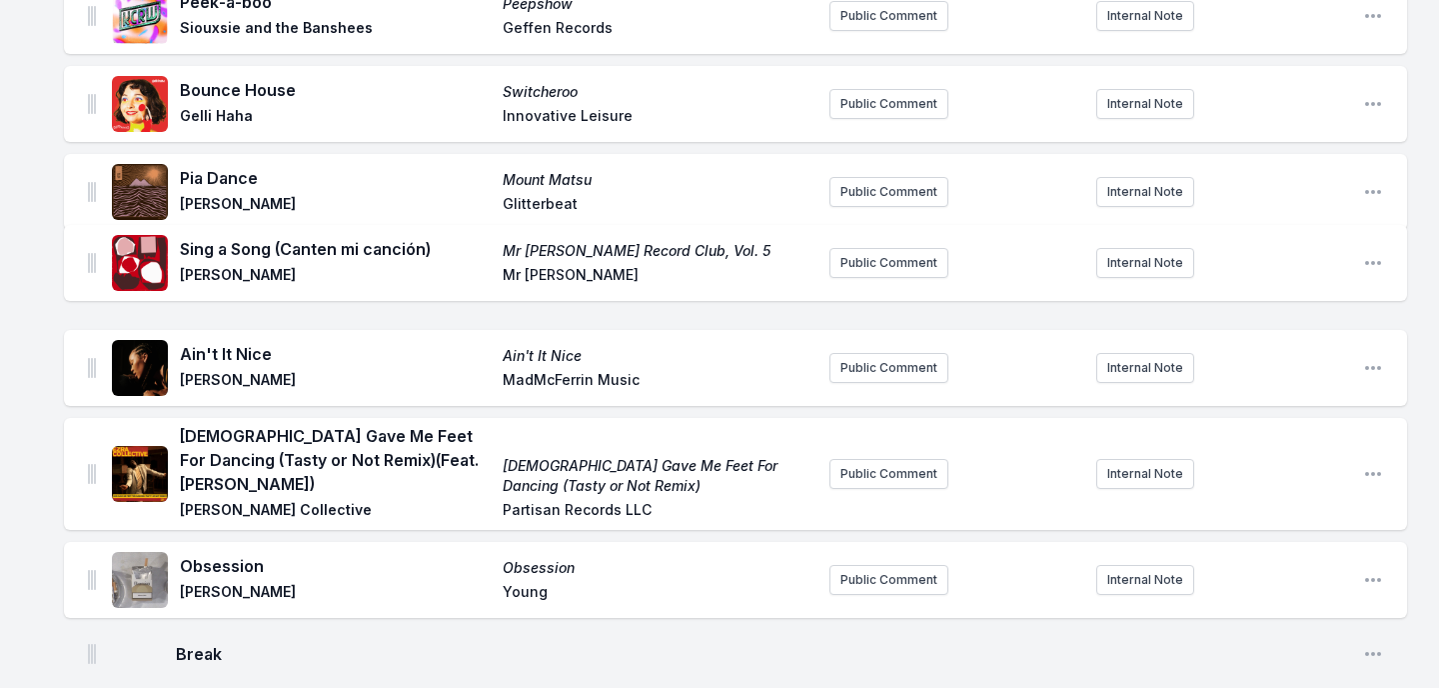
click at [95, 264] on ul "Free - Acoustic version Free (Acoustic Version) Prince NPG Records/Paisley Park…" at bounding box center [735, 78] width 1343 height 2375
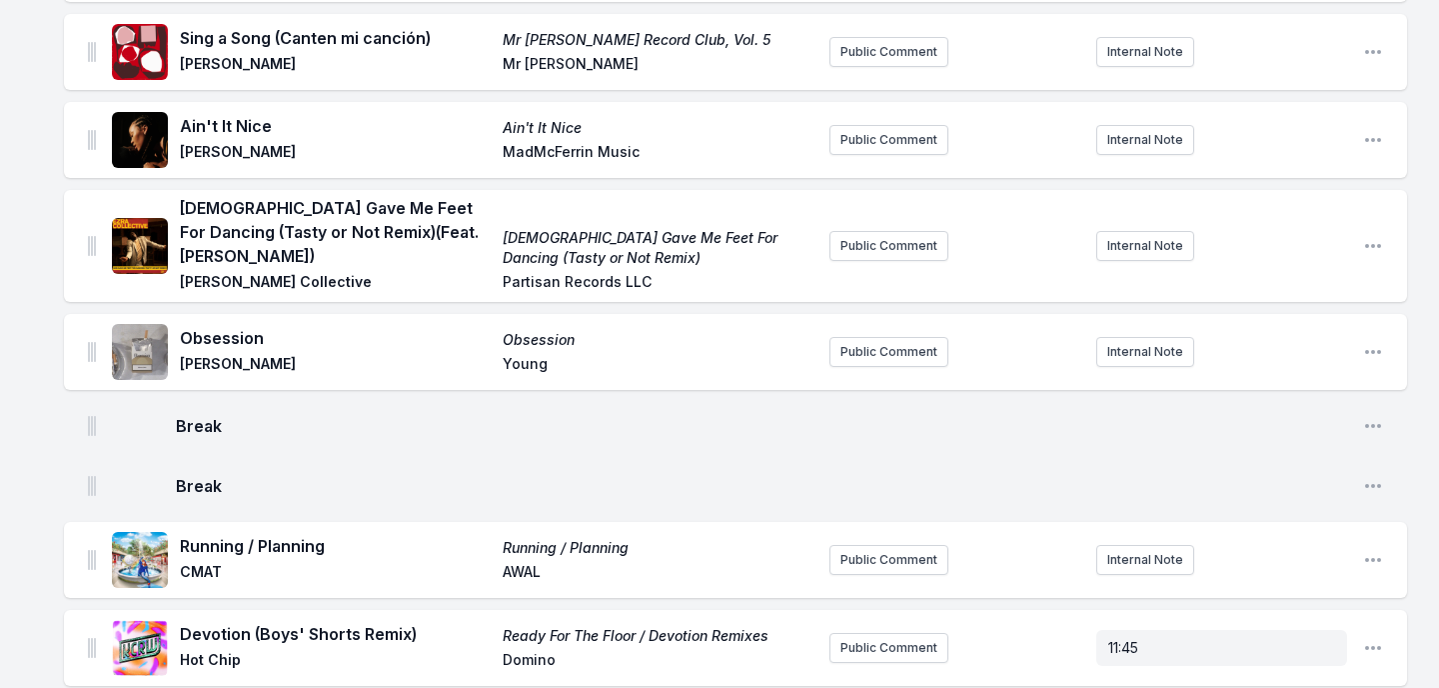
scroll to position [1585, 0]
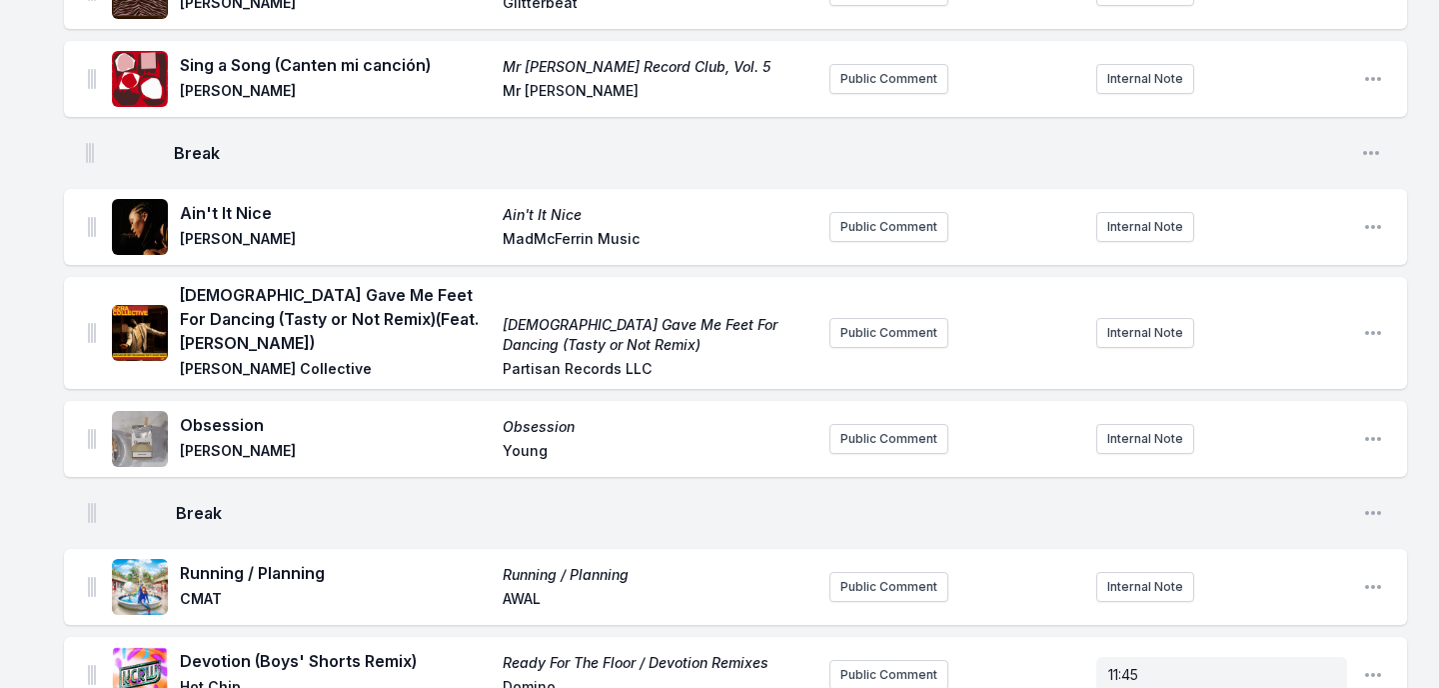
drag, startPoint x: 92, startPoint y: 416, endPoint x: 90, endPoint y: 141, distance: 274.9
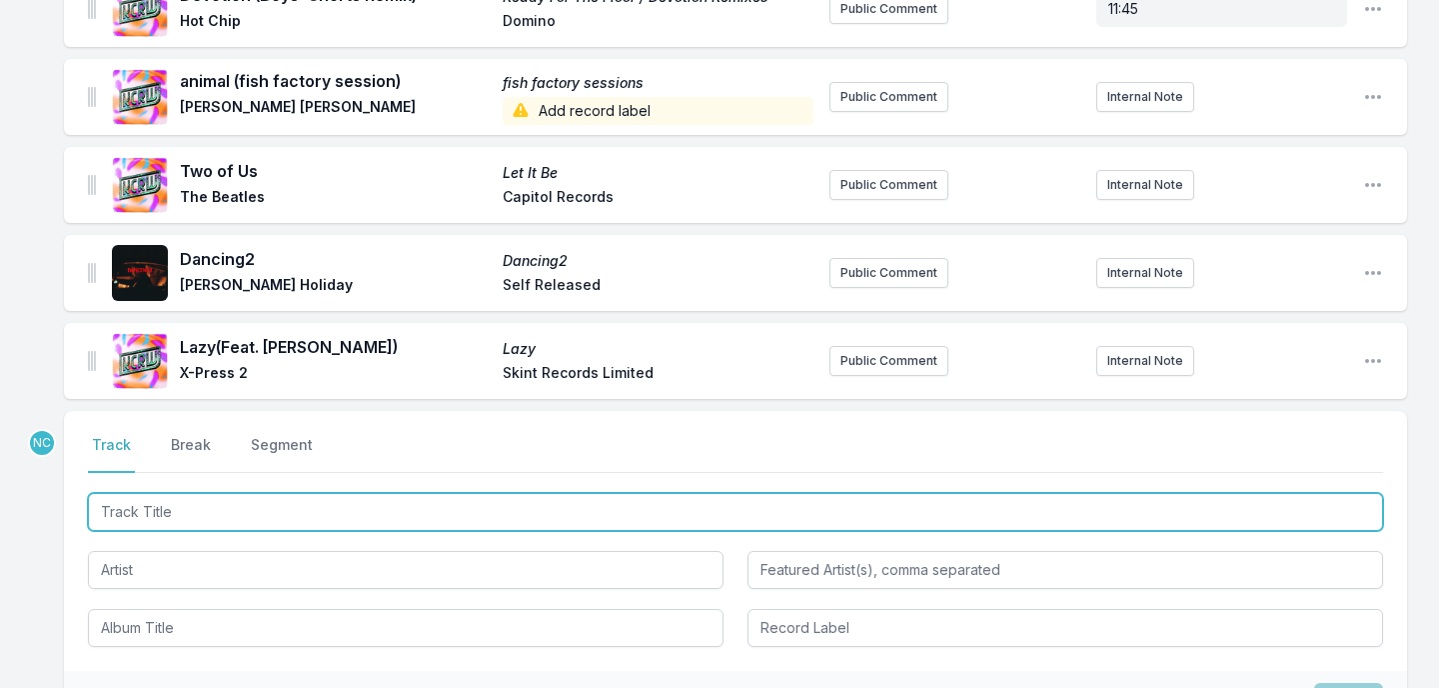
scroll to position [2449, 0]
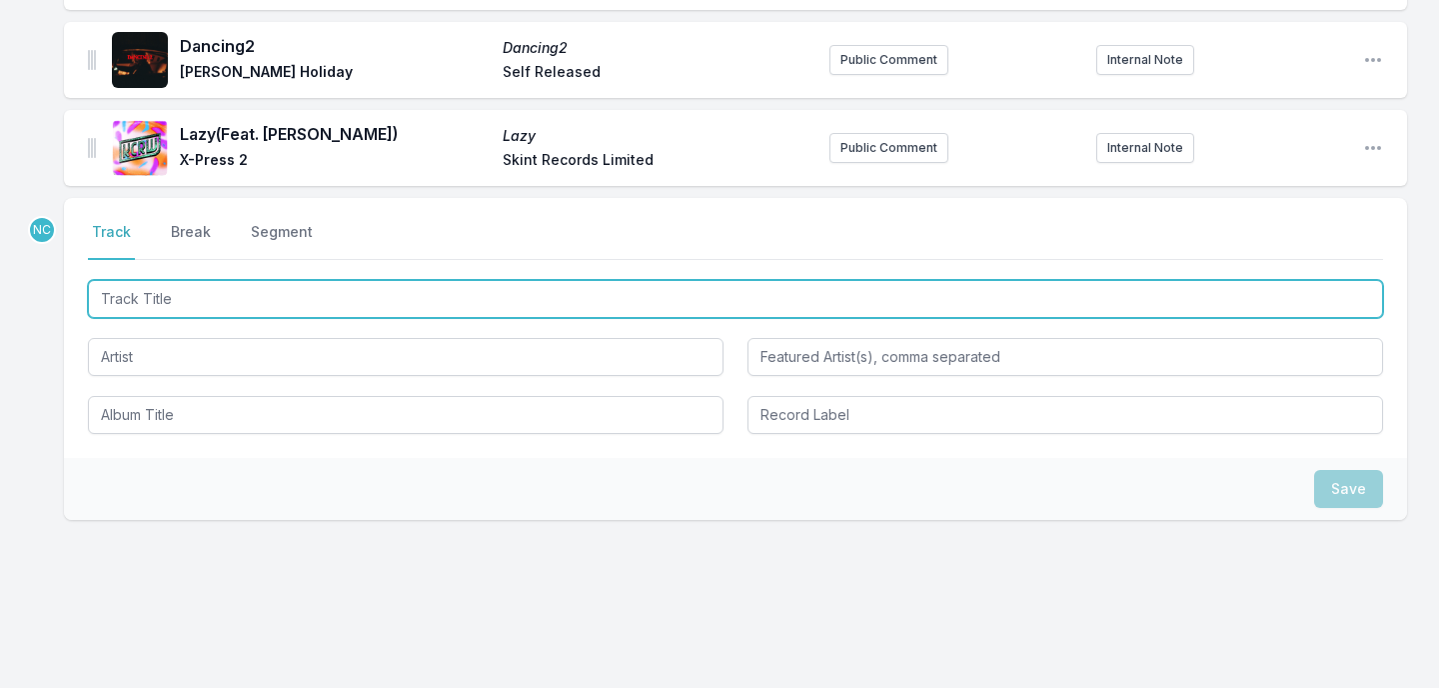
click at [351, 280] on input "Track Title" at bounding box center [735, 299] width 1295 height 38
type input "Shutdown"
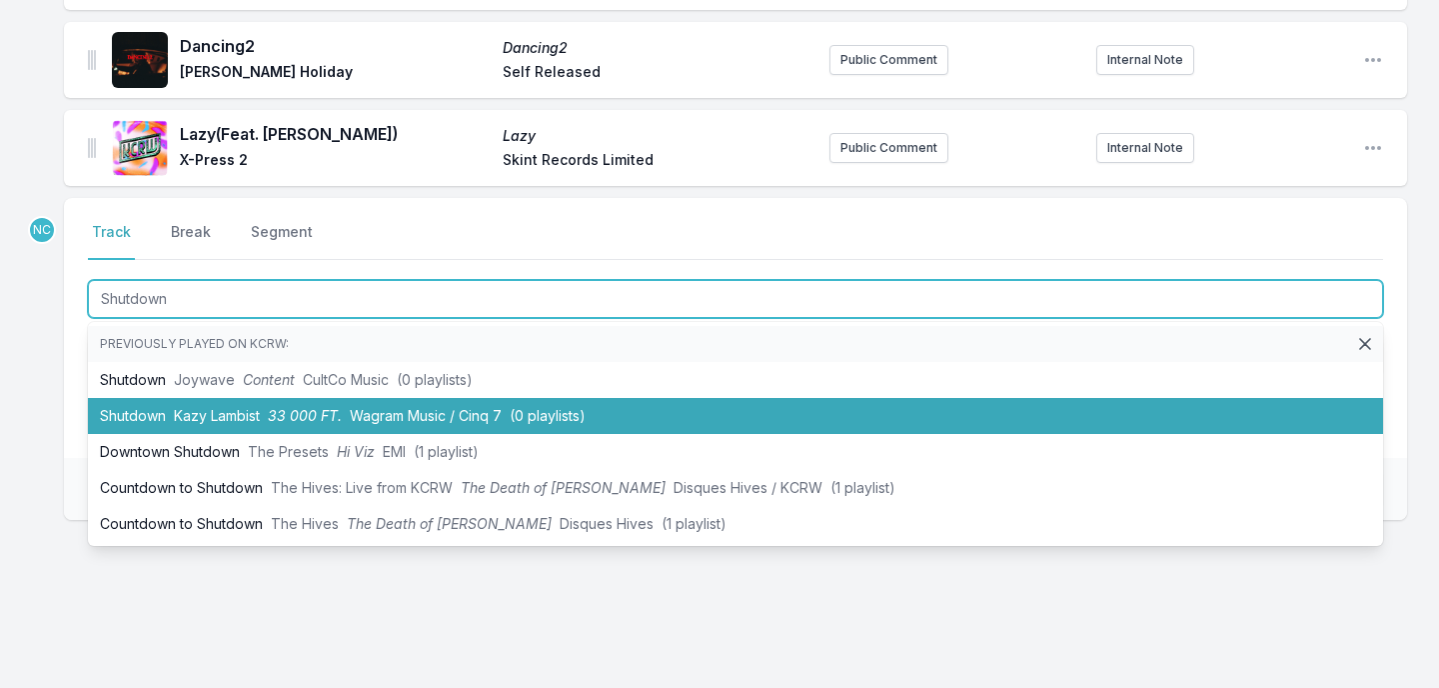
click at [284, 407] on span "33 000 FT." at bounding box center [305, 415] width 74 height 17
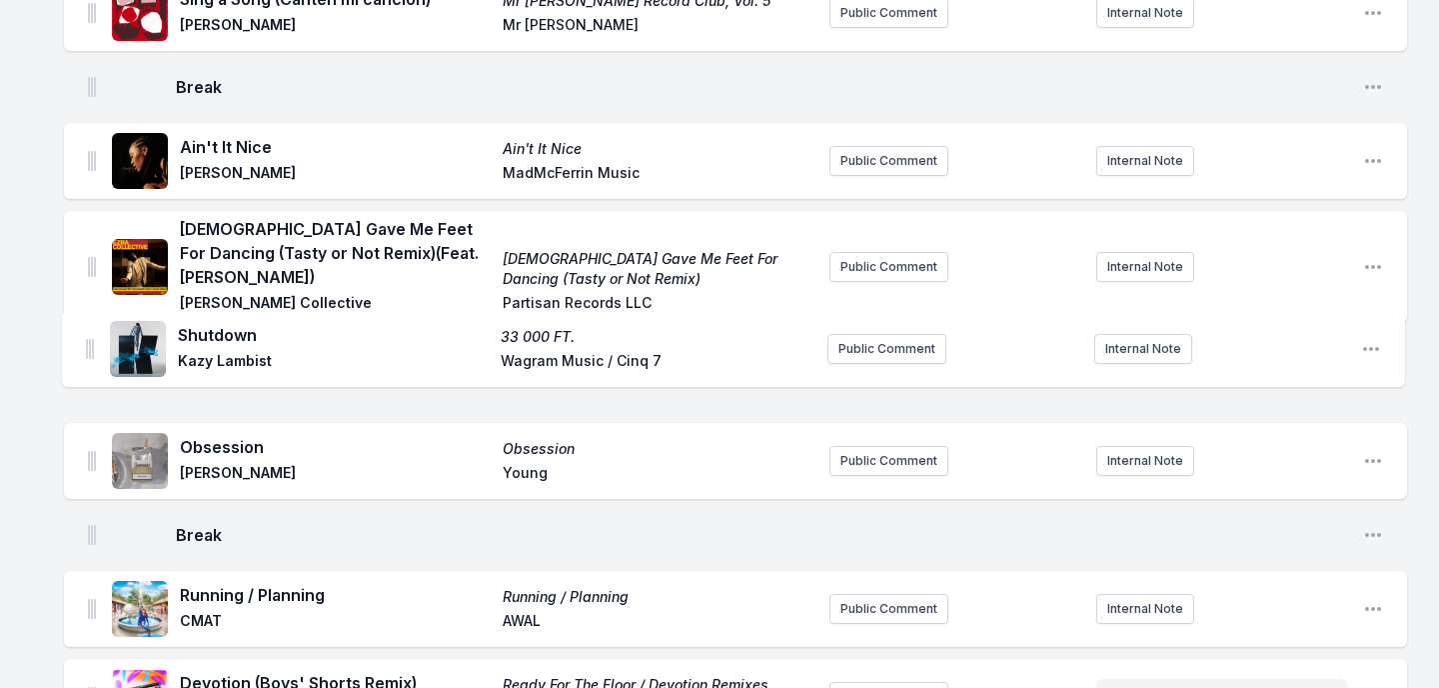
scroll to position [1629, 0]
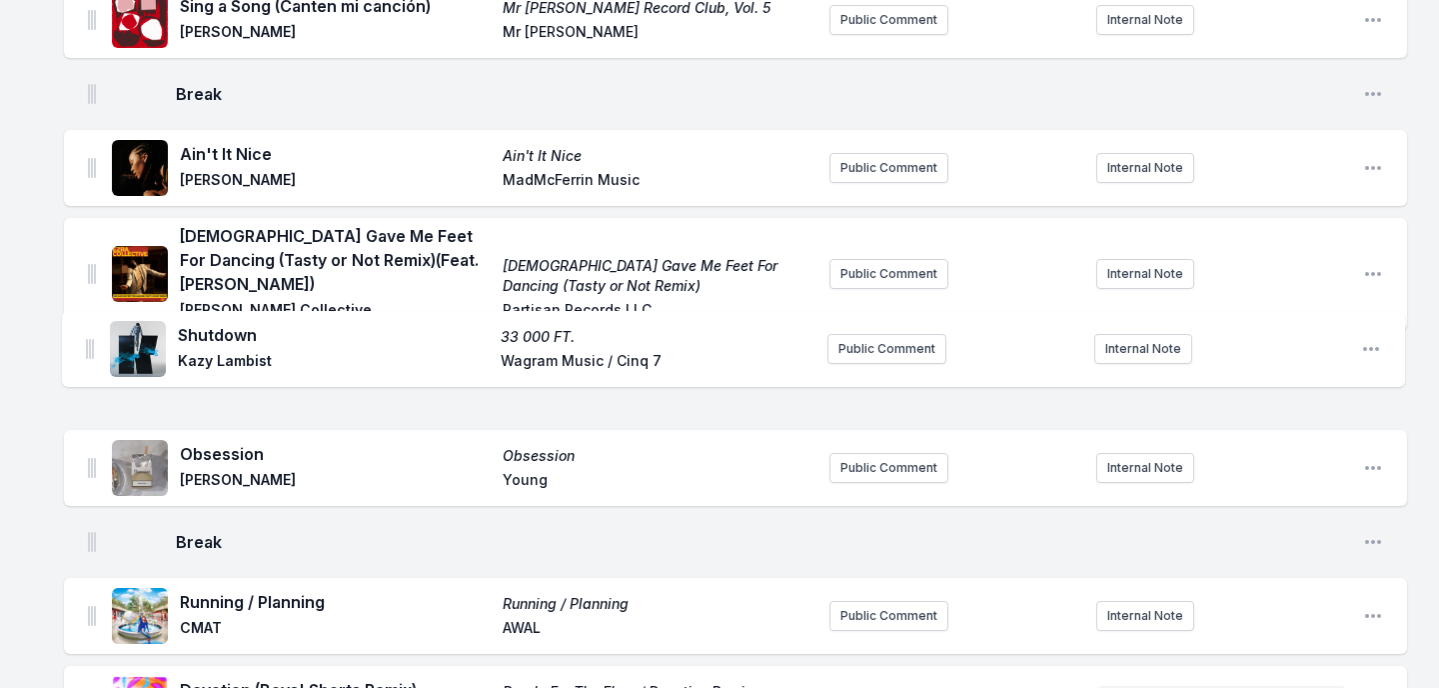
drag, startPoint x: 90, startPoint y: 359, endPoint x: 88, endPoint y: 339, distance: 20.1
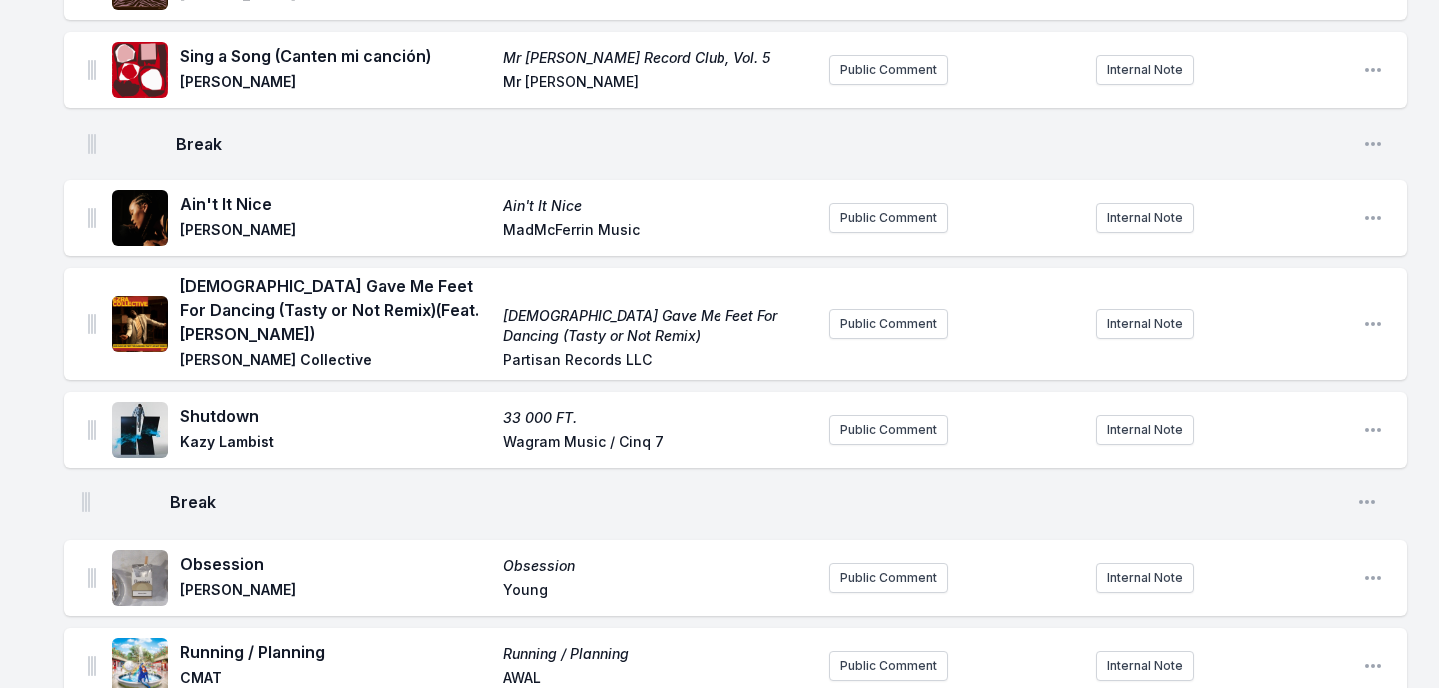
scroll to position [1581, 0]
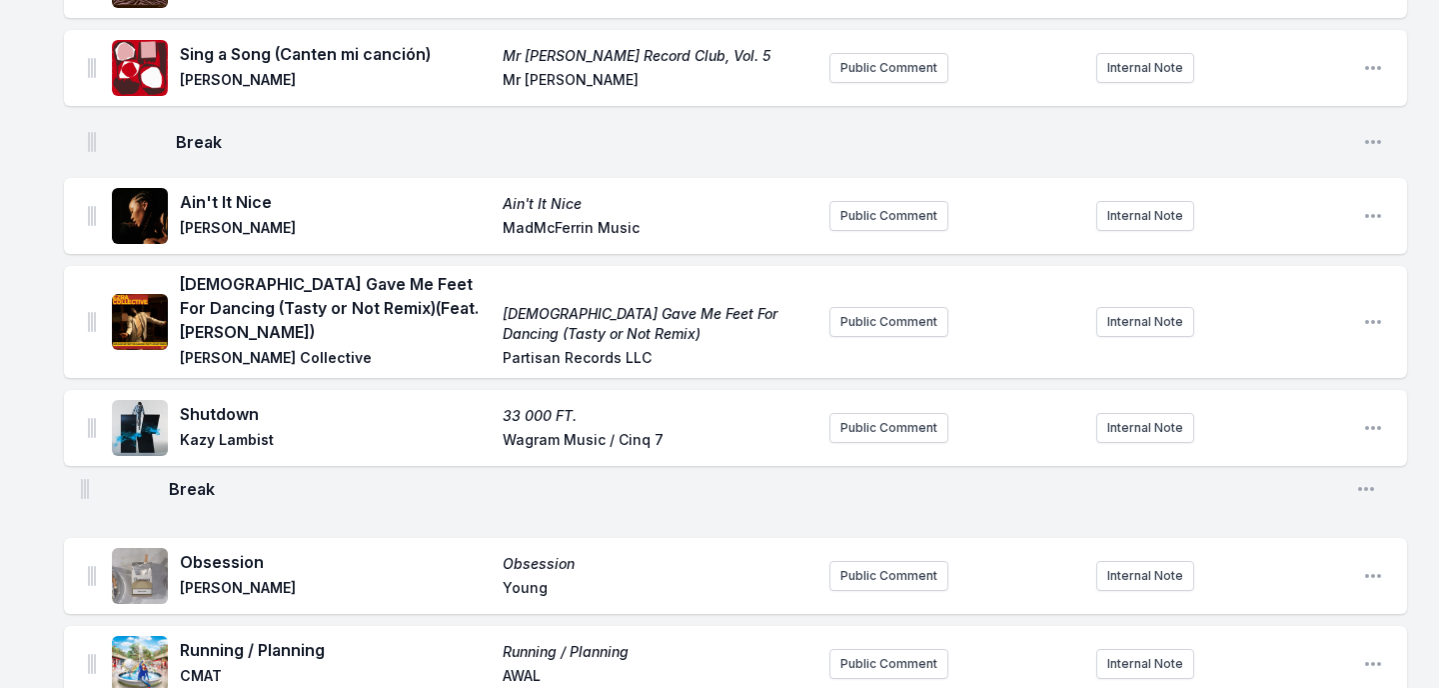
drag, startPoint x: 91, startPoint y: 596, endPoint x: 84, endPoint y: 467, distance: 129.1
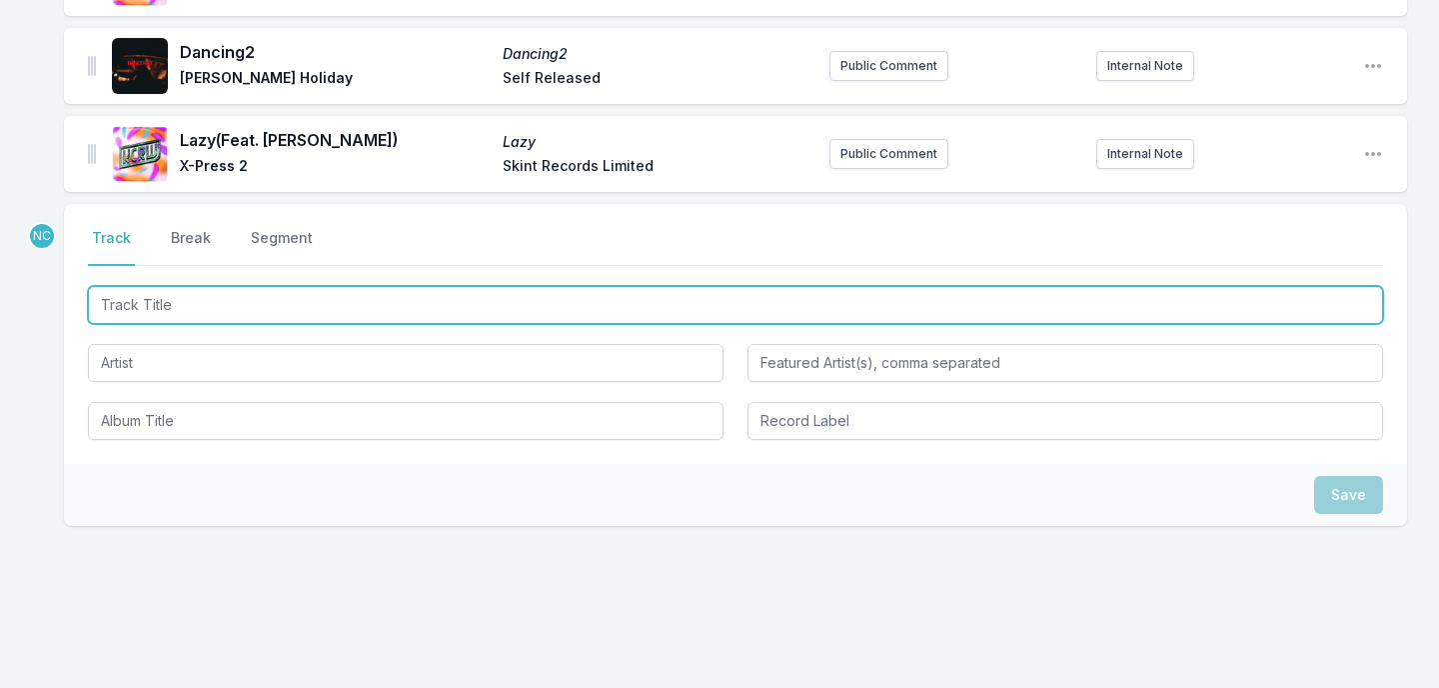
scroll to position [2537, 0]
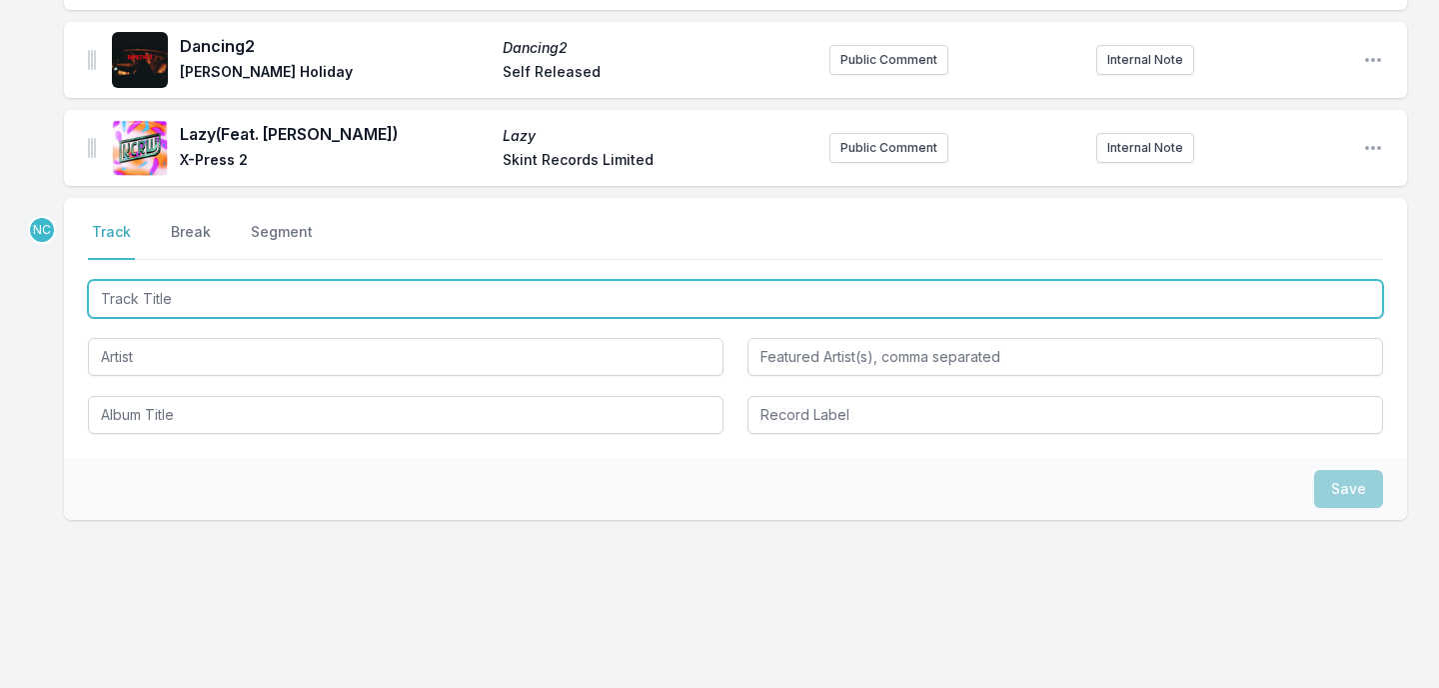
click at [335, 292] on input "Track Title" at bounding box center [735, 299] width 1295 height 38
type input "Best You Ever Had"
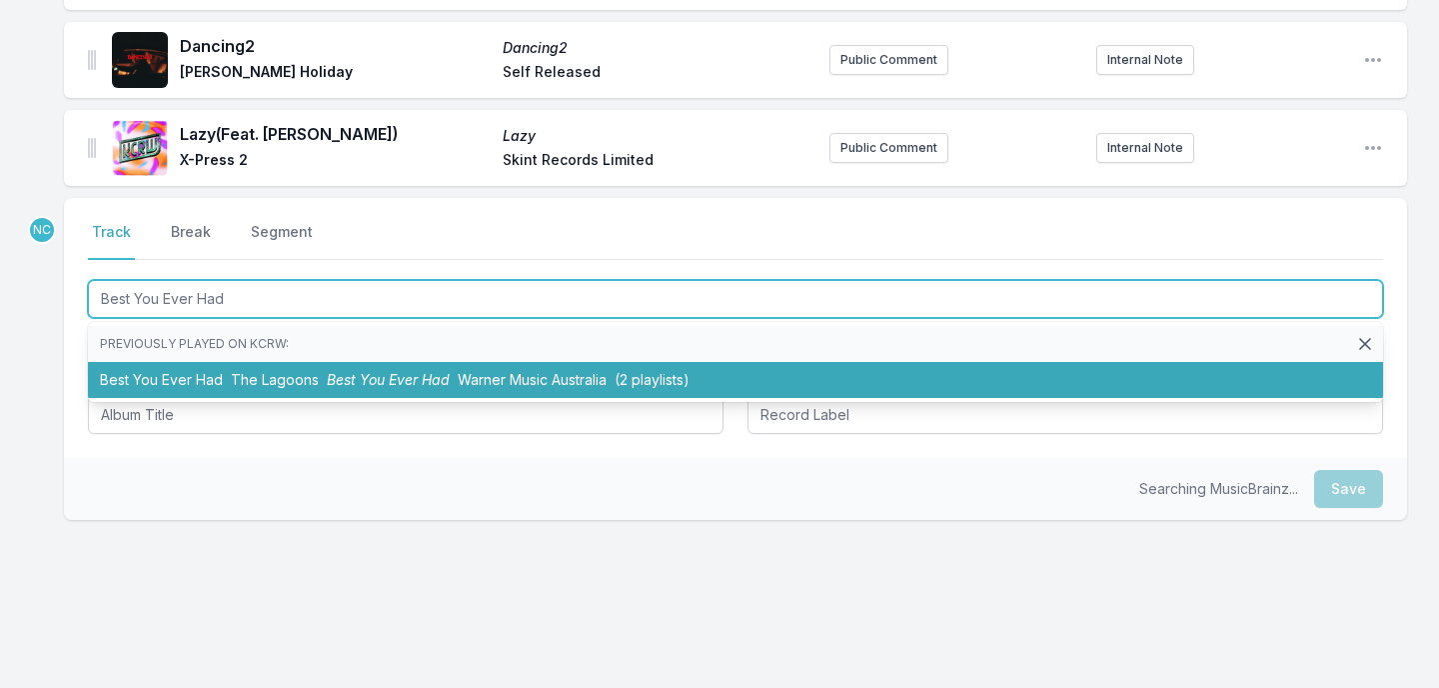
click at [292, 371] on span "The Lagoons" at bounding box center [275, 379] width 88 height 17
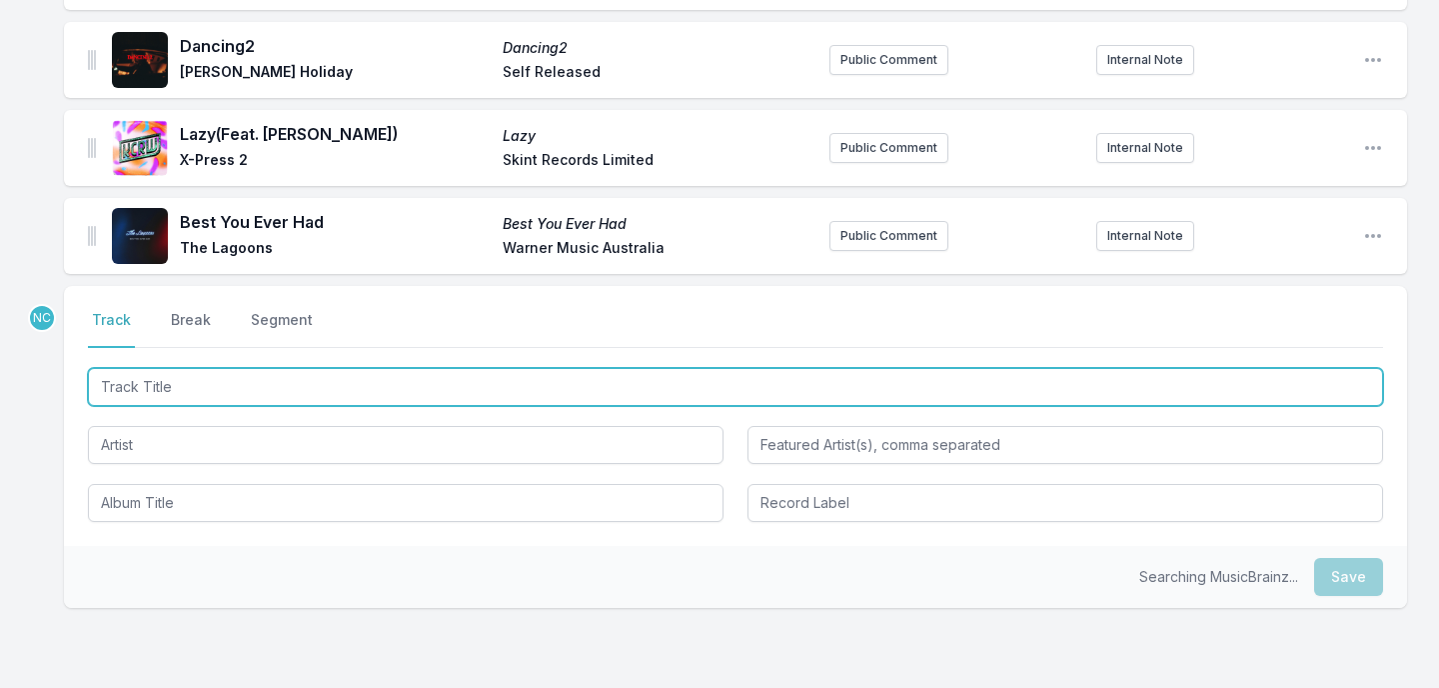
scroll to position [2625, 0]
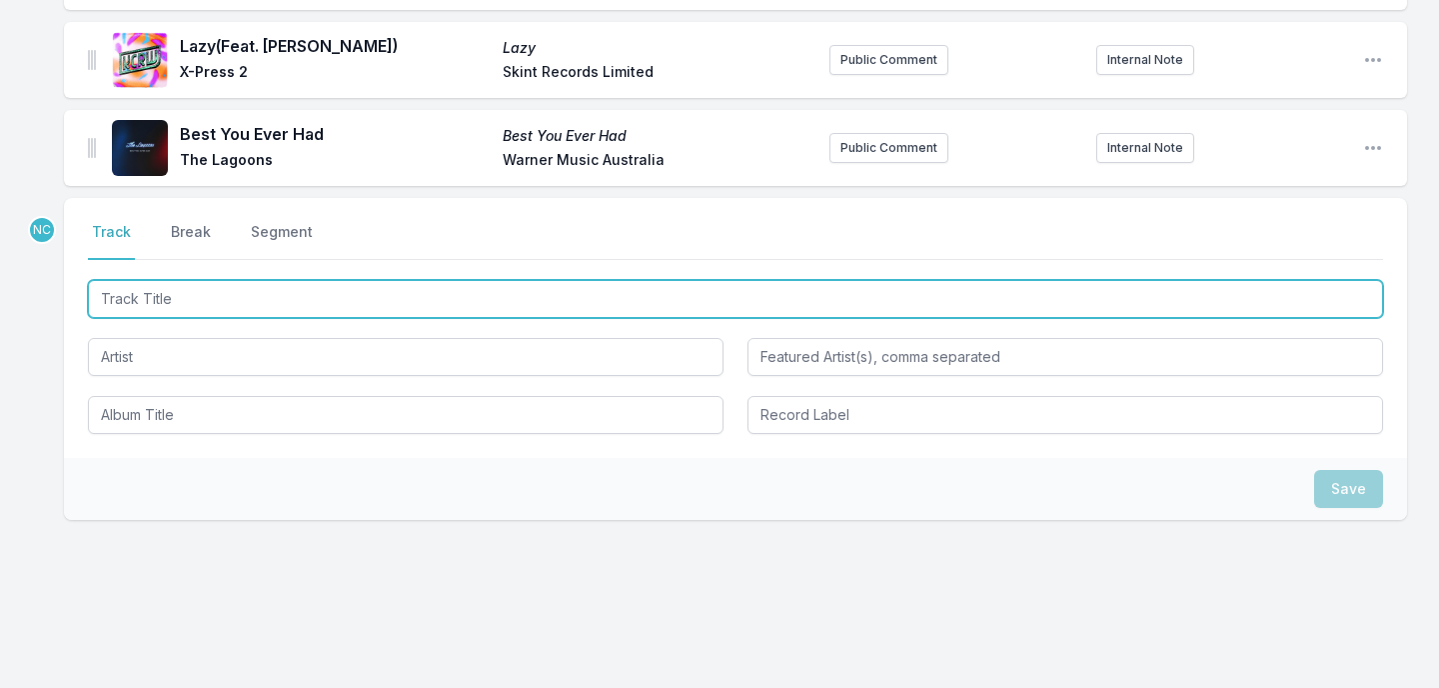
click at [385, 283] on input "Track Title" at bounding box center [735, 299] width 1295 height 38
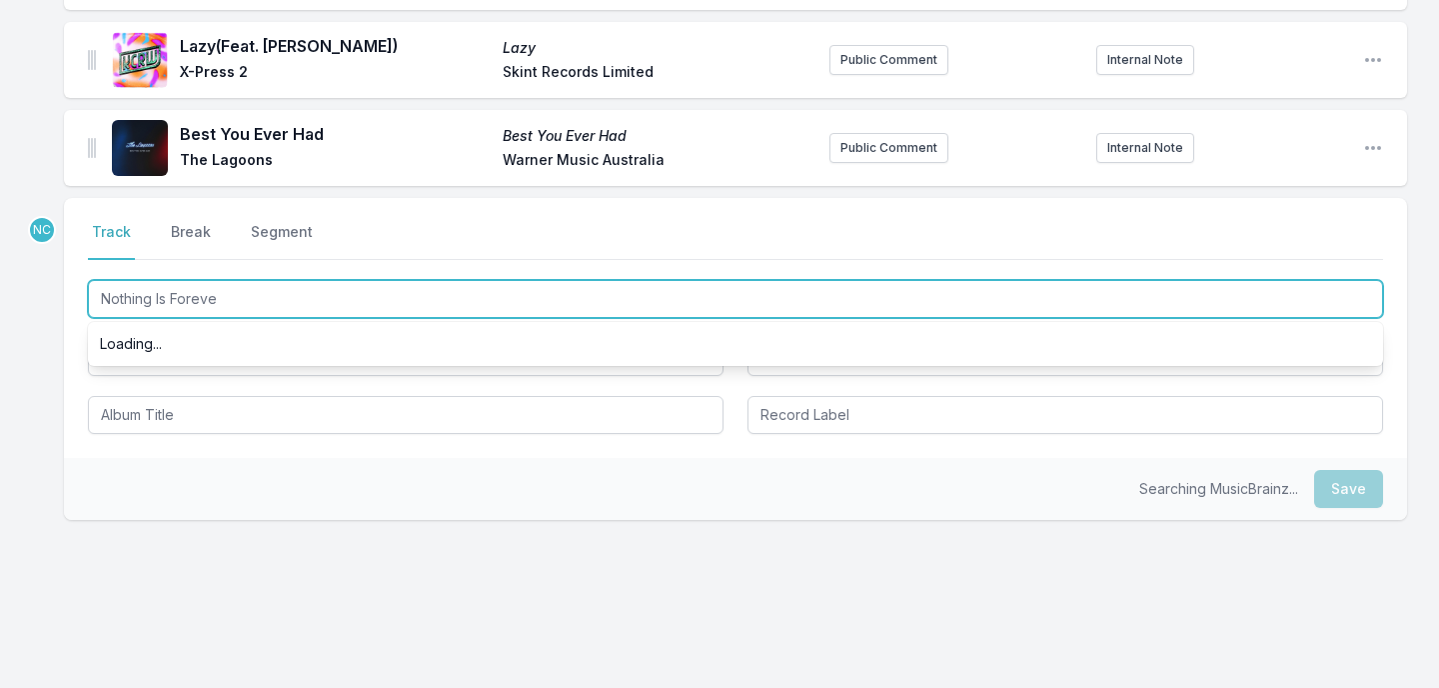
type input "Nothing Is Forever"
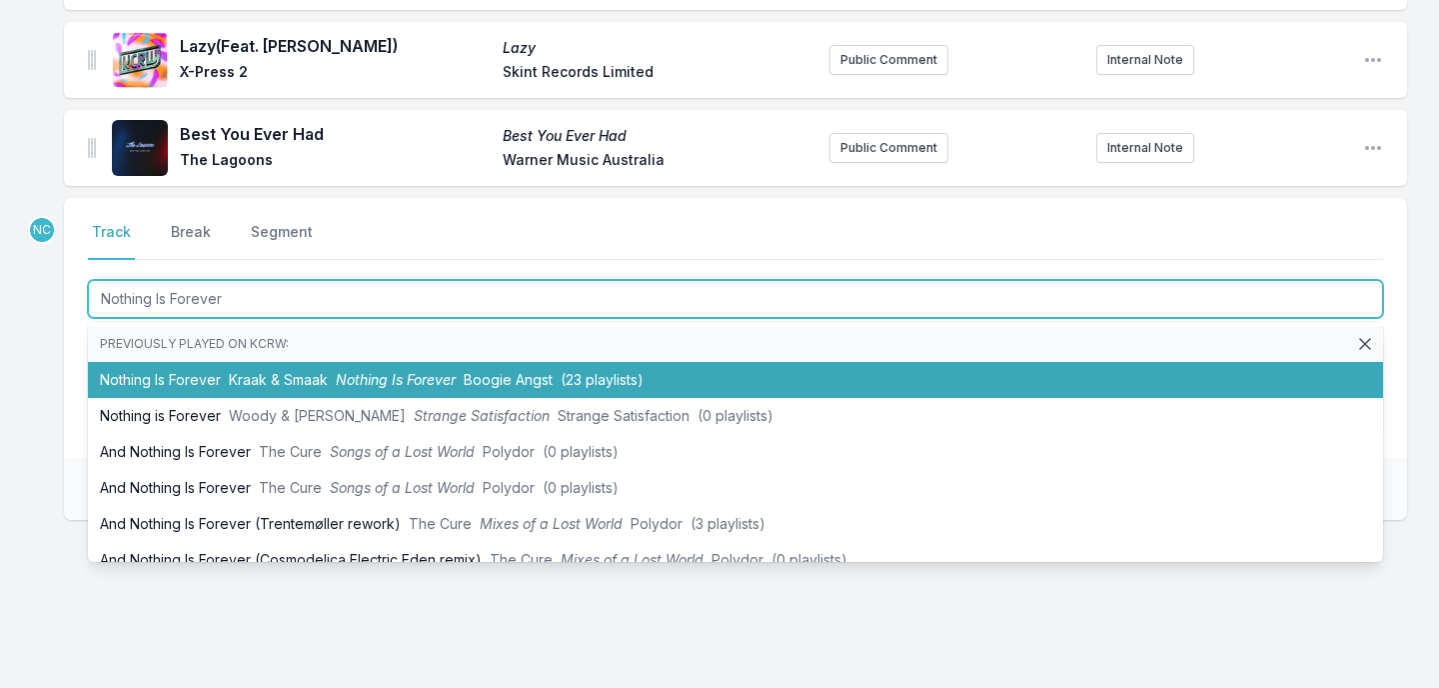
click at [357, 362] on li "Nothing Is Forever [PERSON_NAME] & Smaak Nothing Is Forever Boogie Angst (23 pl…" at bounding box center [735, 380] width 1295 height 36
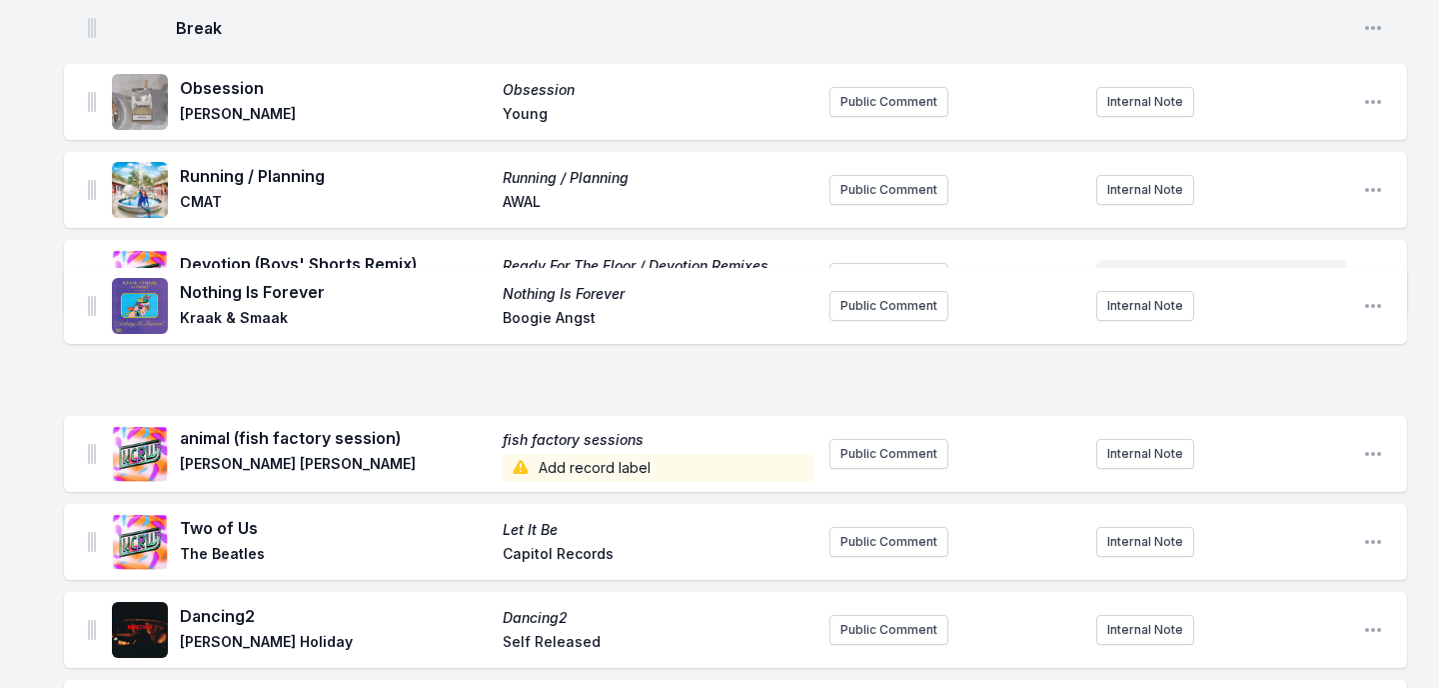
scroll to position [1987, 0]
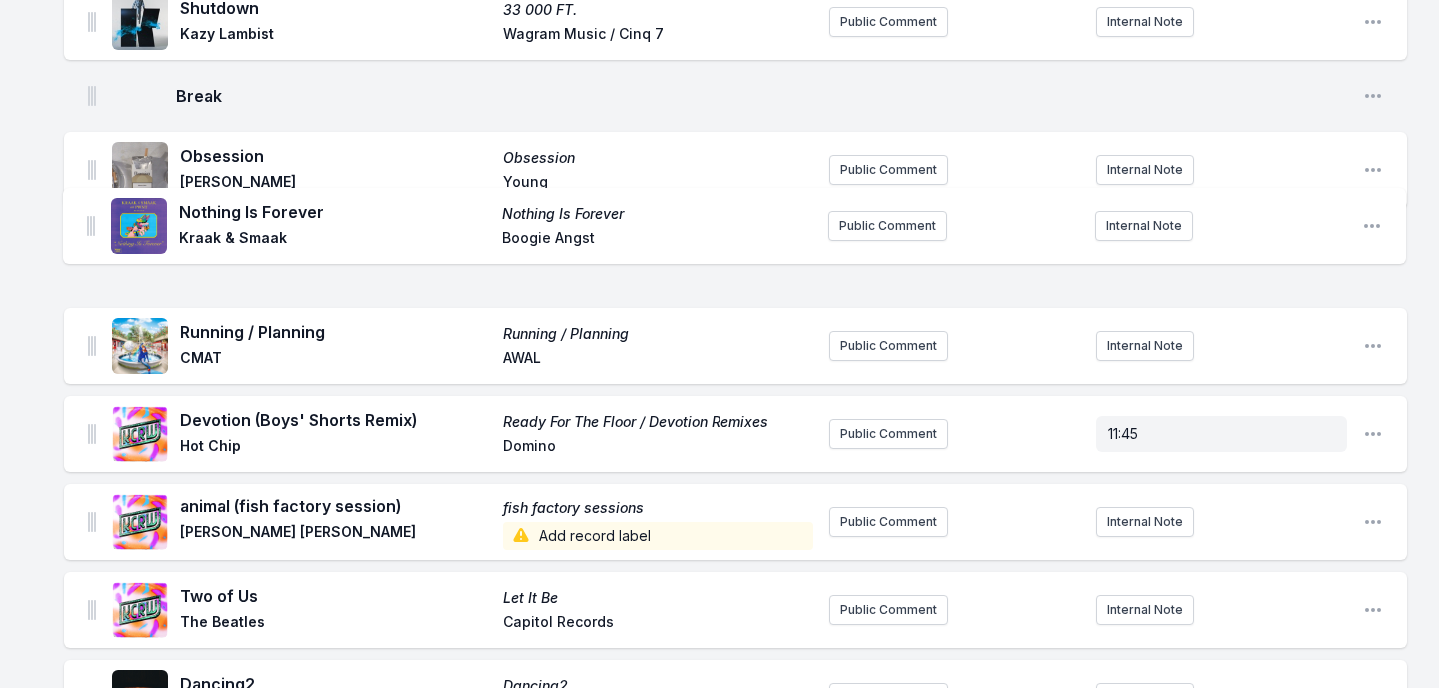
drag, startPoint x: 92, startPoint y: 345, endPoint x: 91, endPoint y: 218, distance: 126.9
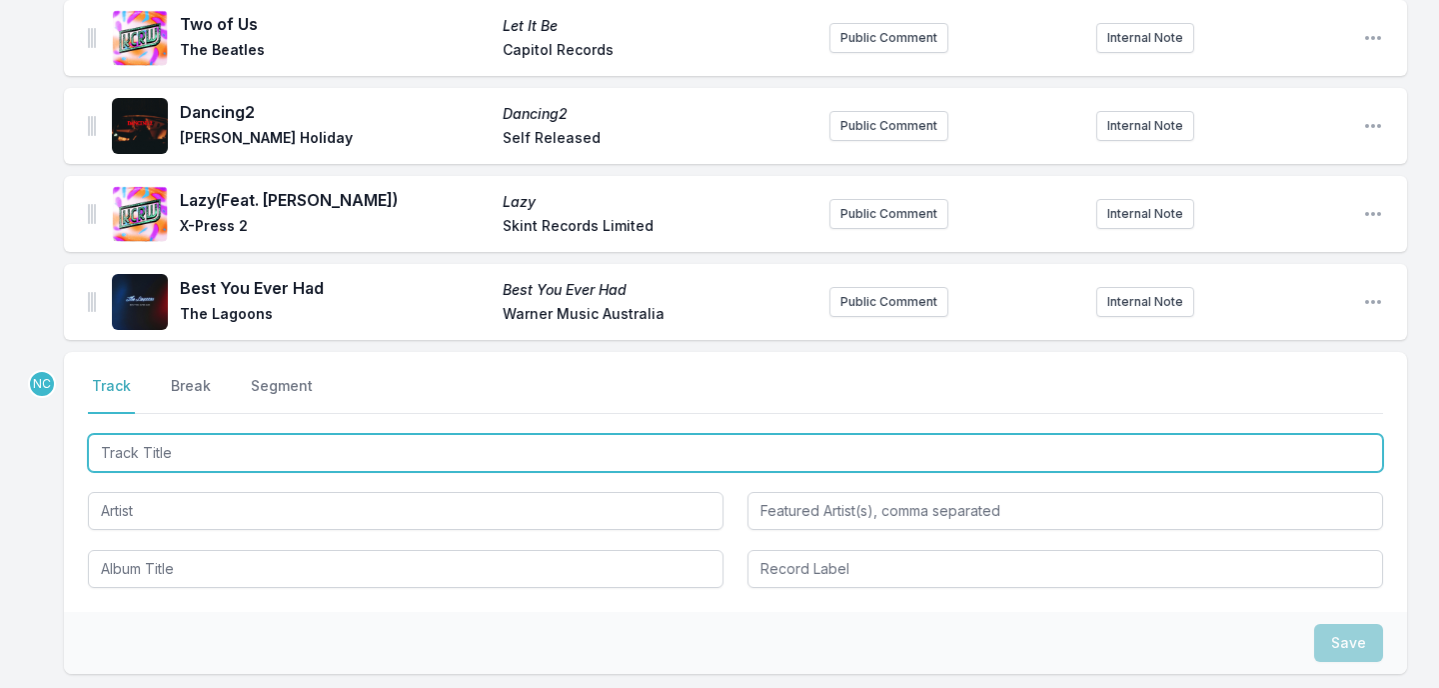
scroll to position [2713, 0]
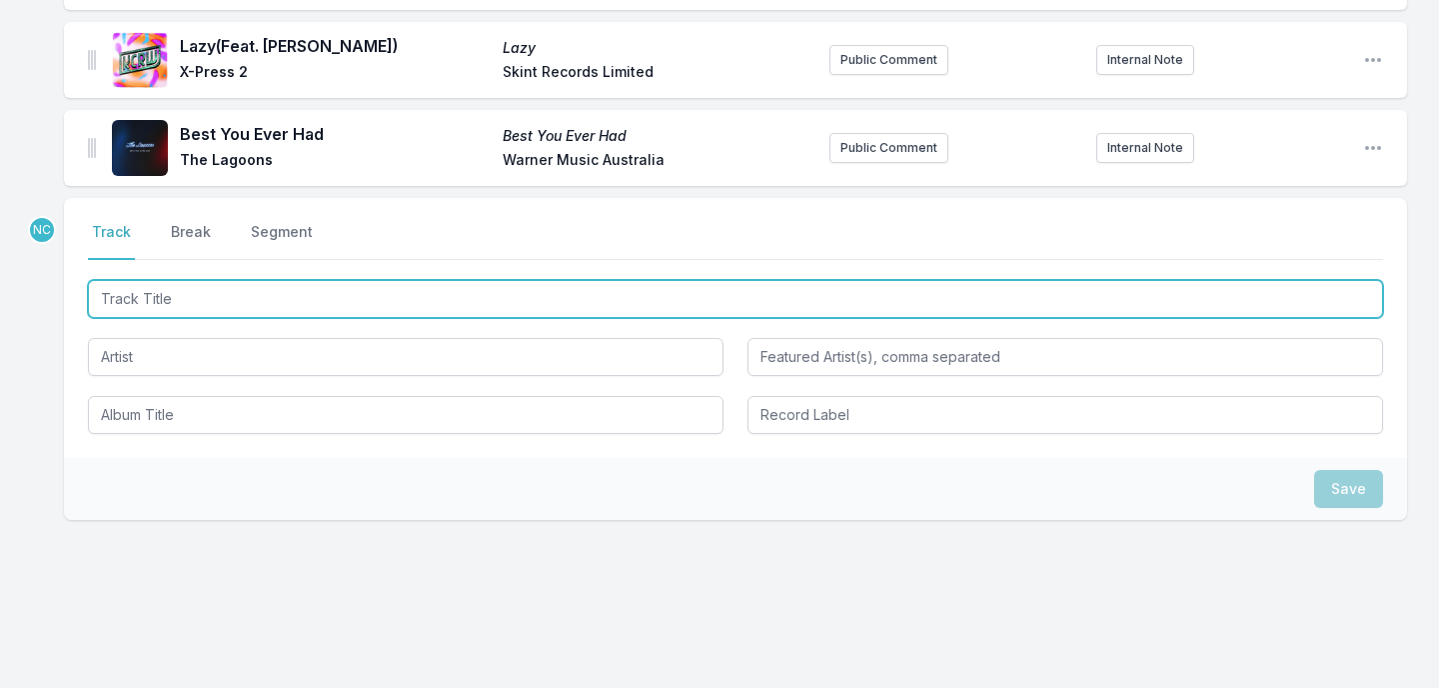
click at [510, 287] on input "Track Title" at bounding box center [735, 299] width 1295 height 38
type input "Nice Shoes"
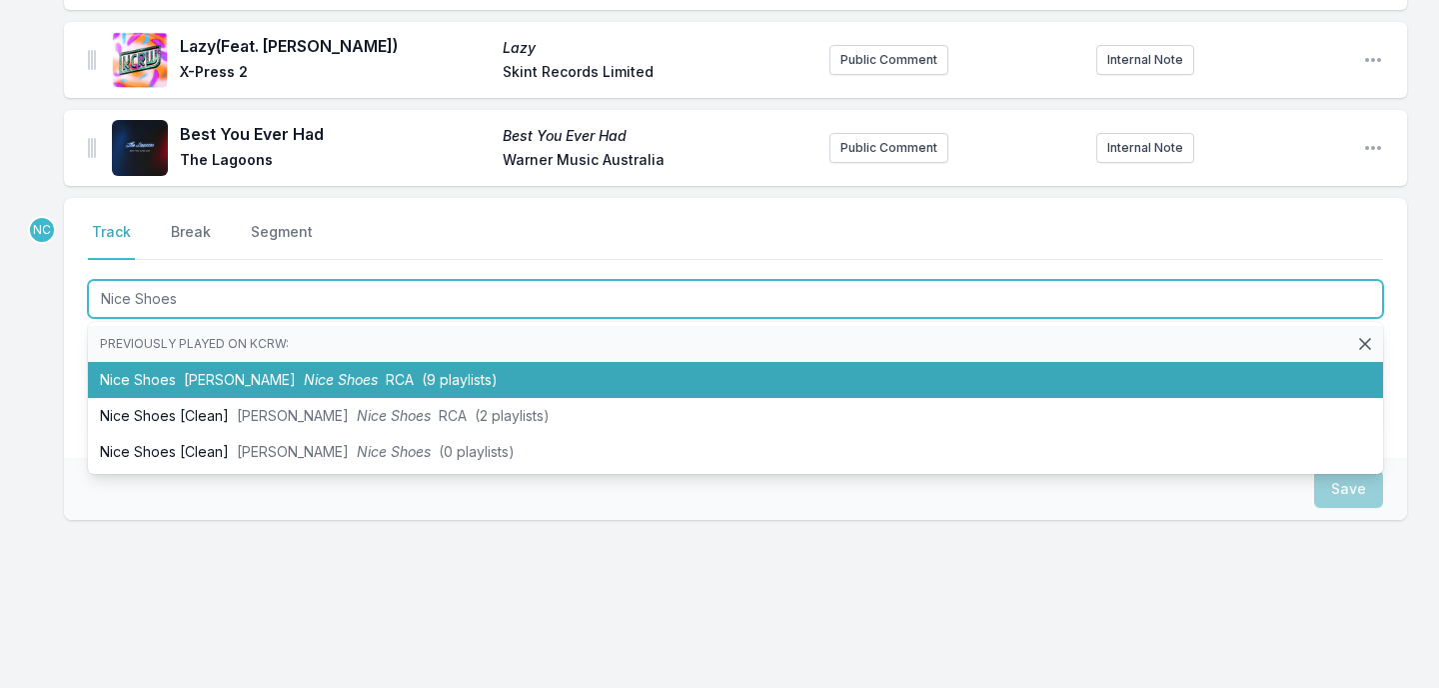
click at [461, 362] on li "Nice Shoes [PERSON_NAME] Nice Shoes RCA (9 playlists)" at bounding box center [735, 380] width 1295 height 36
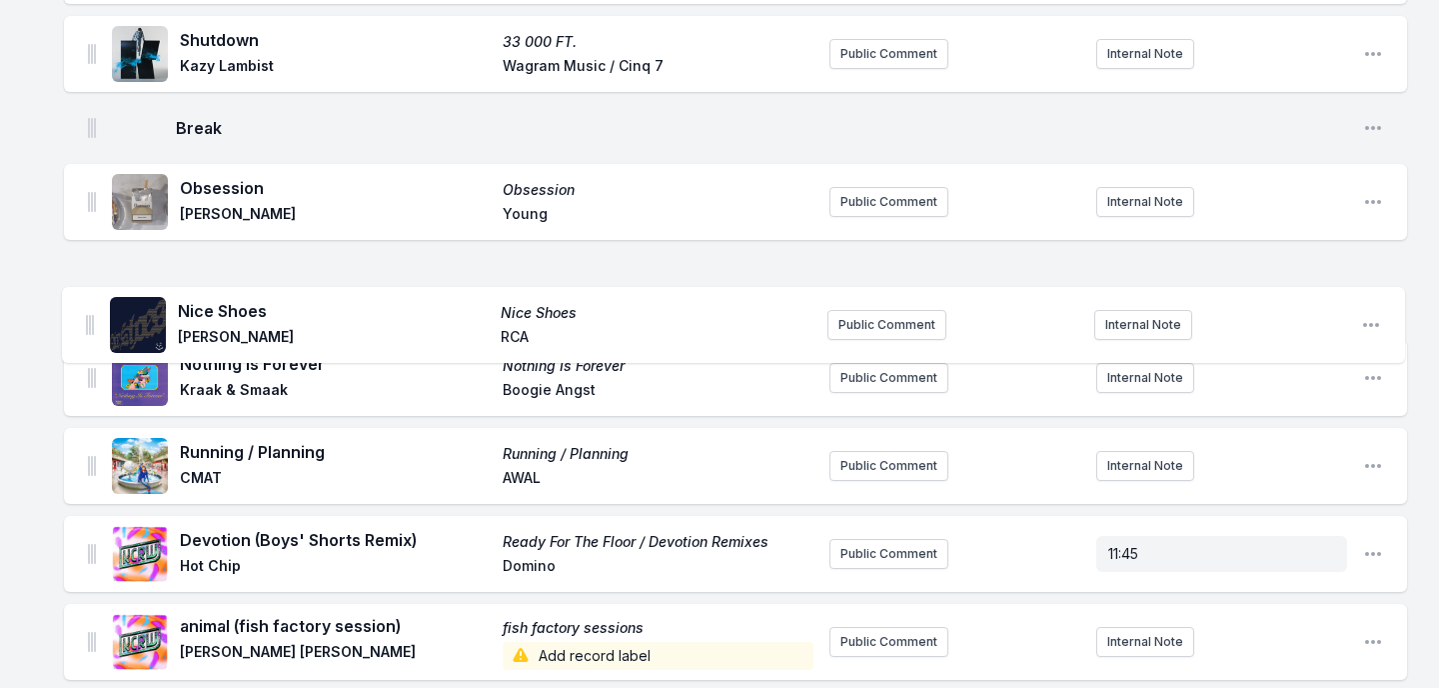
scroll to position [1776, 0]
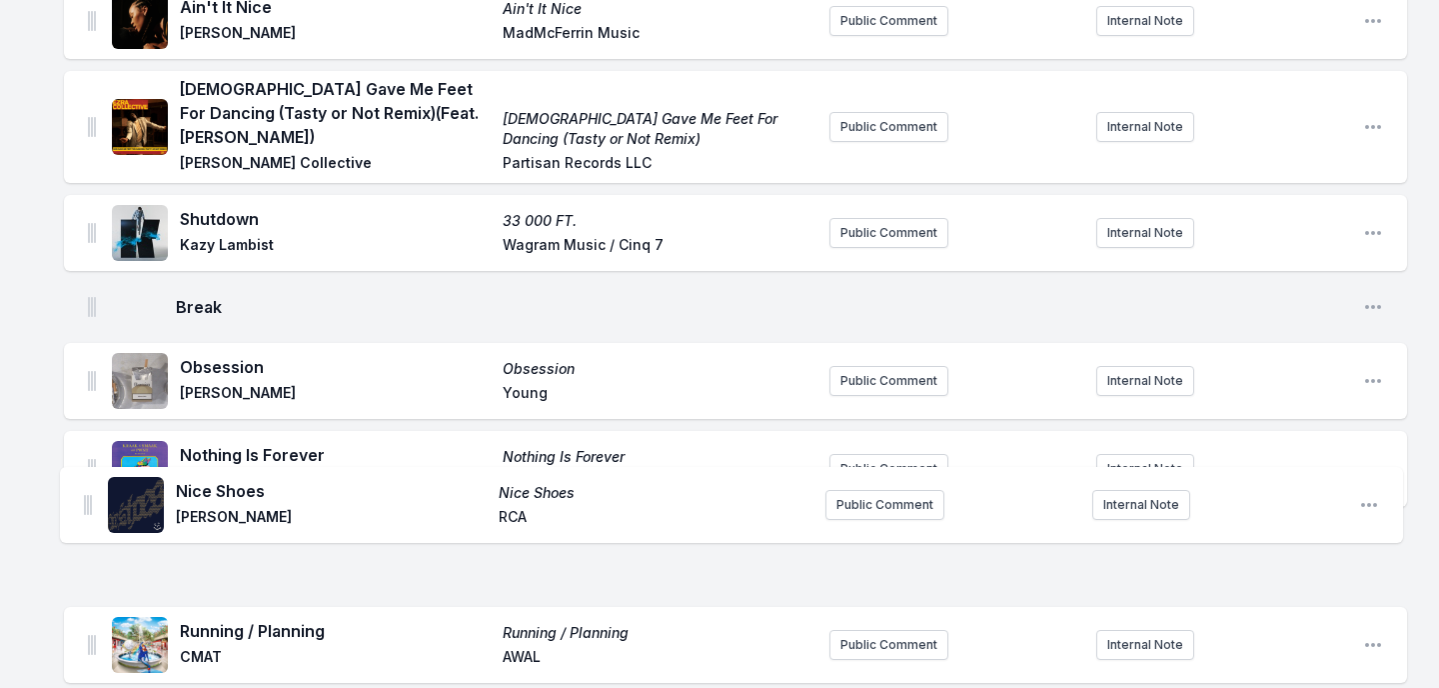
drag, startPoint x: 93, startPoint y: 388, endPoint x: 89, endPoint y: 494, distance: 106.0
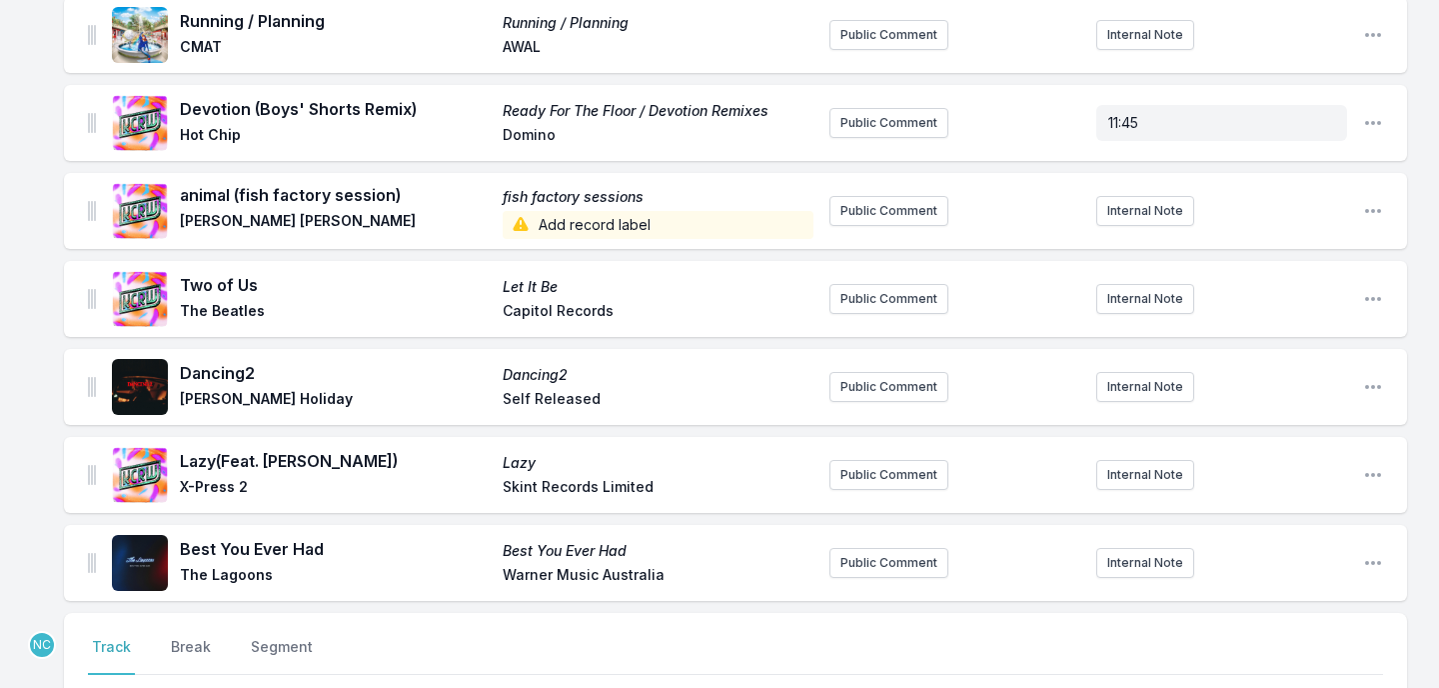
scroll to position [2801, 0]
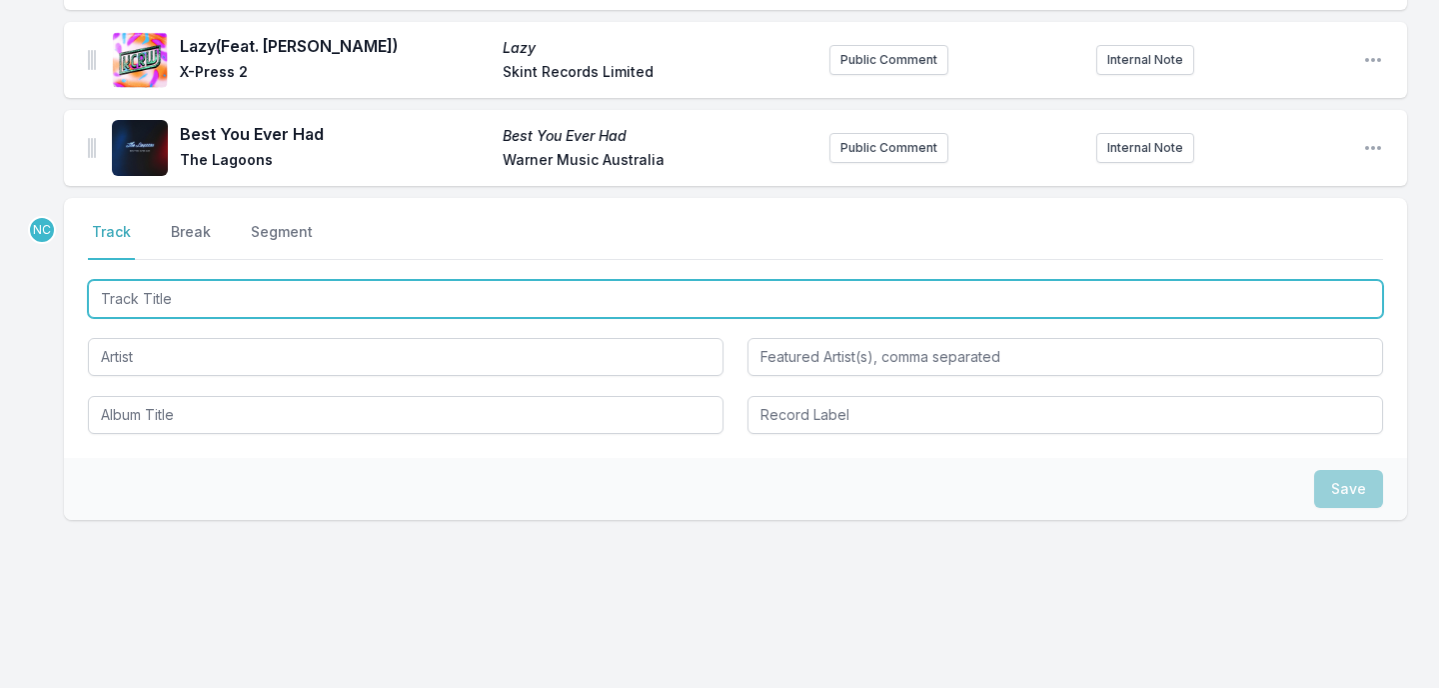
click at [402, 286] on input "Track Title" at bounding box center [735, 299] width 1295 height 38
type input "Yamaha"
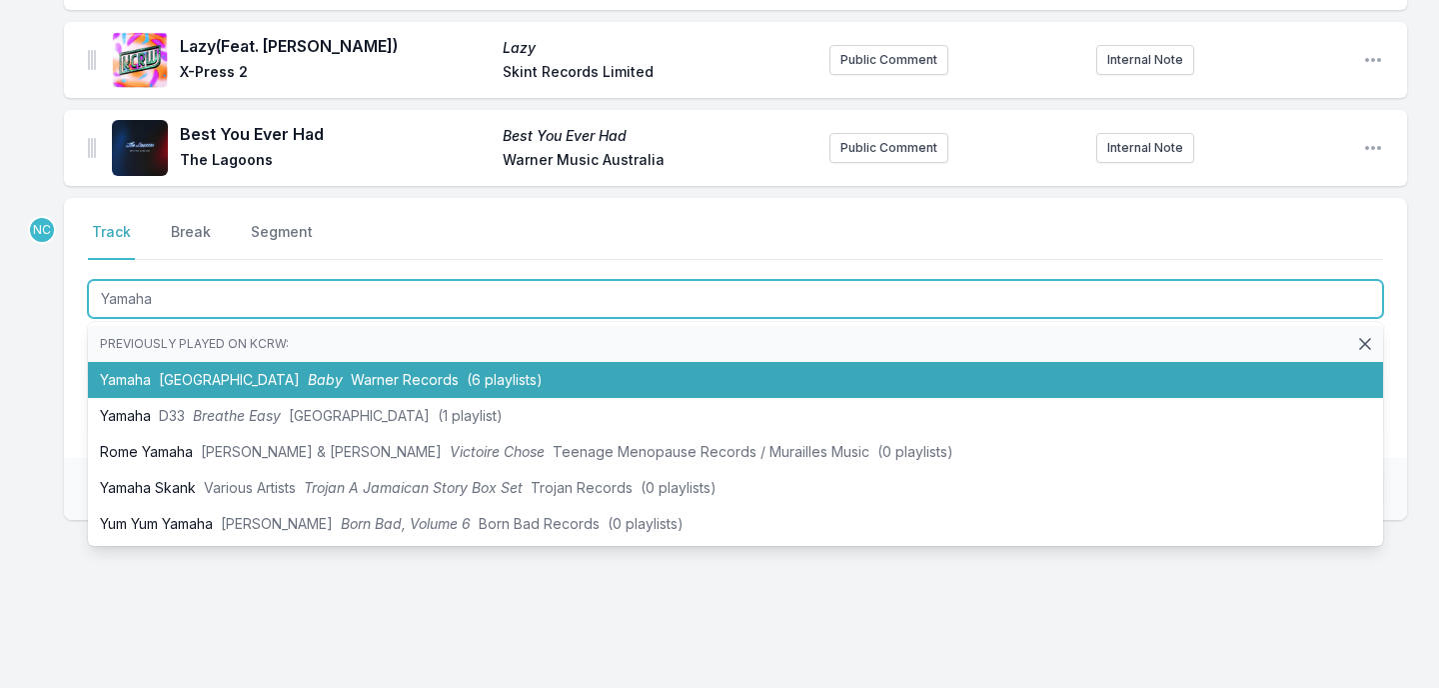
click at [317, 362] on li "Yamaha Dijon Baby Warner Records (6 playlists)" at bounding box center [735, 380] width 1295 height 36
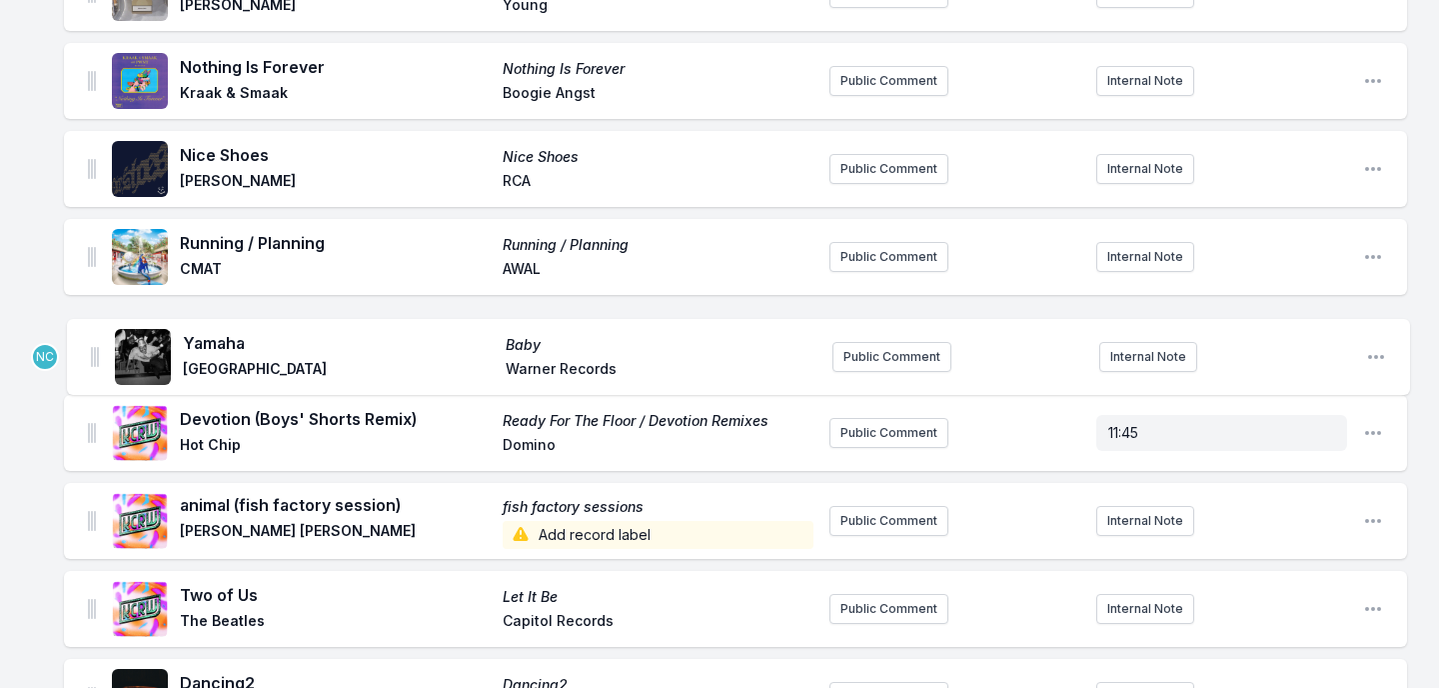
scroll to position [2105, 0]
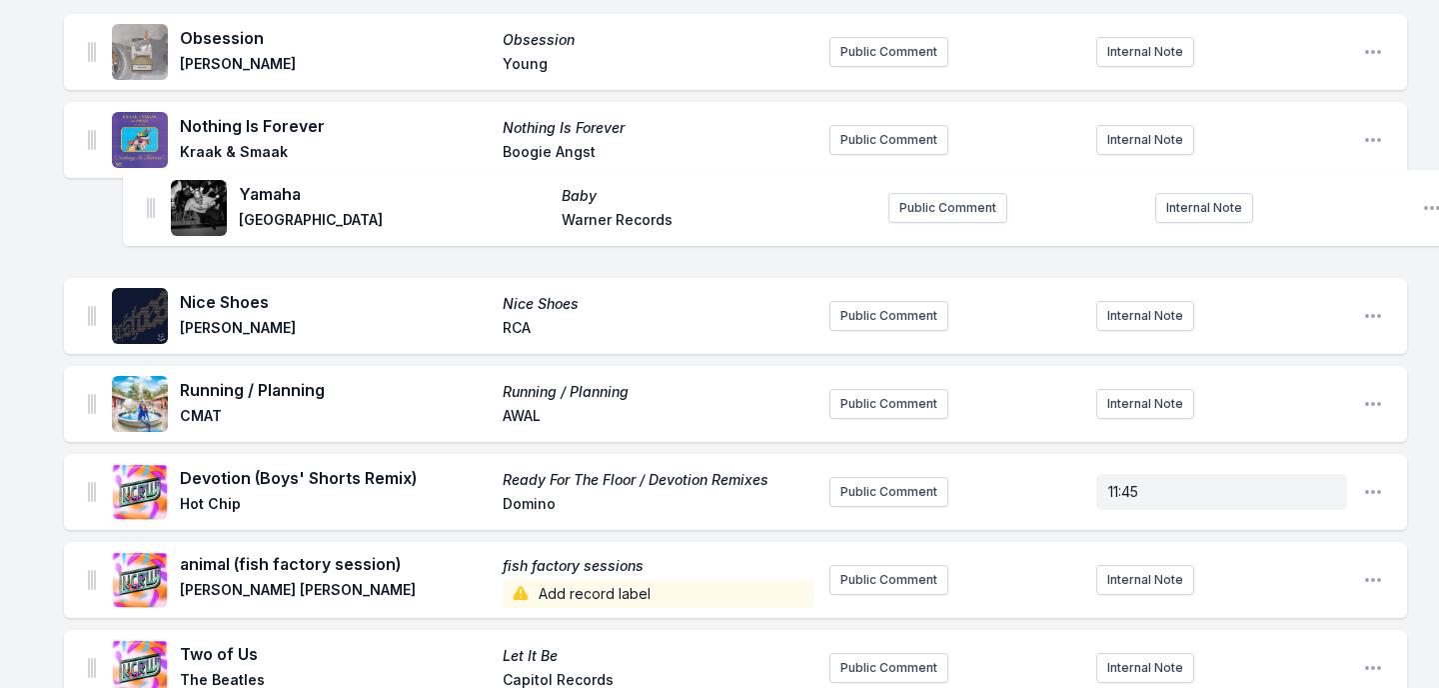
drag, startPoint x: 90, startPoint y: 431, endPoint x: 149, endPoint y: 195, distance: 243.1
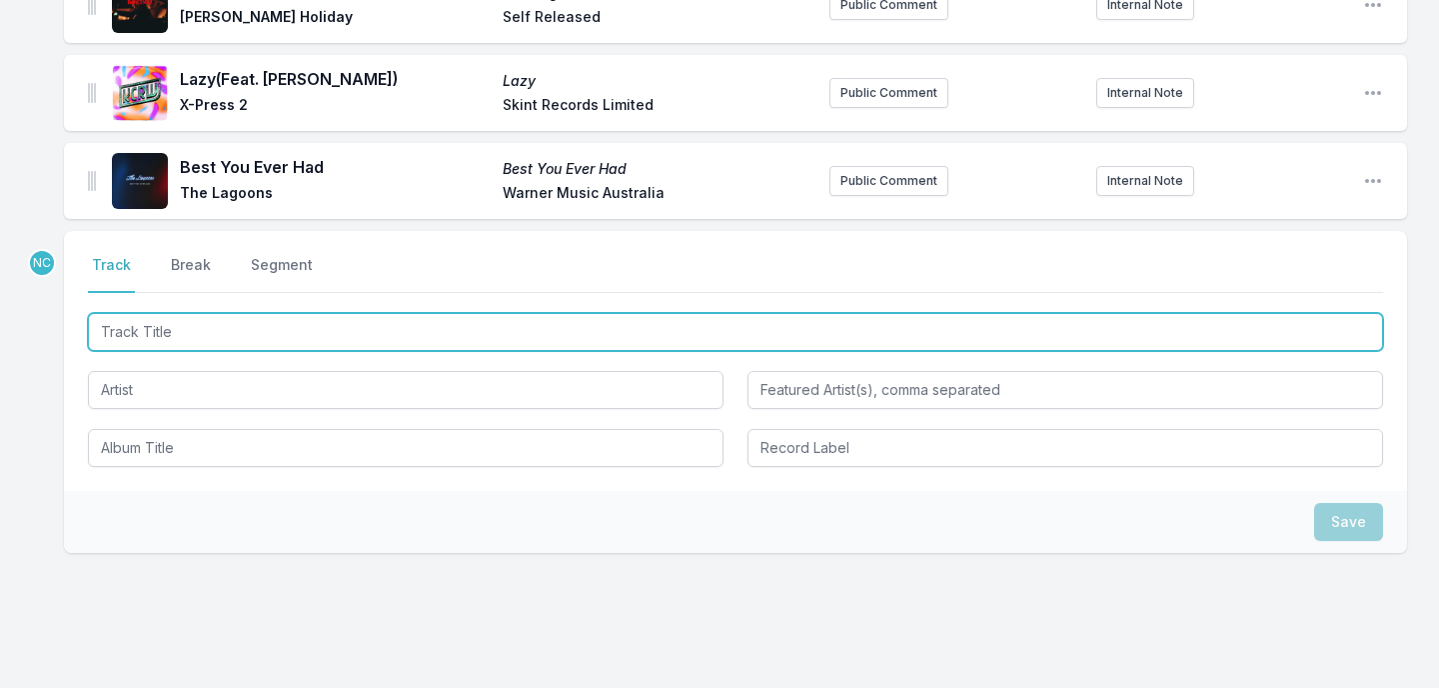
scroll to position [2864, 0]
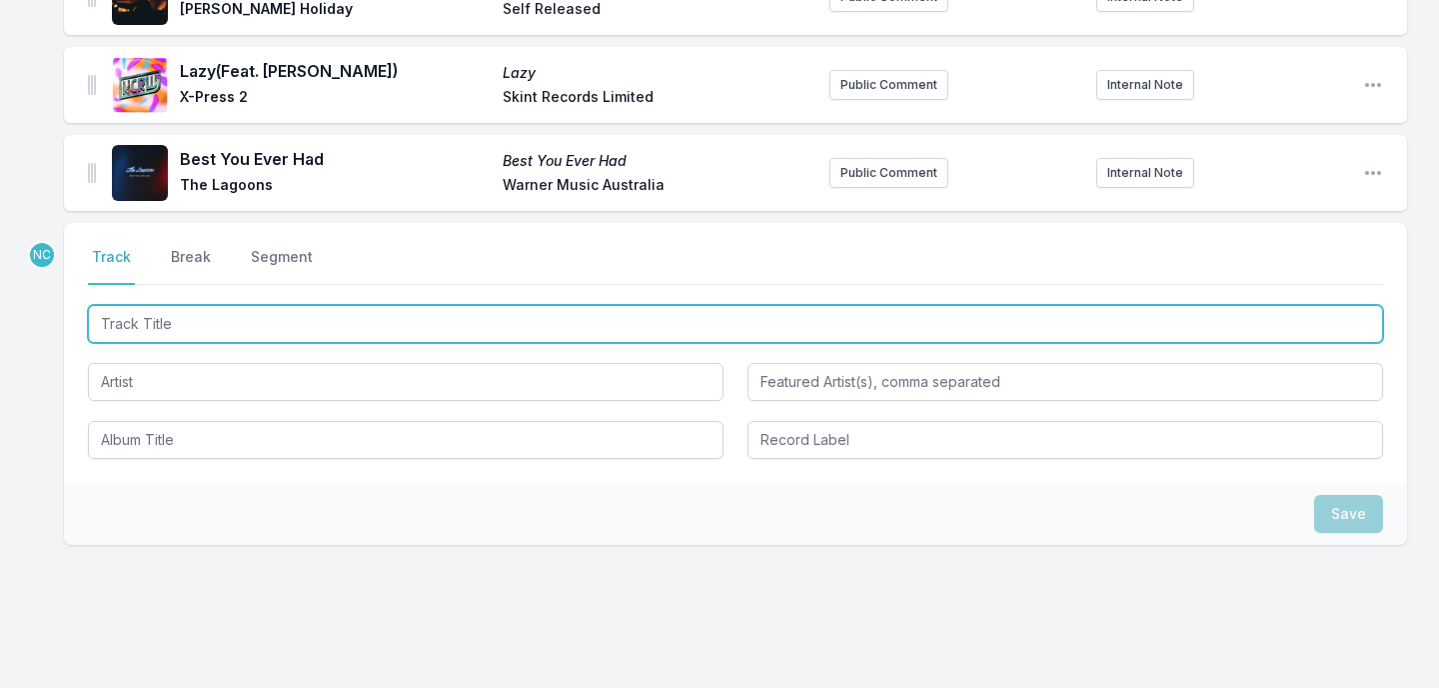
click at [416, 306] on input "Track Title" at bounding box center [735, 324] width 1295 height 38
type input "[GEOGRAPHIC_DATA]"
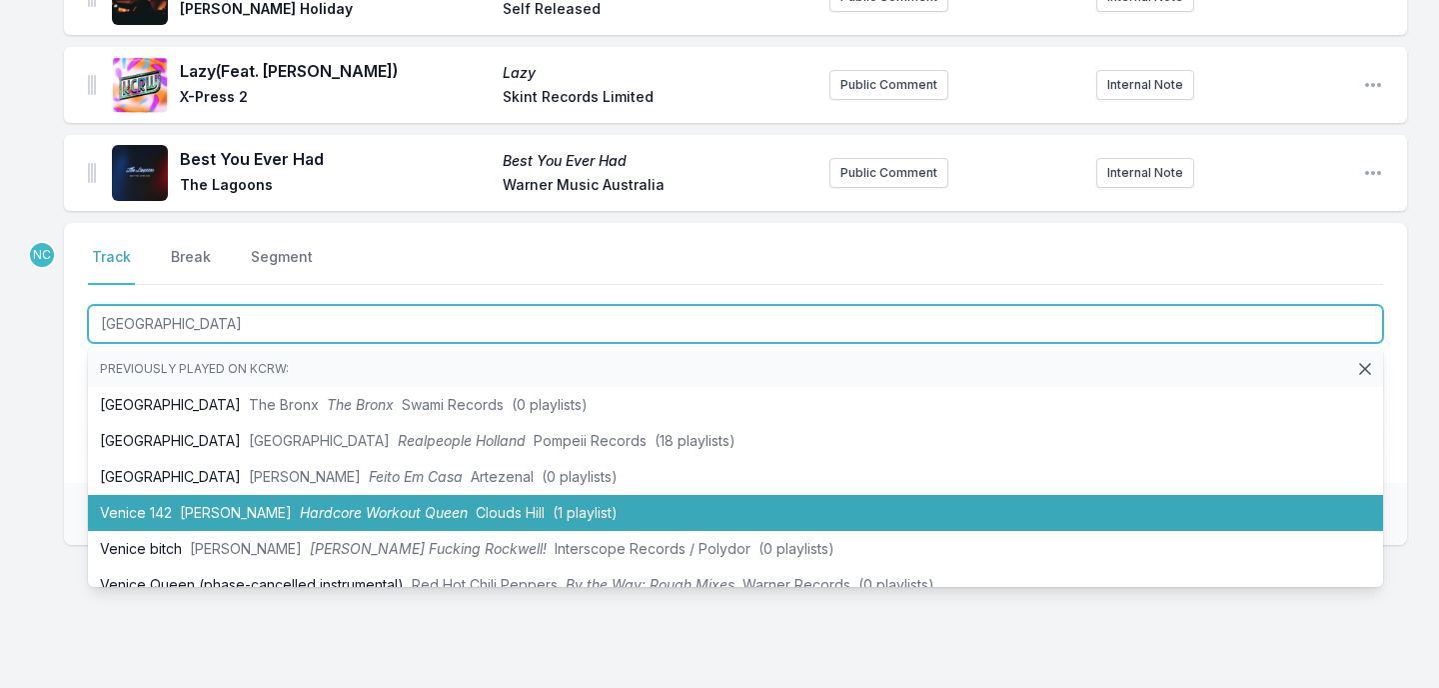
click at [352, 504] on span "Hardcore Workout Queen" at bounding box center [384, 512] width 168 height 17
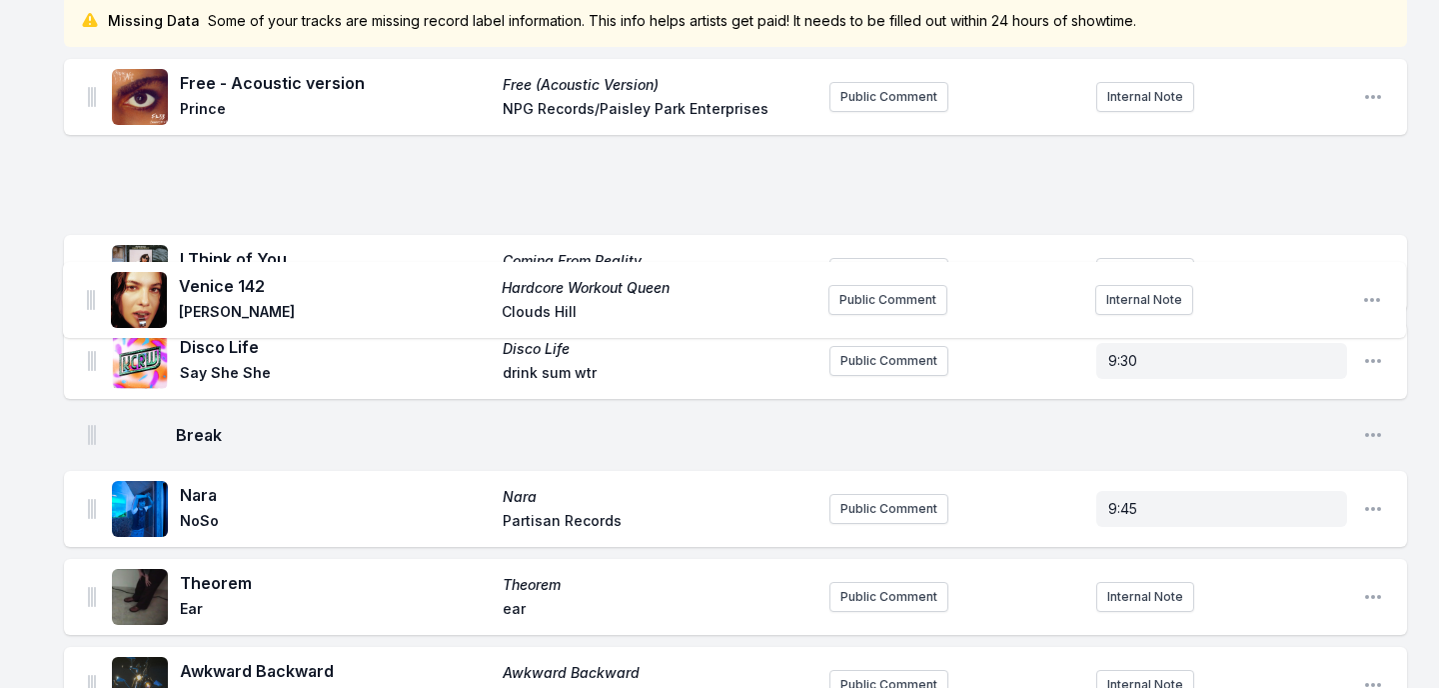
scroll to position [249, 0]
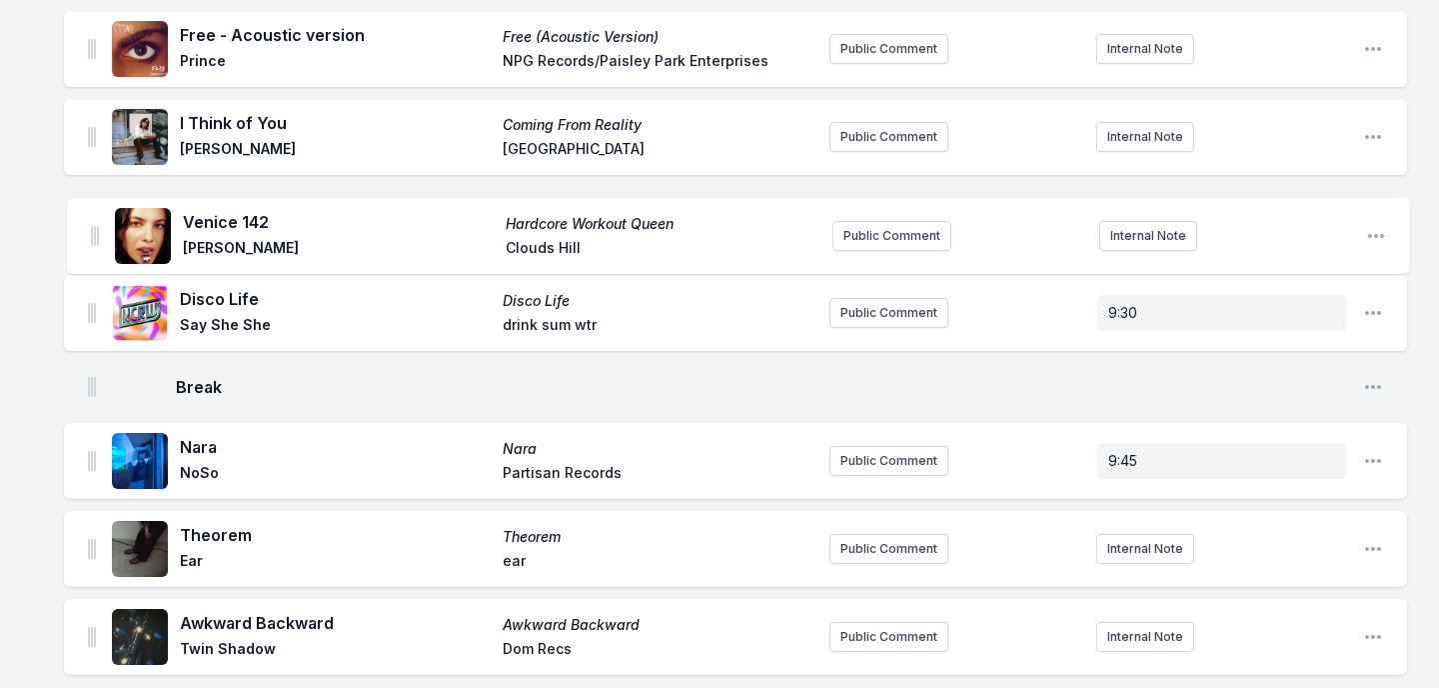
drag, startPoint x: 95, startPoint y: 371, endPoint x: 97, endPoint y: 225, distance: 145.9
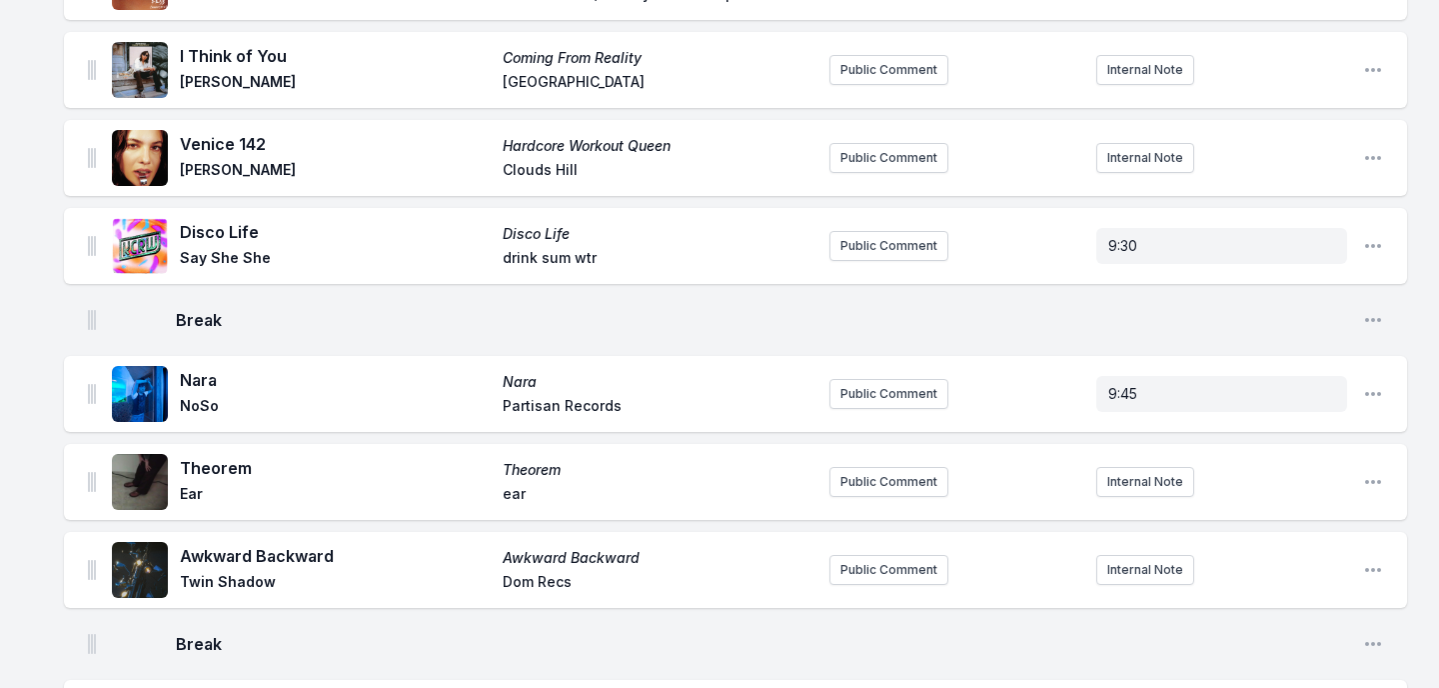
scroll to position [0, 0]
